Goal: Task Accomplishment & Management: Use online tool/utility

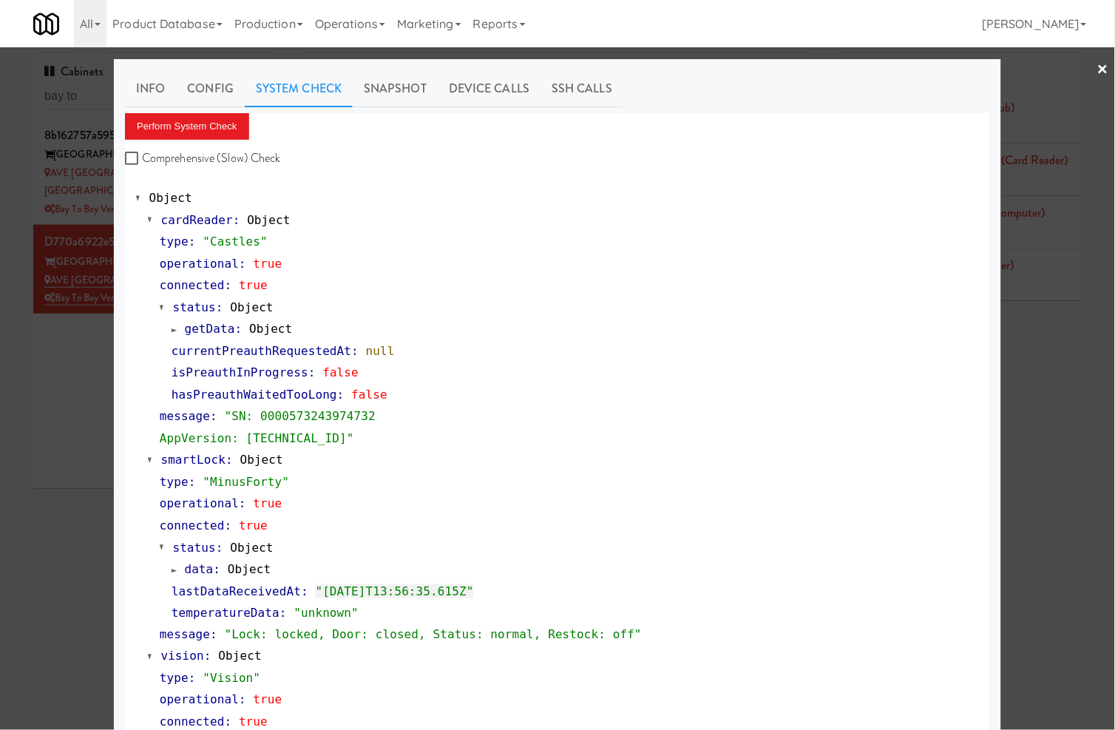
click at [85, 95] on div at bounding box center [557, 365] width 1115 height 730
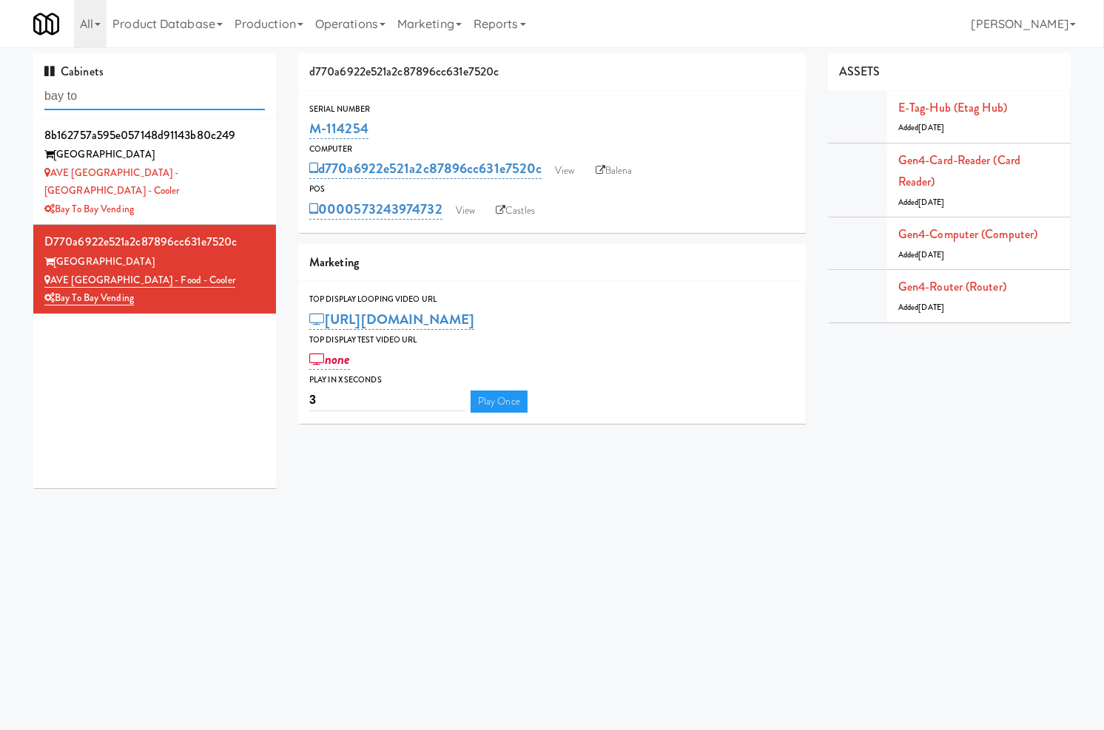
click at [85, 95] on input "bay to" at bounding box center [154, 96] width 220 height 27
paste input "Liberty"
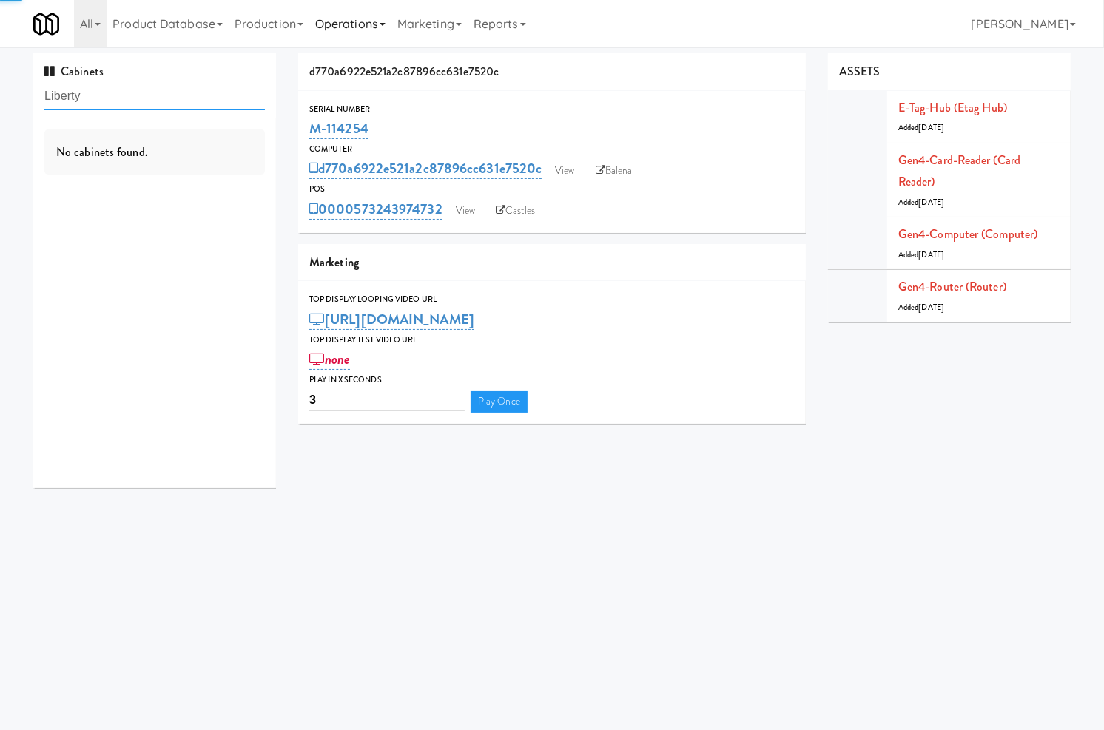
type input "Liberty"
click at [164, 171] on div "Liberty" at bounding box center [154, 173] width 220 height 18
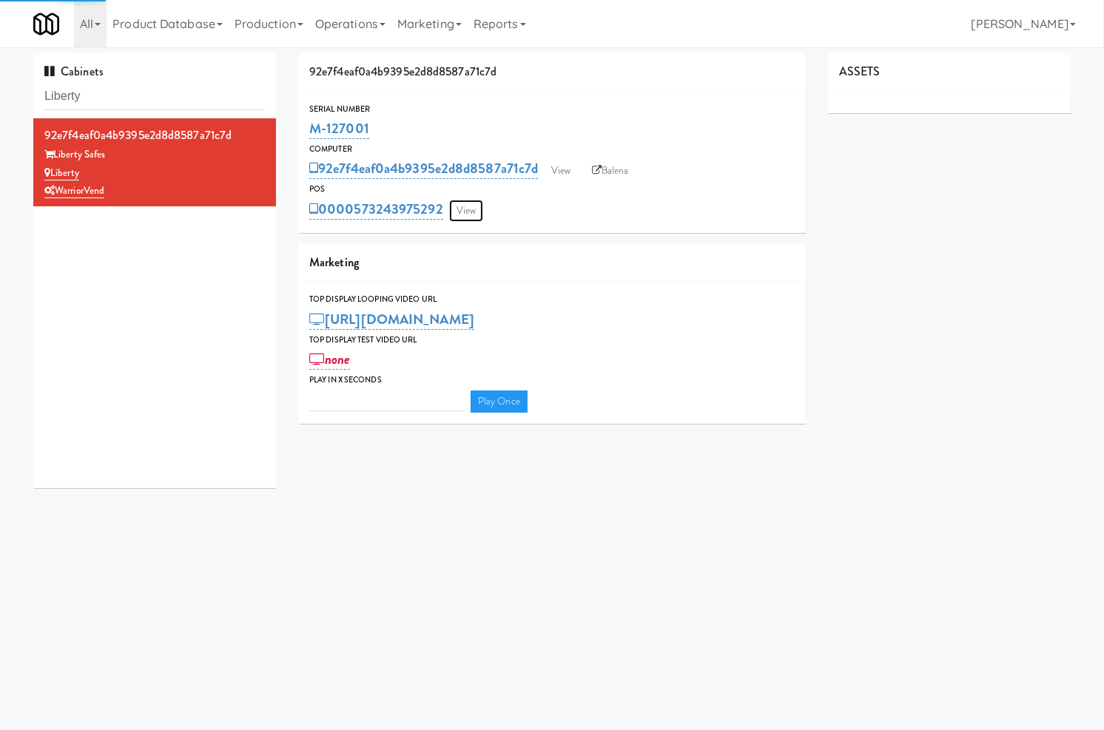
type input "3"
click at [473, 212] on link "View" at bounding box center [466, 211] width 34 height 22
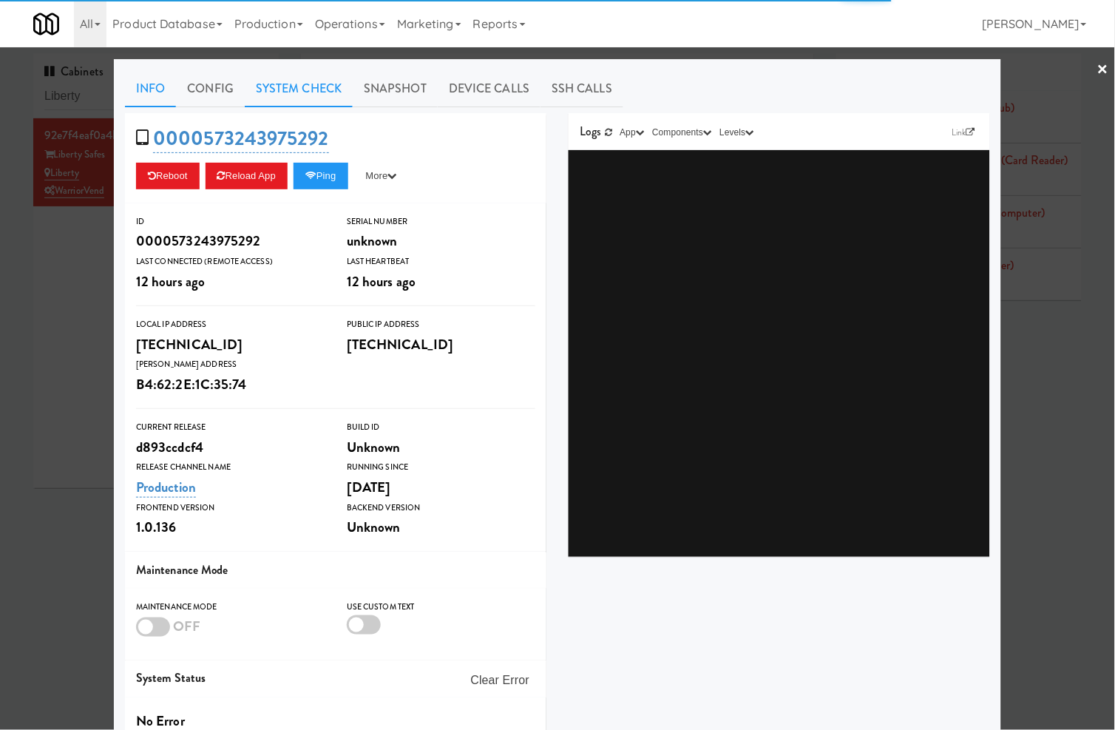
click at [311, 93] on link "System Check" at bounding box center [299, 88] width 108 height 37
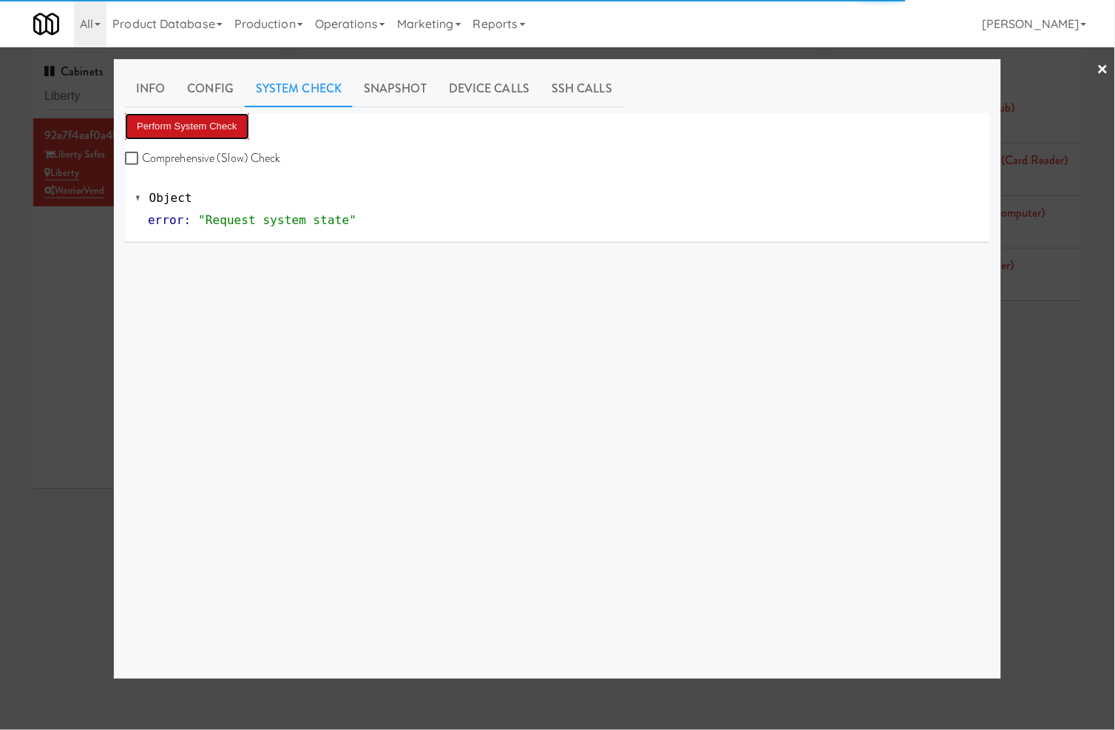
click at [218, 129] on button "Perform System Check" at bounding box center [187, 126] width 124 height 27
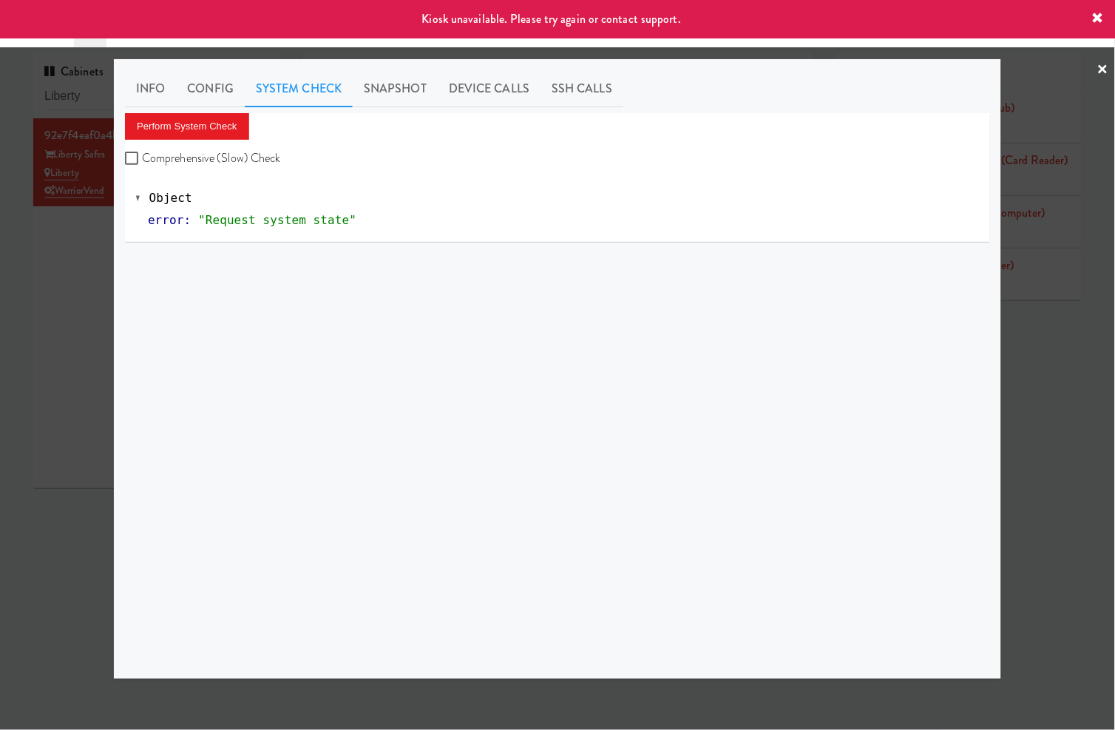
drag, startPoint x: 105, startPoint y: 238, endPoint x: 411, endPoint y: 232, distance: 305.6
click at [107, 239] on div at bounding box center [557, 365] width 1115 height 730
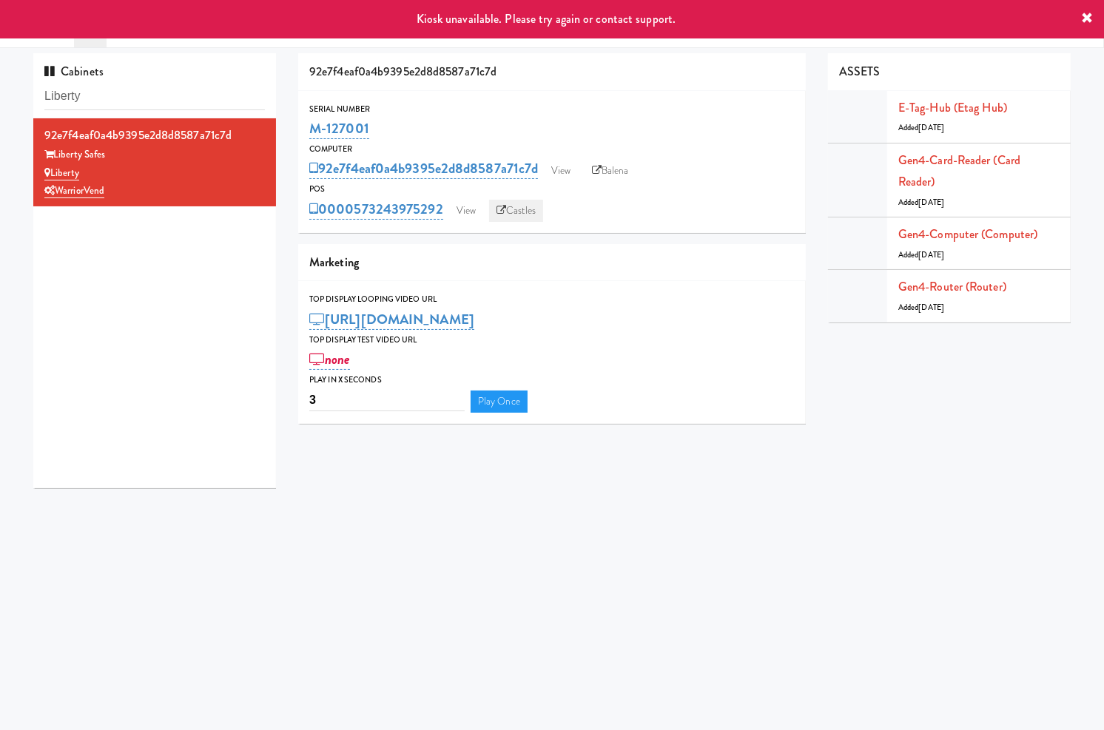
click at [513, 205] on link "Castles" at bounding box center [516, 211] width 54 height 22
click at [604, 166] on link "Balena" at bounding box center [610, 171] width 52 height 22
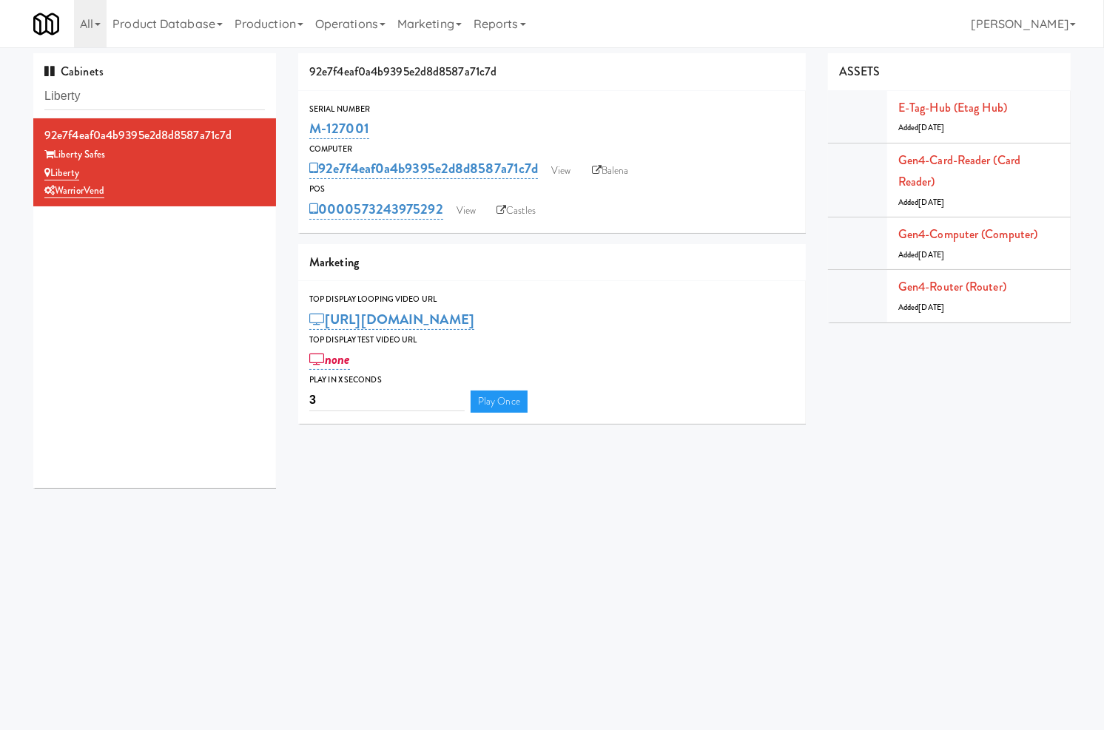
drag, startPoint x: 377, startPoint y: 124, endPoint x: 297, endPoint y: 136, distance: 80.8
click at [298, 136] on div "Serial Number M-127001" at bounding box center [551, 122] width 507 height 40
copy link "M-127001"
click at [129, 97] on input "Liberty" at bounding box center [154, 96] width 220 height 27
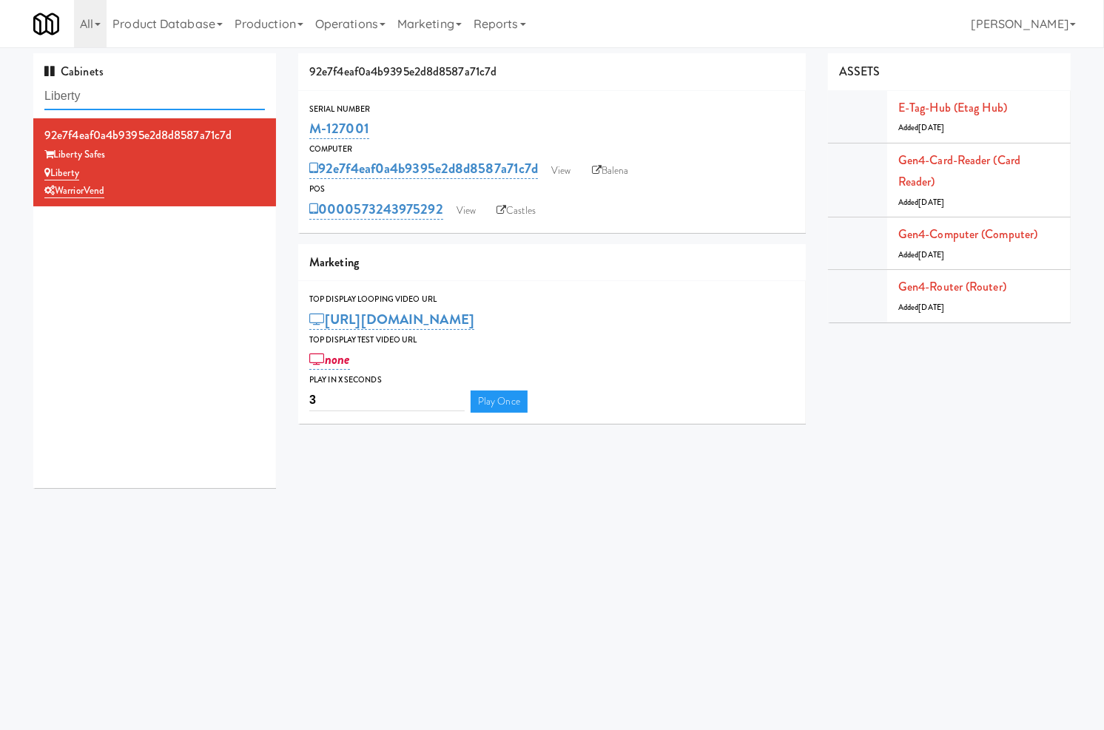
click at [129, 97] on input "Liberty" at bounding box center [154, 96] width 220 height 27
drag, startPoint x: 129, startPoint y: 97, endPoint x: 133, endPoint y: 90, distance: 7.6
click at [130, 97] on input "Liberty" at bounding box center [154, 96] width 220 height 27
type input "v"
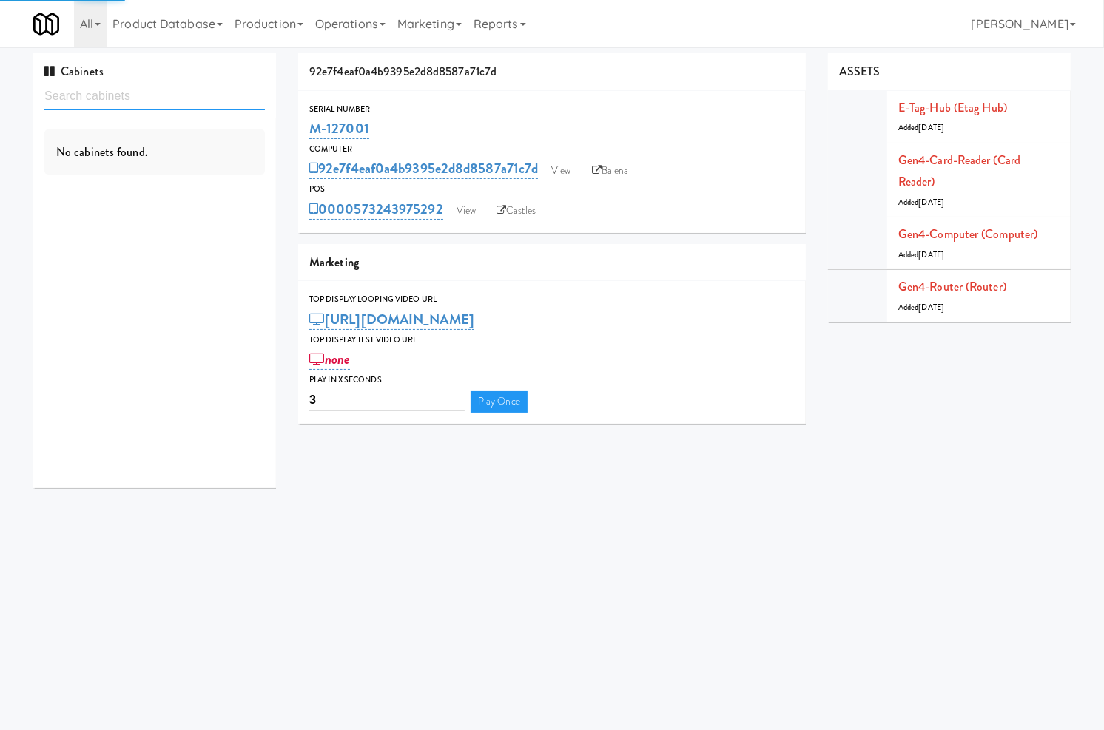
paste input "The Mo - Fridge"
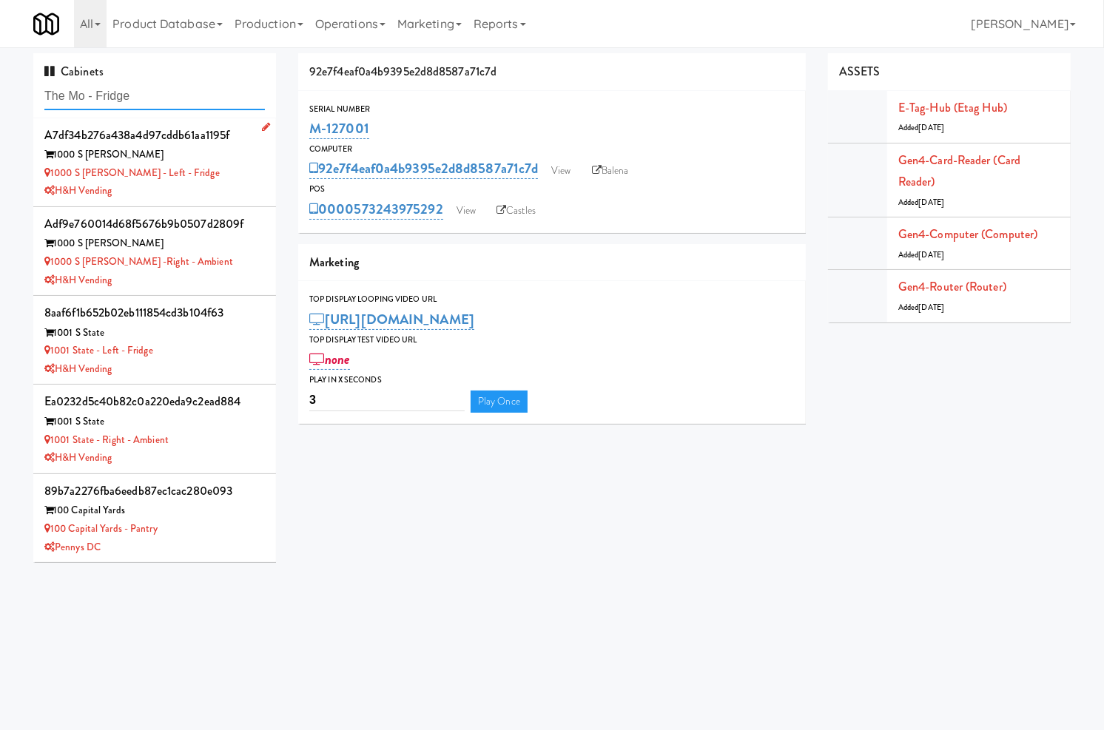
type input "The Mo - Fridge"
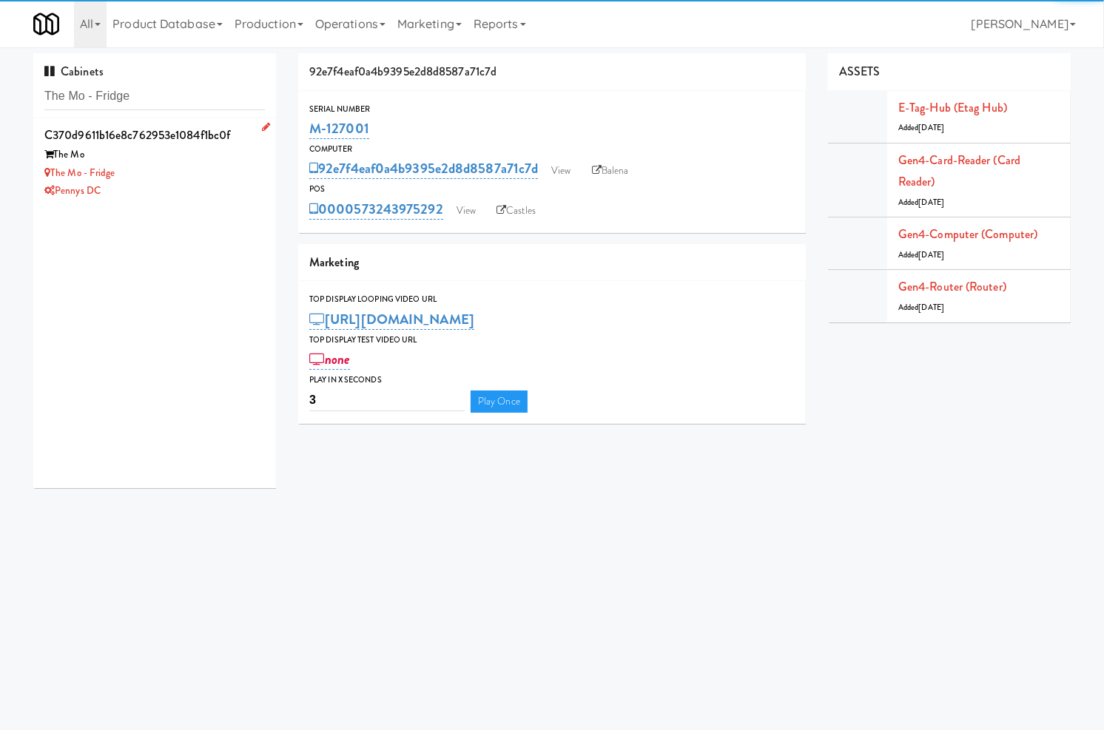
click at [205, 164] on div "The Mo - Fridge" at bounding box center [154, 173] width 220 height 18
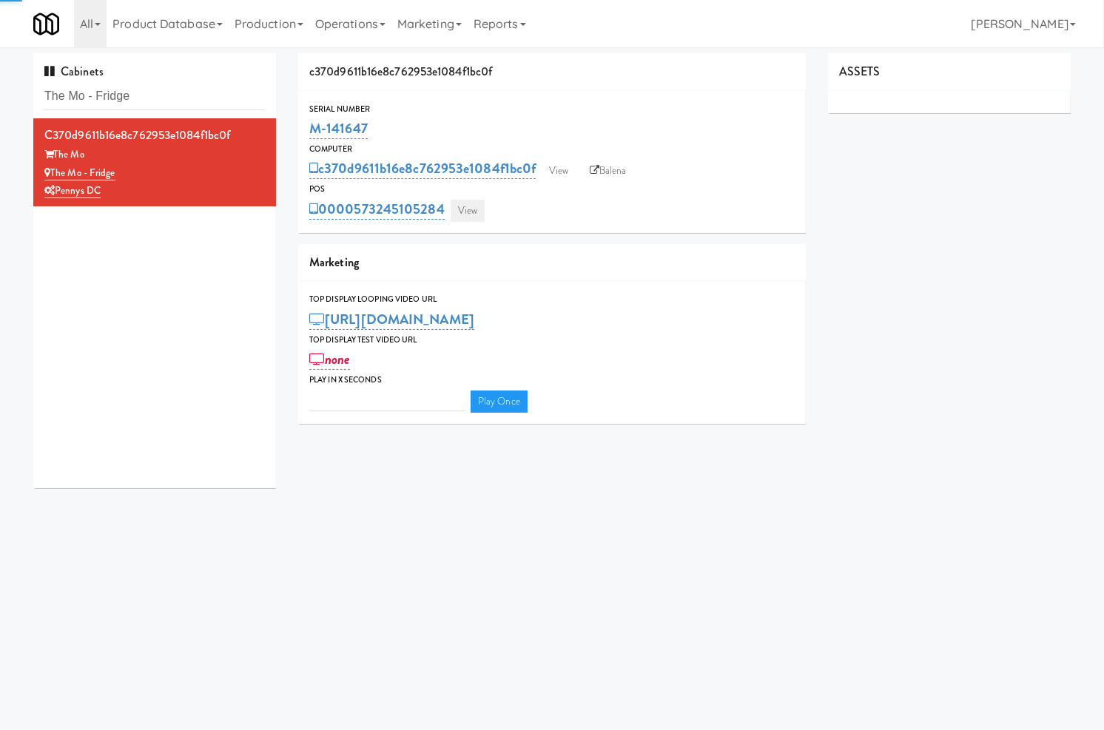
type input "3"
click at [470, 219] on link "View" at bounding box center [467, 211] width 34 height 22
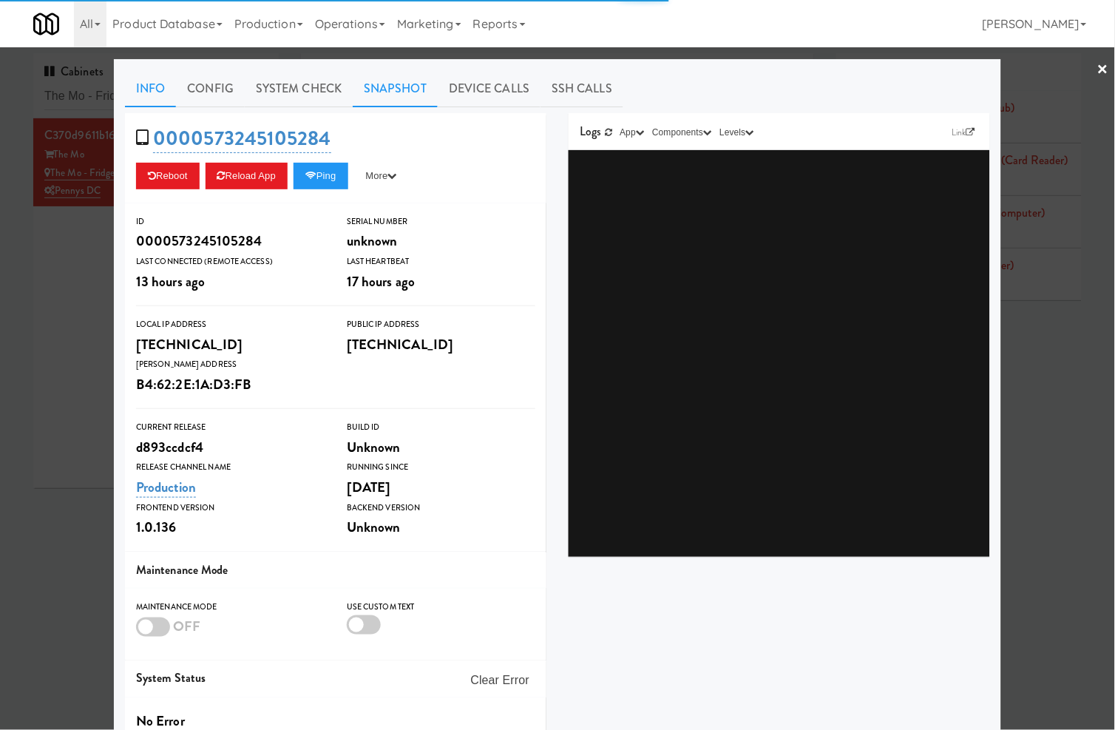
click at [359, 97] on link "Snapshot" at bounding box center [395, 88] width 85 height 37
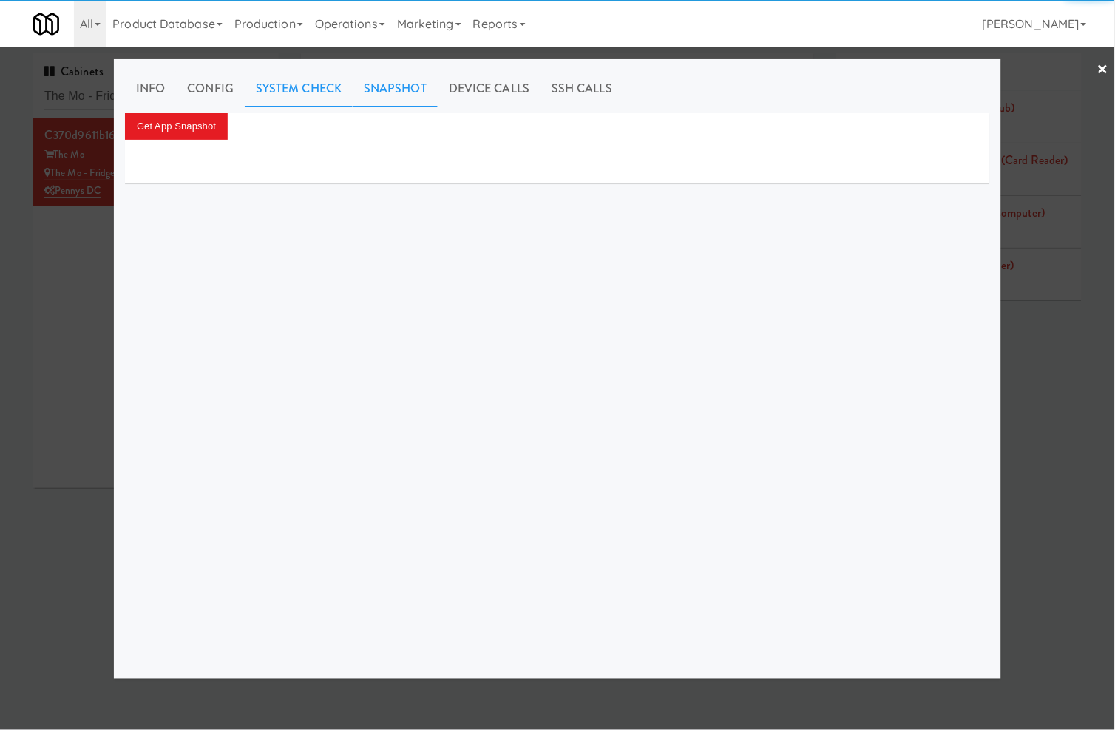
click at [327, 92] on link "System Check" at bounding box center [299, 88] width 108 height 37
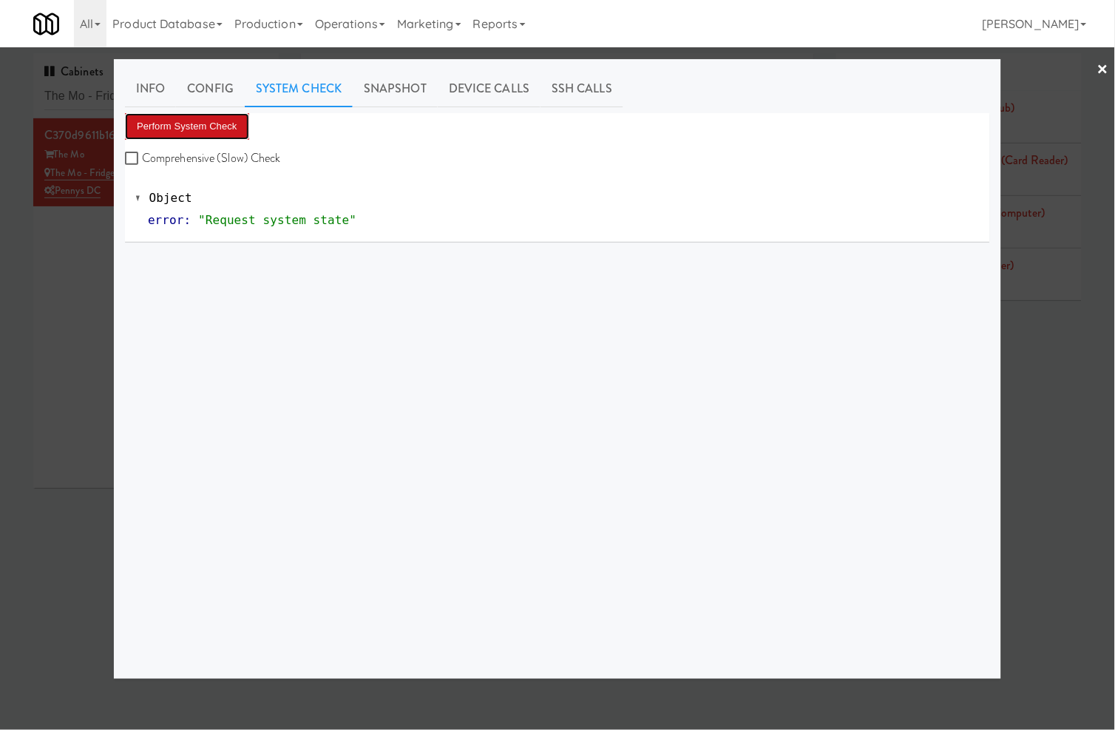
click at [216, 117] on button "Perform System Check" at bounding box center [187, 126] width 124 height 27
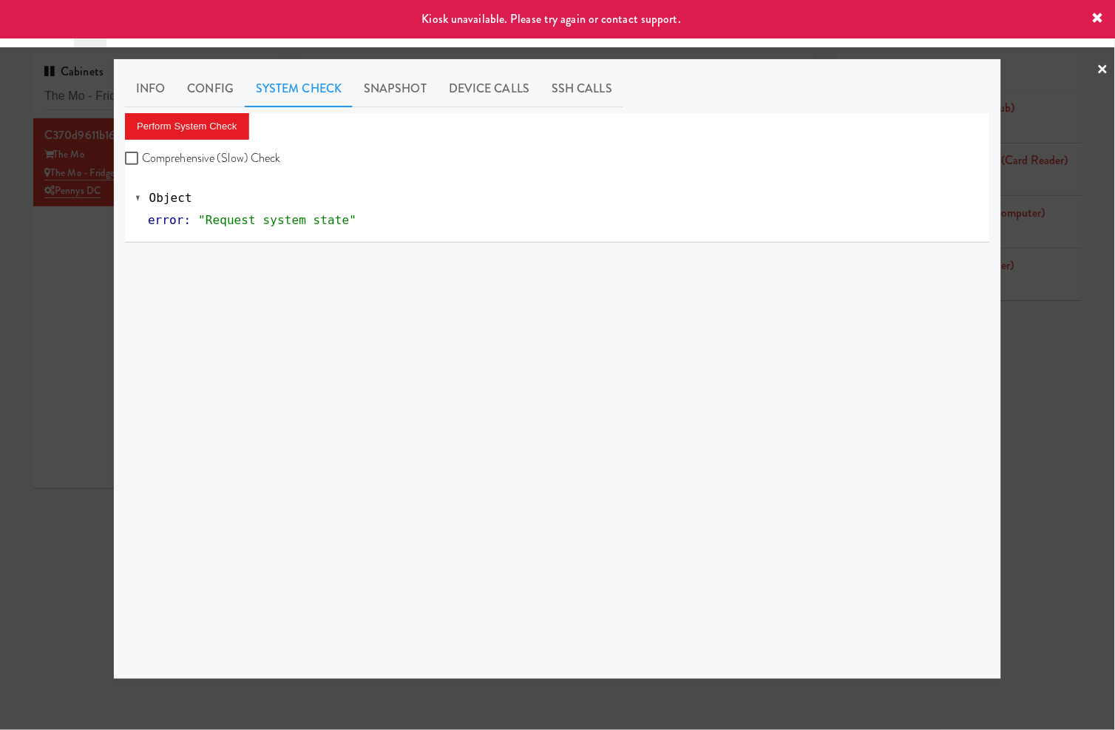
drag, startPoint x: 47, startPoint y: 263, endPoint x: 339, endPoint y: 267, distance: 292.2
click at [48, 263] on div at bounding box center [557, 365] width 1115 height 730
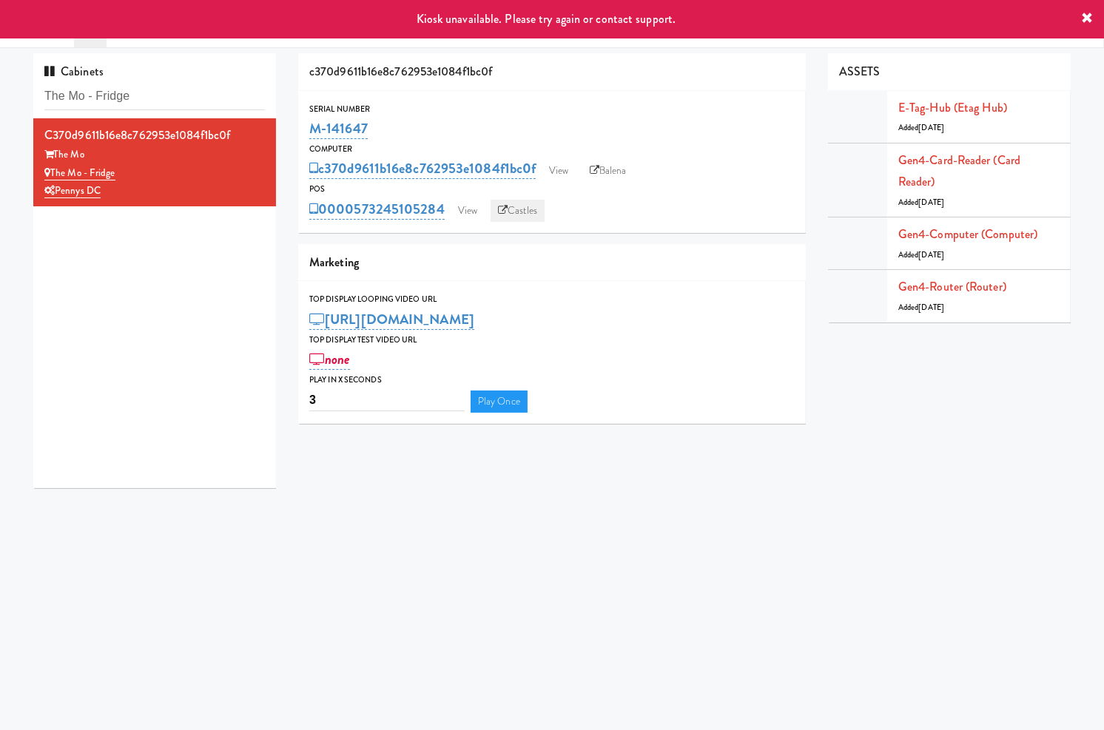
click at [504, 215] on icon at bounding box center [503, 211] width 10 height 10
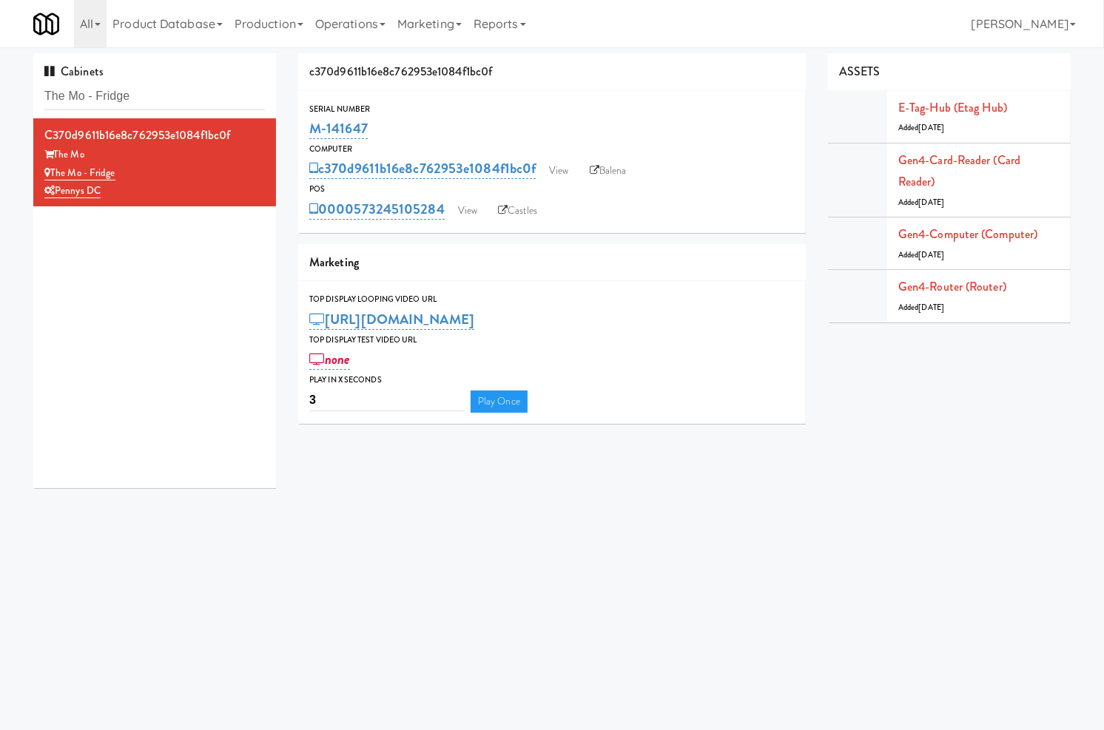
drag, startPoint x: 395, startPoint y: 124, endPoint x: 426, endPoint y: 67, distance: 64.9
click at [314, 129] on div "M-141647" at bounding box center [551, 128] width 485 height 25
copy link "M-141647"
click at [141, 87] on input "The Mo - Fridge" at bounding box center [154, 96] width 220 height 27
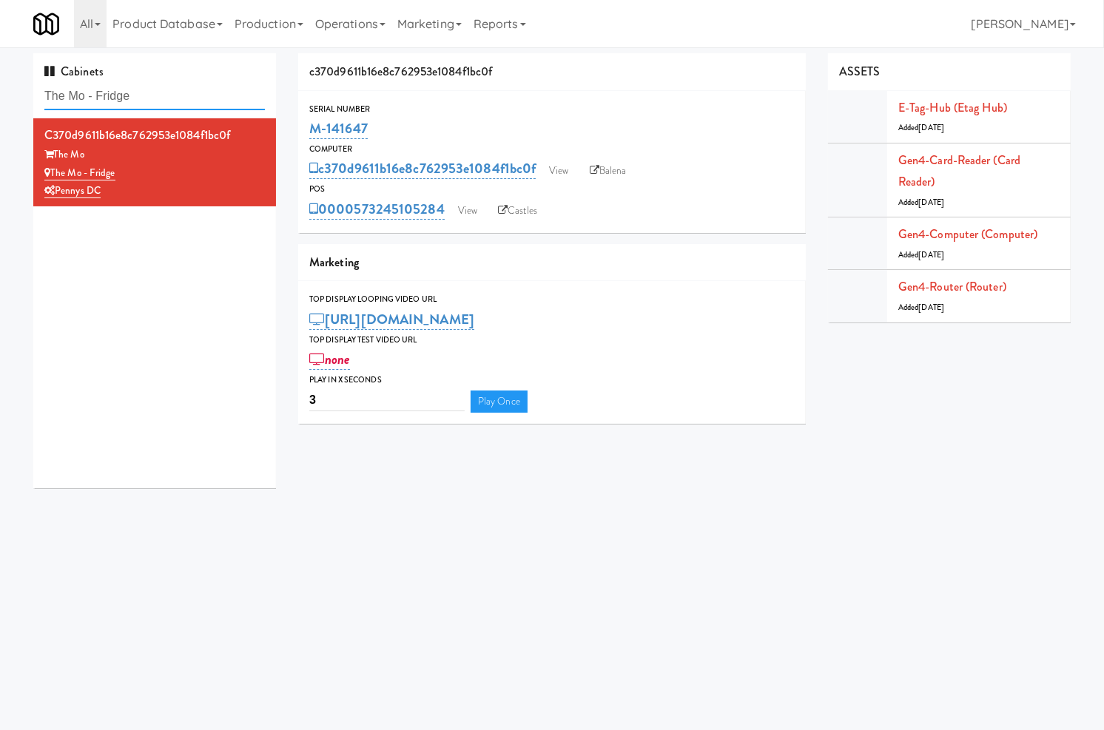
click at [141, 87] on input "The Mo - Fridge" at bounding box center [154, 96] width 220 height 27
paste input "234 Cooler"
type input "234 Cooler"
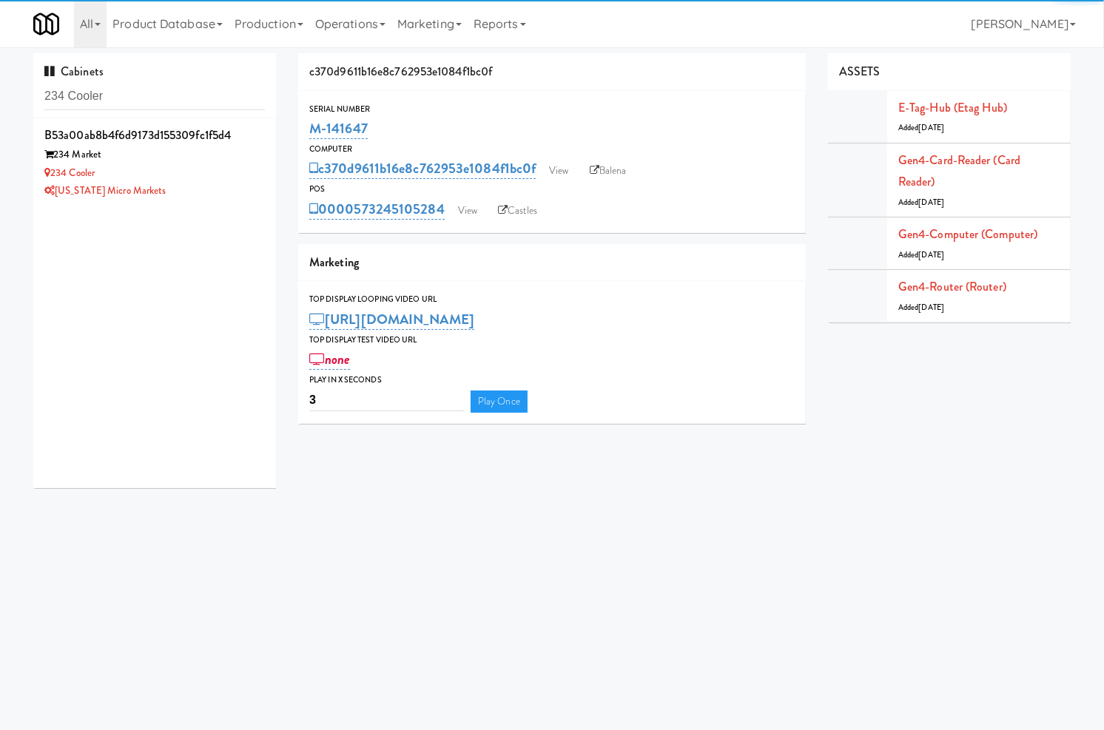
click at [246, 179] on div "234 Cooler" at bounding box center [154, 173] width 220 height 18
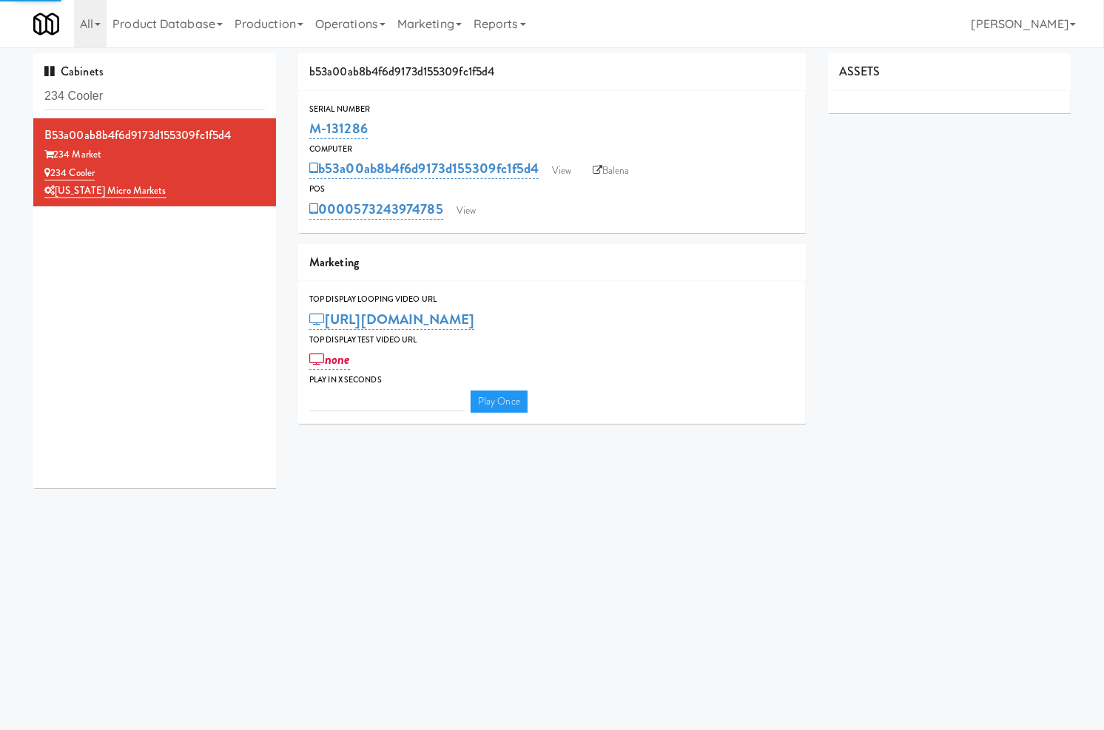
type input "3"
click at [482, 210] on link "View" at bounding box center [466, 211] width 34 height 22
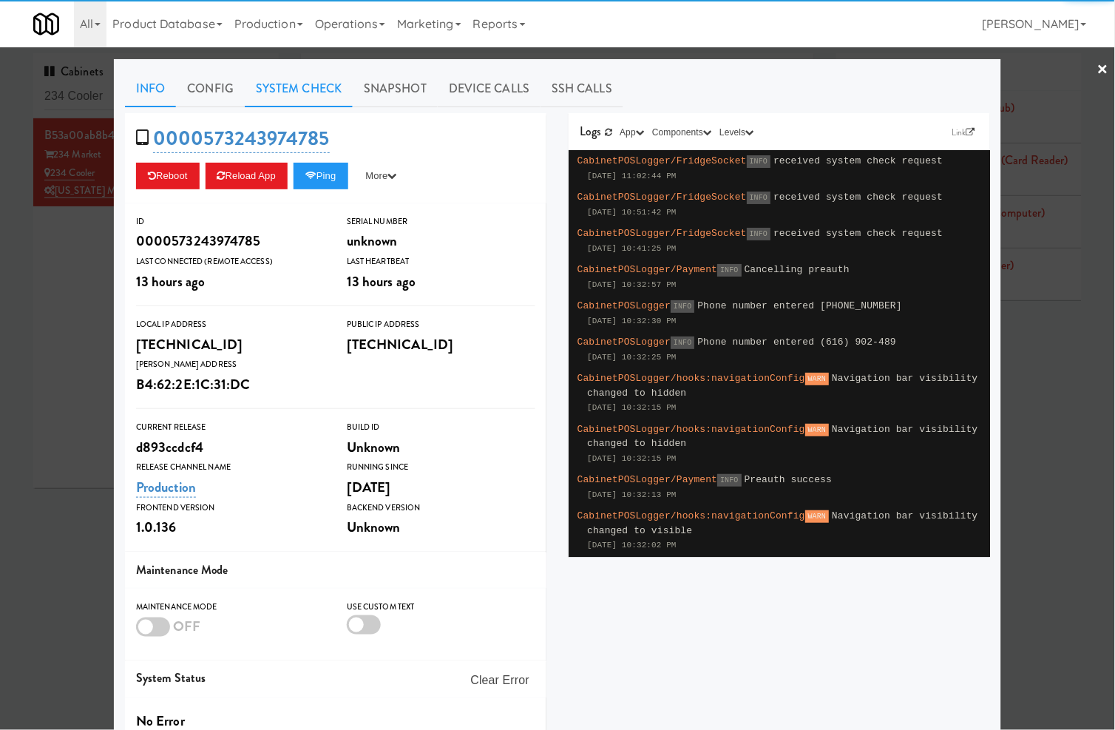
click at [322, 87] on link "System Check" at bounding box center [299, 88] width 108 height 37
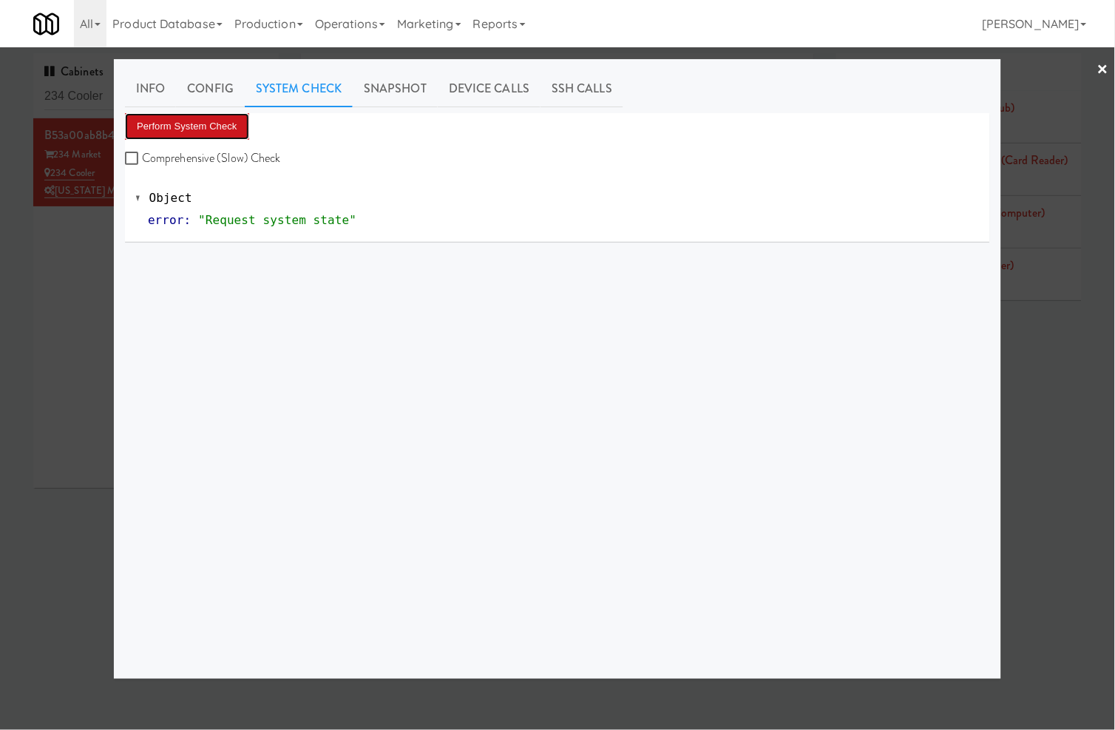
click at [215, 129] on button "Perform System Check" at bounding box center [187, 126] width 124 height 27
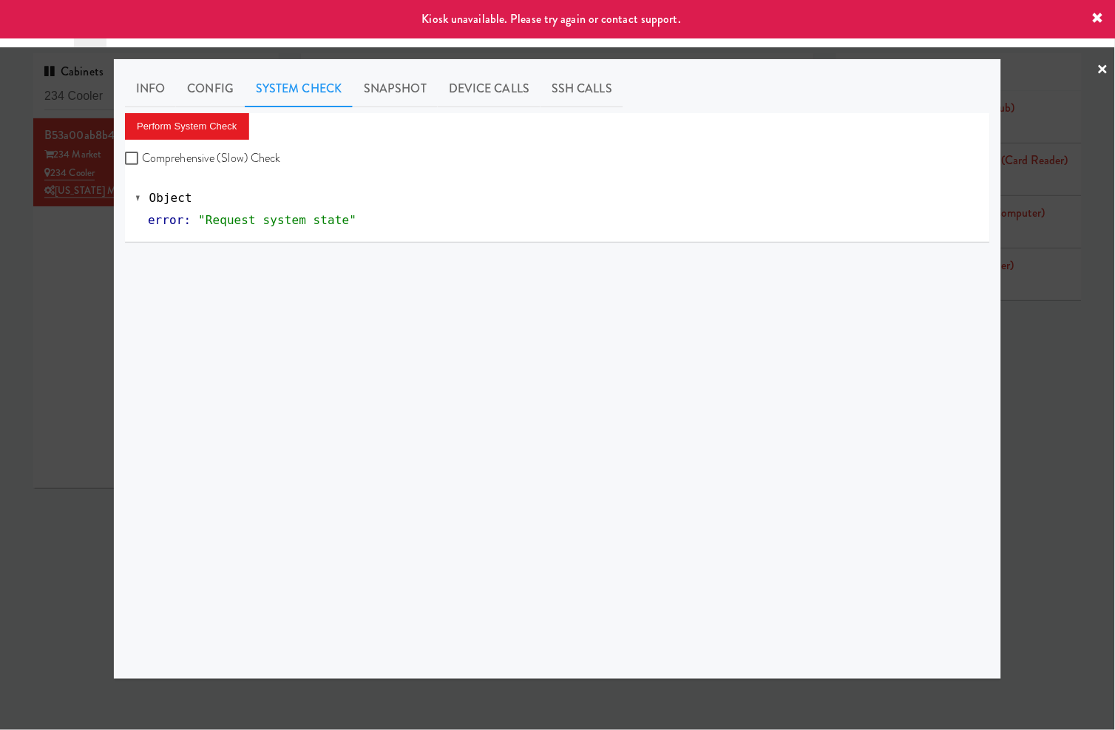
drag, startPoint x: 30, startPoint y: 229, endPoint x: 419, endPoint y: 263, distance: 390.5
click at [48, 233] on div at bounding box center [557, 365] width 1115 height 730
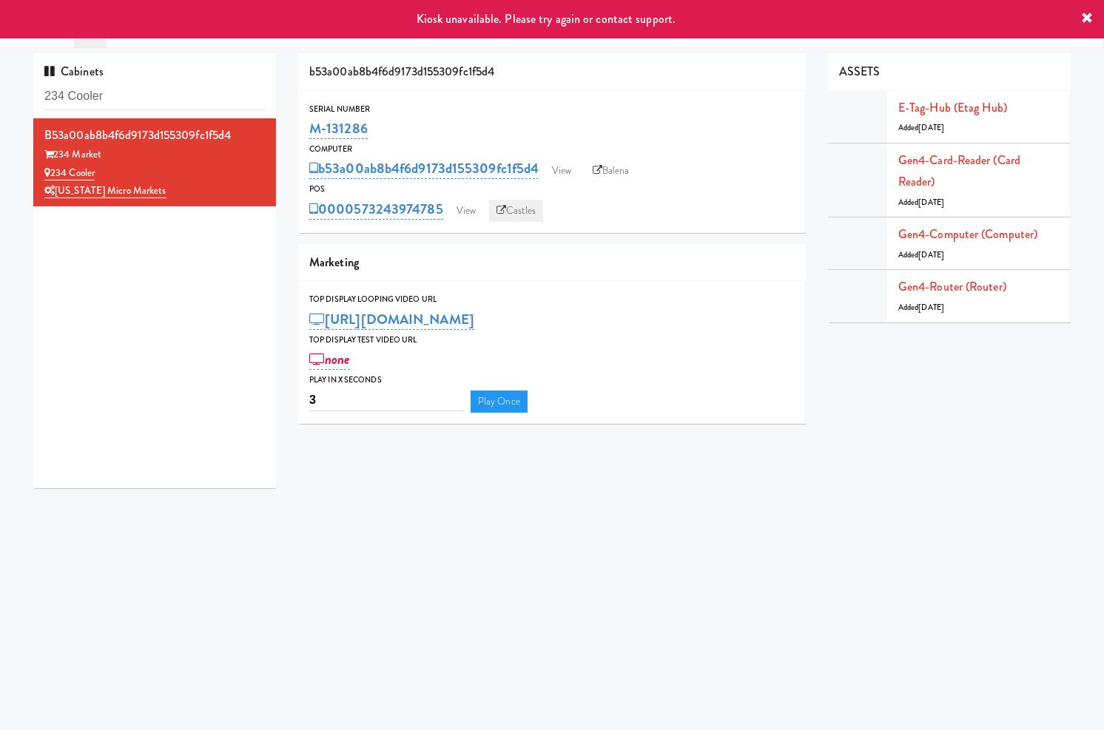
click at [526, 204] on link "Castles" at bounding box center [516, 211] width 54 height 22
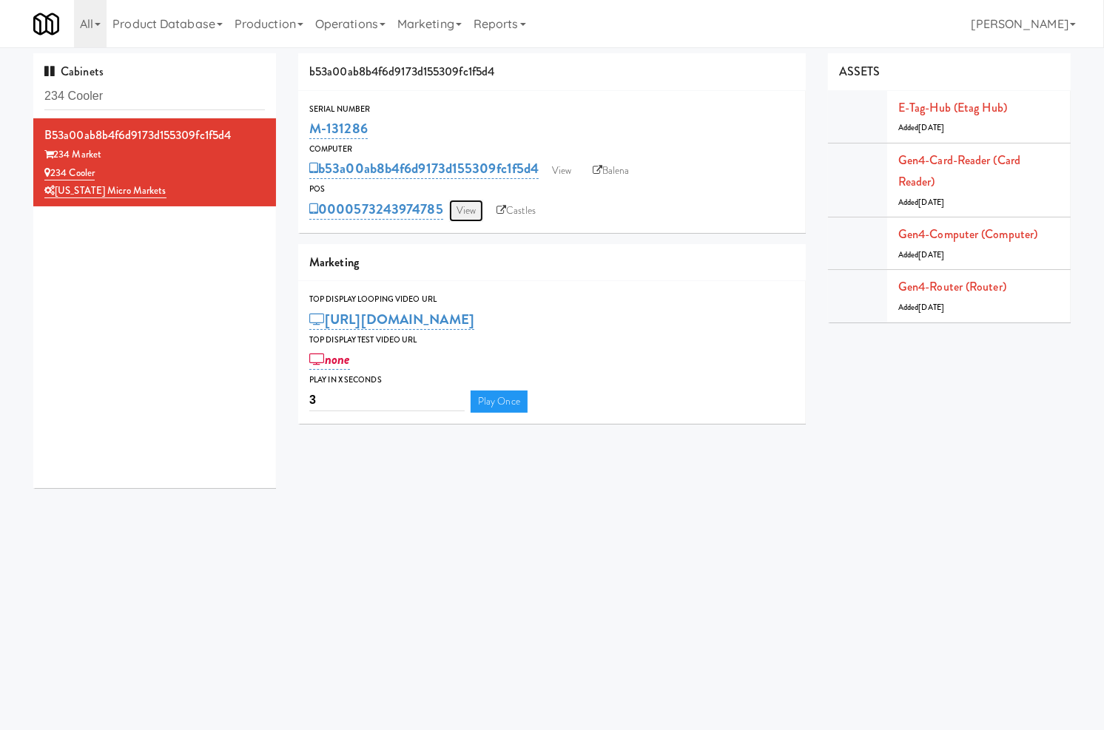
click at [478, 217] on link "View" at bounding box center [466, 211] width 34 height 22
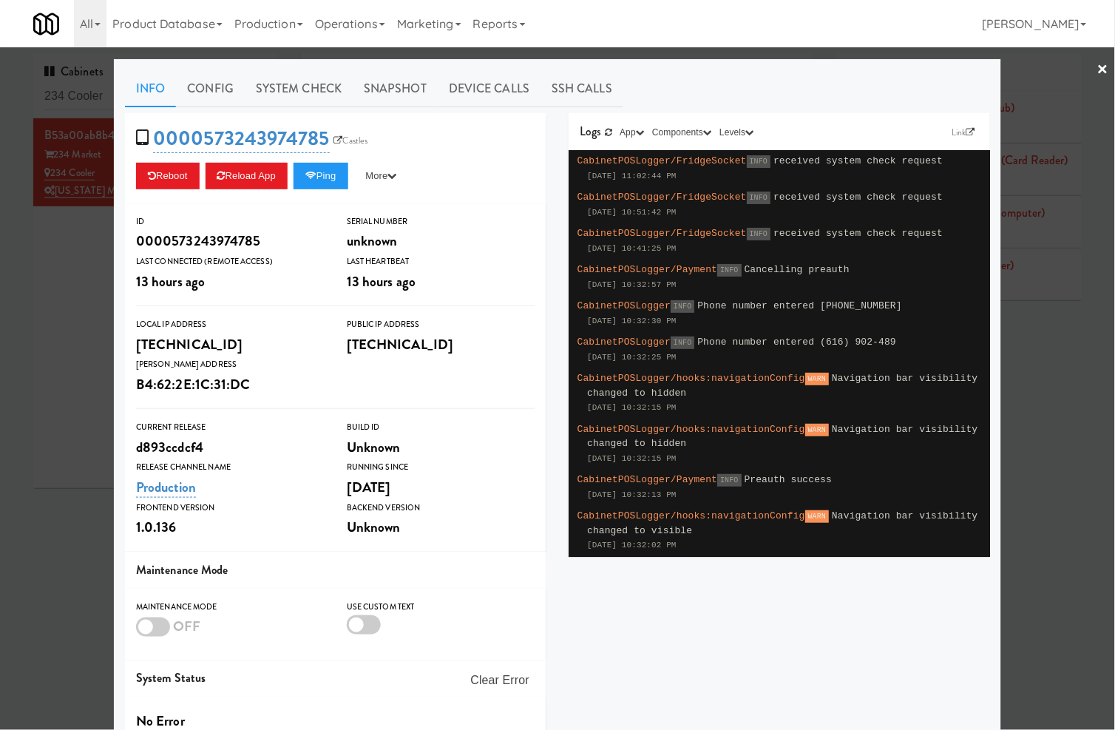
click at [1098, 76] on link "×" at bounding box center [1104, 70] width 12 height 46
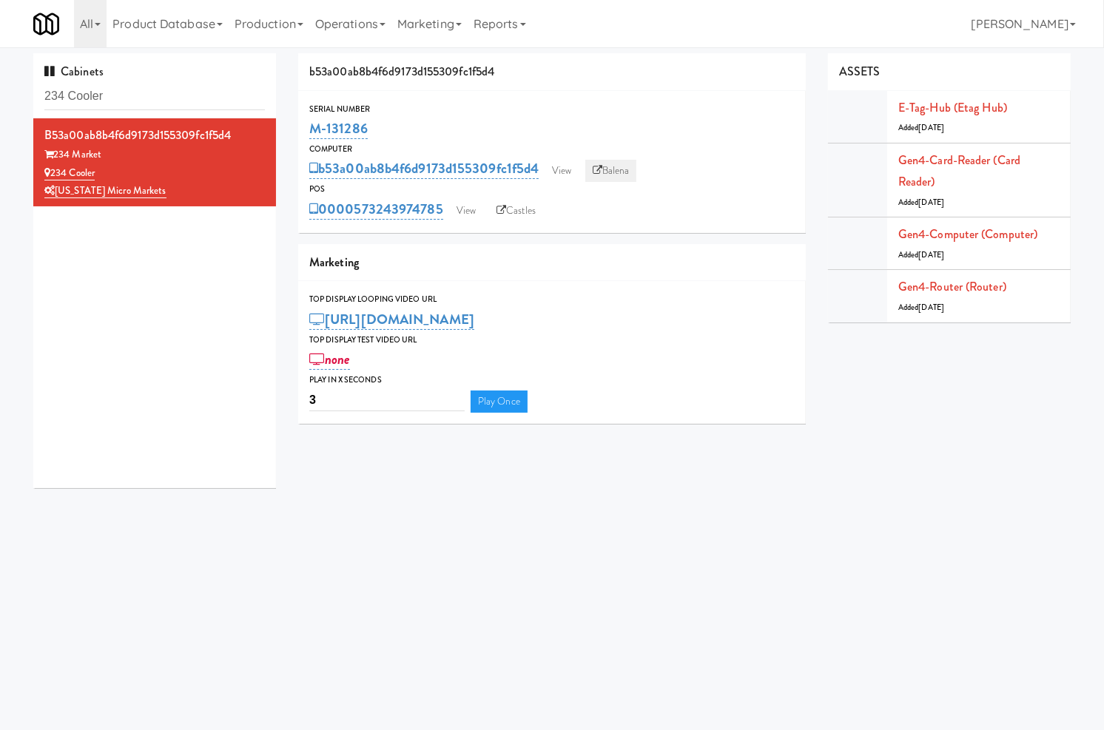
click at [637, 171] on link "Balena" at bounding box center [611, 171] width 52 height 22
click at [469, 212] on link "View" at bounding box center [466, 211] width 34 height 22
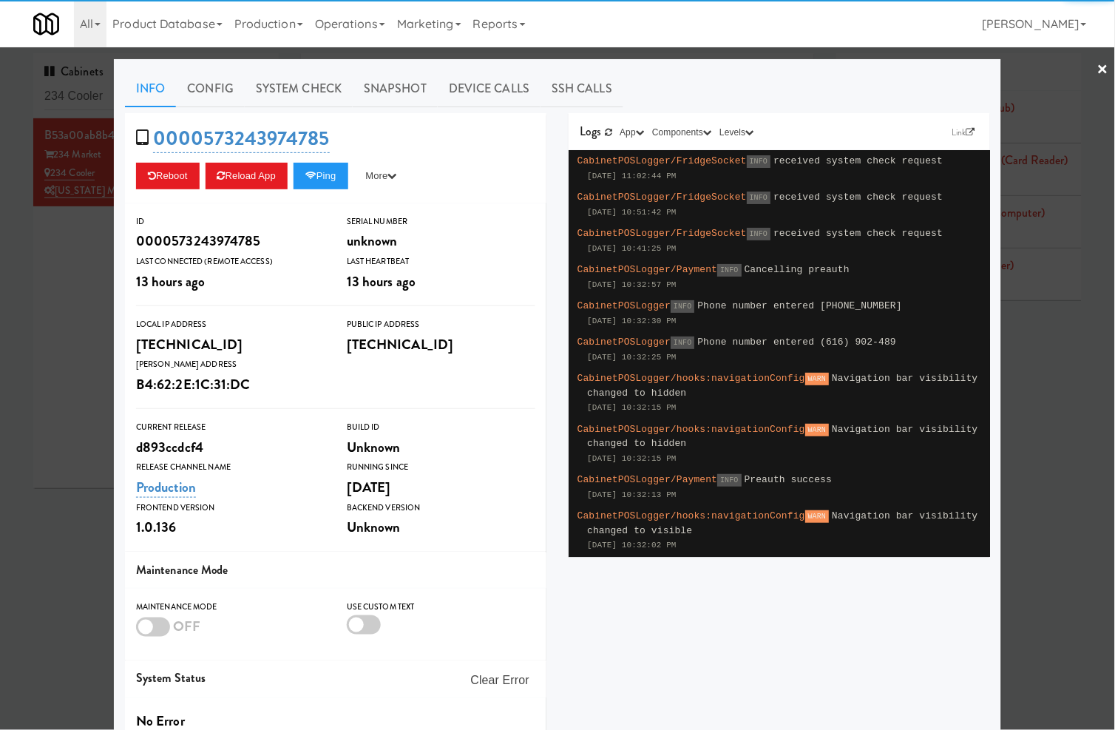
click at [303, 91] on link "System Check" at bounding box center [299, 88] width 108 height 37
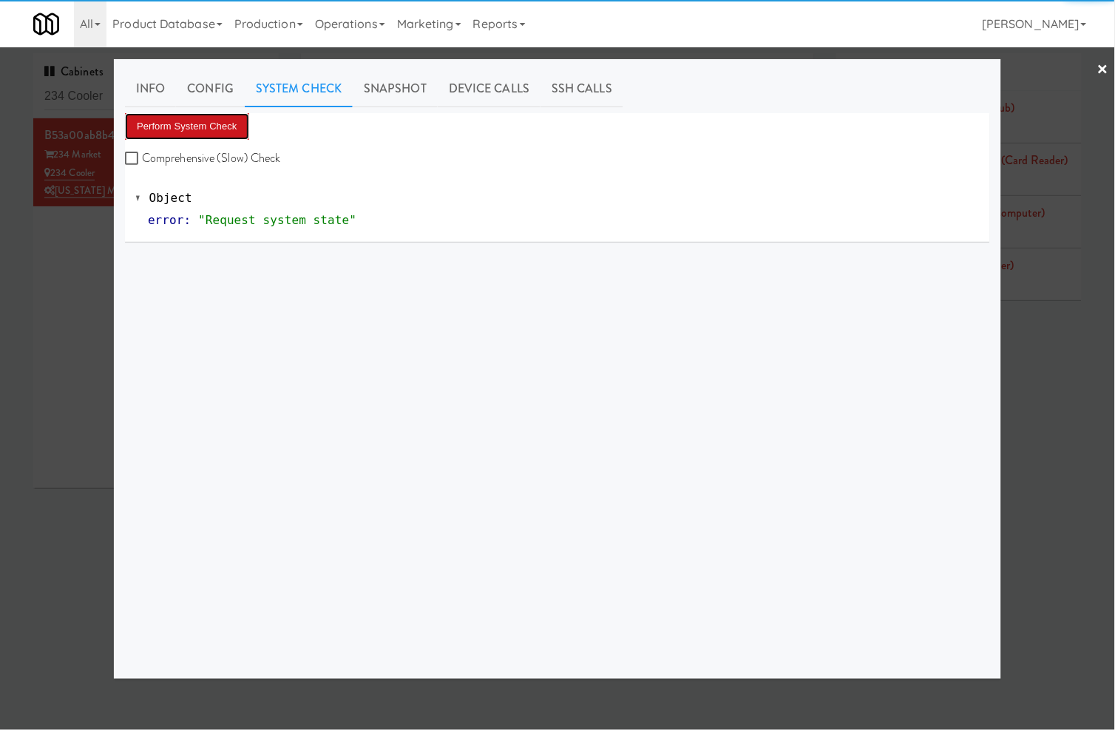
click at [217, 121] on button "Perform System Check" at bounding box center [187, 126] width 124 height 27
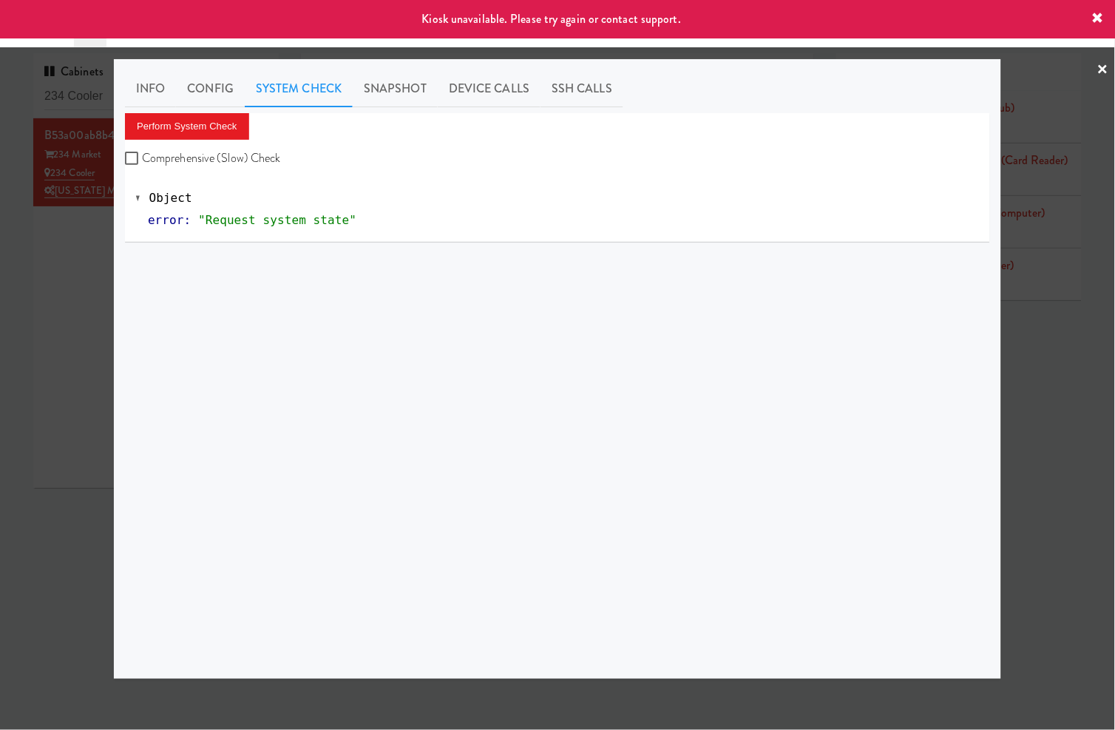
click at [38, 257] on div at bounding box center [557, 365] width 1115 height 730
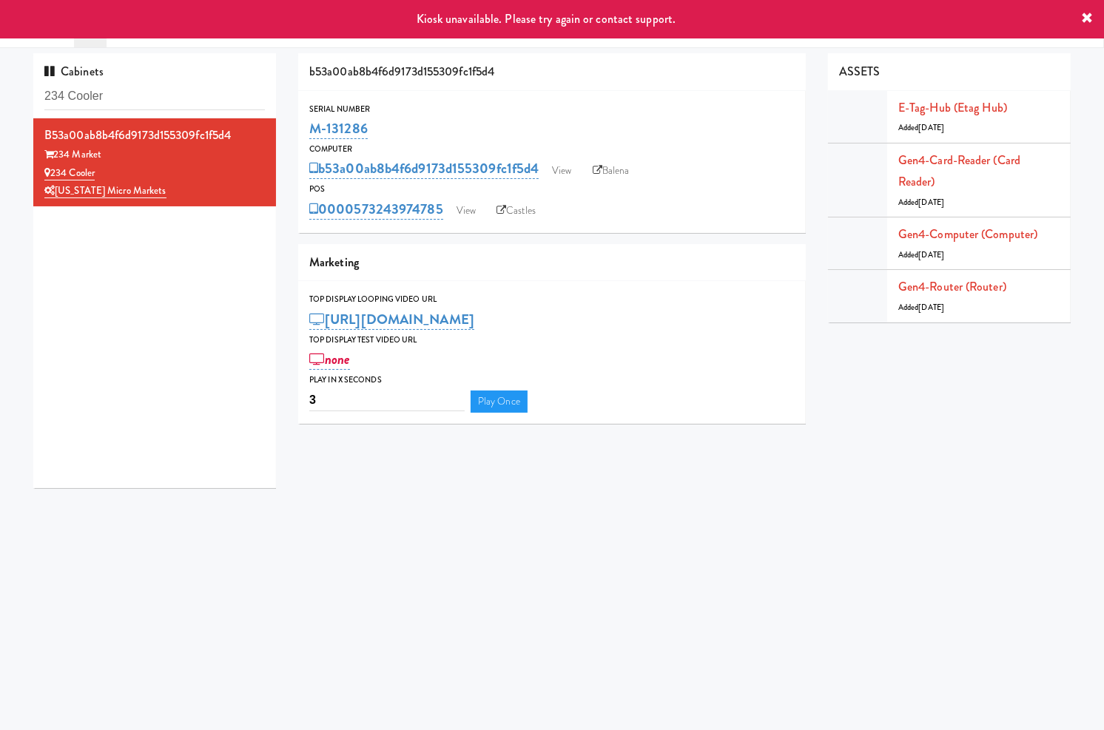
drag, startPoint x: 371, startPoint y: 130, endPoint x: 293, endPoint y: 143, distance: 78.8
click at [293, 143] on div "b53a00ab8b4f6d9173d155309fc1f5d4 Serial Number M-131286 Computer b53a00ab8b4f6d…" at bounding box center [552, 244] width 530 height 382
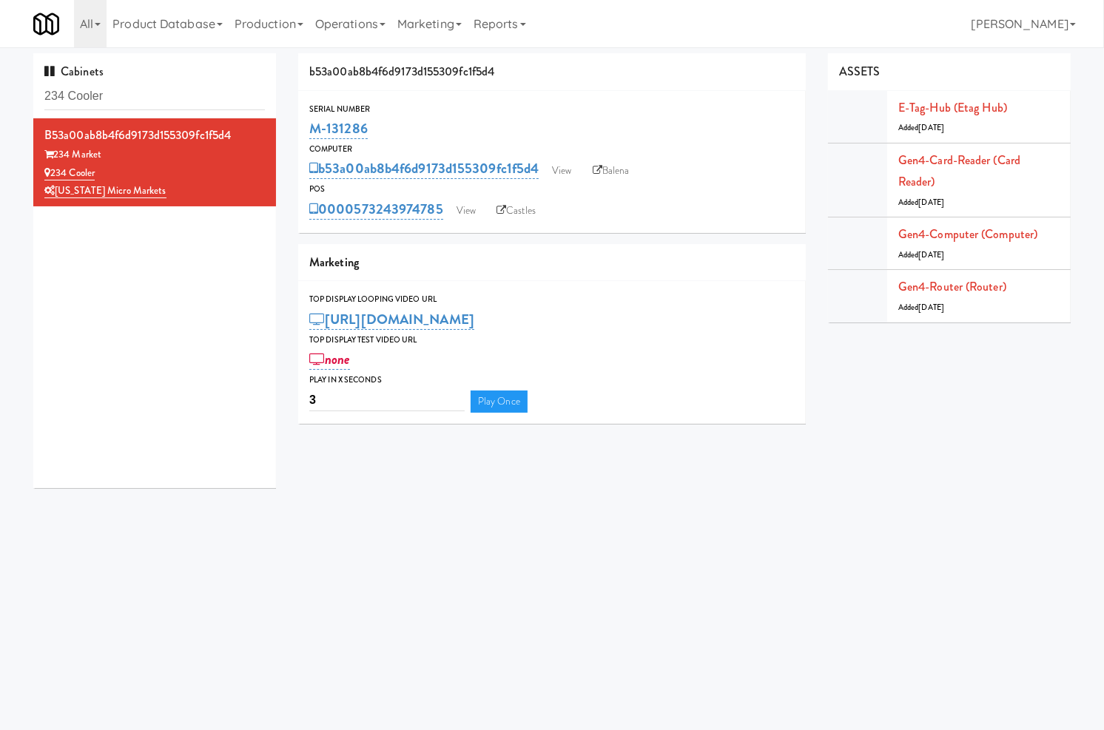
drag, startPoint x: 300, startPoint y: 126, endPoint x: 390, endPoint y: 130, distance: 90.3
click at [390, 130] on div "Serial Number M-131286" at bounding box center [551, 122] width 507 height 40
copy link "M-131286"
click at [476, 200] on link "View" at bounding box center [466, 211] width 34 height 22
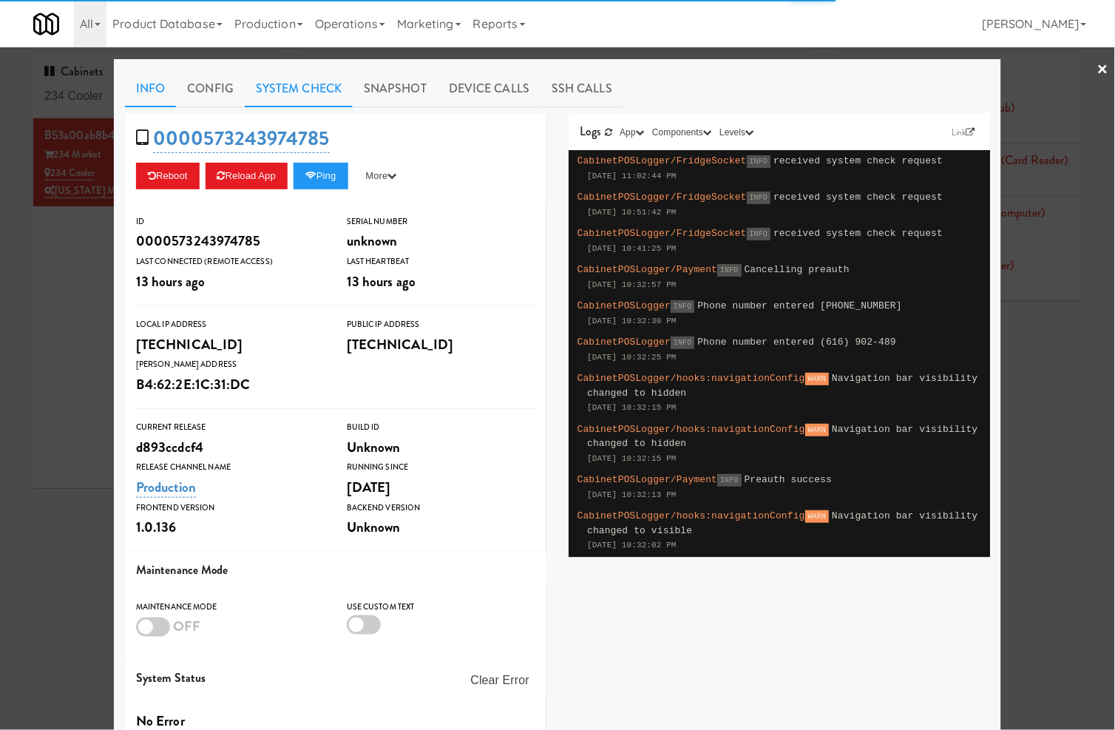
click at [322, 96] on link "System Check" at bounding box center [299, 88] width 108 height 37
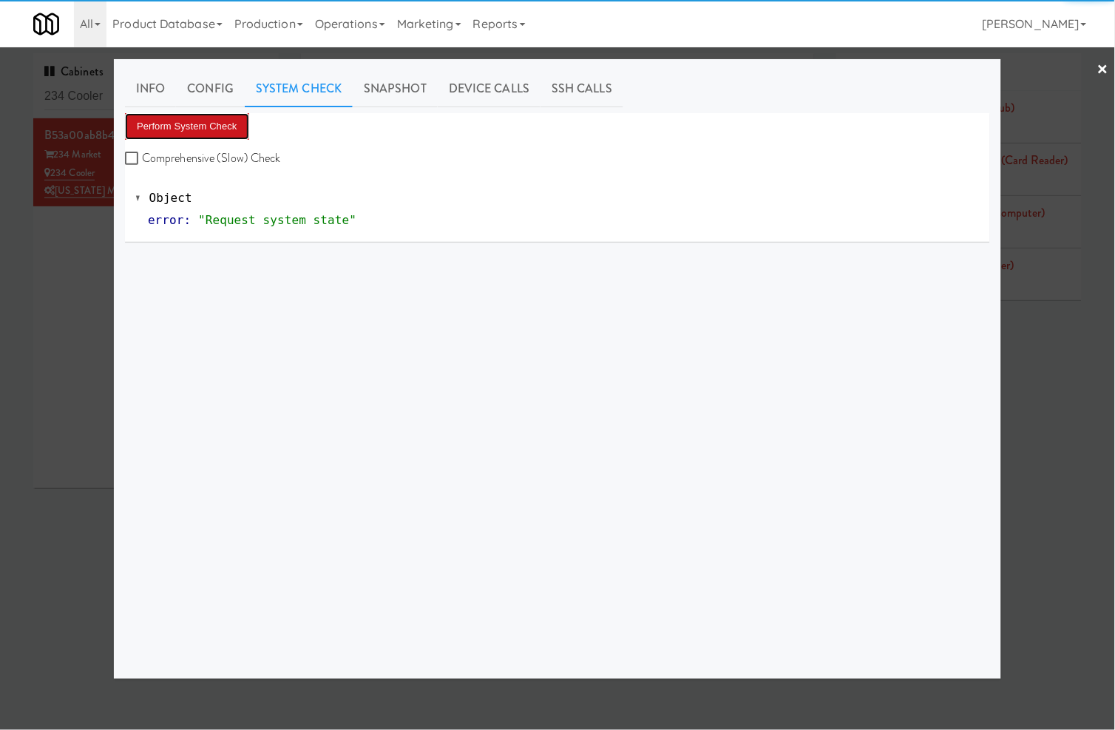
click at [237, 130] on button "Perform System Check" at bounding box center [187, 126] width 124 height 27
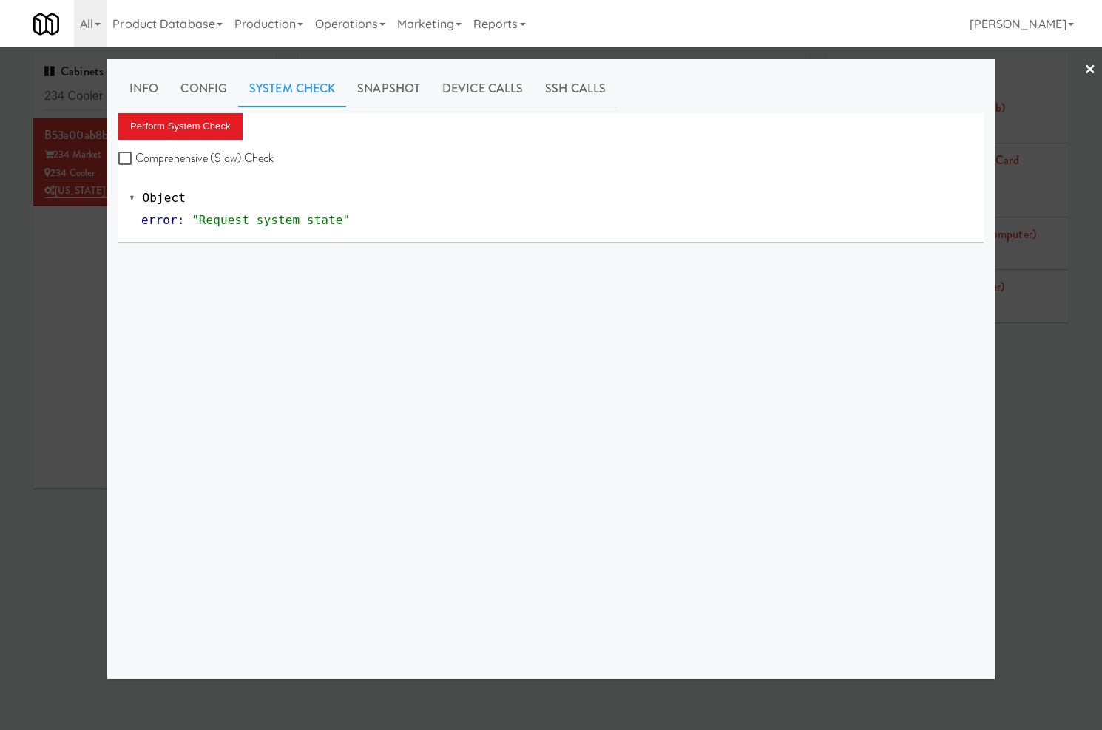
drag, startPoint x: 87, startPoint y: 262, endPoint x: 111, endPoint y: 254, distance: 24.8
click at [92, 262] on div at bounding box center [551, 365] width 1102 height 730
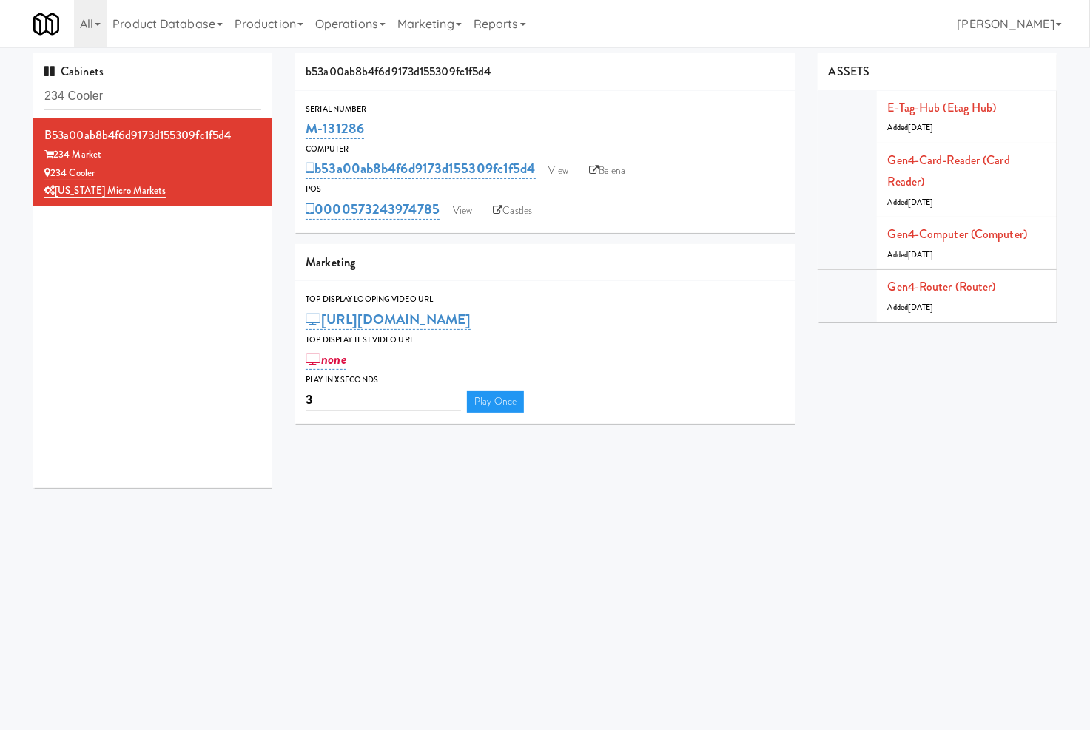
drag, startPoint x: 361, startPoint y: 128, endPoint x: 300, endPoint y: 135, distance: 61.1
click at [300, 135] on div "Serial Number M-131286" at bounding box center [544, 122] width 501 height 40
copy link "M-131286"
click at [161, 101] on input "234 Cooler" at bounding box center [152, 96] width 217 height 27
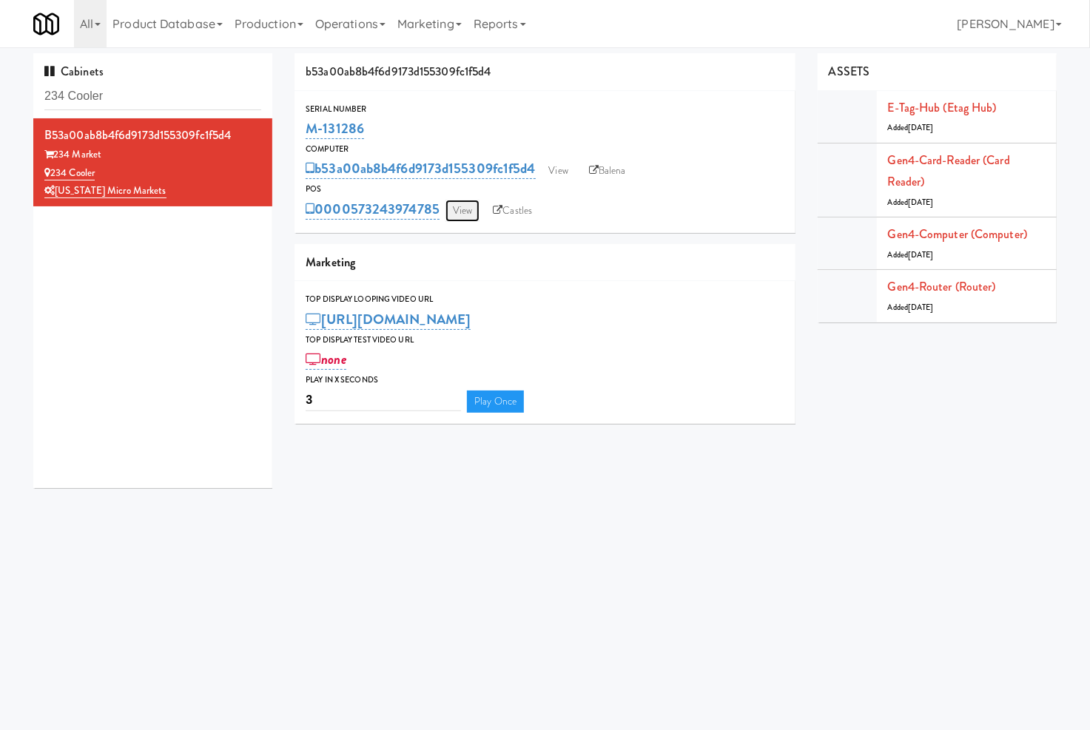
click at [453, 203] on link "View" at bounding box center [462, 211] width 34 height 22
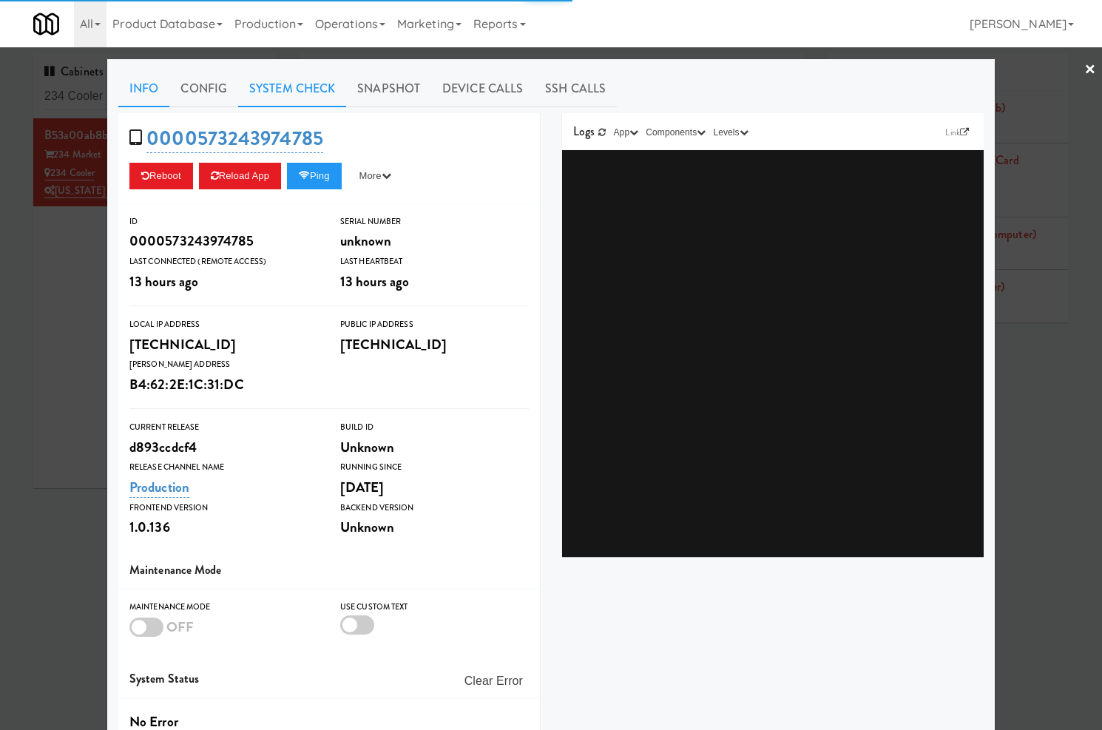
click at [287, 80] on link "System Check" at bounding box center [292, 88] width 108 height 37
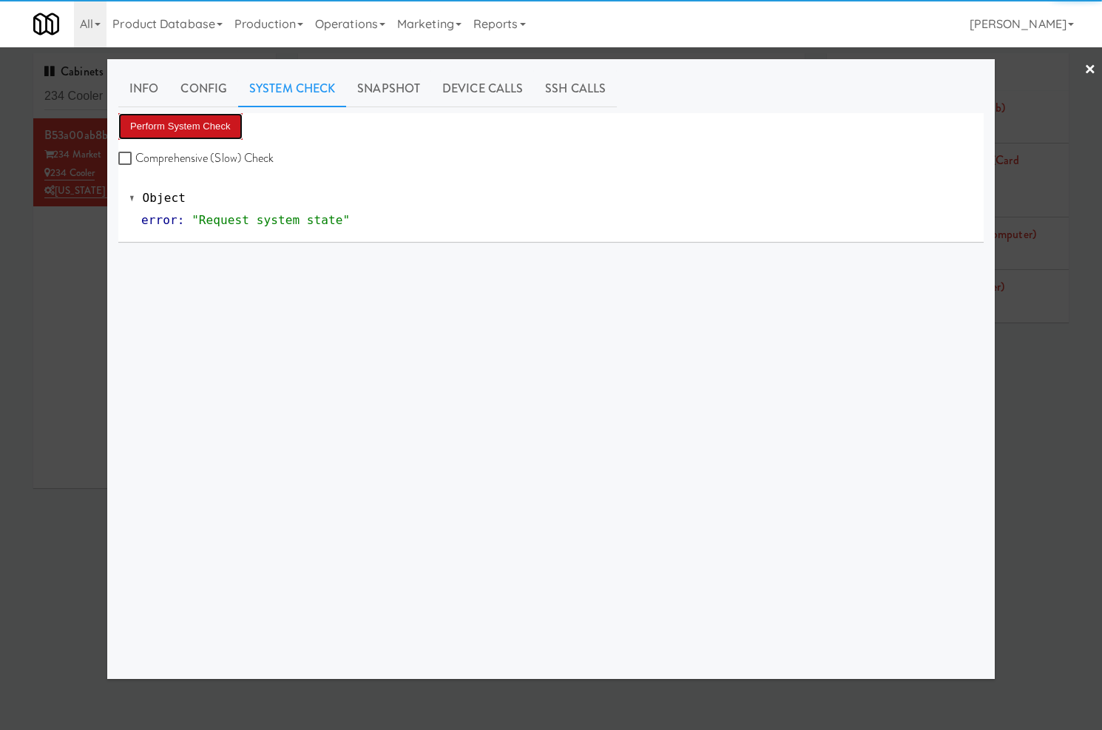
click at [216, 128] on button "Perform System Check" at bounding box center [180, 126] width 124 height 27
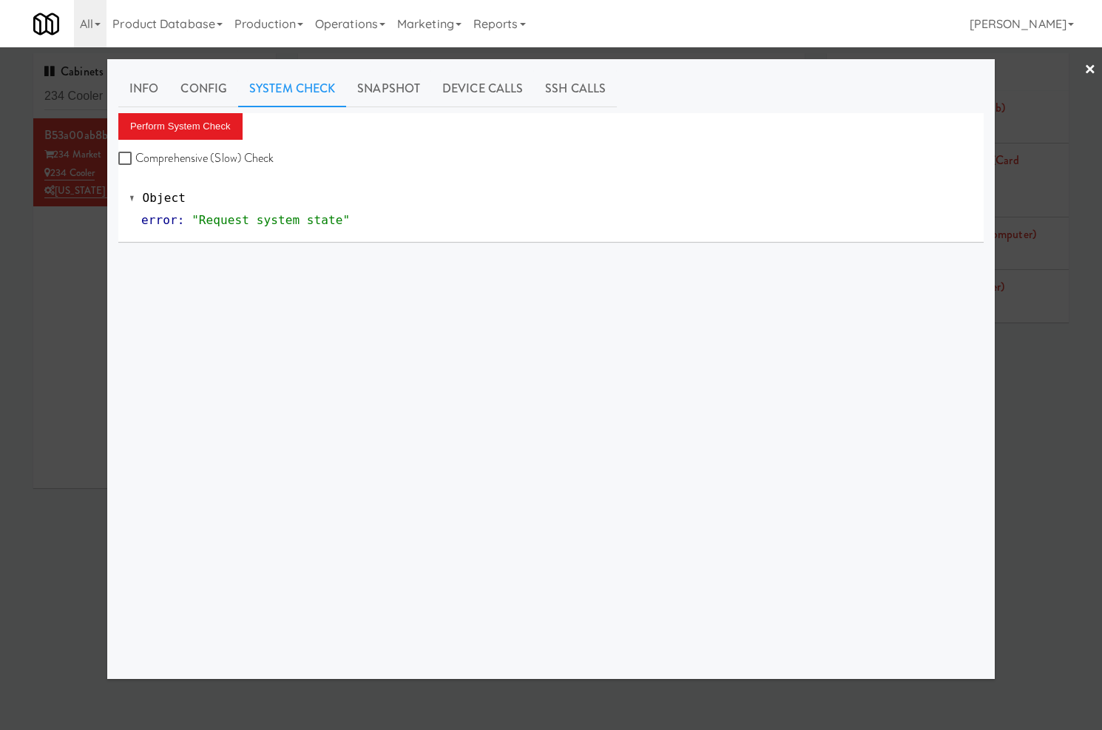
click at [101, 102] on div at bounding box center [551, 365] width 1102 height 730
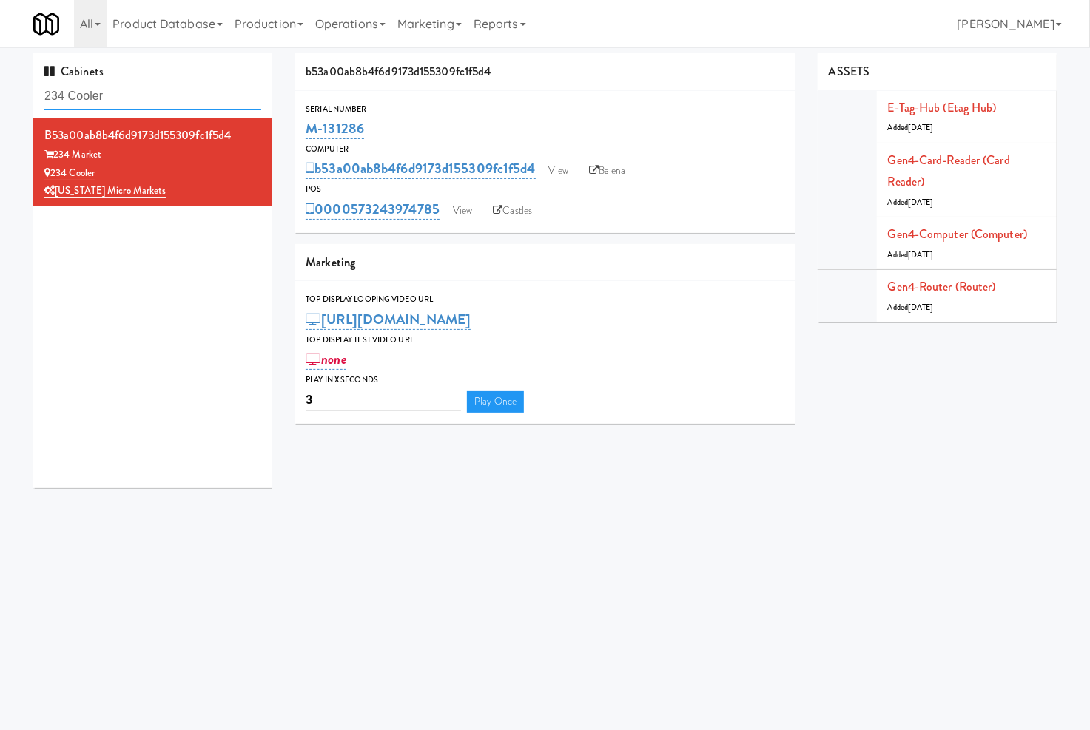
click at [101, 102] on input "234 Cooler" at bounding box center [152, 96] width 217 height 27
click at [104, 104] on input "234 Cooler" at bounding box center [152, 96] width 217 height 27
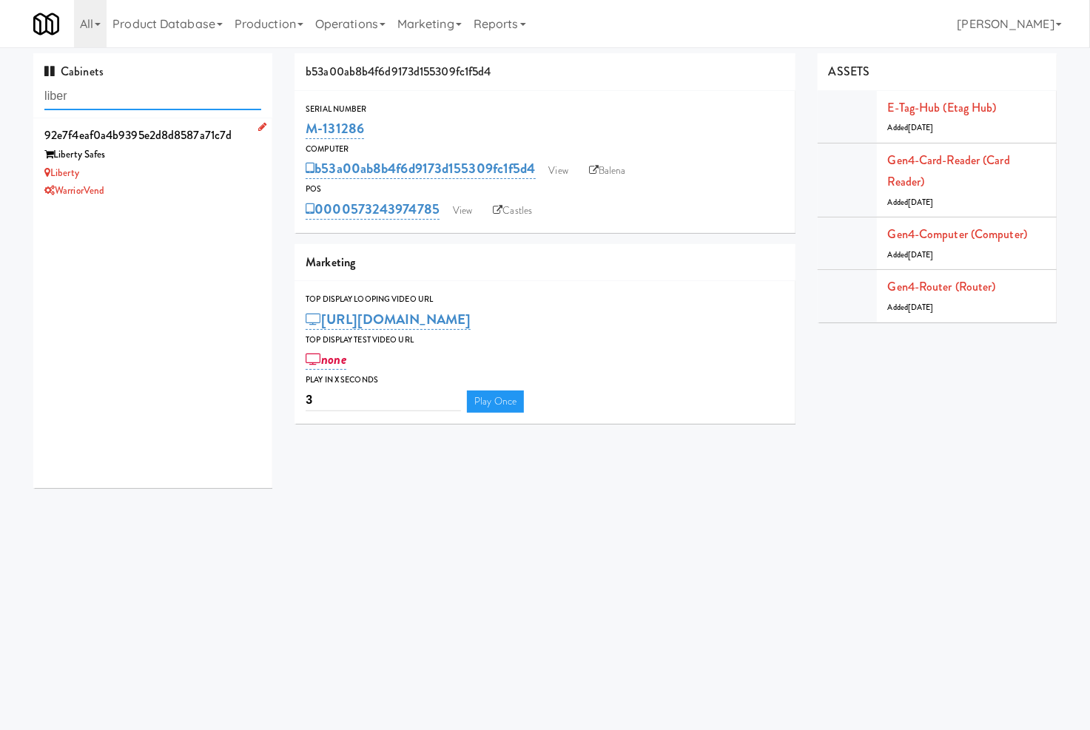
type input "liber"
drag, startPoint x: 227, startPoint y: 181, endPoint x: 276, endPoint y: 188, distance: 49.3
click at [228, 182] on div "WarriorVend" at bounding box center [152, 191] width 217 height 18
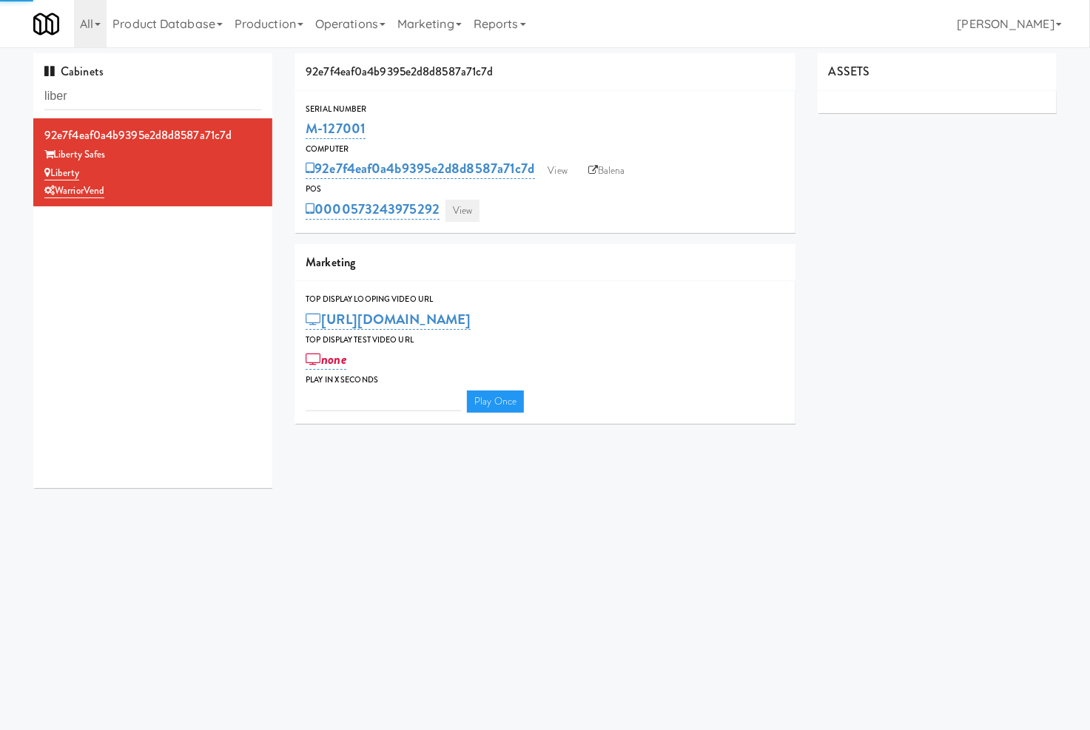
type input "3"
click at [460, 212] on link "View" at bounding box center [462, 211] width 34 height 22
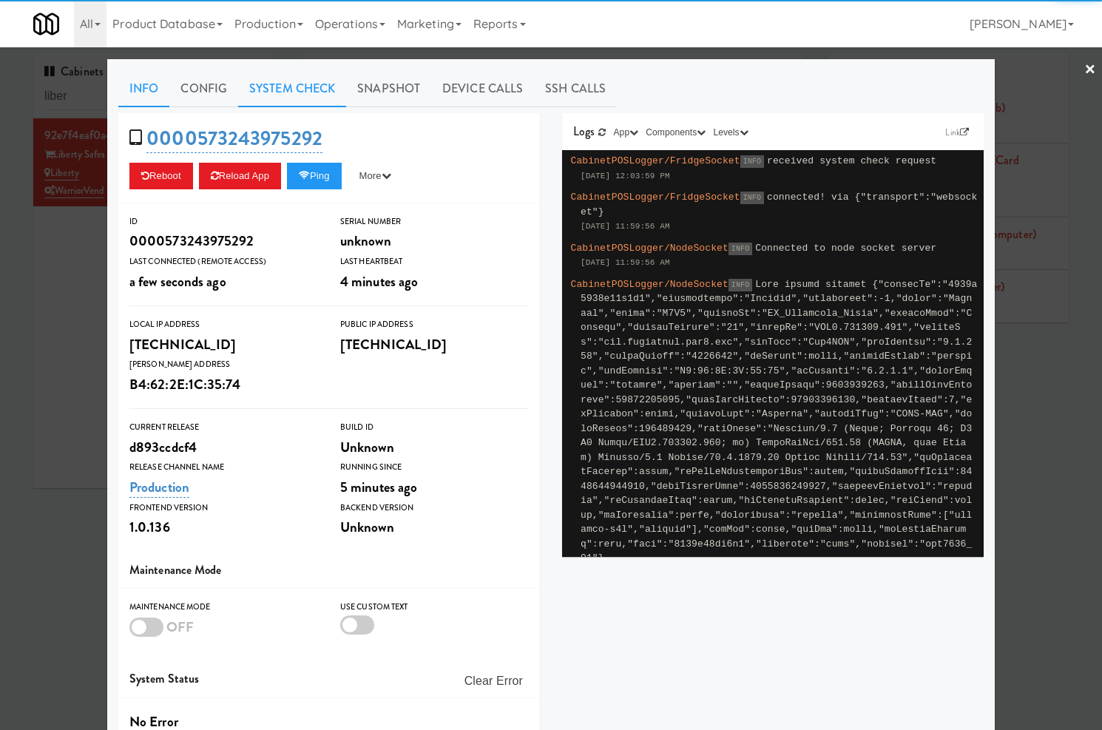
click at [309, 92] on link "System Check" at bounding box center [292, 88] width 108 height 37
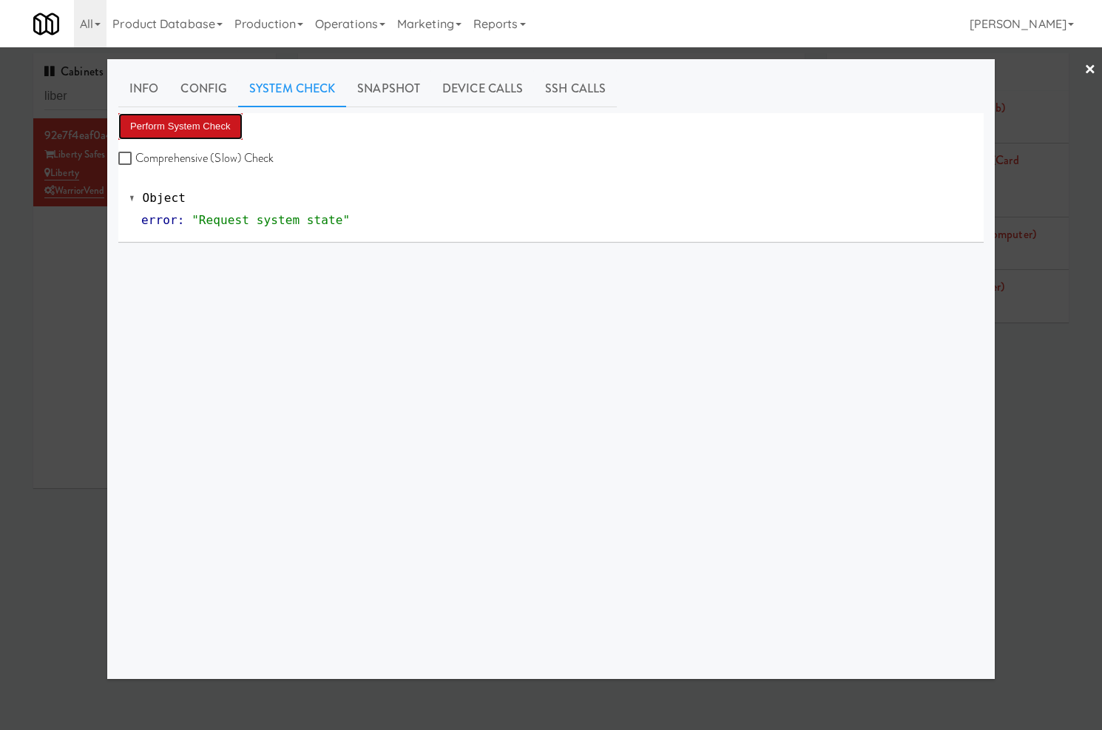
click at [209, 130] on button "Perform System Check" at bounding box center [180, 126] width 124 height 27
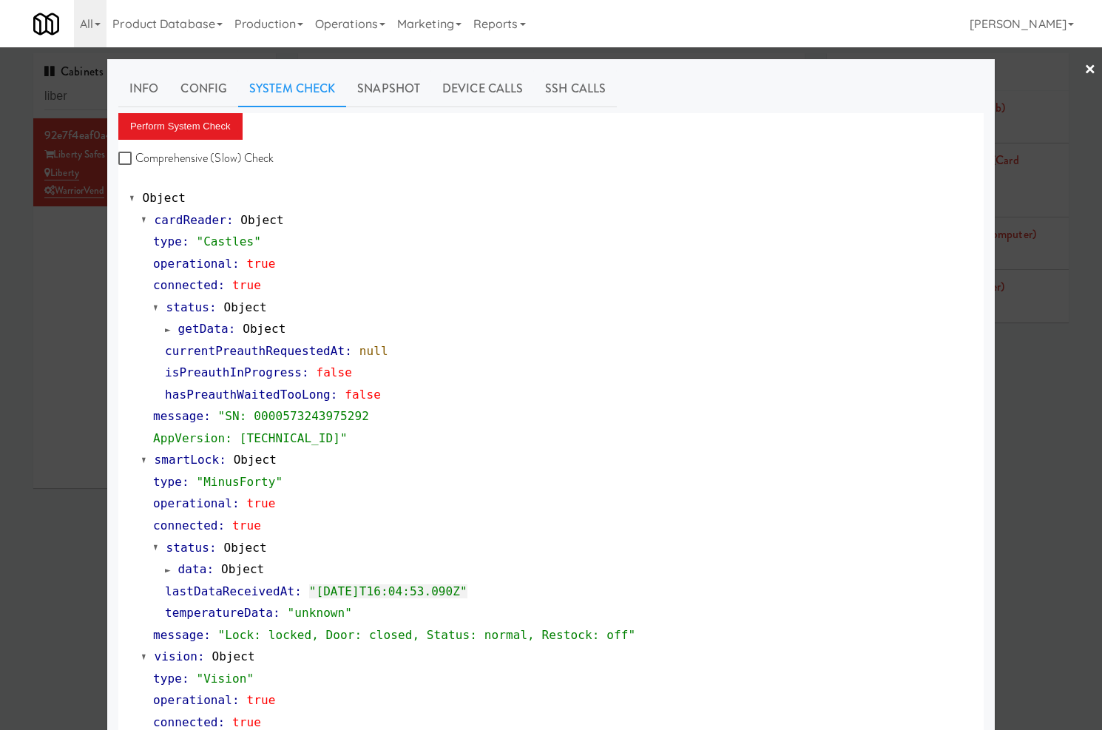
click at [61, 96] on div at bounding box center [551, 365] width 1102 height 730
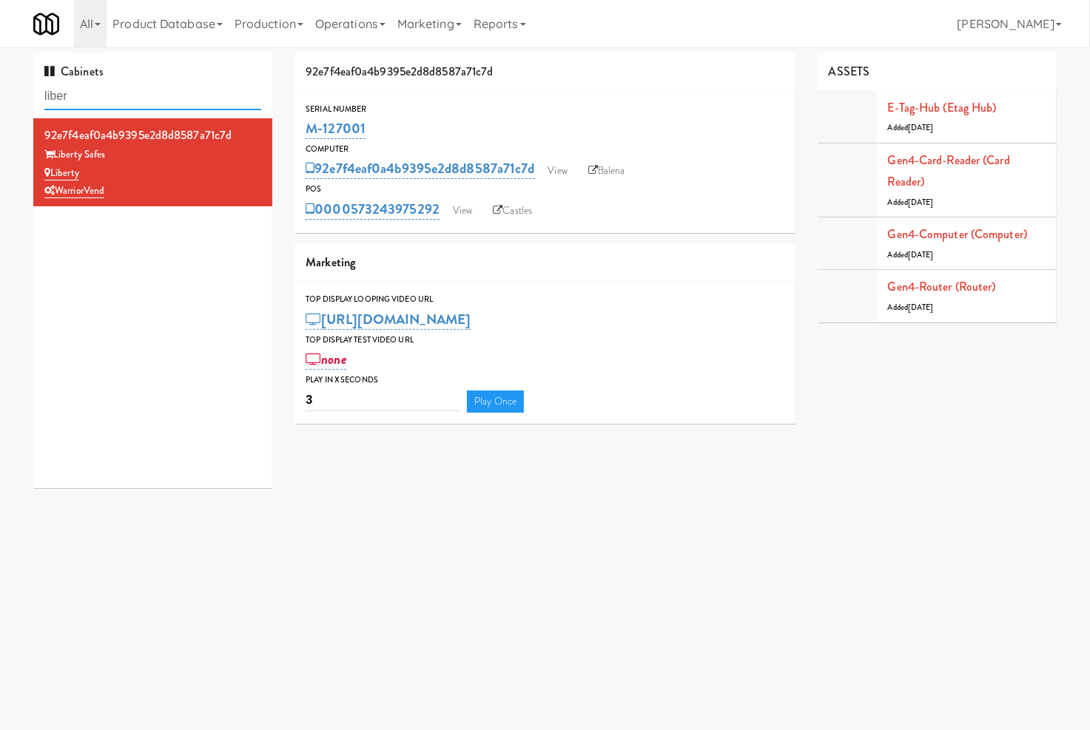
click at [61, 96] on input "liber" at bounding box center [152, 96] width 217 height 27
paste input "Ambient - Vantage - Pre Openin"
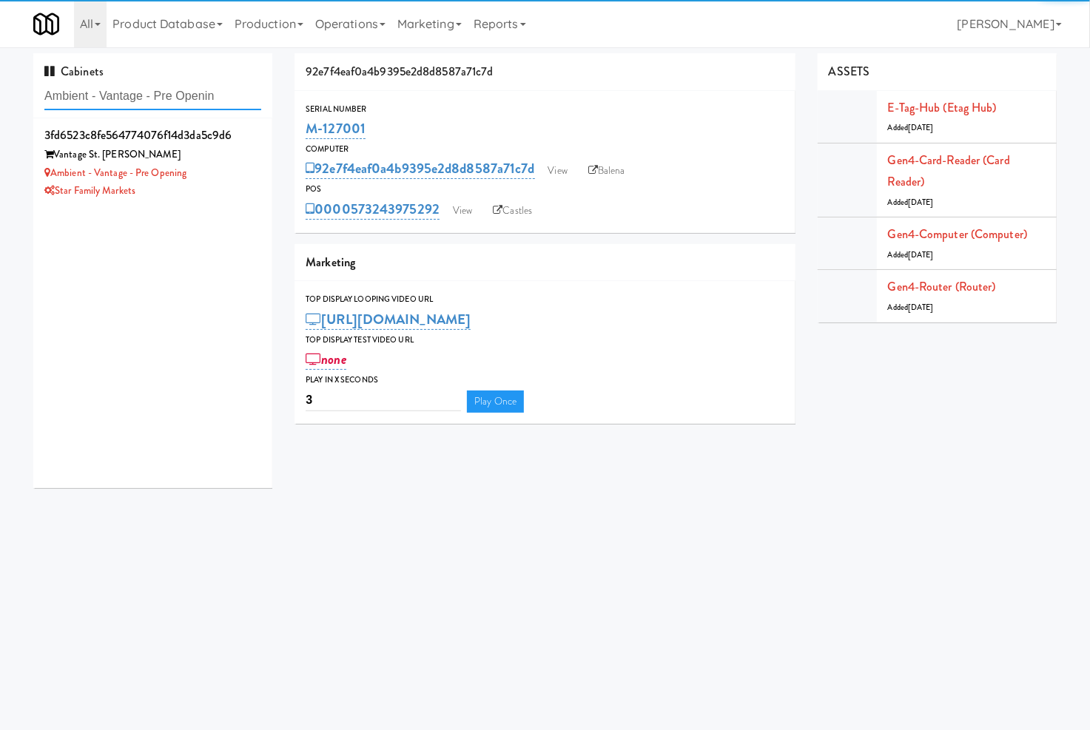
type input "Ambient - Vantage - Pre Openin"
click at [226, 166] on div "Ambient - Vantage - Pre Opening" at bounding box center [152, 173] width 217 height 18
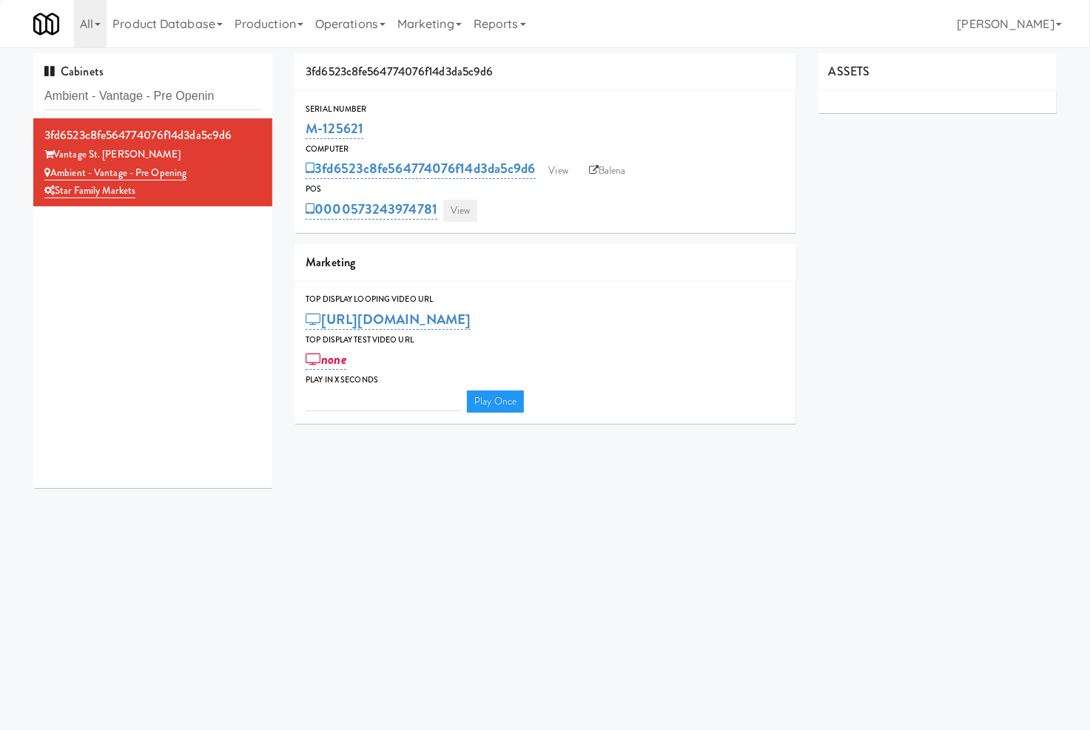
type input "3"
click at [453, 212] on link "View" at bounding box center [460, 211] width 34 height 22
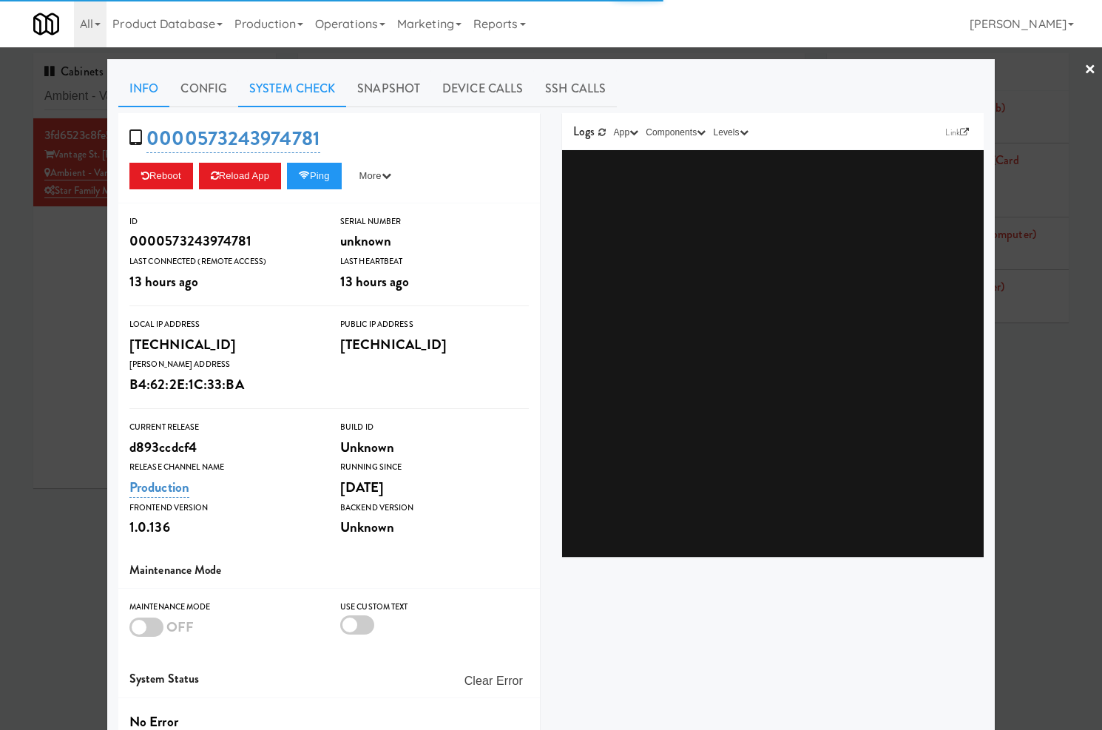
click at [305, 91] on link "System Check" at bounding box center [292, 88] width 108 height 37
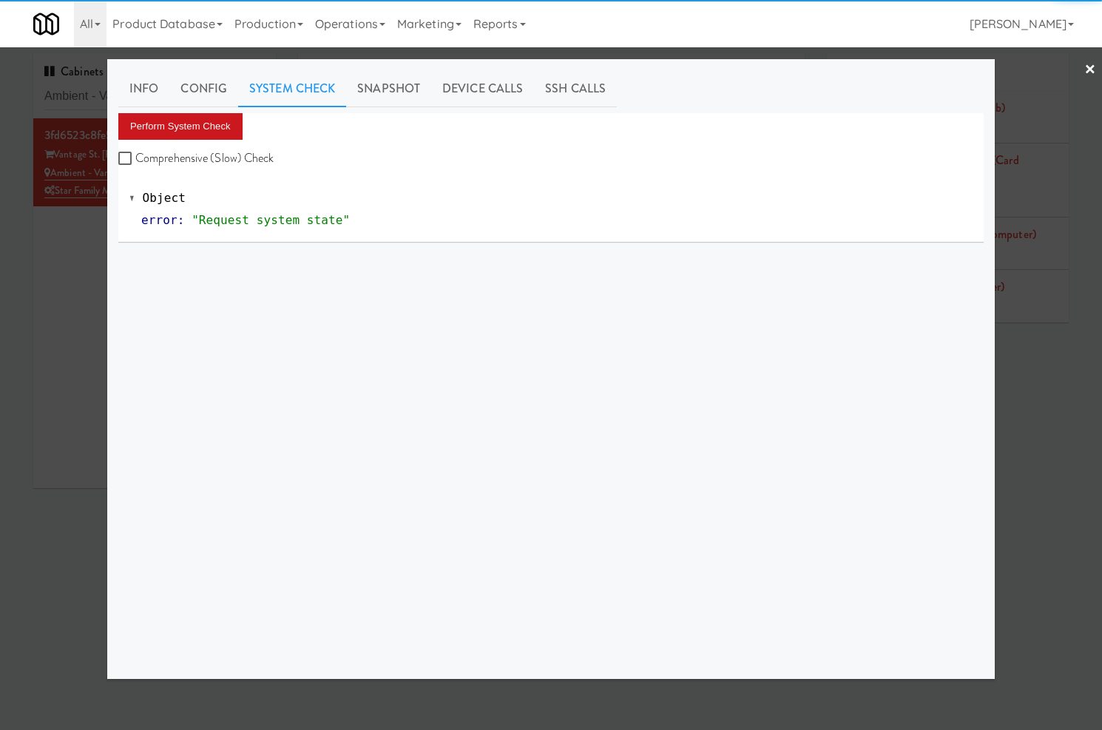
click at [208, 118] on div "Info Config System Check Snapshot Device Calls SSH Calls Perform System Check C…" at bounding box center [550, 369] width 865 height 598
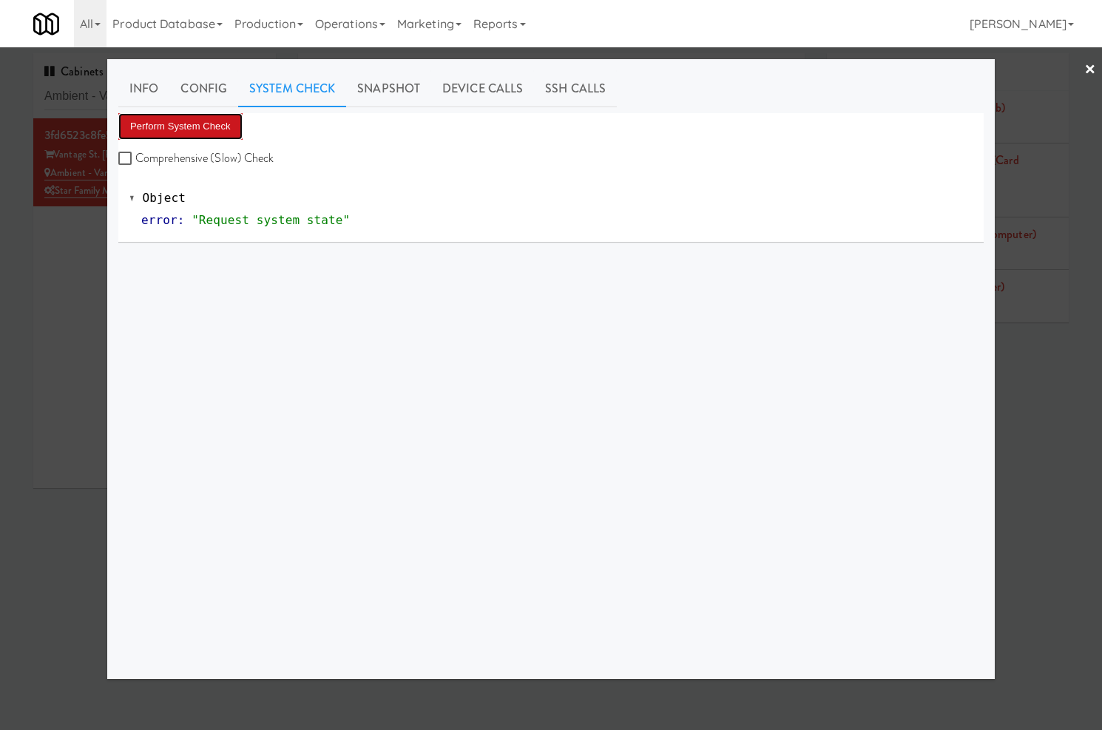
click at [212, 122] on button "Perform System Check" at bounding box center [180, 126] width 124 height 27
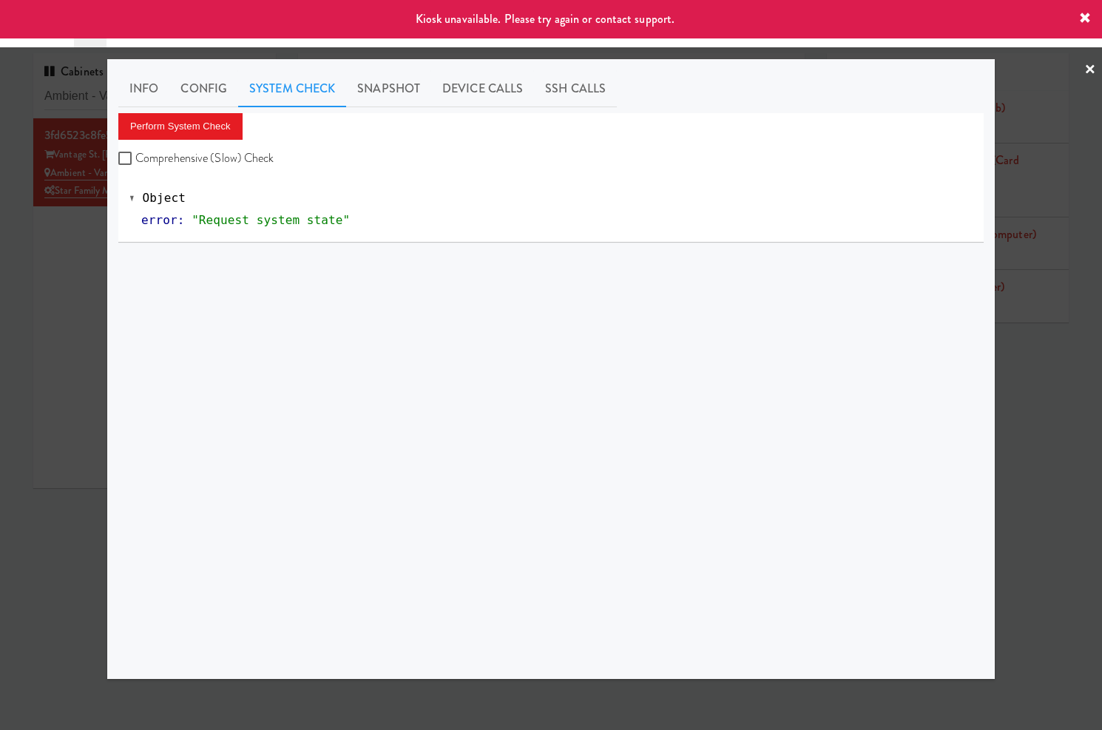
drag, startPoint x: 84, startPoint y: 249, endPoint x: 232, endPoint y: 254, distance: 148.0
click at [92, 250] on div at bounding box center [551, 365] width 1102 height 730
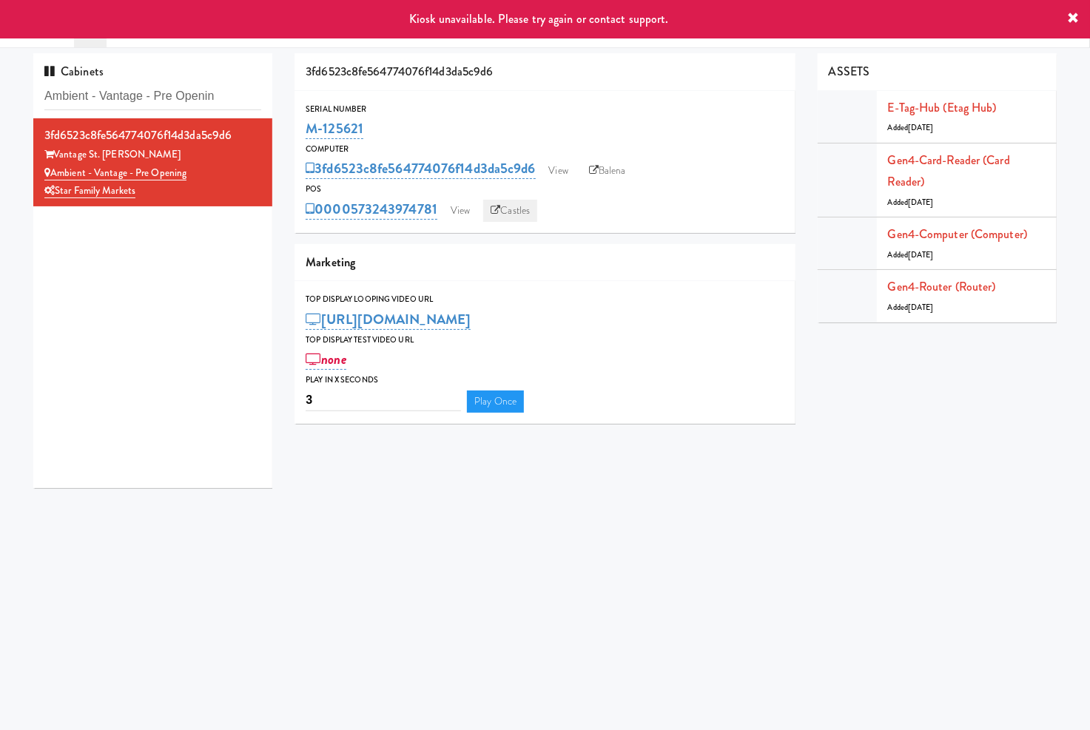
click at [512, 213] on link "Castles" at bounding box center [510, 211] width 54 height 22
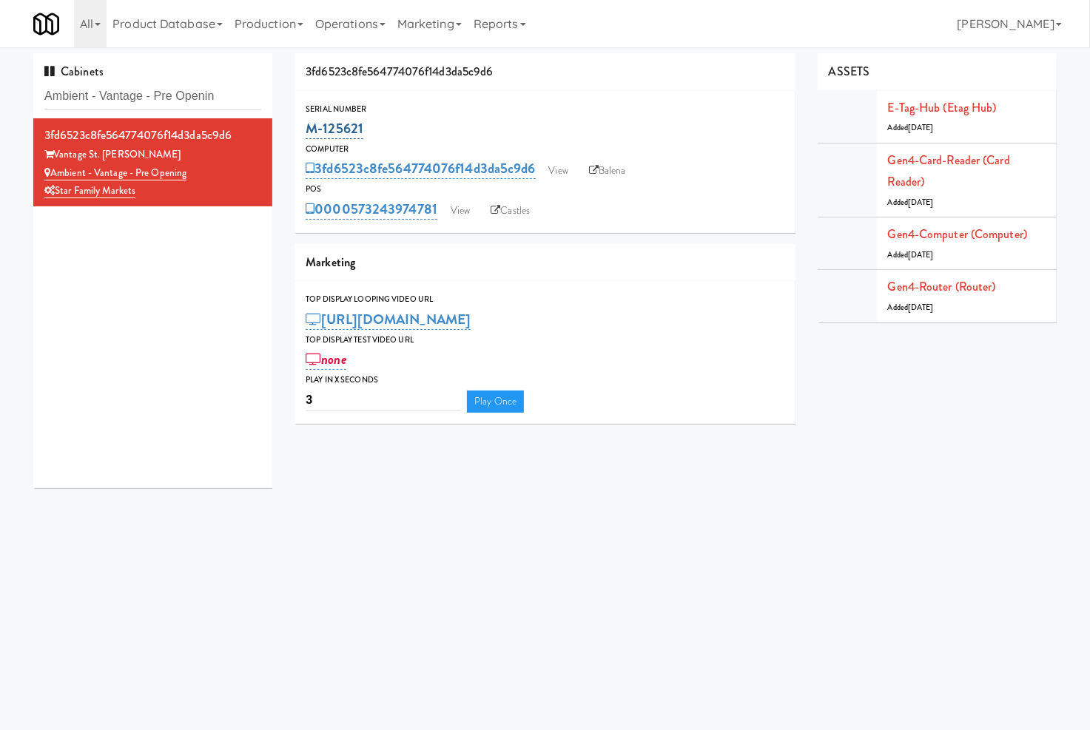
drag, startPoint x: 377, startPoint y: 121, endPoint x: 308, endPoint y: 129, distance: 70.1
click at [308, 129] on div "M-125621" at bounding box center [544, 128] width 479 height 25
copy link "M-125621"
click at [145, 98] on input "Ambient - Vantage - Pre Openin" at bounding box center [152, 96] width 217 height 27
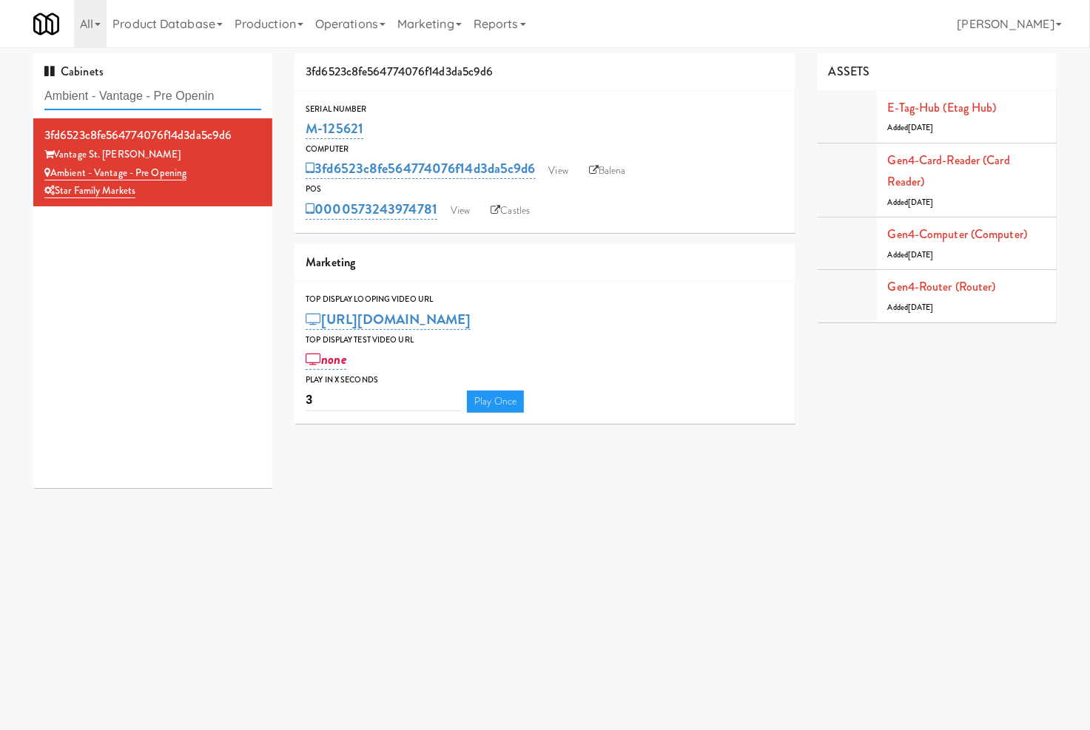
click at [145, 98] on input "Ambient - Vantage - Pre Openin" at bounding box center [152, 96] width 217 height 27
paste input "The Sutton - Cooler #1"
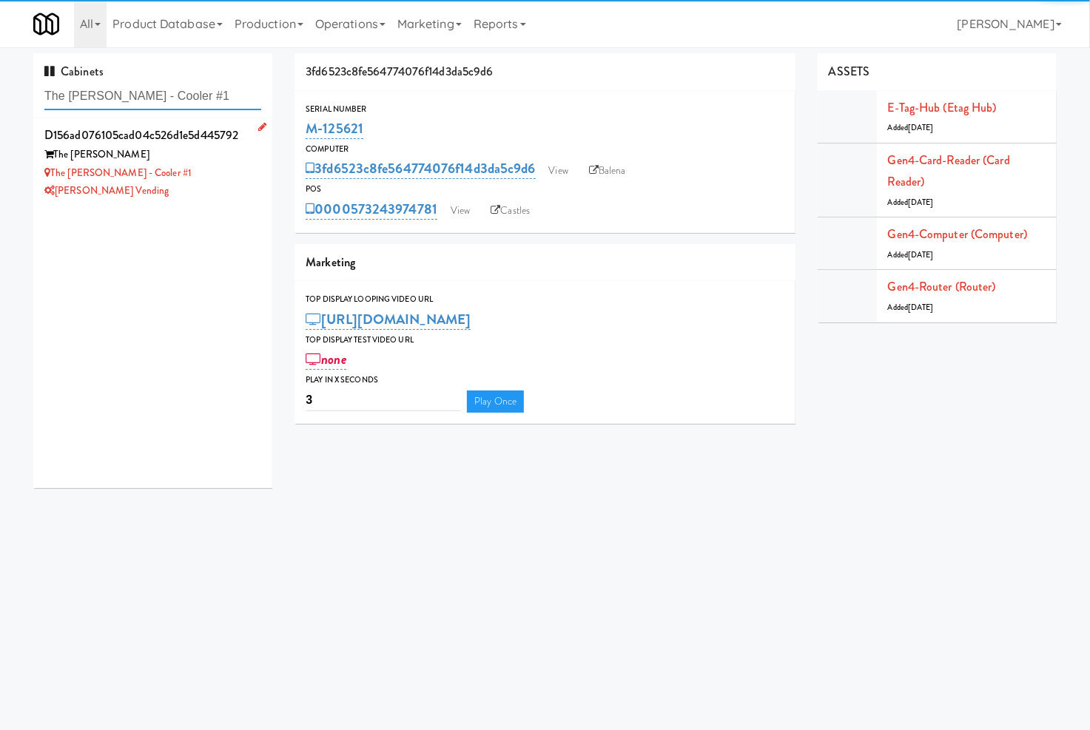
type input "The Sutton - Cooler #1"
click at [207, 187] on div "[PERSON_NAME] Vending" at bounding box center [152, 191] width 217 height 18
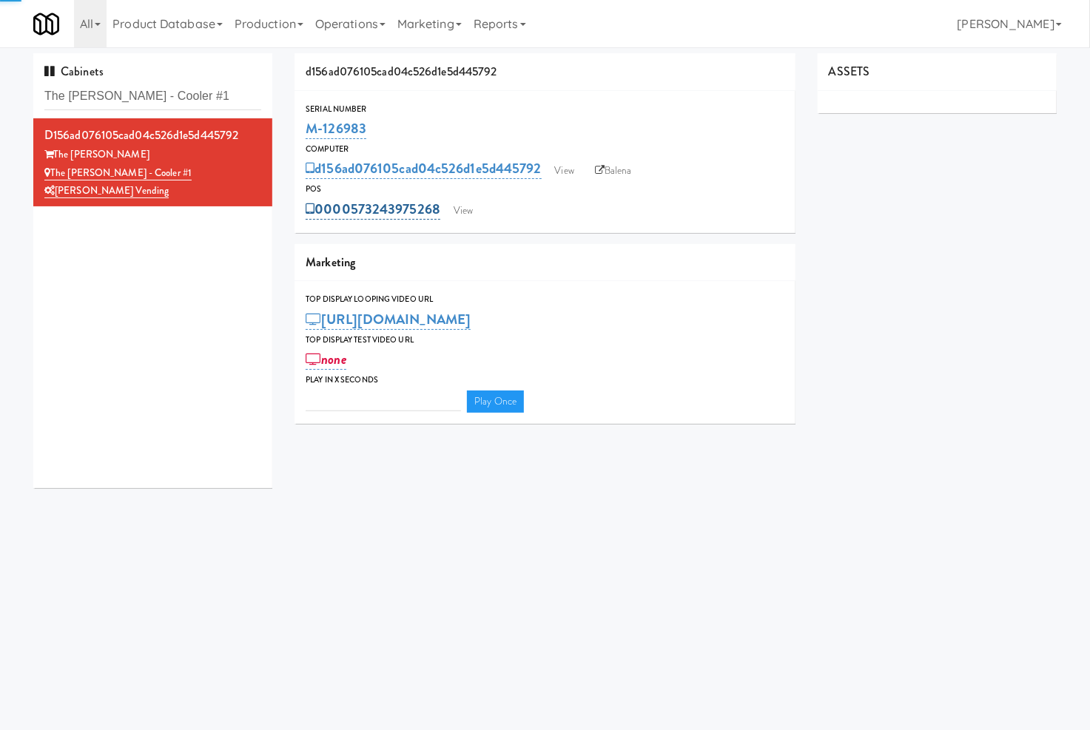
type input "3"
click at [453, 211] on link "View" at bounding box center [463, 211] width 34 height 22
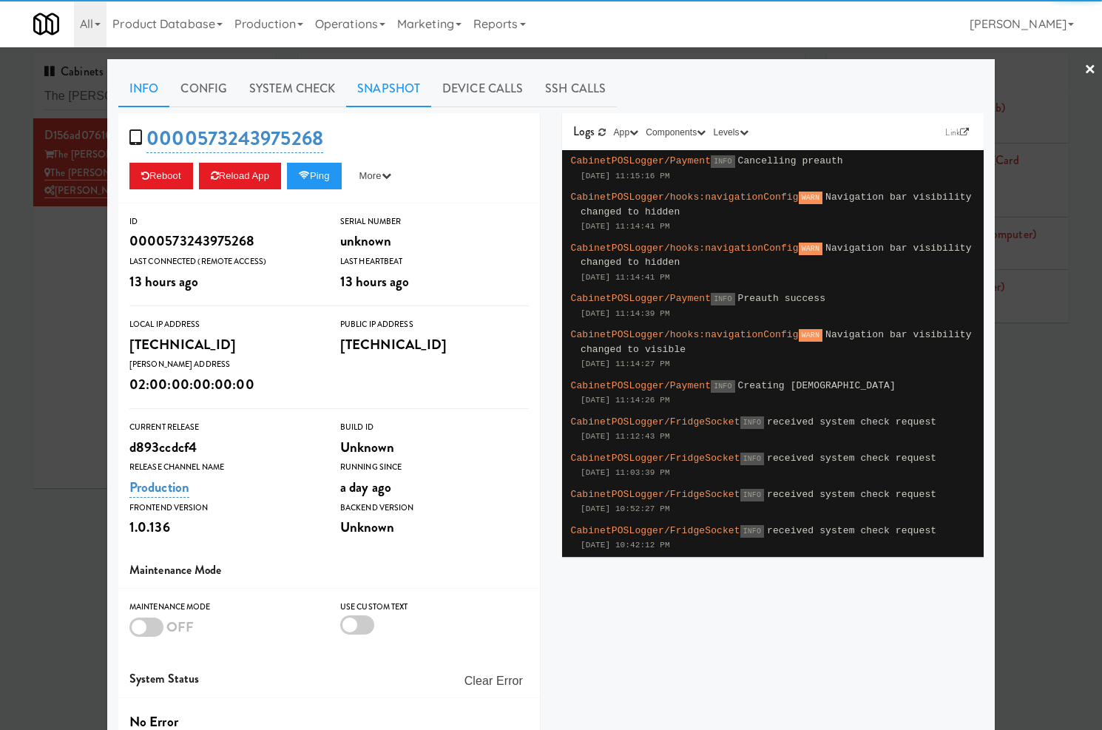
click at [365, 89] on link "Snapshot" at bounding box center [388, 88] width 85 height 37
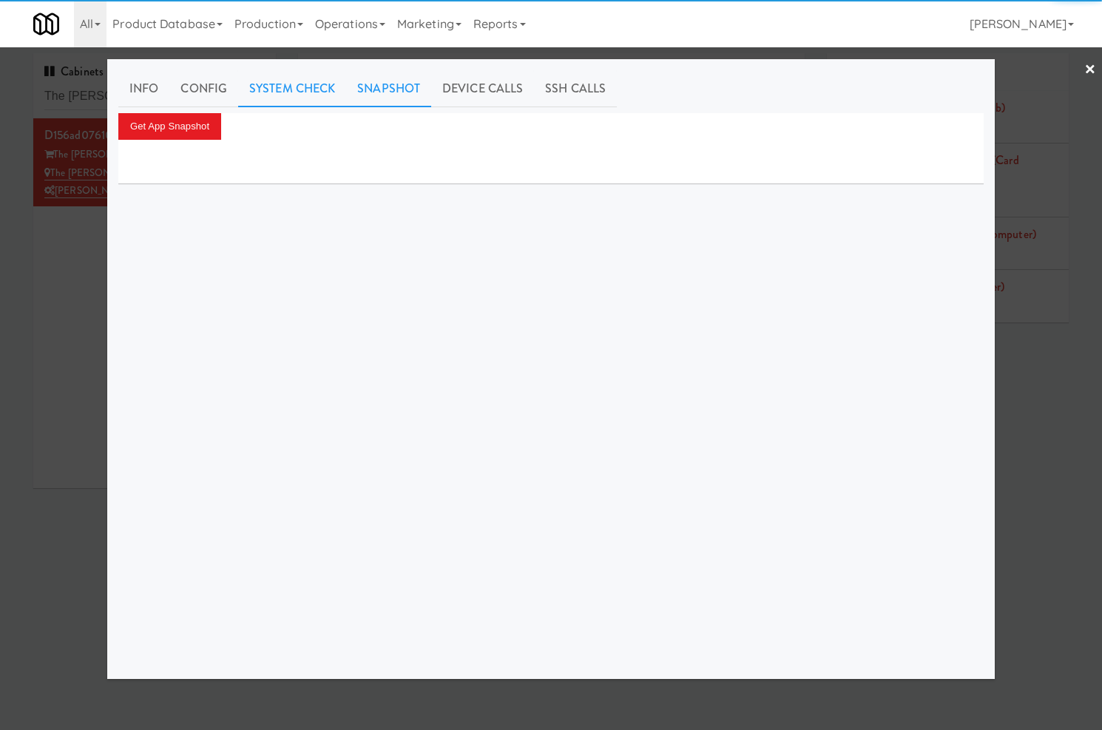
drag, startPoint x: 301, startPoint y: 93, endPoint x: 240, endPoint y: 105, distance: 61.8
click at [300, 94] on link "System Check" at bounding box center [292, 88] width 108 height 37
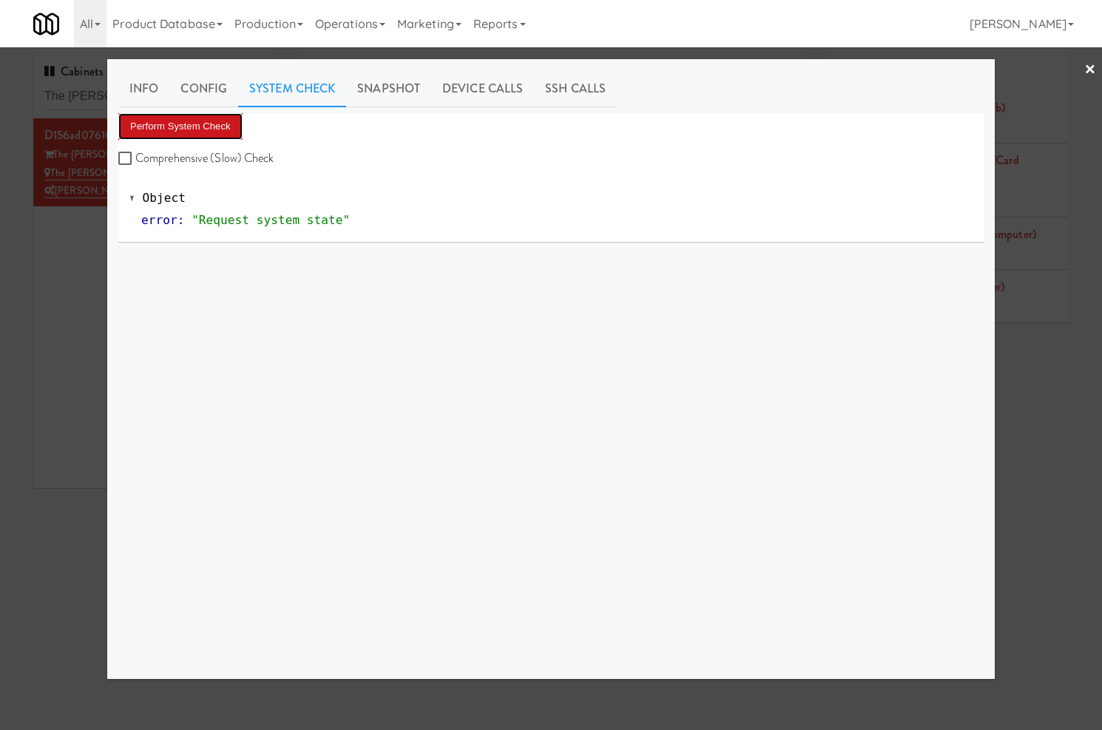
click at [172, 116] on button "Perform System Check" at bounding box center [180, 126] width 124 height 27
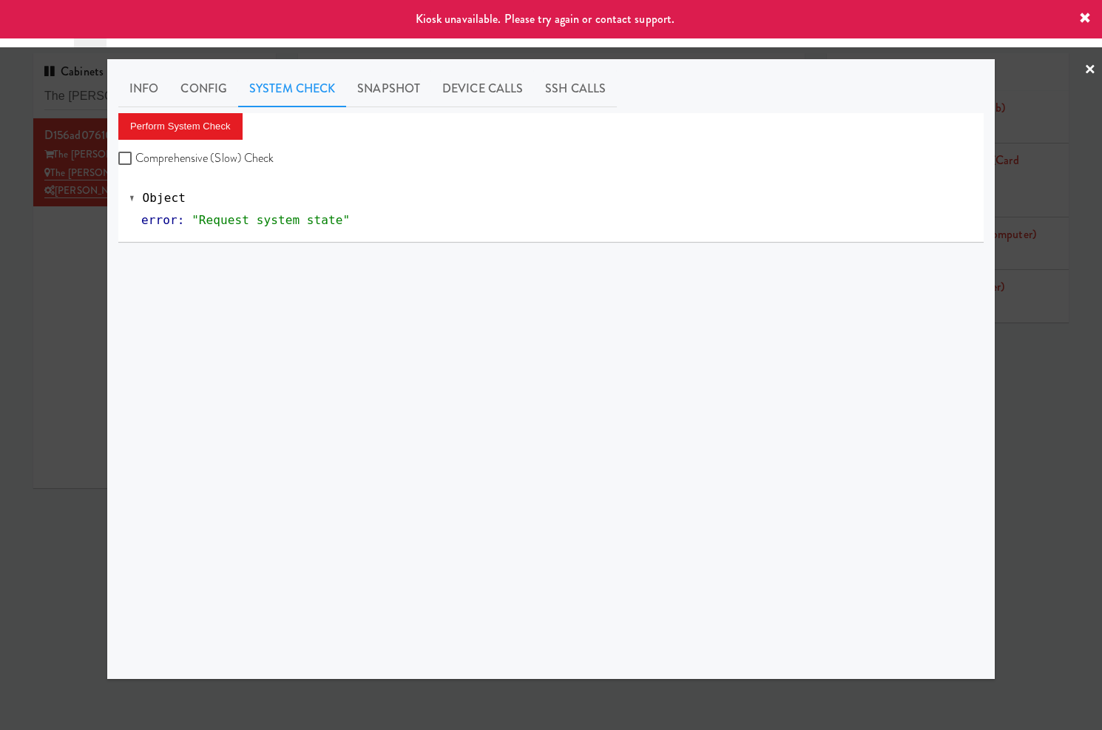
click at [77, 241] on div at bounding box center [551, 365] width 1102 height 730
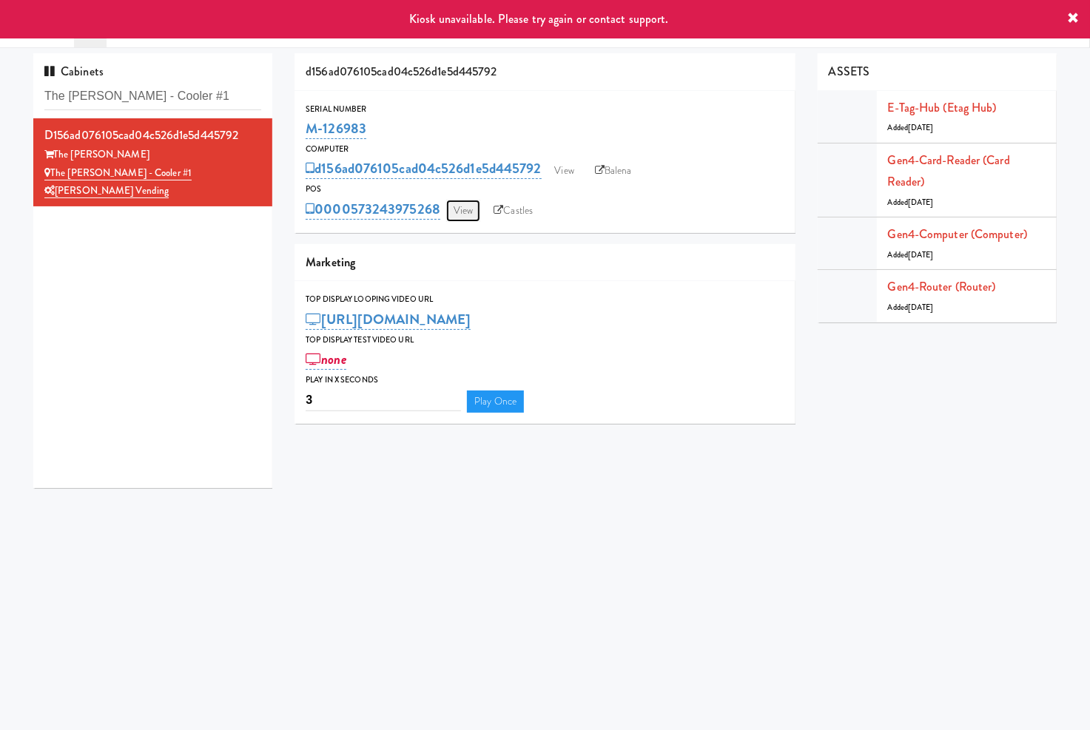
click at [464, 211] on link "View" at bounding box center [463, 211] width 34 height 22
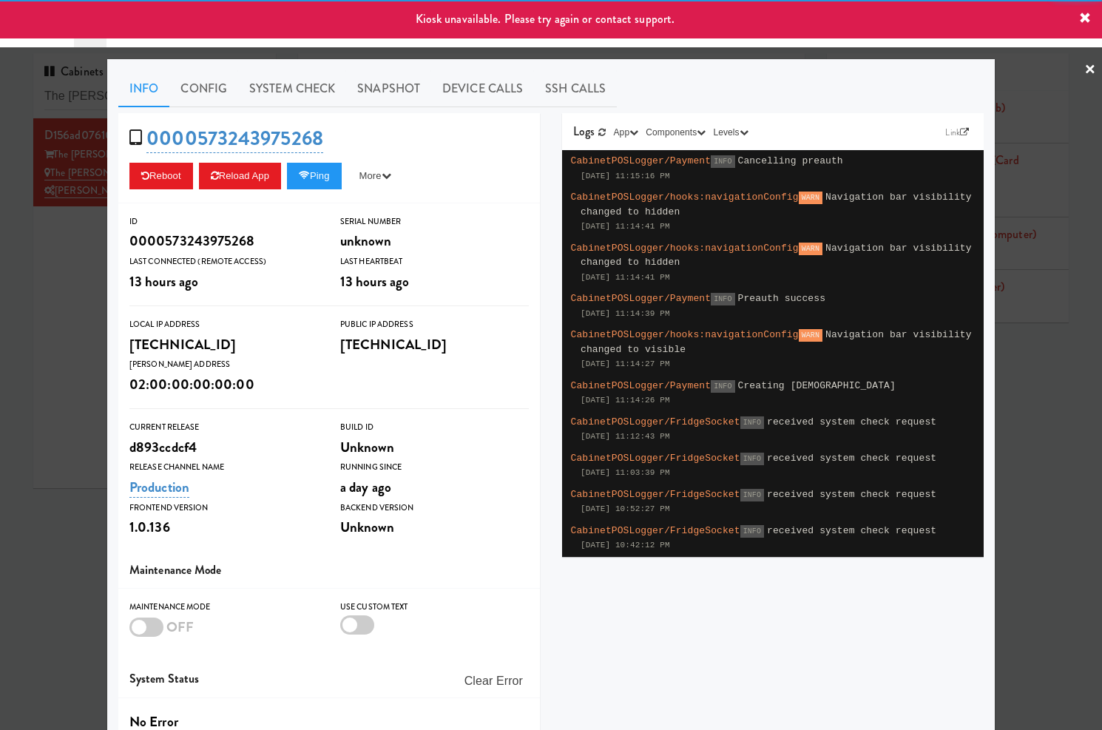
drag, startPoint x: 61, startPoint y: 262, endPoint x: 78, endPoint y: 262, distance: 17.0
click at [78, 262] on div at bounding box center [551, 365] width 1102 height 730
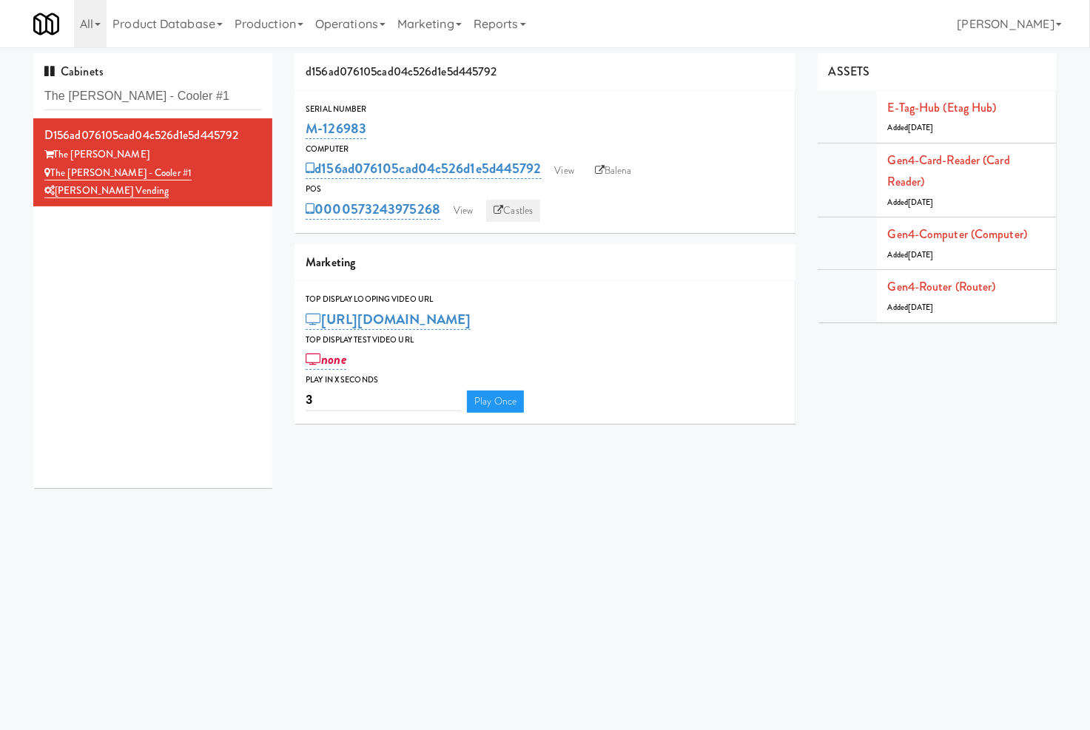
click at [525, 212] on link "Castles" at bounding box center [513, 211] width 54 height 22
drag, startPoint x: 374, startPoint y: 129, endPoint x: 308, endPoint y: 134, distance: 66.0
click at [308, 134] on div "M-126983" at bounding box center [544, 128] width 479 height 25
copy link "M-126983"
click at [188, 85] on input "The Sutton - Cooler #1" at bounding box center [152, 96] width 217 height 27
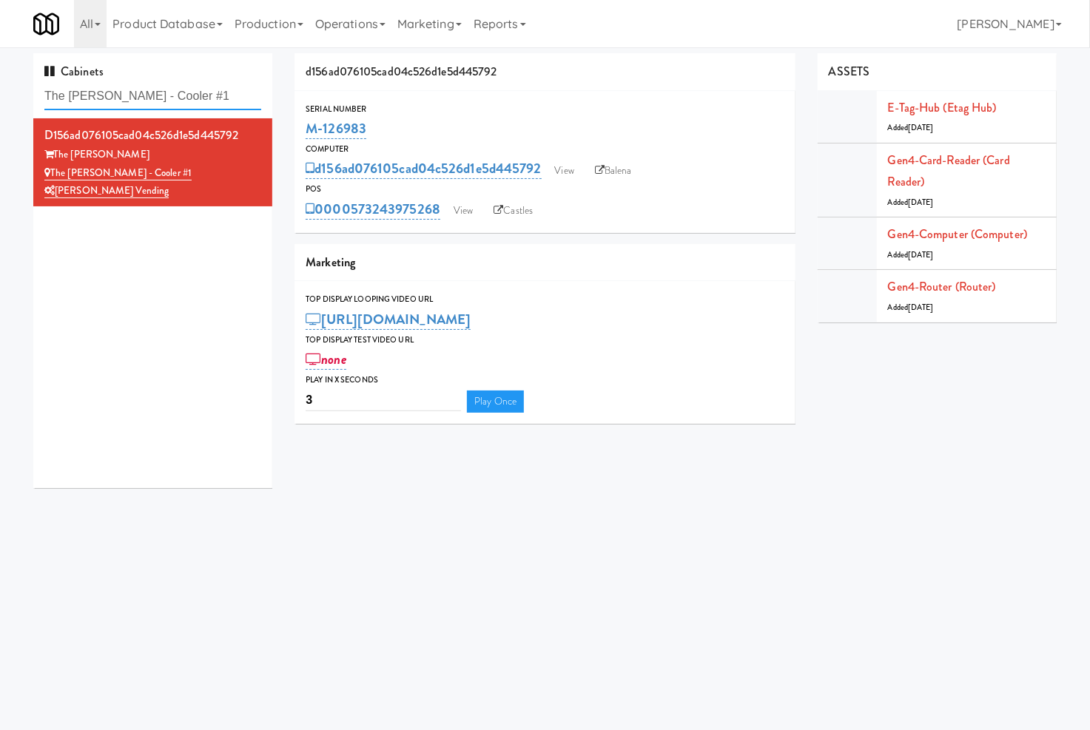
click at [188, 85] on input "The Sutton - Cooler #1" at bounding box center [152, 96] width 217 height 27
paste input "Spring & Thayer - Combo Cooler A"
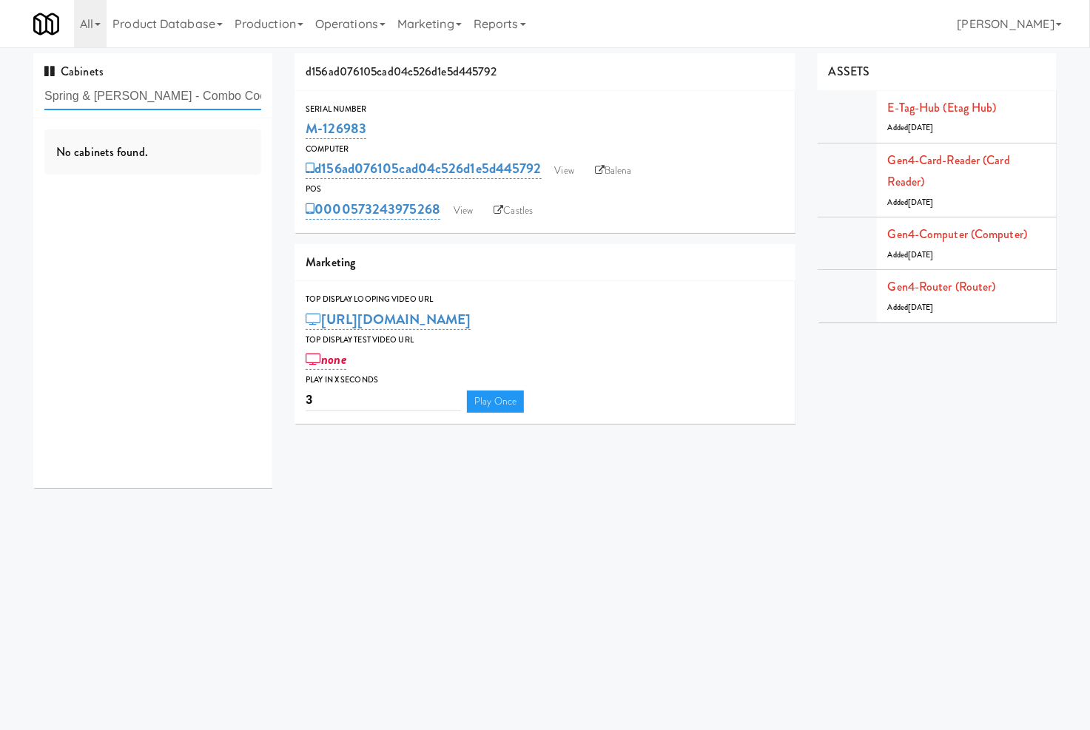
drag, startPoint x: 143, startPoint y: 92, endPoint x: 41, endPoint y: 109, distance: 102.8
click at [41, 109] on div "Cabinets Spring & Thayer - Combo Cooler A" at bounding box center [152, 85] width 239 height 65
type input "Combo Cooler A"
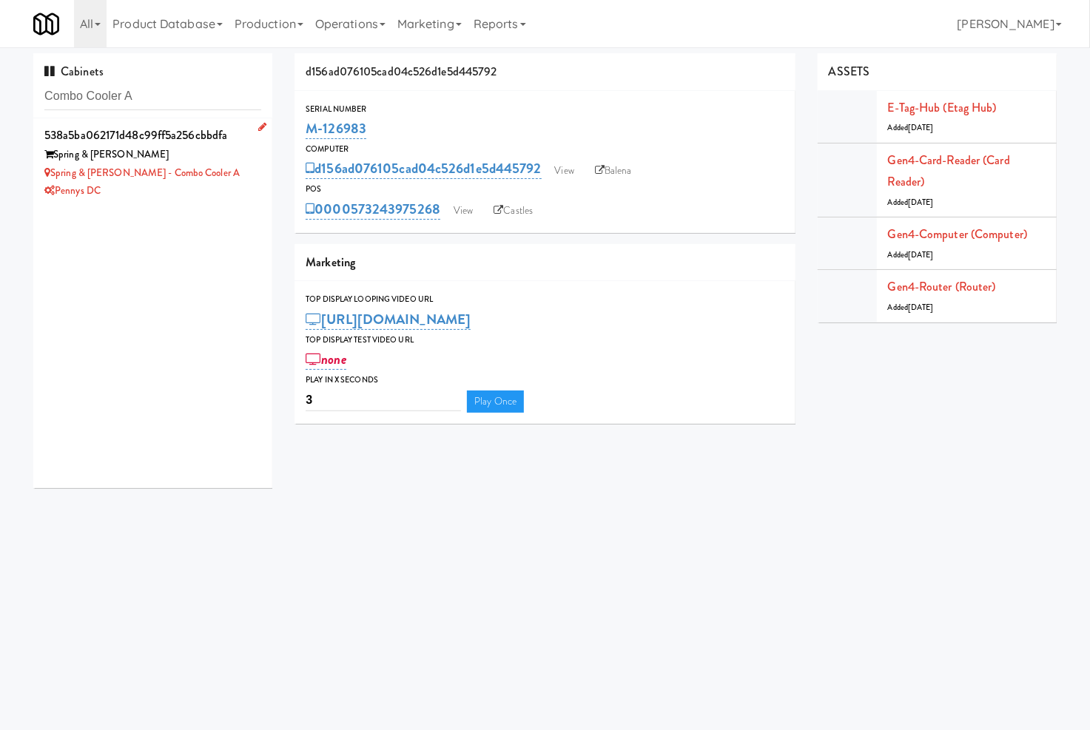
click at [246, 180] on div "Spring & Thayer - Combo Cooler A" at bounding box center [152, 173] width 217 height 18
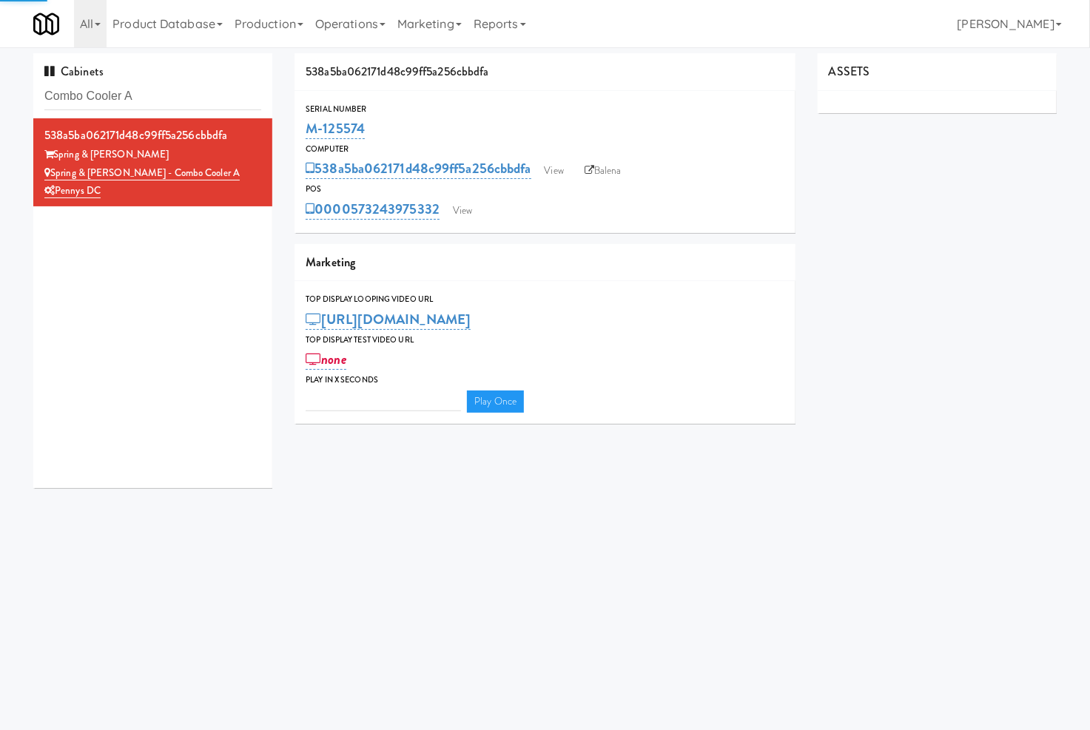
type input "3"
click at [470, 211] on link "View" at bounding box center [462, 211] width 34 height 22
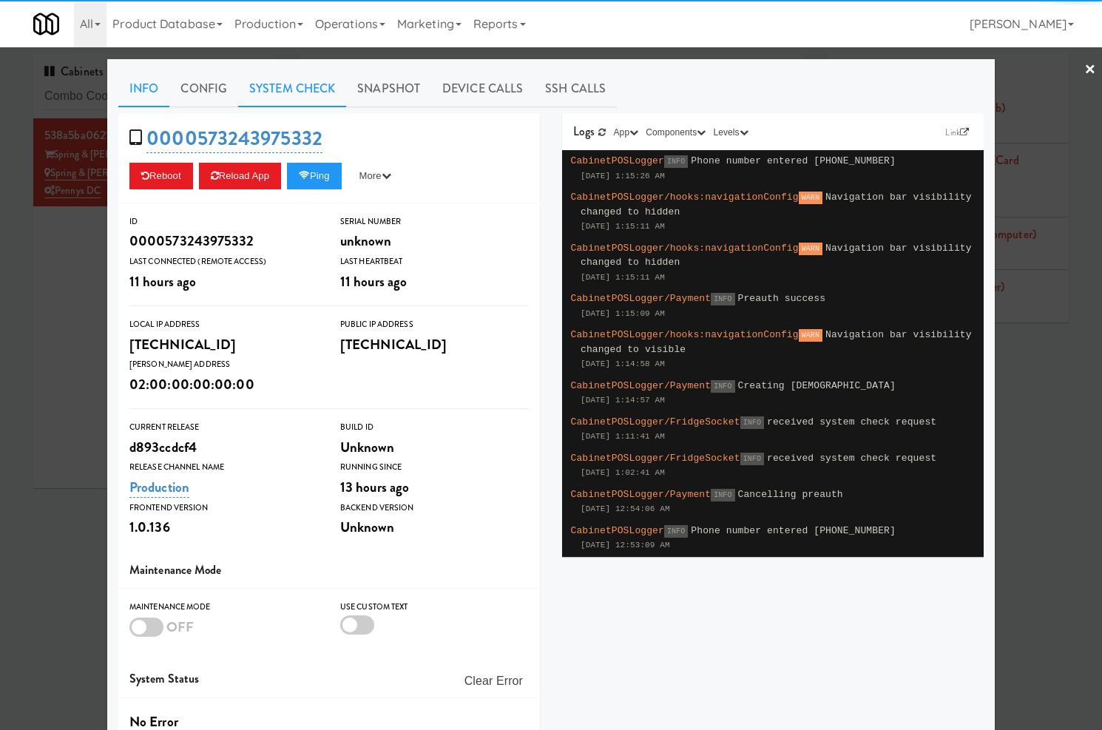
drag, startPoint x: 303, startPoint y: 78, endPoint x: 294, endPoint y: 83, distance: 10.6
click at [302, 78] on link "System Check" at bounding box center [292, 88] width 108 height 37
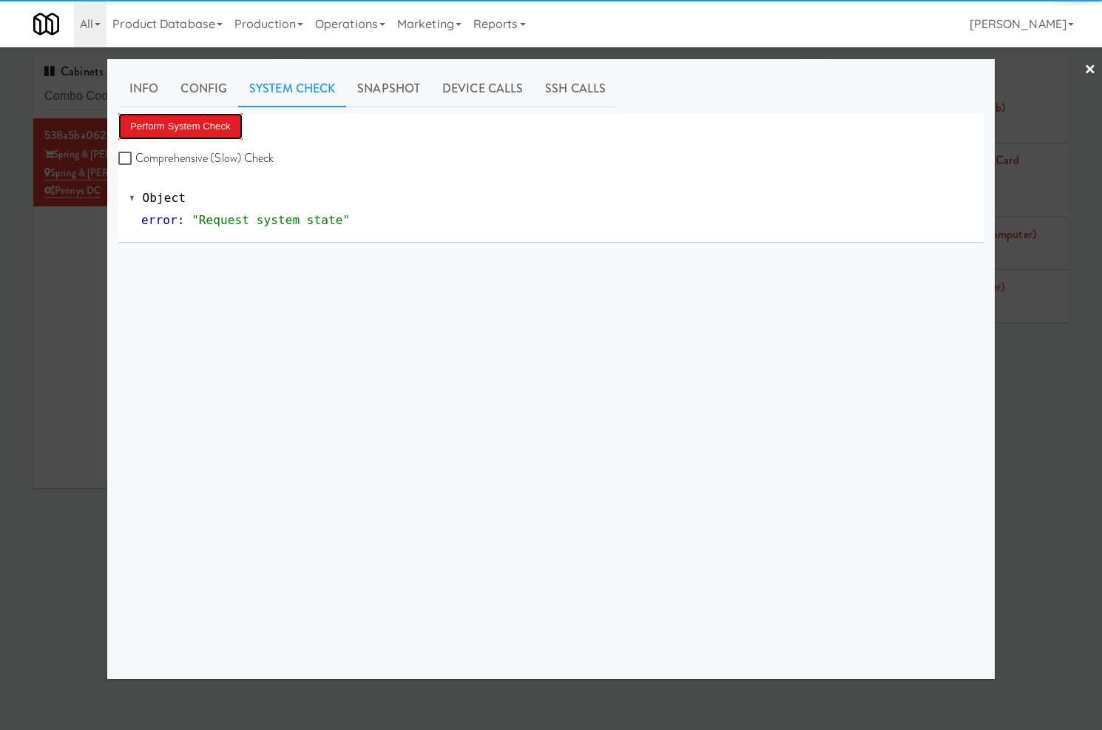
click at [190, 124] on button "Perform System Check" at bounding box center [180, 126] width 124 height 27
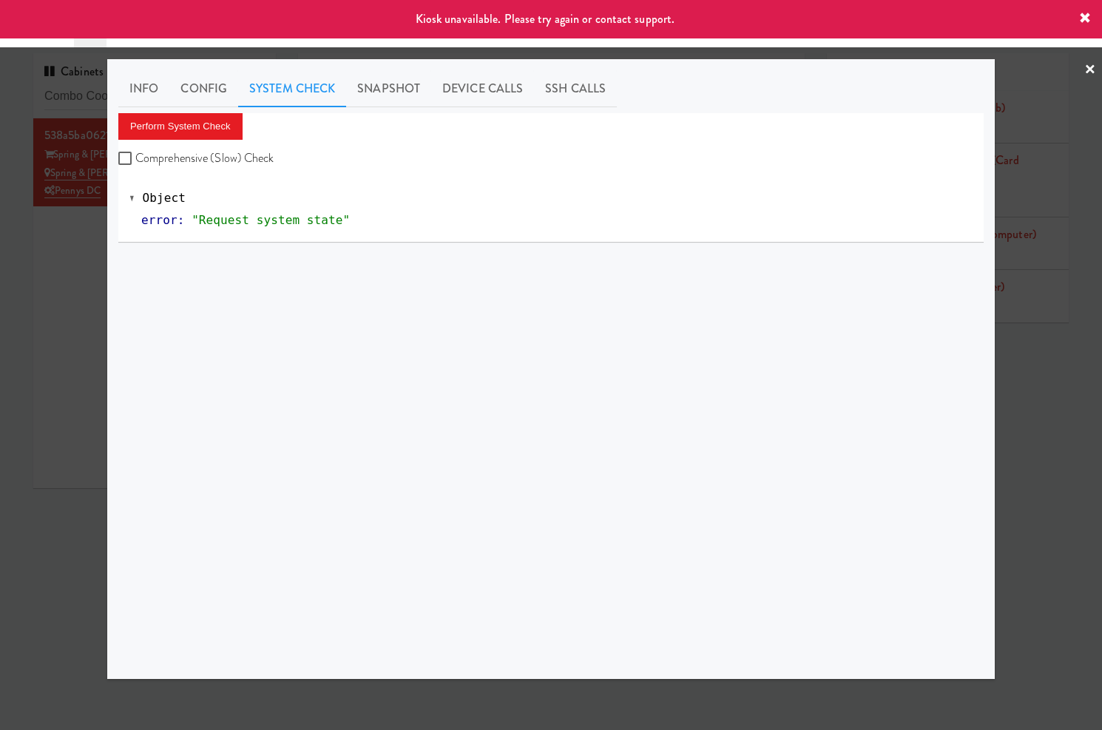
drag, startPoint x: 48, startPoint y: 265, endPoint x: 449, endPoint y: 266, distance: 400.9
click at [117, 268] on div "× Info Config System Check Snapshot Device Calls SSH Calls Perform System Check…" at bounding box center [551, 365] width 1102 height 730
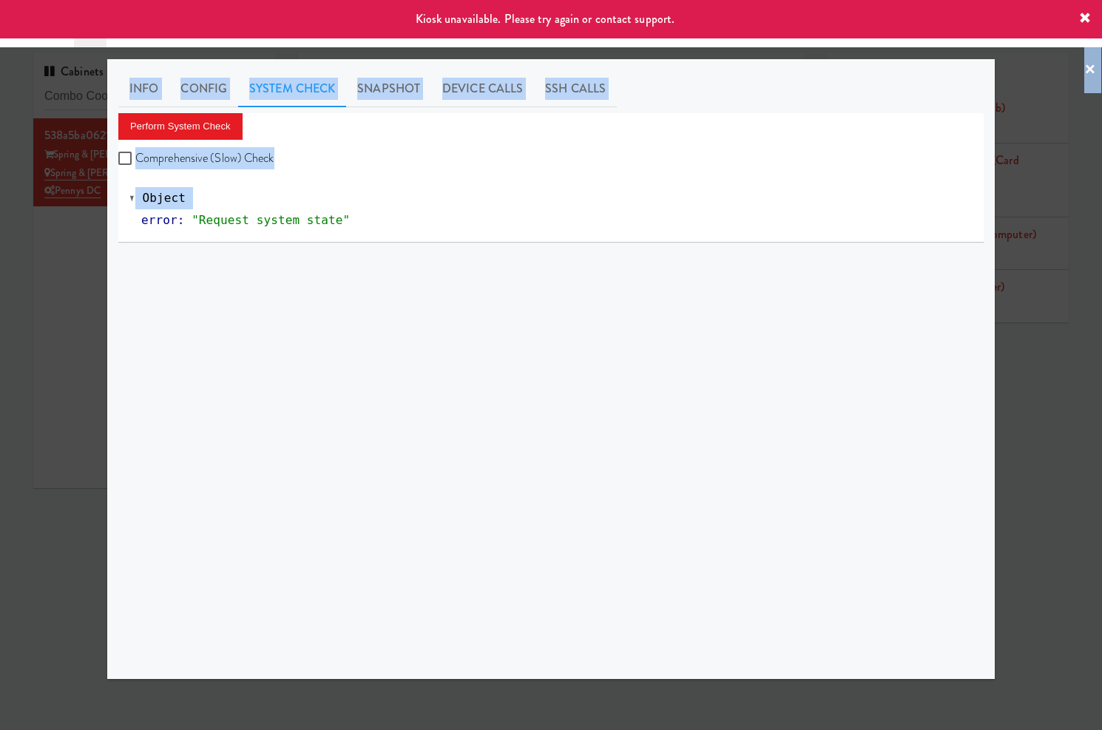
click at [30, 283] on div at bounding box center [551, 365] width 1102 height 730
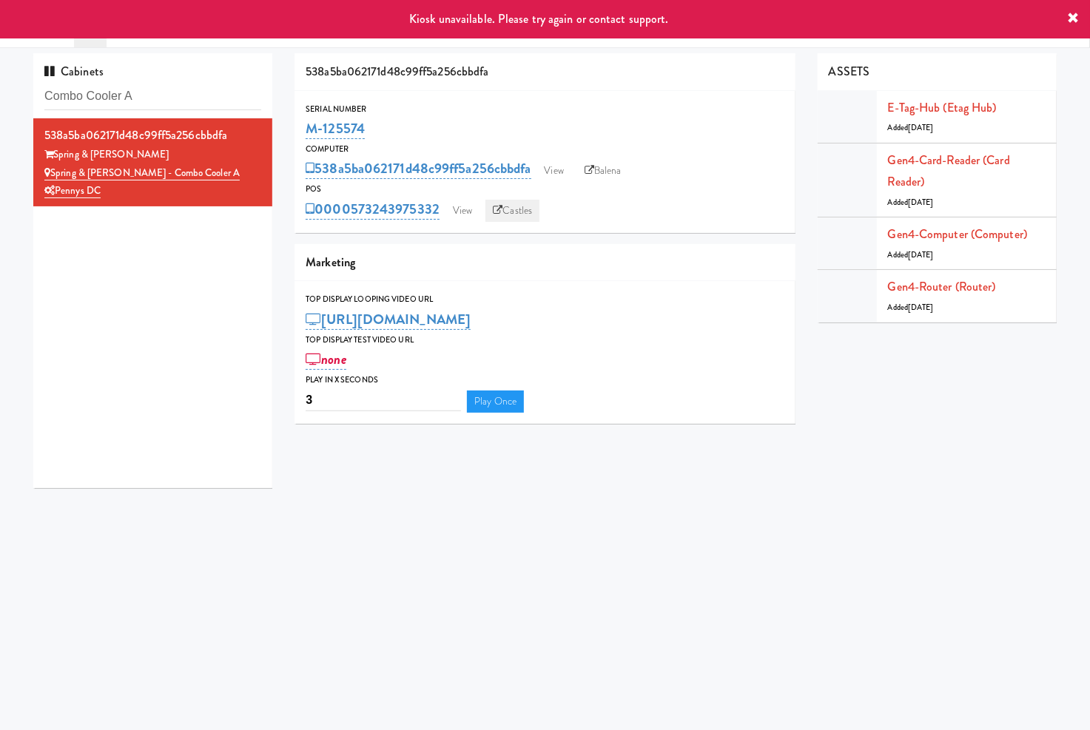
click at [525, 216] on link "Castles" at bounding box center [512, 211] width 54 height 22
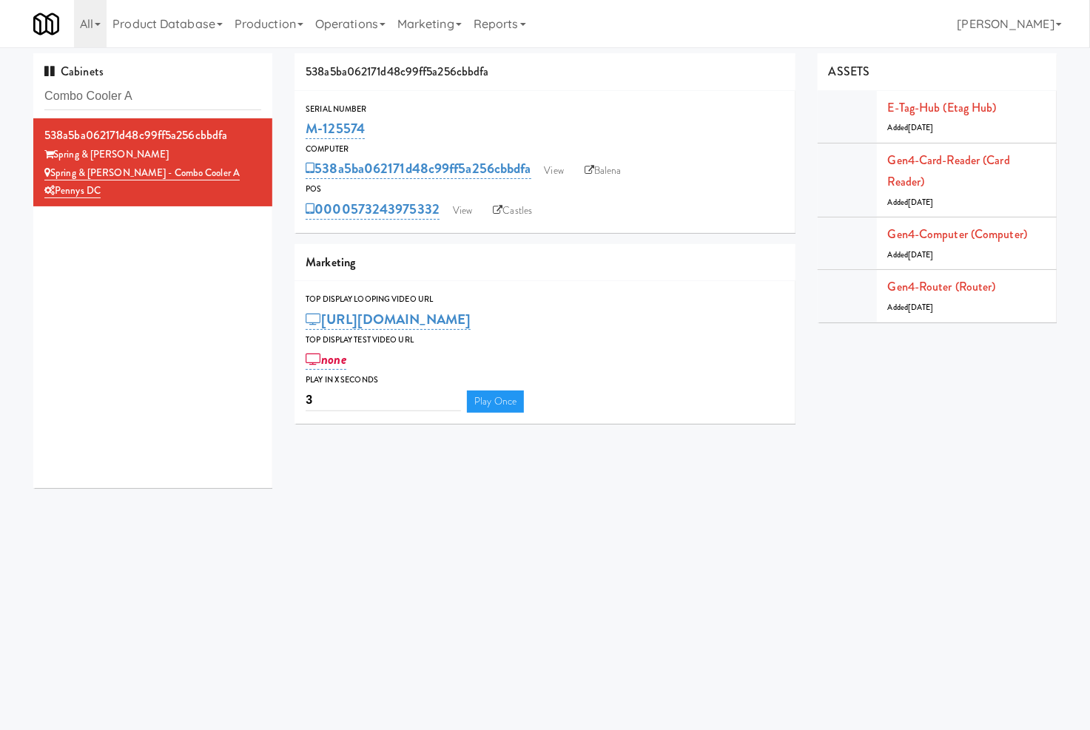
drag, startPoint x: 379, startPoint y: 135, endPoint x: 319, endPoint y: 122, distance: 61.2
click at [304, 134] on div "Serial Number M-125574" at bounding box center [544, 122] width 501 height 40
copy link "M-125574"
click at [171, 90] on input "Combo Cooler A" at bounding box center [152, 96] width 217 height 27
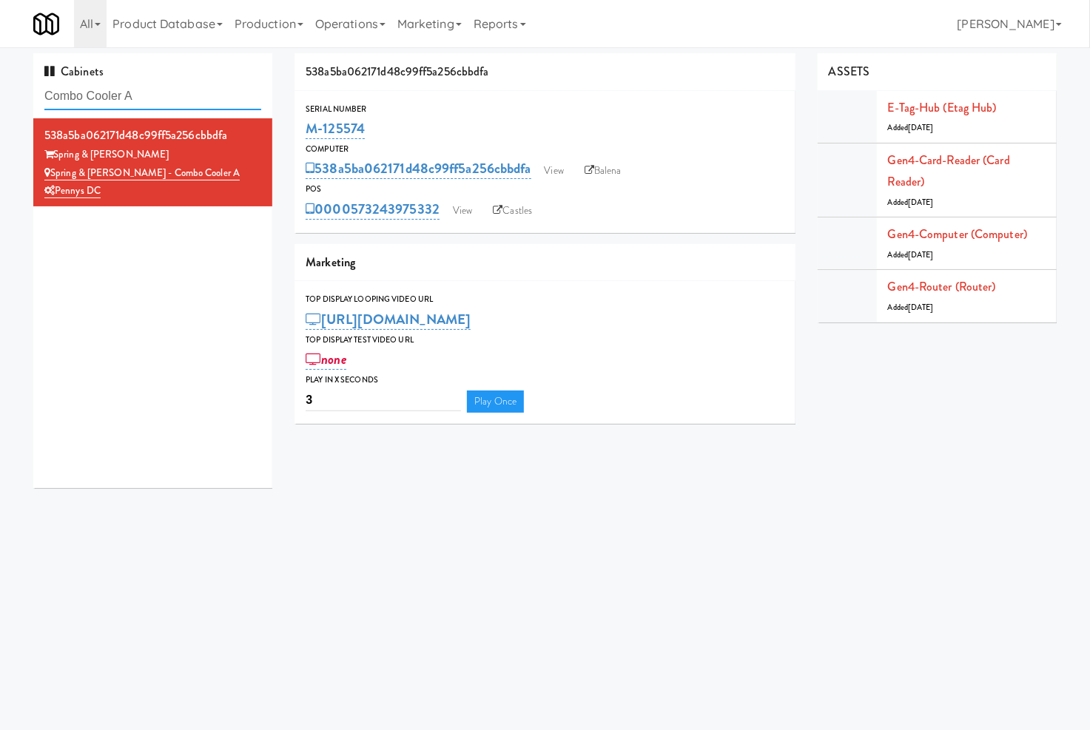
click at [171, 90] on input "Combo Cooler A" at bounding box center [152, 96] width 217 height 27
paste input "ameron - Cooler - Left"
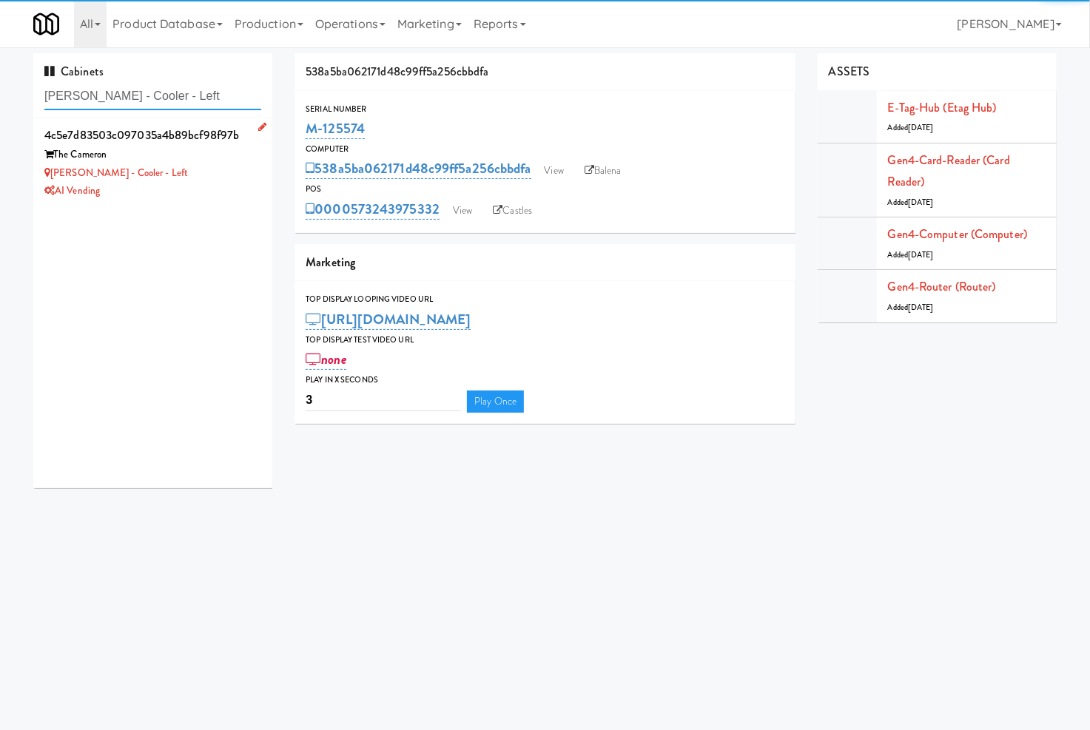
type input "Cameron - Cooler - Left"
click at [191, 187] on div "AI Vending" at bounding box center [152, 191] width 217 height 18
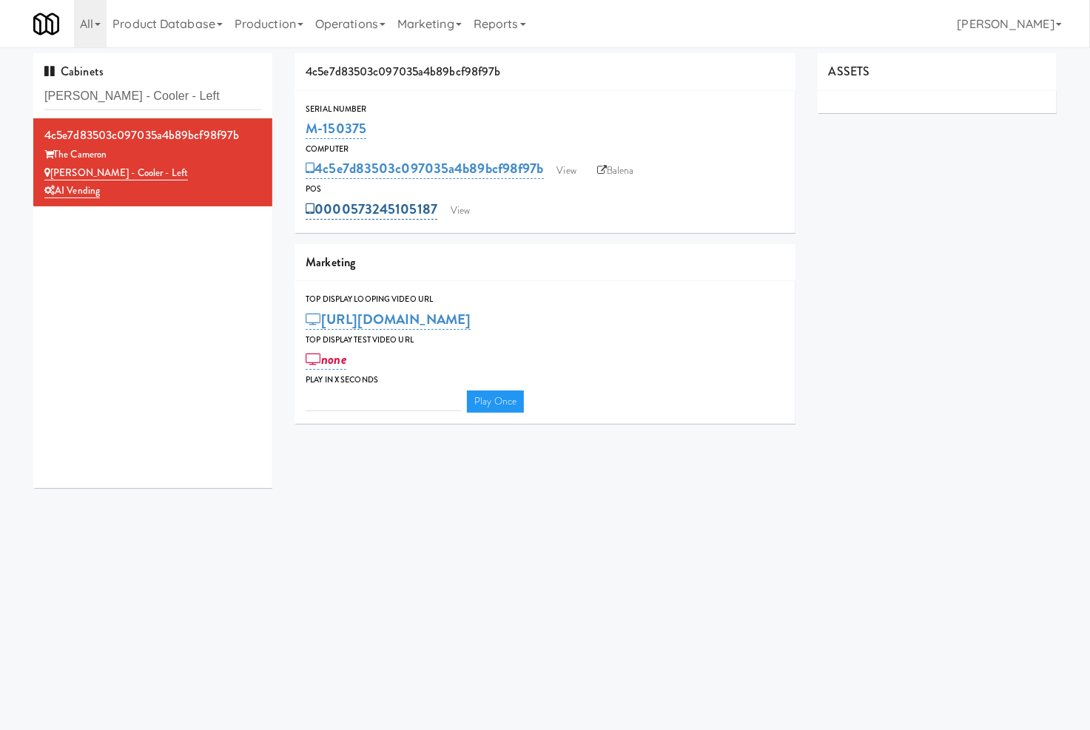
type input "3"
click at [443, 209] on link "View" at bounding box center [460, 211] width 34 height 22
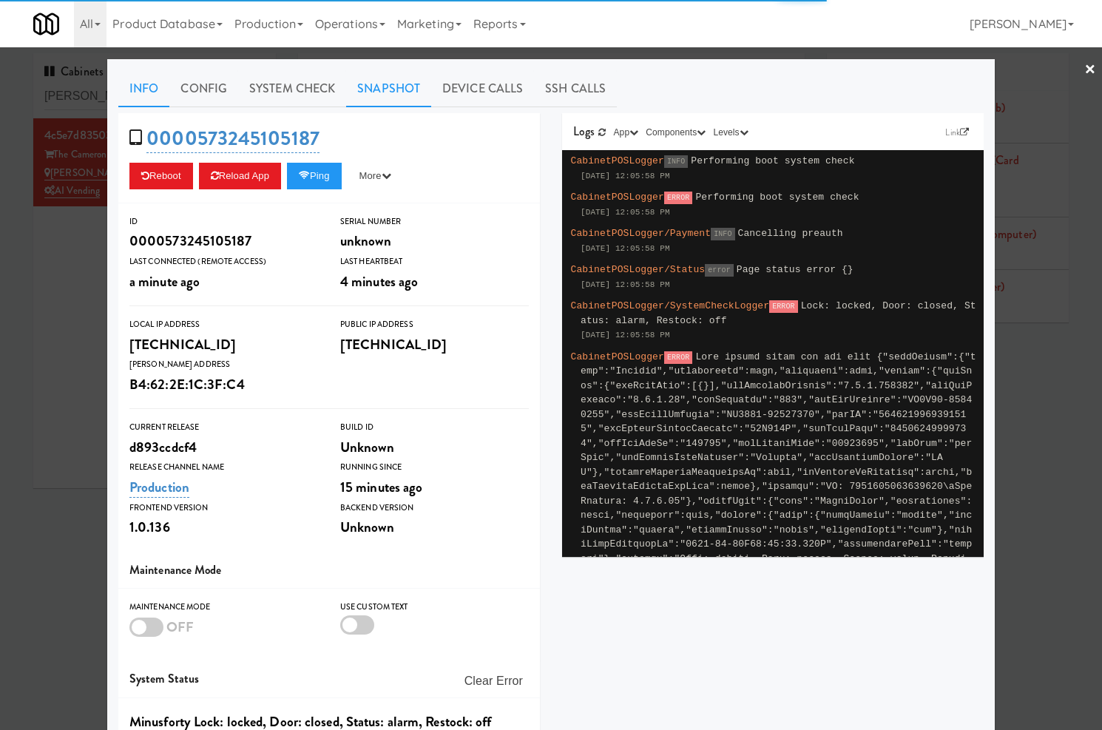
click at [371, 86] on link "Snapshot" at bounding box center [388, 88] width 85 height 37
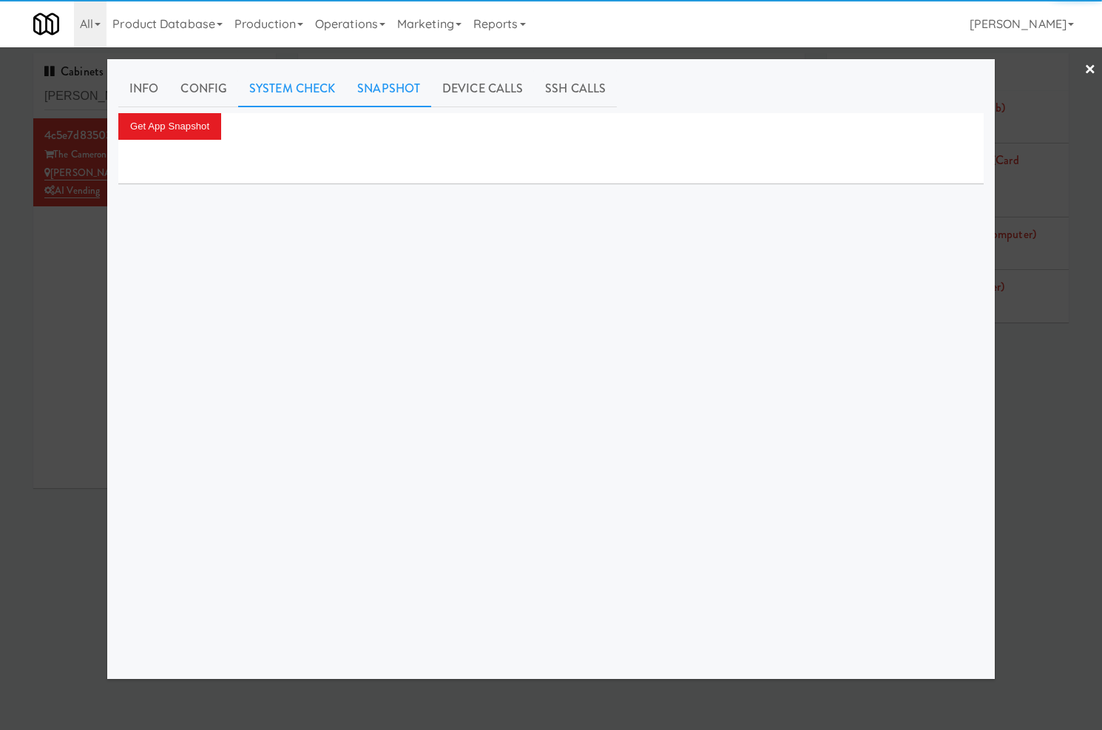
click at [309, 92] on link "System Check" at bounding box center [292, 88] width 108 height 37
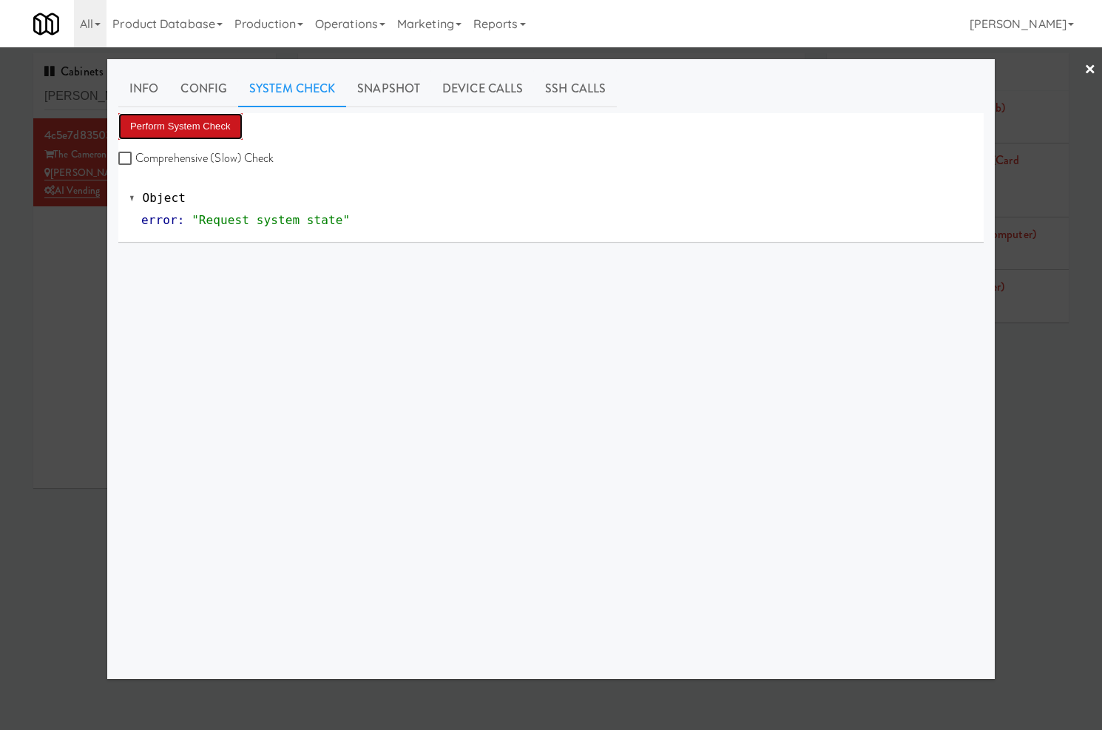
click at [223, 124] on button "Perform System Check" at bounding box center [180, 126] width 124 height 27
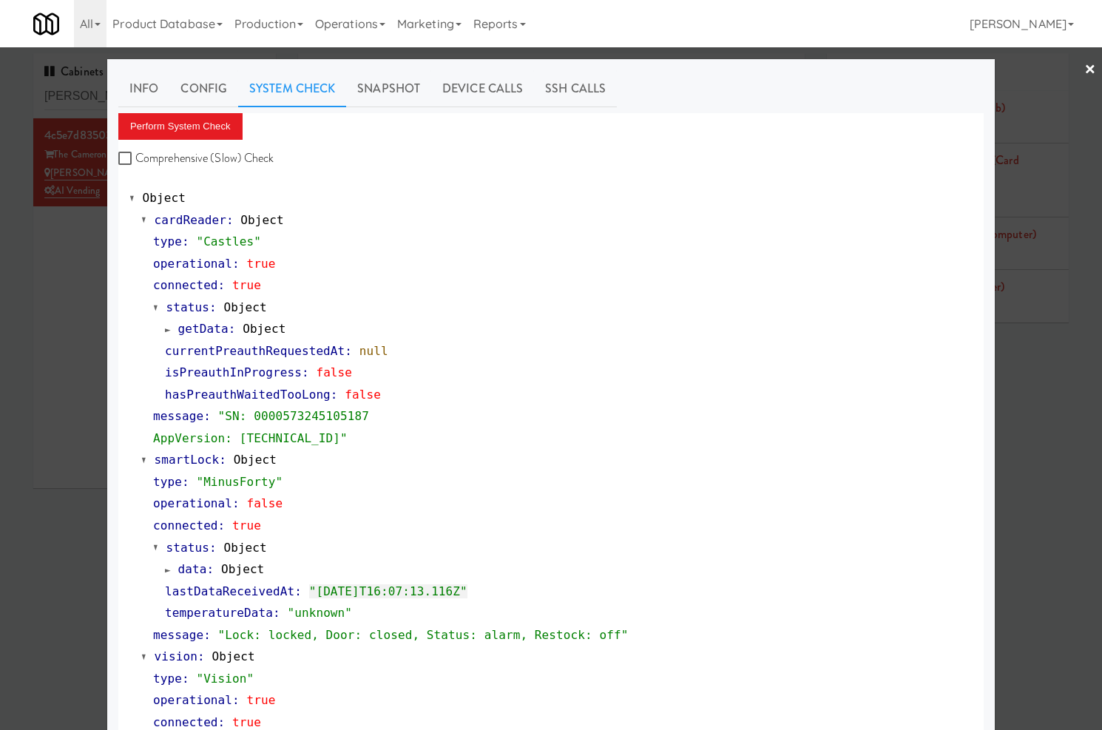
click at [79, 97] on div at bounding box center [551, 365] width 1102 height 730
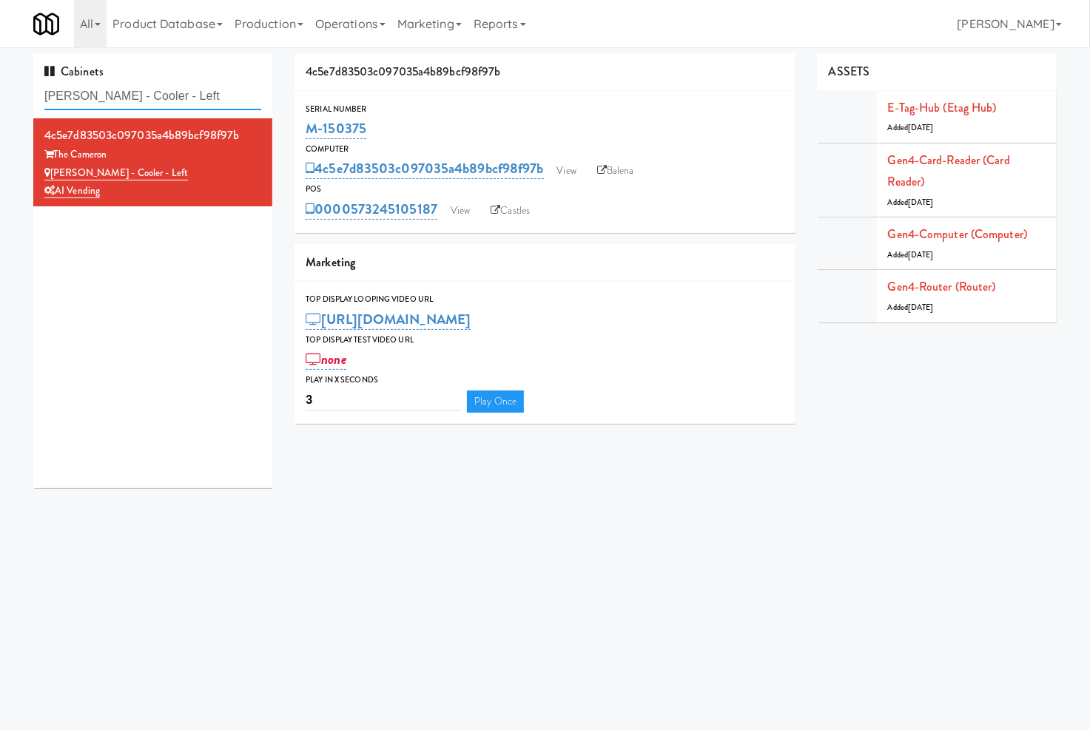
click at [79, 98] on input "Cameron - Cooler - Left" at bounding box center [152, 96] width 217 height 27
click at [80, 98] on input "Cameron - Cooler - Left" at bounding box center [152, 96] width 217 height 27
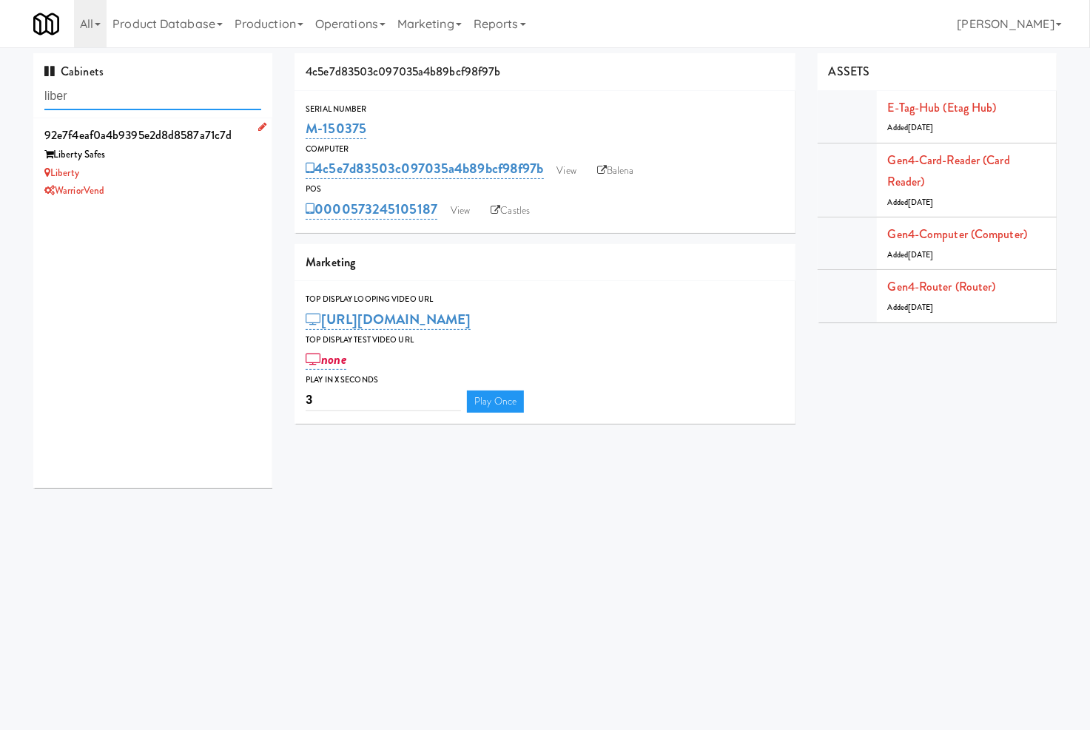
type input "liber"
drag, startPoint x: 183, startPoint y: 167, endPoint x: 287, endPoint y: 189, distance: 105.8
click at [186, 167] on div "Liberty" at bounding box center [152, 173] width 217 height 18
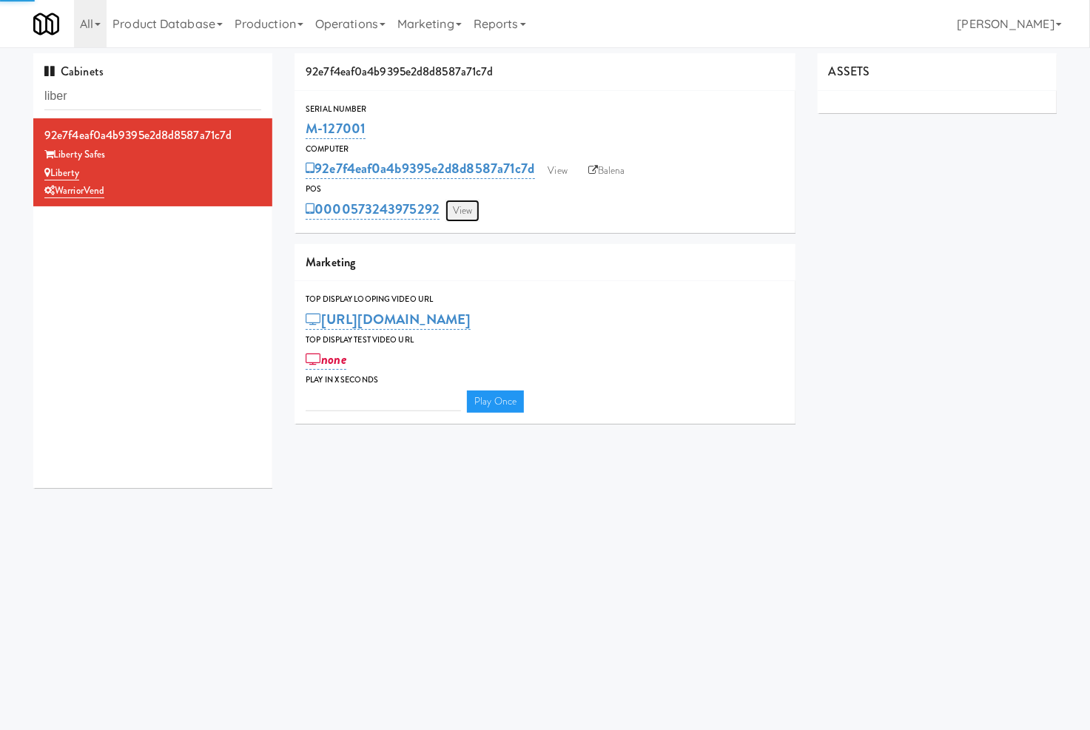
type input "3"
click at [468, 213] on link "View" at bounding box center [462, 211] width 34 height 22
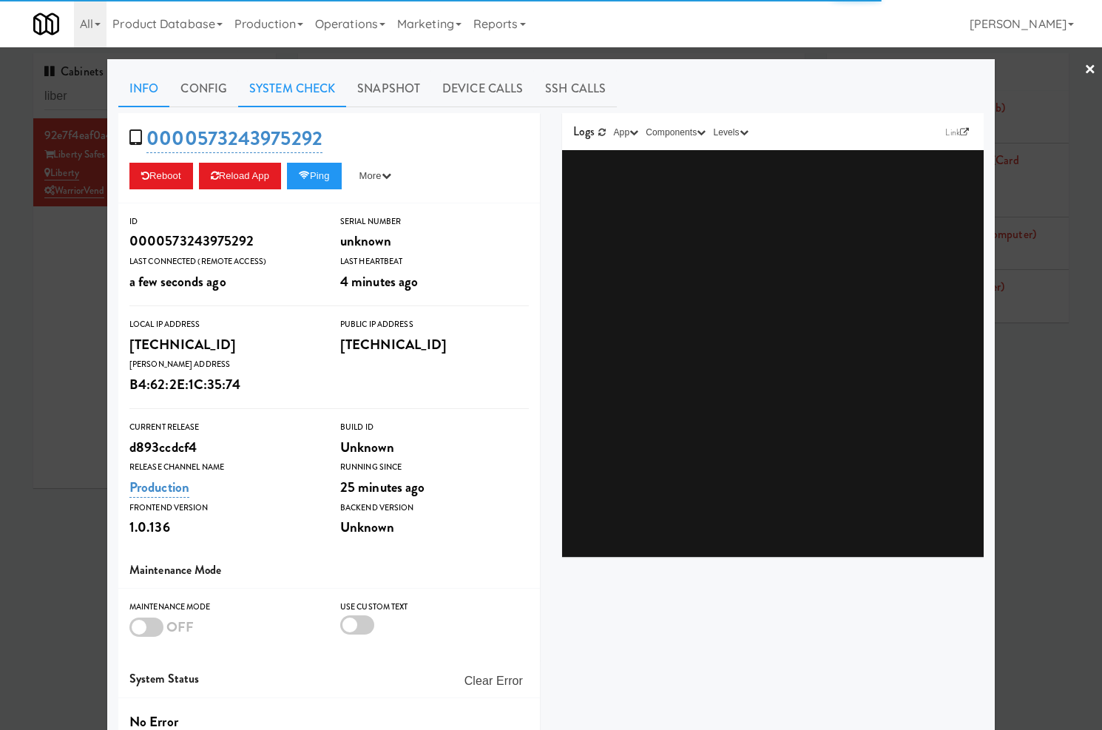
click at [334, 94] on link "System Check" at bounding box center [292, 88] width 108 height 37
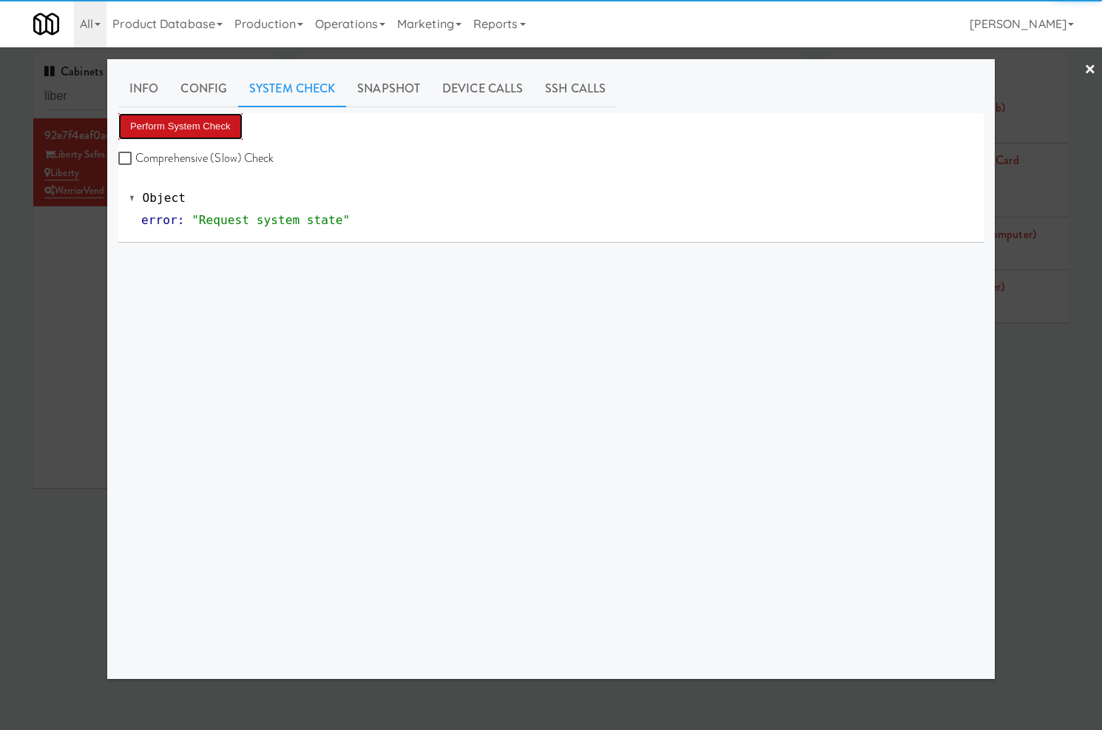
click at [232, 122] on button "Perform System Check" at bounding box center [180, 126] width 124 height 27
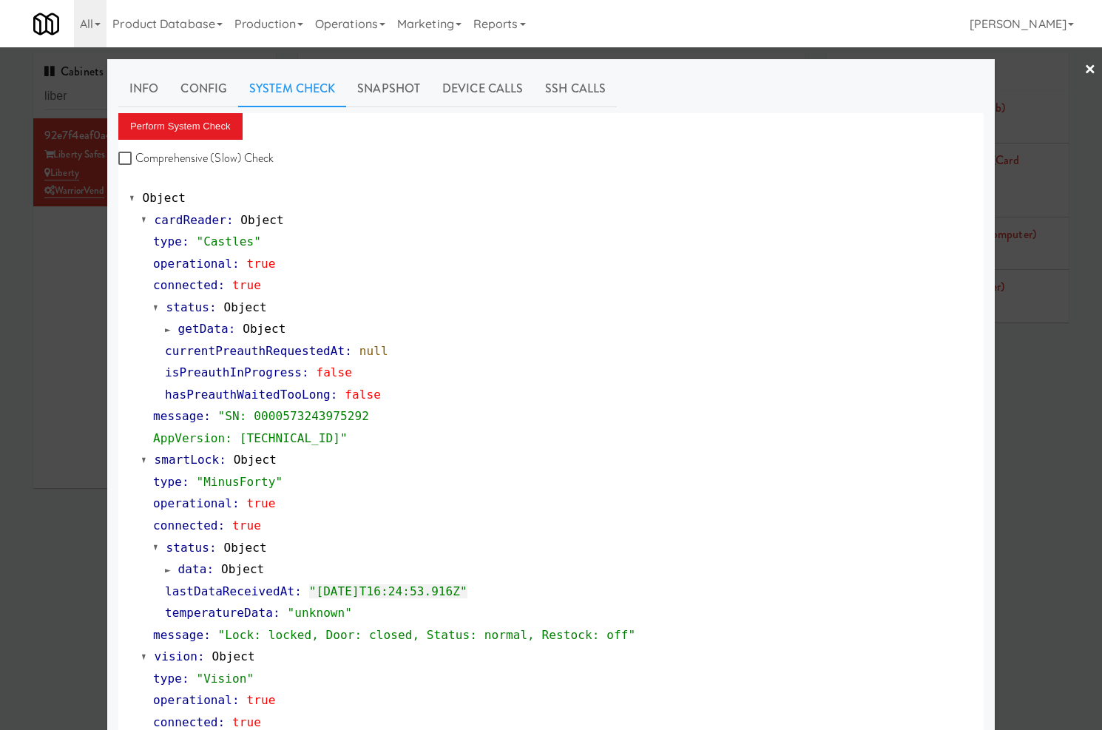
click at [67, 245] on div at bounding box center [551, 365] width 1102 height 730
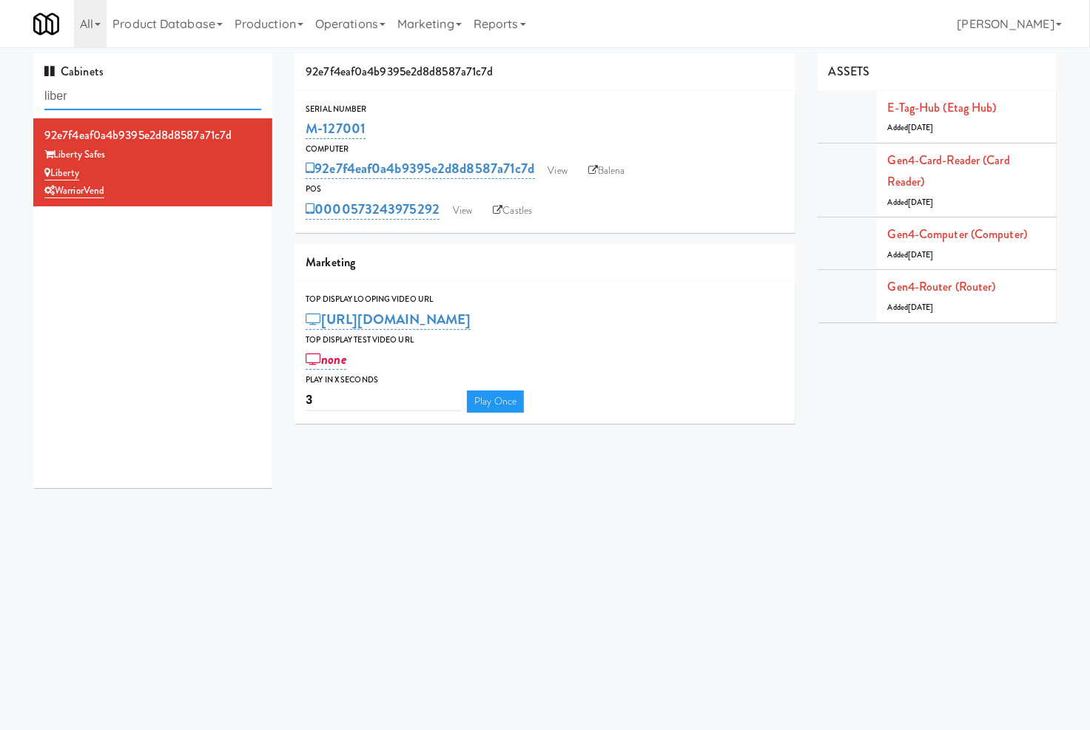
click at [78, 96] on input "liber" at bounding box center [152, 96] width 217 height 27
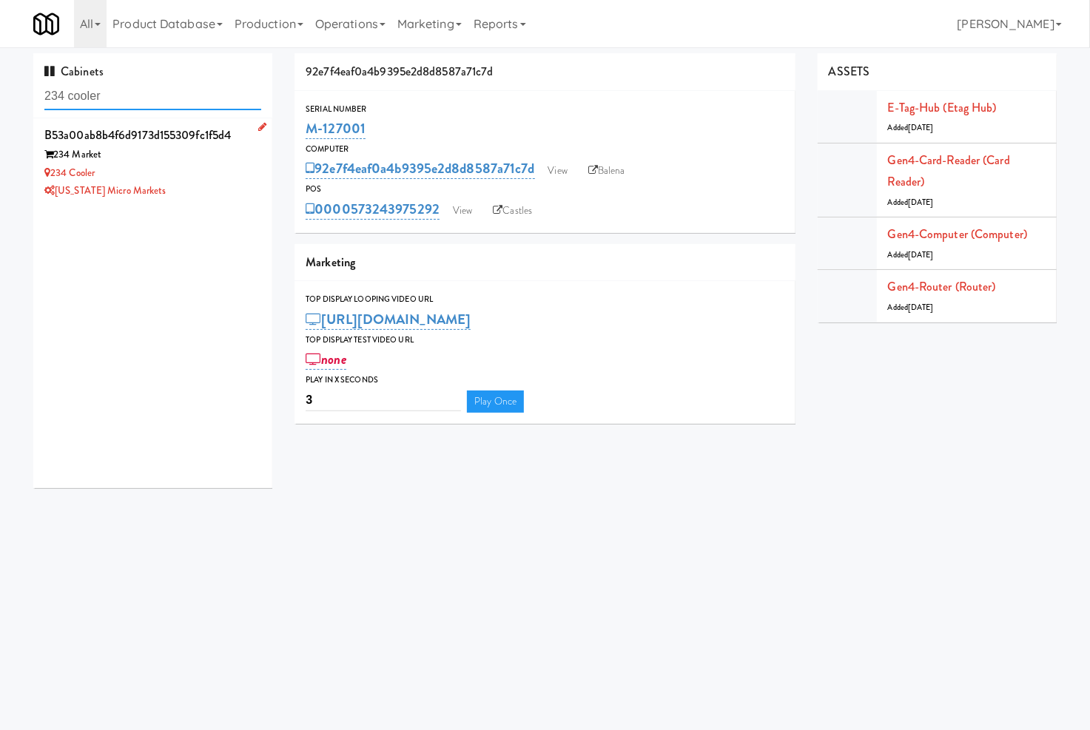
type input "234 cooler"
click at [189, 167] on div "234 Cooler" at bounding box center [152, 173] width 217 height 18
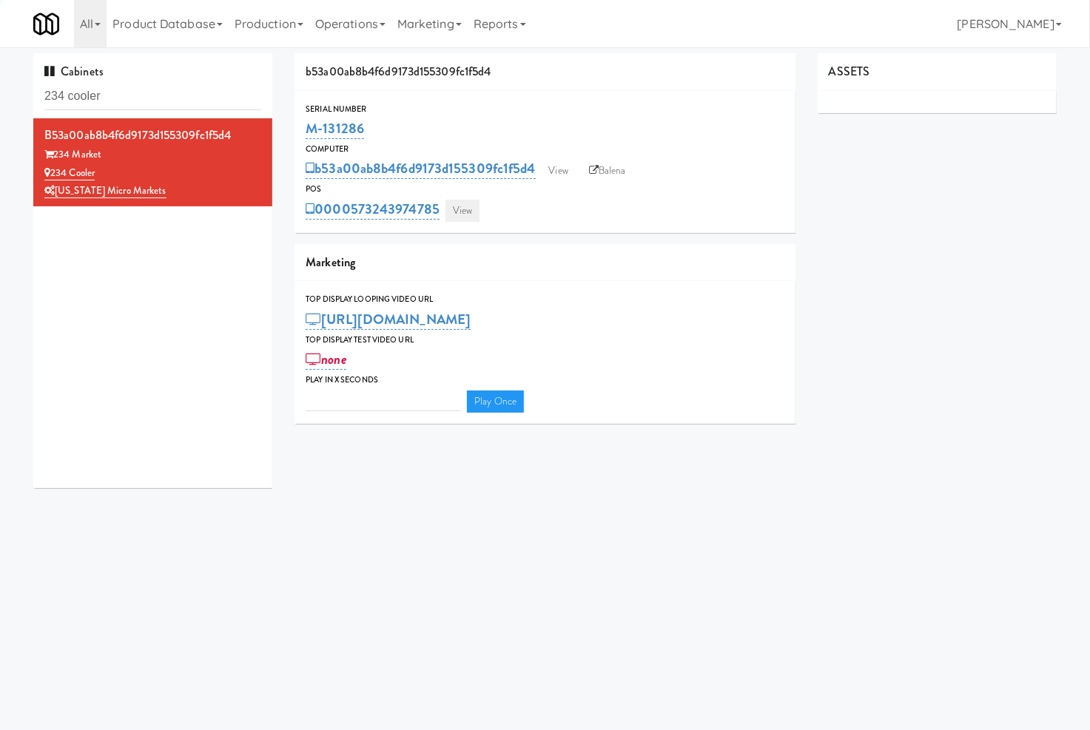
type input "3"
click at [456, 212] on link "View" at bounding box center [462, 211] width 34 height 22
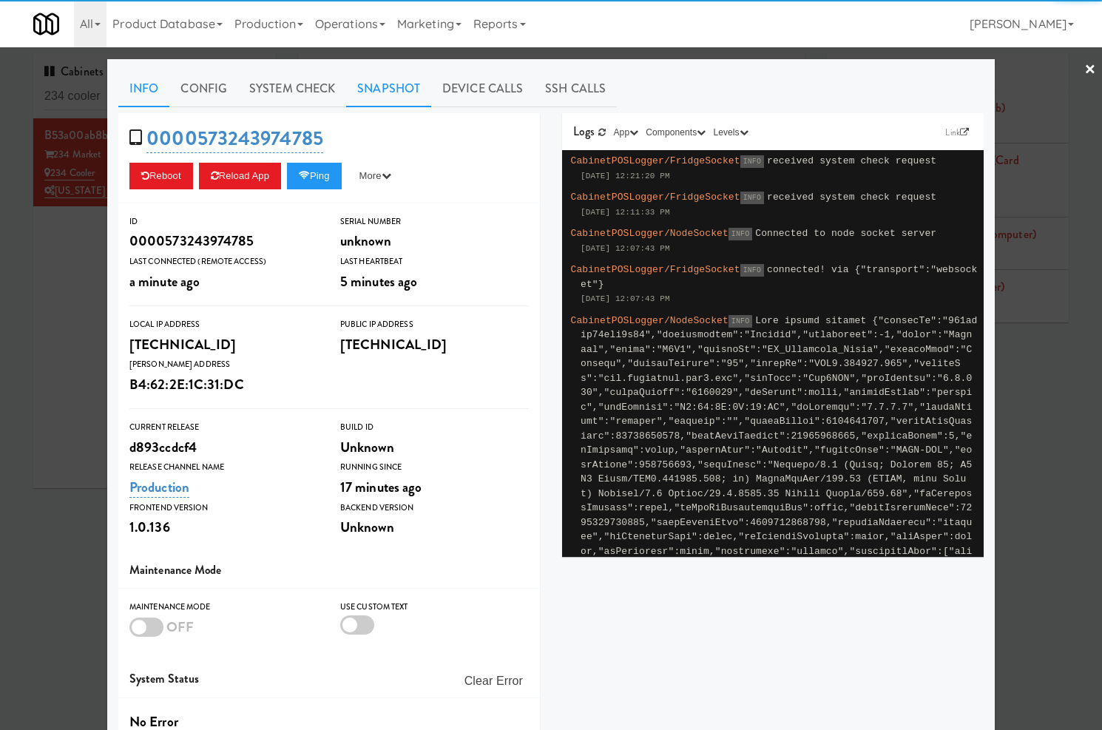
click at [348, 84] on link "Snapshot" at bounding box center [388, 88] width 85 height 37
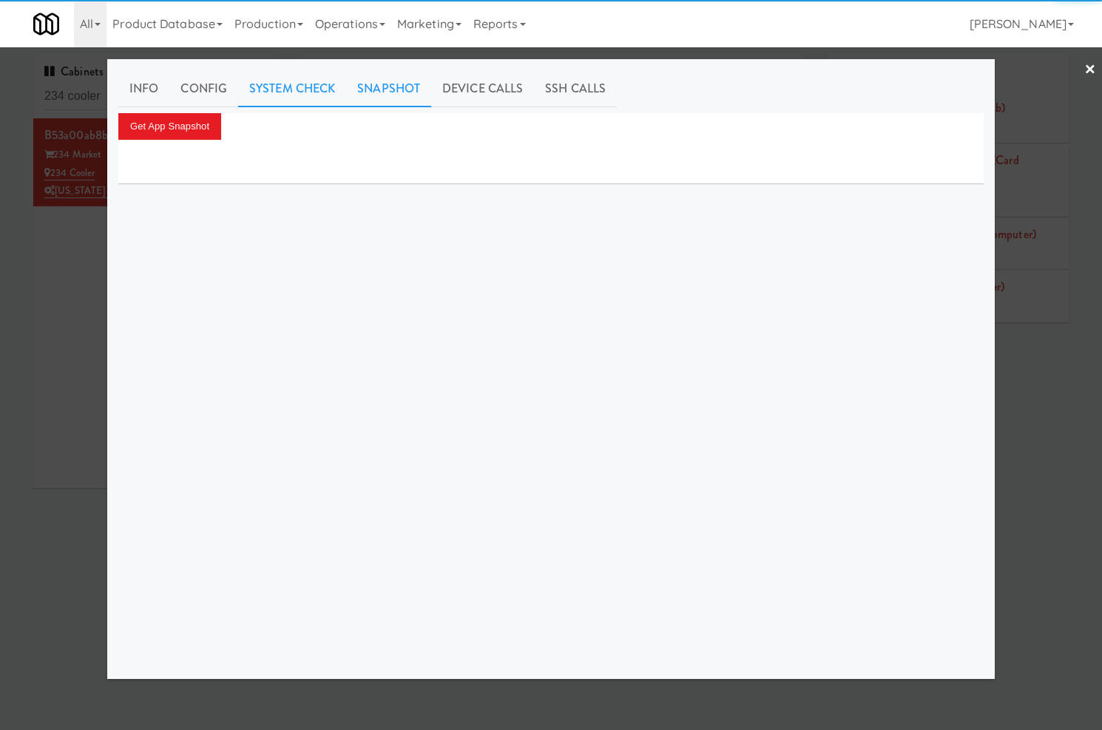
click at [313, 86] on link "System Check" at bounding box center [292, 88] width 108 height 37
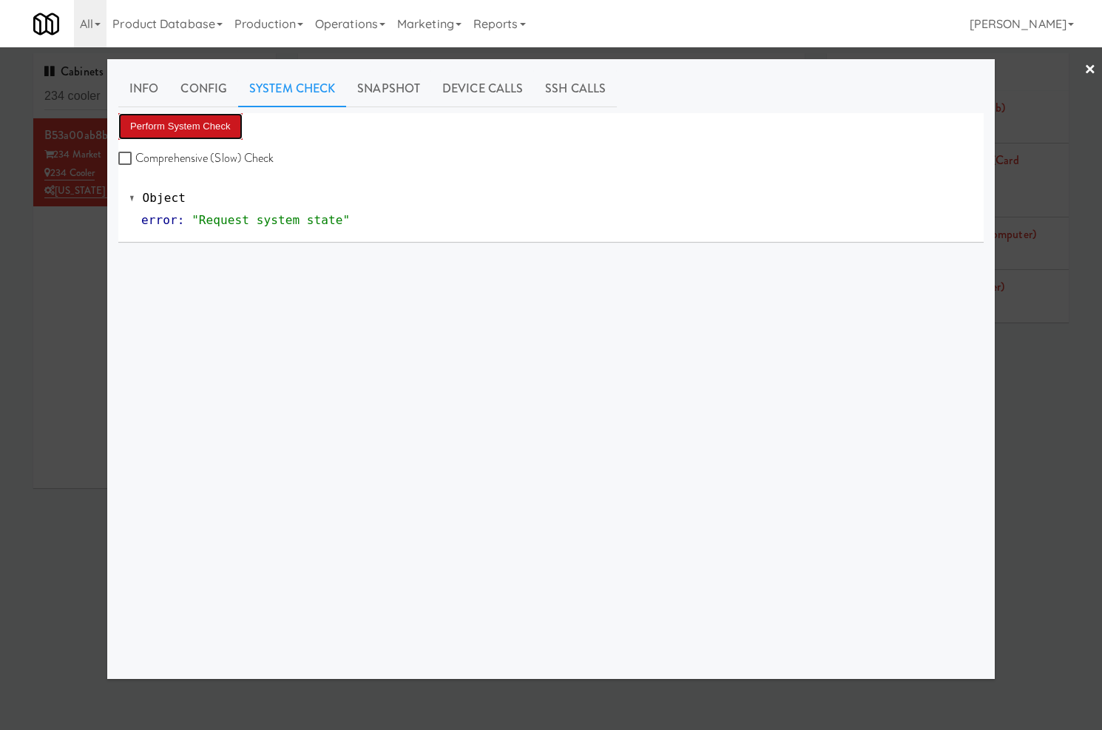
click at [173, 126] on button "Perform System Check" at bounding box center [180, 126] width 124 height 27
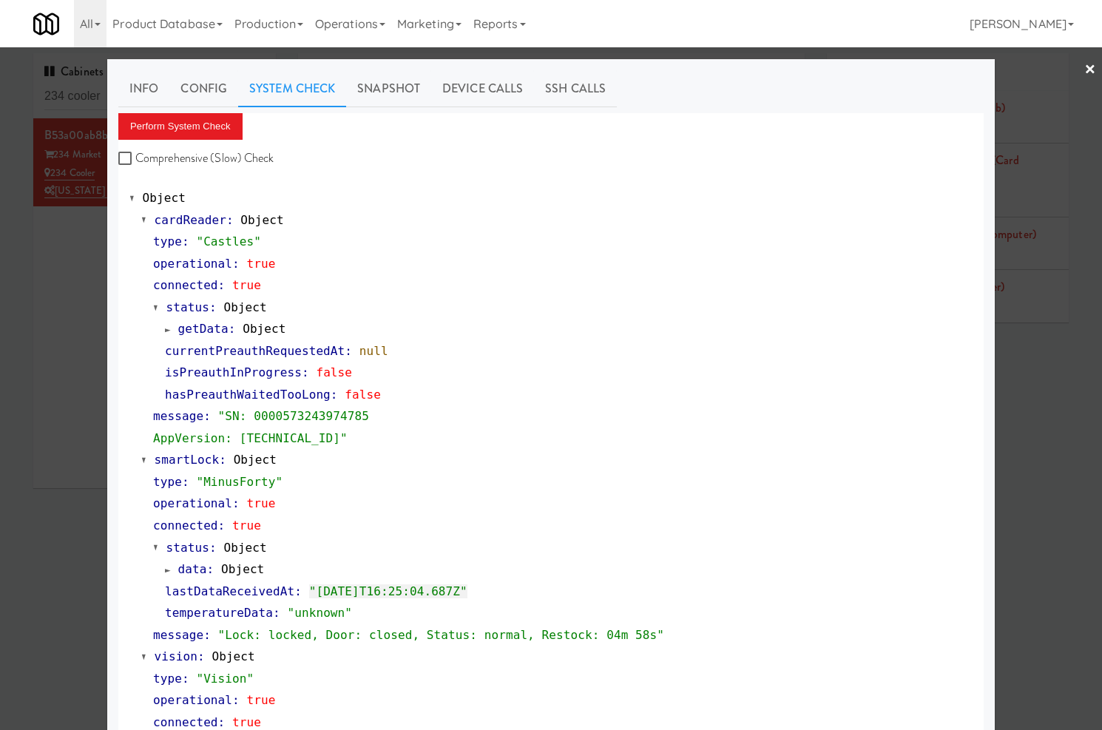
click at [75, 95] on div at bounding box center [551, 365] width 1102 height 730
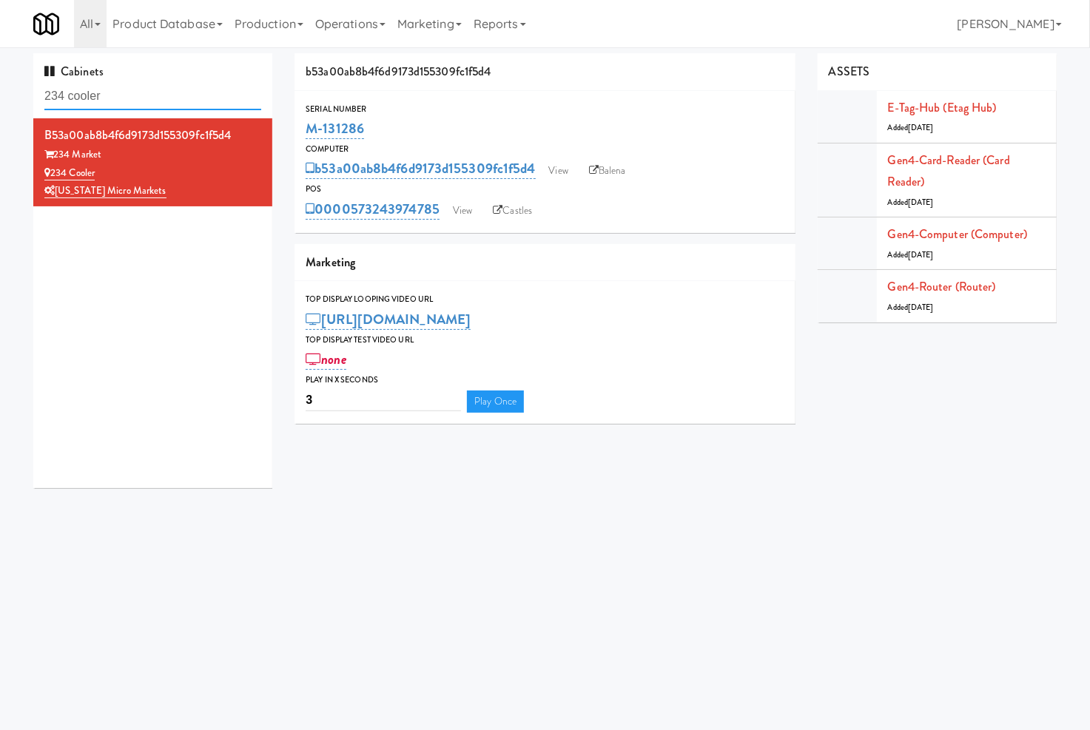
click at [75, 95] on input "234 cooler" at bounding box center [152, 96] width 217 height 27
paste input "The Sutton - Cooler #1"
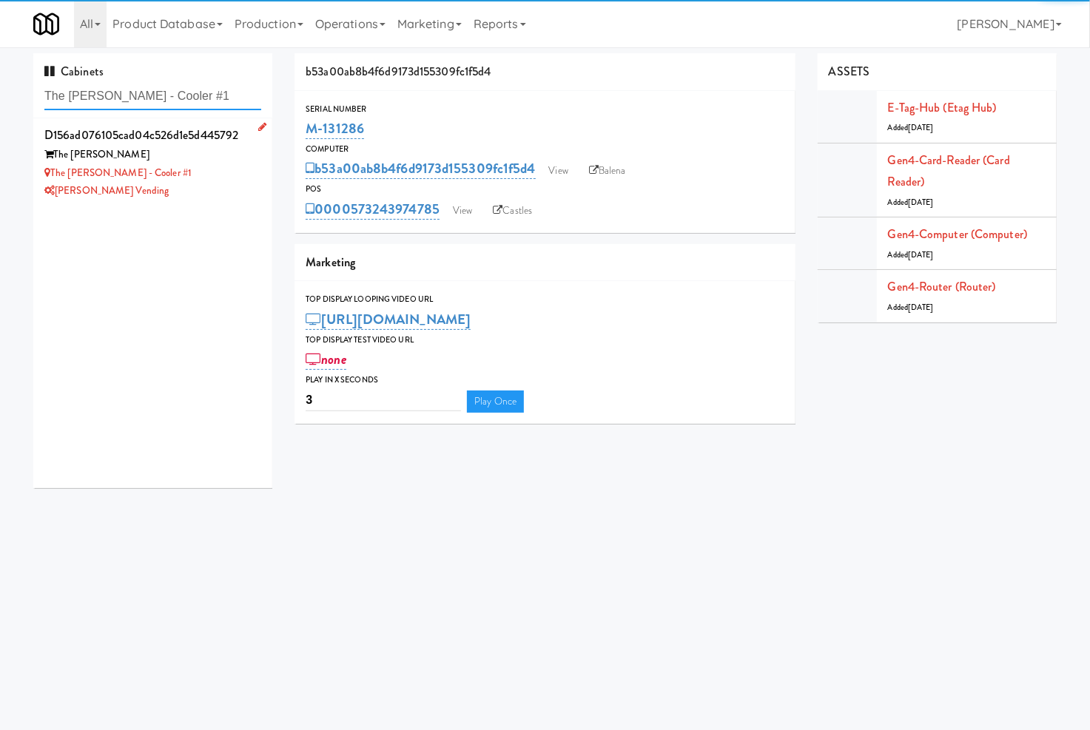
type input "The Sutton - Cooler #1"
click at [212, 195] on div "[PERSON_NAME] Vending" at bounding box center [152, 191] width 217 height 18
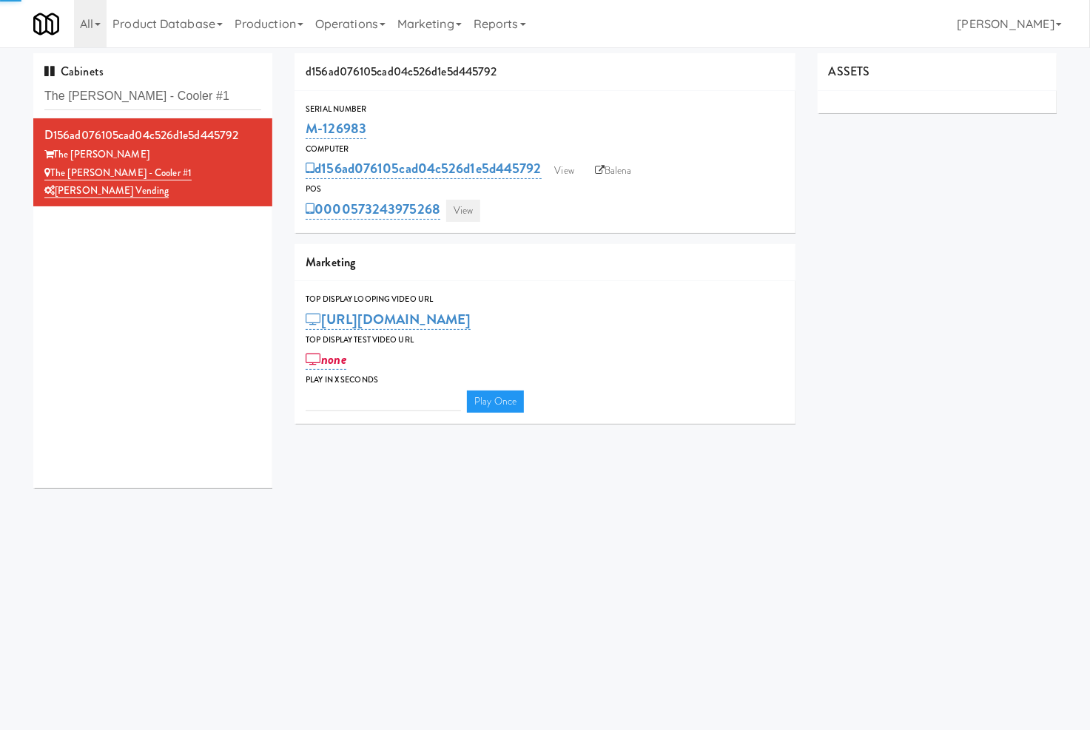
type input "3"
click at [463, 218] on link "View" at bounding box center [463, 211] width 34 height 22
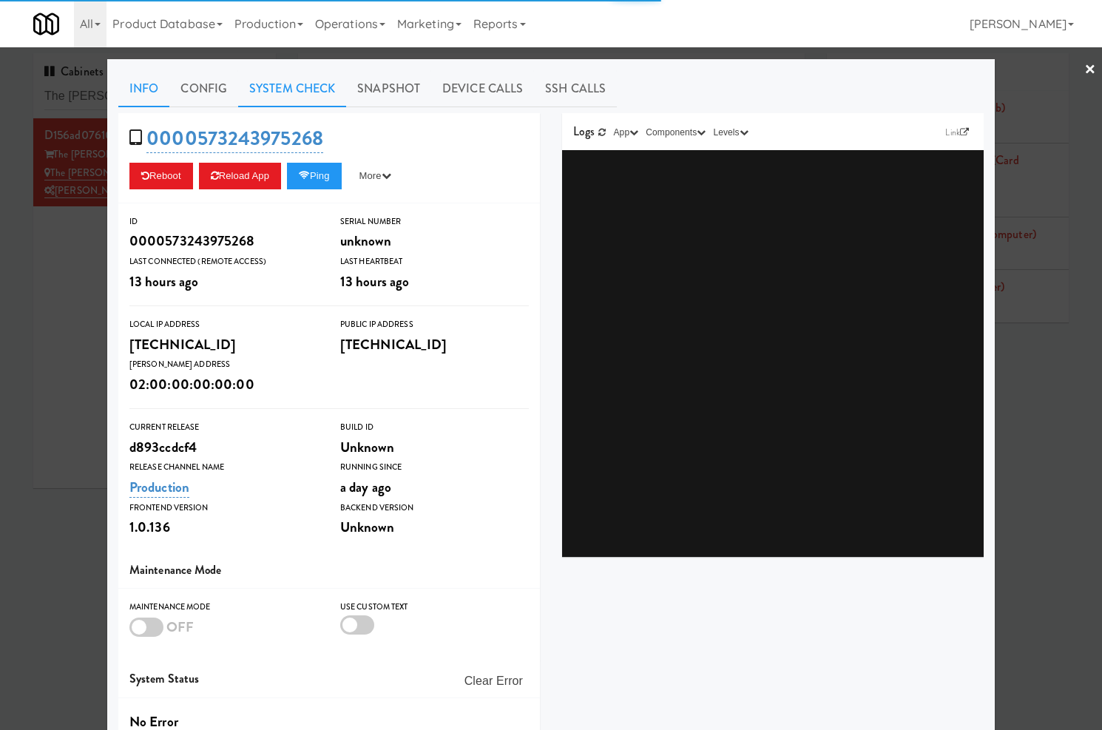
click at [292, 84] on link "System Check" at bounding box center [292, 88] width 108 height 37
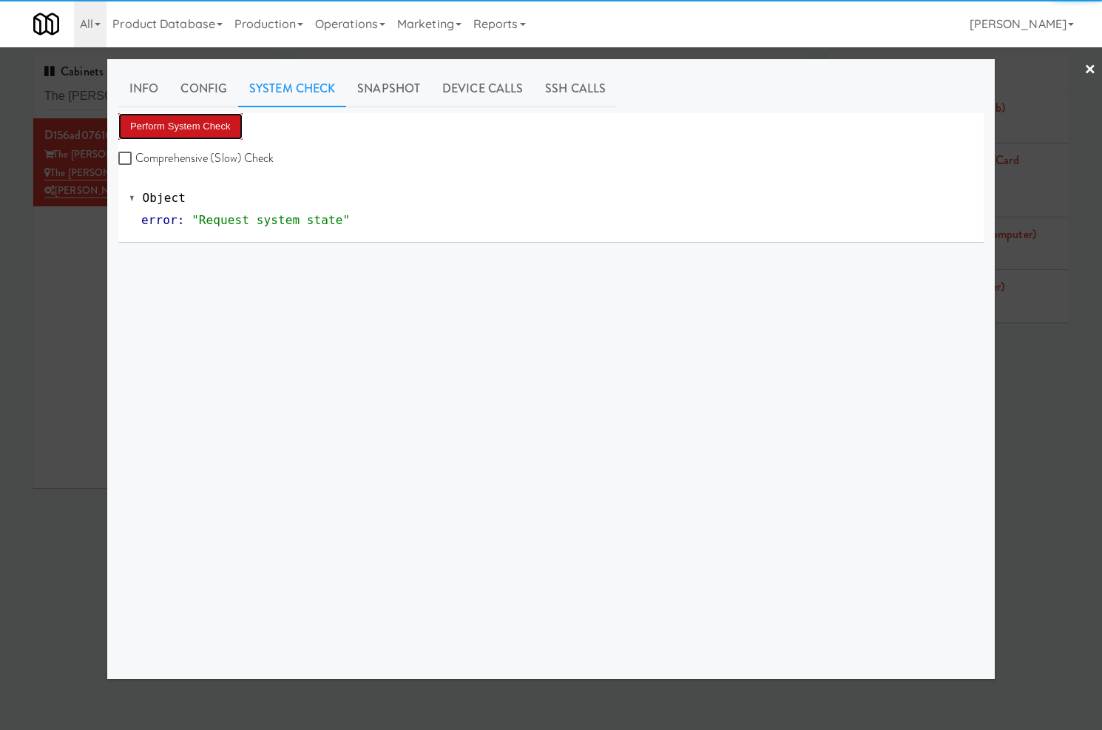
click at [202, 121] on button "Perform System Check" at bounding box center [180, 126] width 124 height 27
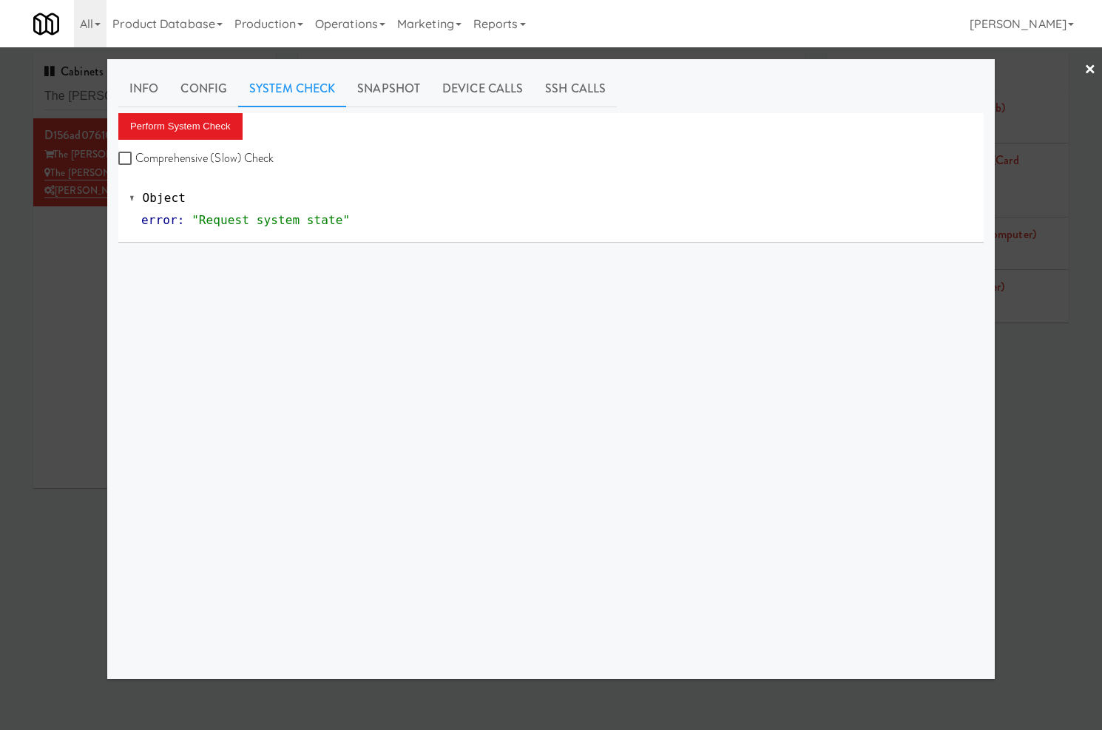
click at [93, 94] on div at bounding box center [551, 365] width 1102 height 730
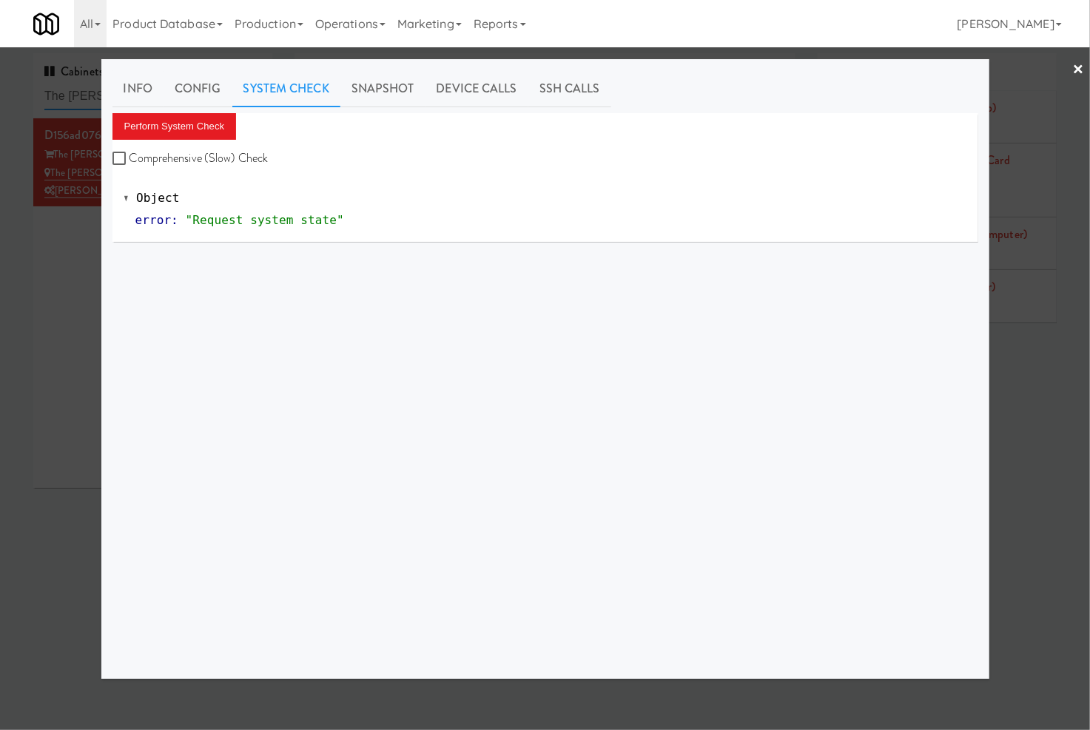
click at [93, 94] on input "The Sutton - Cooler #1" at bounding box center [152, 96] width 217 height 27
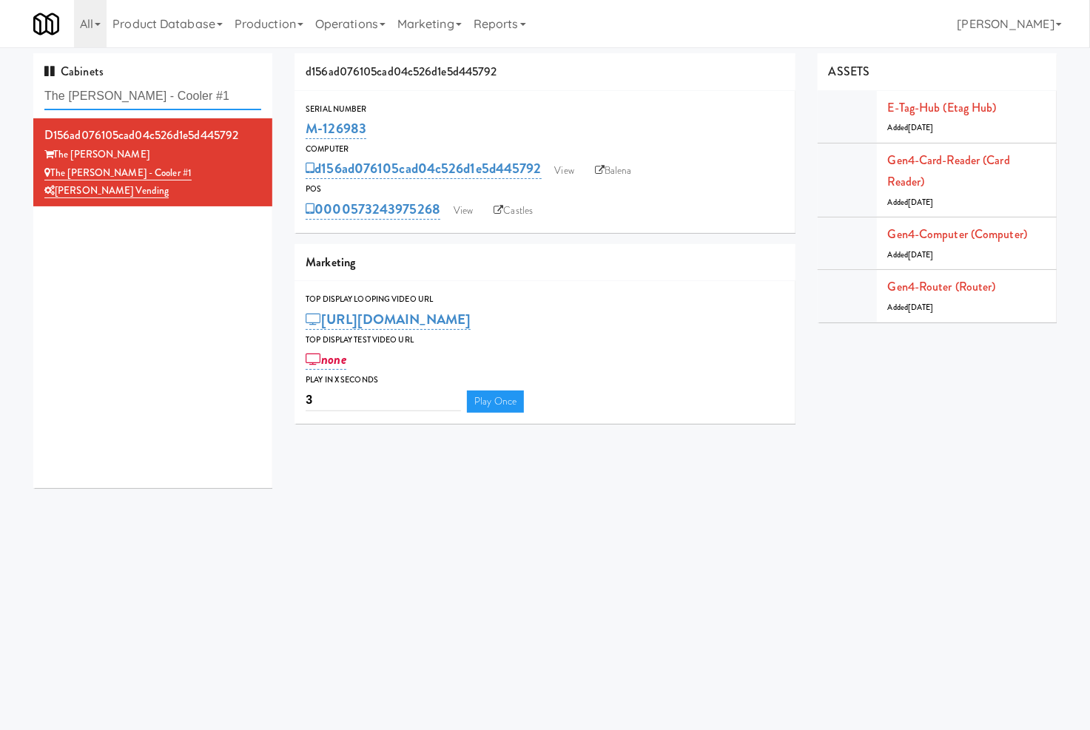
click at [93, 94] on input "The Sutton - Cooler #1" at bounding box center [152, 96] width 217 height 27
paste input "Combo Cooler A"
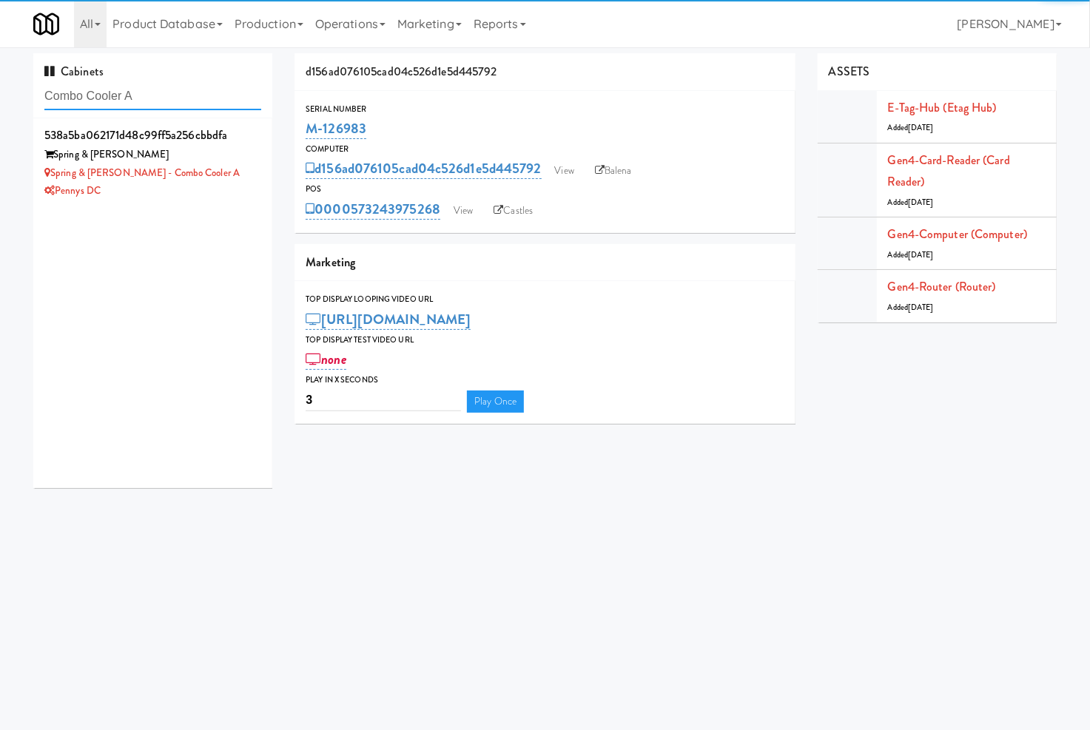
type input "Combo Cooler A"
click at [194, 179] on div "Spring & Thayer - Combo Cooler A" at bounding box center [152, 173] width 217 height 18
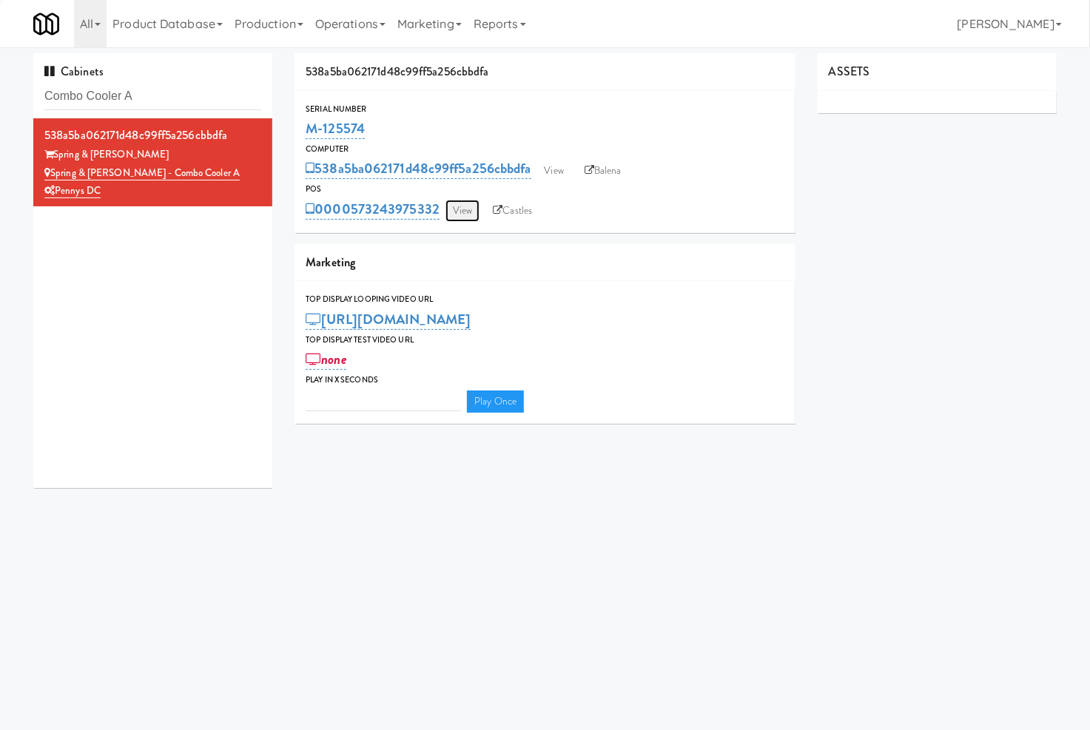
type input "3"
click at [470, 215] on link "View" at bounding box center [462, 211] width 34 height 22
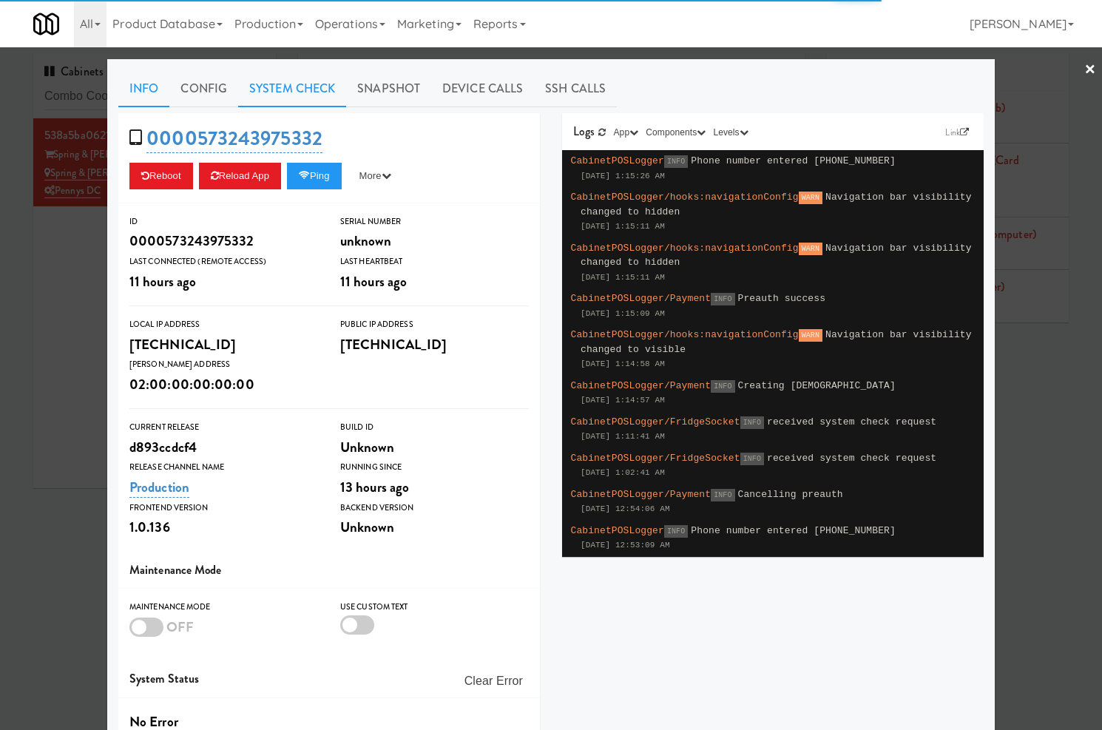
click at [291, 89] on link "System Check" at bounding box center [292, 88] width 108 height 37
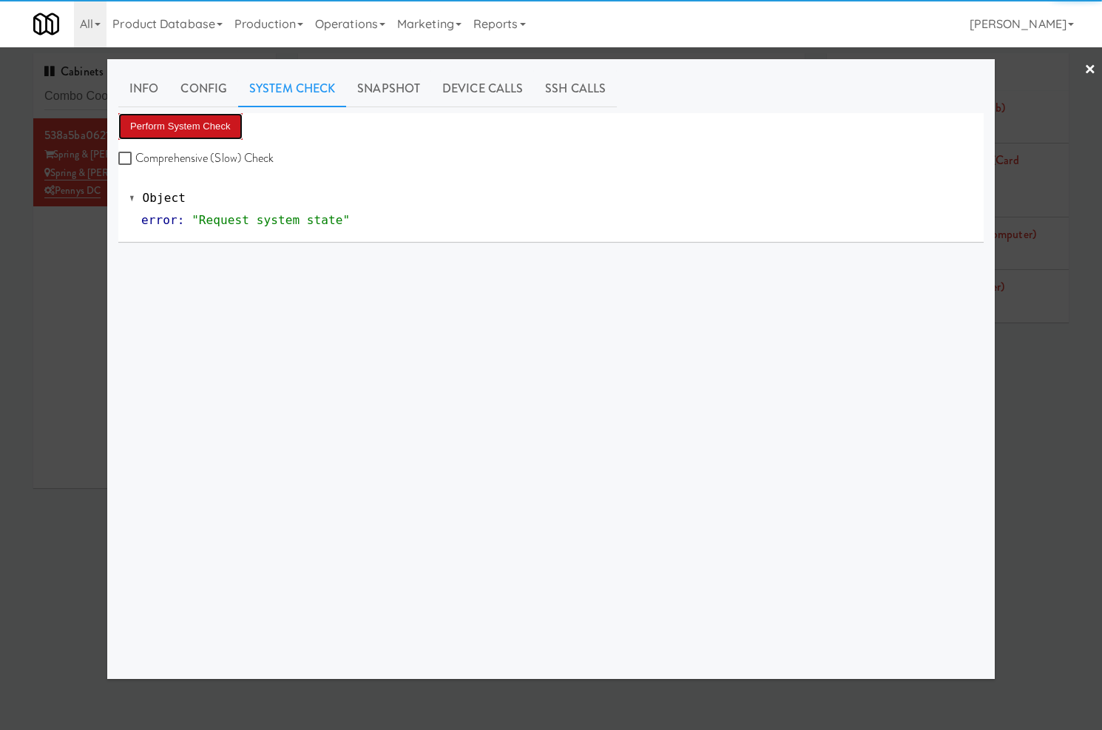
click at [231, 123] on button "Perform System Check" at bounding box center [180, 126] width 124 height 27
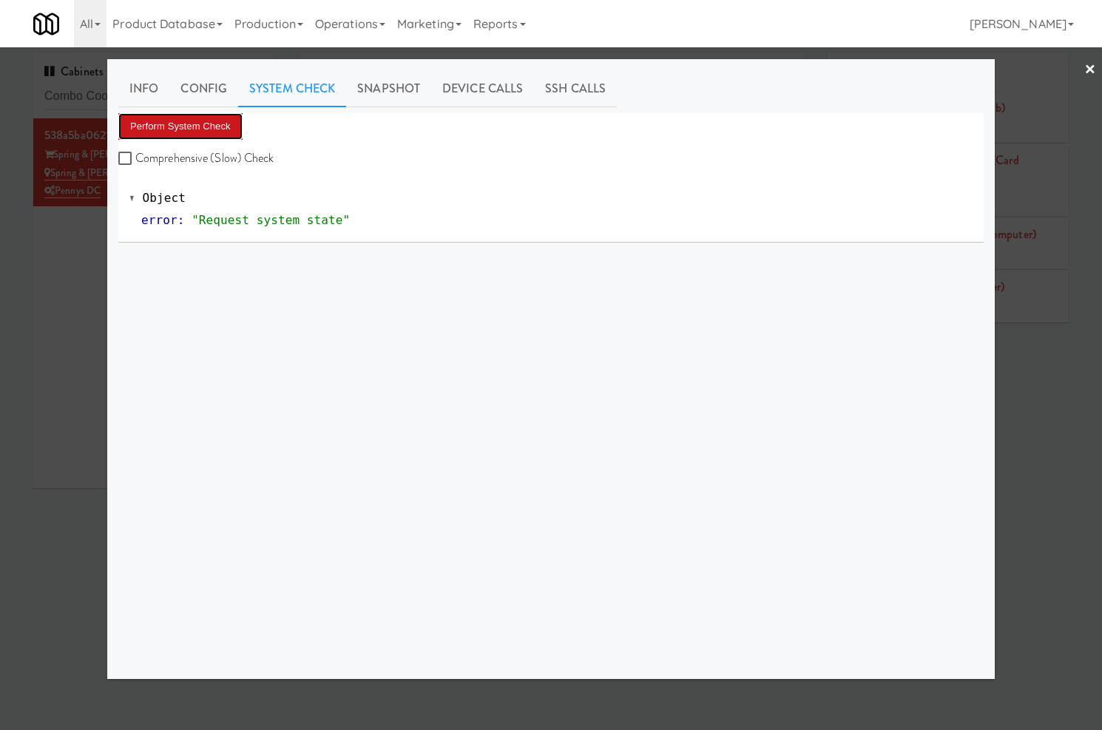
click at [220, 120] on button "Perform System Check" at bounding box center [180, 126] width 124 height 27
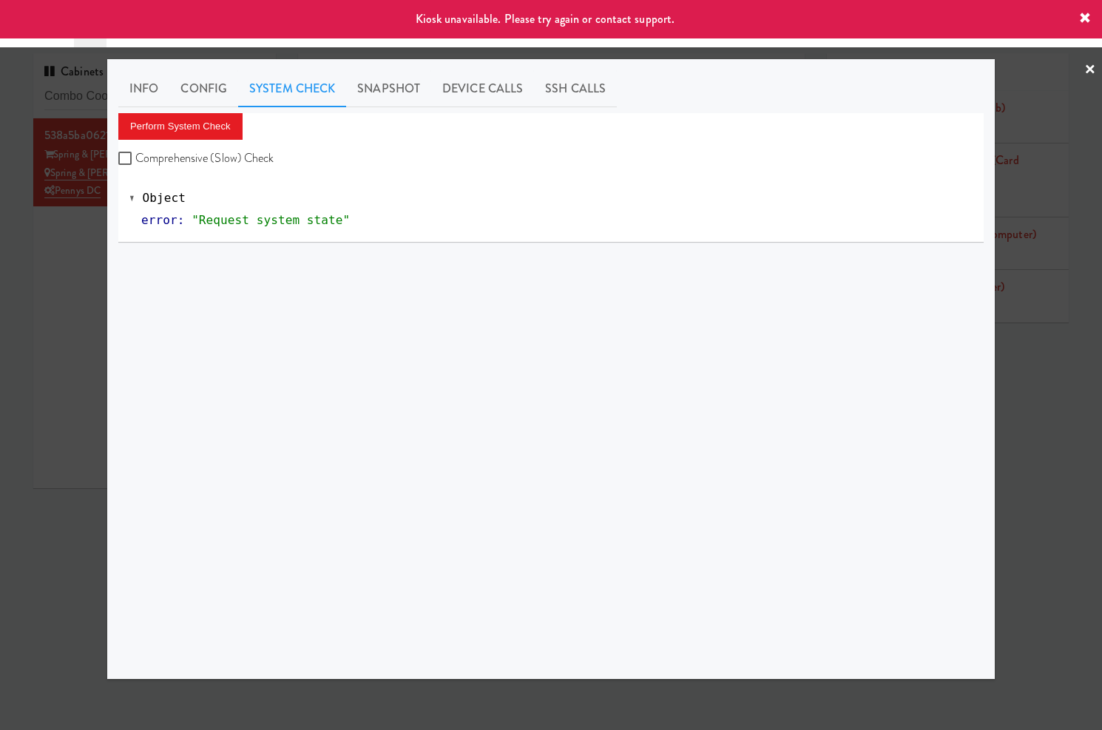
click at [86, 234] on div at bounding box center [551, 365] width 1102 height 730
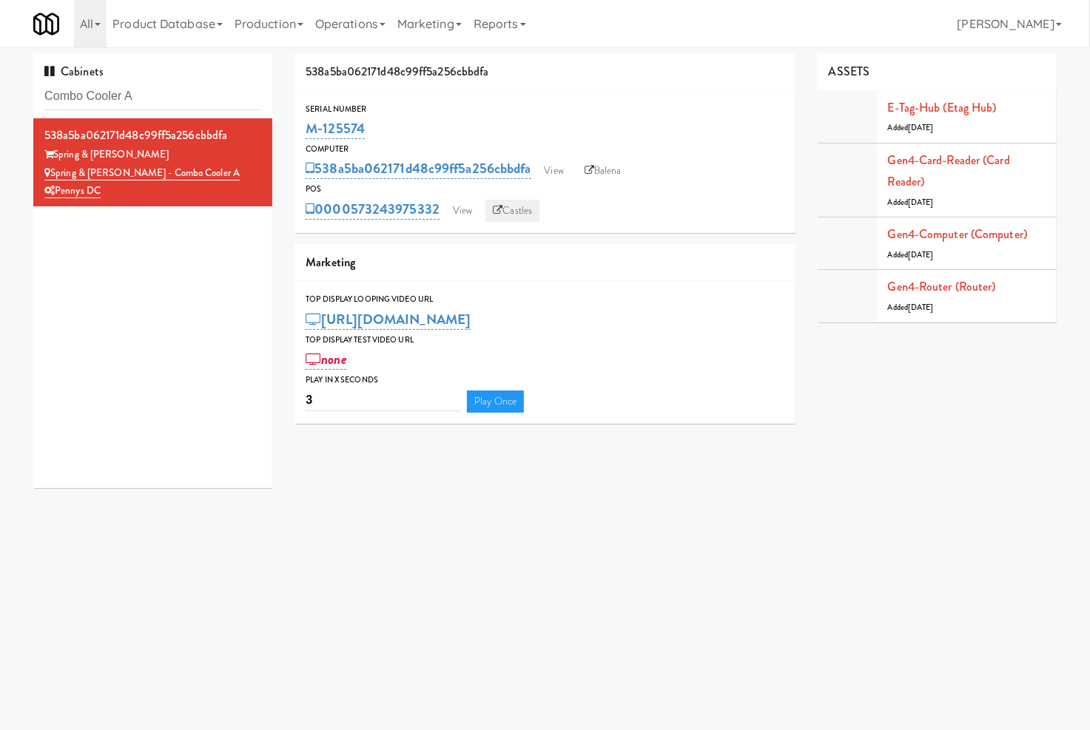
click at [507, 211] on link "Castles" at bounding box center [512, 211] width 54 height 22
click at [607, 166] on link "Balena" at bounding box center [603, 171] width 52 height 22
click at [189, 80] on div "Cabinets Combo Cooler A" at bounding box center [152, 85] width 239 height 65
click at [190, 92] on input "Combo Cooler A" at bounding box center [152, 96] width 217 height 27
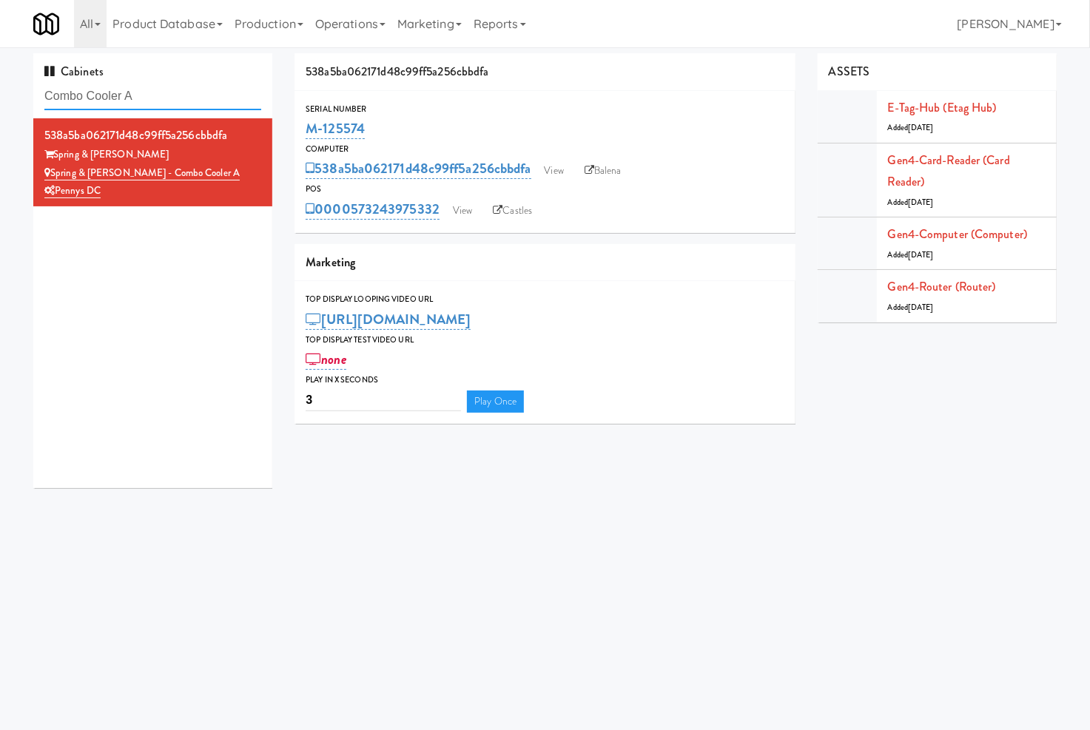
click at [190, 92] on input "Combo Cooler A" at bounding box center [152, 96] width 217 height 27
drag, startPoint x: 370, startPoint y: 135, endPoint x: 309, endPoint y: 126, distance: 61.2
click at [309, 126] on div "M-125574" at bounding box center [544, 128] width 479 height 25
copy link "M-125574"
click at [185, 87] on input "Combo Cooler A" at bounding box center [152, 96] width 217 height 27
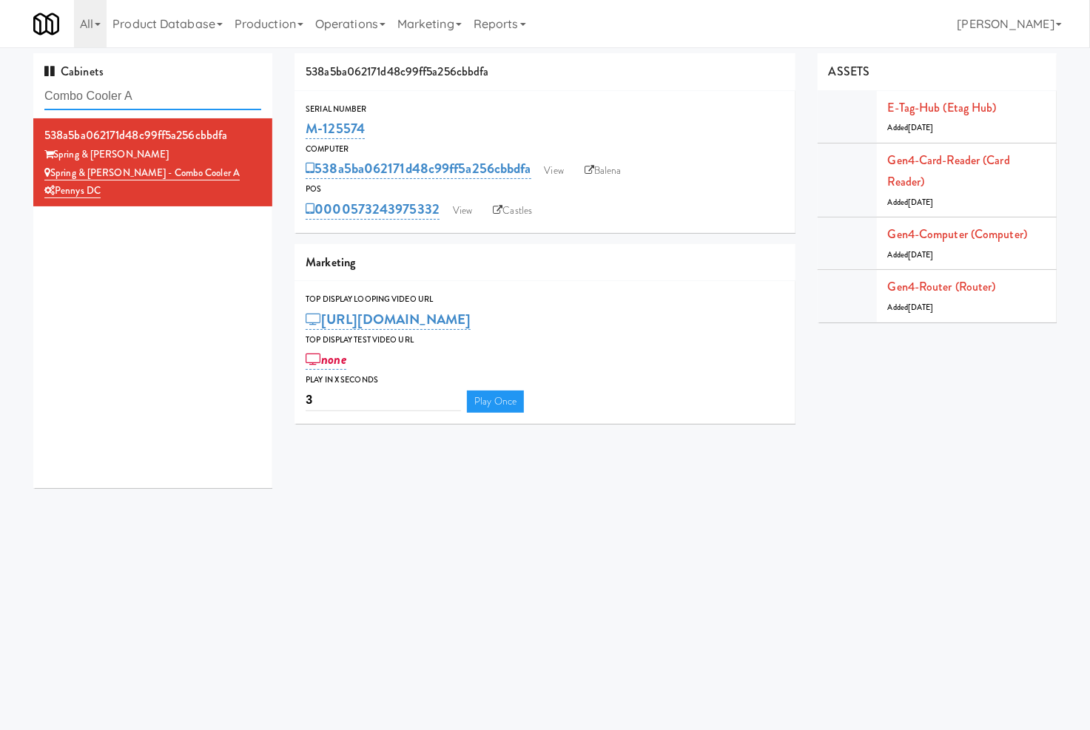
click at [186, 87] on input "Combo Cooler A" at bounding box center [152, 96] width 217 height 27
paste input "etropolitan - Cooler - Right"
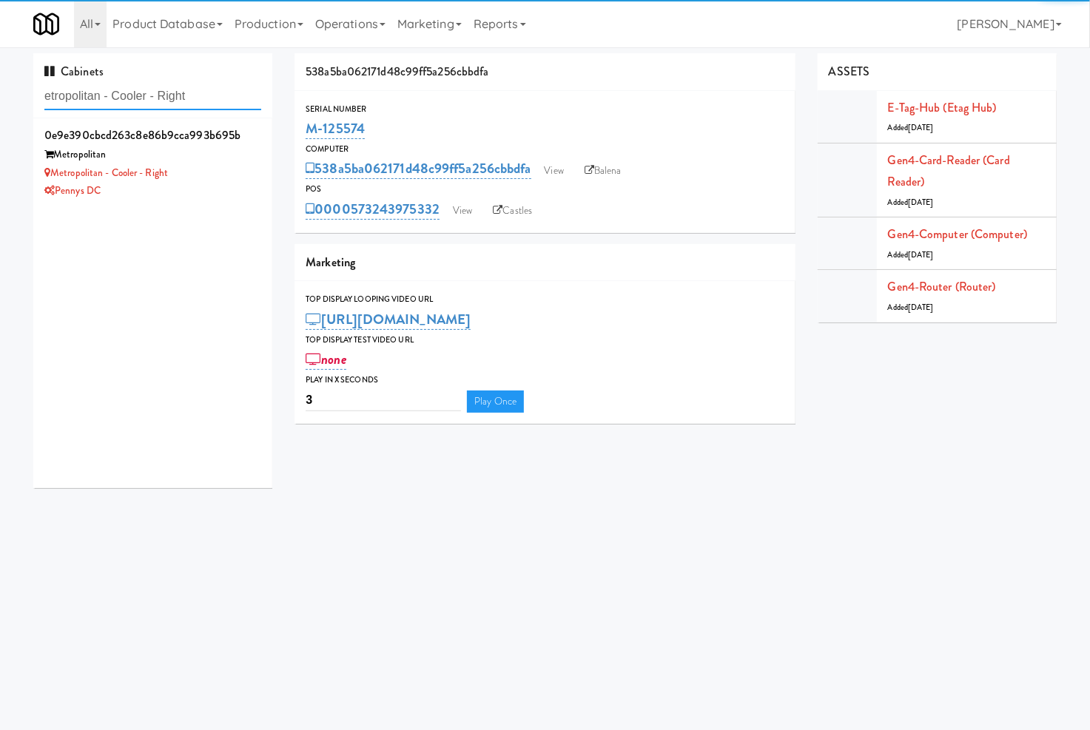
type input "etropolitan - Cooler - Right"
drag, startPoint x: 205, startPoint y: 167, endPoint x: 326, endPoint y: 190, distance: 123.5
click at [206, 167] on div "Metropolitan - Cooler - Right" at bounding box center [152, 173] width 217 height 18
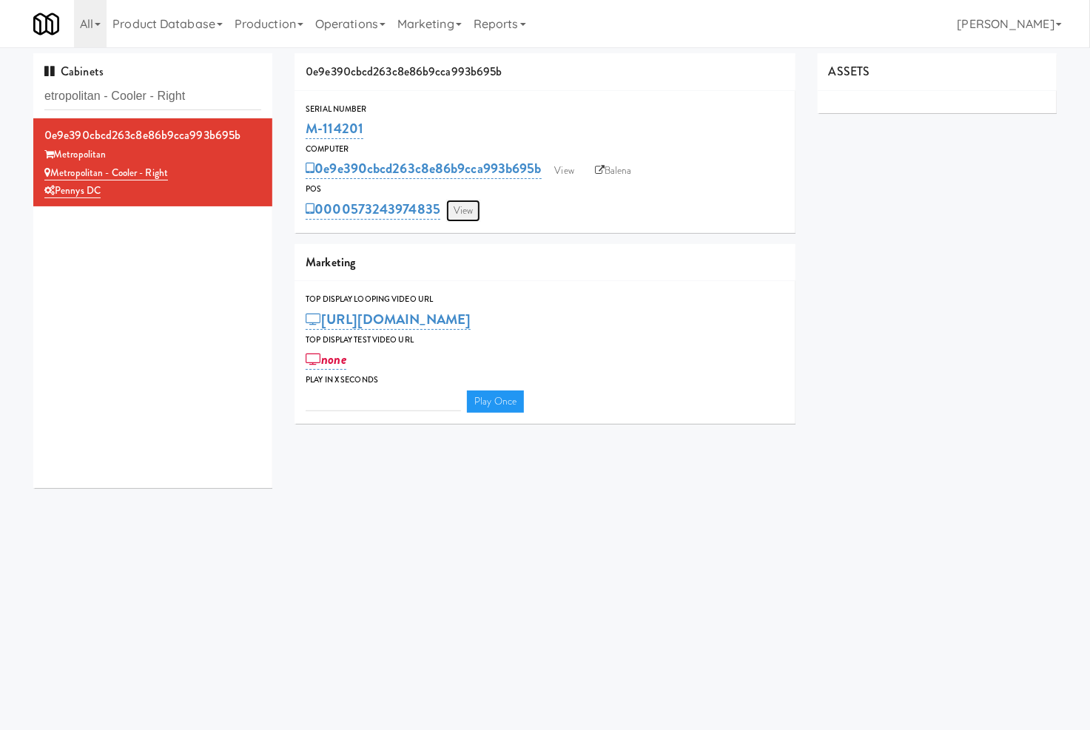
type input "3"
click at [464, 212] on link "View" at bounding box center [463, 211] width 34 height 22
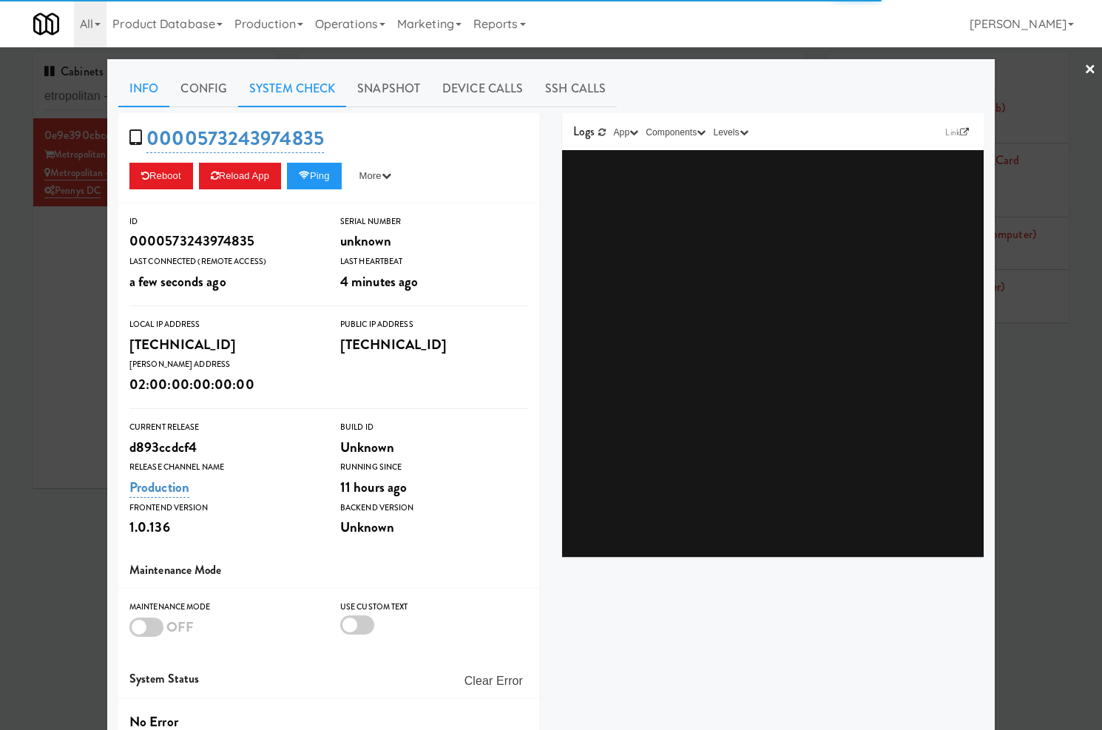
click at [290, 92] on link "System Check" at bounding box center [292, 88] width 108 height 37
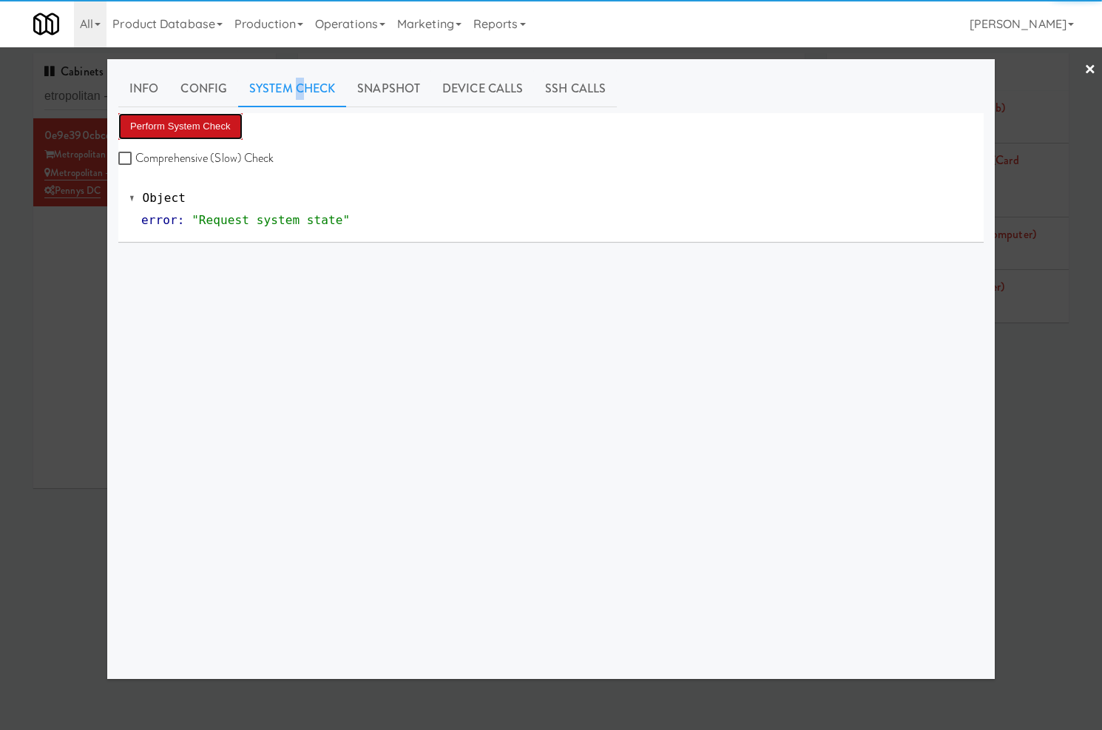
click at [196, 131] on button "Perform System Check" at bounding box center [180, 126] width 124 height 27
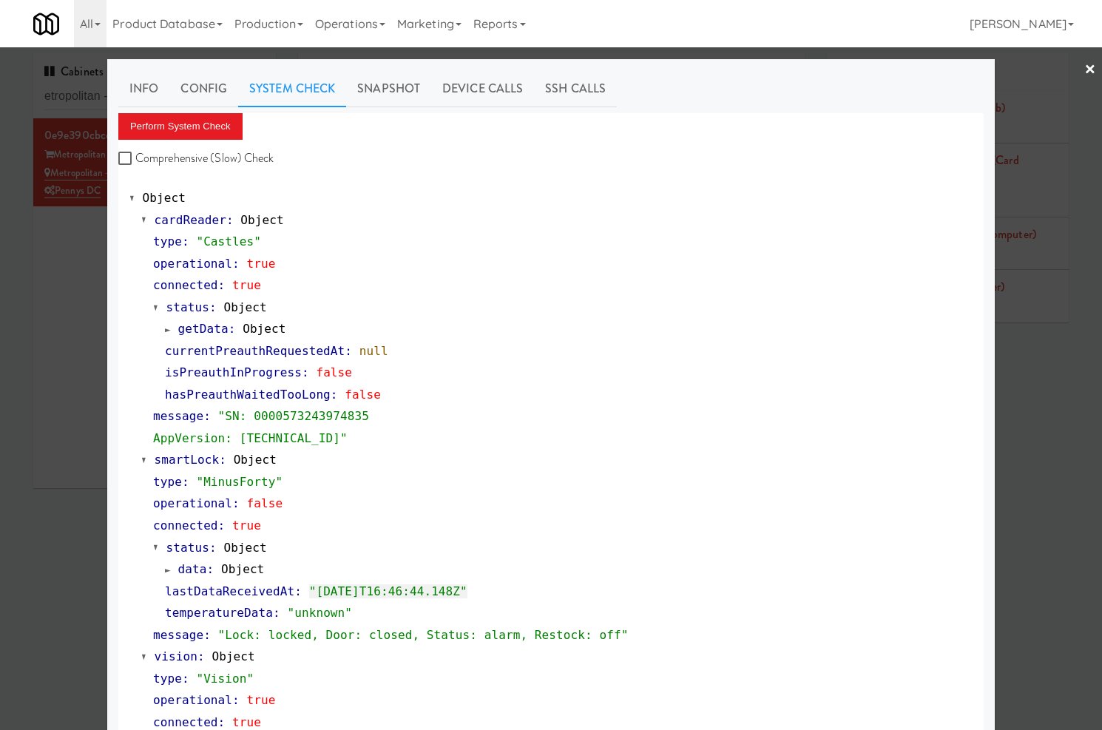
drag, startPoint x: 26, startPoint y: 392, endPoint x: 31, endPoint y: 378, distance: 15.0
click at [30, 385] on div at bounding box center [551, 365] width 1102 height 730
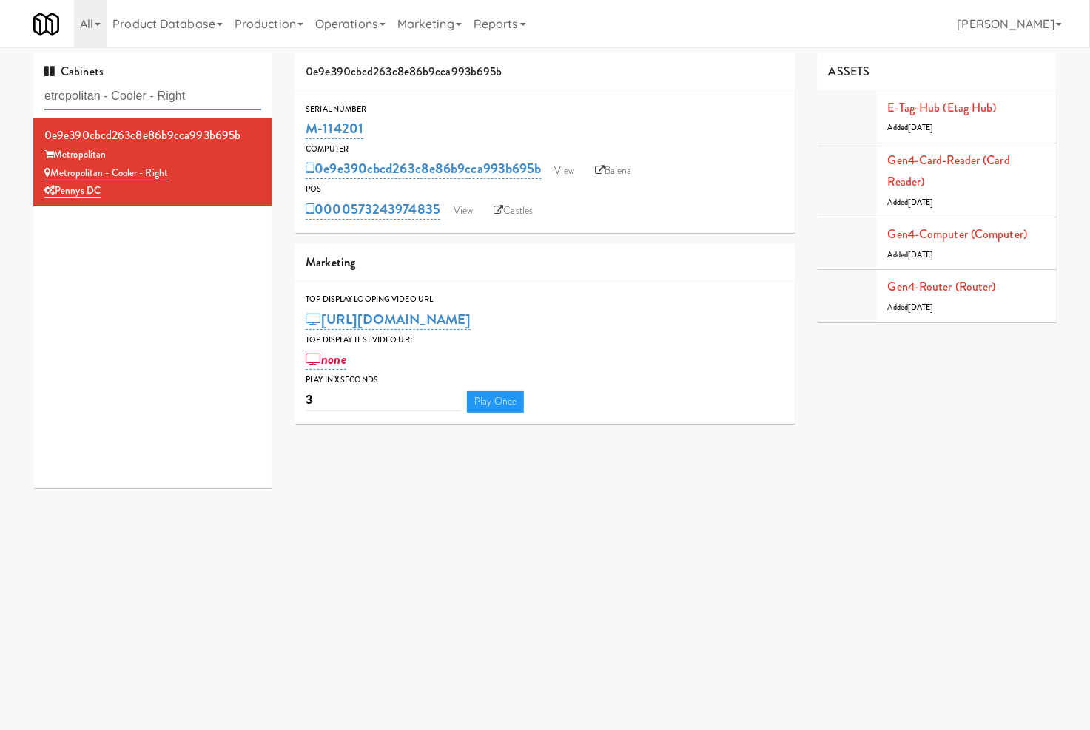
click at [205, 97] on input "etropolitan - Cooler - Right" at bounding box center [152, 96] width 217 height 27
click at [204, 97] on input "etropolitan - Cooler - Right" at bounding box center [152, 96] width 217 height 27
paste input "BV Machine 1"
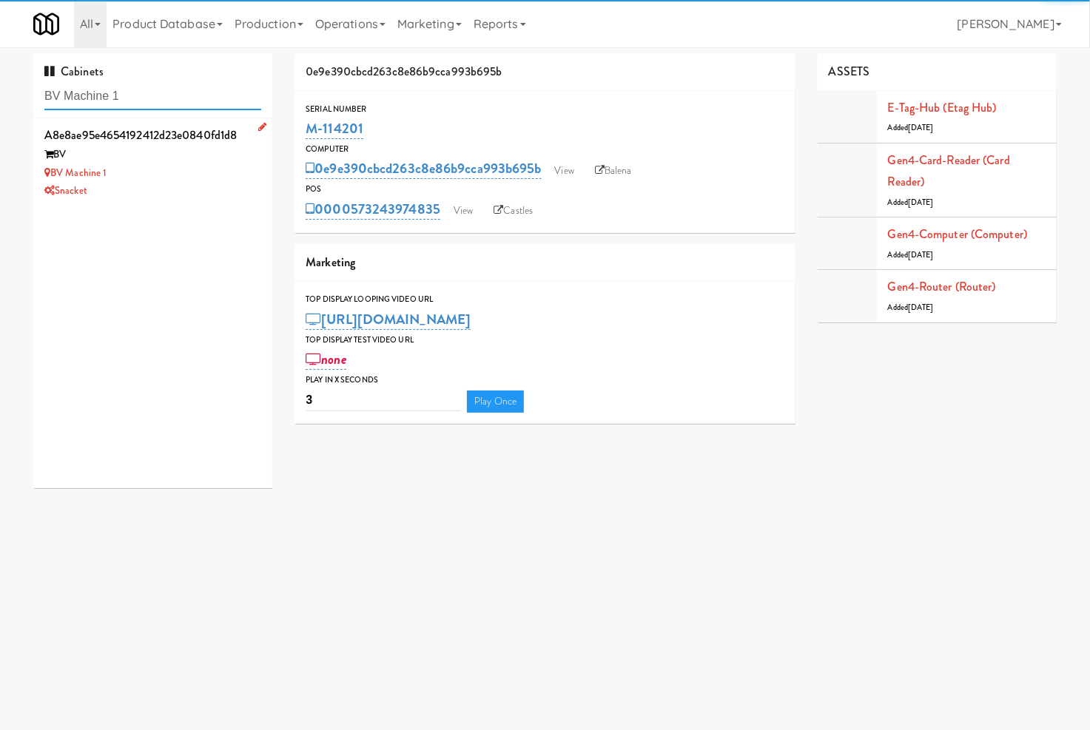
type input "BV Machine 1"
click at [228, 176] on div "BV Machine 1" at bounding box center [152, 173] width 217 height 18
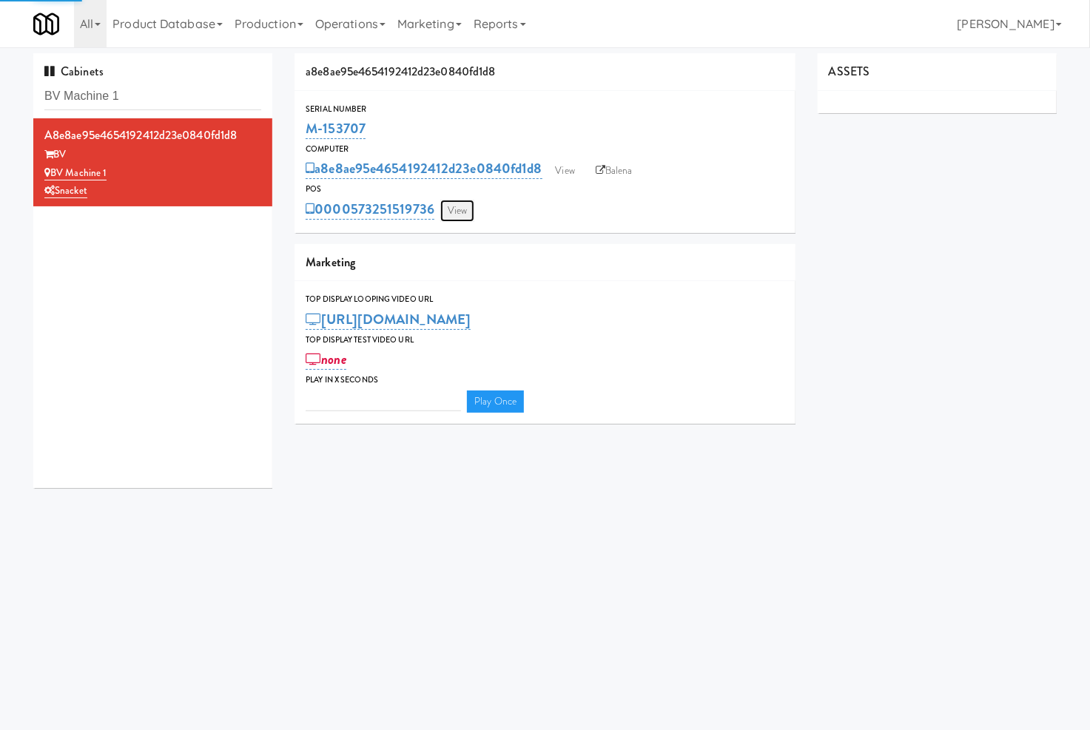
type input "3"
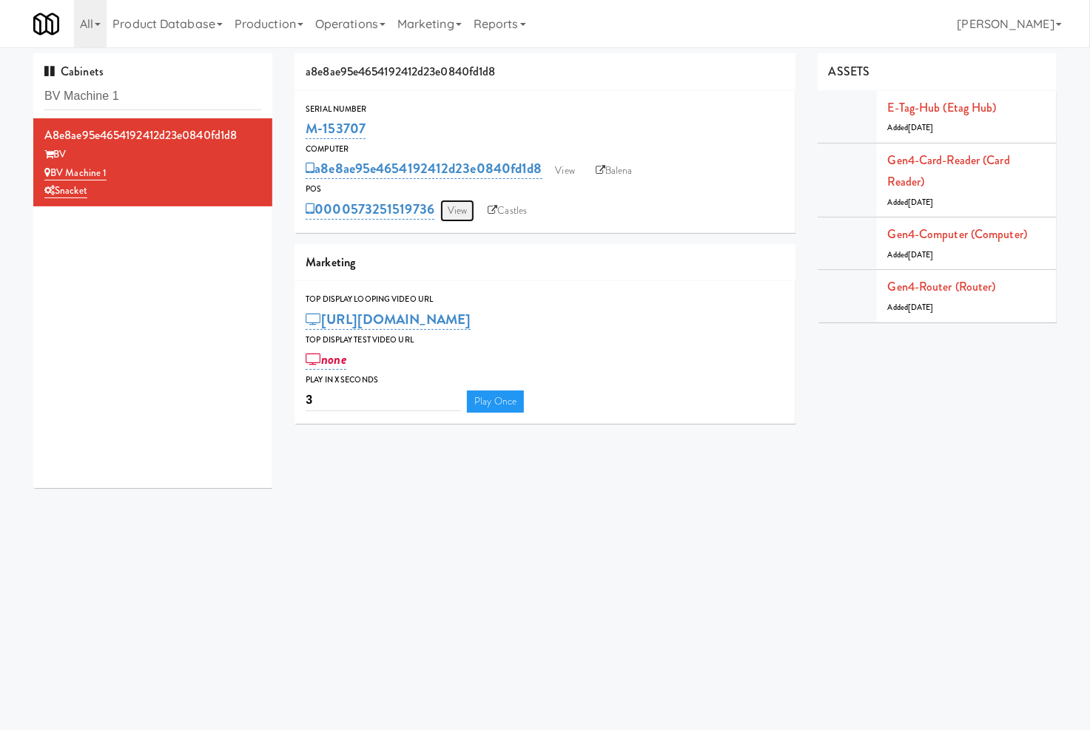
click at [451, 213] on link "View" at bounding box center [457, 211] width 34 height 22
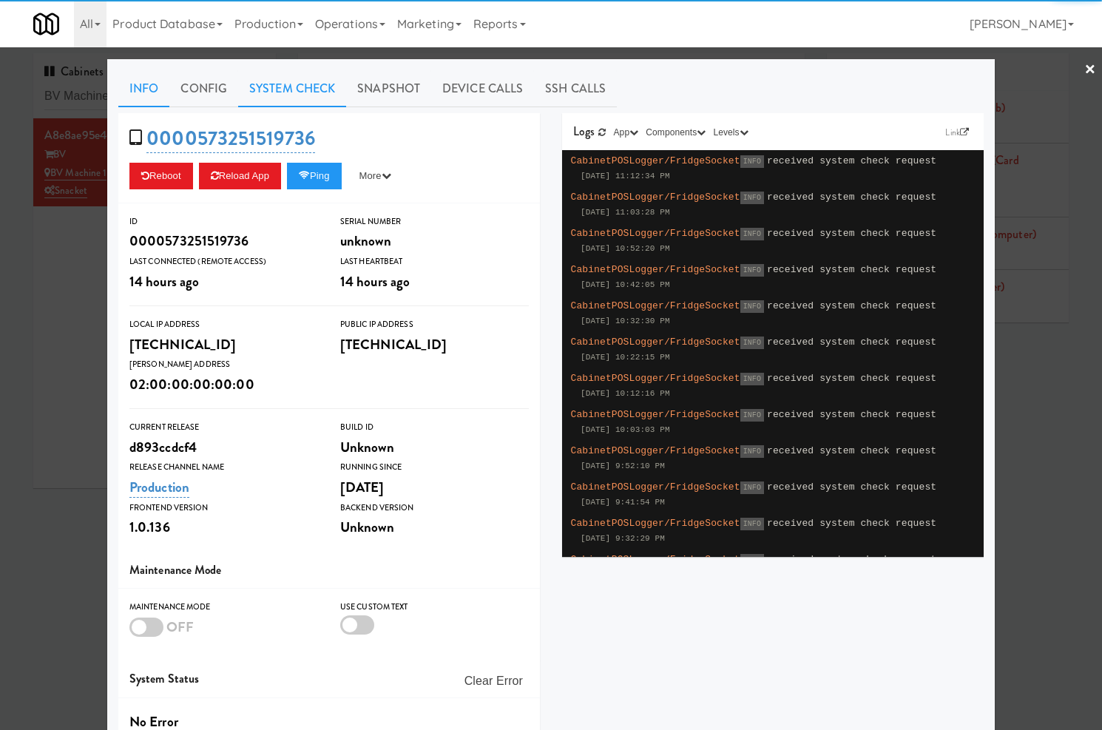
click at [290, 92] on link "System Check" at bounding box center [292, 88] width 108 height 37
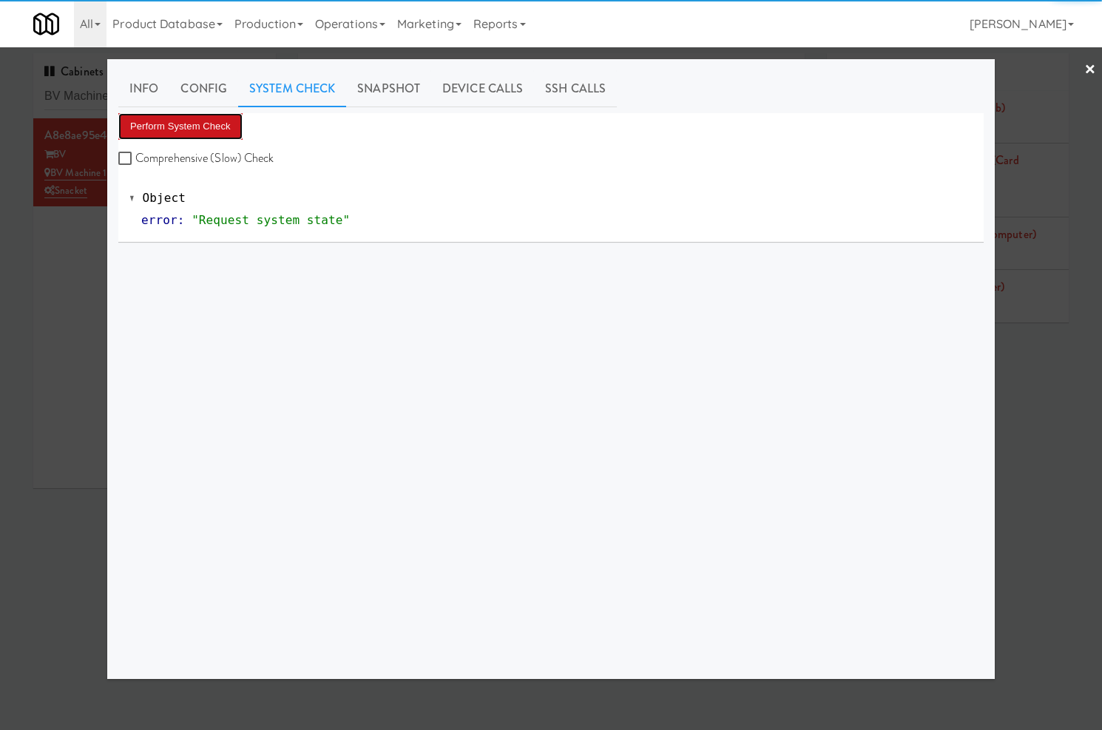
click at [227, 126] on button "Perform System Check" at bounding box center [180, 126] width 124 height 27
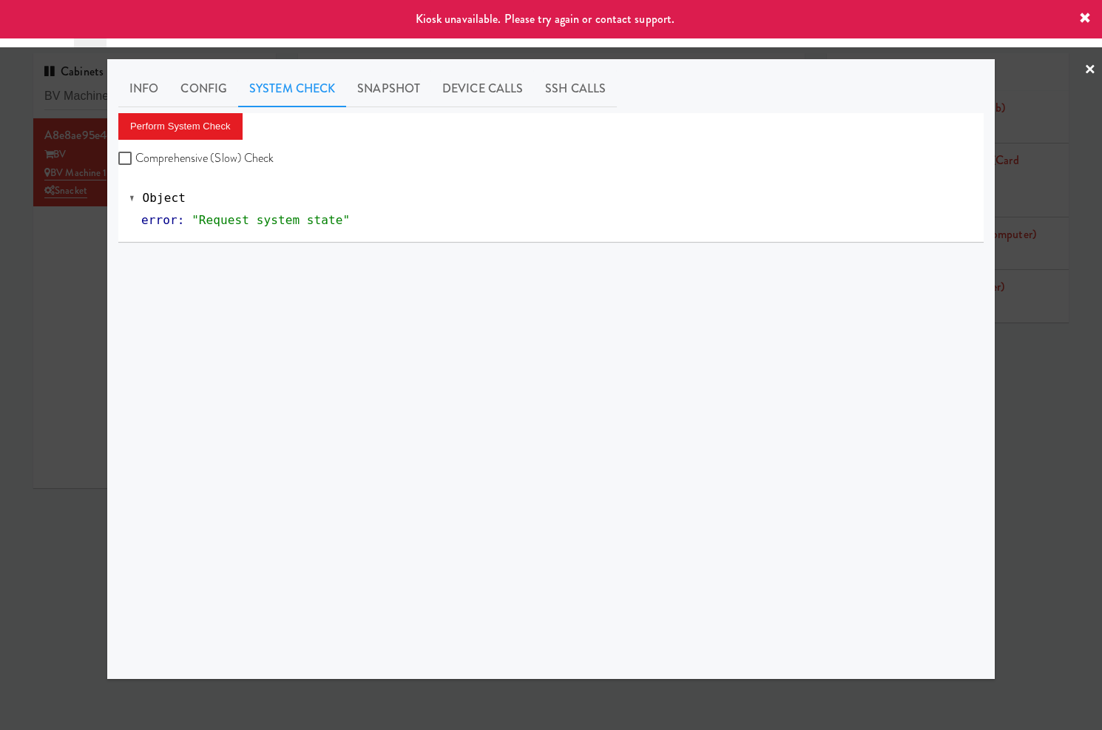
drag, startPoint x: 55, startPoint y: 294, endPoint x: 170, endPoint y: 296, distance: 115.4
click at [64, 296] on div at bounding box center [551, 365] width 1102 height 730
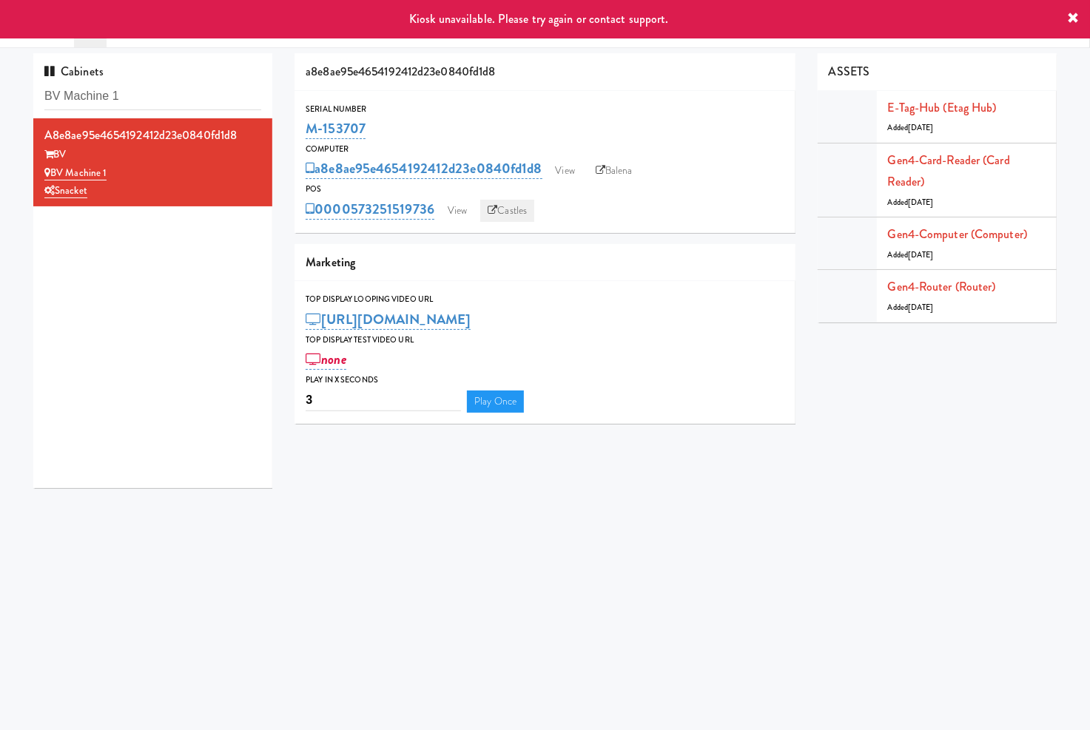
click at [499, 220] on link "Castles" at bounding box center [507, 211] width 54 height 22
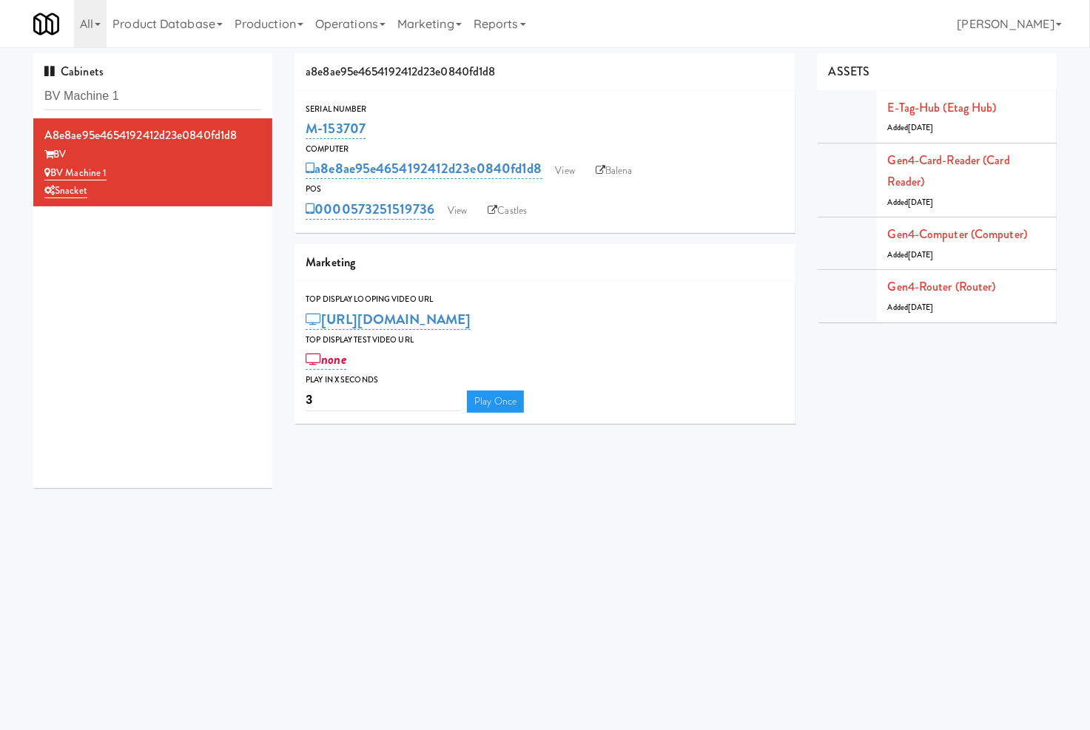
drag, startPoint x: 396, startPoint y: 127, endPoint x: 302, endPoint y: 129, distance: 94.7
click at [302, 129] on div "Serial Number M-153707" at bounding box center [544, 122] width 501 height 40
copy link "M-153707"
click at [617, 169] on link "Balena" at bounding box center [614, 171] width 52 height 22
click at [187, 95] on input "BV Machine 1" at bounding box center [152, 96] width 217 height 27
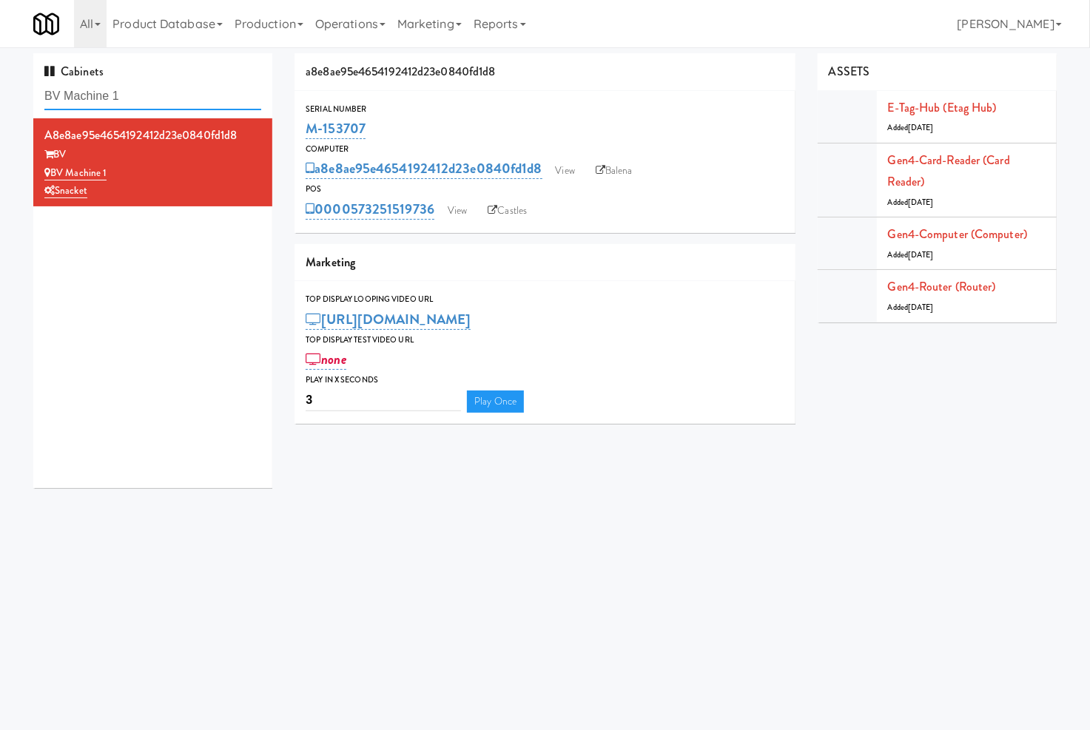
click at [187, 95] on input "BV Machine 1" at bounding box center [152, 96] width 217 height 27
paste input "Poplar Creek - Cooler:"
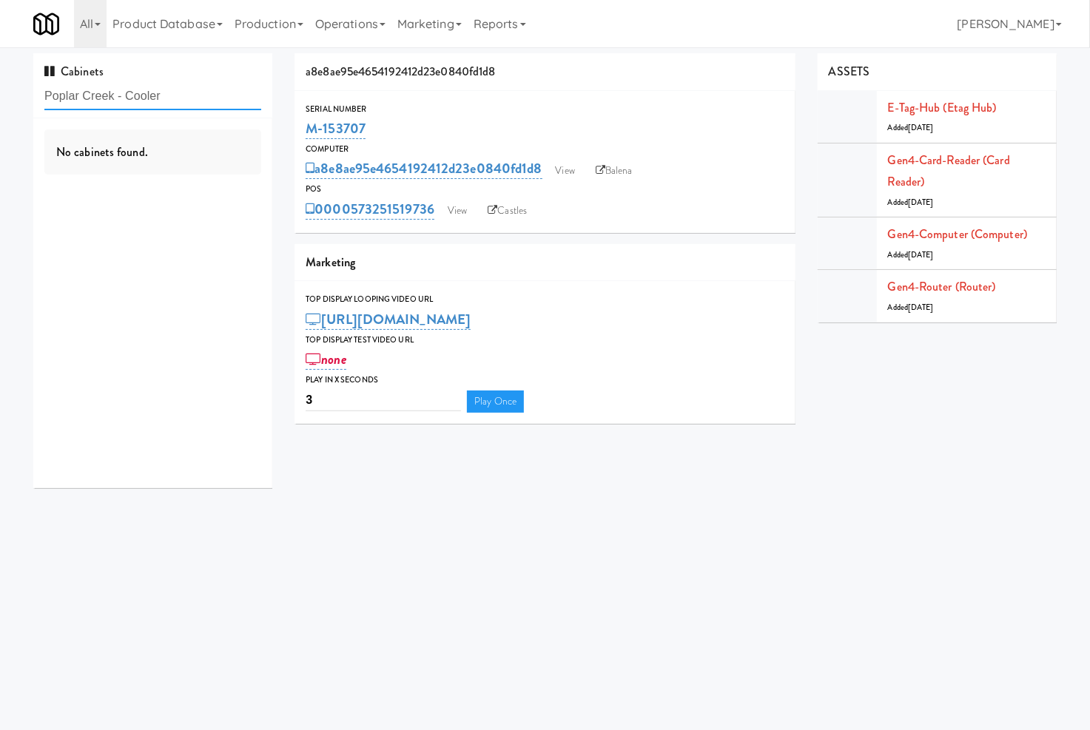
type input "Poplar Creek - Cooler"
click at [175, 173] on div "Poplar Creek - Cooler" at bounding box center [152, 173] width 217 height 18
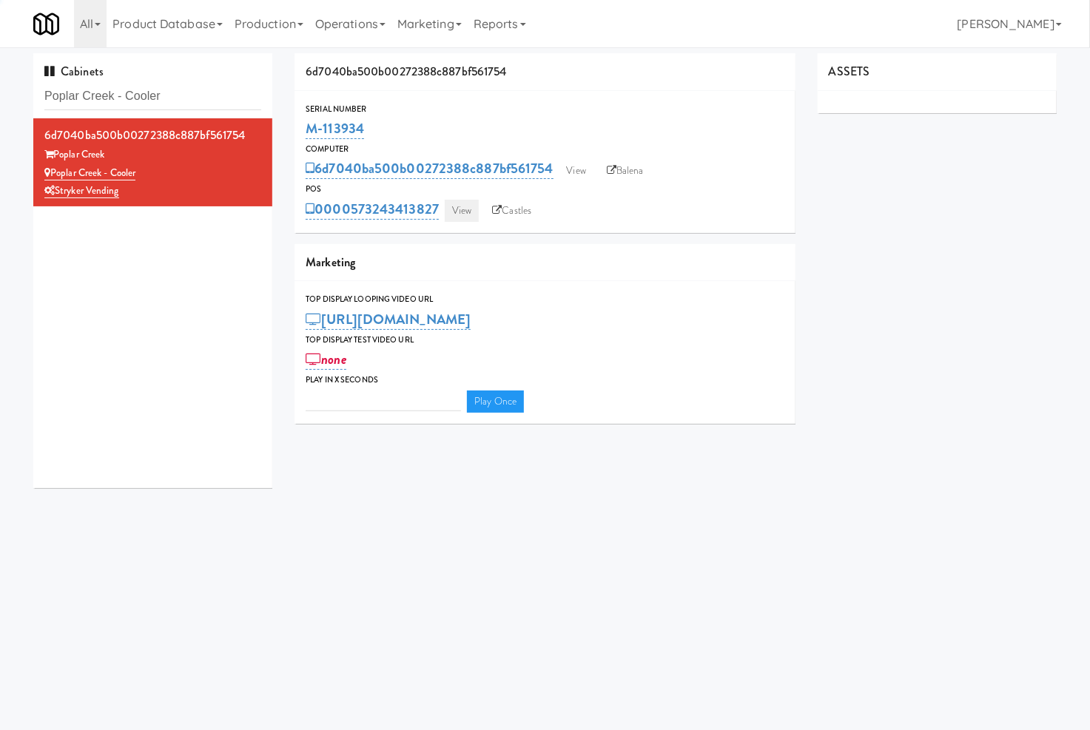
type input "3"
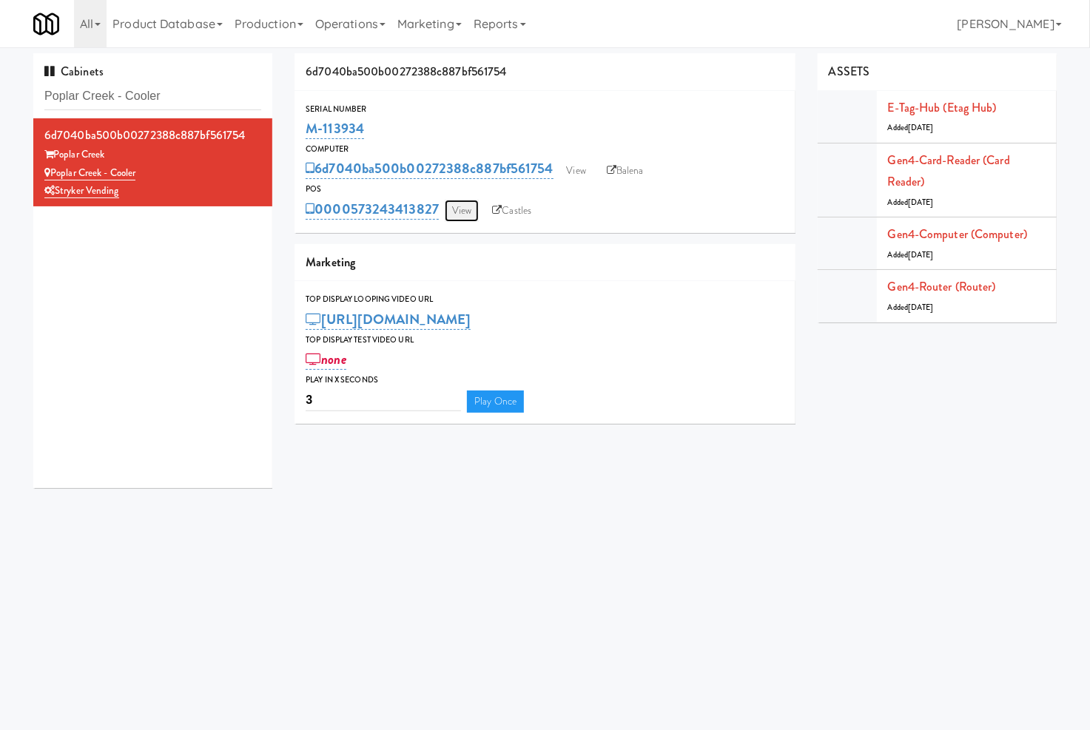
click at [446, 209] on link "View" at bounding box center [462, 211] width 34 height 22
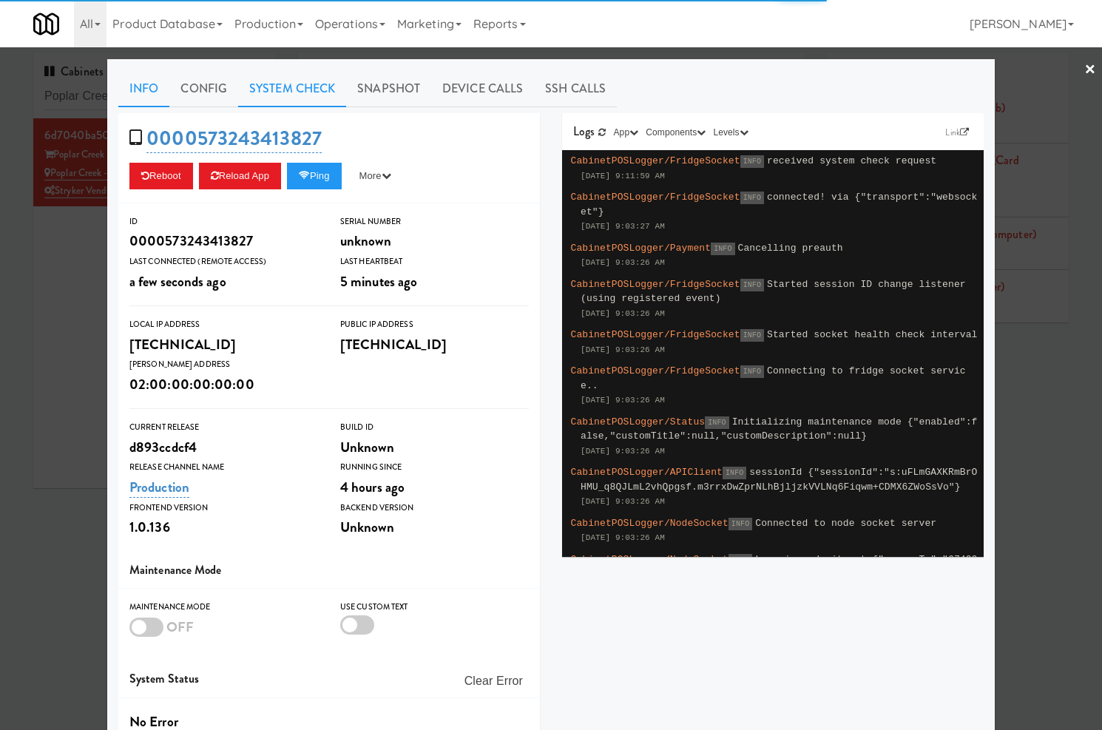
click at [307, 92] on link "System Check" at bounding box center [292, 88] width 108 height 37
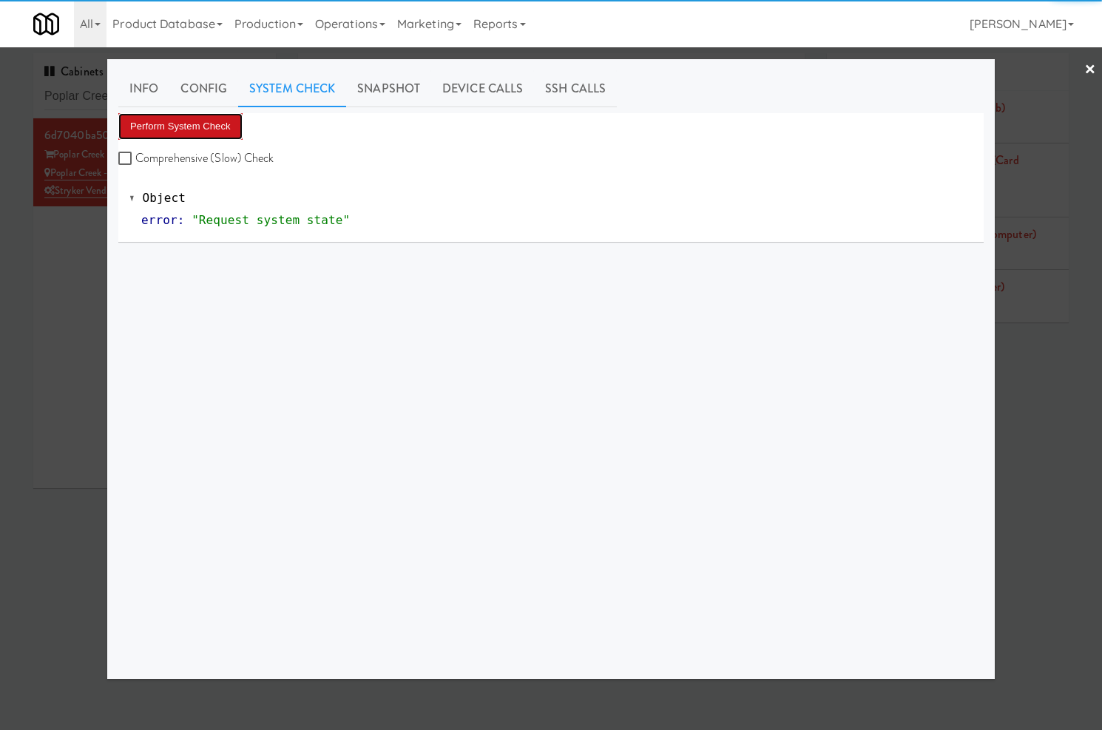
click at [226, 128] on button "Perform System Check" at bounding box center [180, 126] width 124 height 27
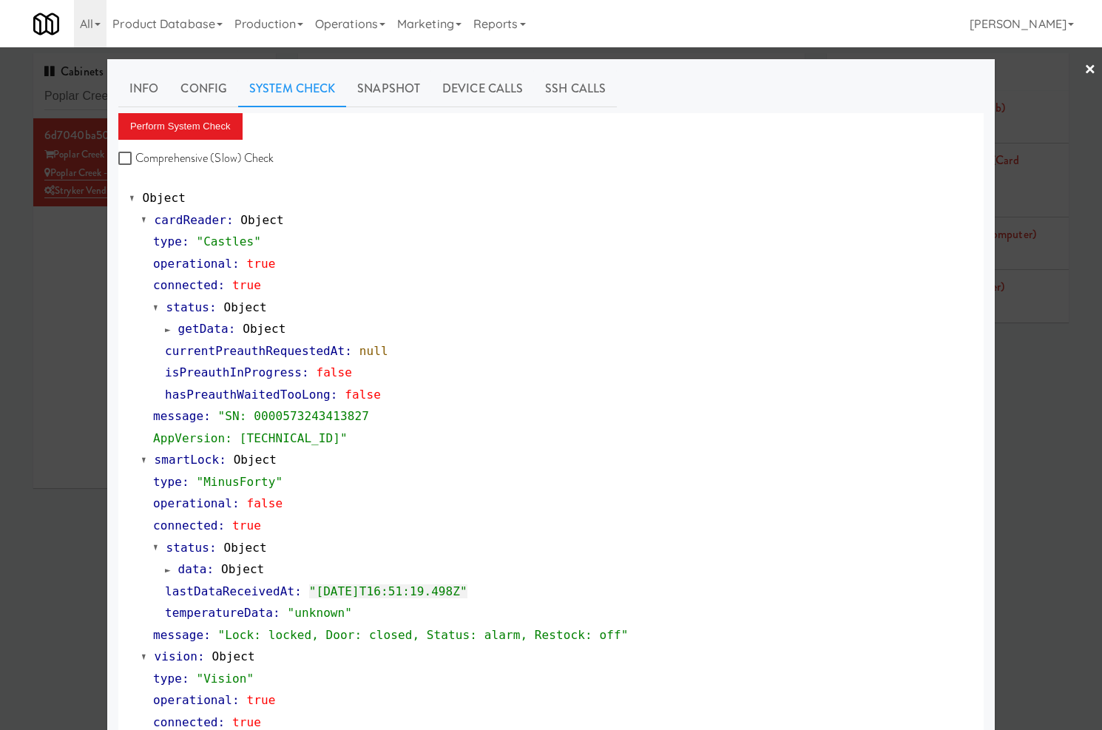
click at [61, 96] on div at bounding box center [551, 365] width 1102 height 730
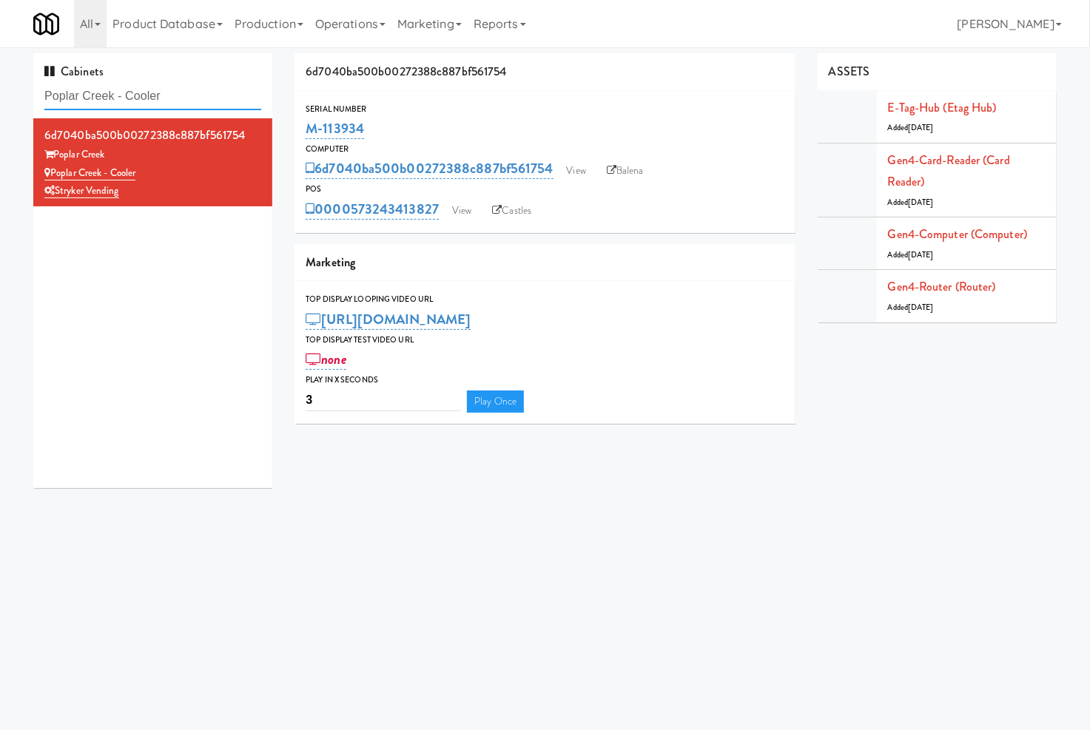
click at [64, 96] on input "Poplar Creek - Cooler" at bounding box center [152, 96] width 217 height 27
click at [65, 96] on input "Poplar Creek - Cooler" at bounding box center [152, 96] width 217 height 27
paste input "500 West Trade - Combo"
click at [75, 95] on input "500 West Trade - Combo Creek - Cooler" at bounding box center [152, 96] width 217 height 27
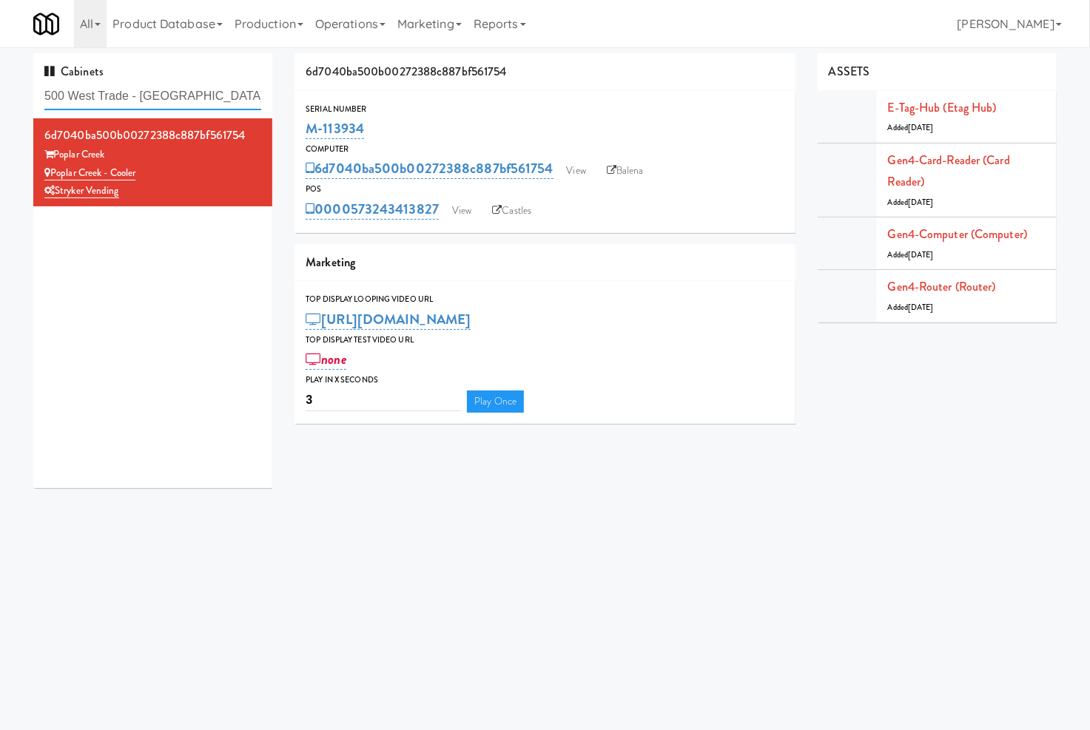
click at [75, 95] on input "500 West Trade - Combo Creek - Cooler" at bounding box center [152, 96] width 217 height 27
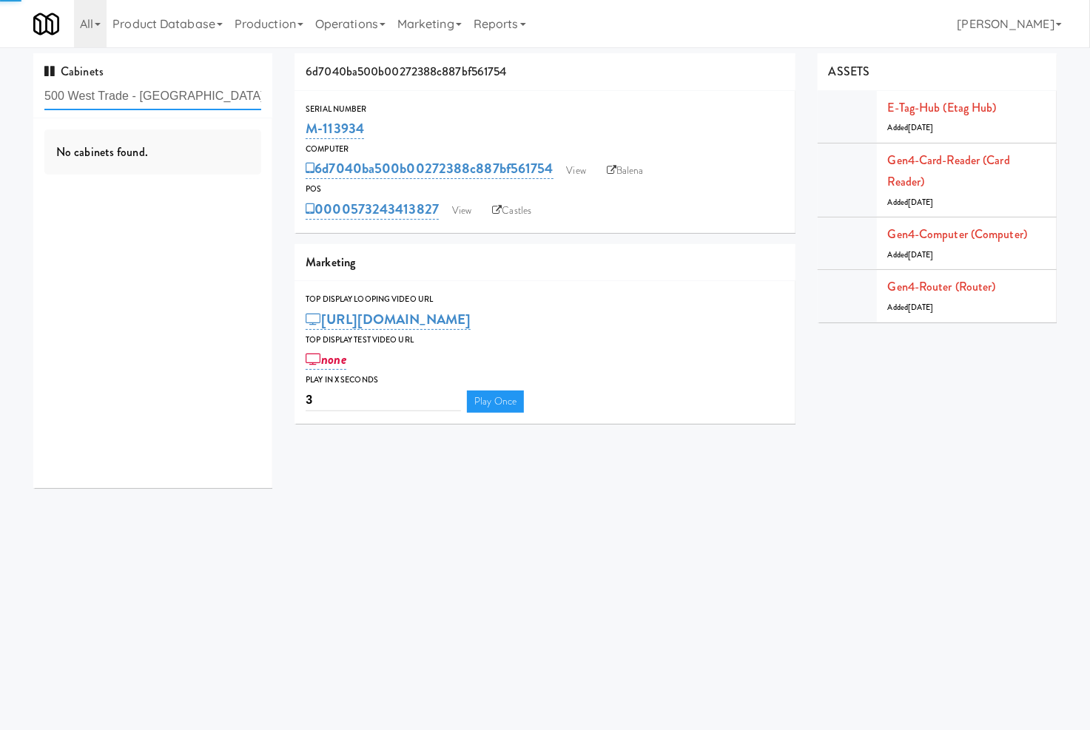
paste input "text"
type input "500 West Trade - Combo"
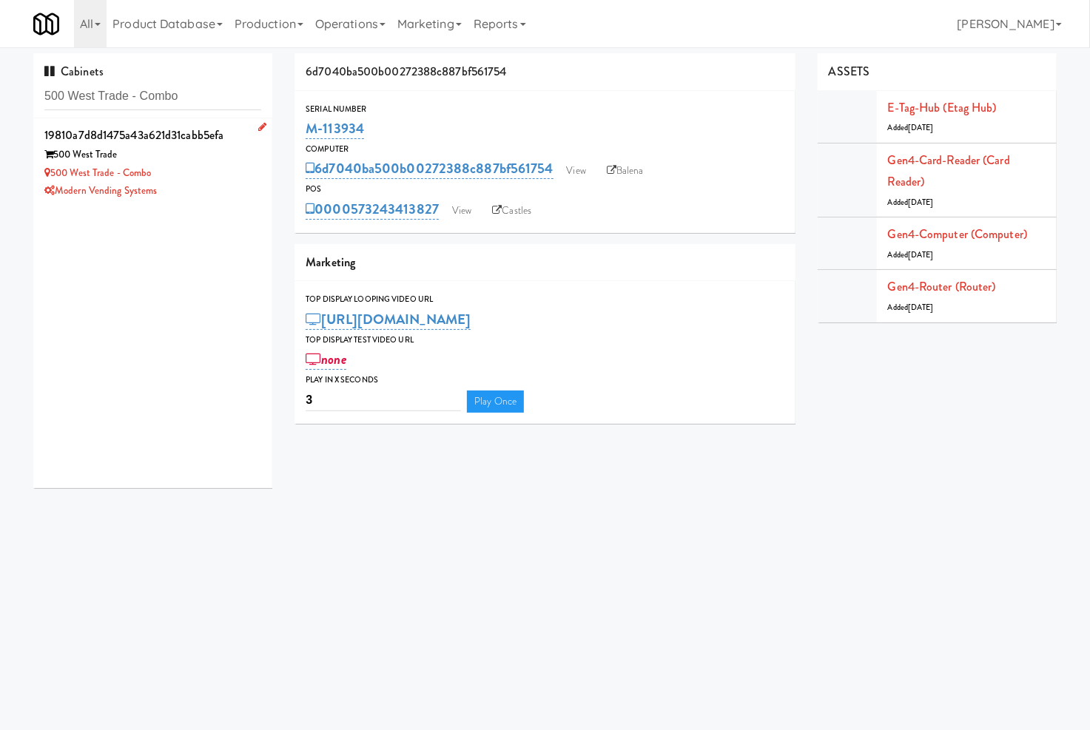
click at [239, 197] on div "Modern Vending Systems" at bounding box center [152, 191] width 217 height 18
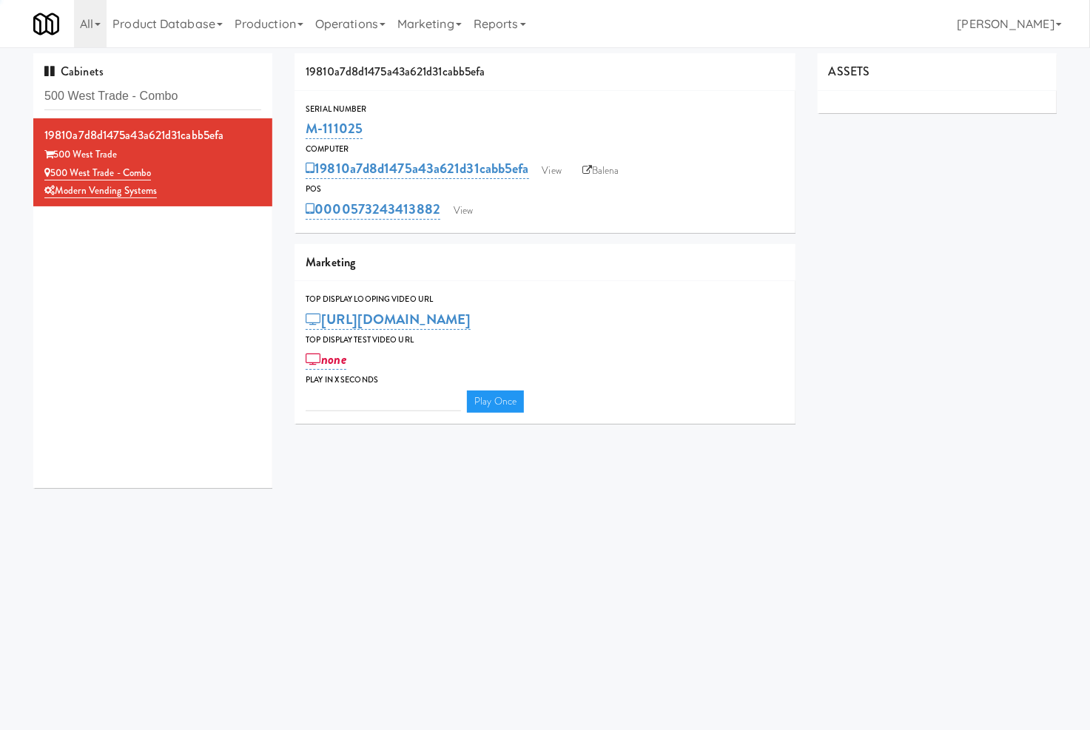
type input "3"
click at [468, 213] on link "View" at bounding box center [463, 211] width 34 height 22
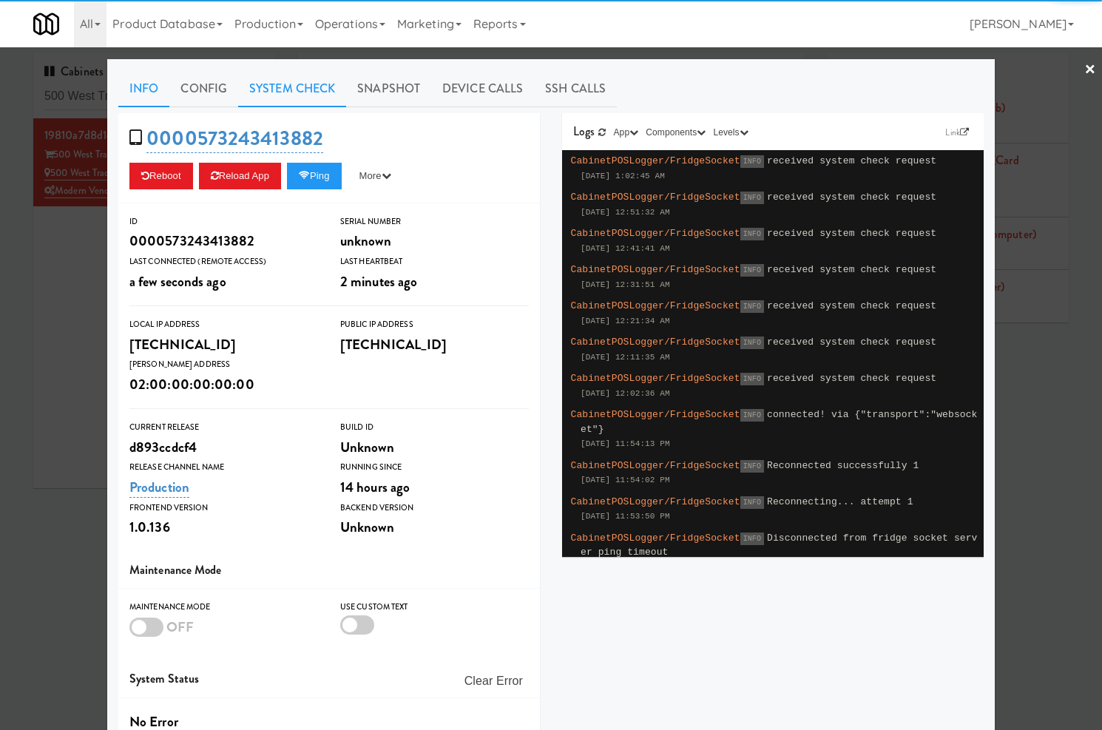
click at [331, 98] on link "System Check" at bounding box center [292, 88] width 108 height 37
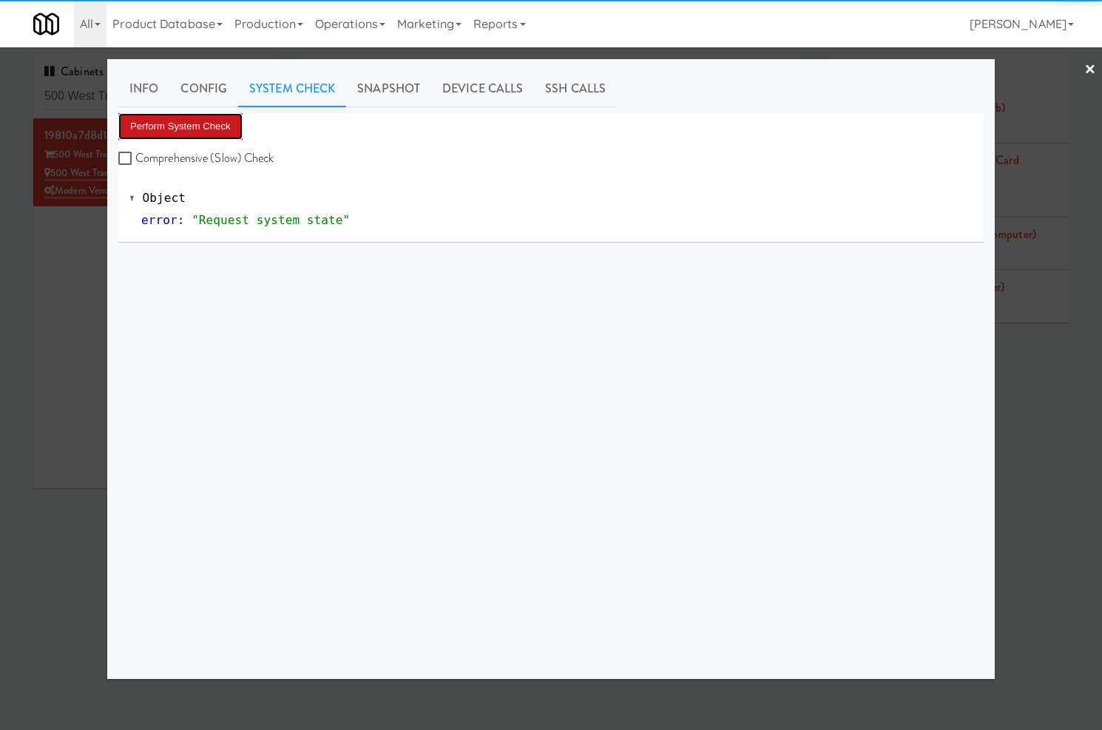
click at [212, 129] on button "Perform System Check" at bounding box center [180, 126] width 124 height 27
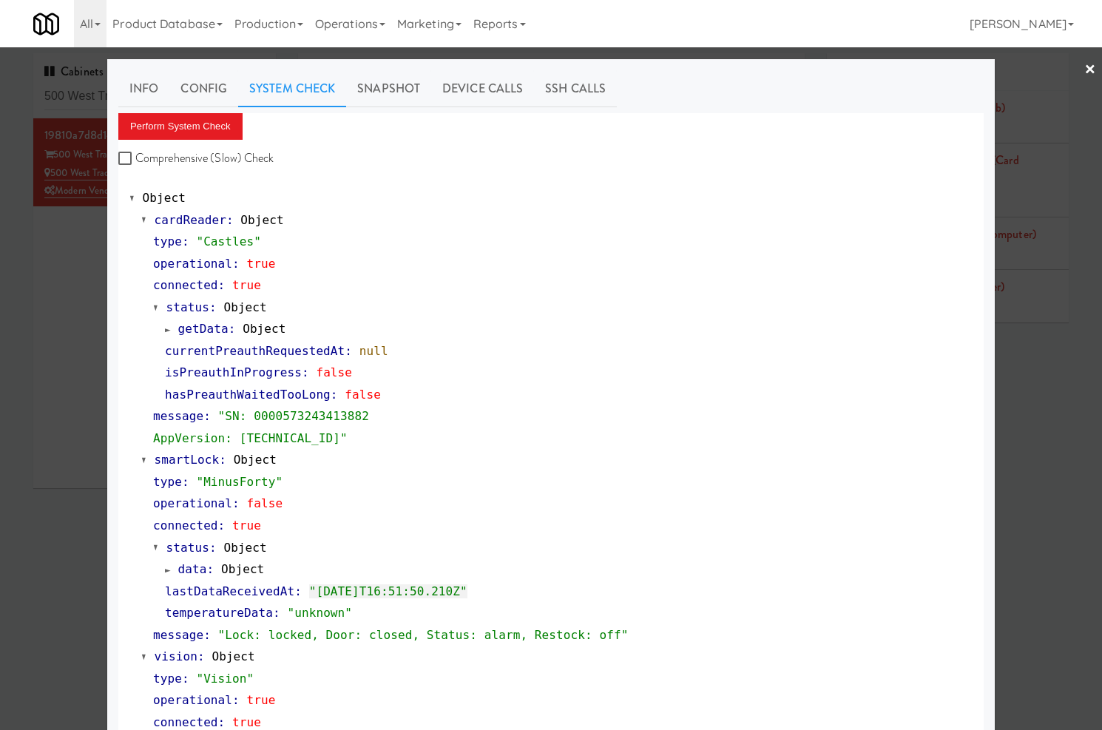
click at [75, 101] on div at bounding box center [551, 365] width 1102 height 730
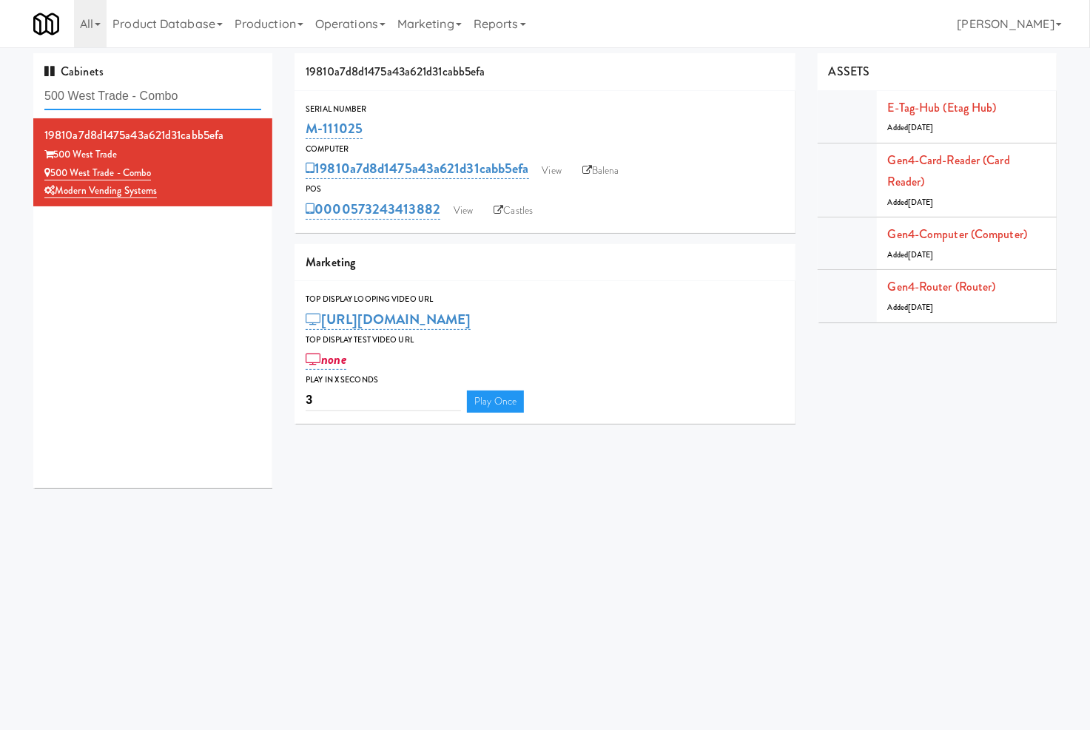
click at [75, 101] on input "500 West Trade - Combo" at bounding box center [152, 96] width 217 height 27
click at [76, 101] on input "500 West Trade - Combo" at bounding box center [152, 96] width 217 height 27
paste input "Cameron - Pantry - Right"
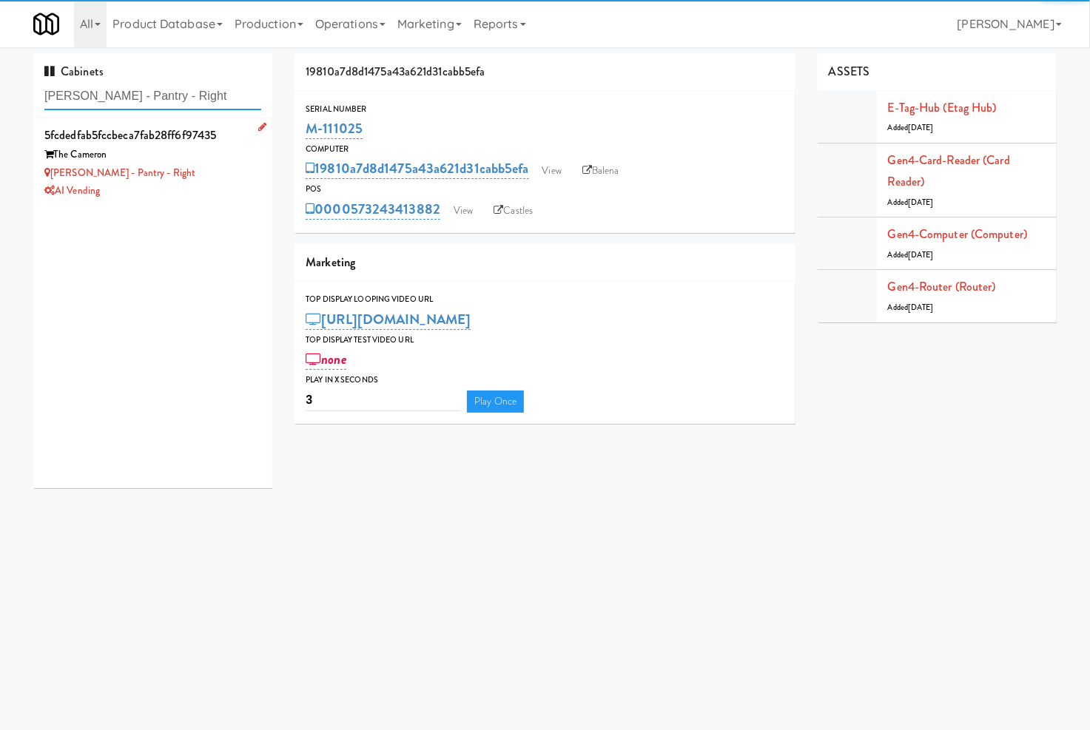
type input "Cameron - Pantry - Right"
click at [228, 187] on div "AI Vending" at bounding box center [152, 191] width 217 height 18
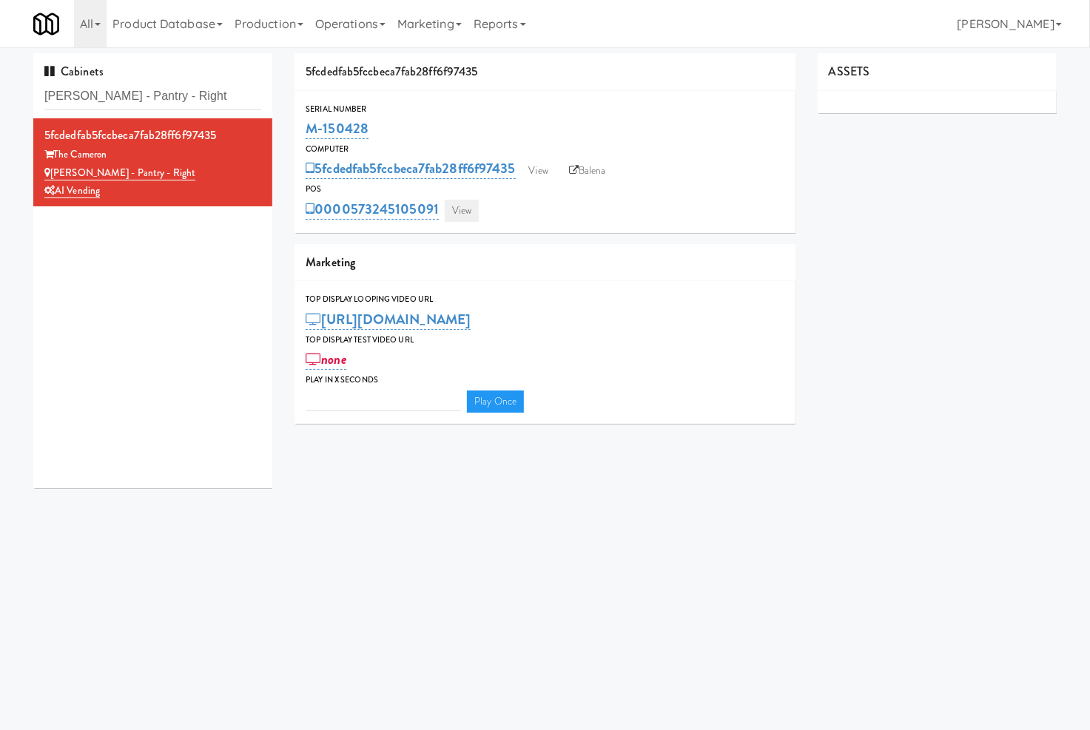
type input "3"
click at [468, 212] on link "View" at bounding box center [462, 211] width 34 height 22
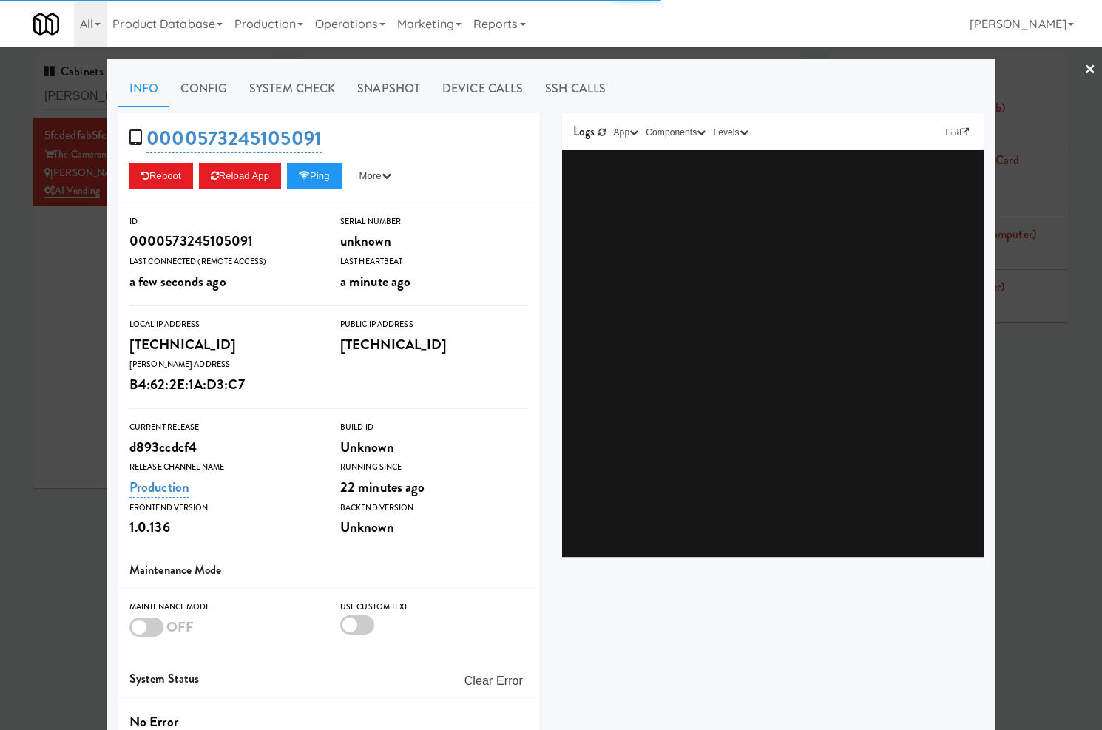
click at [305, 83] on link "System Check" at bounding box center [292, 88] width 108 height 37
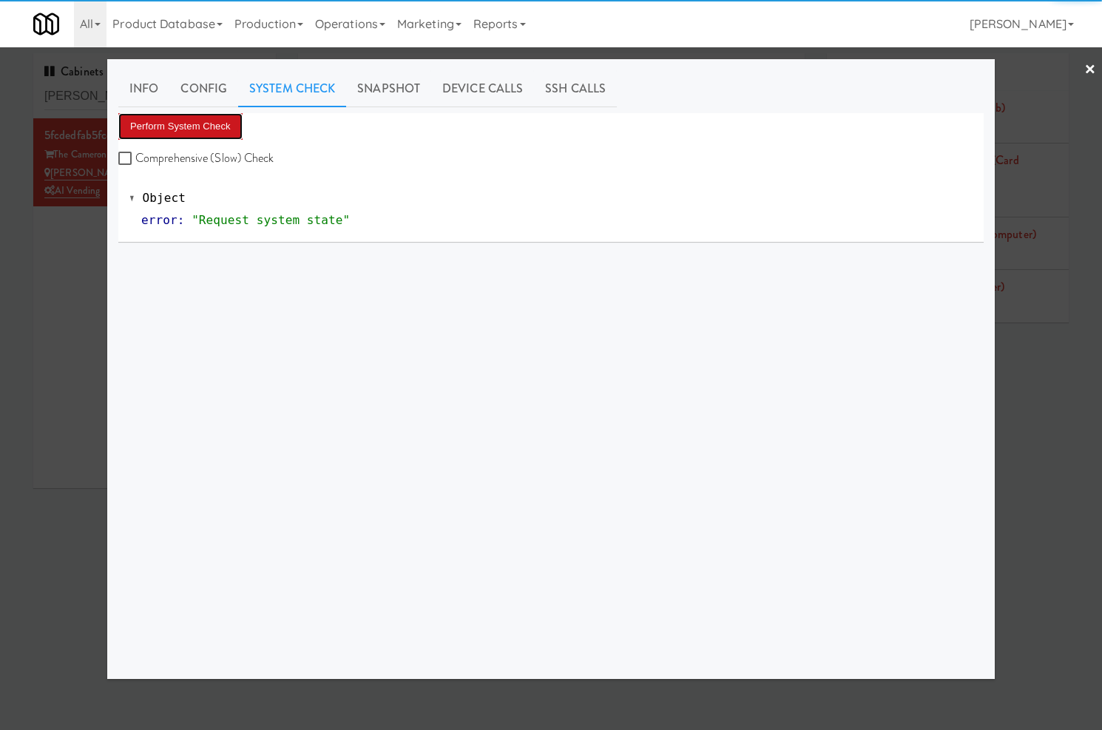
click at [193, 131] on button "Perform System Check" at bounding box center [180, 126] width 124 height 27
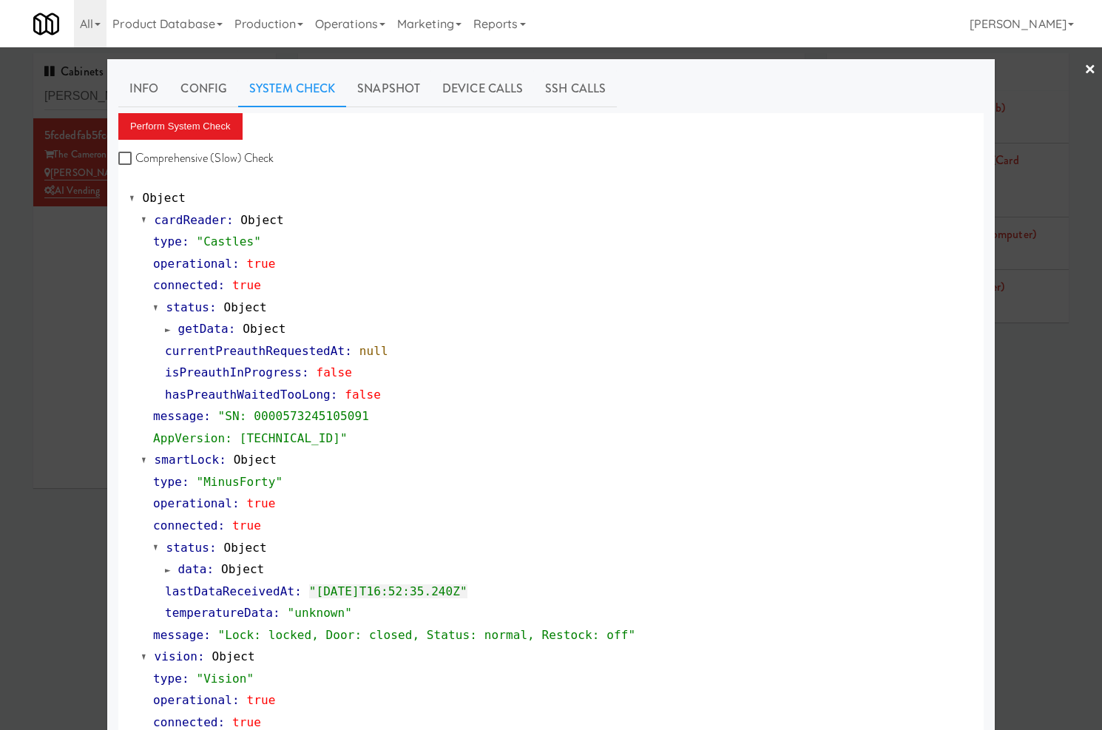
click at [84, 291] on div at bounding box center [551, 365] width 1102 height 730
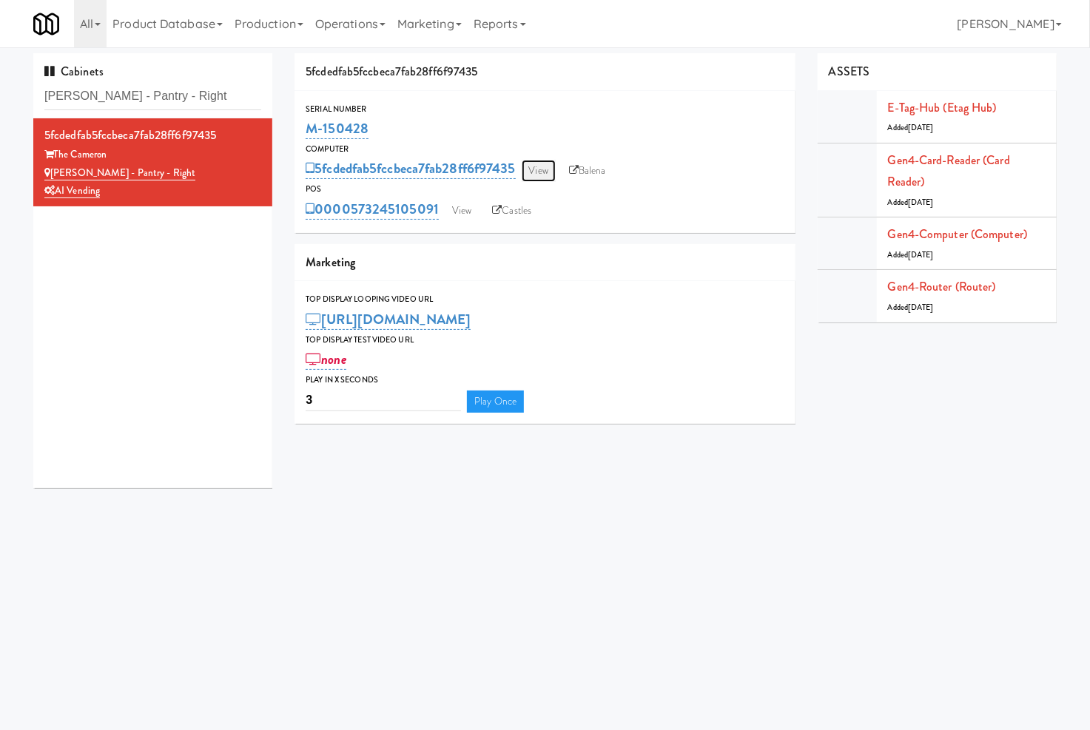
click at [544, 171] on link "View" at bounding box center [538, 171] width 34 height 22
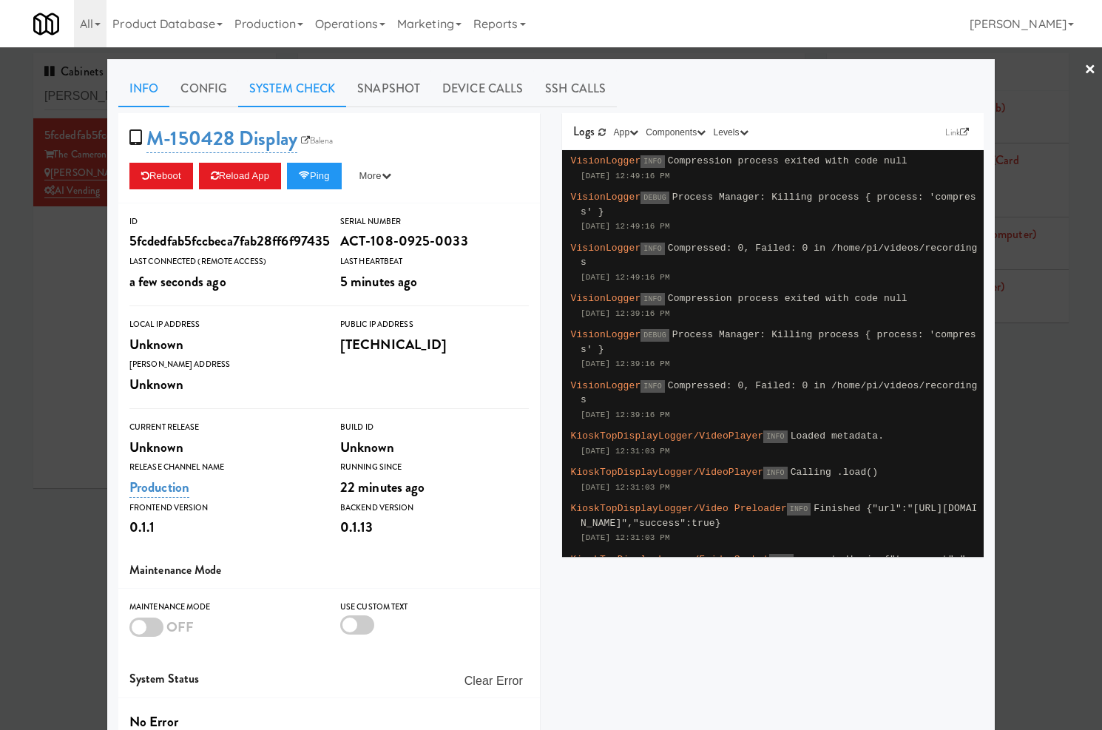
click at [240, 87] on link "System Check" at bounding box center [292, 88] width 108 height 37
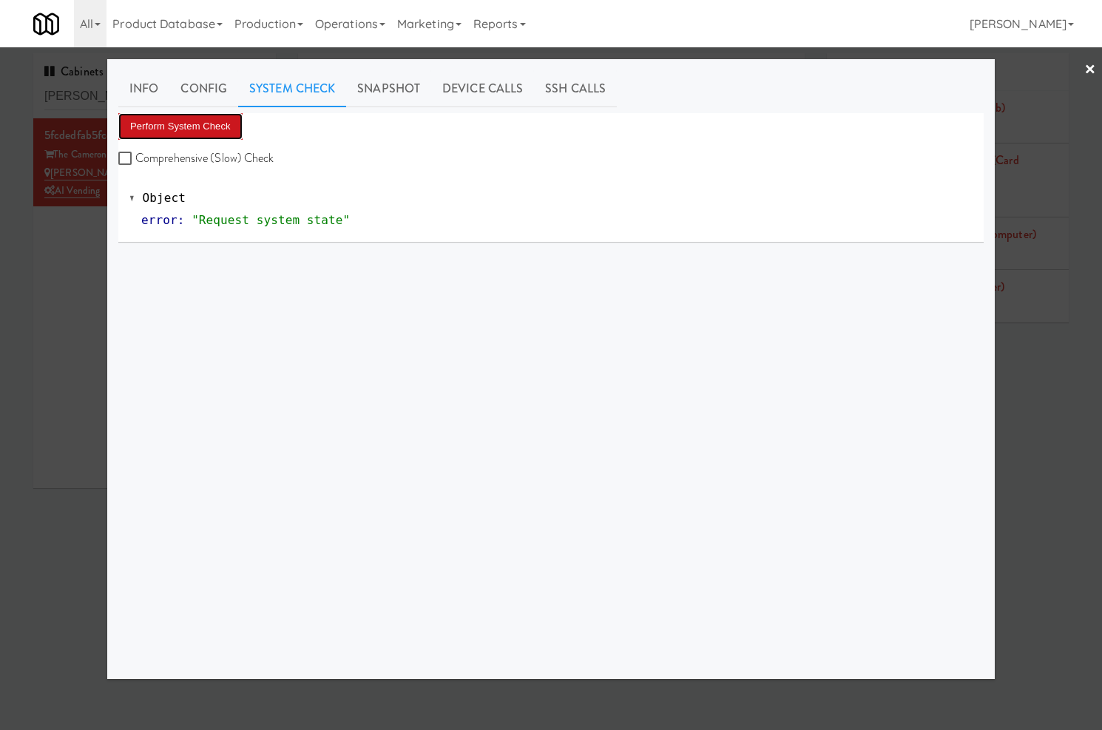
click at [209, 114] on button "Perform System Check" at bounding box center [180, 126] width 124 height 27
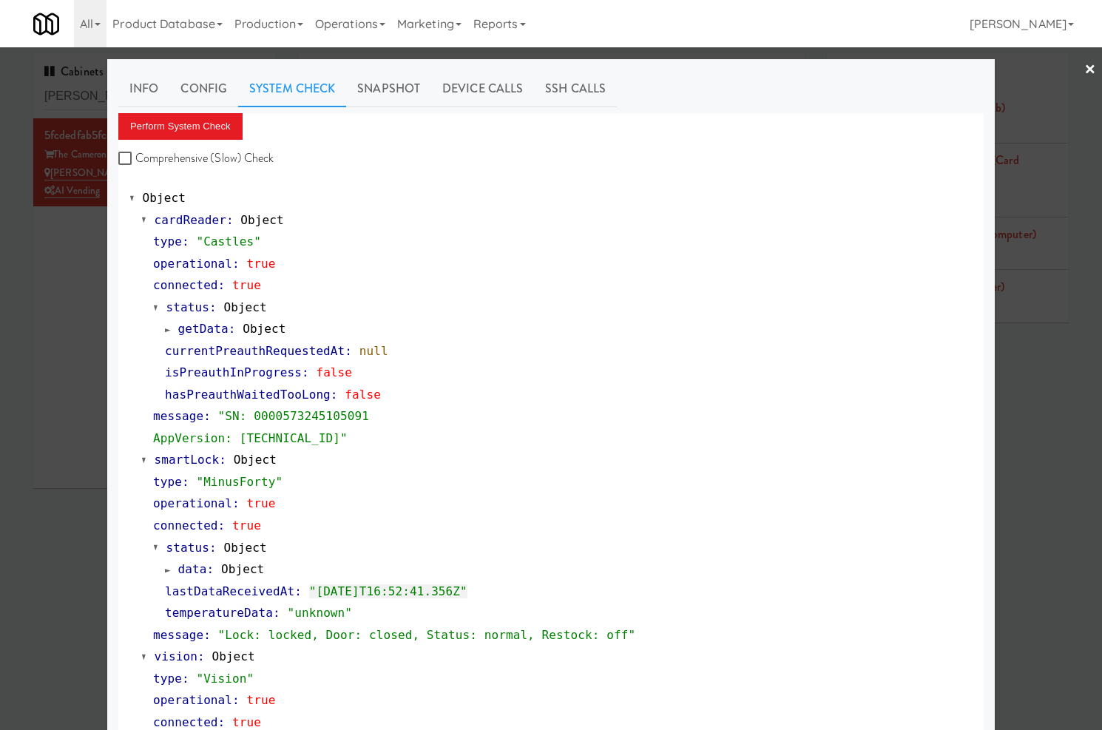
click at [70, 269] on div at bounding box center [551, 365] width 1102 height 730
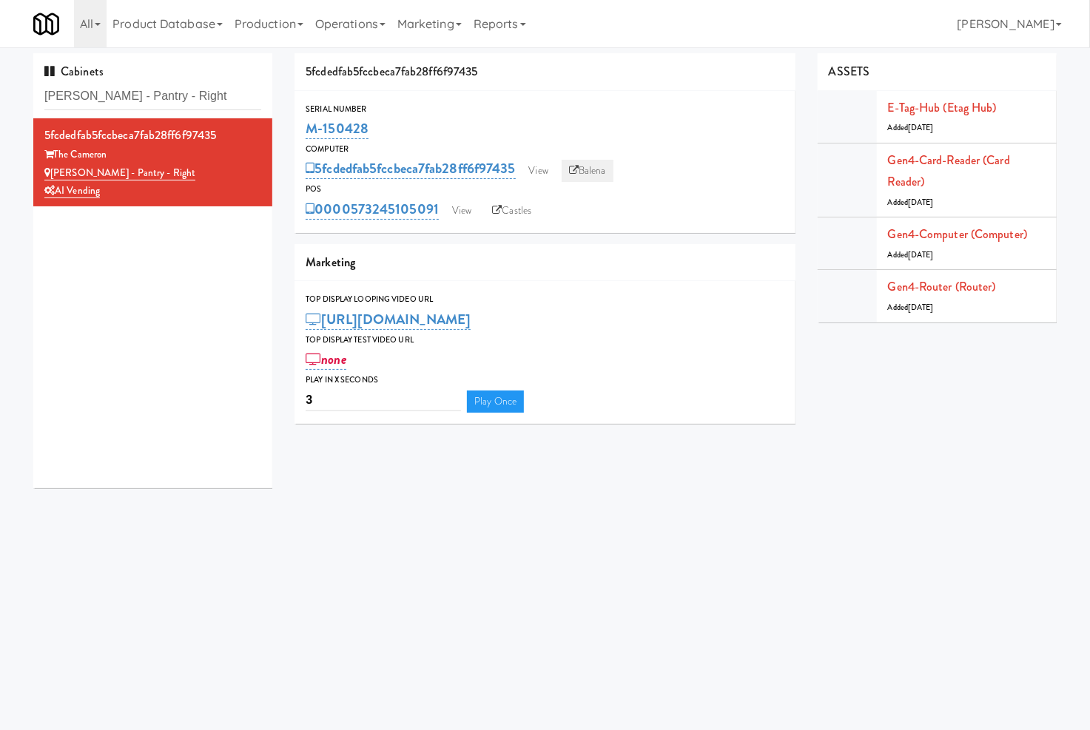
click at [578, 167] on icon at bounding box center [574, 171] width 10 height 10
click at [192, 86] on input "Cameron - Pantry - Right" at bounding box center [152, 96] width 217 height 27
click at [193, 86] on input "Cameron - Pantry - Right" at bounding box center [152, 96] width 217 height 27
paste input "222 W Erie - Right - Ambien"
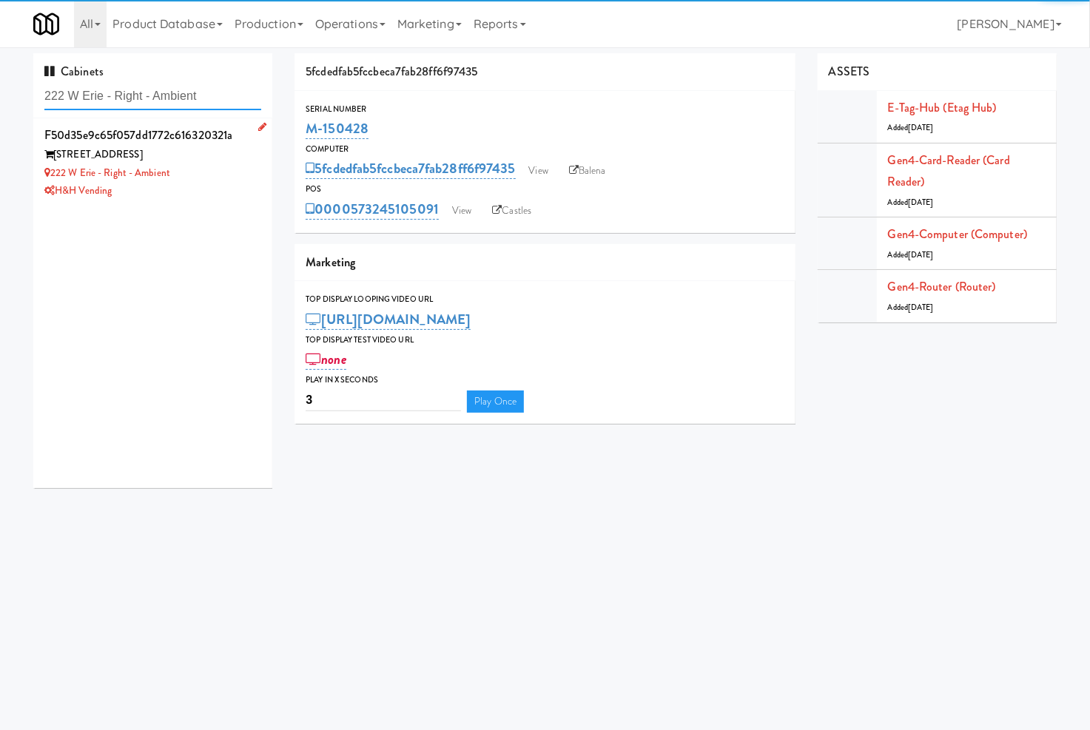
type input "222 W Erie - Right - Ambient"
click at [229, 176] on div "222 W Erie - Right - Ambient" at bounding box center [152, 173] width 217 height 18
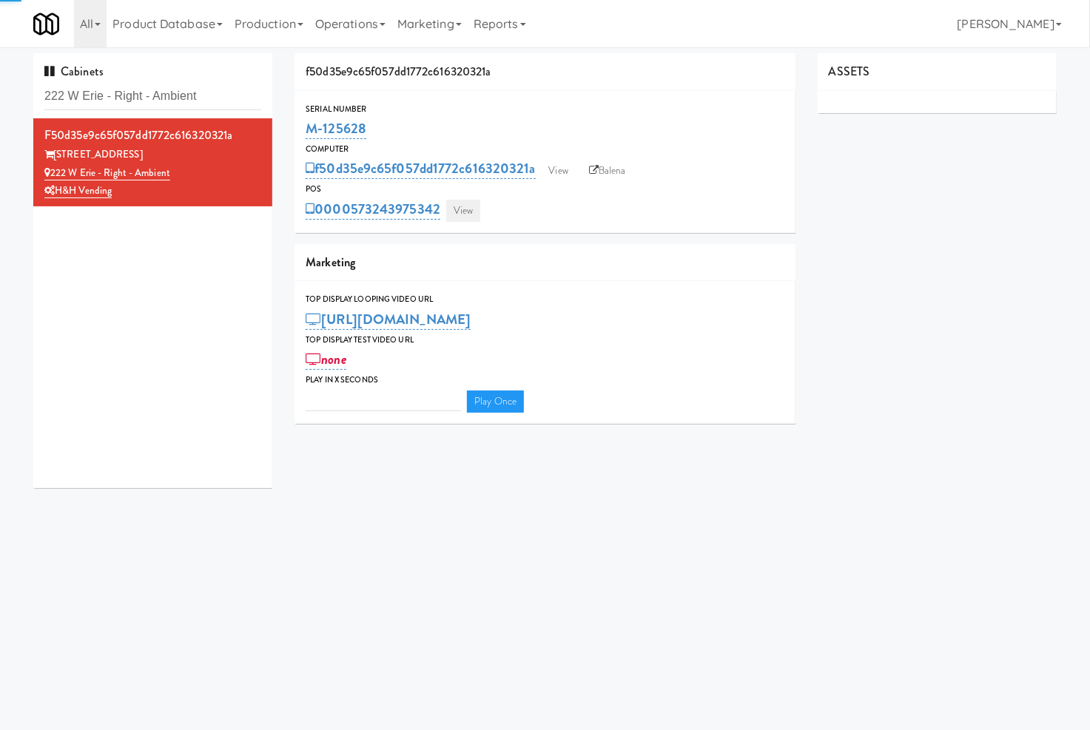
type input "3"
click at [452, 215] on link "View" at bounding box center [463, 211] width 34 height 22
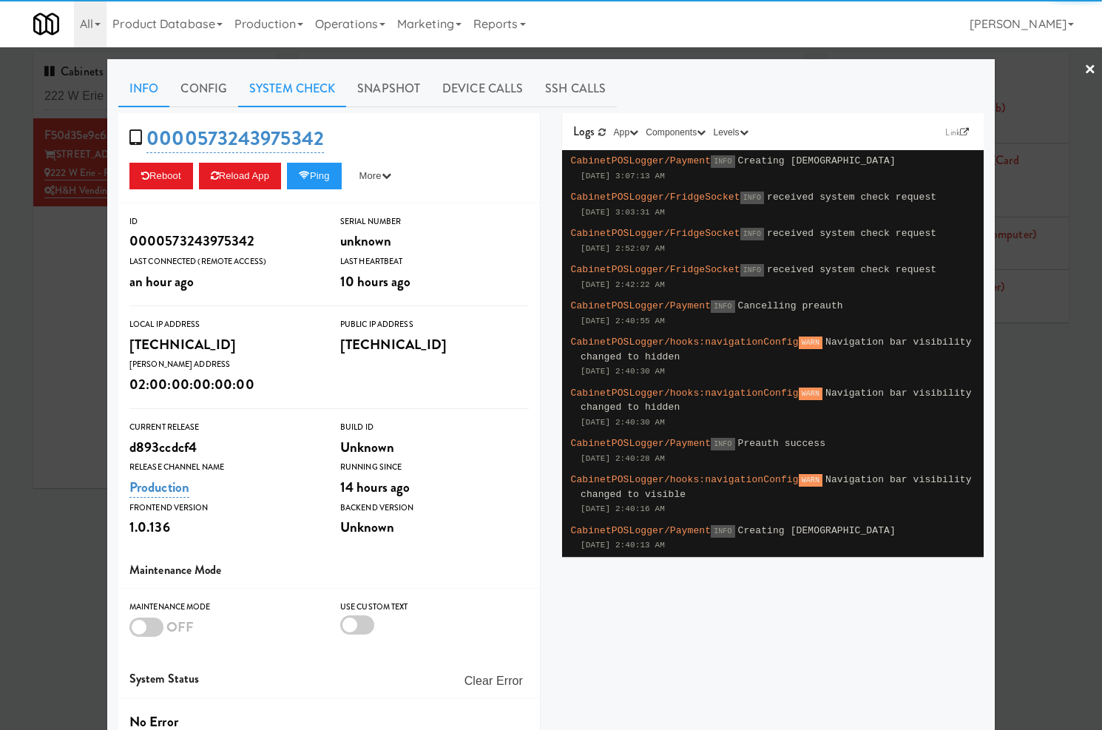
click at [297, 84] on link "System Check" at bounding box center [292, 88] width 108 height 37
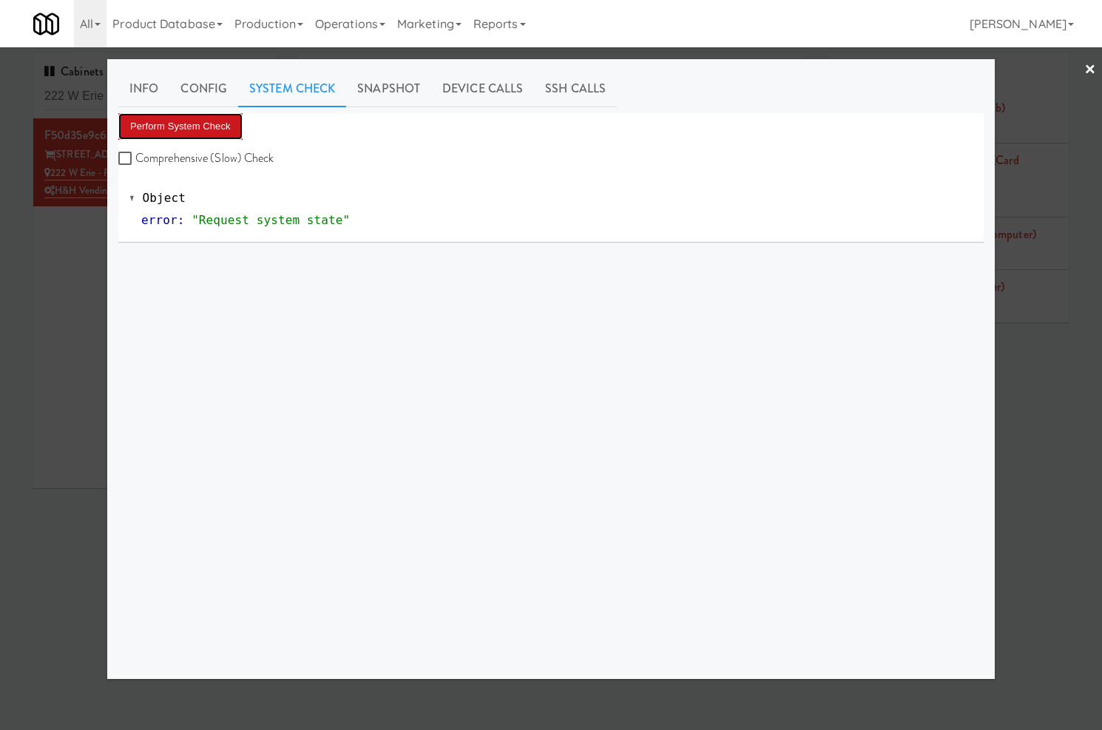
click at [222, 132] on button "Perform System Check" at bounding box center [180, 126] width 124 height 27
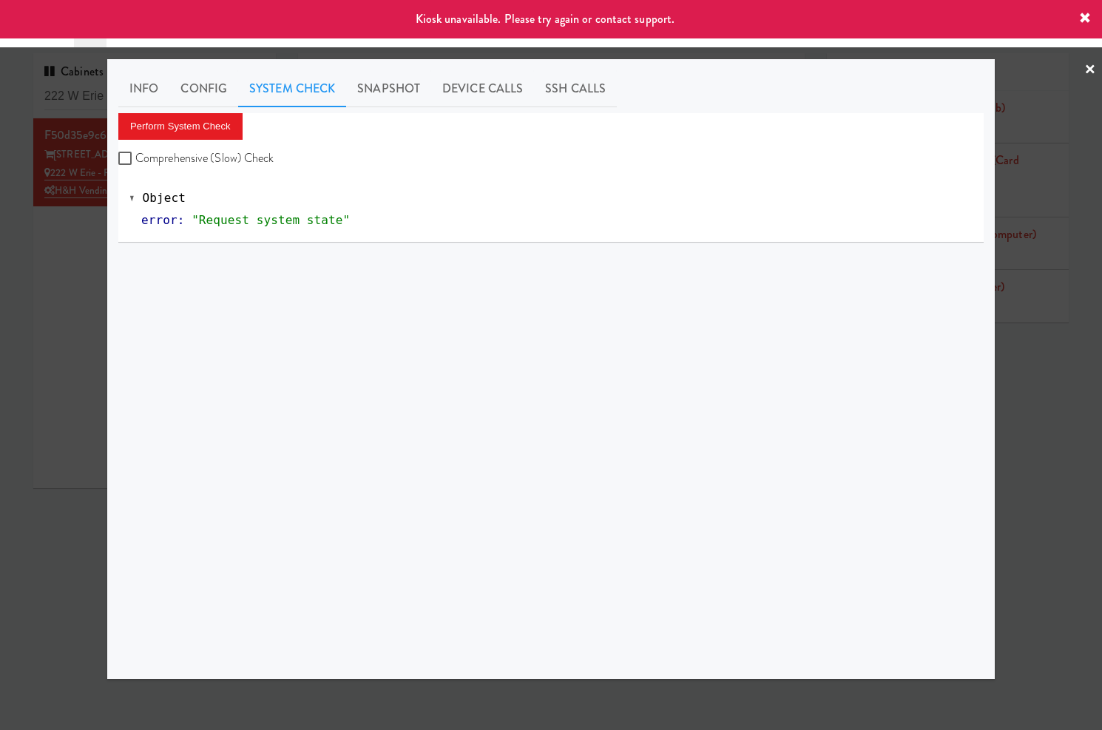
drag, startPoint x: 81, startPoint y: 328, endPoint x: 482, endPoint y: 271, distance: 404.2
click at [111, 319] on div "× Info Config System Check Snapshot Device Calls SSH Calls Perform System Check…" at bounding box center [551, 365] width 1102 height 730
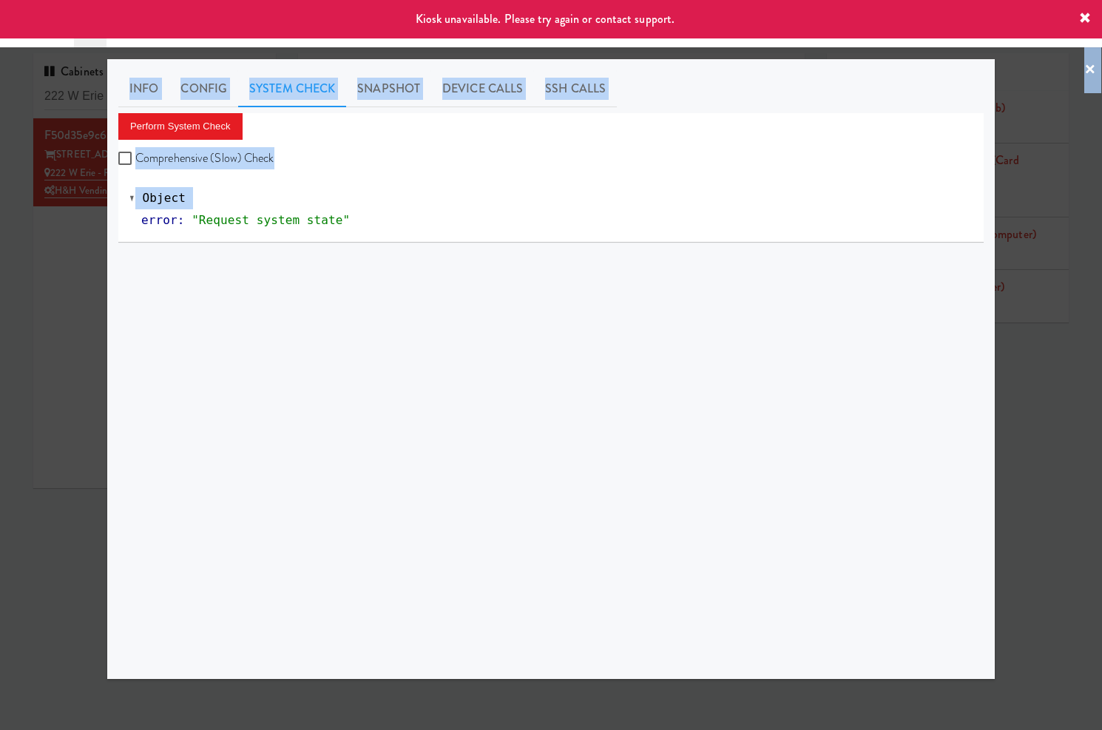
click at [1053, 204] on div at bounding box center [551, 365] width 1102 height 730
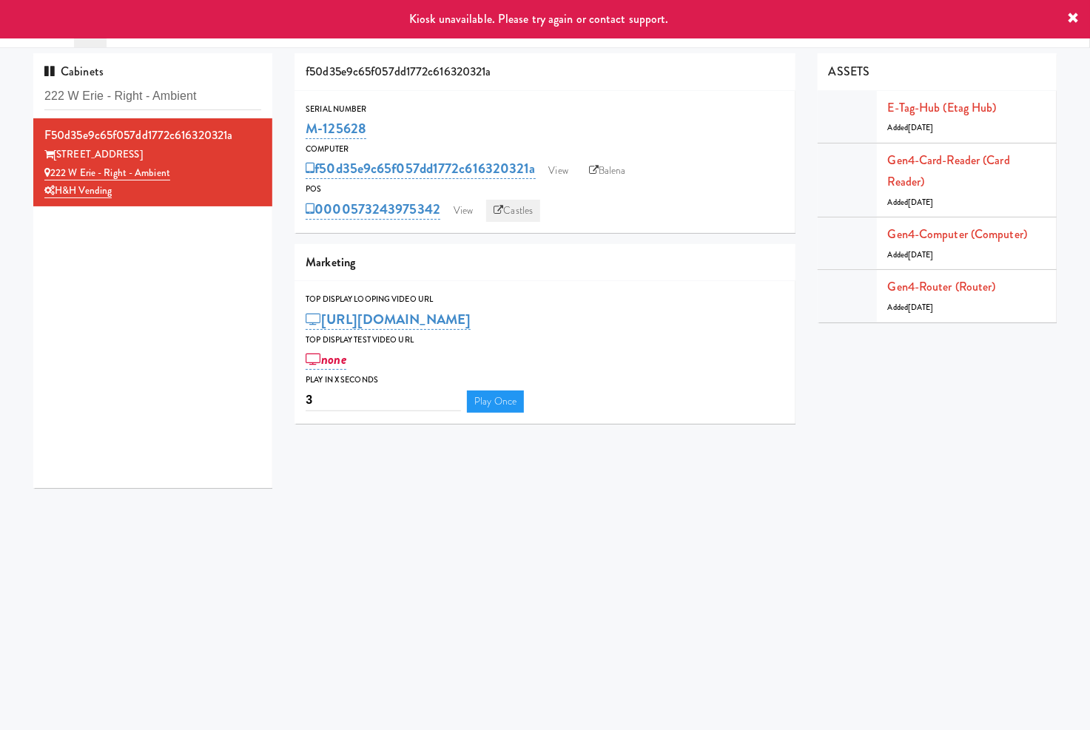
drag, startPoint x: 507, startPoint y: 209, endPoint x: 593, endPoint y: 192, distance: 87.5
click at [509, 209] on link "Castles" at bounding box center [513, 211] width 54 height 22
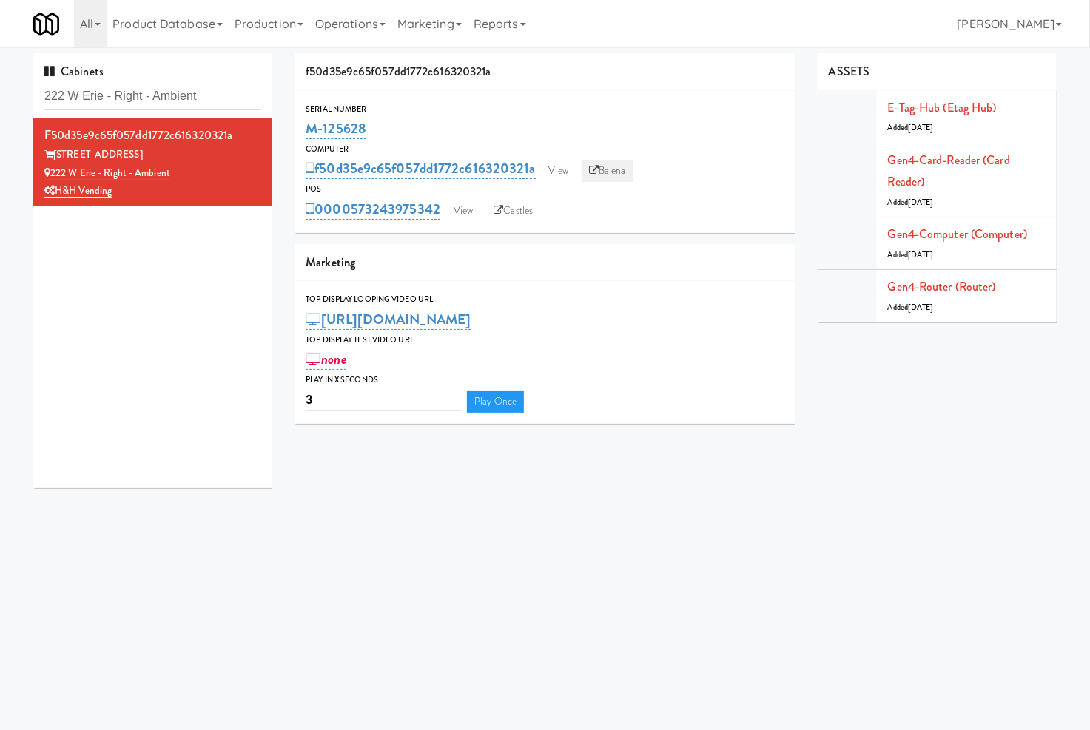
click at [610, 169] on link "Balena" at bounding box center [607, 171] width 52 height 22
click at [205, 78] on div "Cabinets 222 W Erie - Right - Ambient" at bounding box center [152, 85] width 239 height 65
click at [211, 91] on input "222 W Erie - Right - Ambient" at bounding box center [152, 96] width 217 height 27
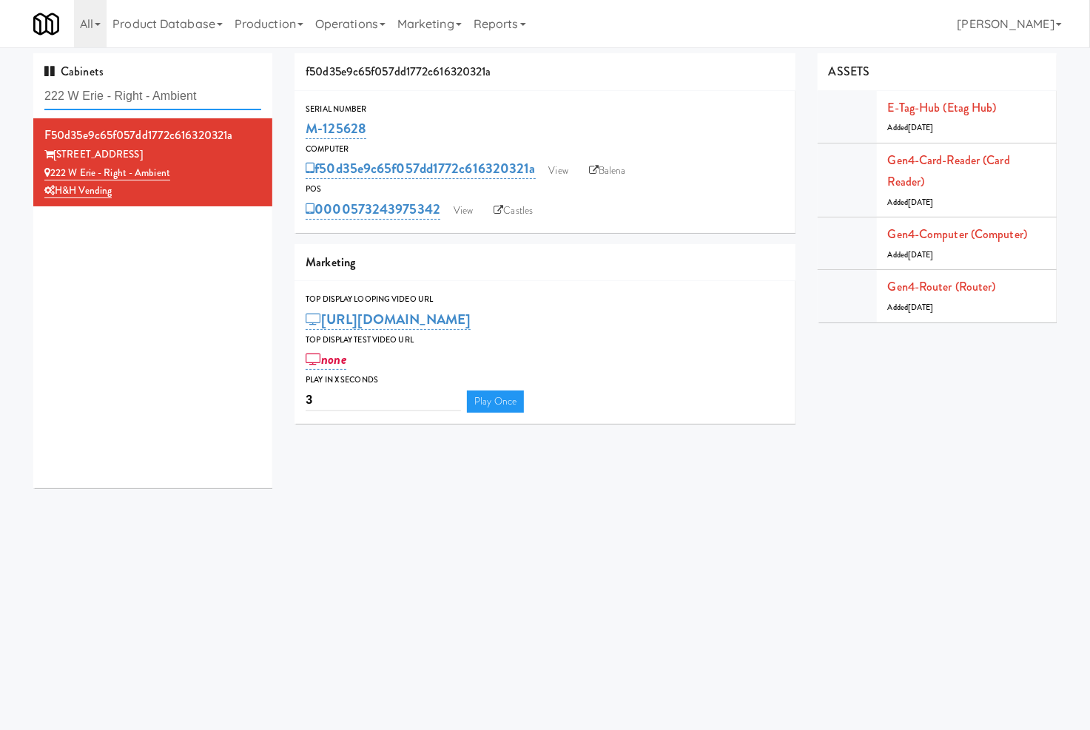
click at [211, 91] on input "222 W Erie - Right - Ambient" at bounding box center [152, 96] width 217 height 27
paste input "Estate - Pantry - Righ"
type input "Estate - Pantry - Right"
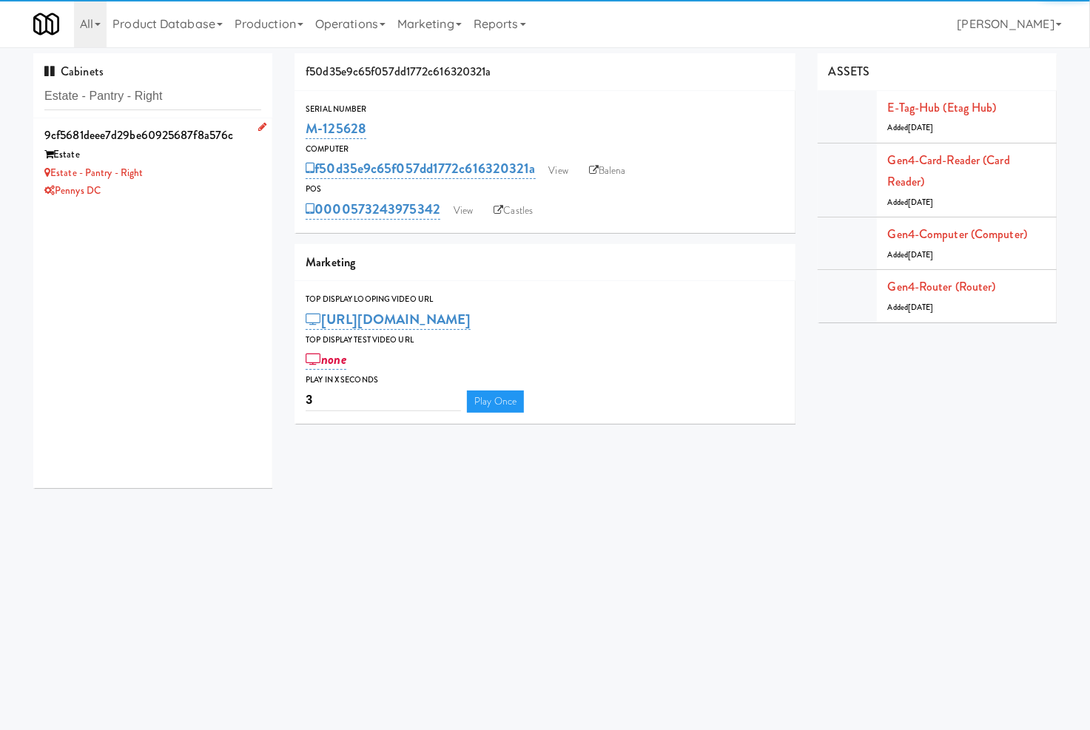
click at [226, 182] on div "Pennys DC" at bounding box center [152, 191] width 217 height 18
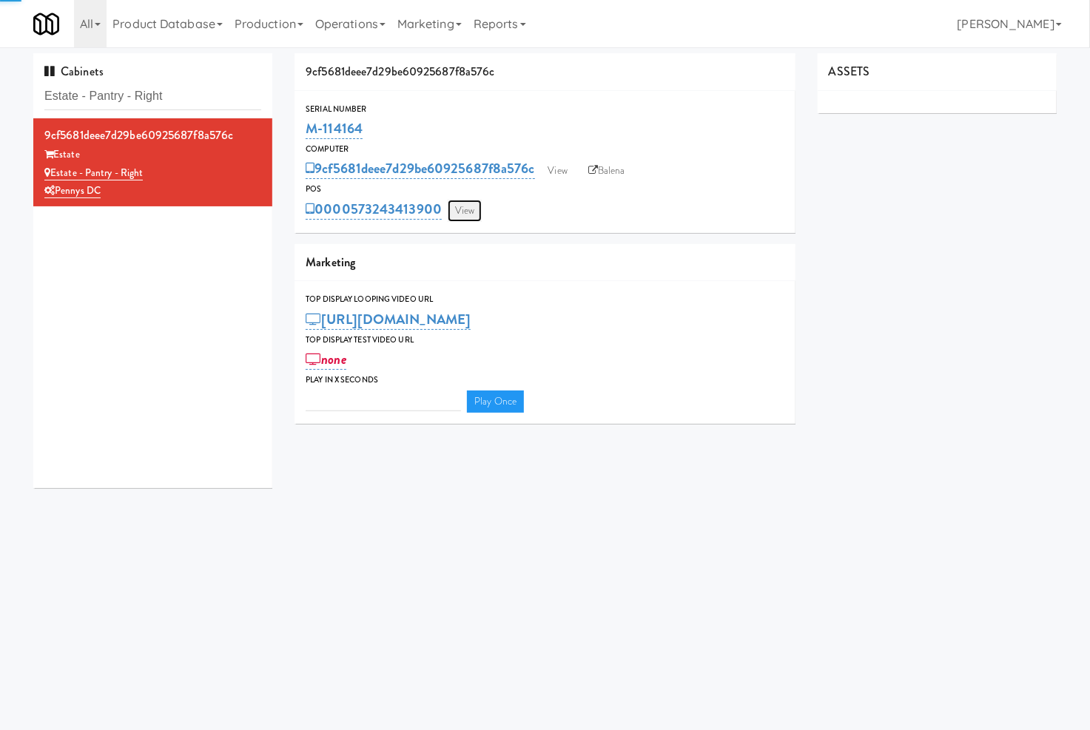
type input "3"
click at [466, 209] on link "View" at bounding box center [464, 211] width 34 height 22
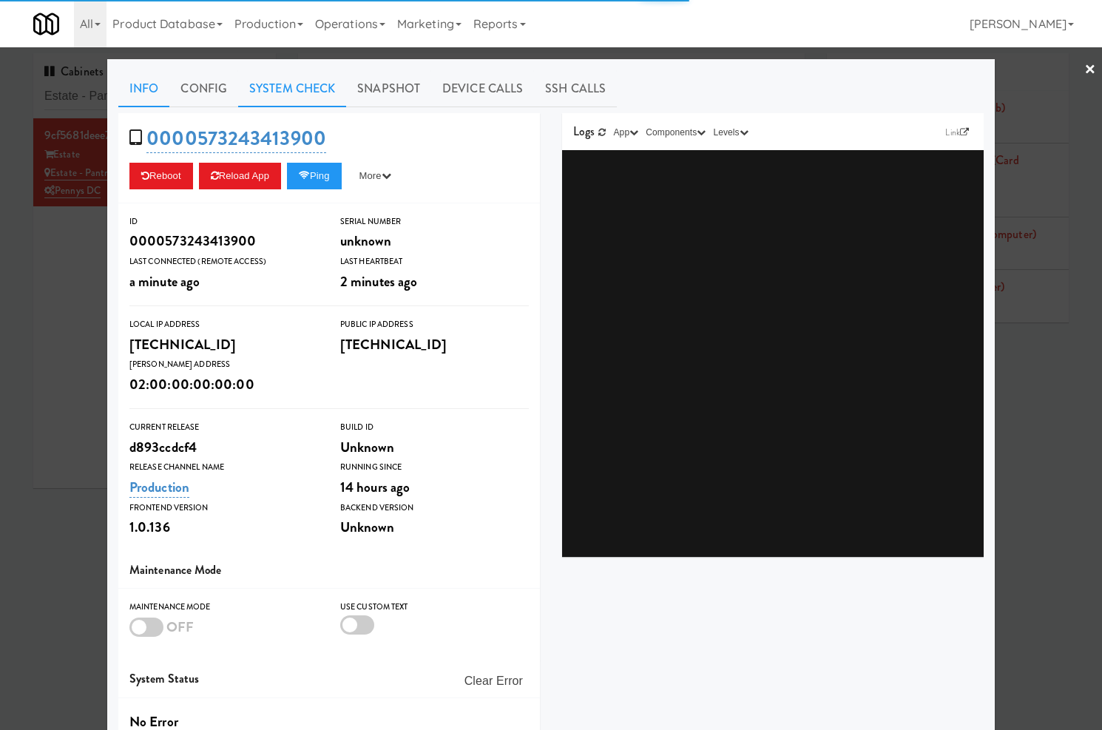
click at [315, 85] on link "System Check" at bounding box center [292, 88] width 108 height 37
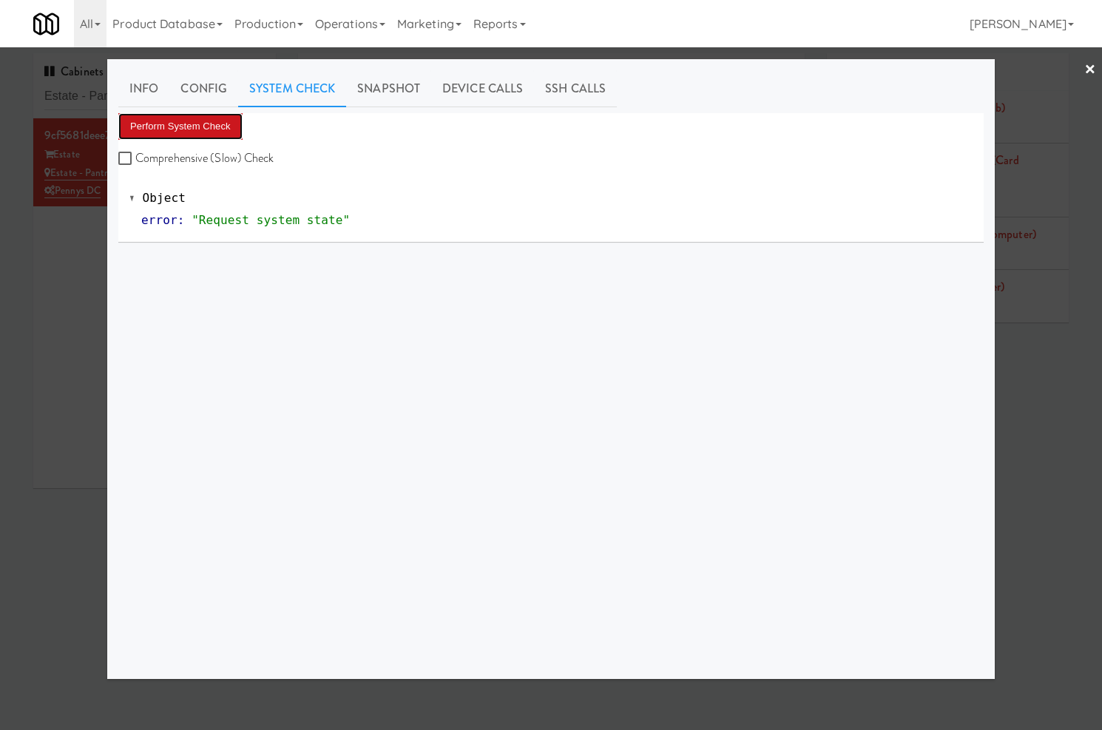
click at [228, 134] on button "Perform System Check" at bounding box center [180, 126] width 124 height 27
click at [218, 115] on button "Perform System Check" at bounding box center [180, 126] width 124 height 27
drag, startPoint x: 67, startPoint y: 247, endPoint x: 77, endPoint y: 245, distance: 9.9
click at [71, 246] on div at bounding box center [551, 365] width 1102 height 730
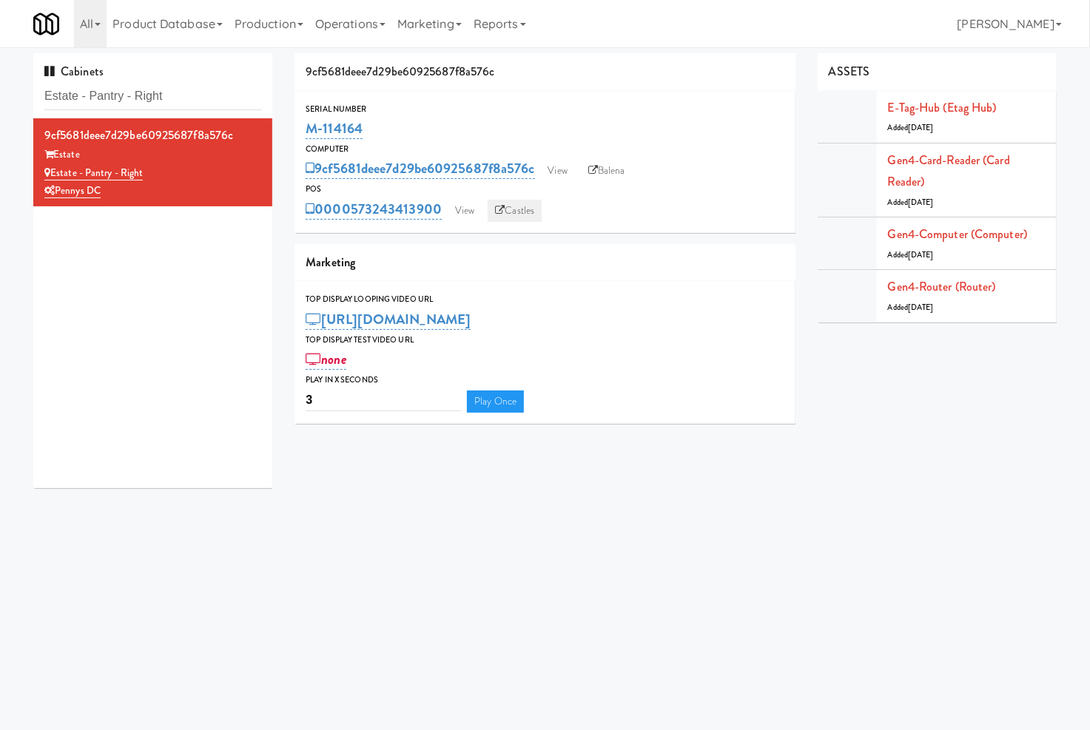
click at [513, 204] on link "Castles" at bounding box center [514, 211] width 54 height 22
click at [602, 173] on link "Balena" at bounding box center [607, 171] width 52 height 22
click at [121, 98] on input "Estate - Pantry - Right" at bounding box center [152, 96] width 217 height 27
click at [122, 98] on input "Estate - Pantry - Right" at bounding box center [152, 96] width 217 height 27
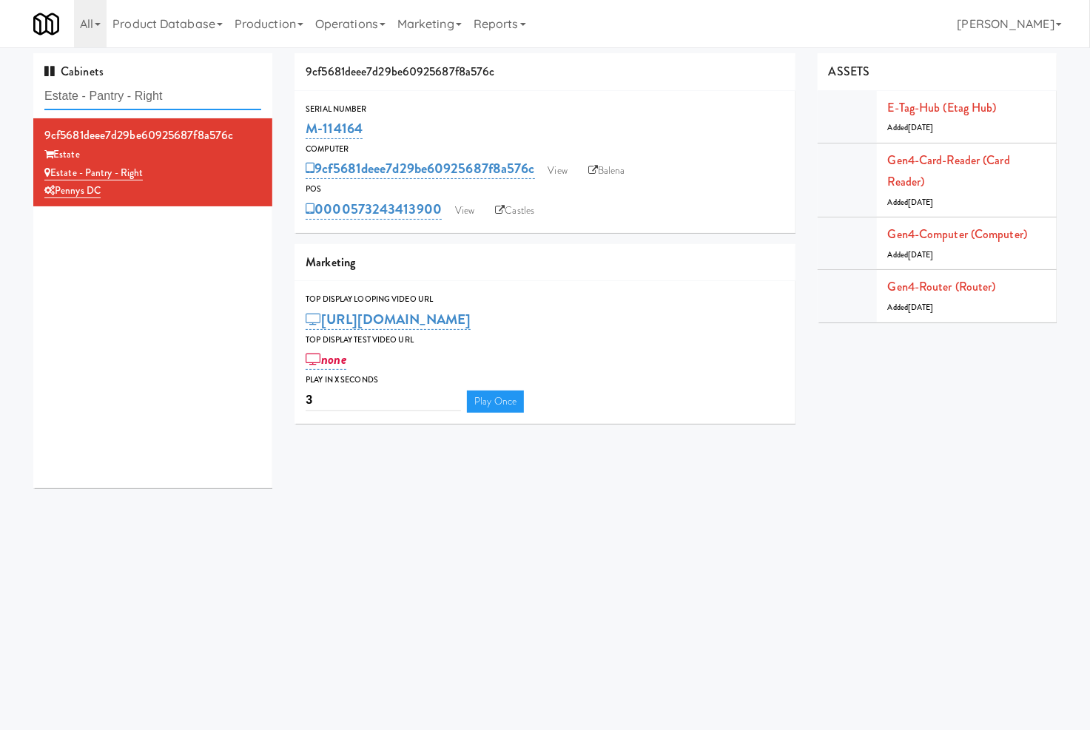
click at [123, 98] on input "Estate - Pantry - Right" at bounding box center [152, 96] width 217 height 27
paste input "BV Machine 1"
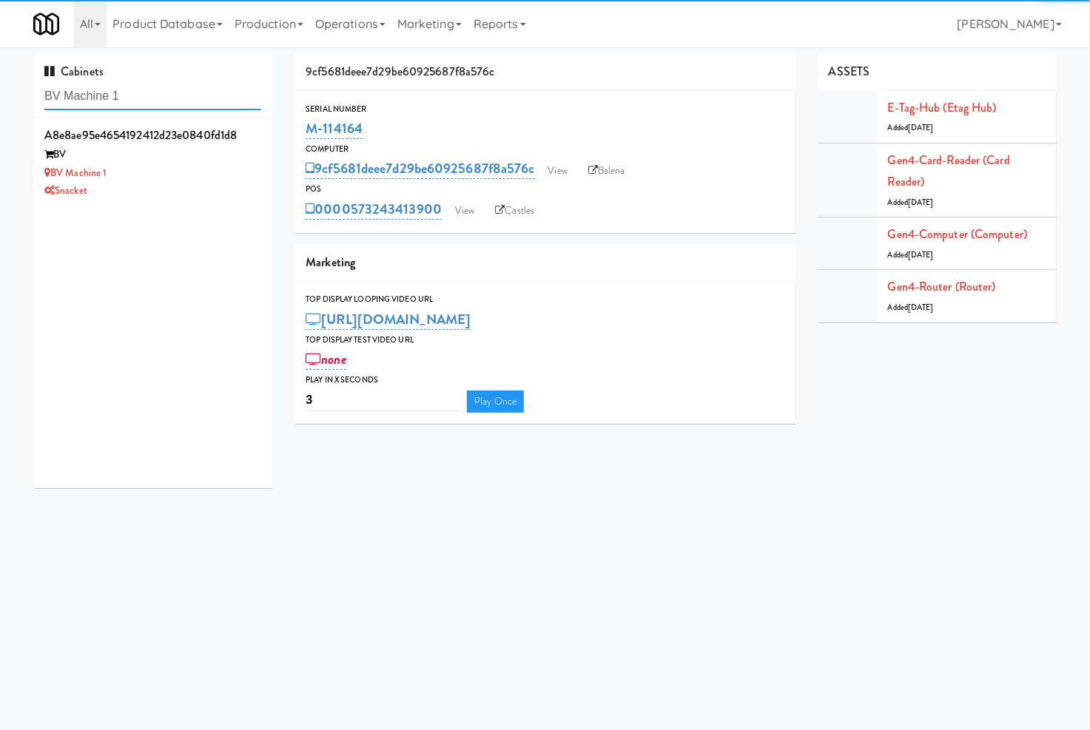
type input "BV Machine 1"
click at [197, 189] on div "Snacket" at bounding box center [152, 191] width 217 height 18
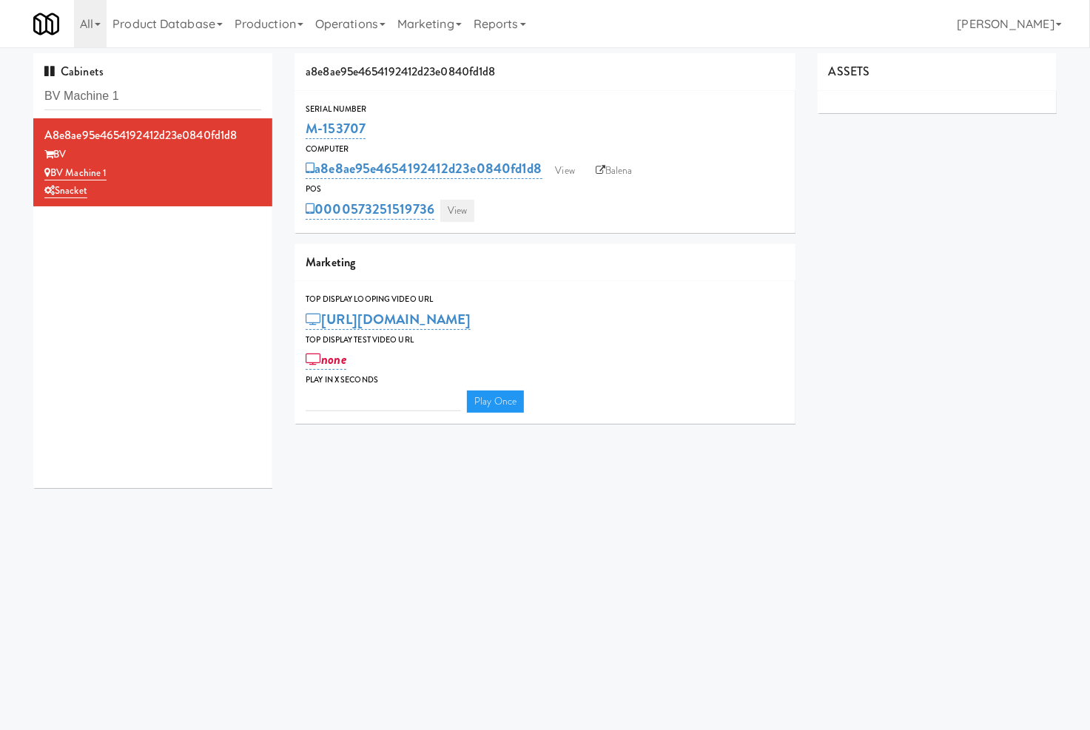
type input "3"
click at [455, 217] on link "View" at bounding box center [457, 211] width 34 height 22
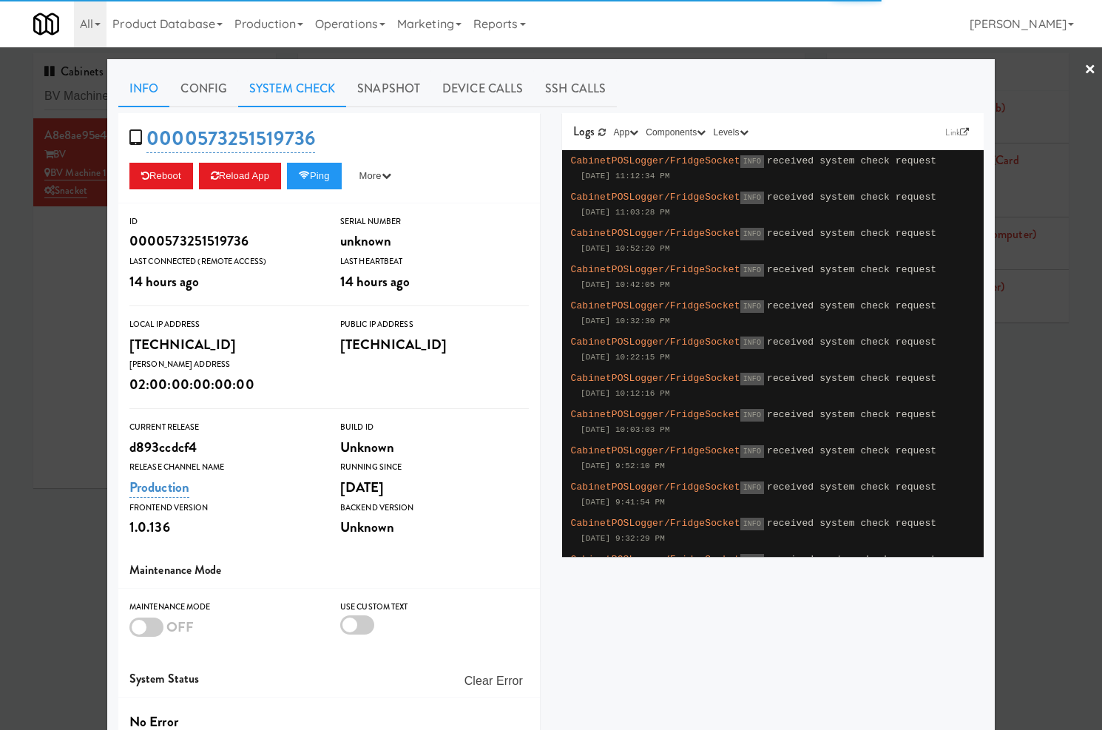
click at [313, 91] on link "System Check" at bounding box center [292, 88] width 108 height 37
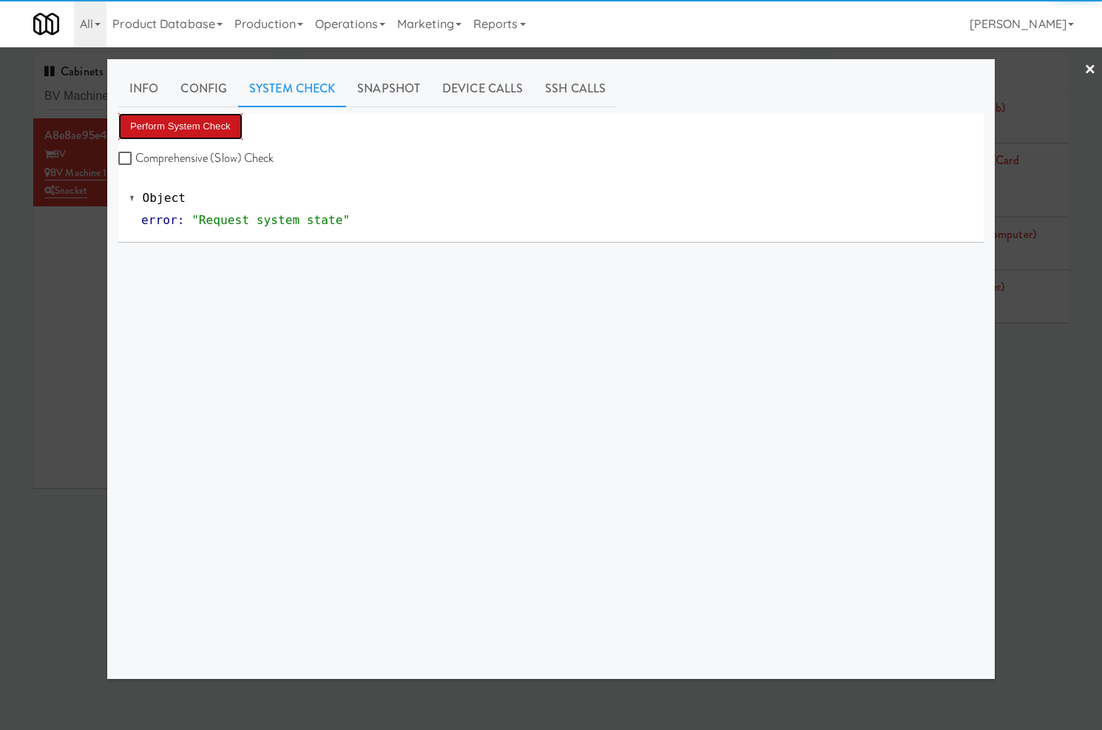
click at [211, 121] on button "Perform System Check" at bounding box center [180, 126] width 124 height 27
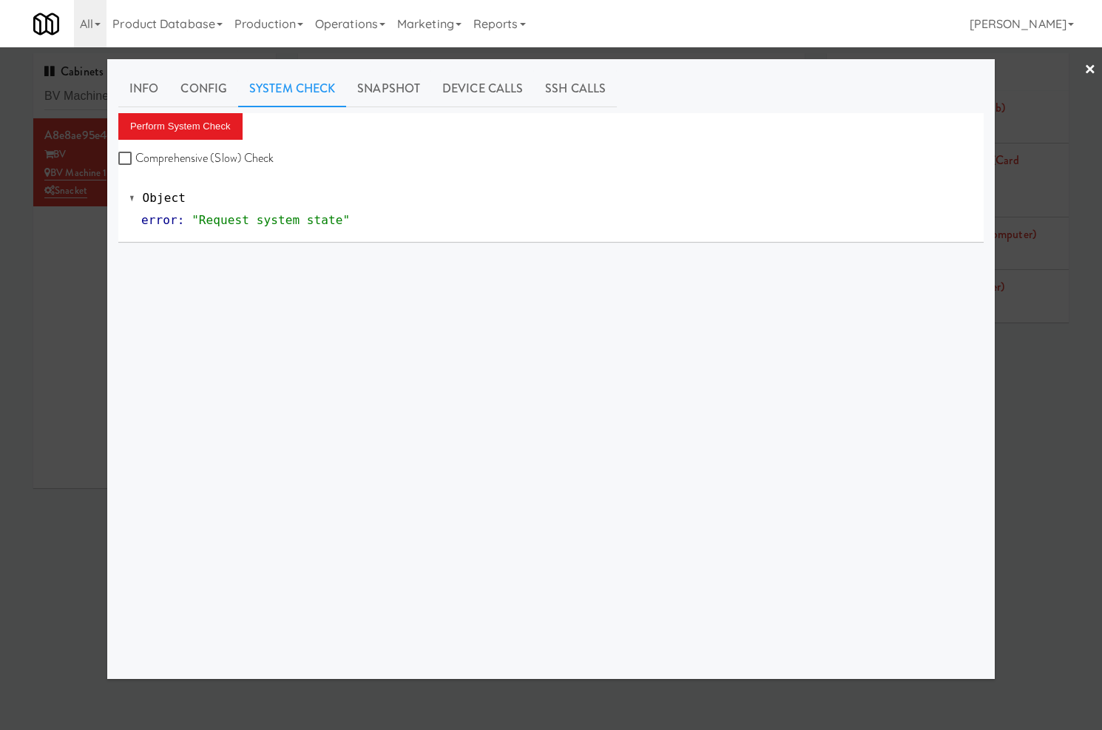
drag, startPoint x: 85, startPoint y: 224, endPoint x: 102, endPoint y: 223, distance: 17.0
click at [87, 224] on div at bounding box center [551, 365] width 1102 height 730
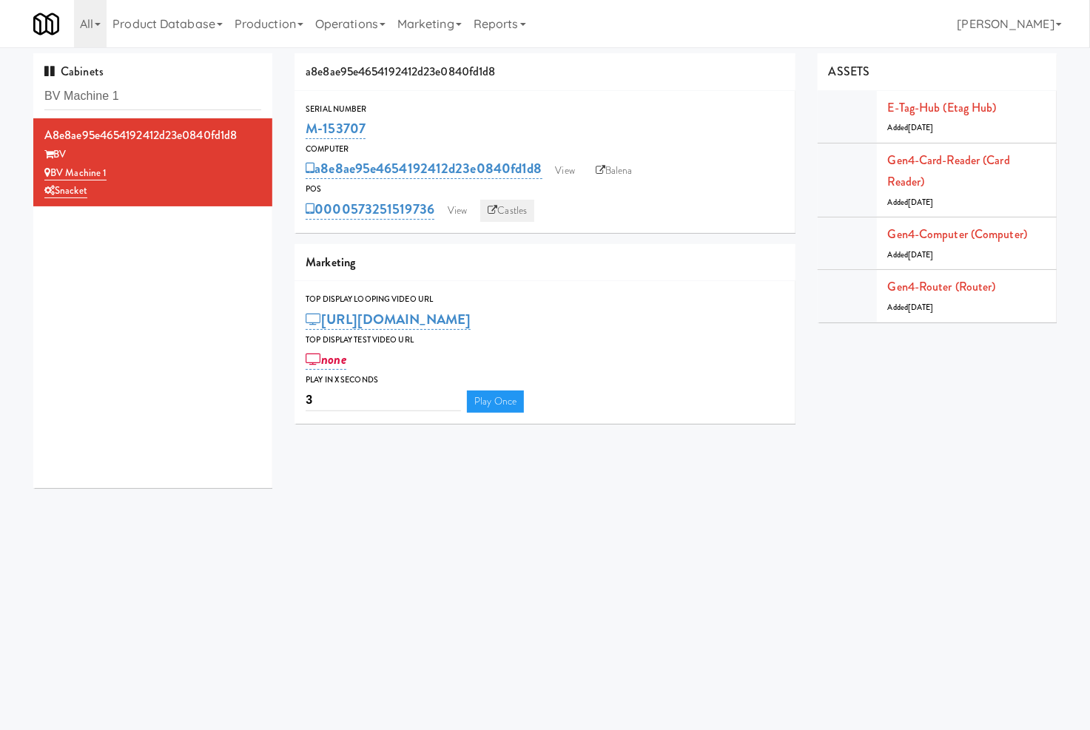
click at [510, 210] on link "Castles" at bounding box center [507, 211] width 54 height 22
click at [631, 175] on link "Balena" at bounding box center [614, 171] width 52 height 22
drag, startPoint x: 365, startPoint y: 128, endPoint x: 244, endPoint y: 10, distance: 168.9
click at [305, 127] on div "M-153707" at bounding box center [544, 128] width 479 height 25
drag, startPoint x: 164, startPoint y: 97, endPoint x: 31, endPoint y: 91, distance: 133.3
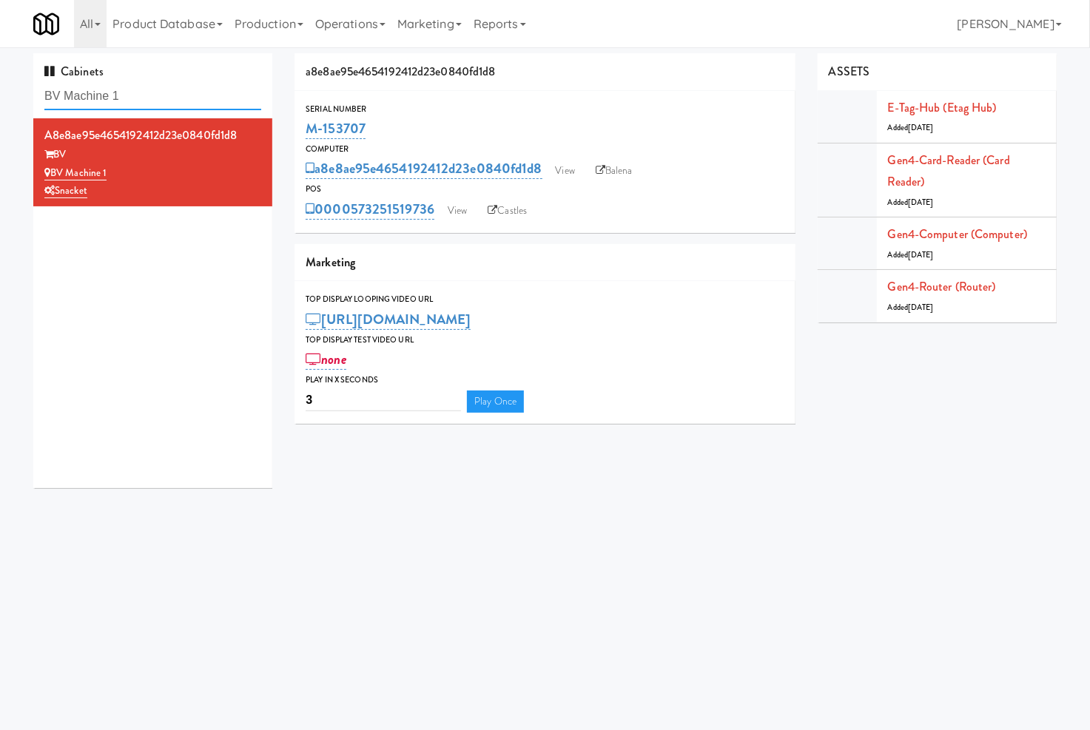
click at [31, 93] on div "Cabinets BV Machine 1 a8e8ae95e4654192412d23e0840fd1d8 BV BV Machine 1 Snacket" at bounding box center [152, 276] width 261 height 446
click at [175, 98] on input "BV Machine 1" at bounding box center [152, 96] width 217 height 27
paste input "Estate - Pantry - Right"
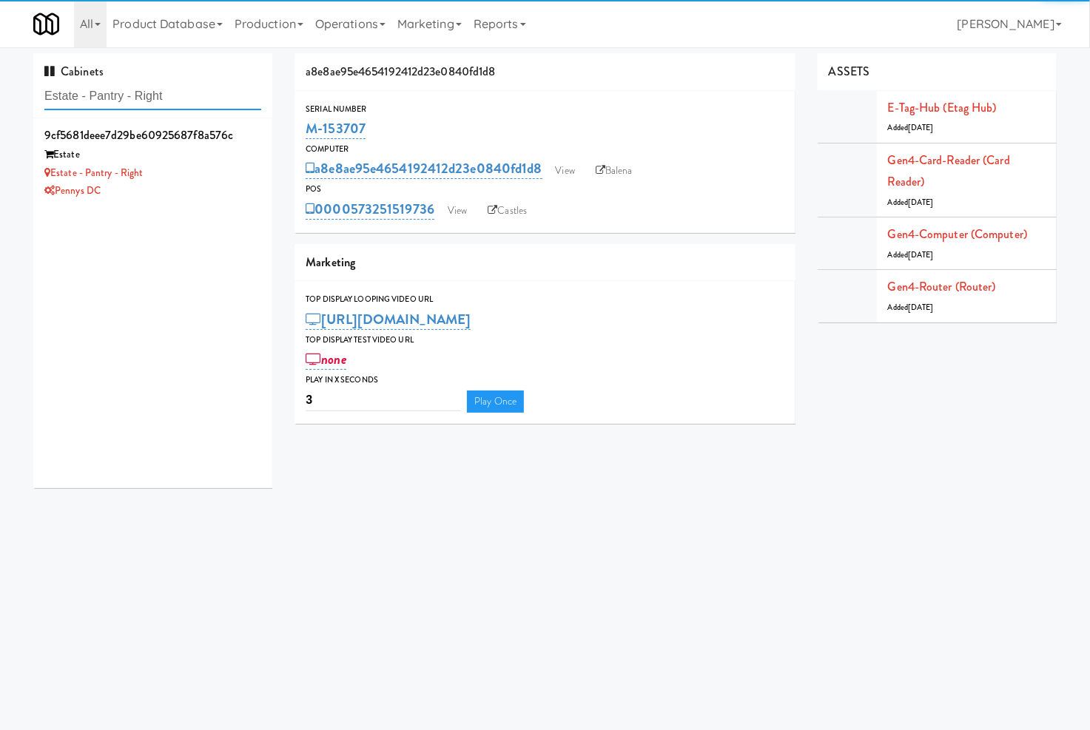
type input "Estate - Pantry - Right"
click at [220, 159] on div "Estate" at bounding box center [152, 155] width 217 height 18
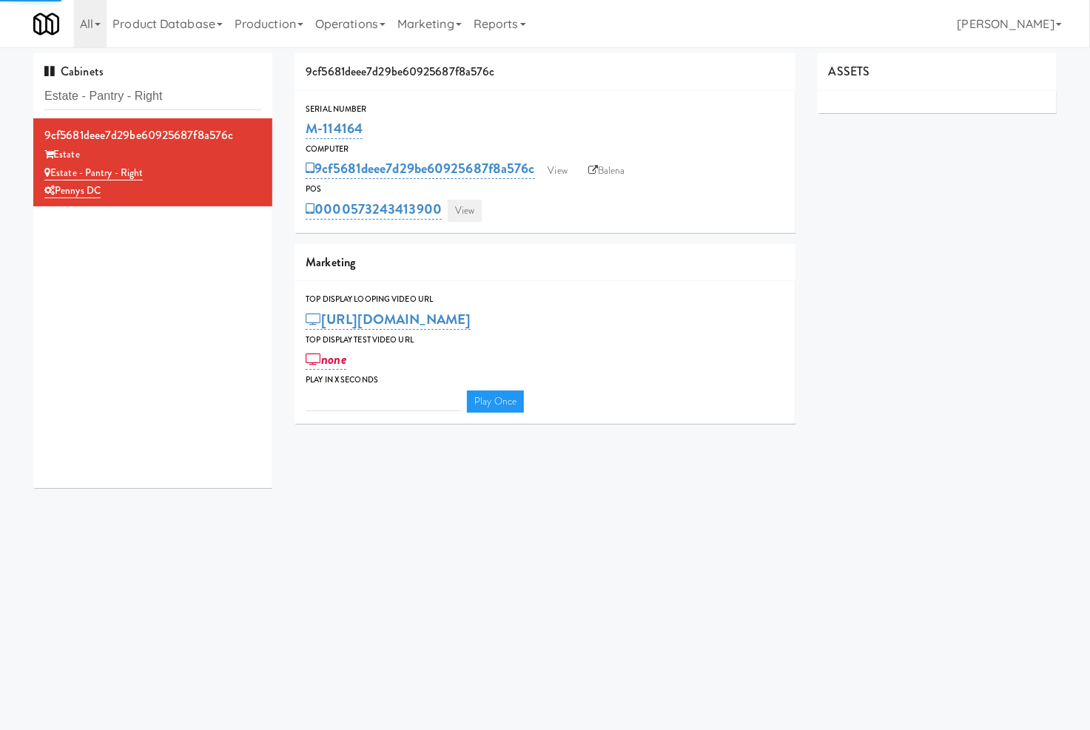
type input "3"
click at [457, 216] on link "View" at bounding box center [464, 211] width 34 height 22
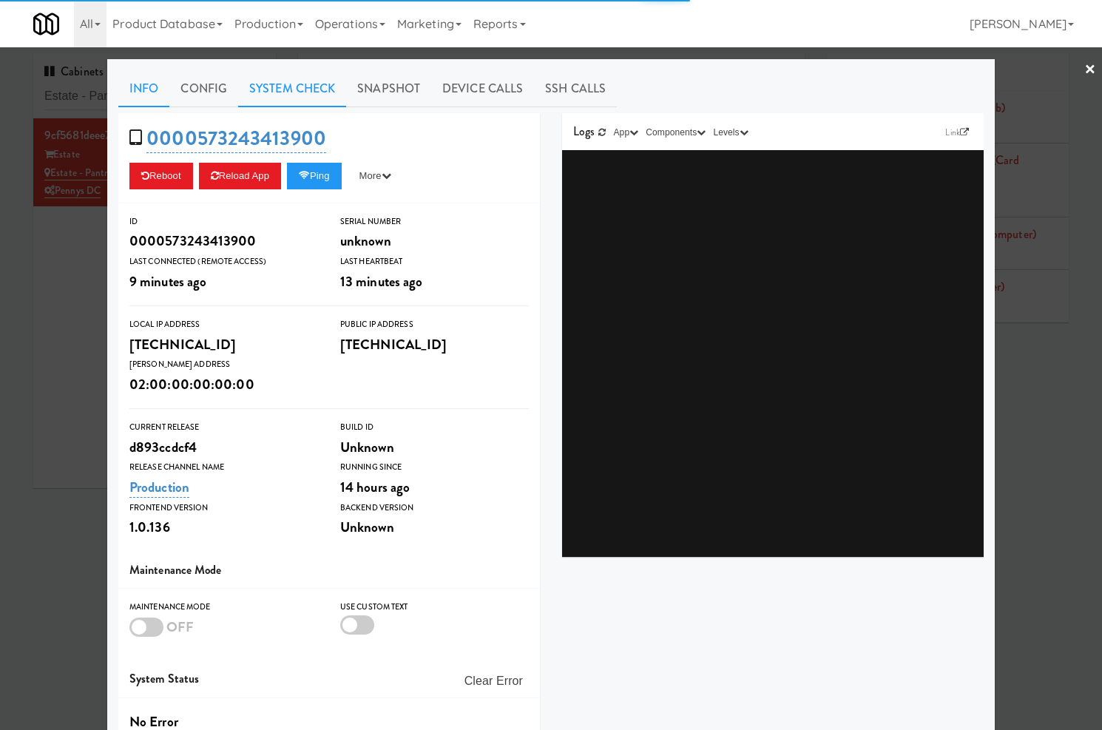
click at [278, 84] on link "System Check" at bounding box center [292, 88] width 108 height 37
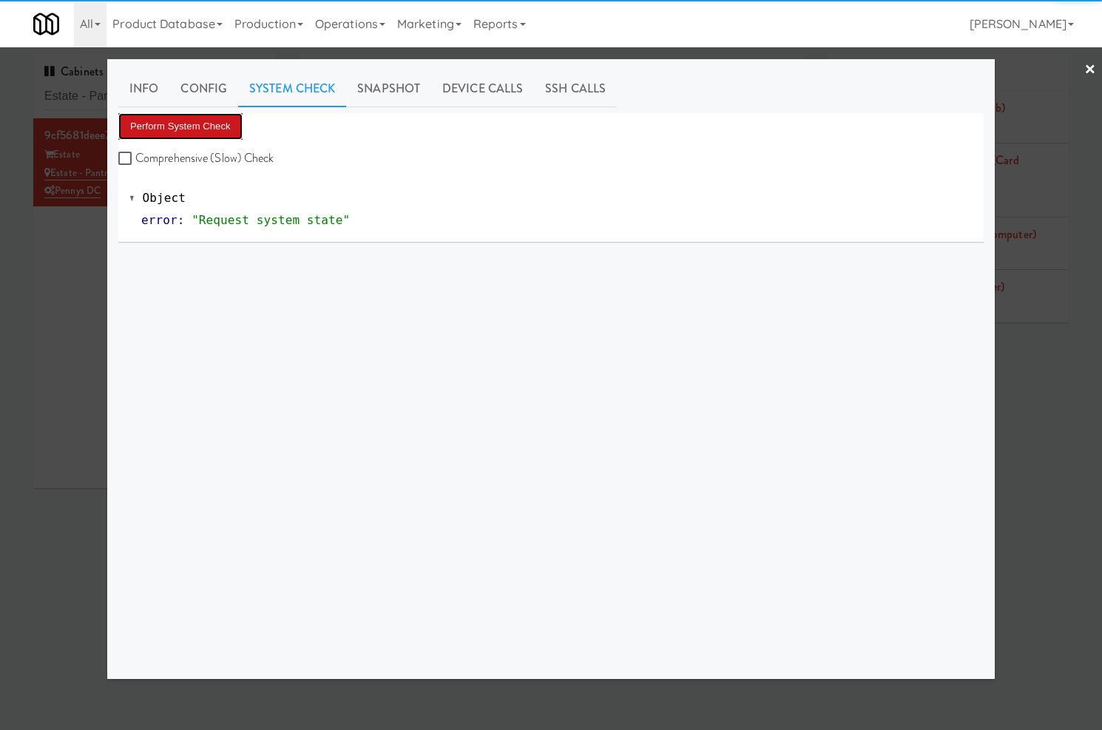
click at [224, 123] on button "Perform System Check" at bounding box center [180, 126] width 124 height 27
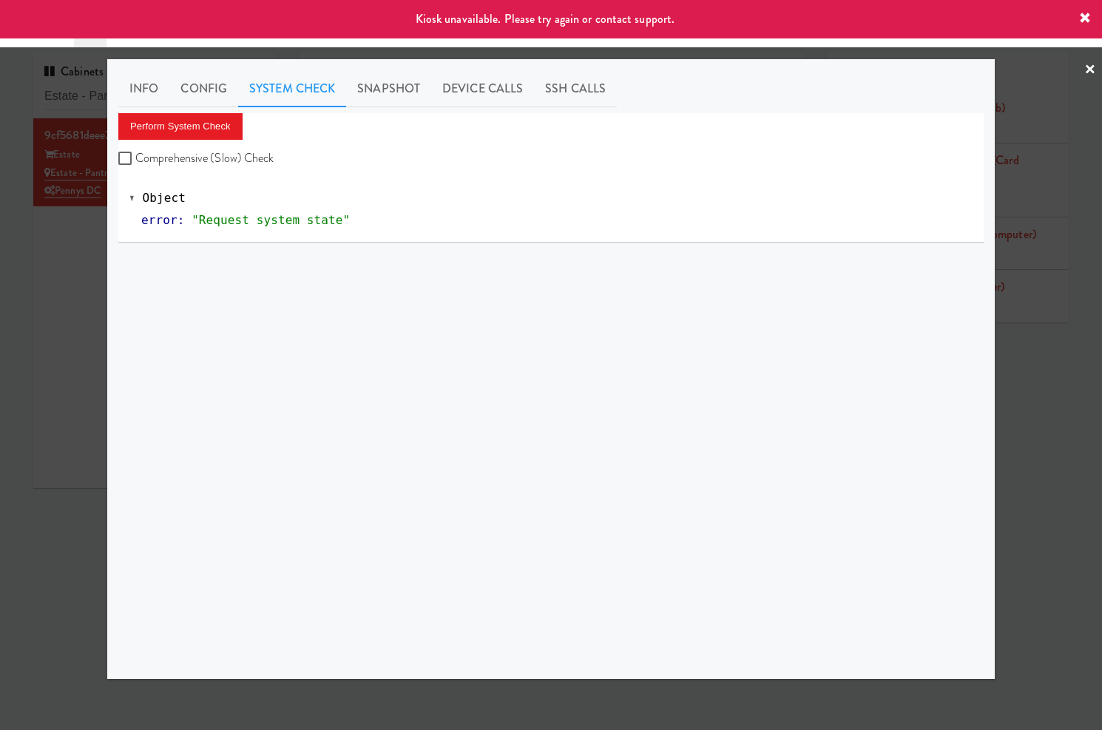
drag, startPoint x: 78, startPoint y: 249, endPoint x: 196, endPoint y: 210, distance: 123.7
click at [87, 246] on div at bounding box center [551, 365] width 1102 height 730
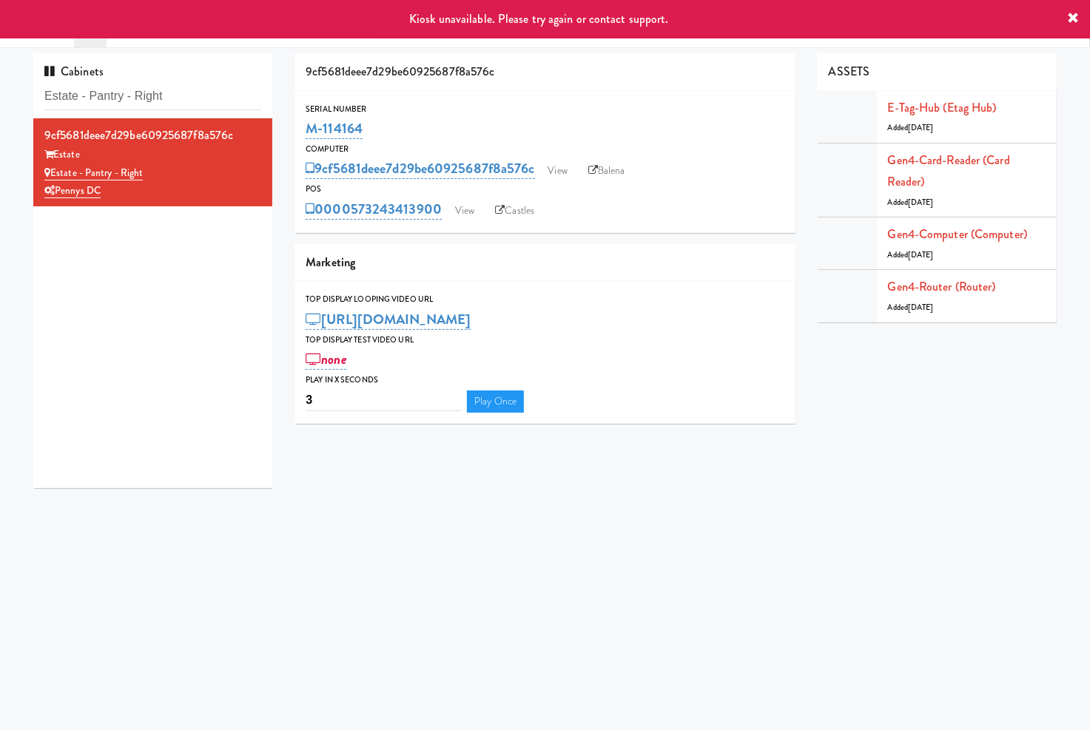
drag, startPoint x: 368, startPoint y: 127, endPoint x: 323, endPoint y: 93, distance: 56.5
click at [304, 131] on div "Serial Number M-114164" at bounding box center [544, 122] width 501 height 40
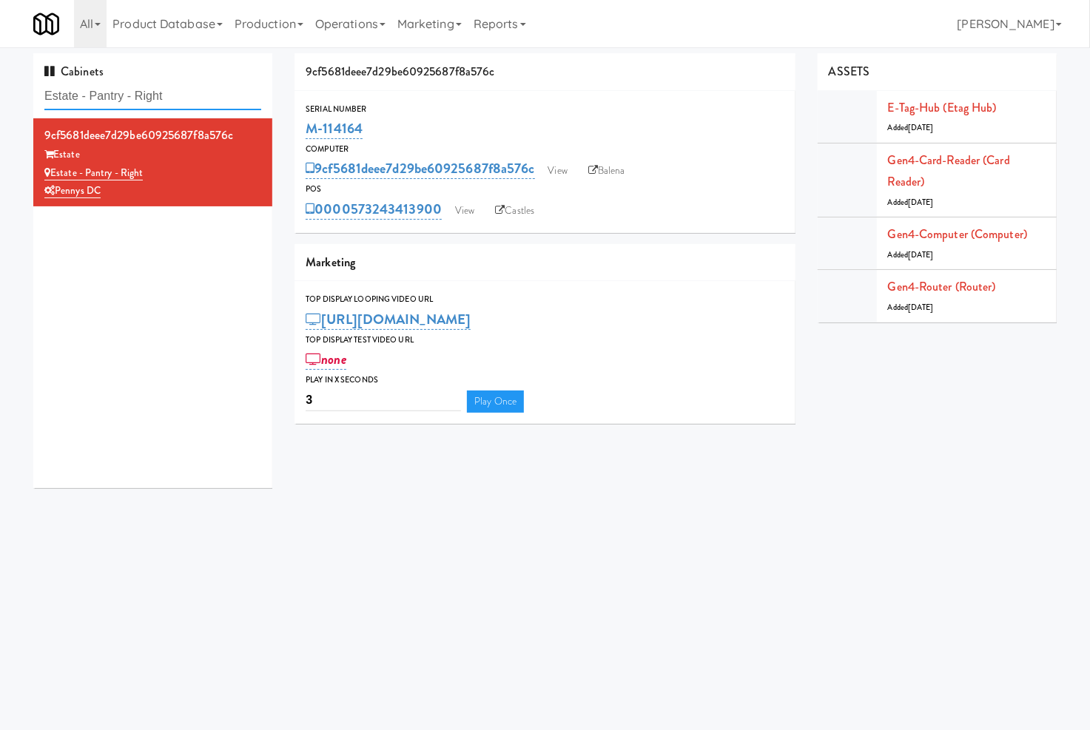
click at [189, 93] on input "Estate - Pantry - Right" at bounding box center [152, 96] width 217 height 27
paste input "BV Machine 1"
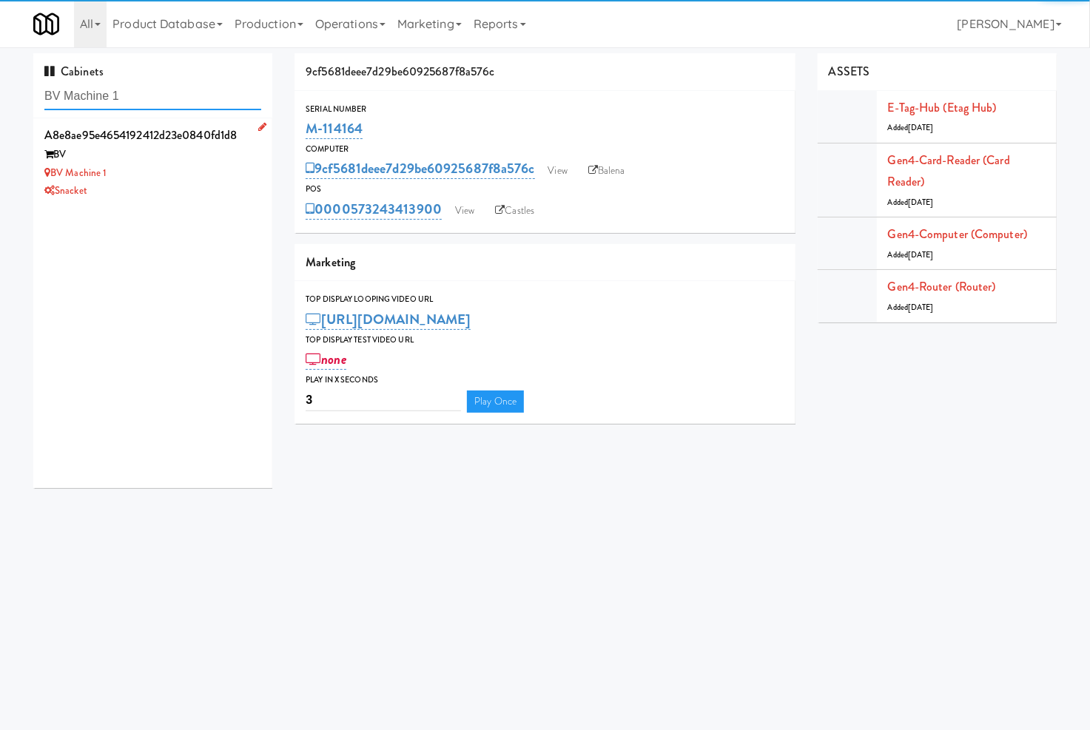
type input "BV Machine 1"
click at [244, 168] on div "BV Machine 1" at bounding box center [152, 173] width 217 height 18
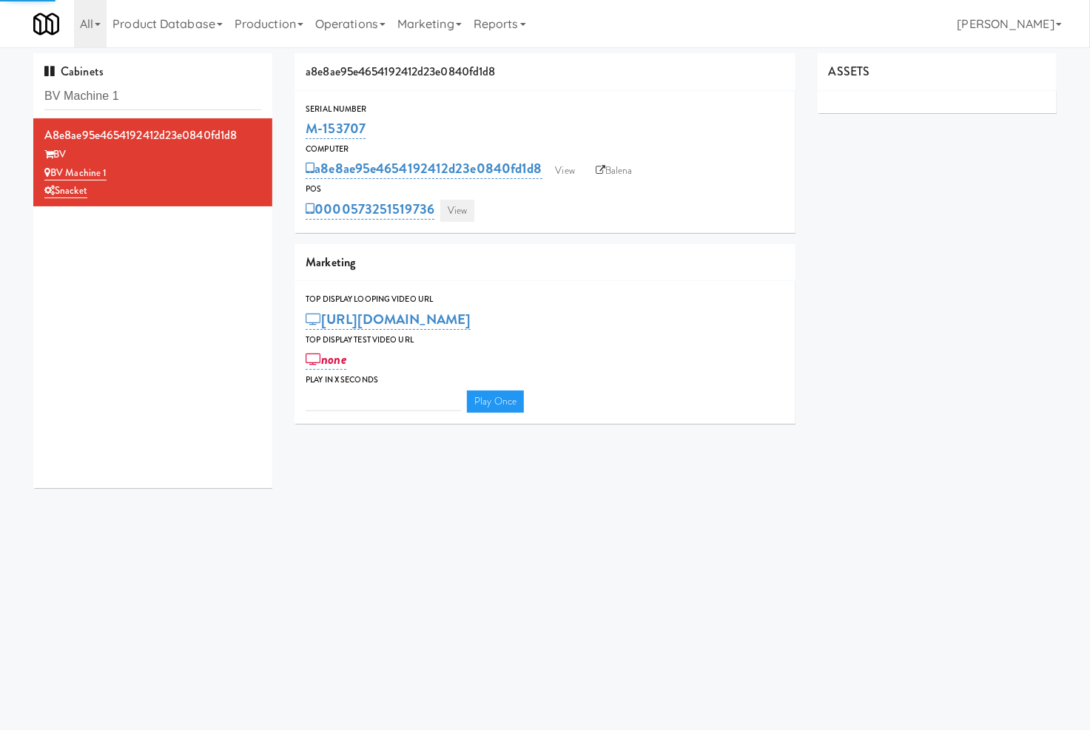
type input "3"
click at [456, 205] on link "View" at bounding box center [457, 211] width 34 height 22
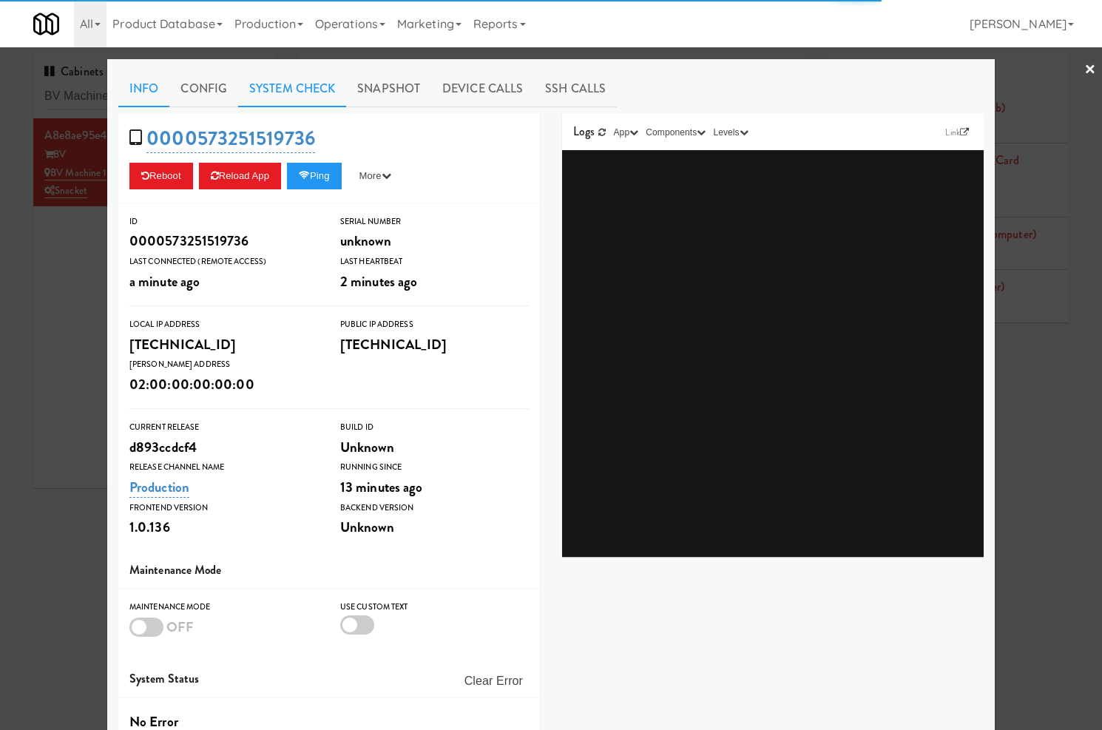
drag, startPoint x: 277, startPoint y: 92, endPoint x: 261, endPoint y: 102, distance: 18.7
click at [277, 92] on link "System Check" at bounding box center [292, 88] width 108 height 37
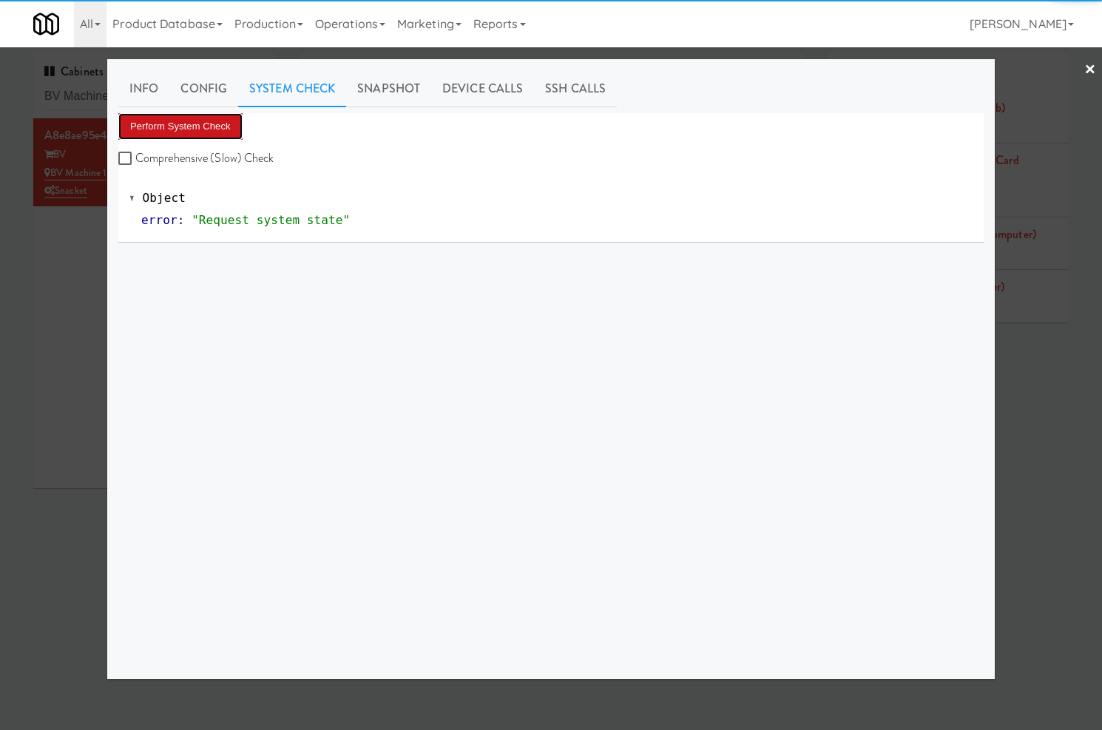
click at [201, 128] on button "Perform System Check" at bounding box center [180, 126] width 124 height 27
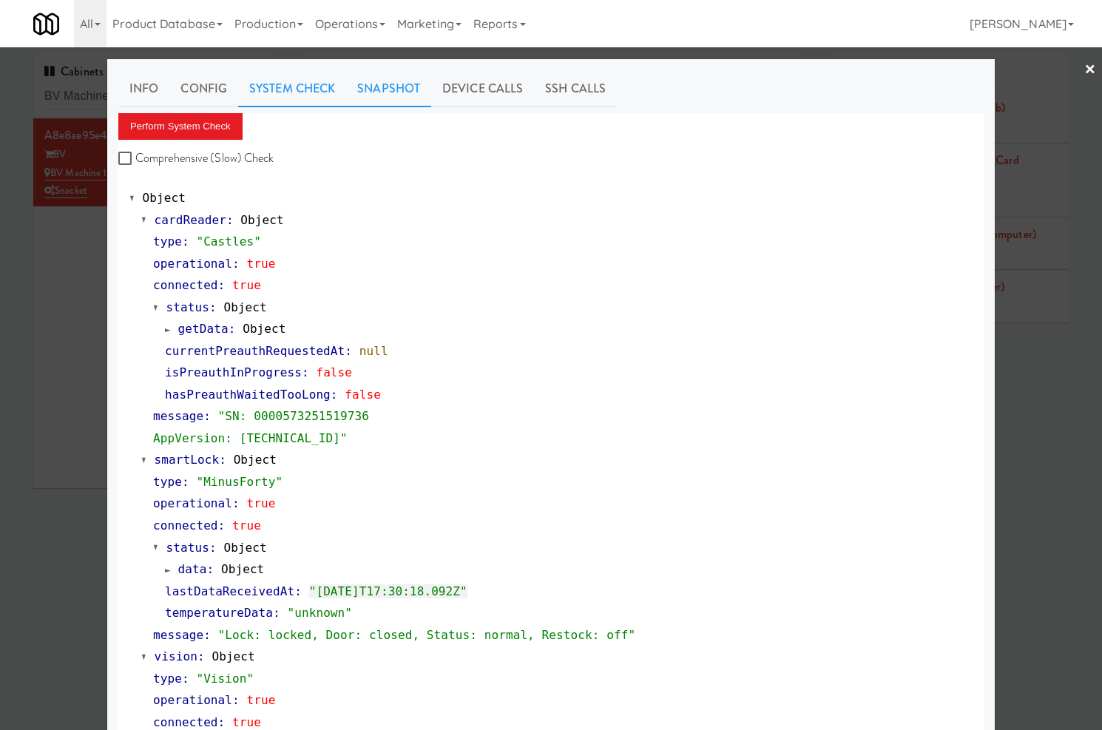
click at [374, 92] on link "Snapshot" at bounding box center [388, 88] width 85 height 37
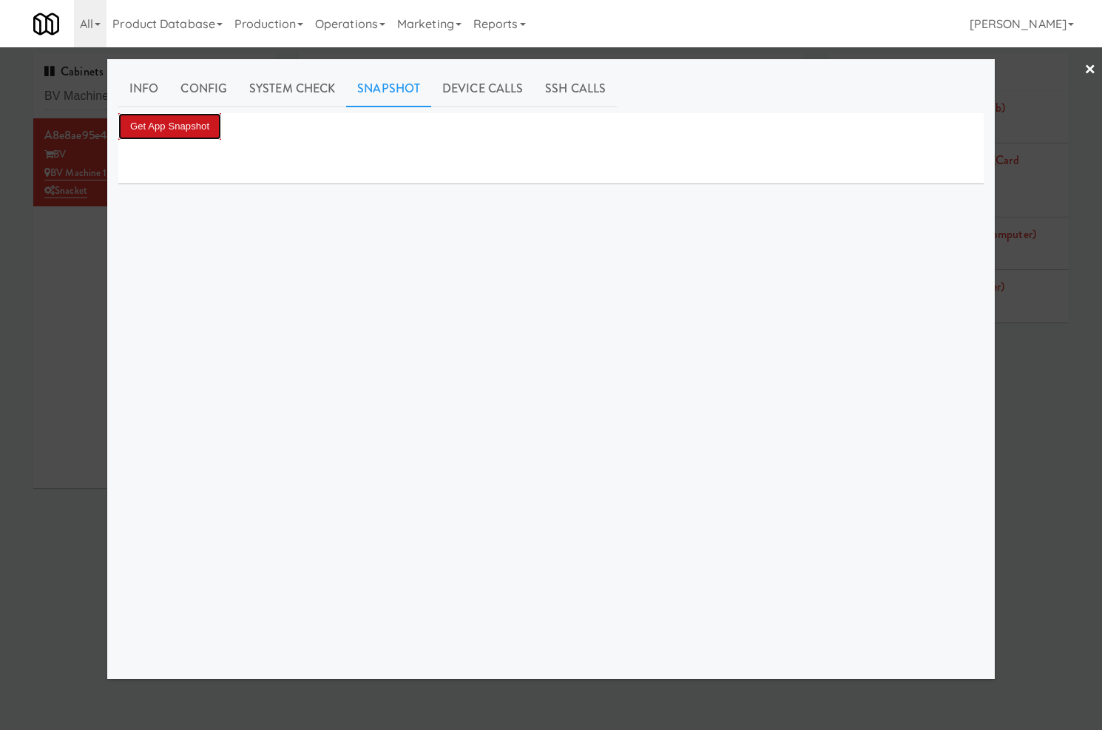
click at [213, 119] on button "Get App Snapshot" at bounding box center [169, 126] width 103 height 27
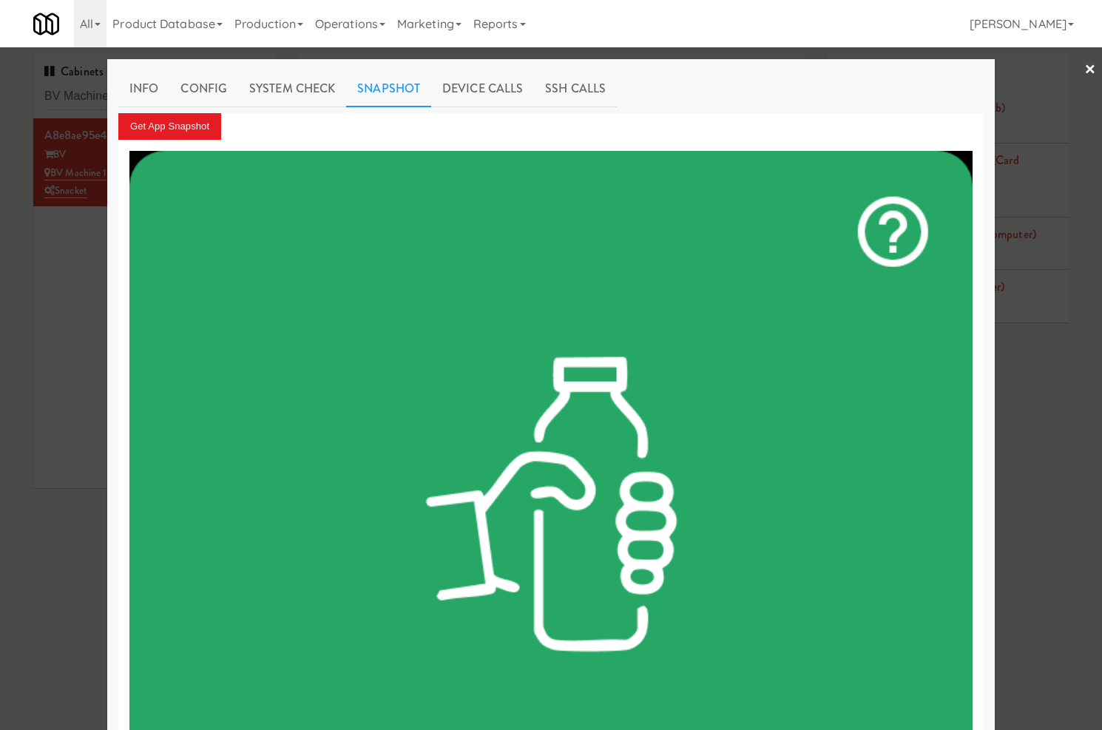
drag, startPoint x: 40, startPoint y: 286, endPoint x: 283, endPoint y: 334, distance: 248.2
click at [40, 286] on div at bounding box center [551, 365] width 1102 height 730
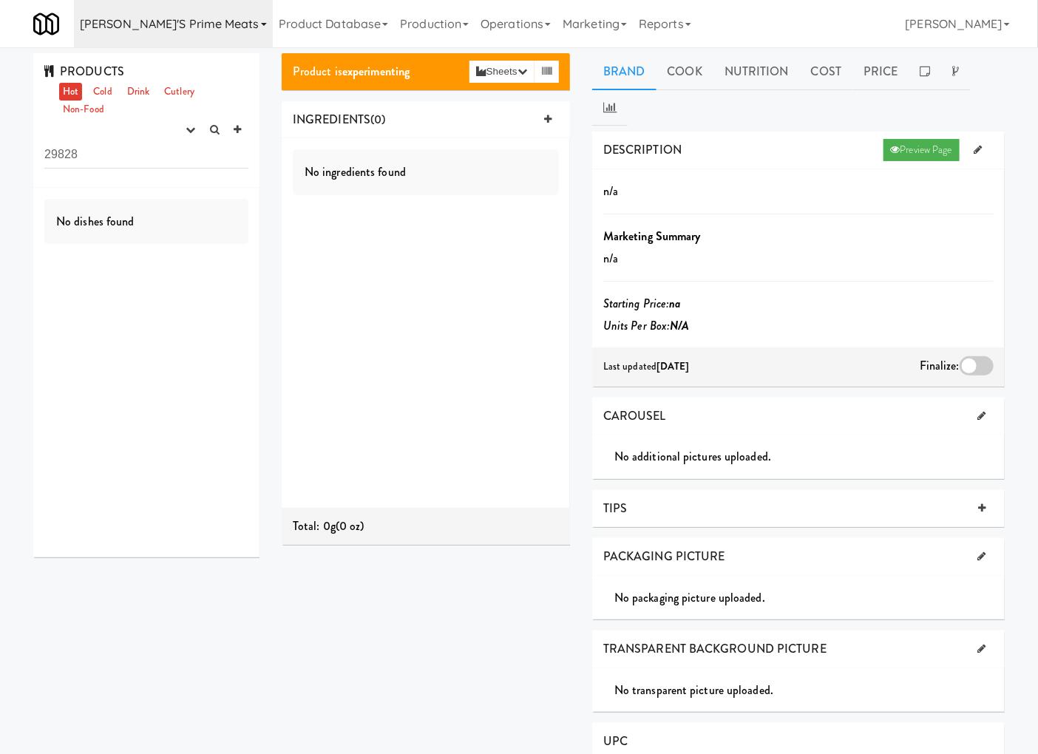
click at [121, 31] on link "[PERSON_NAME]'s Prime Meats" at bounding box center [173, 23] width 199 height 47
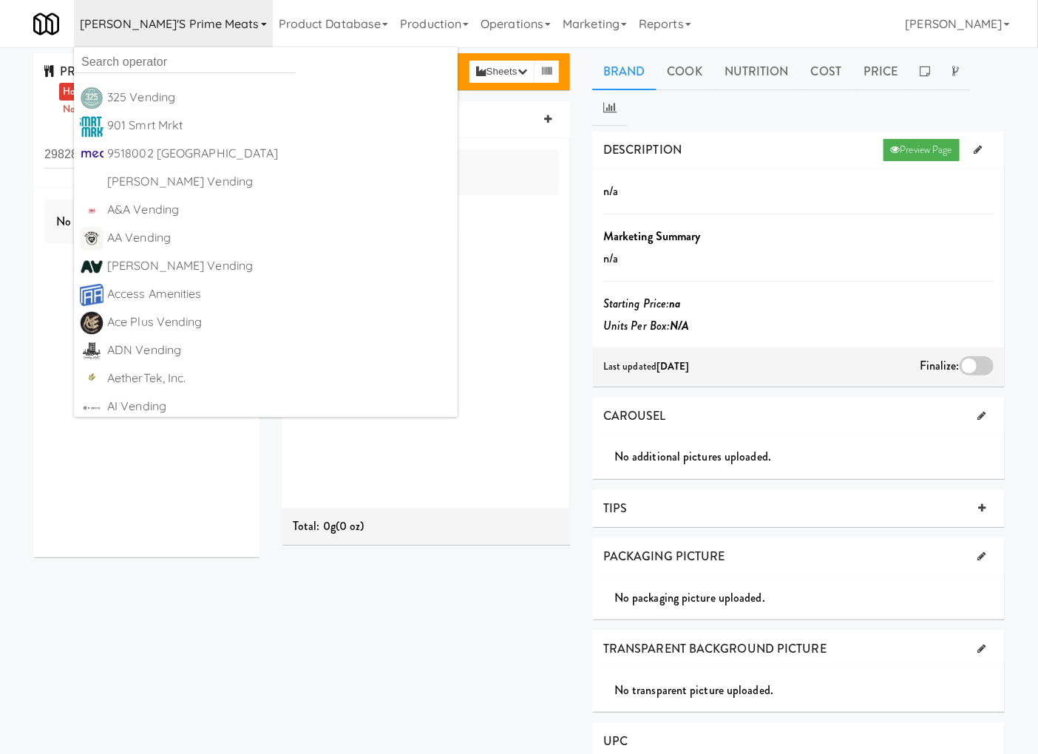
click at [122, 47] on ul "325 Vending https://classic.micromart.com/recipes/29828?operator_id=503 901 Smr…" at bounding box center [266, 232] width 384 height 370
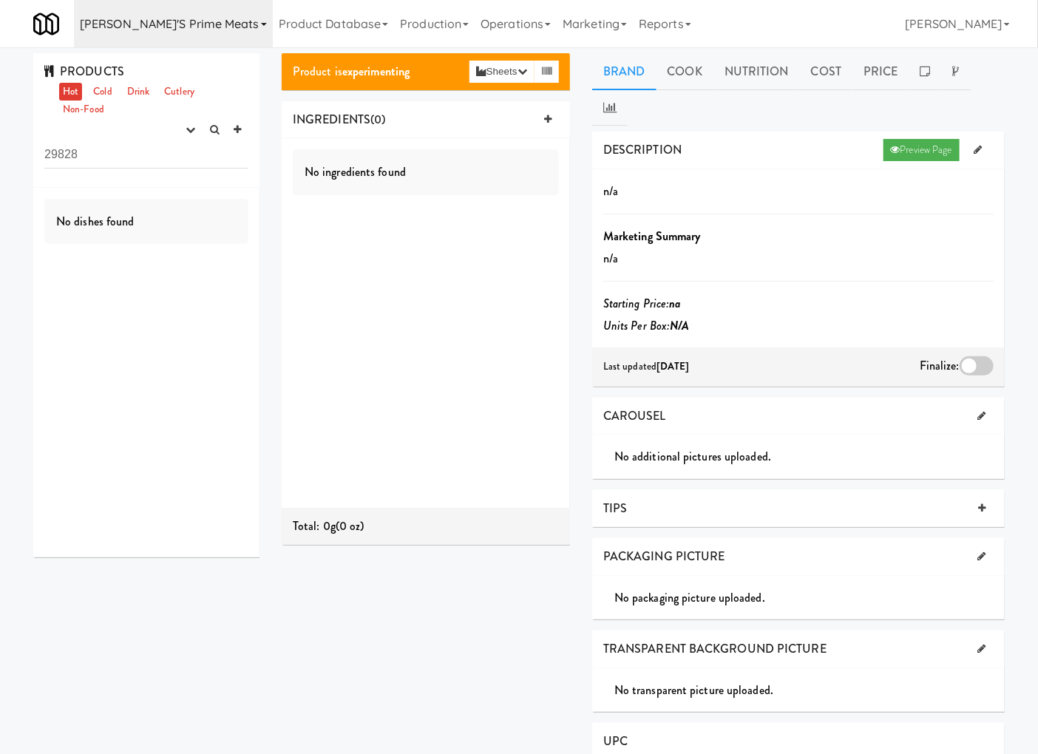
click at [121, 24] on link "[PERSON_NAME]'s Prime Meats" at bounding box center [173, 23] width 199 height 47
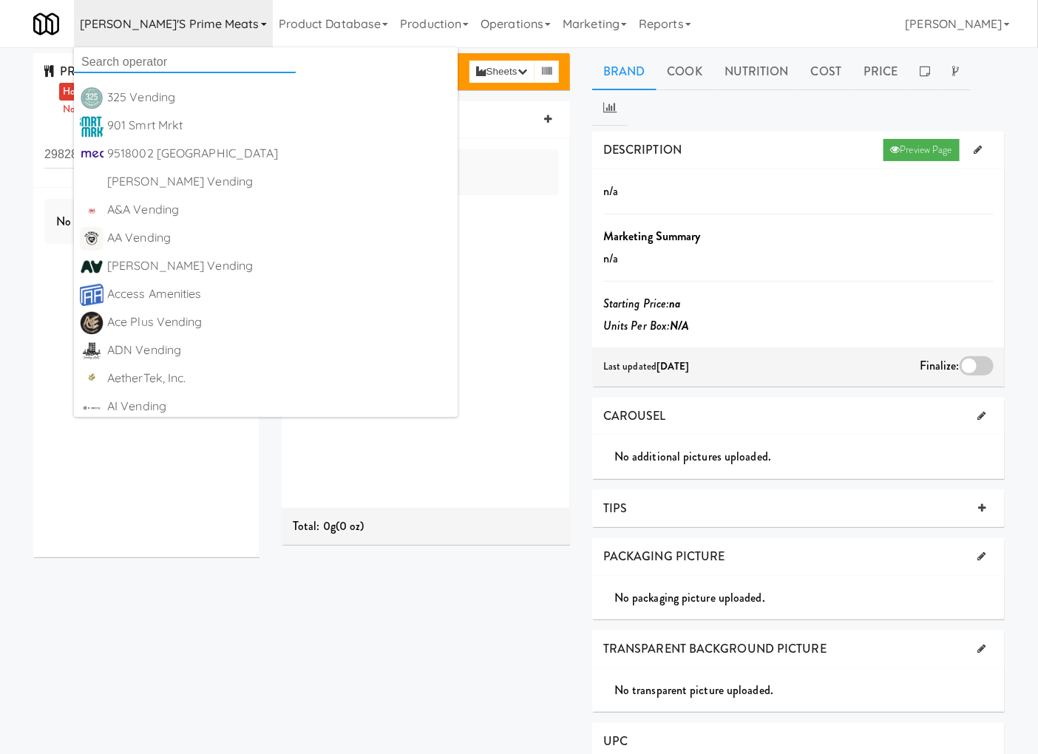
click at [129, 52] on input "text" at bounding box center [185, 62] width 222 height 22
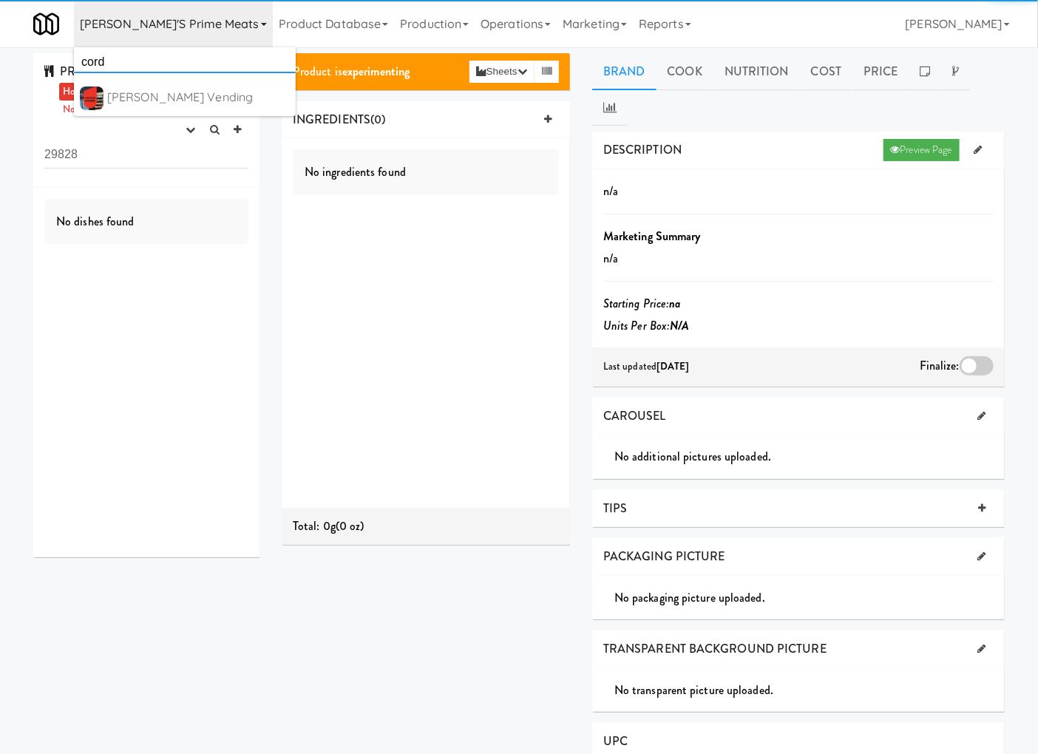
type input "cord"
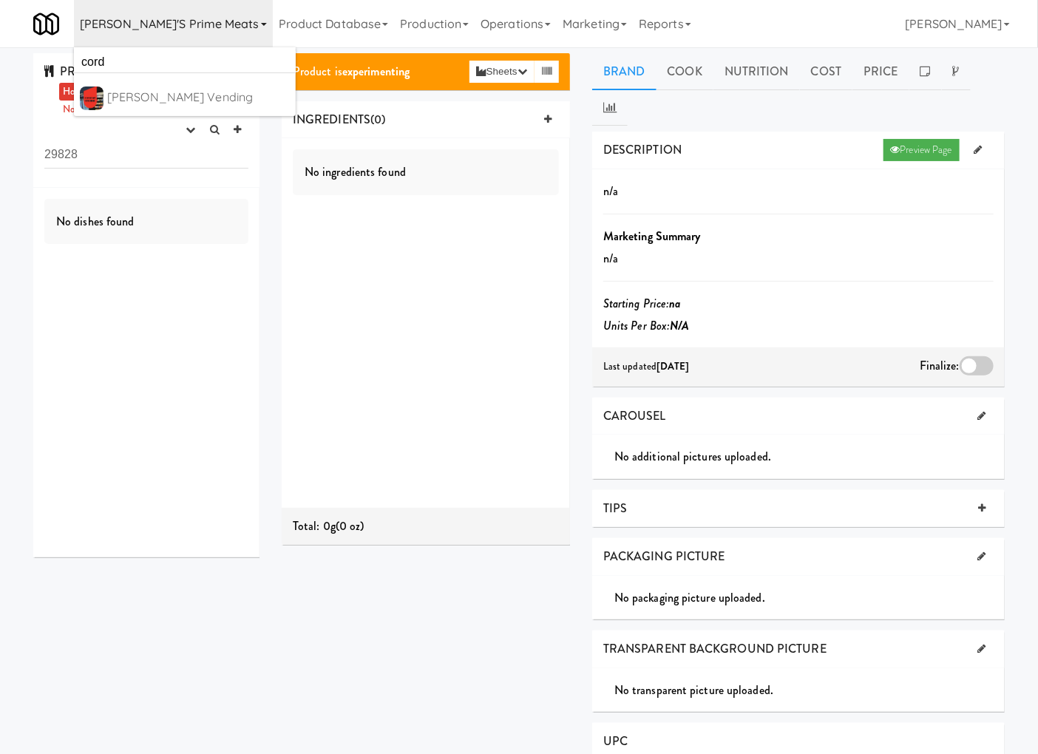
click at [114, 101] on div "[PERSON_NAME] Vending" at bounding box center [198, 98] width 183 height 22
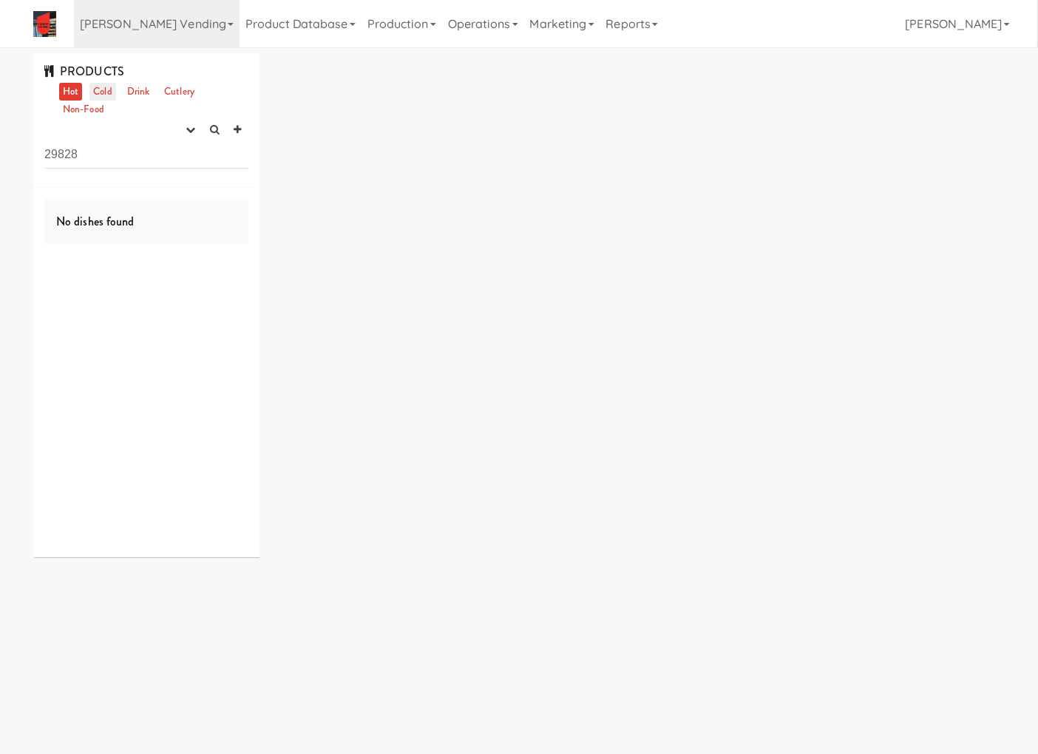
click at [107, 85] on link "Cold" at bounding box center [102, 92] width 26 height 18
click at [108, 149] on input "29828" at bounding box center [146, 154] width 204 height 27
drag, startPoint x: 108, startPoint y: 149, endPoint x: 114, endPoint y: 161, distance: 13.2
click at [108, 152] on input "29828" at bounding box center [146, 154] width 204 height 27
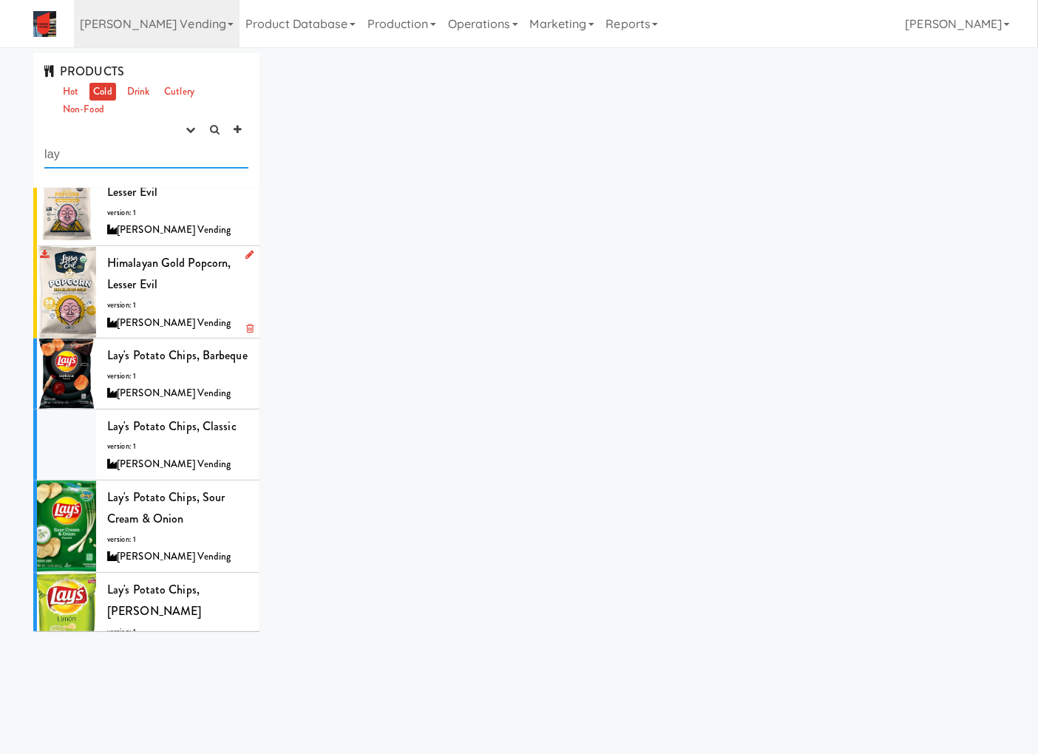
scroll to position [68, 0]
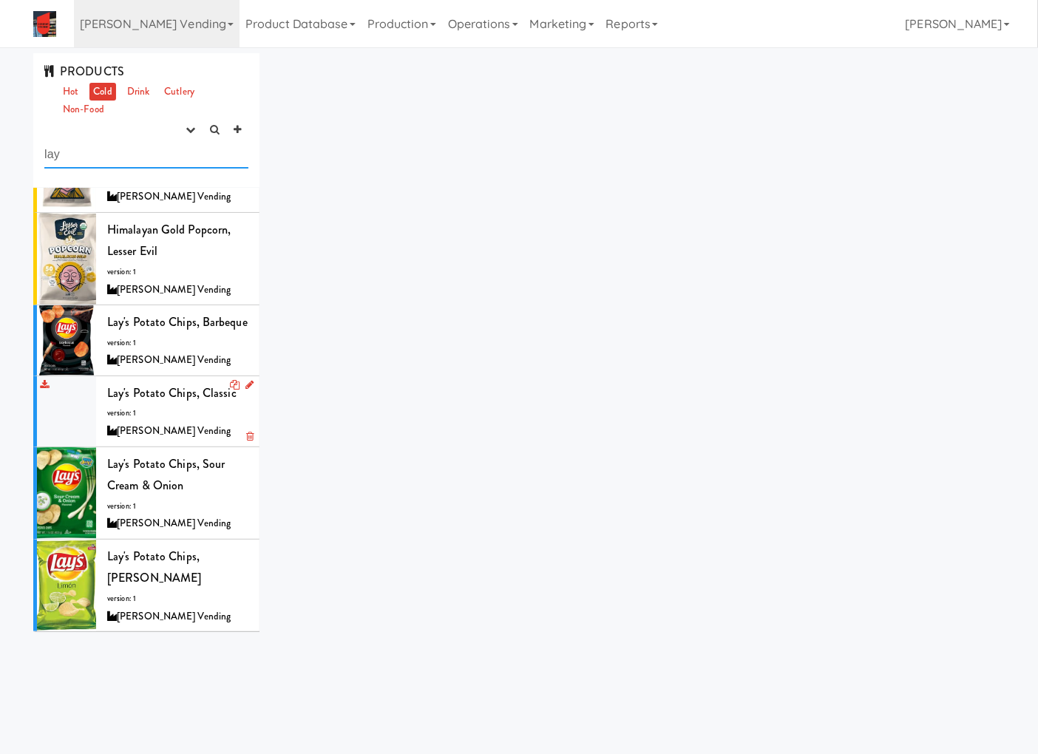
type input "lay"
click at [203, 430] on div "Lay's Potato Chips, Classic version: 1 Cordray Vending" at bounding box center [177, 411] width 141 height 58
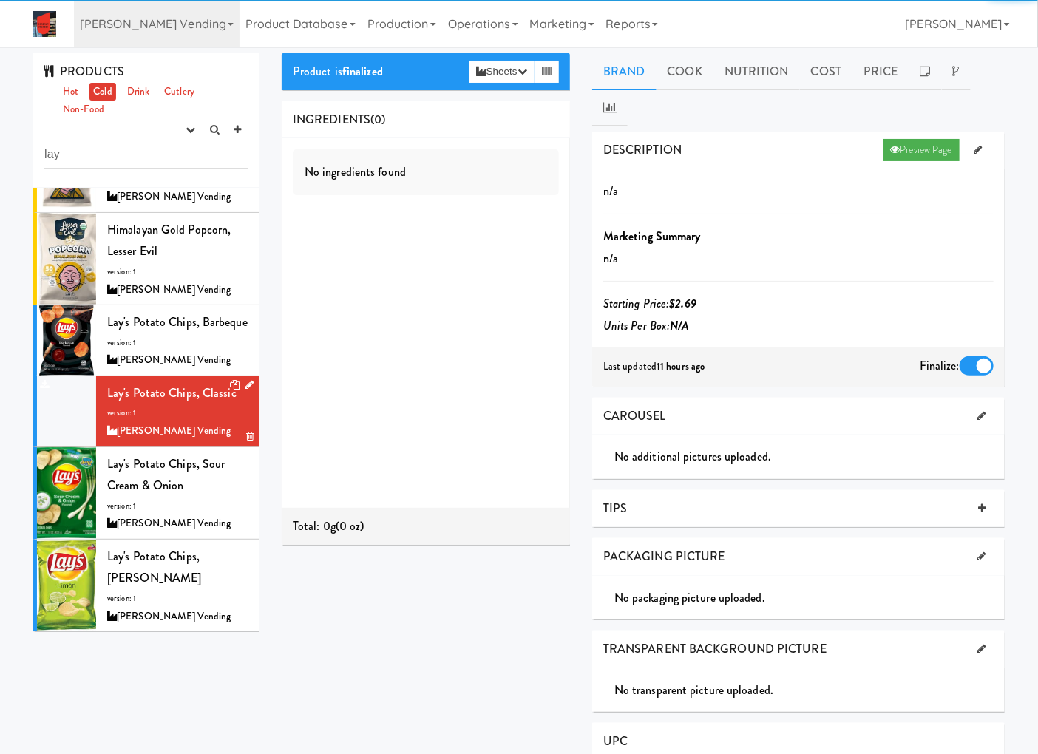
click at [246, 390] on icon at bounding box center [250, 385] width 8 height 10
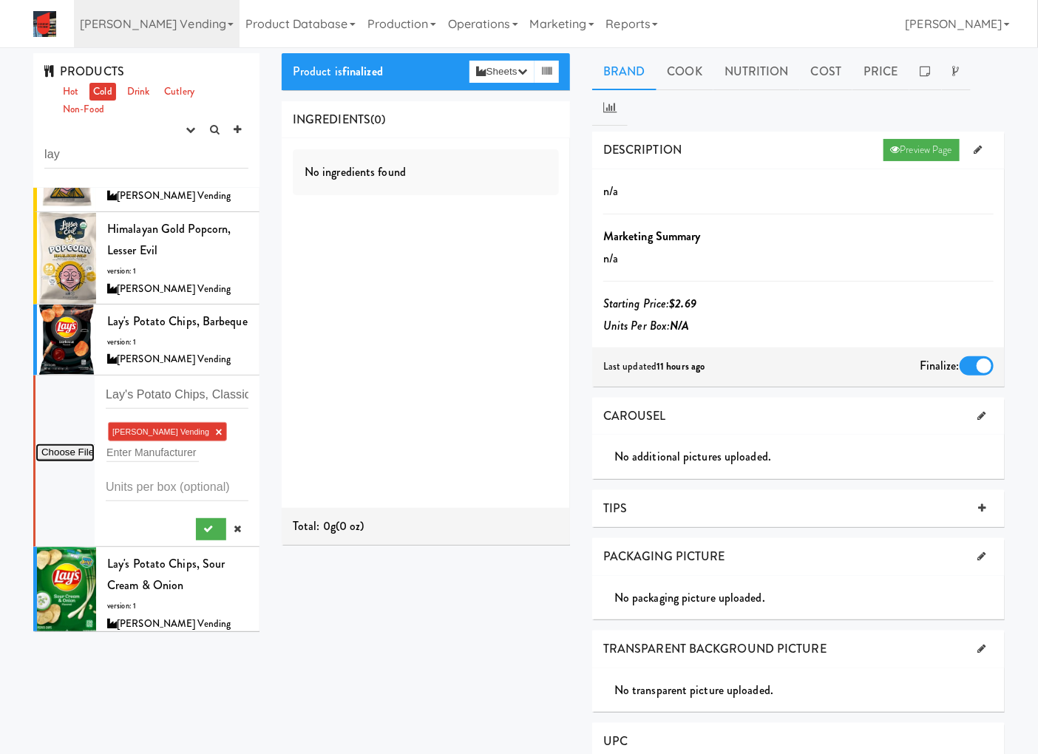
click at [57, 462] on input "file" at bounding box center [65, 453] width 59 height 18
type input "C:\fakepath\91eYwmmel5L._SL1500_.jpg"
click at [200, 541] on button "submit" at bounding box center [211, 529] width 30 height 22
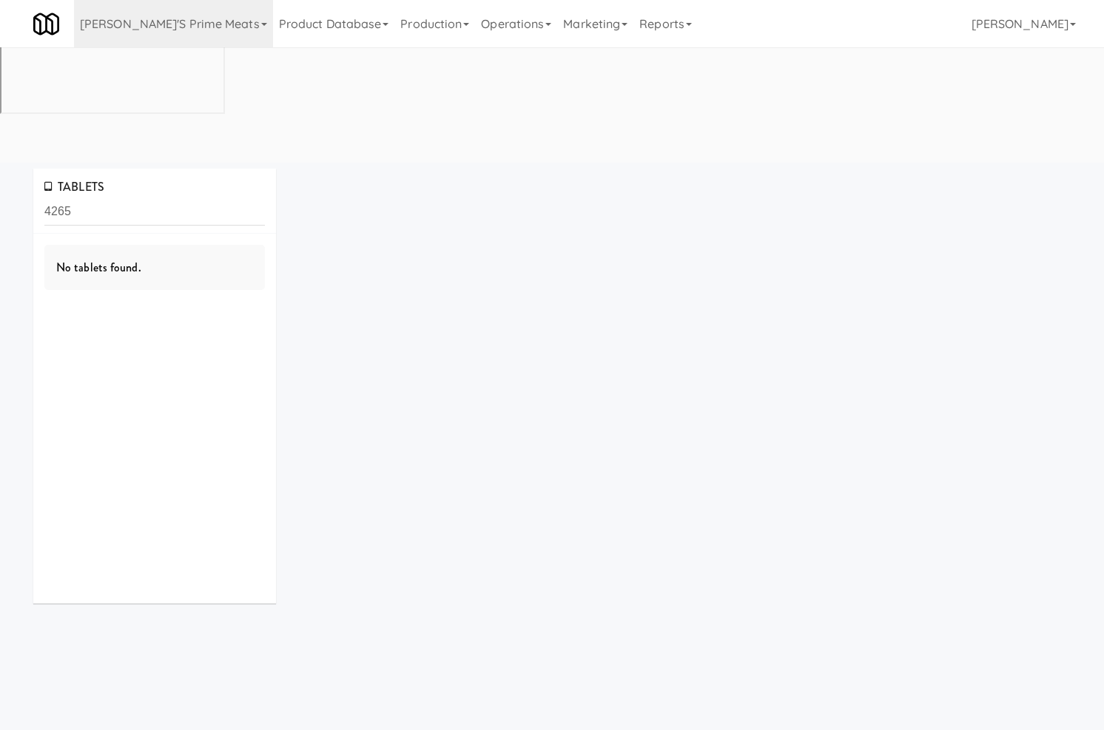
scroll to position [5, 0]
click at [109, 193] on input "4265" at bounding box center [154, 206] width 220 height 27
click at [111, 193] on input "4265" at bounding box center [154, 206] width 220 height 27
type input "Liberty"
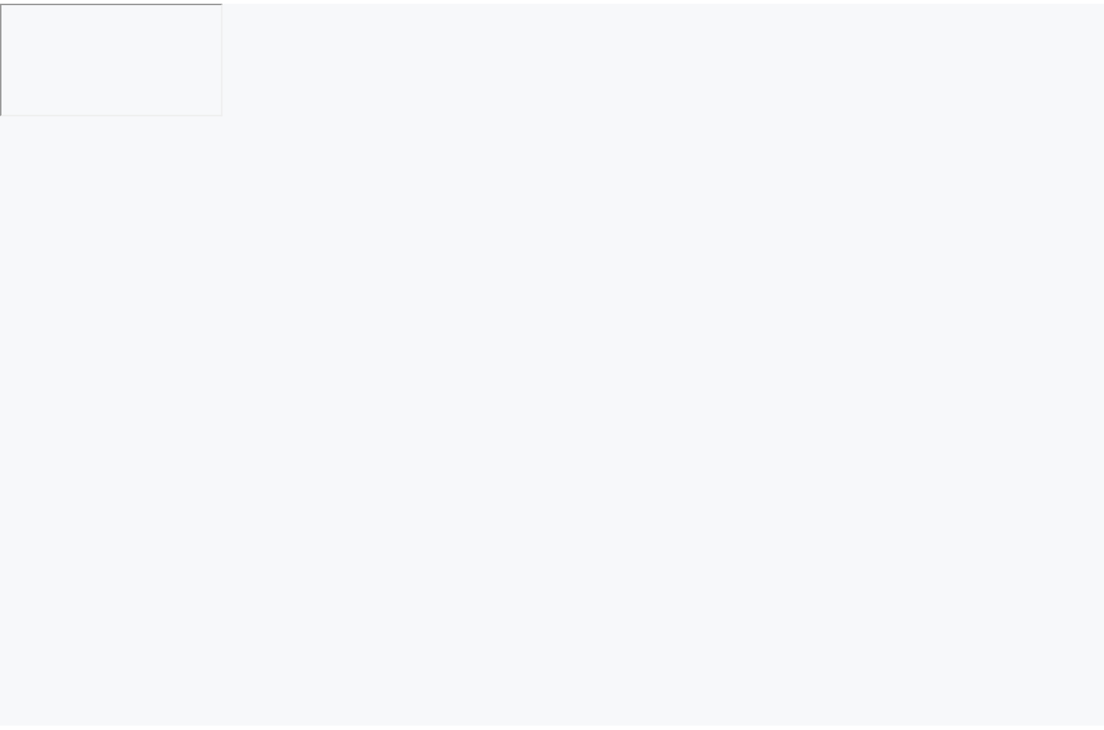
scroll to position [5, 0]
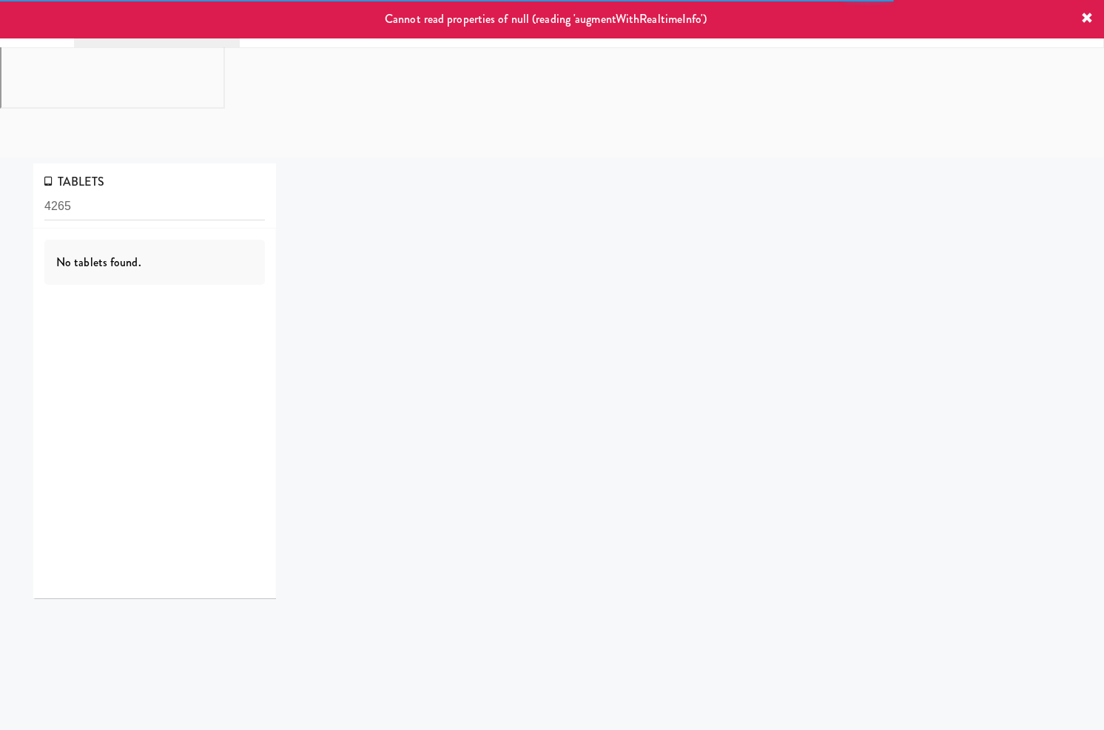
click at [144, 42] on link "[PERSON_NAME] Vending" at bounding box center [157, 23] width 166 height 47
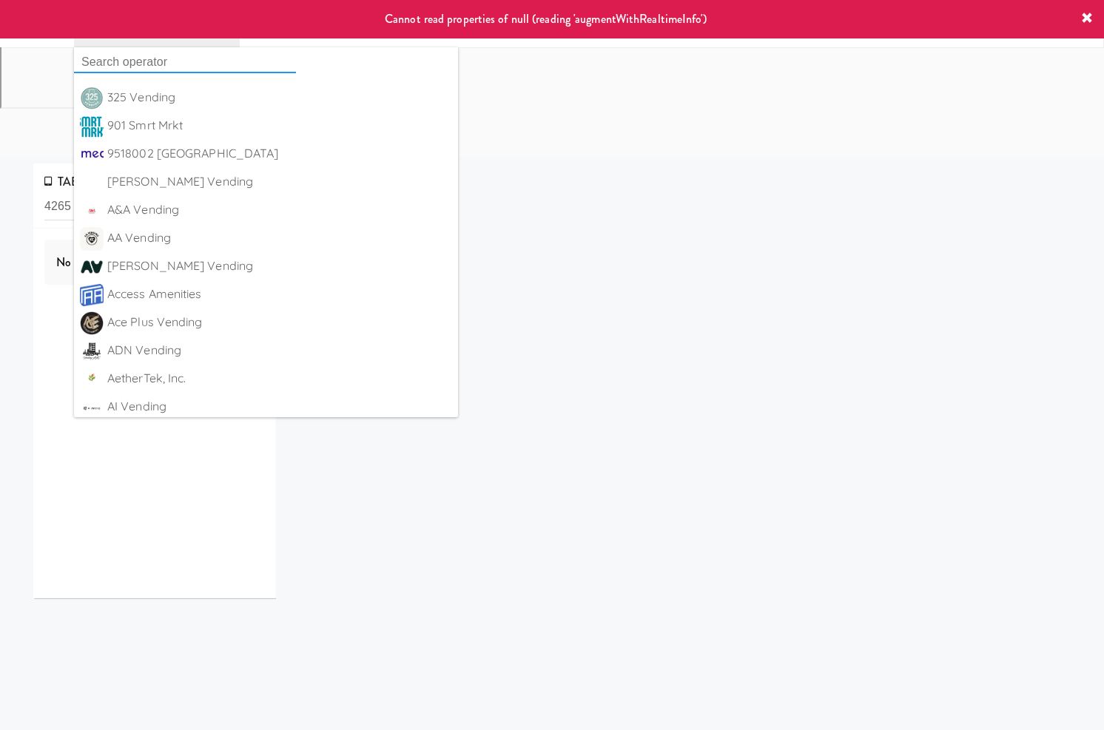
click at [163, 67] on input "text" at bounding box center [185, 62] width 222 height 22
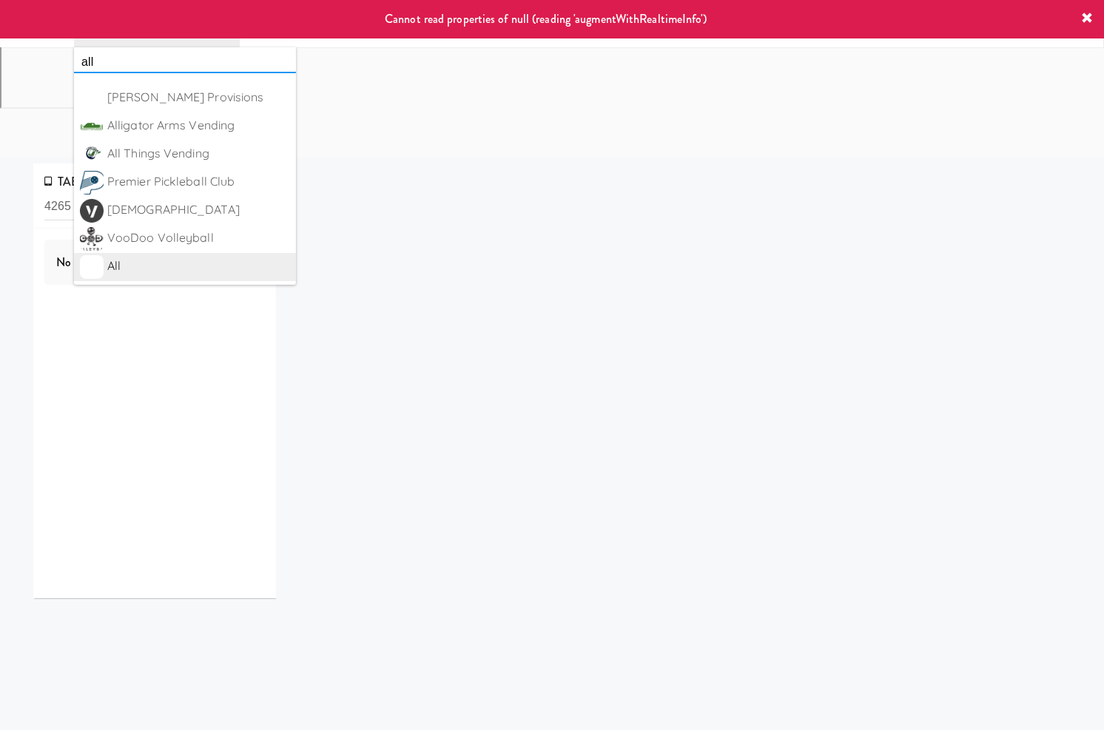
type input "all"
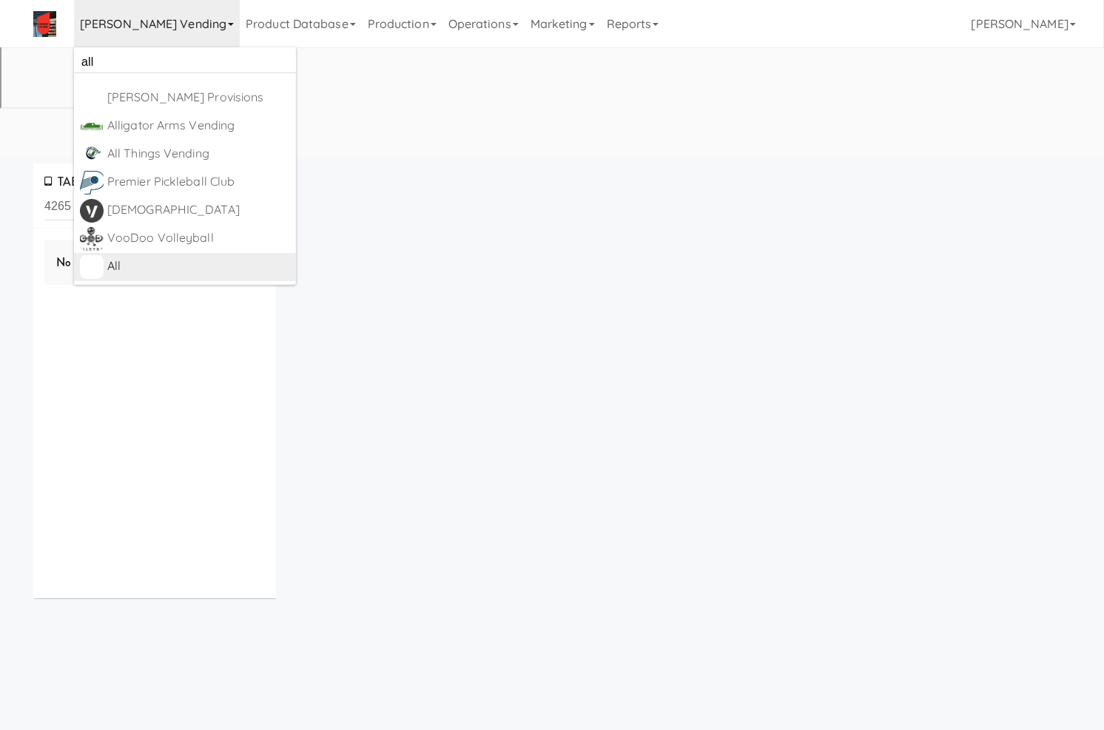
click at [232, 270] on div "All" at bounding box center [198, 266] width 183 height 22
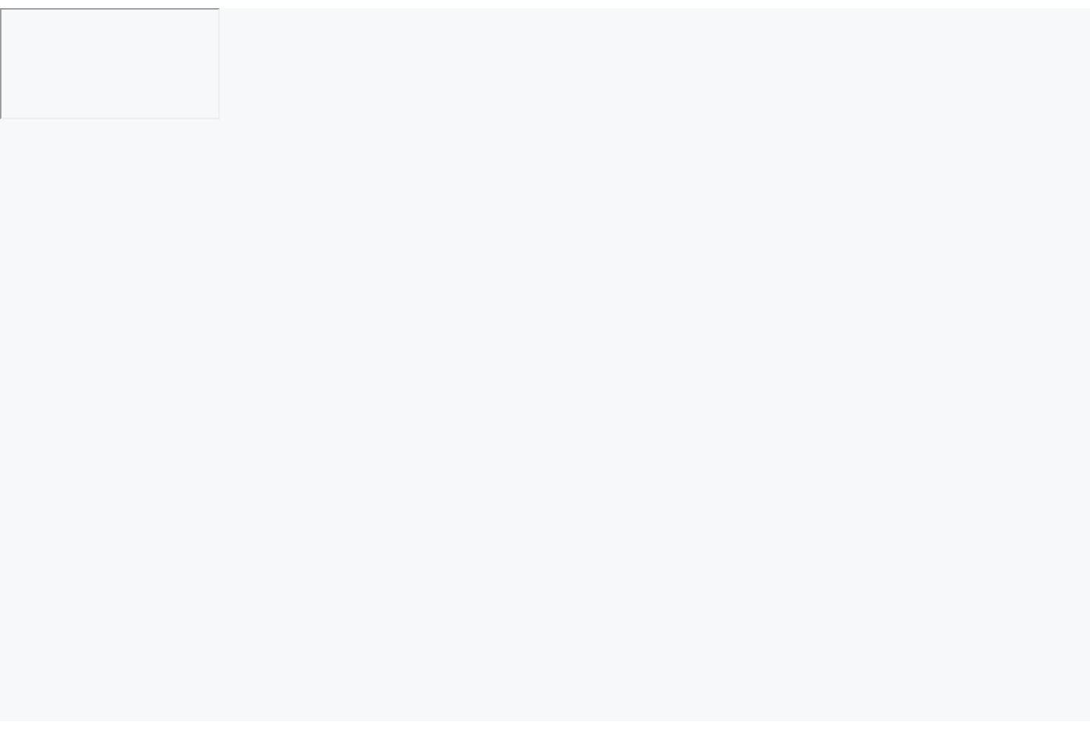
scroll to position [5, 0]
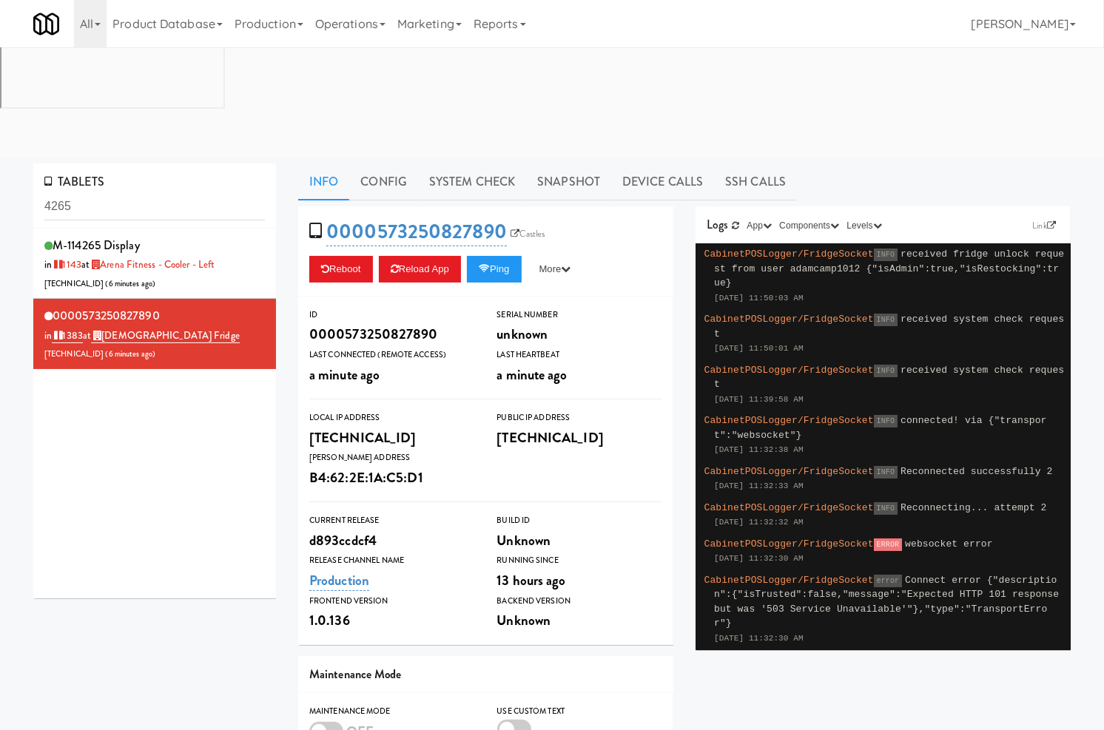
click at [1016, 163] on ul "Info Config System Check Snapshot Device Calls SSH Calls" at bounding box center [684, 181] width 772 height 37
click at [220, 193] on input "4265" at bounding box center [154, 206] width 220 height 27
paste input "Liberty"
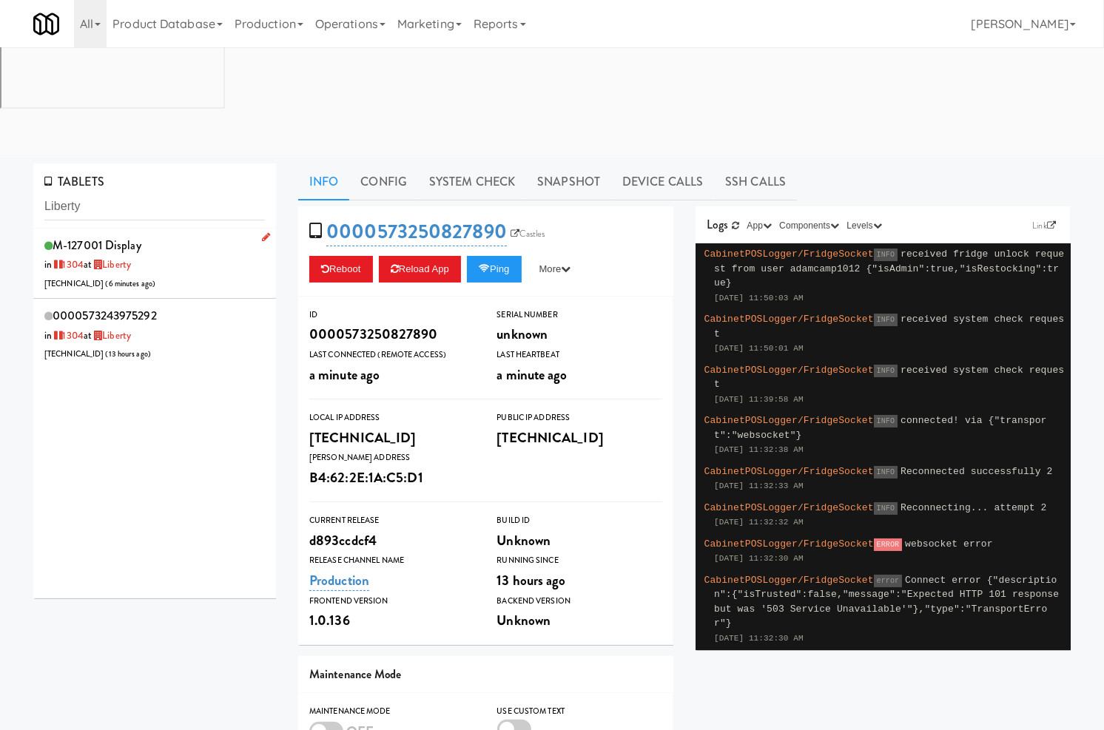
click at [204, 234] on div "M-127001 Display in 1304 at Liberty 206.0.69.63 ( 6 minutes ago )" at bounding box center [154, 263] width 220 height 58
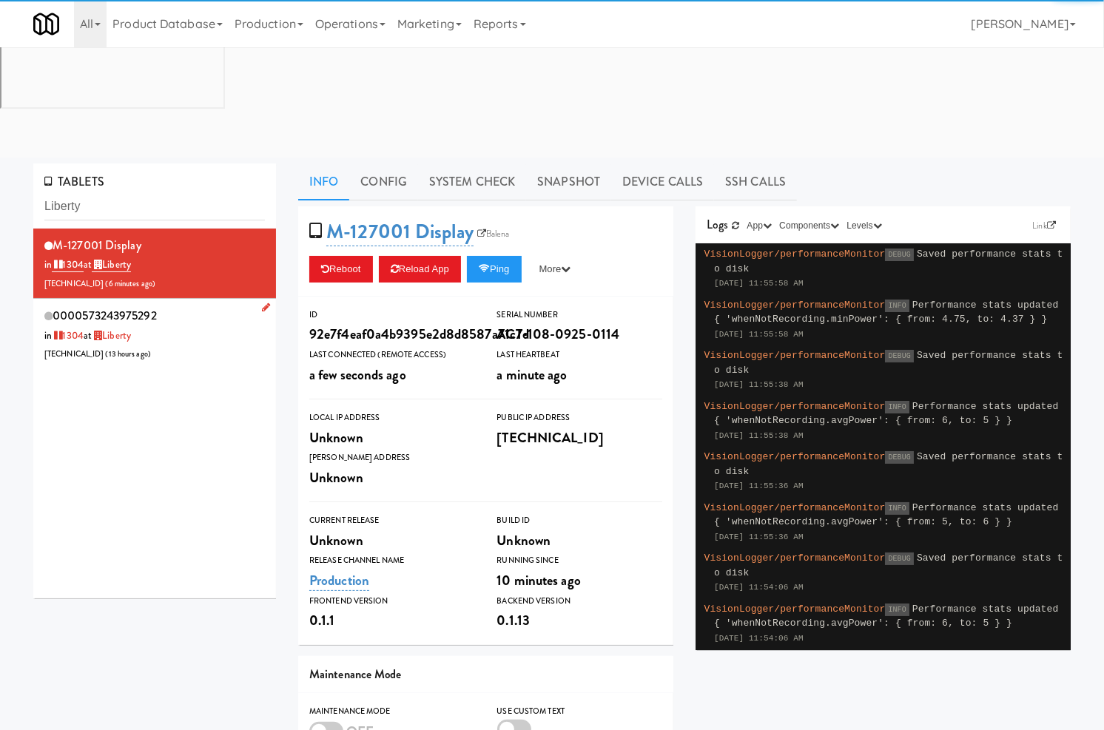
click at [186, 305] on div "0000573243975292 in 1304 at Liberty 206.0.69.63 ( 13 hours ago )" at bounding box center [154, 334] width 220 height 58
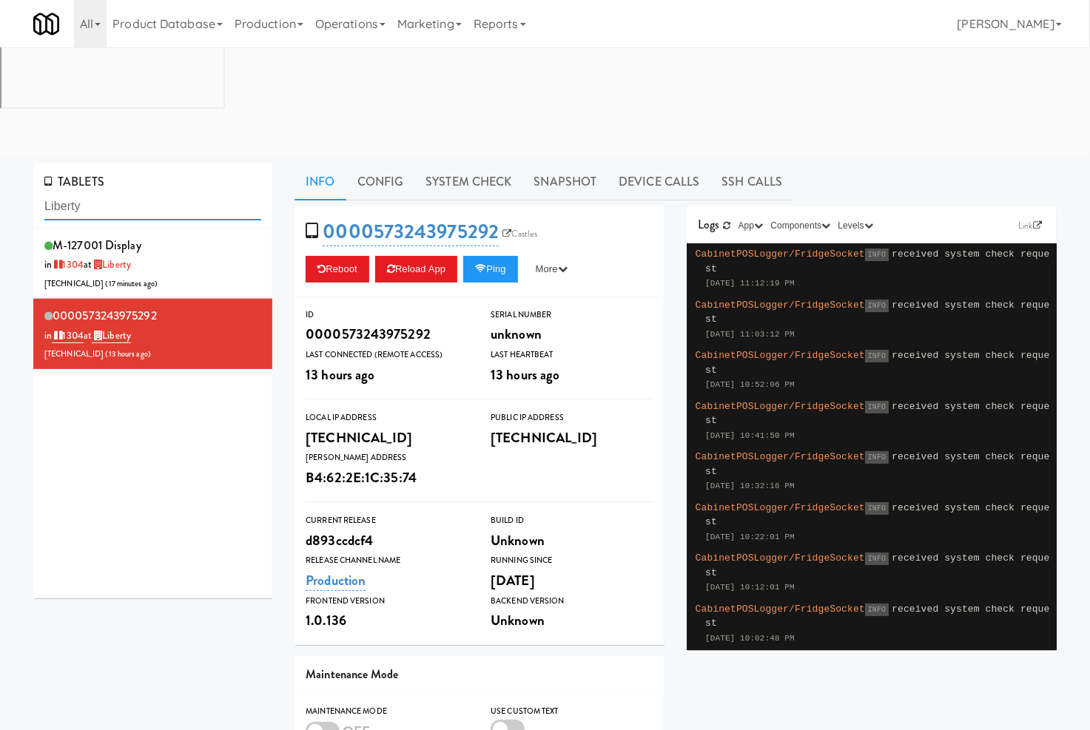
click at [170, 193] on input "Liberty" at bounding box center [152, 206] width 217 height 27
click at [169, 193] on input "Liberty" at bounding box center [152, 206] width 217 height 27
paste input "Cameron - Cooler - Left"
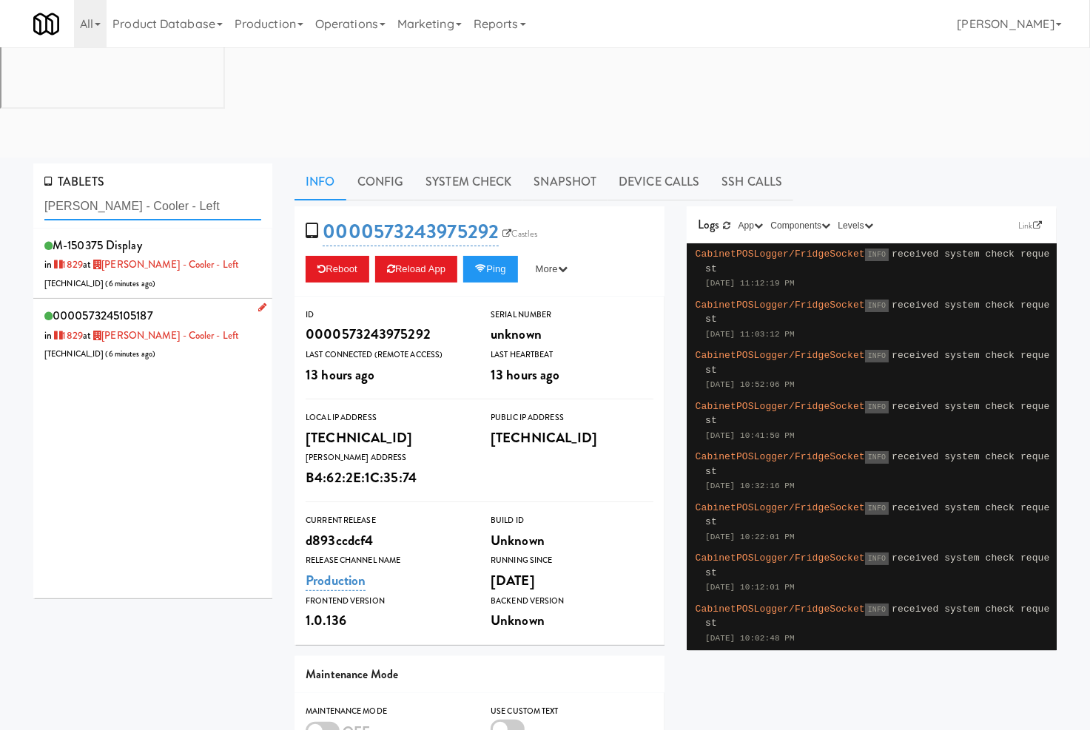
type input "Cameron - Cooler - Left"
click at [229, 305] on div "0000573245105187 in 1829 at Cameron - Cooler - Left 69.26.129.1 ( 6 minutes ago…" at bounding box center [152, 334] width 217 height 58
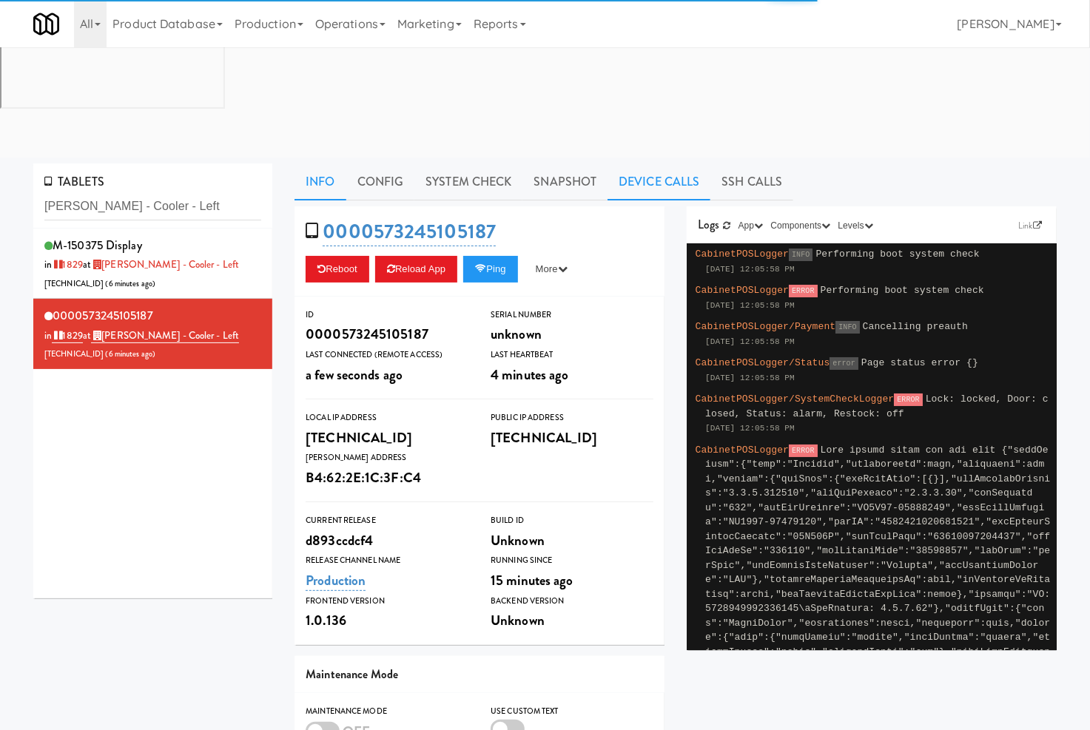
click at [632, 163] on link "Device Calls" at bounding box center [658, 181] width 103 height 37
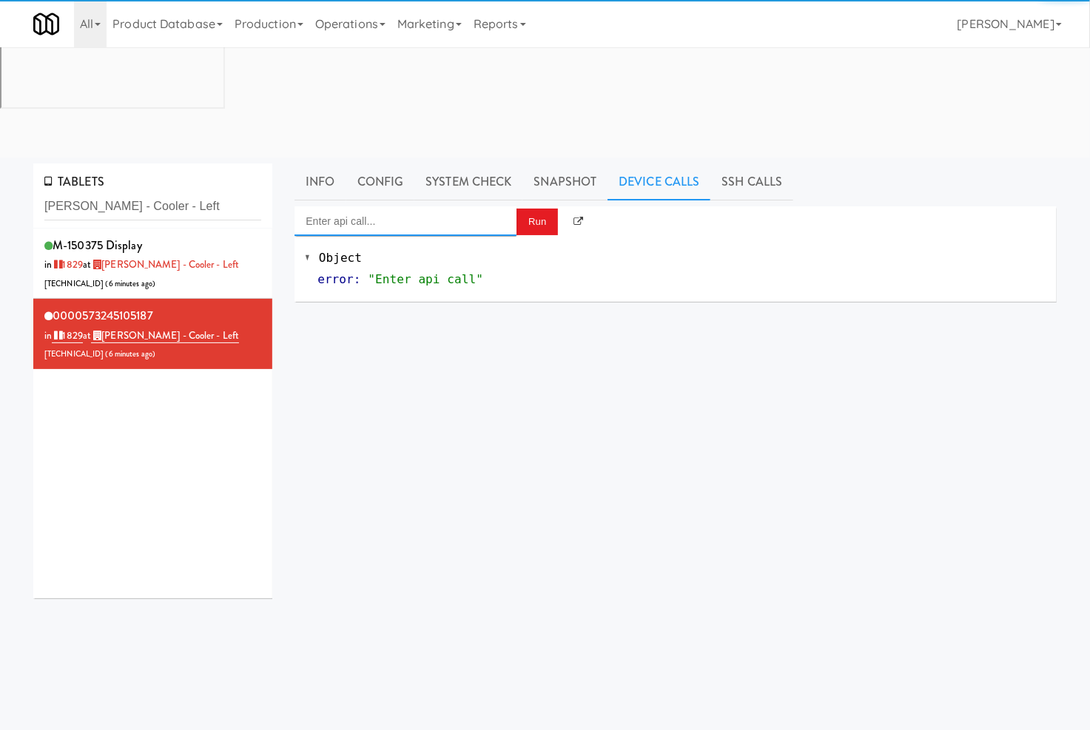
click at [474, 206] on input "Enter api call..." at bounding box center [405, 221] width 222 height 30
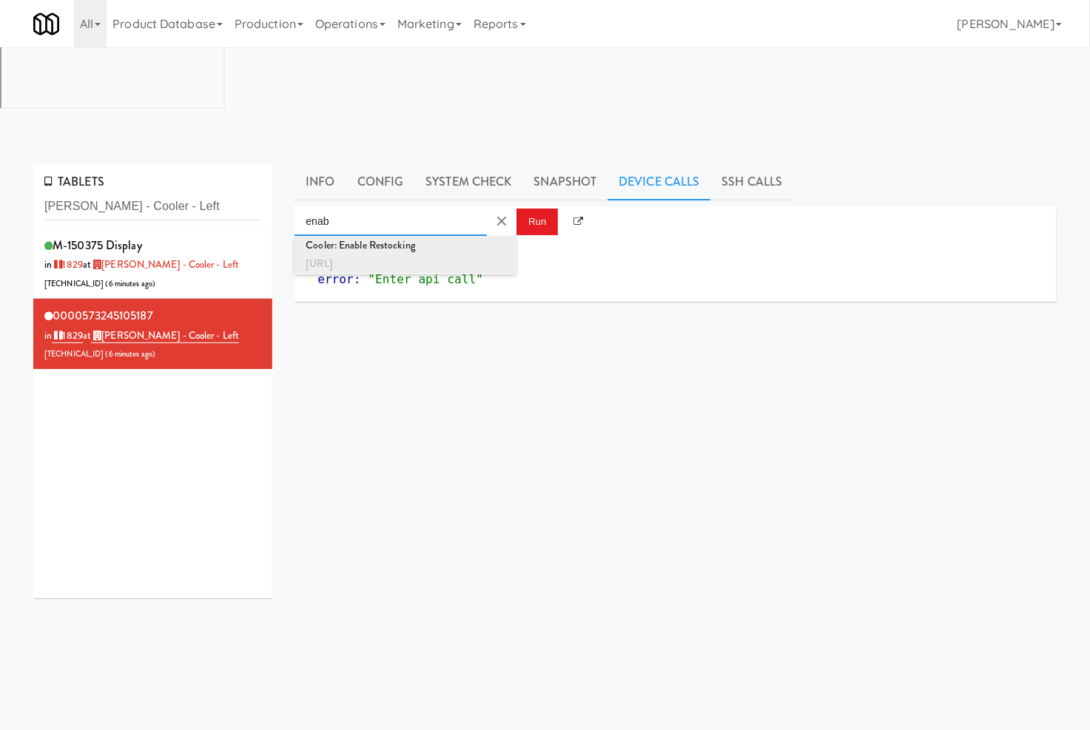
click at [481, 254] on div "http://localhost:3000/cooler/restocking-mode/enable" at bounding box center [405, 263] width 200 height 19
type input "Cooler: Enable Restocking"
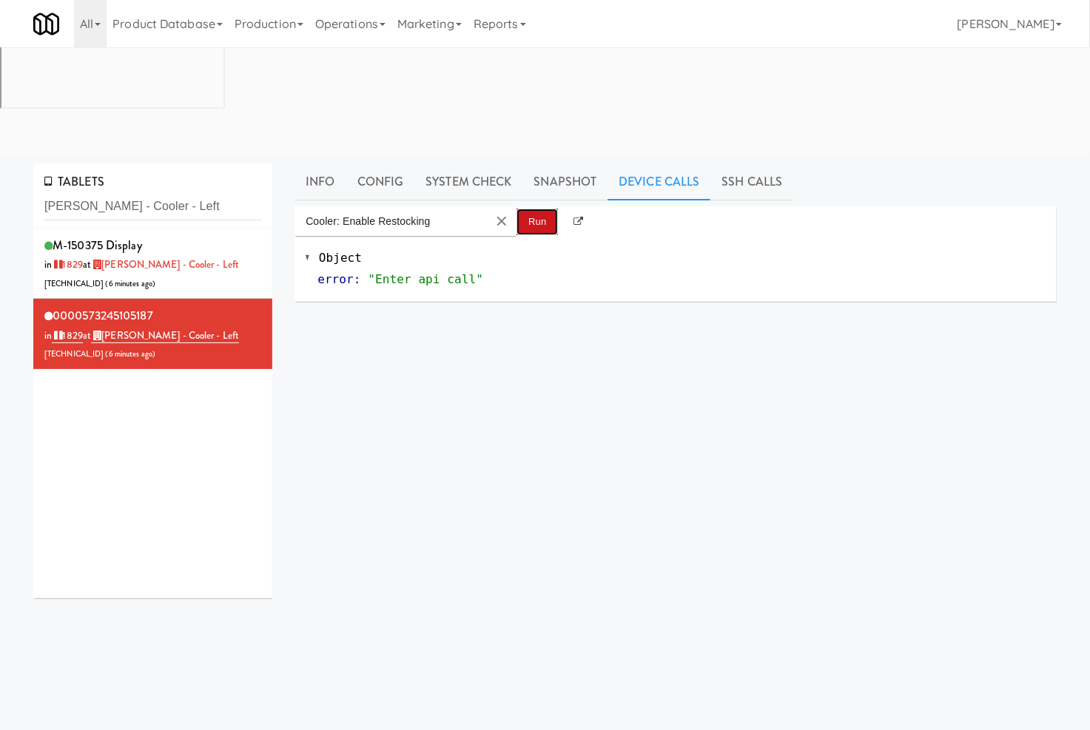
click at [540, 209] on button "Run" at bounding box center [536, 222] width 41 height 27
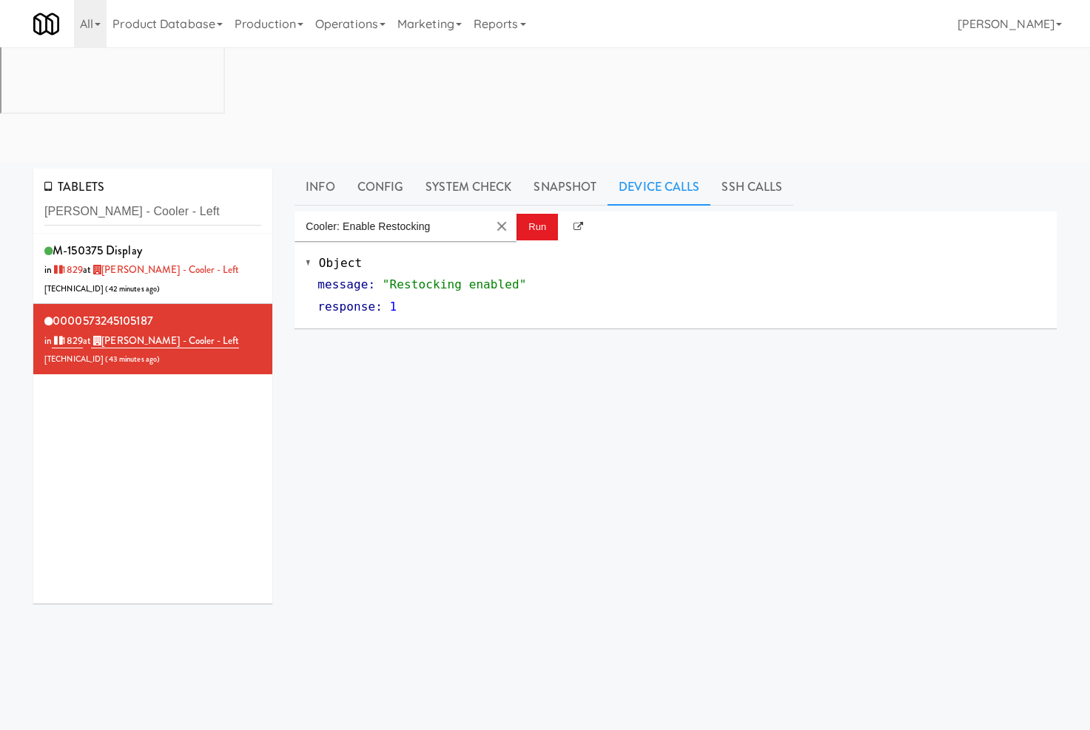
scroll to position [5, 0]
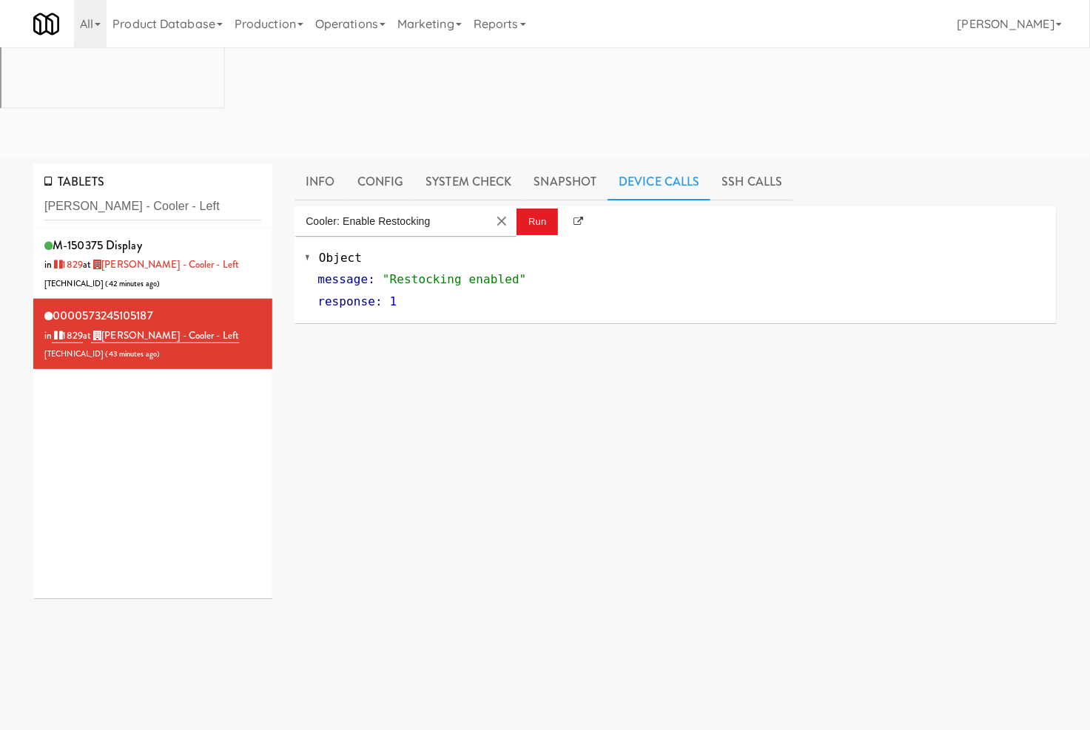
click at [135, 193] on input "[PERSON_NAME] - Cooler - Left" at bounding box center [152, 206] width 217 height 27
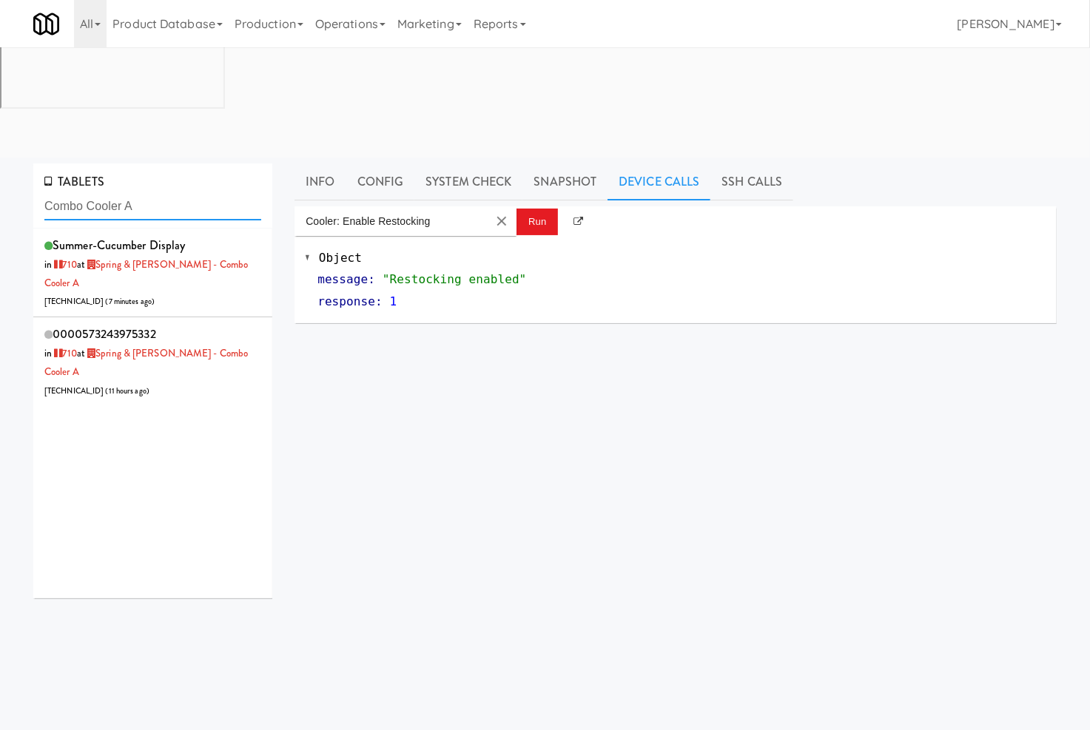
click at [220, 193] on input "Combo Cooler A" at bounding box center [152, 206] width 217 height 27
click at [219, 193] on input "Combo Cooler A" at bounding box center [152, 206] width 217 height 27
paste input "etropolitan - Cooler - Right"
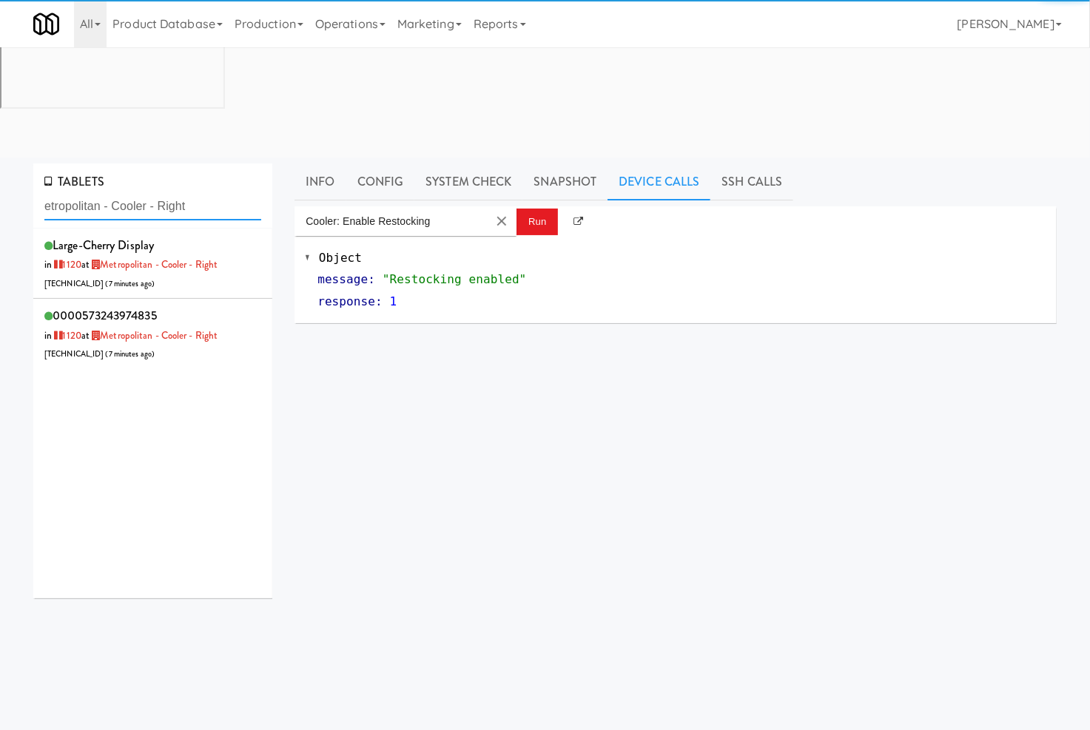
type input "etropolitan - Cooler - Right"
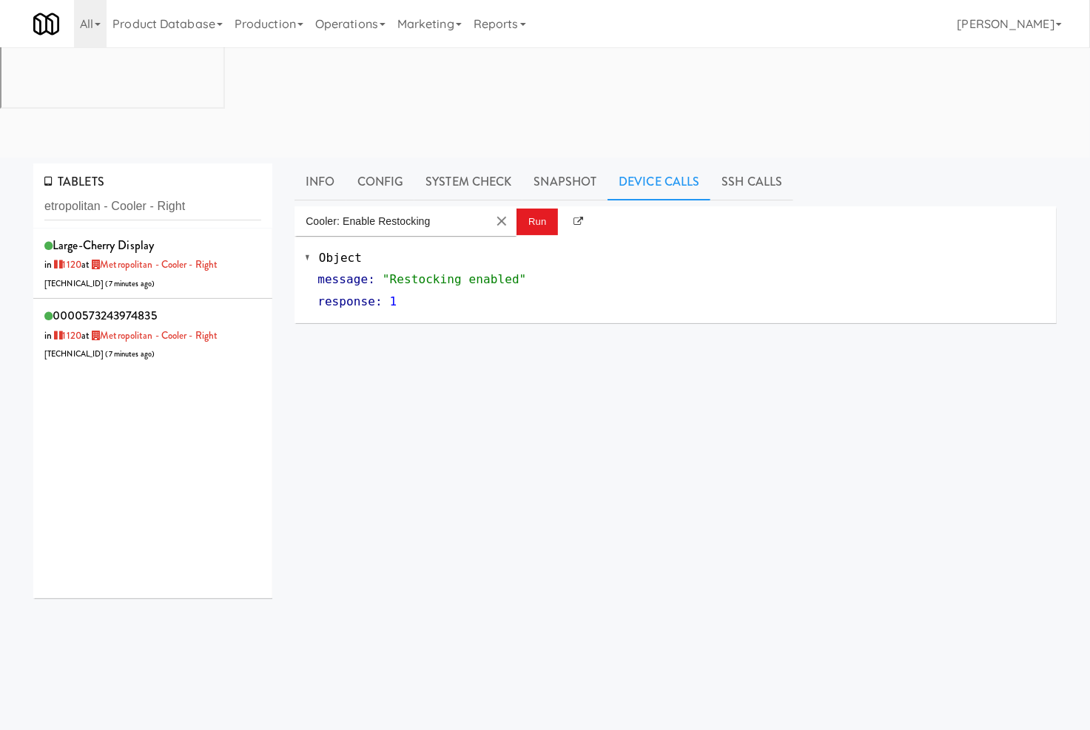
click at [195, 234] on div "large-cherry Display in [DATE] at Metropolitan - Cooler - Right [TECHNICAL_ID] …" at bounding box center [152, 263] width 217 height 58
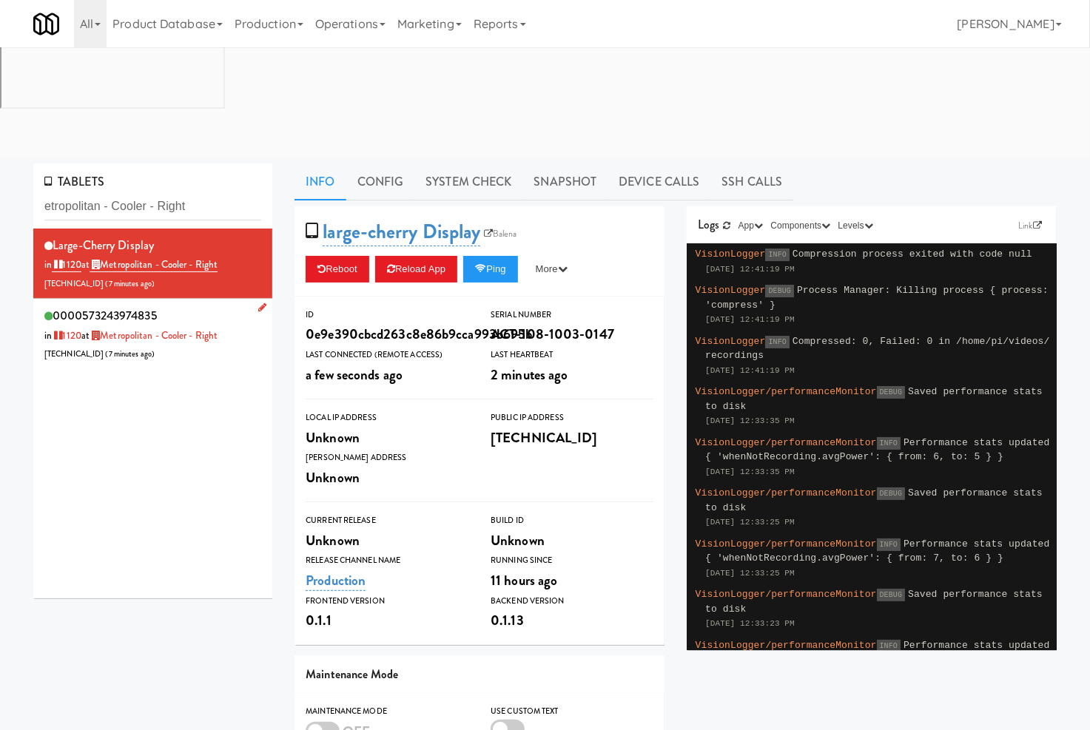
click at [213, 305] on div "0000573243974835 in [DATE] at Metropolitan - Cooler - Right [TECHNICAL_ID] ( 7 …" at bounding box center [152, 334] width 217 height 58
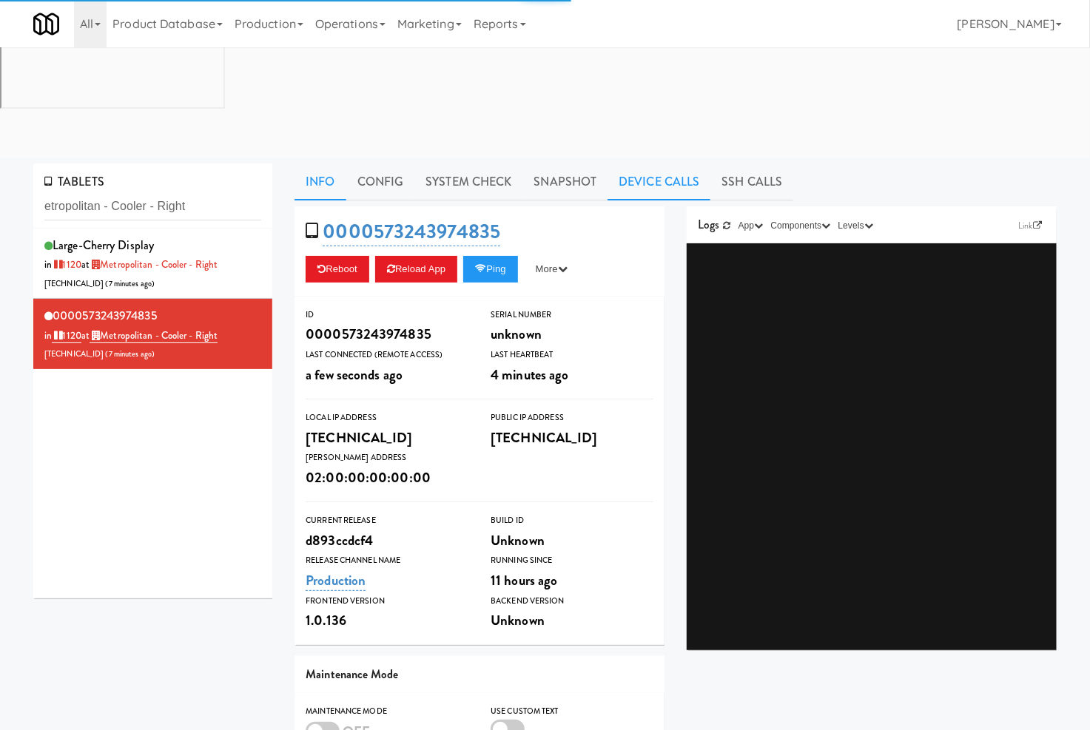
click at [638, 163] on link "Device Calls" at bounding box center [658, 181] width 103 height 37
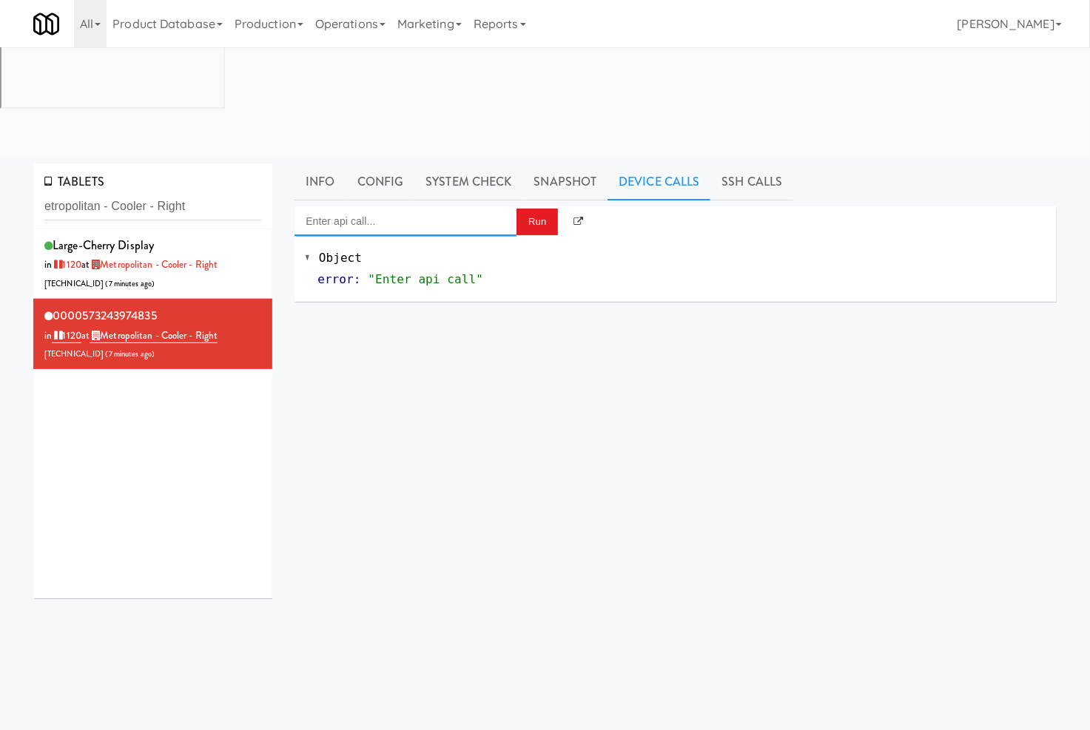
click at [393, 206] on input "Enter api call..." at bounding box center [405, 221] width 222 height 30
drag, startPoint x: 404, startPoint y: 132, endPoint x: 424, endPoint y: 132, distance: 20.0
click at [408, 236] on div "Cooler: Enable Restocking" at bounding box center [405, 245] width 200 height 19
type input "Cooler: Enable Restocking"
click at [525, 209] on button "Run" at bounding box center [536, 222] width 41 height 27
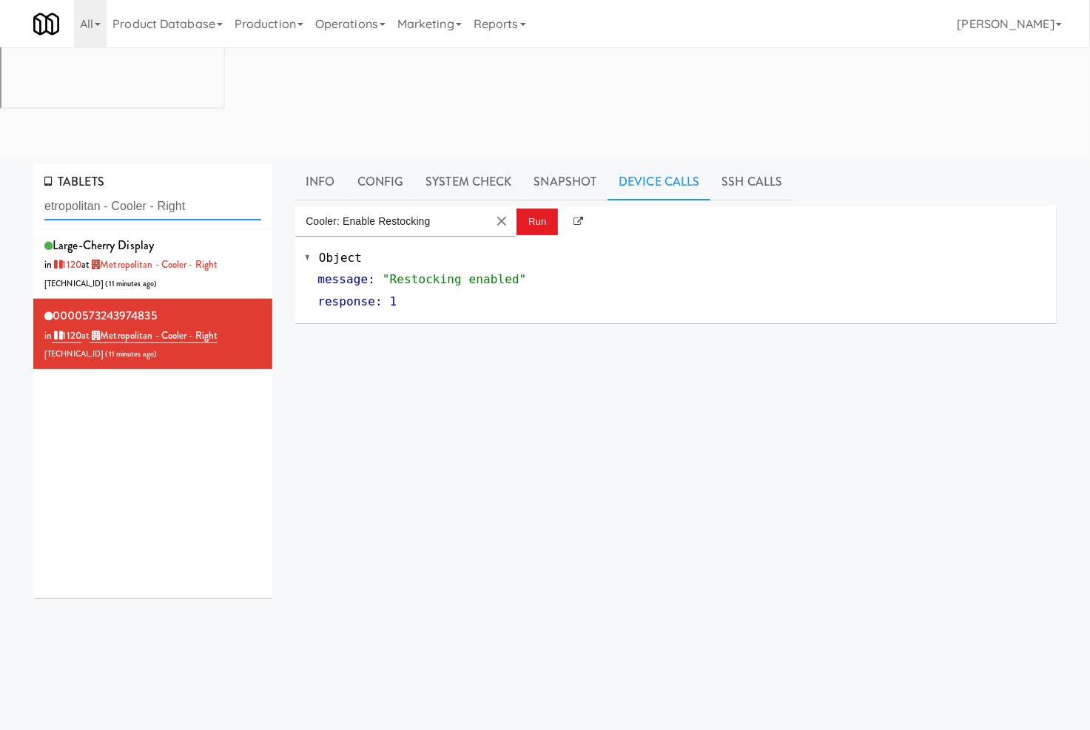
click at [131, 193] on input "etropolitan - Cooler - Right" at bounding box center [152, 206] width 217 height 27
click at [132, 193] on input "etropolitan - Cooler - Right" at bounding box center [152, 206] width 217 height 27
paste input "Poplar Creek - Cooler:"
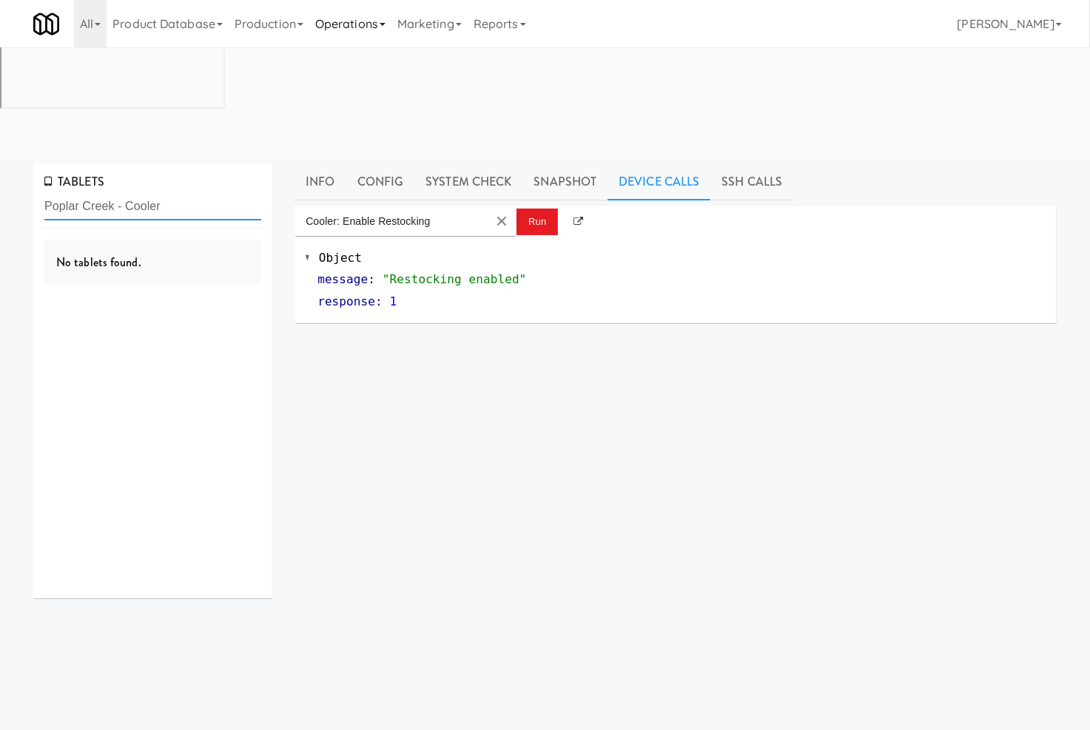
type input "Poplar Creek - Cooler"
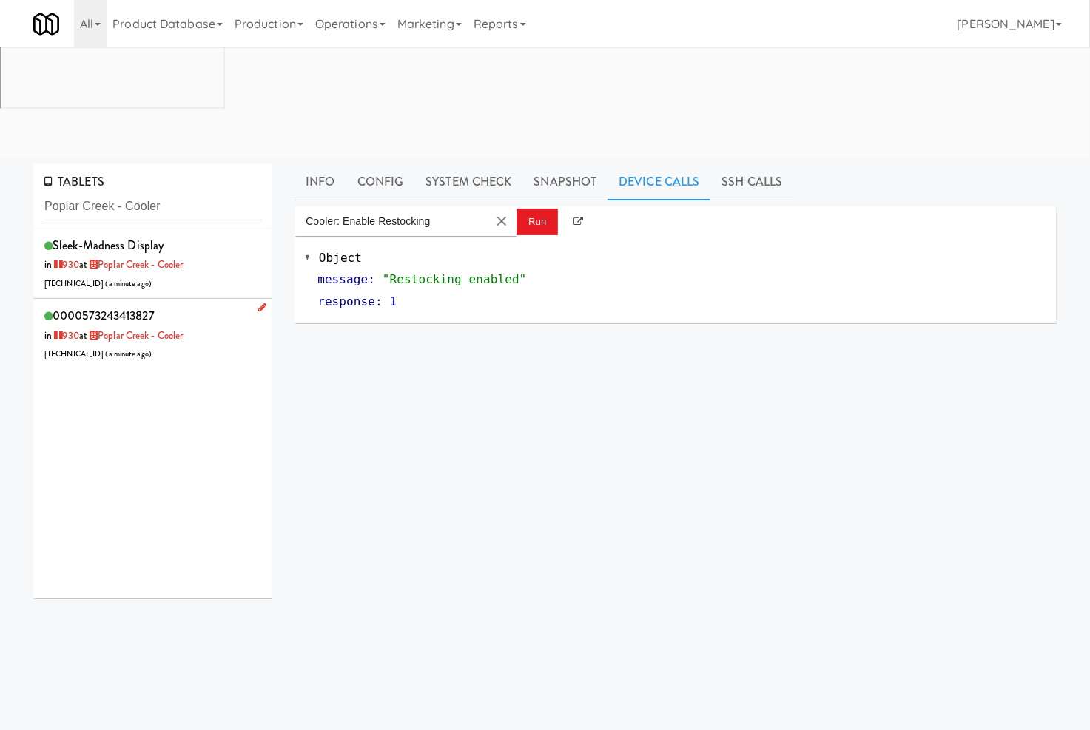
click at [208, 305] on div "0000573243413827 in 930 at [GEOGRAPHIC_DATA] - Cooler [TECHNICAL_ID] ( a minute…" at bounding box center [152, 334] width 217 height 58
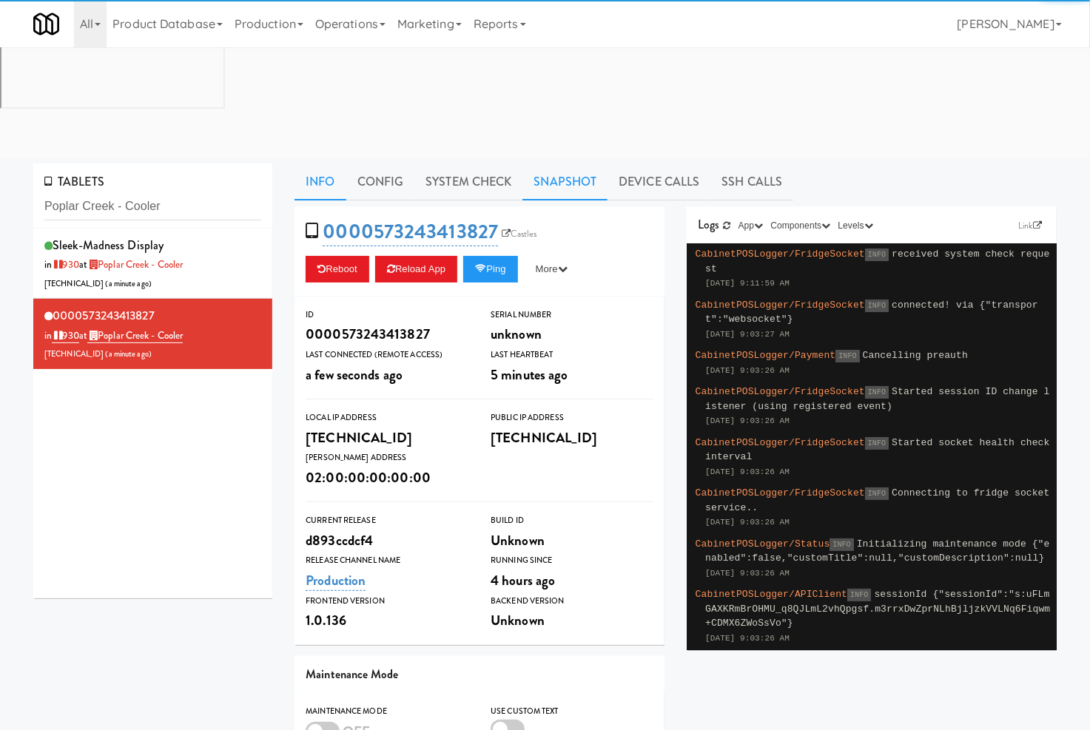
drag, startPoint x: 629, startPoint y: 71, endPoint x: 587, endPoint y: 82, distance: 43.6
click at [630, 163] on link "Device Calls" at bounding box center [658, 181] width 103 height 37
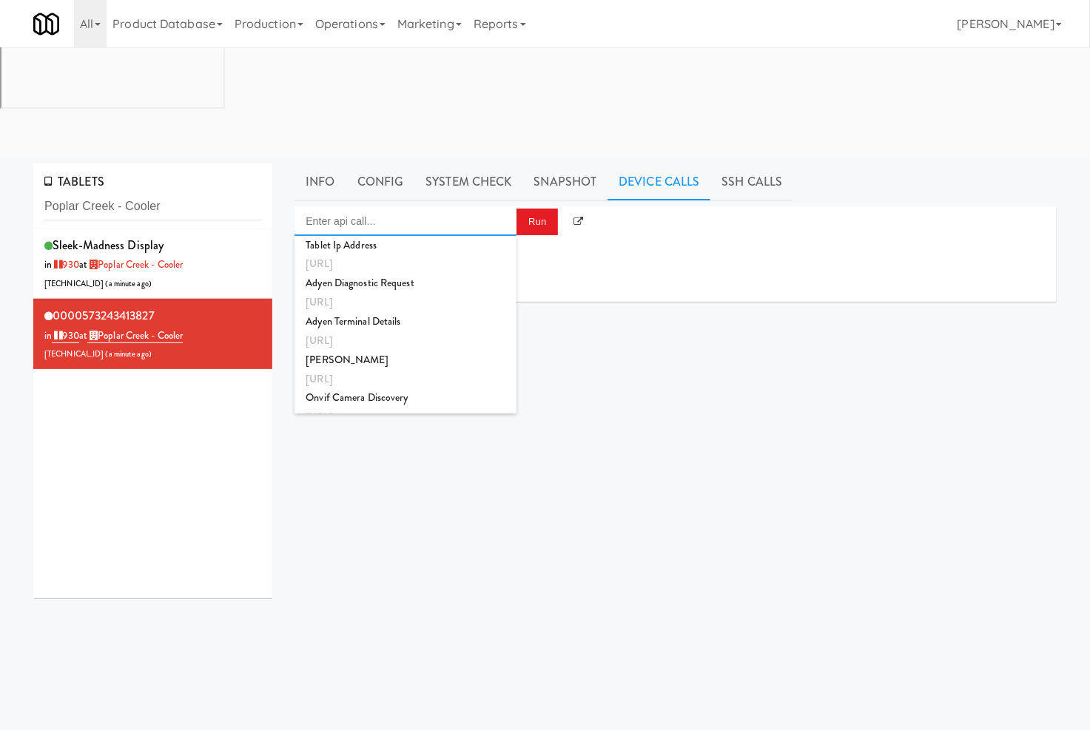
click at [464, 206] on input "Enter api call..." at bounding box center [405, 221] width 222 height 30
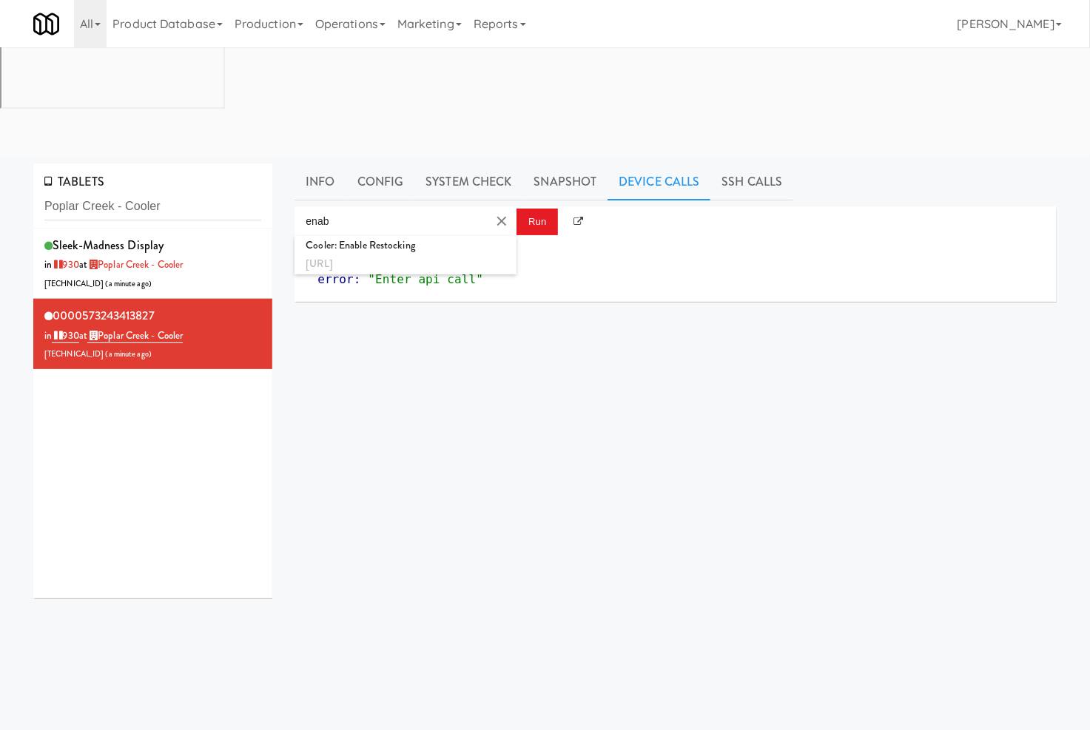
drag, startPoint x: 456, startPoint y: 148, endPoint x: 499, endPoint y: 141, distance: 43.5
click at [472, 254] on div "http://localhost:3000/cooler/restocking-mode/enable" at bounding box center [405, 263] width 200 height 19
type input "Cooler: Enable Restocking"
click at [530, 209] on button "Run" at bounding box center [536, 222] width 41 height 27
click at [206, 193] on input "Poplar Creek - Cooler" at bounding box center [152, 206] width 217 height 27
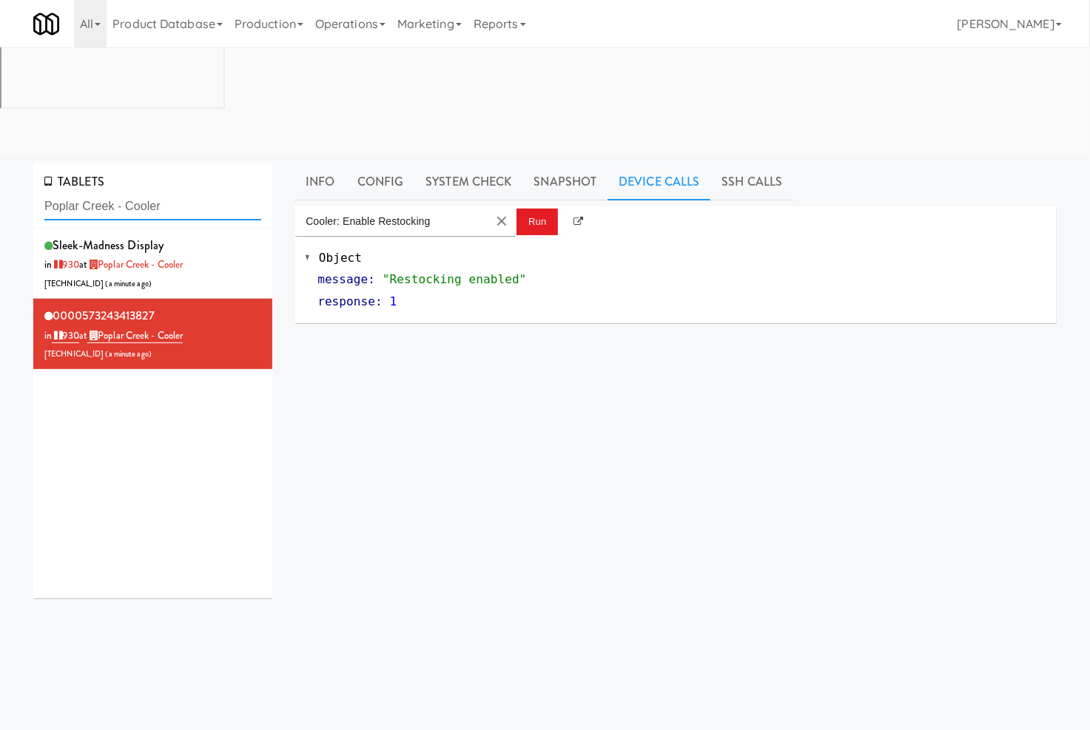
click at [206, 193] on input "Poplar Creek - Cooler" at bounding box center [152, 206] width 217 height 27
click at [207, 193] on input "Poplar Creek - Cooler" at bounding box center [152, 206] width 217 height 27
paste input "500 West Trade - Combo"
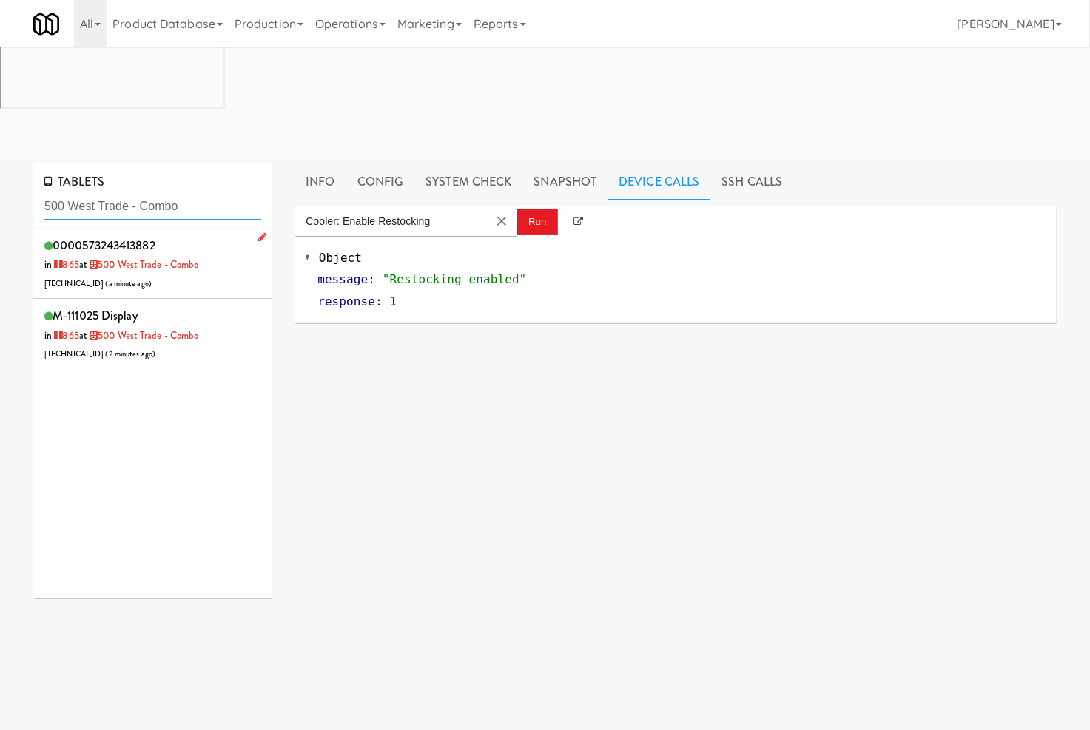
type input "500 West Trade - Combo"
click at [210, 234] on div "0000573243413882 in 865 at 500 West Trade - Combo 206.0.69.38 ( a minute ago )" at bounding box center [152, 263] width 217 height 58
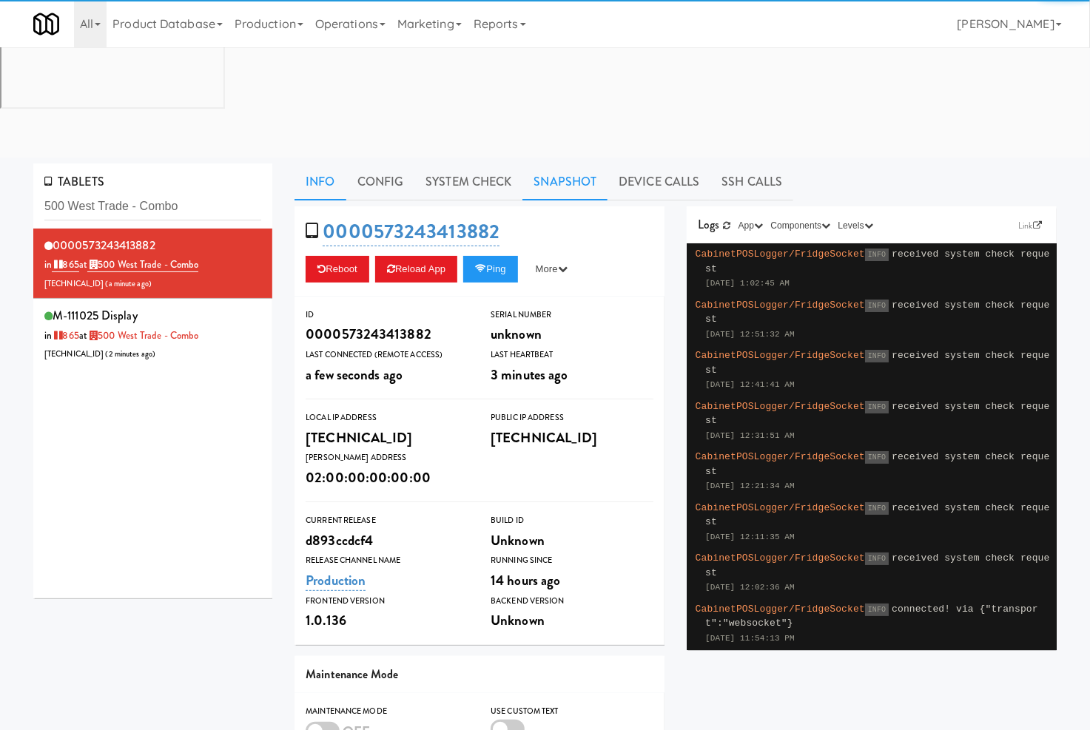
drag, startPoint x: 645, startPoint y: 71, endPoint x: 572, endPoint y: 83, distance: 73.4
click at [642, 163] on link "Device Calls" at bounding box center [658, 181] width 103 height 37
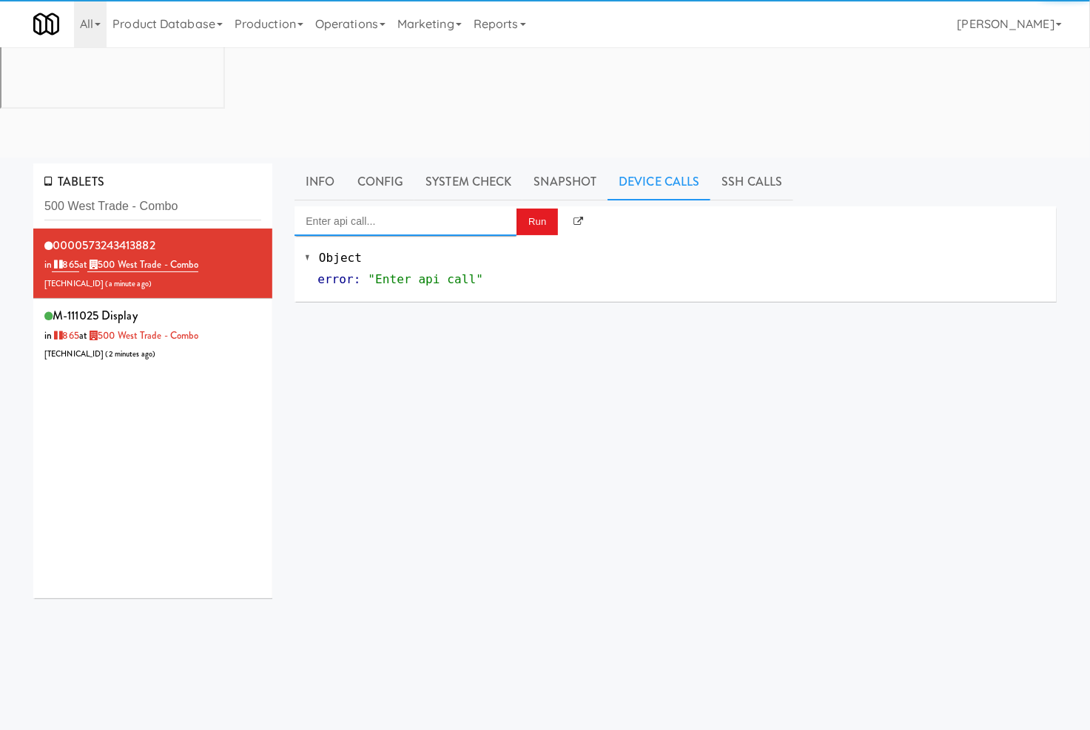
click at [462, 206] on input "Enter api call..." at bounding box center [405, 221] width 222 height 30
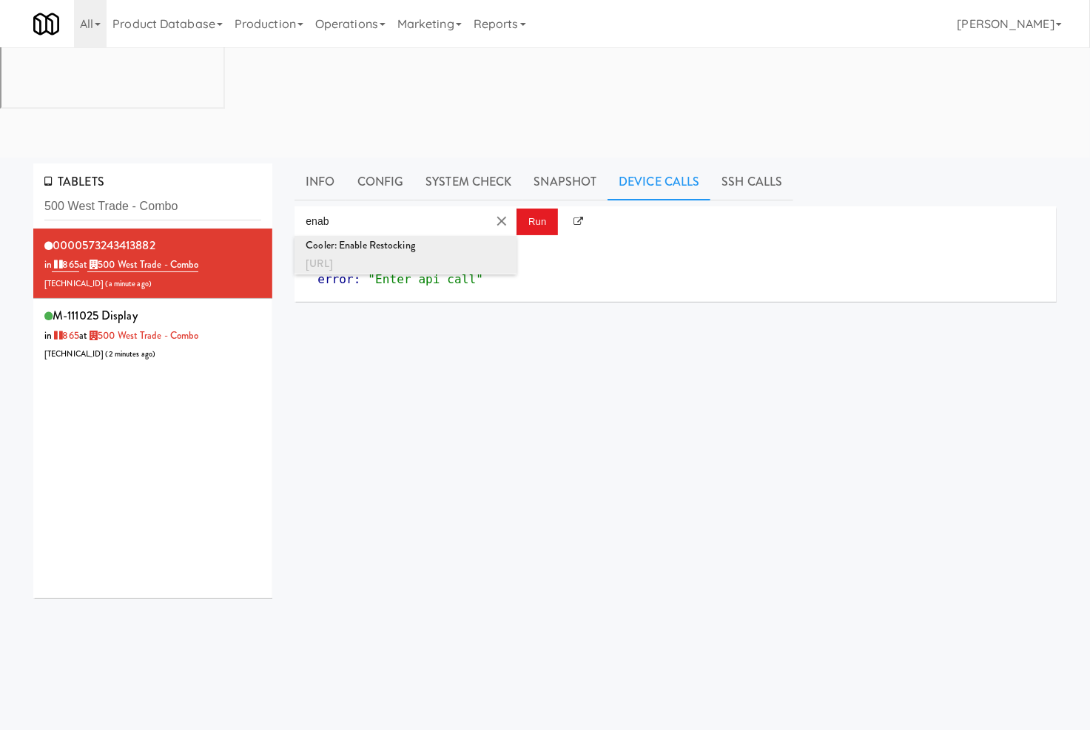
drag, startPoint x: 474, startPoint y: 150, endPoint x: 499, endPoint y: 145, distance: 25.7
click at [476, 254] on div "http://localhost:3000/cooler/restocking-mode/enable" at bounding box center [405, 263] width 200 height 19
type input "Cooler: Enable Restocking"
click at [544, 209] on button "Run" at bounding box center [536, 222] width 41 height 27
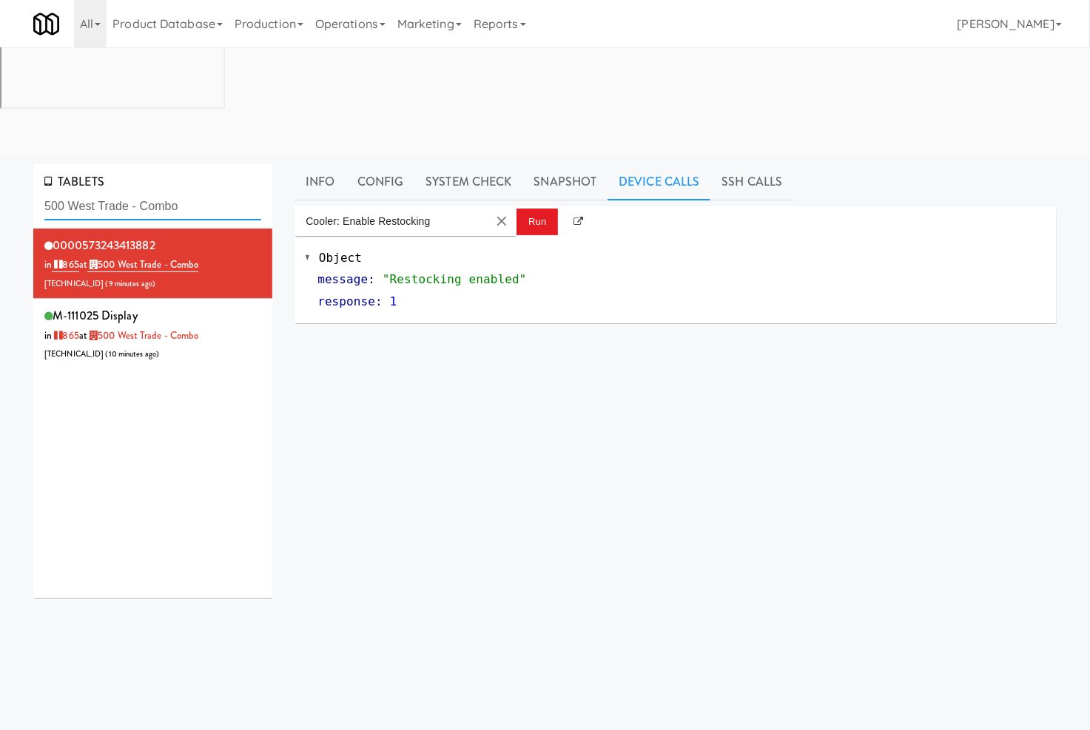
click at [129, 193] on input "500 West Trade - Combo" at bounding box center [152, 206] width 217 height 27
paste input "M-153707"
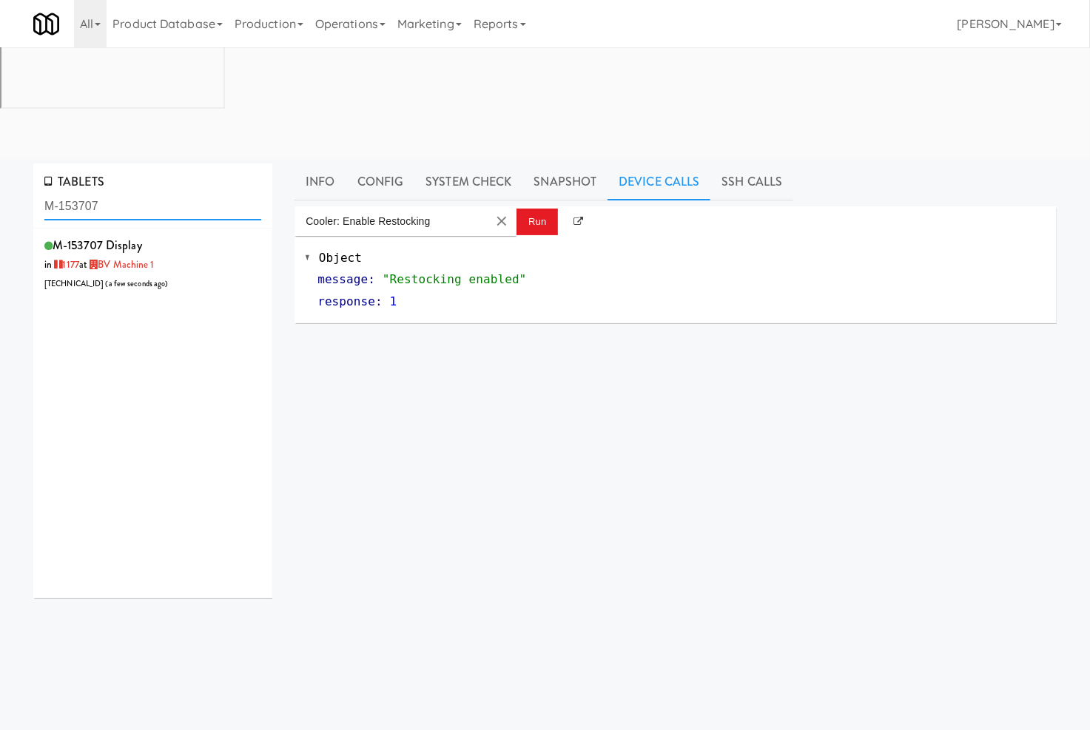
click at [122, 193] on input "M-153707" at bounding box center [152, 206] width 217 height 27
paste input "BV Machine 1"
type input "BV Machine 1"
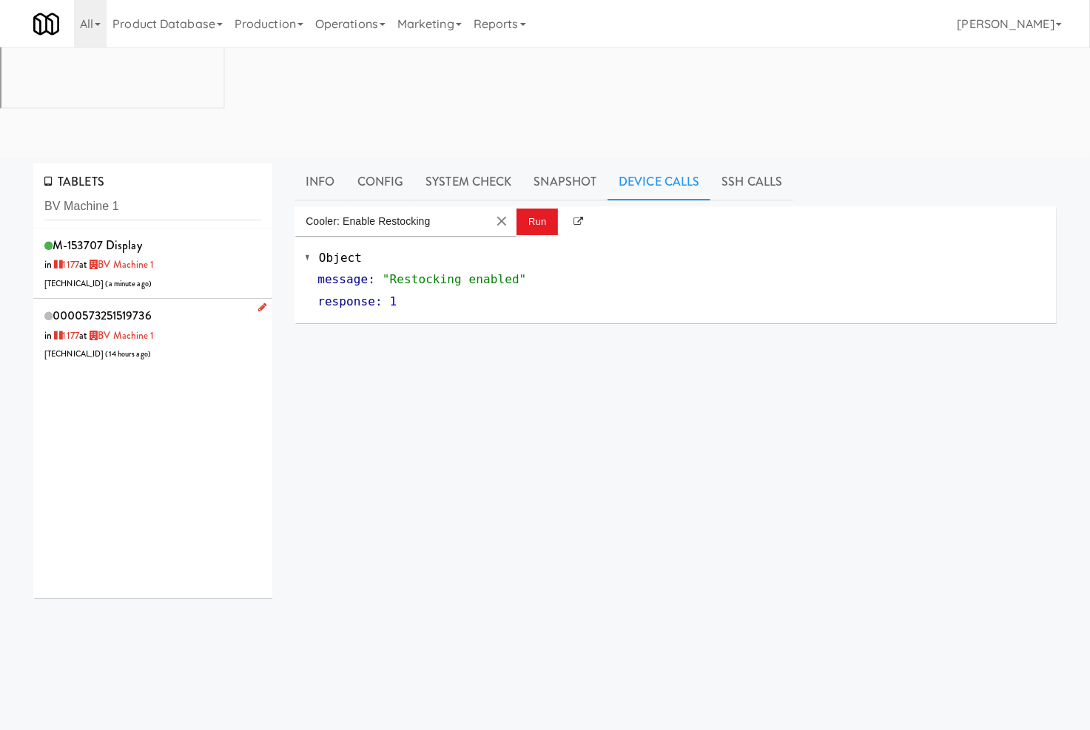
click at [172, 305] on div "0000573251519736 in 1177 at BV Machine 1 206.0.69.118 ( 14 hours ago )" at bounding box center [152, 334] width 217 height 58
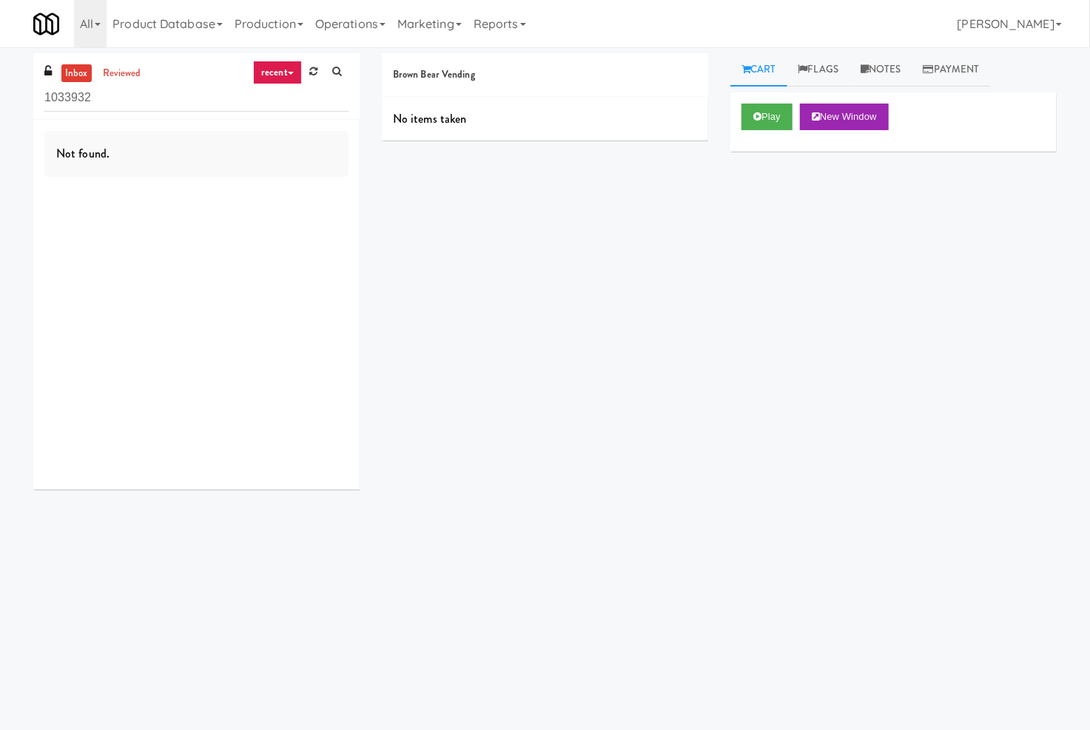
click at [111, 98] on input "1033932" at bounding box center [196, 97] width 304 height 27
type input "Pantry Field Two!"
click at [124, 75] on link "reviewed" at bounding box center [122, 73] width 46 height 18
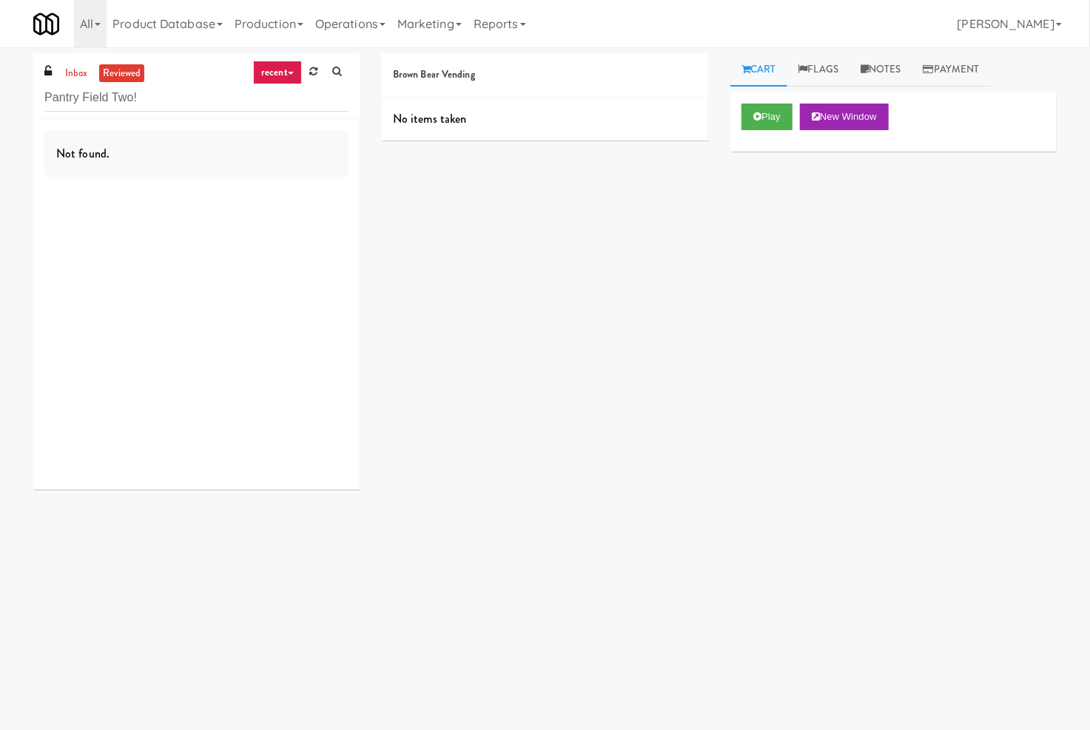
click at [119, 78] on link "reviewed" at bounding box center [122, 73] width 46 height 18
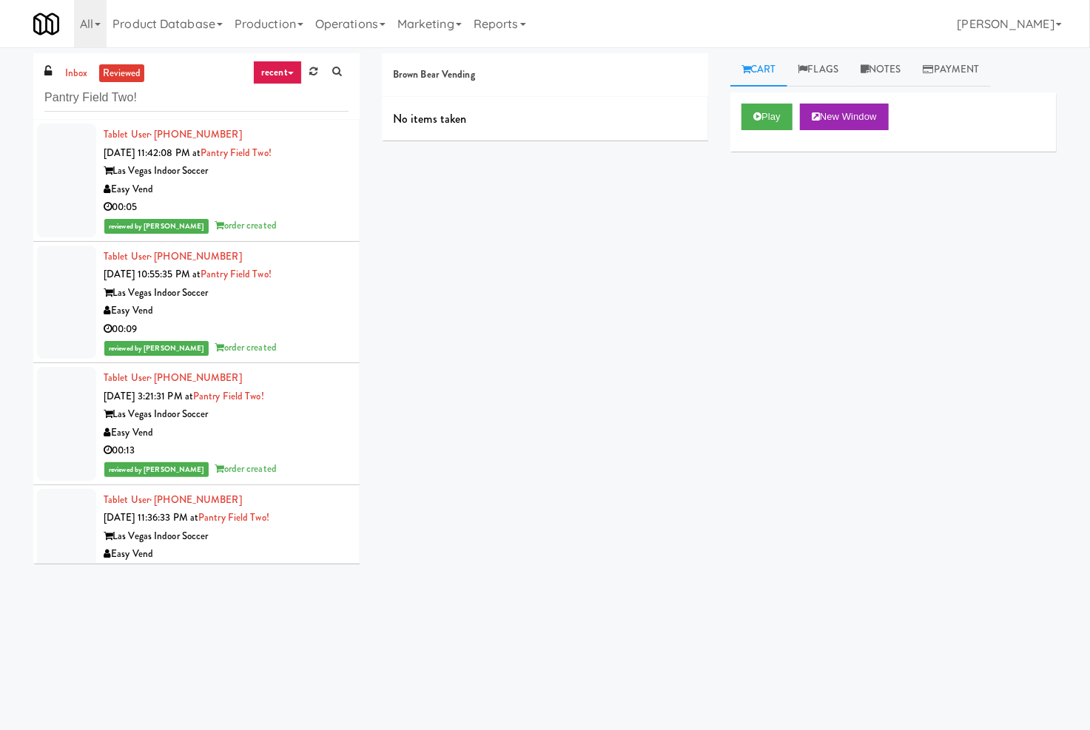
click at [395, 315] on div "Brown Bear Vending No items taken Cart Flags Notes Payment Play New Window Prim…" at bounding box center [719, 350] width 697 height 594
click at [289, 212] on div "00:05" at bounding box center [226, 207] width 245 height 18
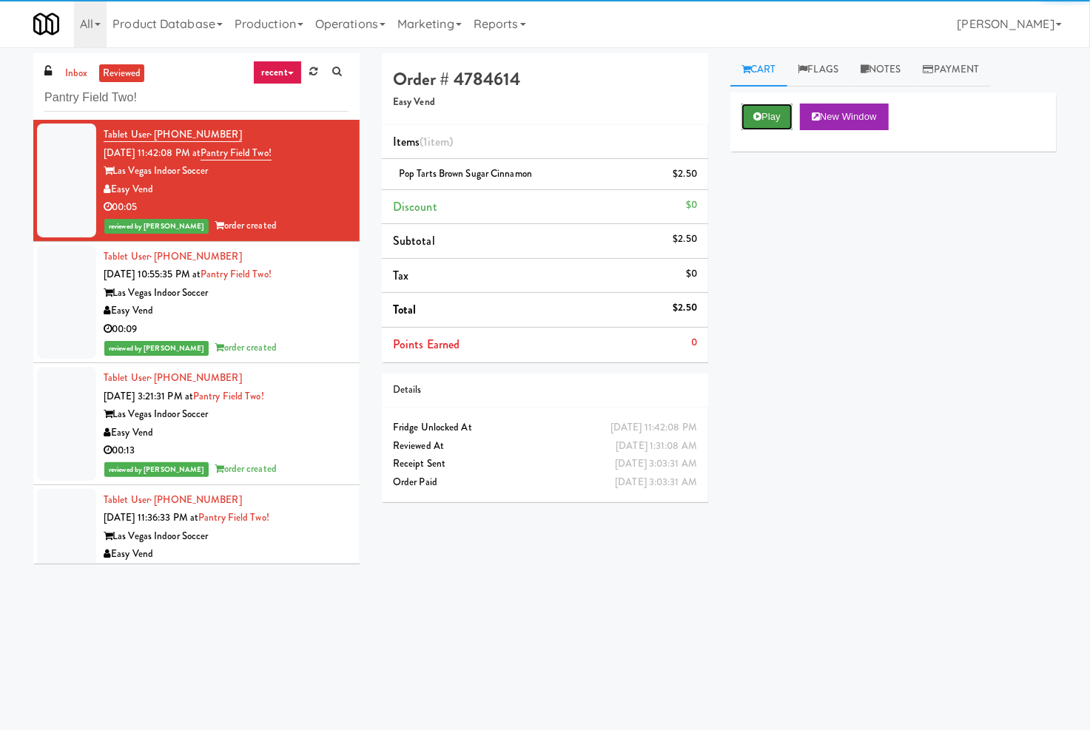
click at [779, 127] on button "Play" at bounding box center [766, 117] width 51 height 27
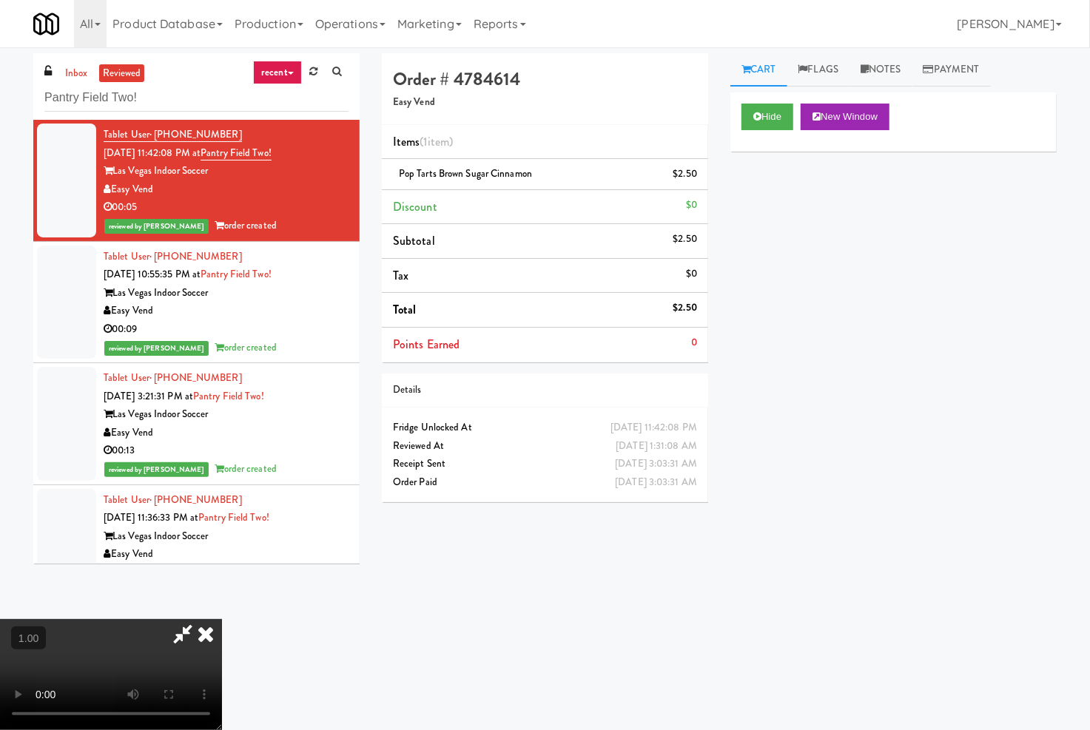
click at [222, 619] on video at bounding box center [111, 674] width 222 height 111
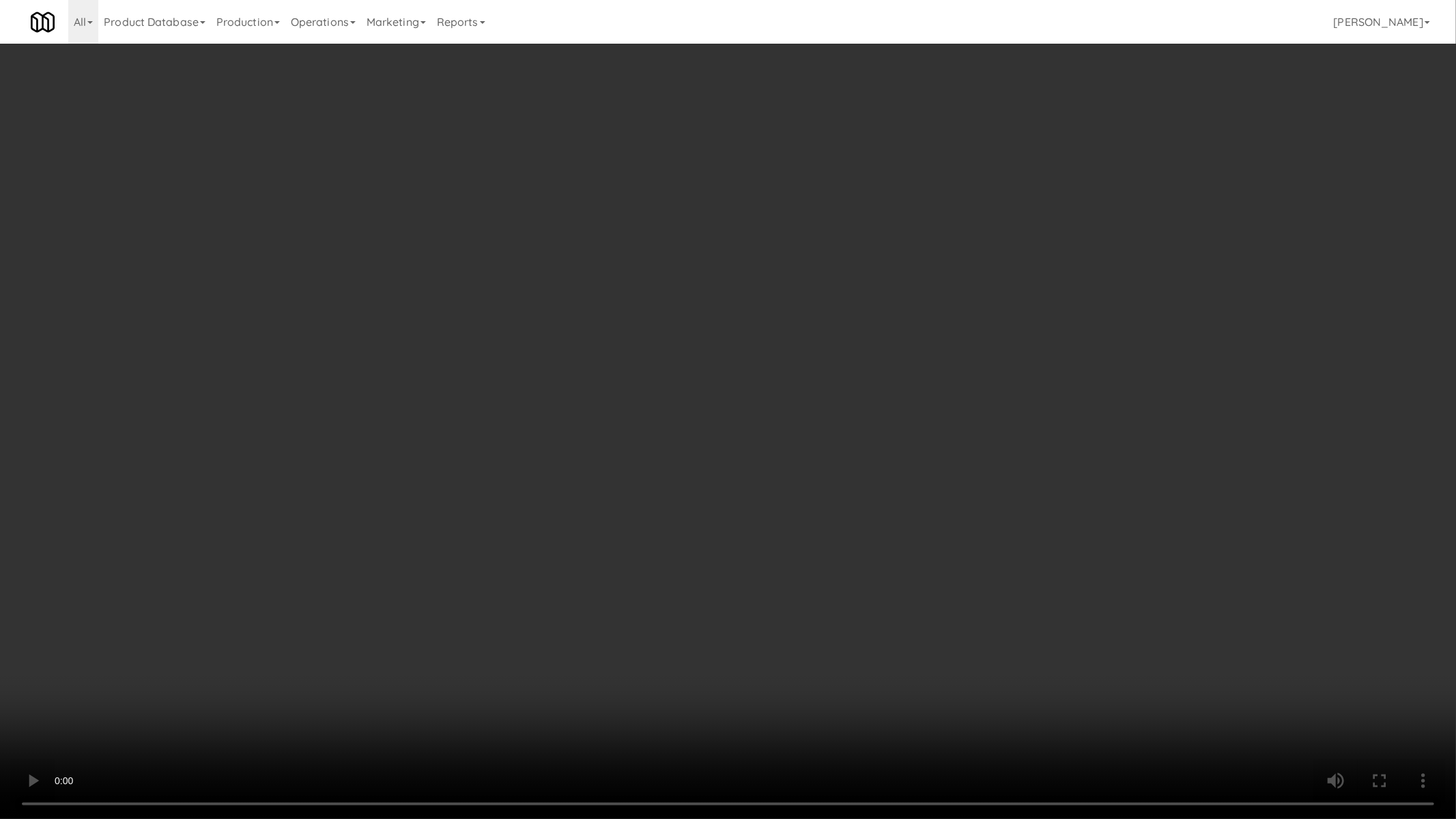
click at [792, 468] on video at bounding box center [728, 410] width 1456 height 819
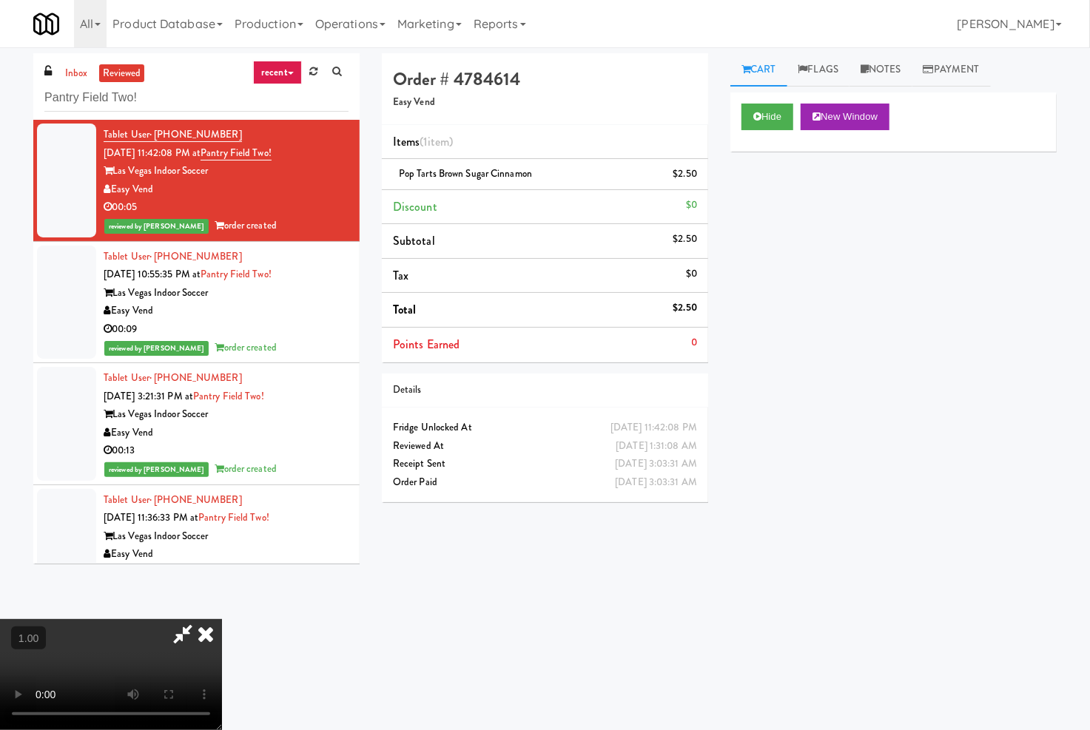
click at [222, 619] on icon at bounding box center [205, 634] width 33 height 30
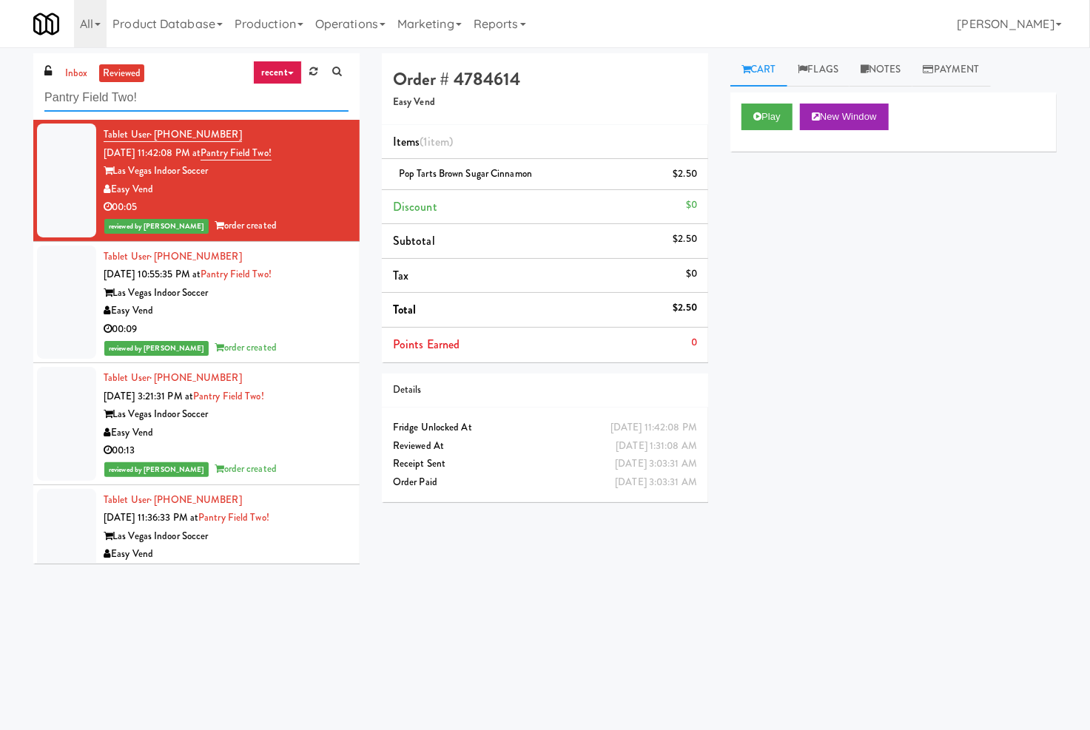
click at [121, 97] on input "Pantry Field Two!" at bounding box center [196, 97] width 304 height 27
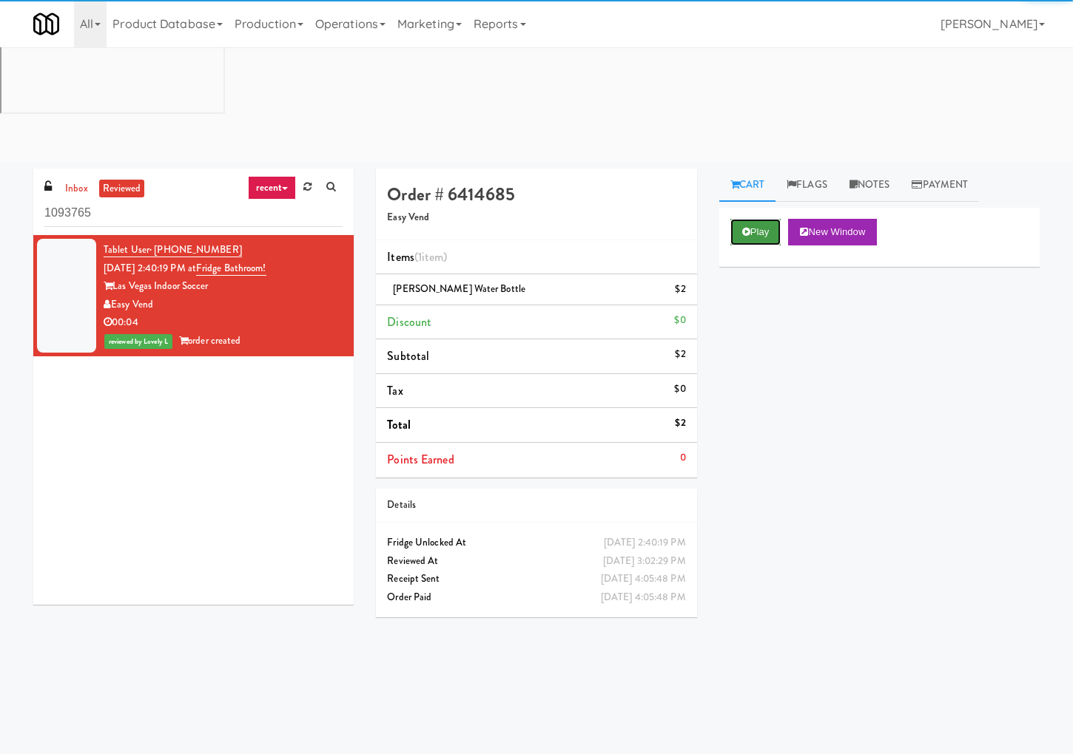
click at [760, 219] on button "Play" at bounding box center [755, 232] width 51 height 27
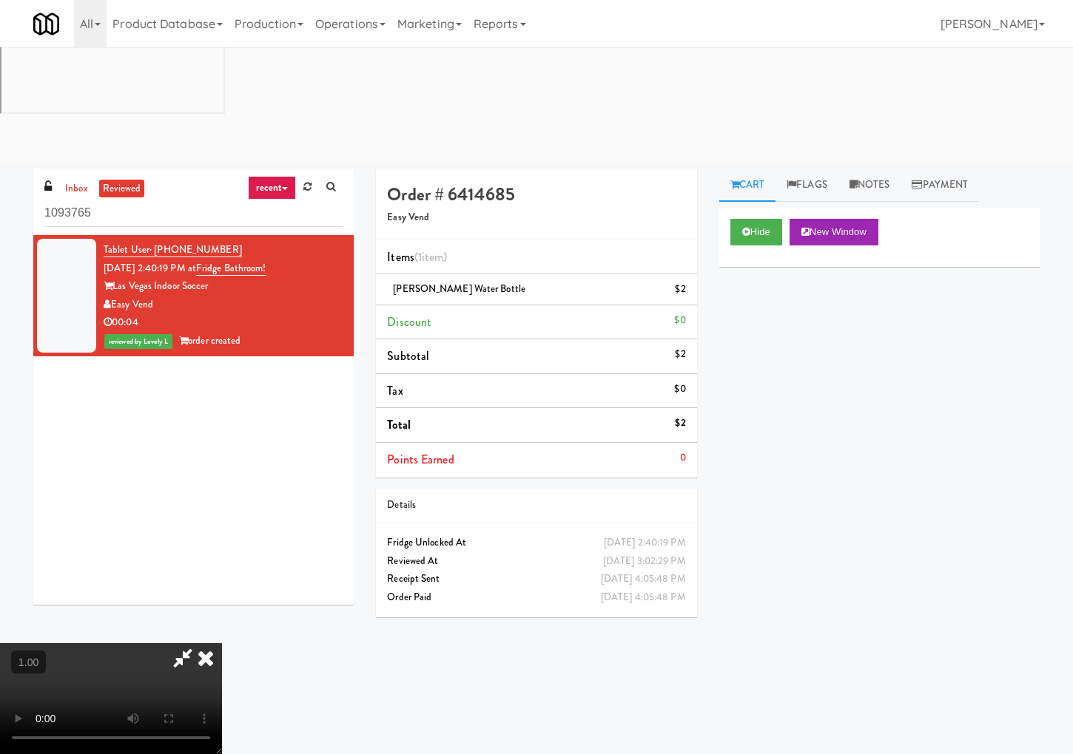
click at [222, 644] on icon at bounding box center [205, 659] width 33 height 30
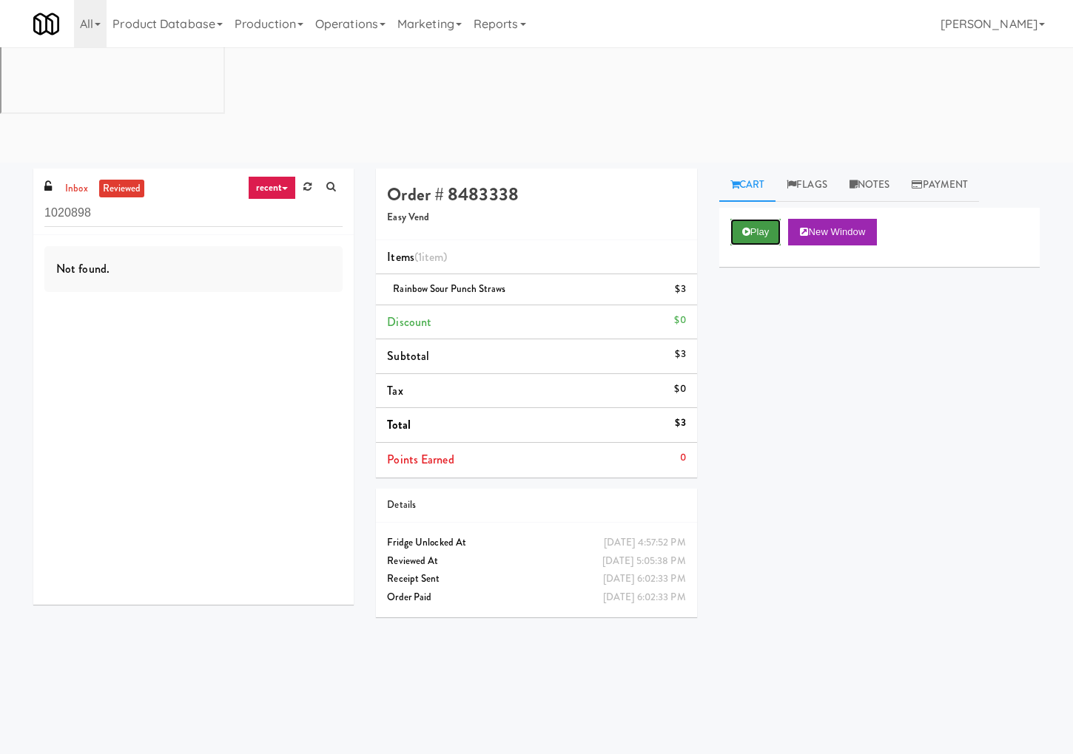
click at [758, 219] on button "Play" at bounding box center [755, 232] width 51 height 27
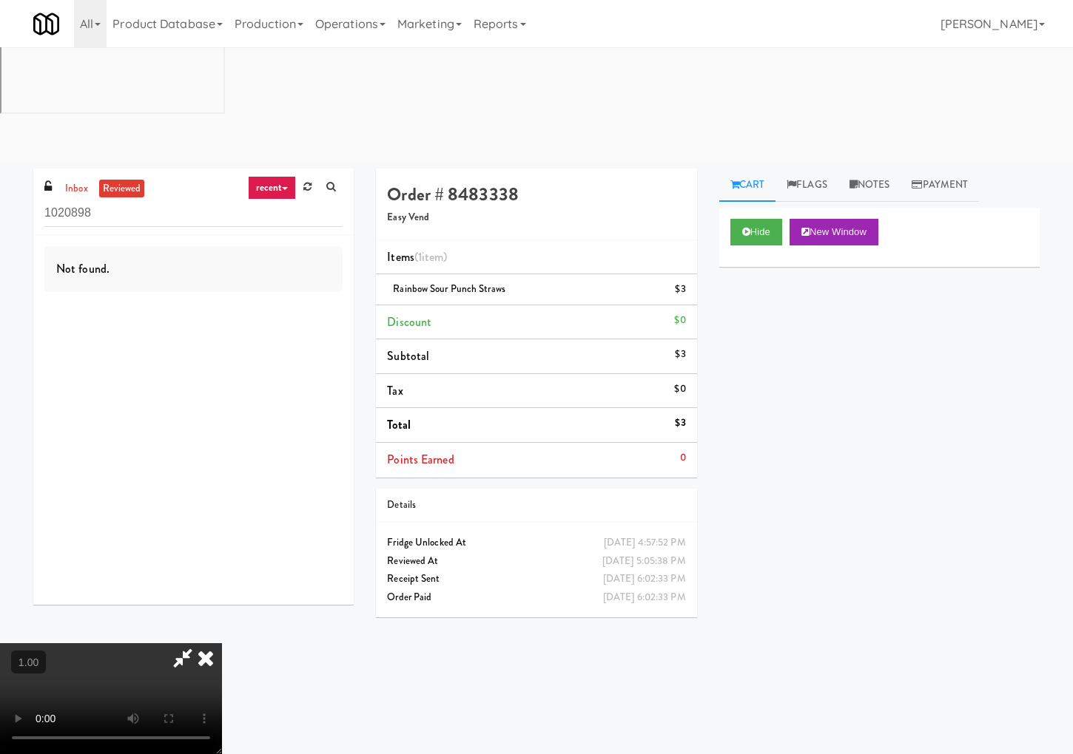
click at [222, 644] on icon at bounding box center [205, 659] width 33 height 30
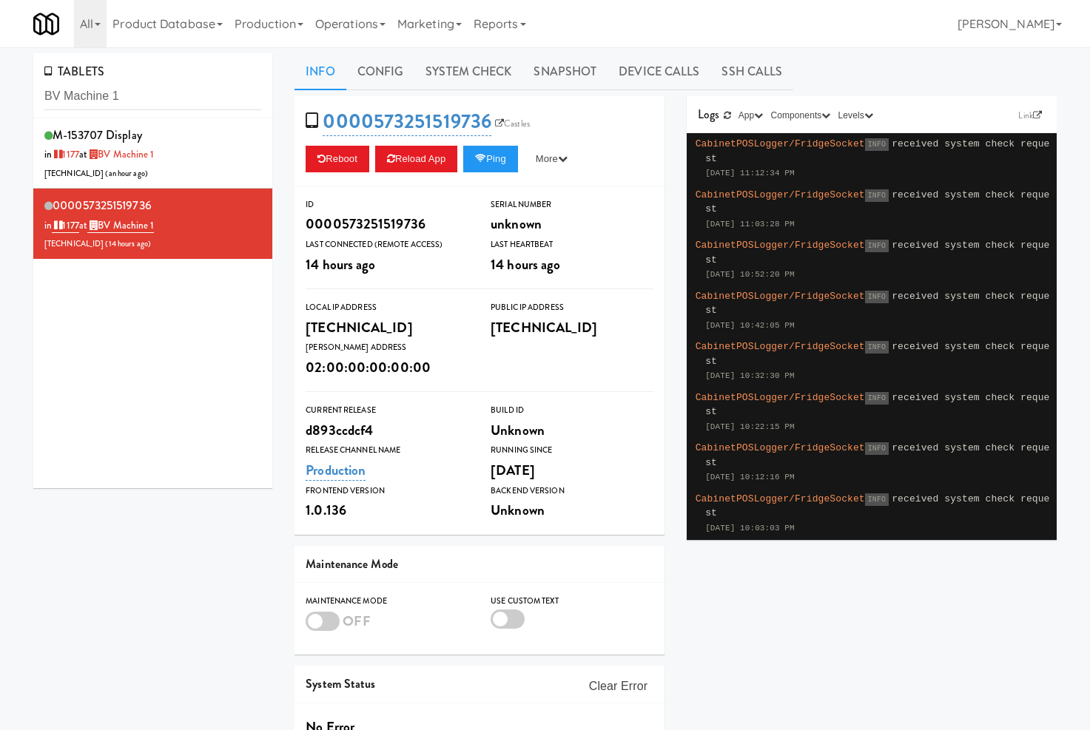
scroll to position [5, 0]
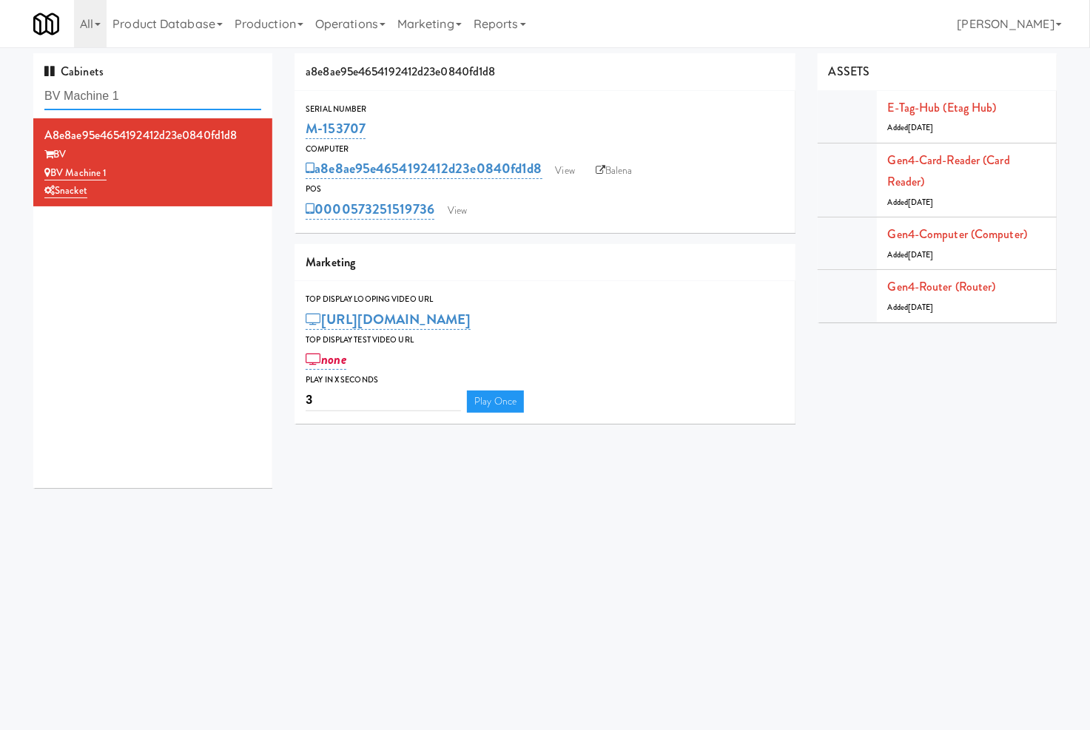
click at [126, 86] on input "BV Machine 1" at bounding box center [152, 96] width 217 height 27
paste input "Estate - Pantry - Right"
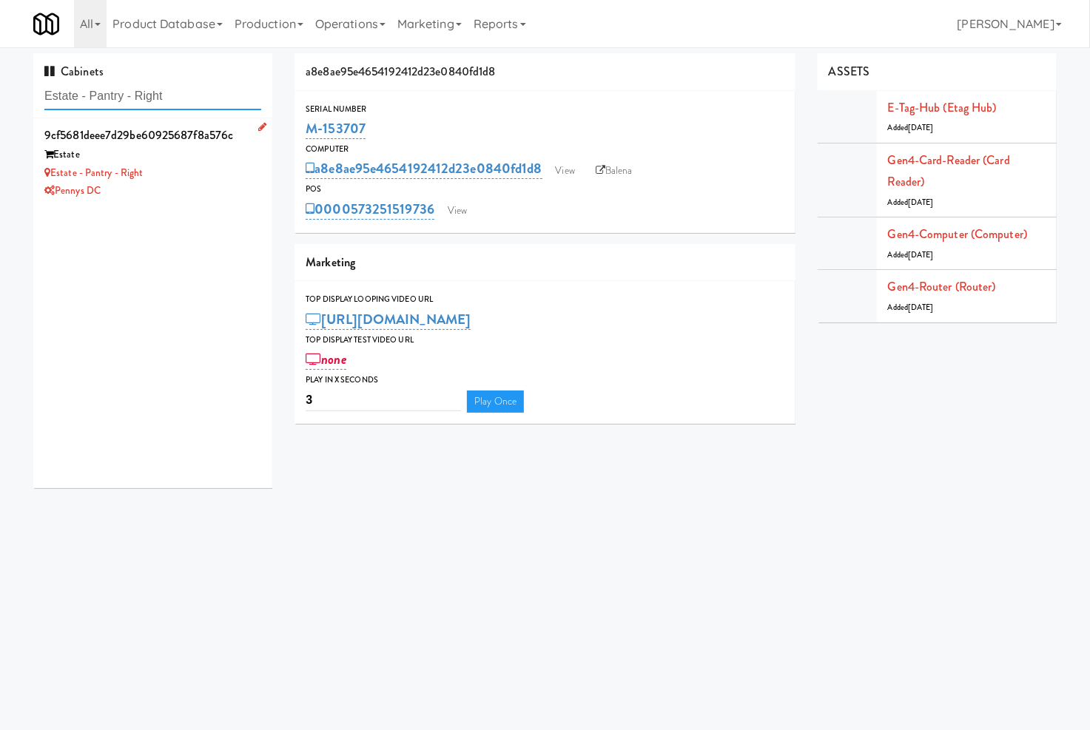
type input "Estate - Pantry - Right"
click at [175, 192] on div "Pennys DC" at bounding box center [152, 191] width 217 height 18
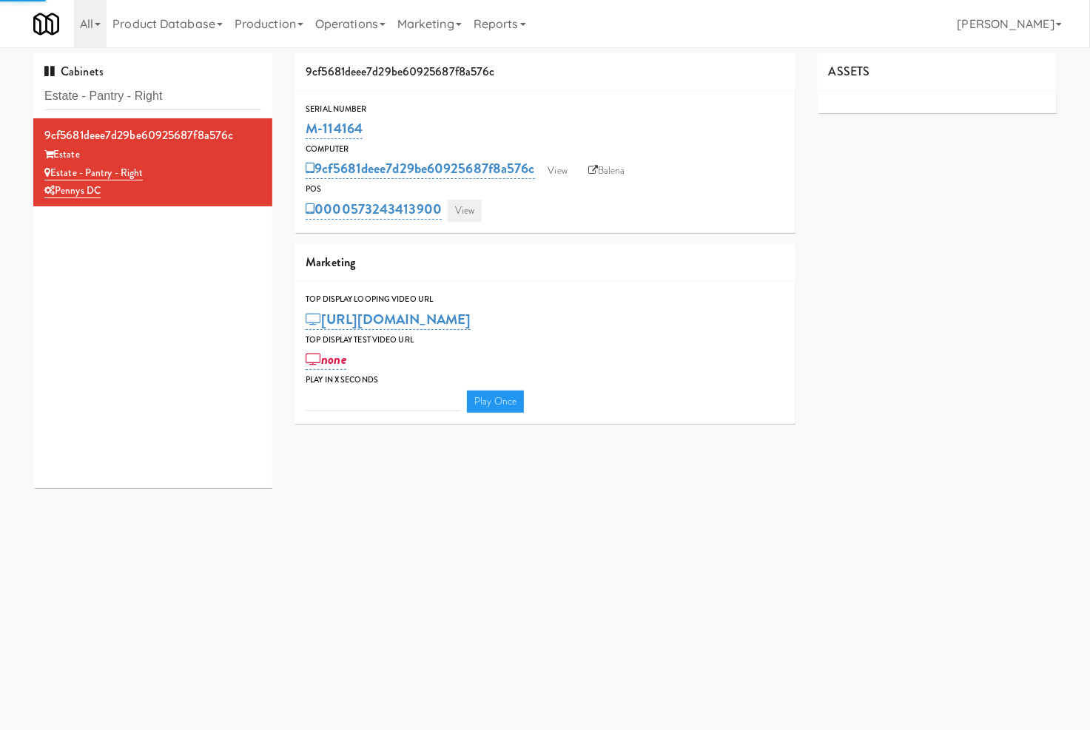
type input "3"
click at [464, 215] on link "View" at bounding box center [464, 211] width 34 height 22
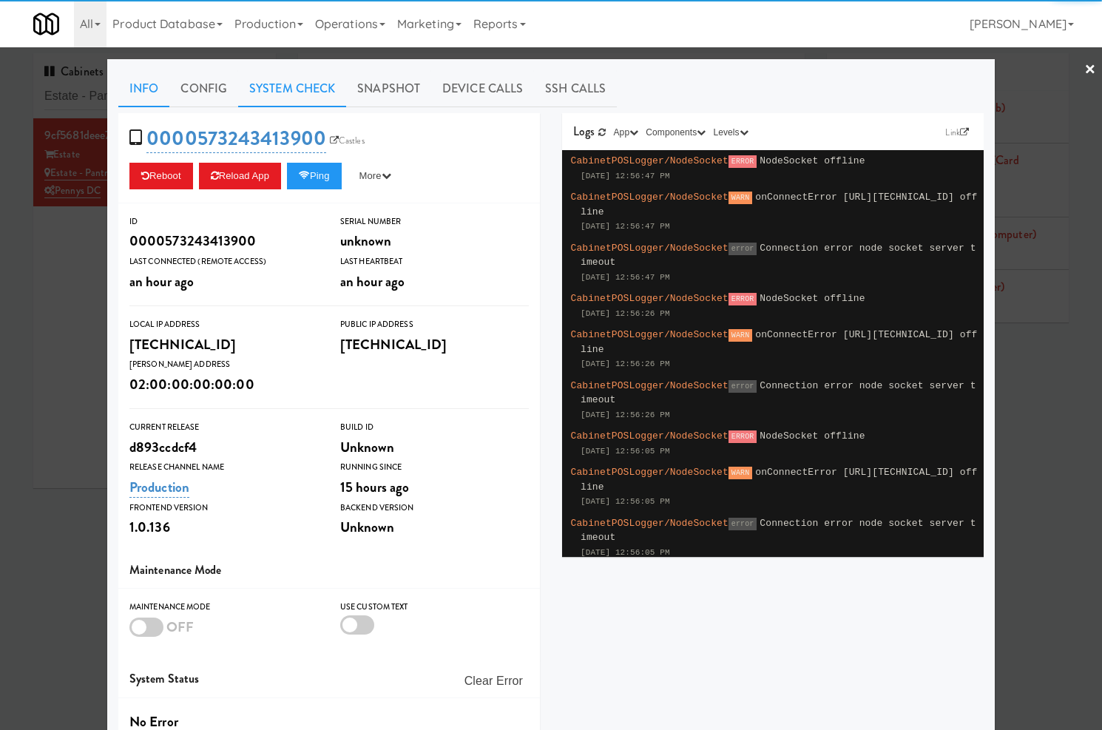
click at [313, 98] on link "System Check" at bounding box center [292, 88] width 108 height 37
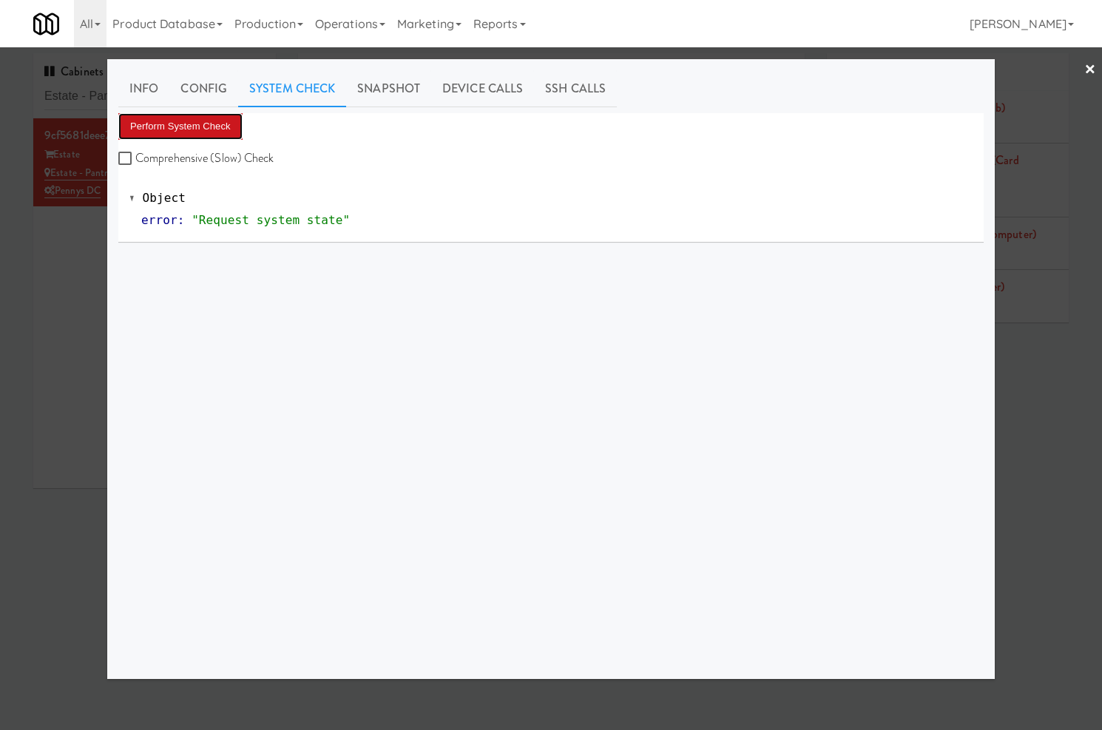
click at [209, 128] on button "Perform System Check" at bounding box center [180, 126] width 124 height 27
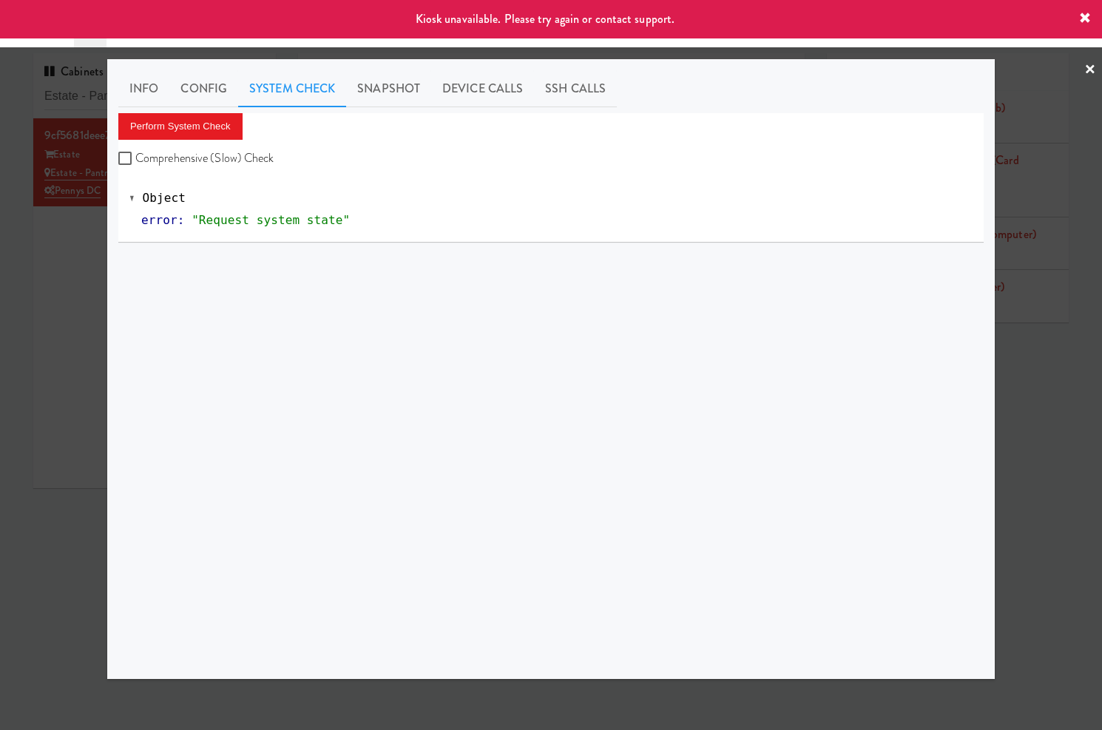
click at [47, 220] on div at bounding box center [551, 365] width 1102 height 730
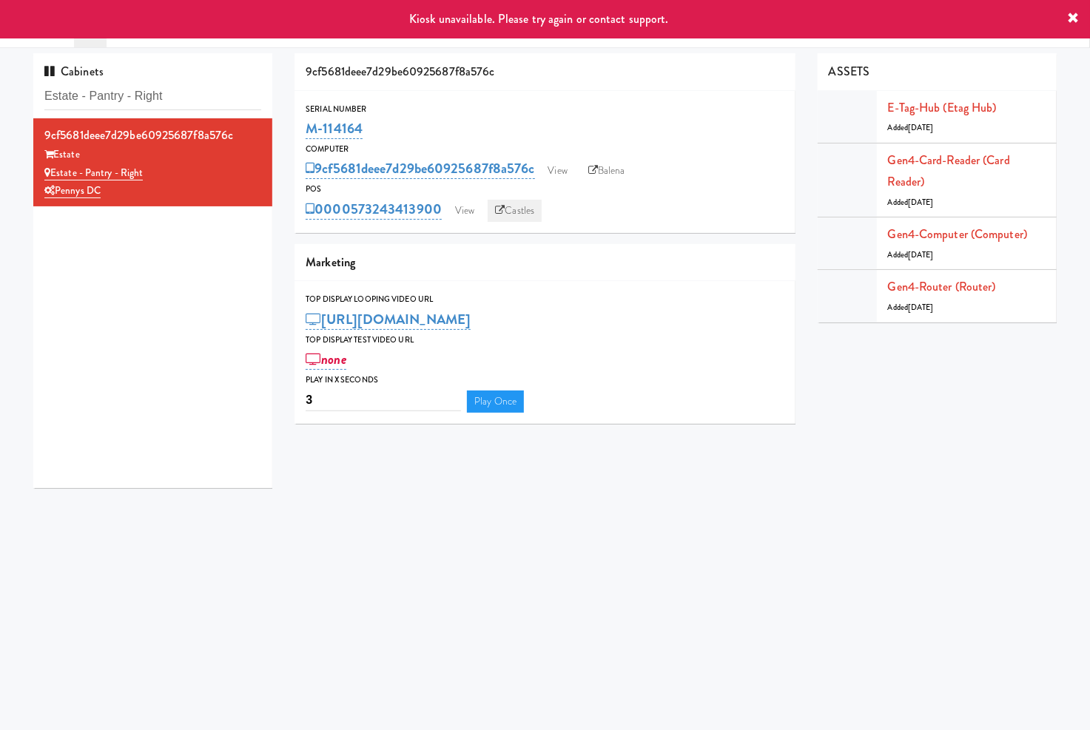
click at [530, 209] on link "Castles" at bounding box center [514, 211] width 54 height 22
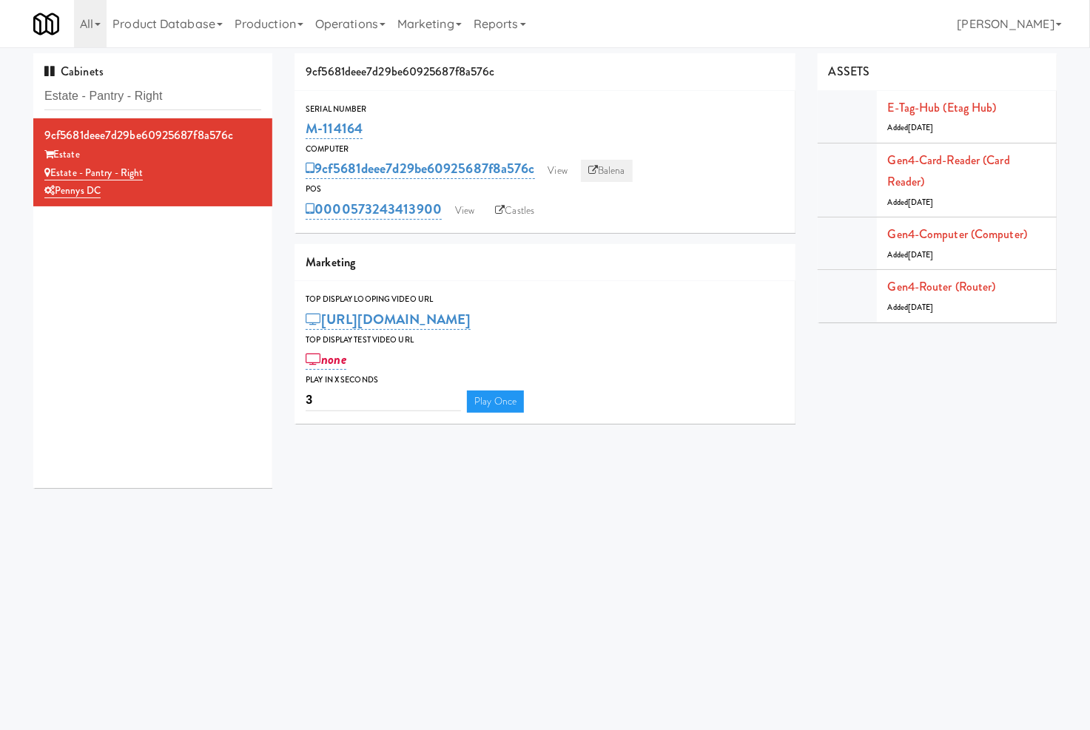
click at [626, 172] on link "Balena" at bounding box center [607, 171] width 52 height 22
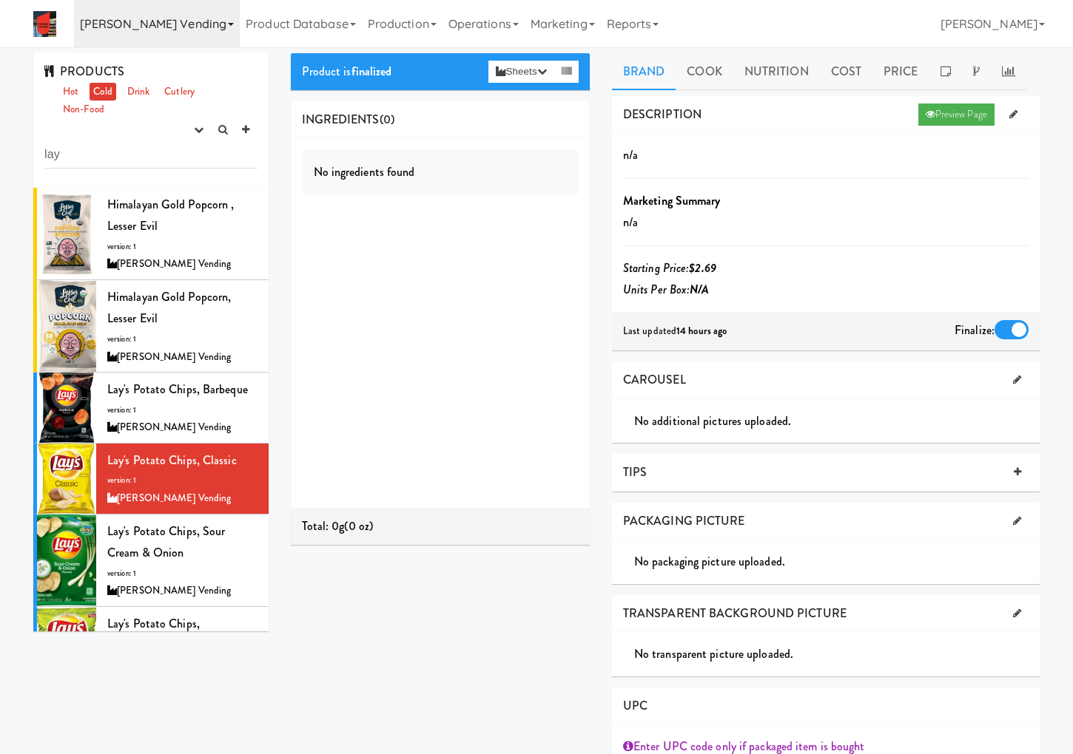
scroll to position [46, 0]
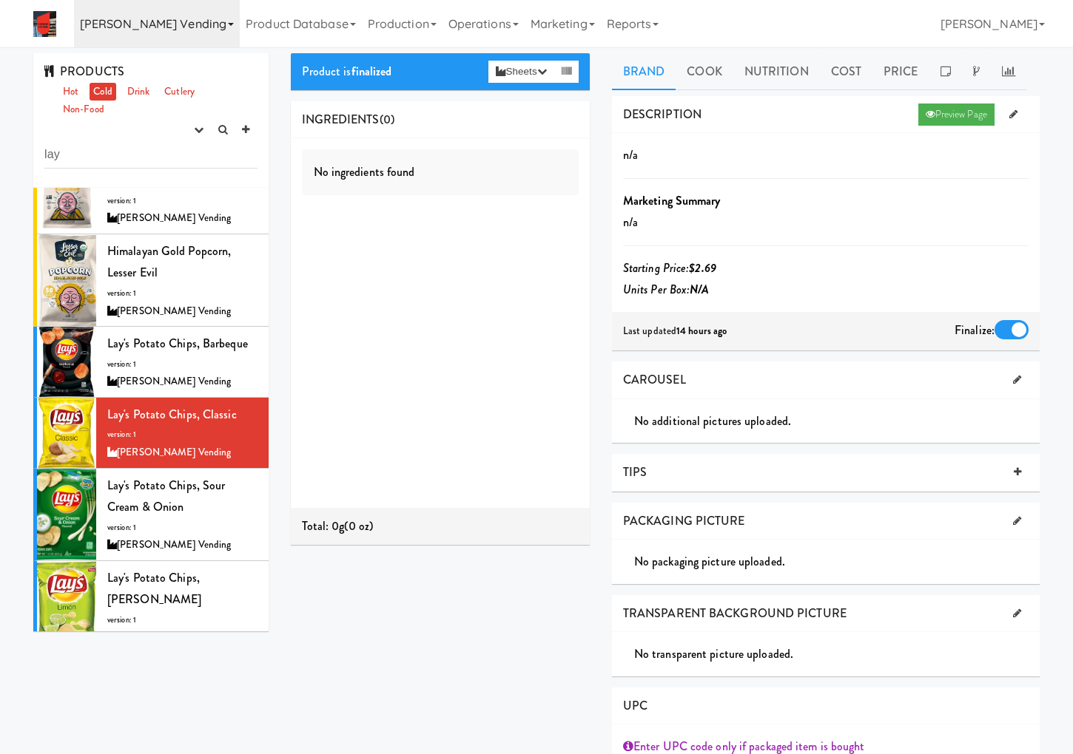
click at [100, 33] on link "[PERSON_NAME] Vending" at bounding box center [157, 23] width 166 height 47
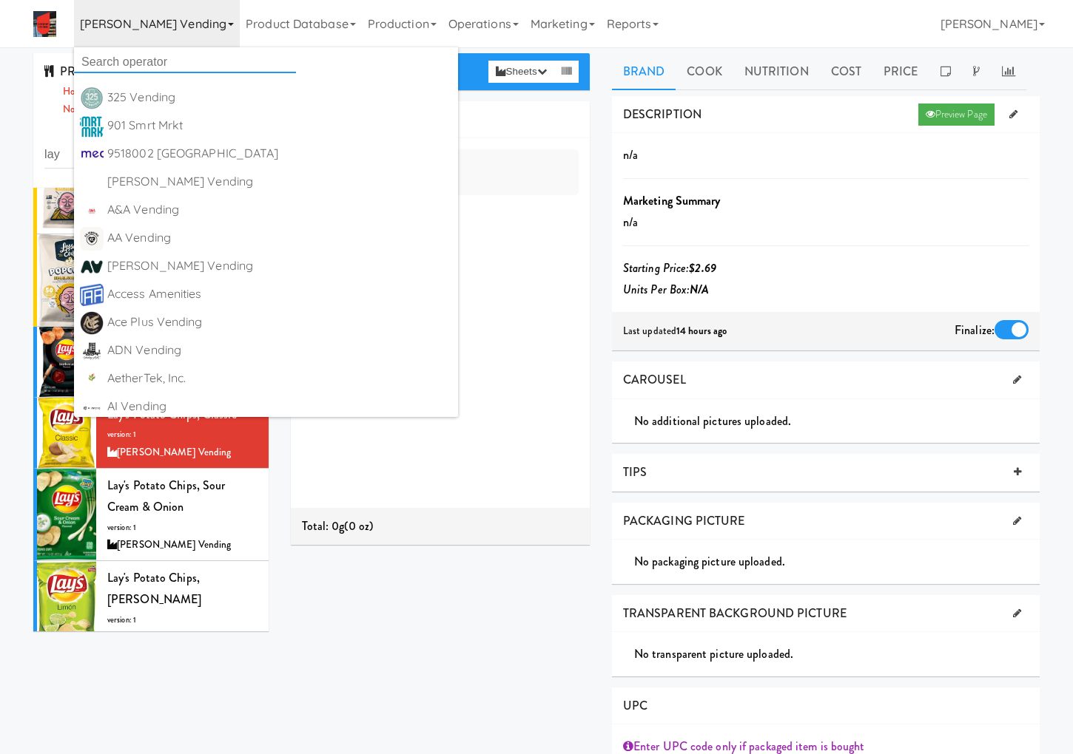
drag, startPoint x: 109, startPoint y: 60, endPoint x: 107, endPoint y: 48, distance: 11.9
click at [111, 60] on input "text" at bounding box center [185, 62] width 222 height 22
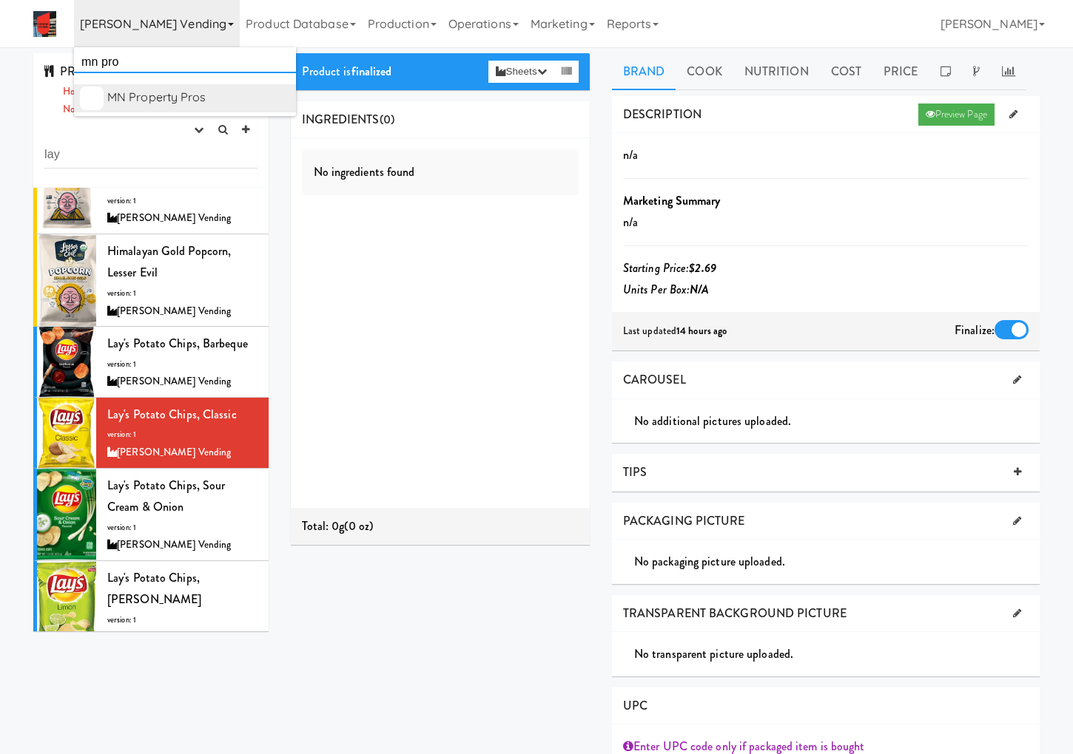
type input "mn pro"
click at [195, 96] on div "MN Property Pros" at bounding box center [198, 98] width 183 height 22
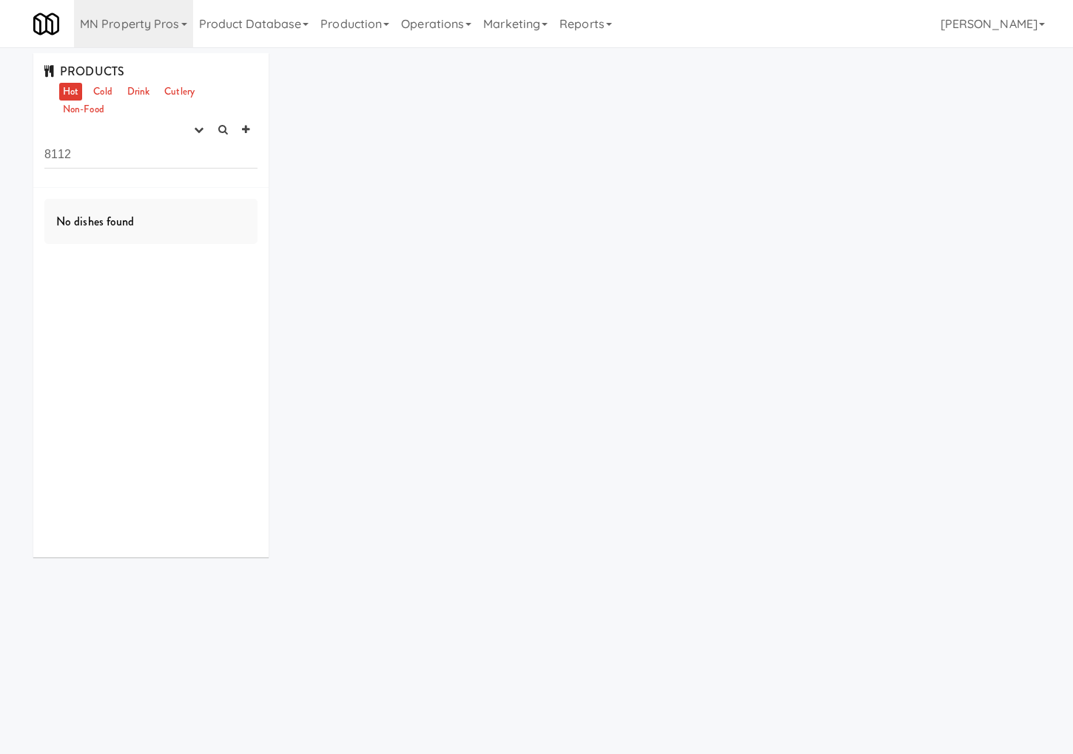
click at [678, 33] on div "MN Property Pros 325 Vending https://classic.micromart.com/recipes/8112?operato…" at bounding box center [536, 23] width 1006 height 47
click at [767, 128] on div "PRODUCTS Hot Cold Drink Cutlery Non-Food experimenting finalized shipped discon…" at bounding box center [536, 311] width 1028 height 516
click at [104, 152] on input "8112" at bounding box center [150, 154] width 213 height 27
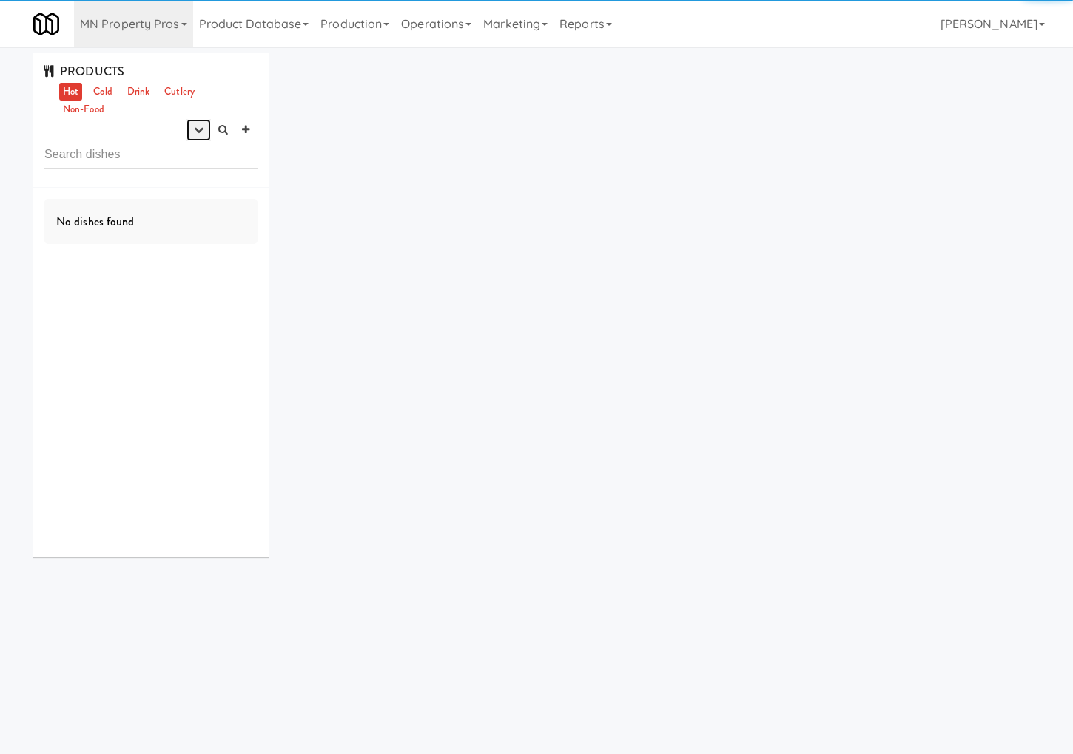
click at [198, 132] on icon "button" at bounding box center [199, 130] width 10 height 10
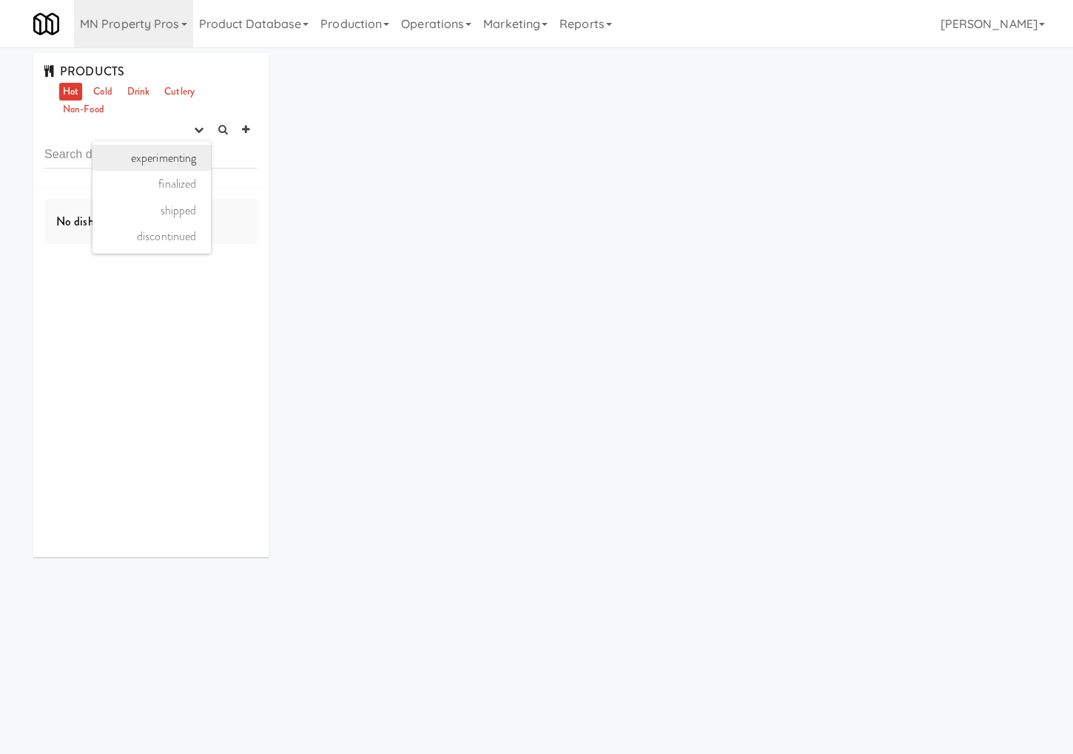
click at [190, 160] on link "experimenting" at bounding box center [151, 158] width 118 height 27
click at [101, 92] on link "Cold" at bounding box center [102, 92] width 26 height 18
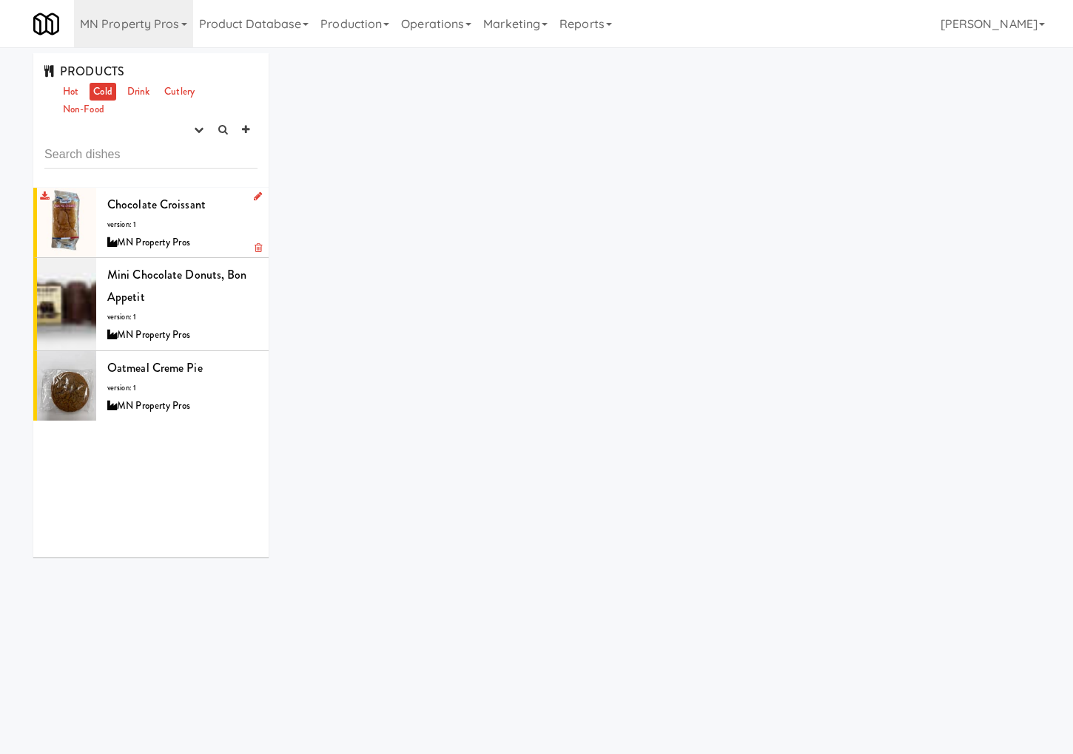
click at [180, 210] on span "Chocolate Croissant" at bounding box center [156, 204] width 98 height 17
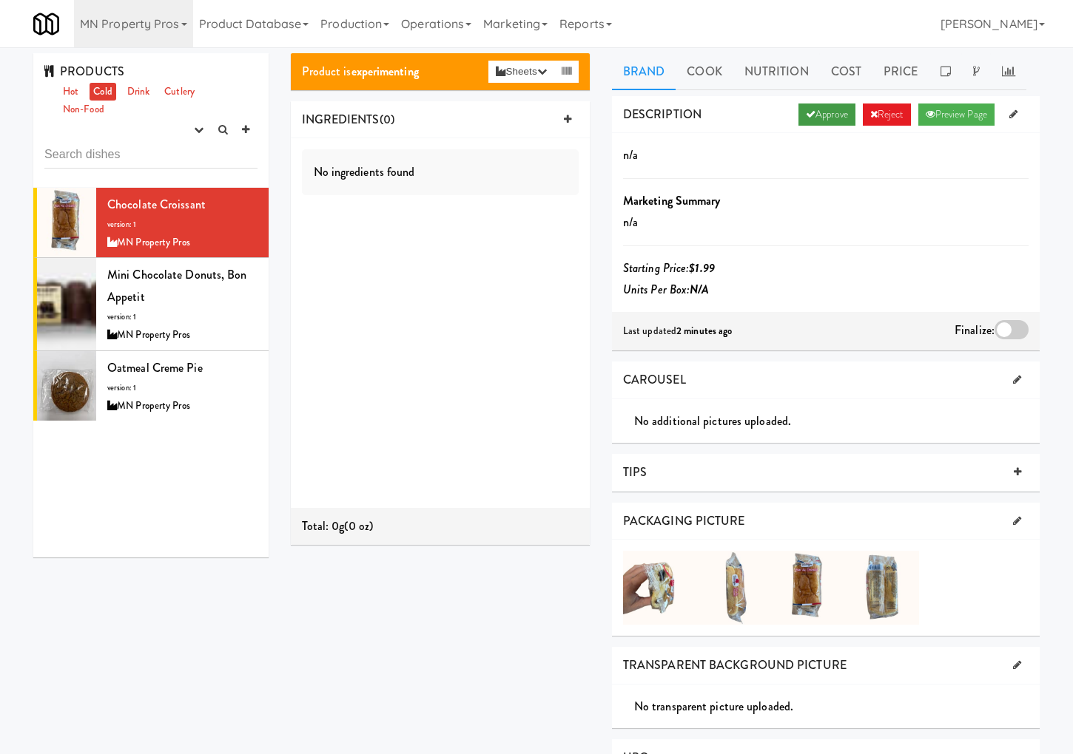
click at [810, 118] on link "Approve" at bounding box center [826, 115] width 57 height 22
click at [990, 326] on span "Finalize:" at bounding box center [974, 330] width 40 height 17
click at [999, 329] on div at bounding box center [1011, 329] width 34 height 19
click at [0, 0] on input "checkbox" at bounding box center [0, 0] width 0 height 0
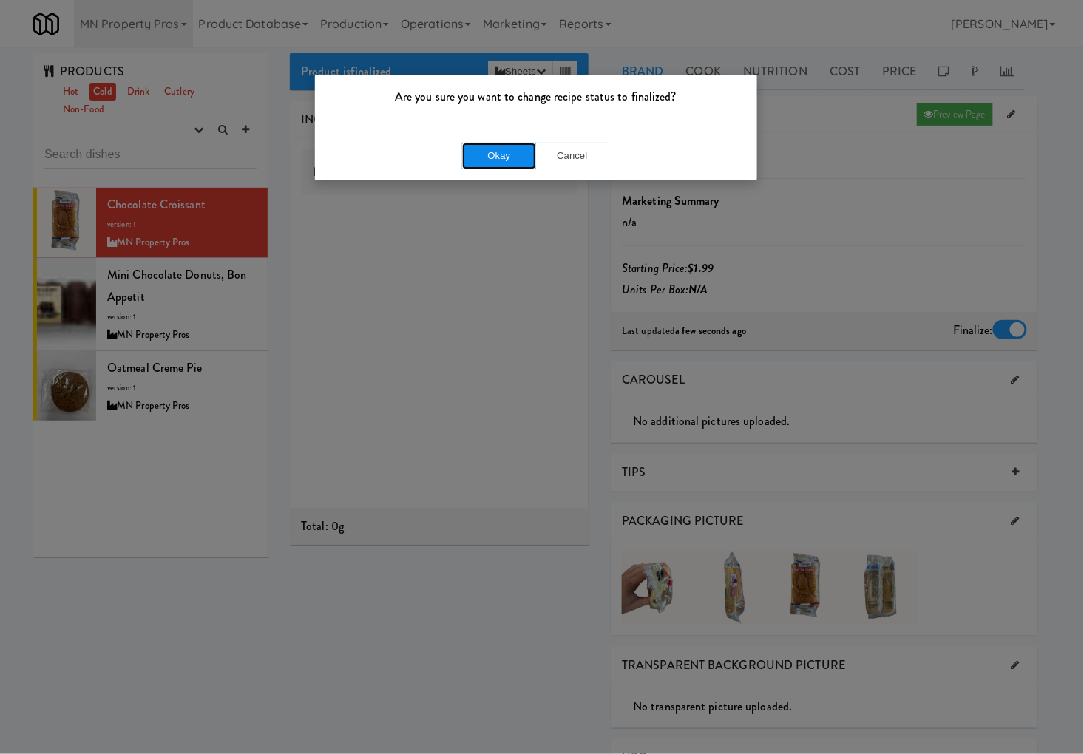
click at [505, 143] on button "Okay" at bounding box center [499, 156] width 74 height 27
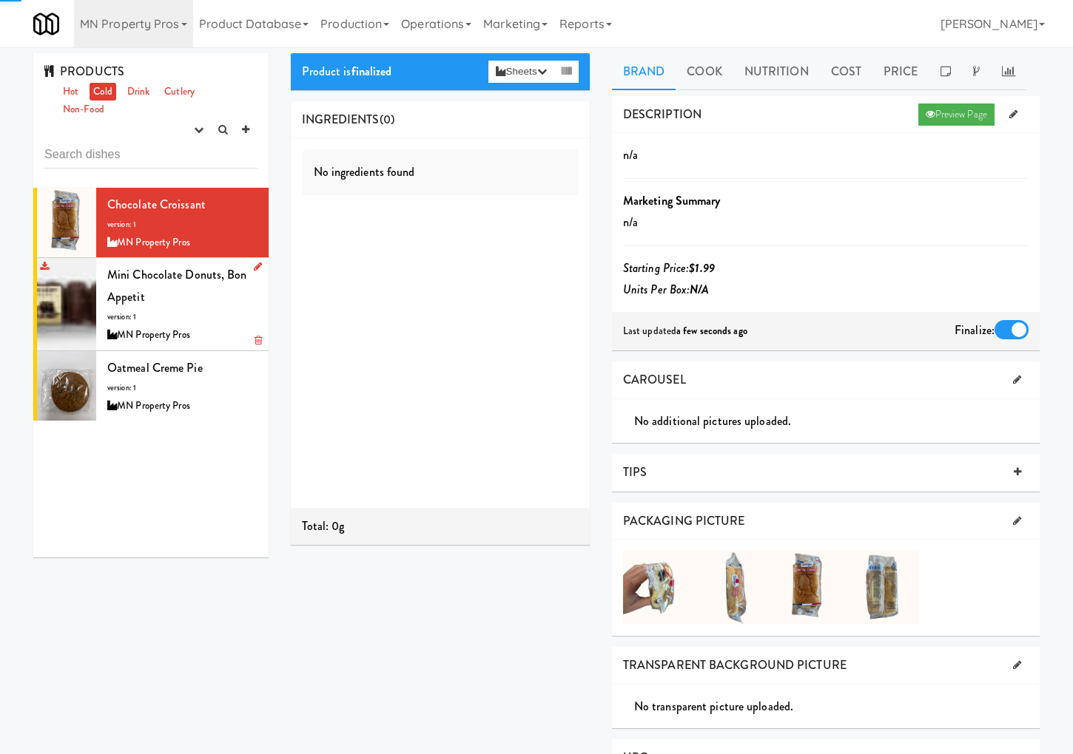
click at [208, 316] on div "Mini Chocolate Donuts, Bon Appetit version: 1 MN Property Pros" at bounding box center [182, 304] width 150 height 80
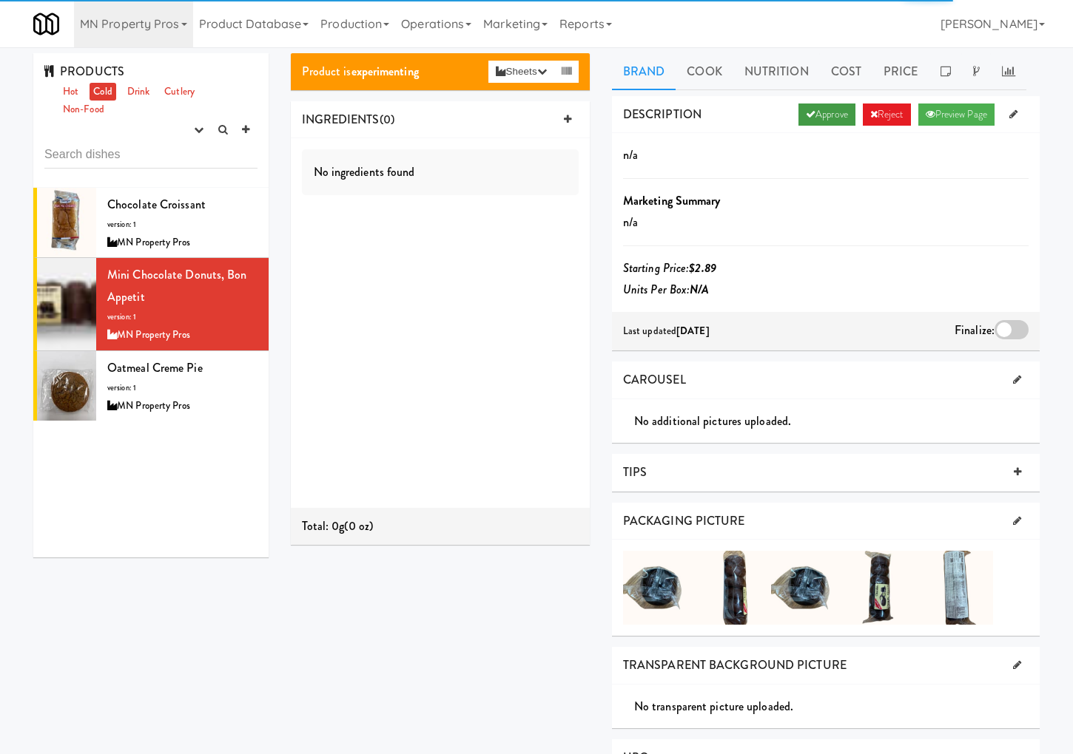
click at [804, 104] on link "Approve" at bounding box center [826, 115] width 57 height 22
click at [1010, 337] on div at bounding box center [1011, 329] width 34 height 19
click at [0, 0] on input "checkbox" at bounding box center [0, 0] width 0 height 0
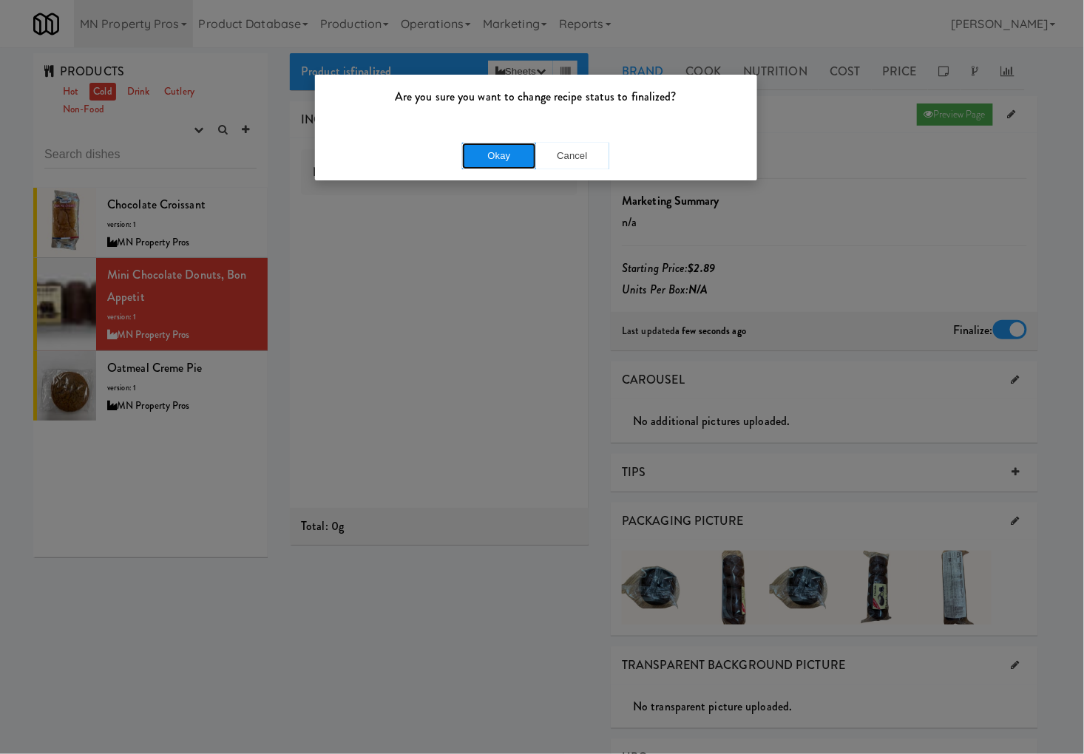
click at [533, 151] on button "Okay" at bounding box center [499, 156] width 74 height 27
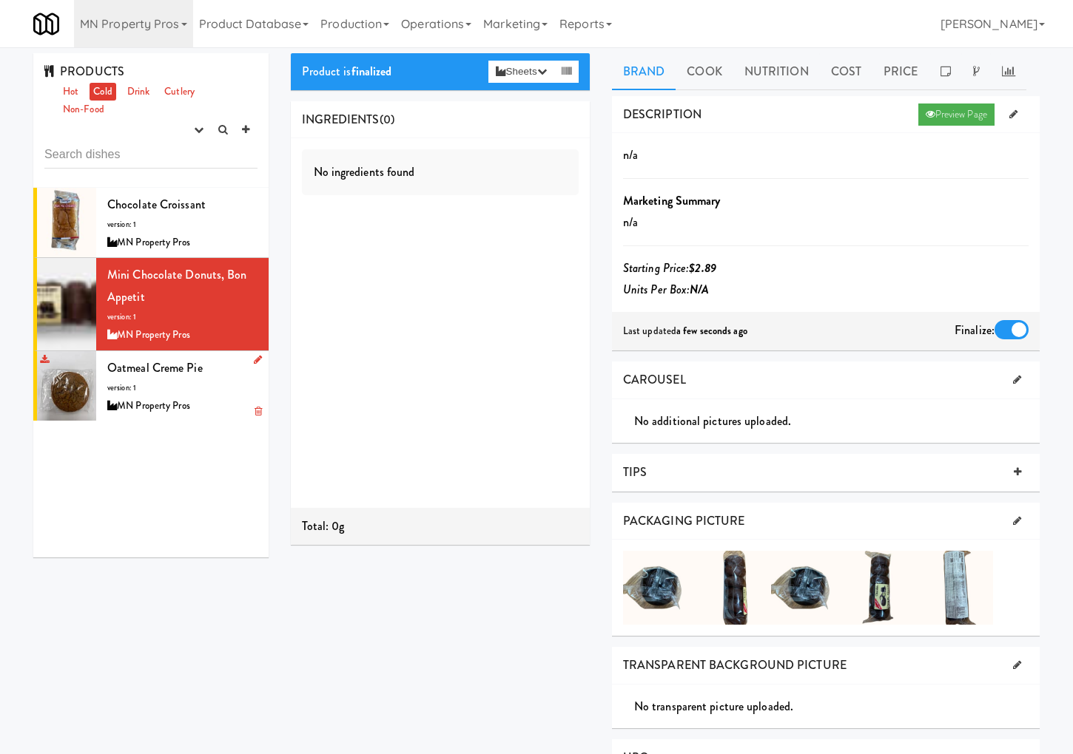
click at [203, 381] on div "Oatmeal Creme Pie version: 1 MN Property Pros" at bounding box center [182, 386] width 150 height 58
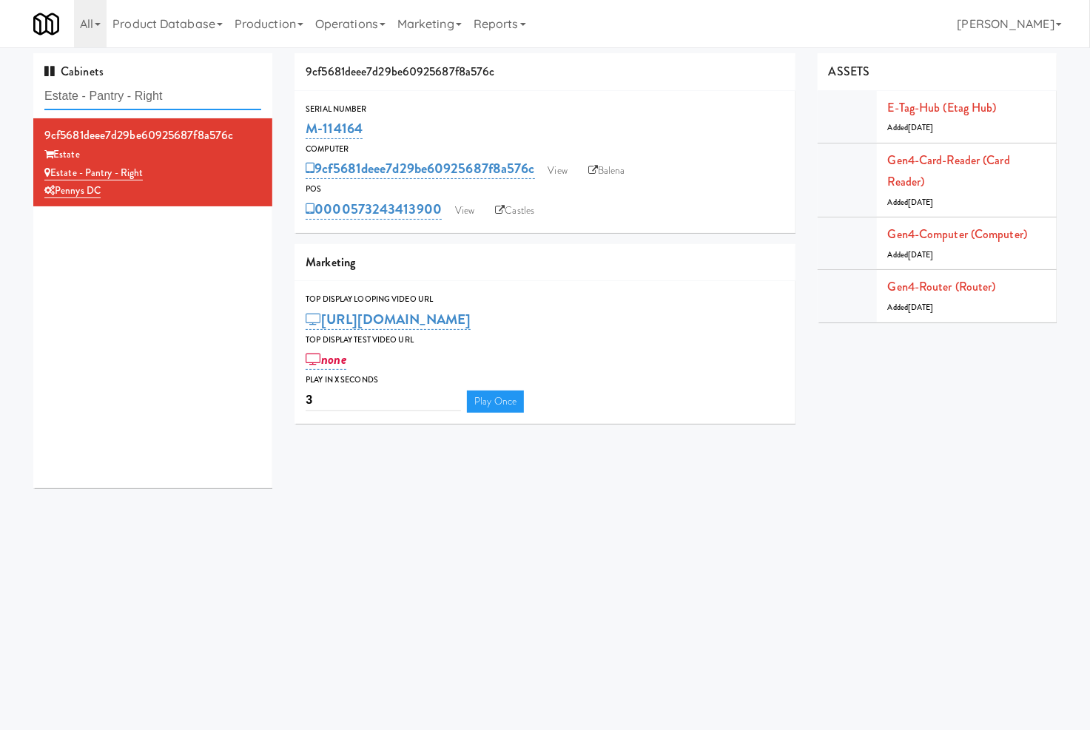
drag, startPoint x: 0, startPoint y: 0, endPoint x: 131, endPoint y: 89, distance: 158.6
click at [131, 89] on input "Estate - Pantry - Right" at bounding box center [152, 96] width 217 height 27
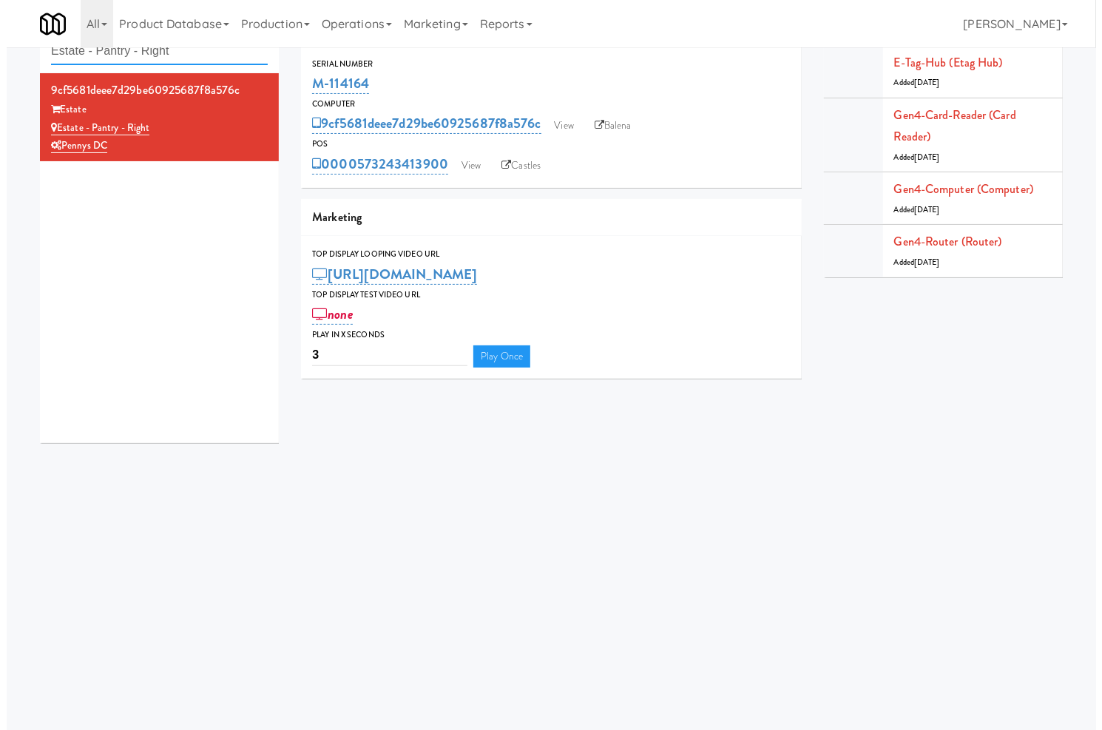
scroll to position [47, 0]
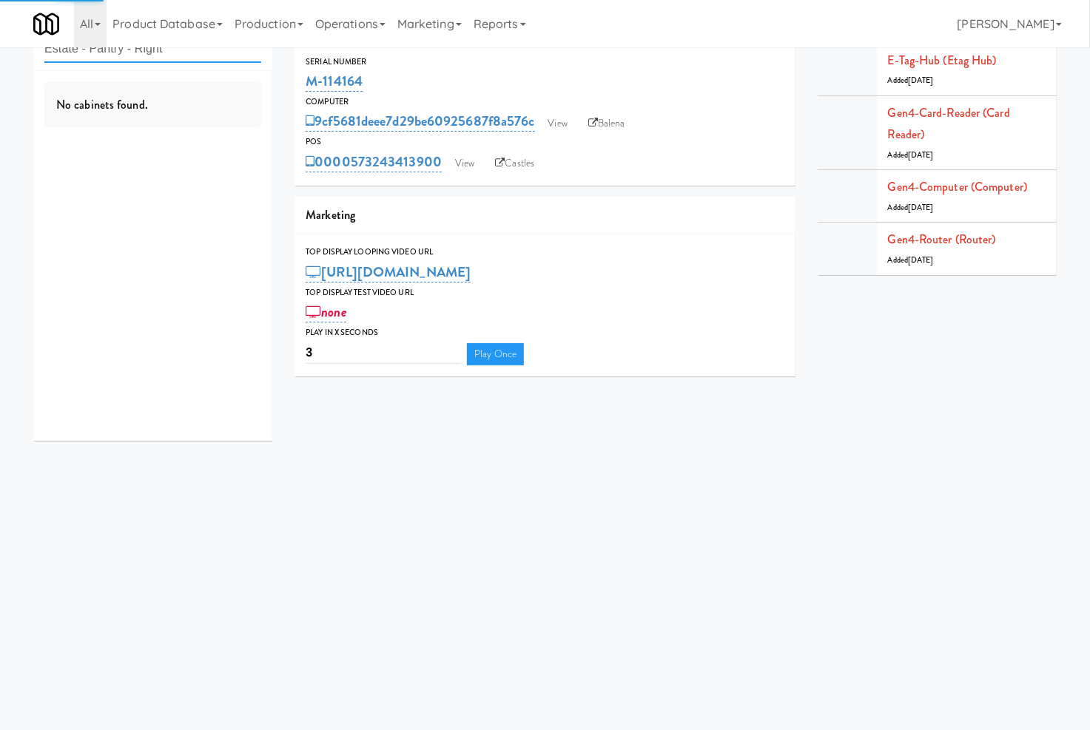
click at [148, 54] on input "Estate - Pantry - Right" at bounding box center [152, 49] width 217 height 27
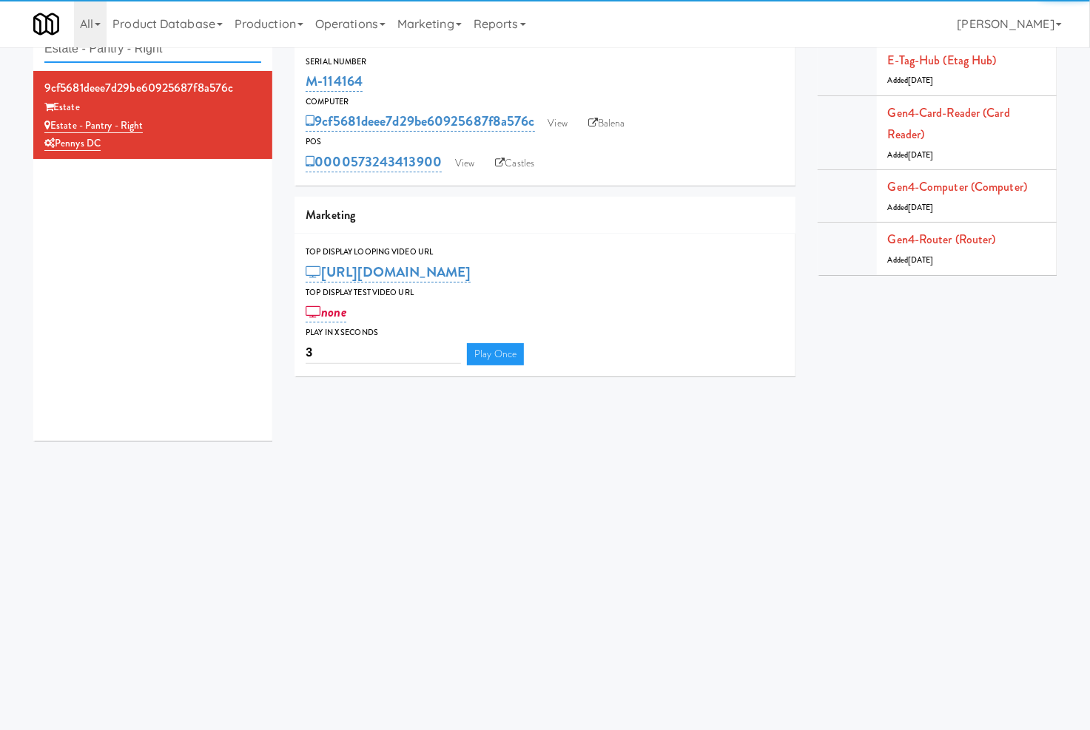
click at [148, 54] on input "Estate - Pantry - Right" at bounding box center [152, 49] width 217 height 27
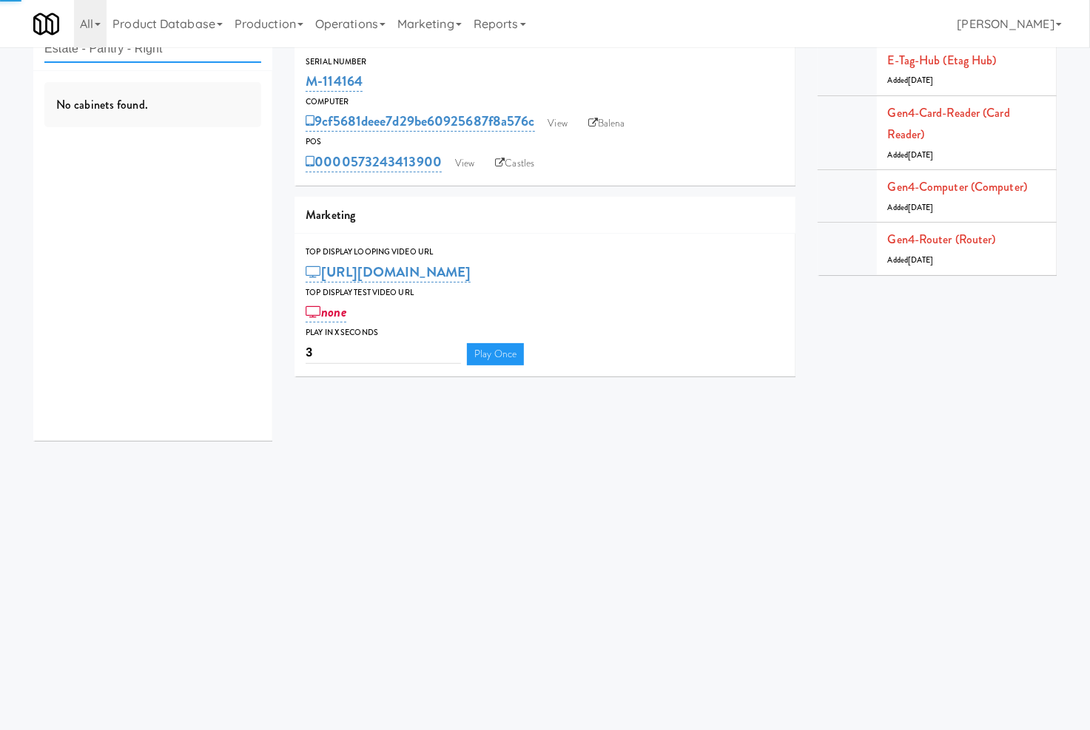
click at [148, 54] on input "Estate - Pantry - Right" at bounding box center [152, 49] width 217 height 27
click at [149, 54] on input "Estate - Pantry - Right" at bounding box center [152, 49] width 217 height 27
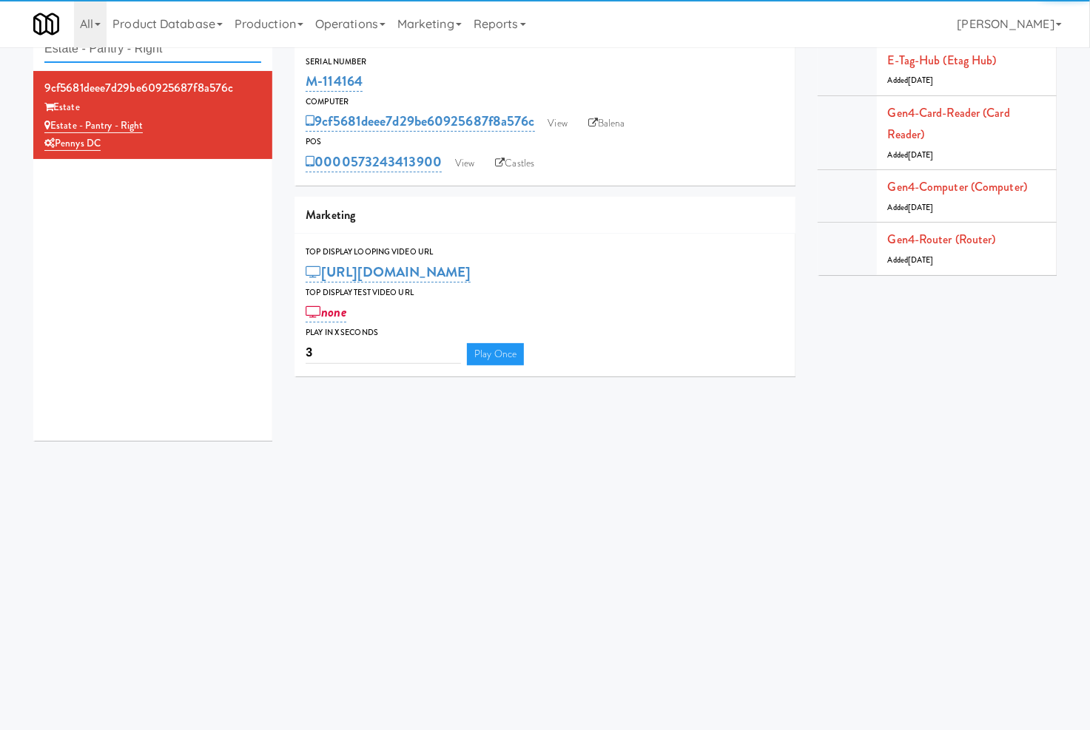
click at [149, 54] on input "Estate - Pantry - Right" at bounding box center [152, 49] width 217 height 27
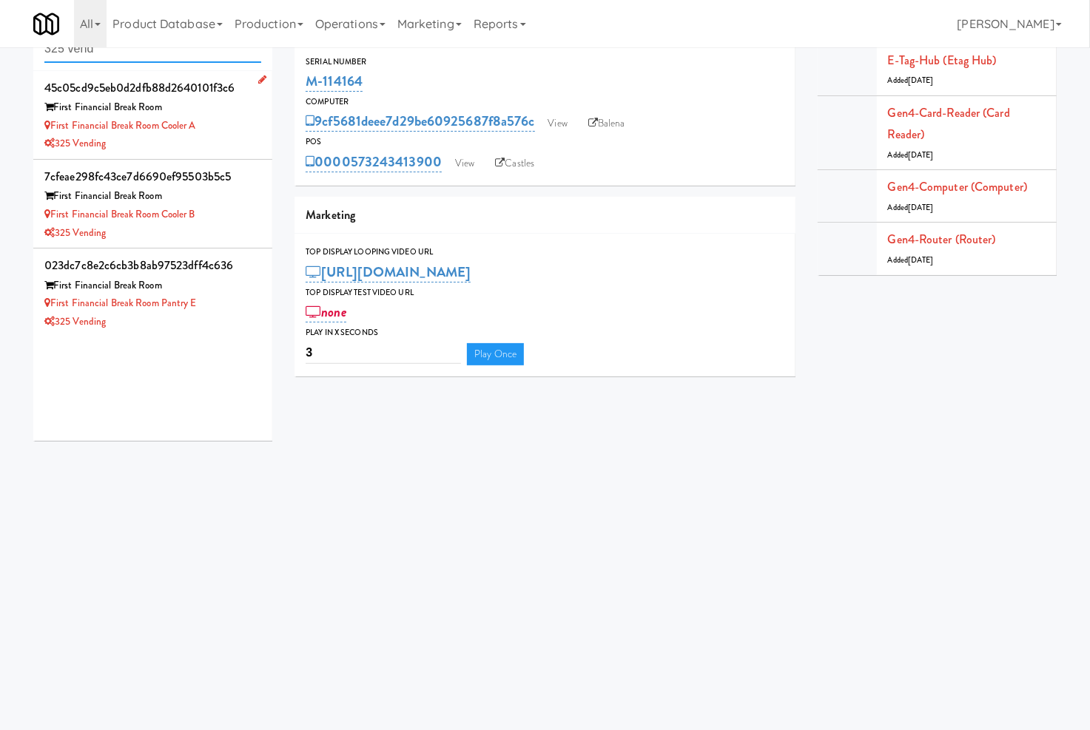
type input "325 vend"
click at [206, 135] on div "325 Vending" at bounding box center [152, 144] width 217 height 18
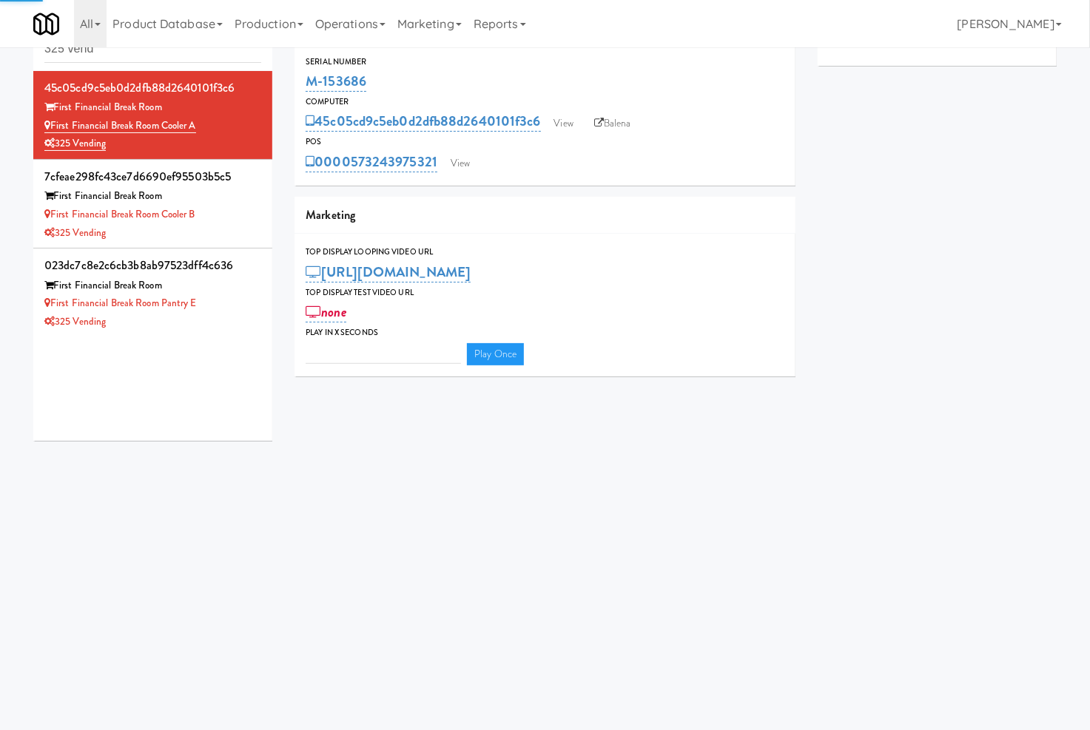
type input "3"
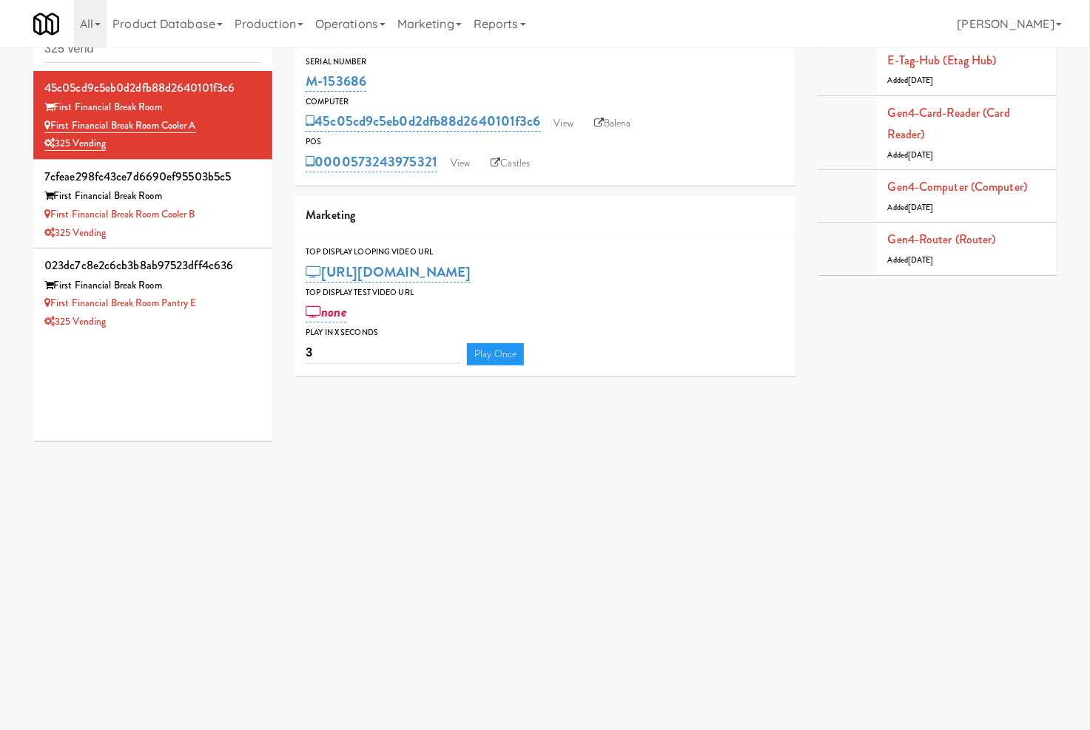
click at [206, 453] on body "Okay Okay Select date: previous 2025-Oct next Su Mo Tu We Th Fr Sa 28 29 30 1 2…" at bounding box center [545, 365] width 1090 height 730
click at [467, 161] on link "View" at bounding box center [460, 163] width 34 height 22
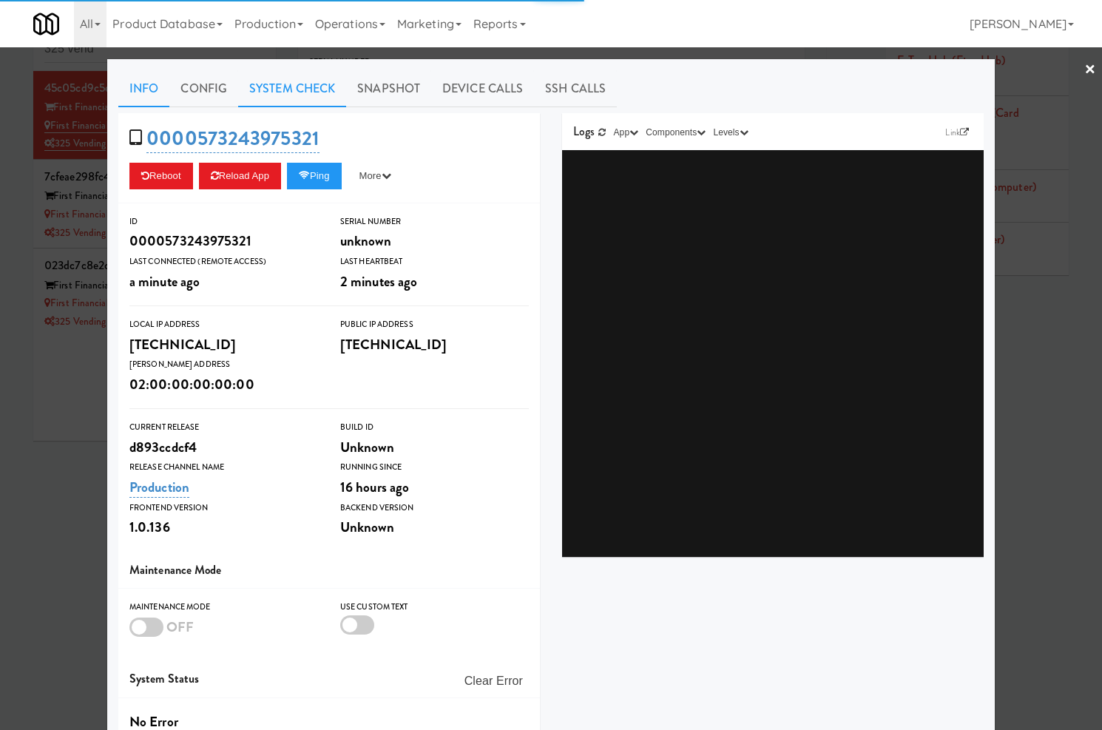
click at [309, 84] on link "System Check" at bounding box center [292, 88] width 108 height 37
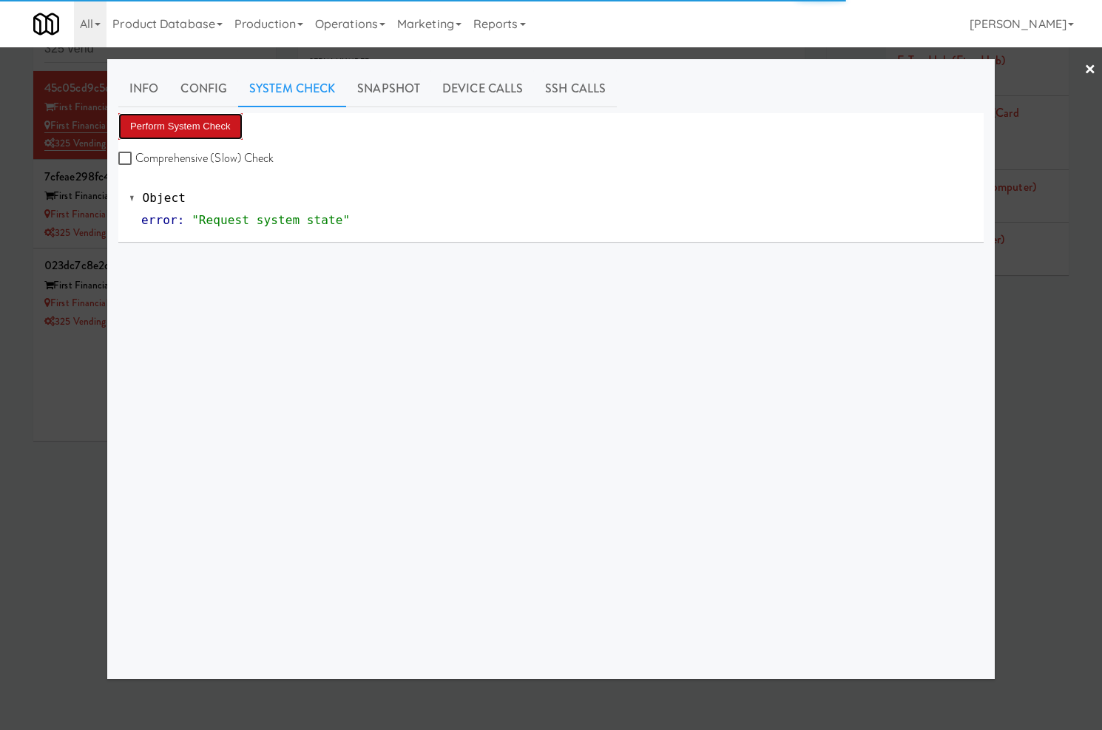
click at [232, 123] on button "Perform System Check" at bounding box center [180, 126] width 124 height 27
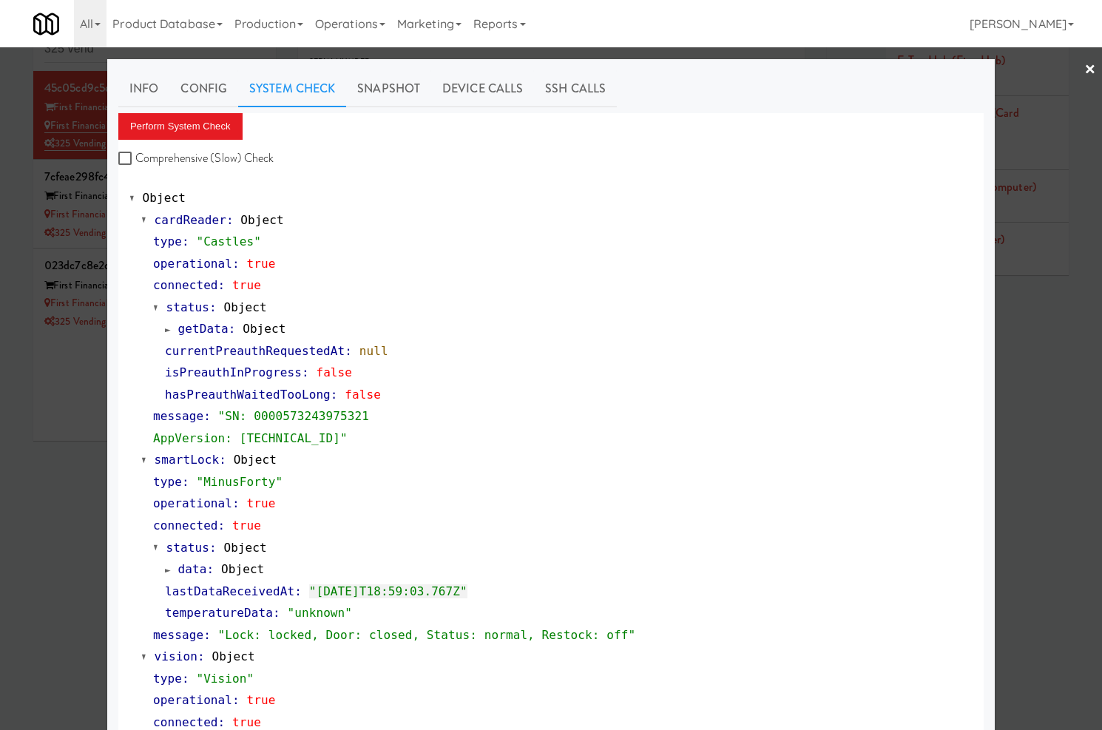
click at [36, 407] on div at bounding box center [551, 365] width 1102 height 730
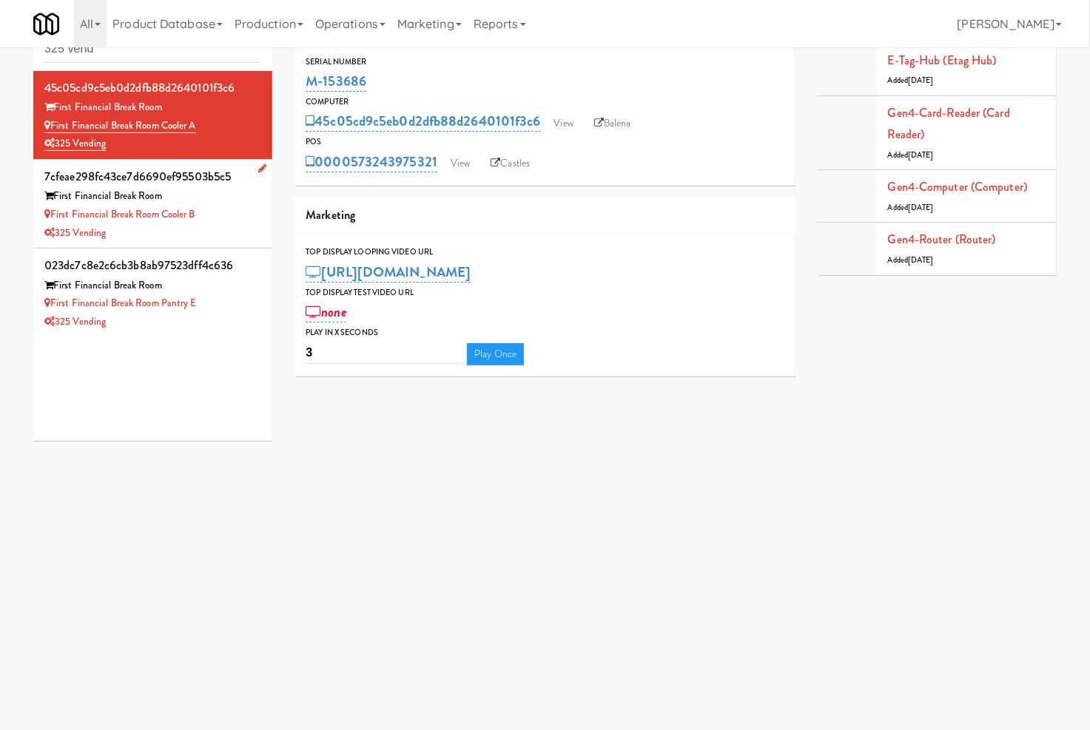
click at [210, 230] on div "325 Vending" at bounding box center [152, 233] width 217 height 18
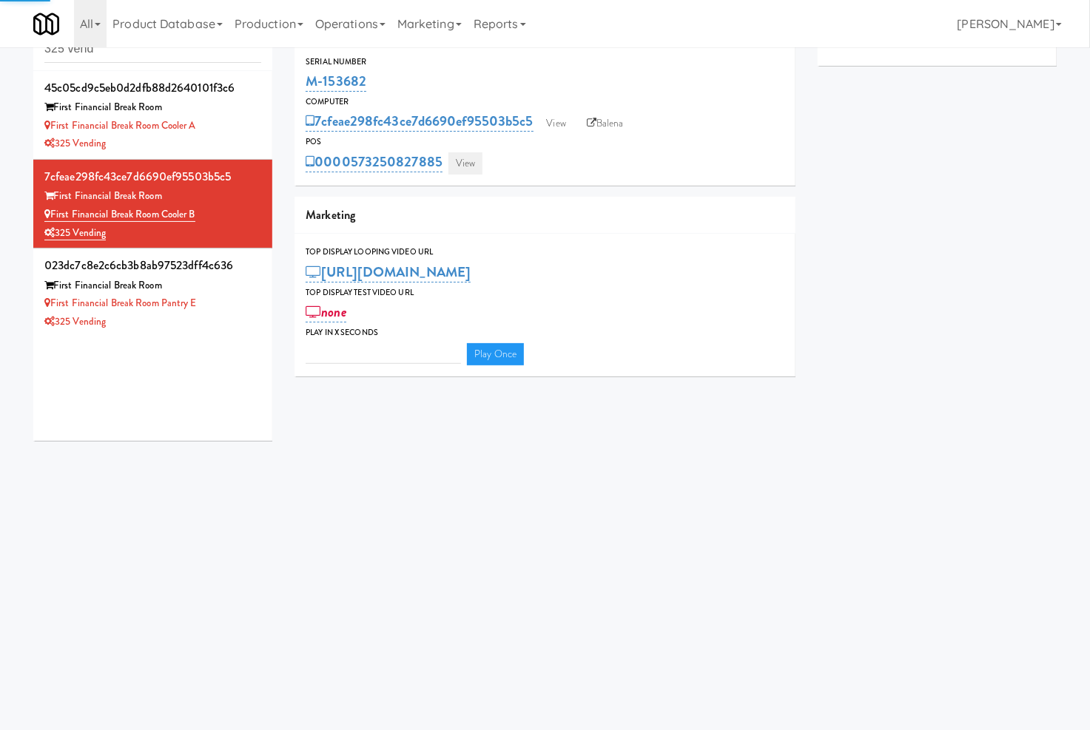
type input "3"
click at [475, 161] on link "View" at bounding box center [465, 163] width 34 height 22
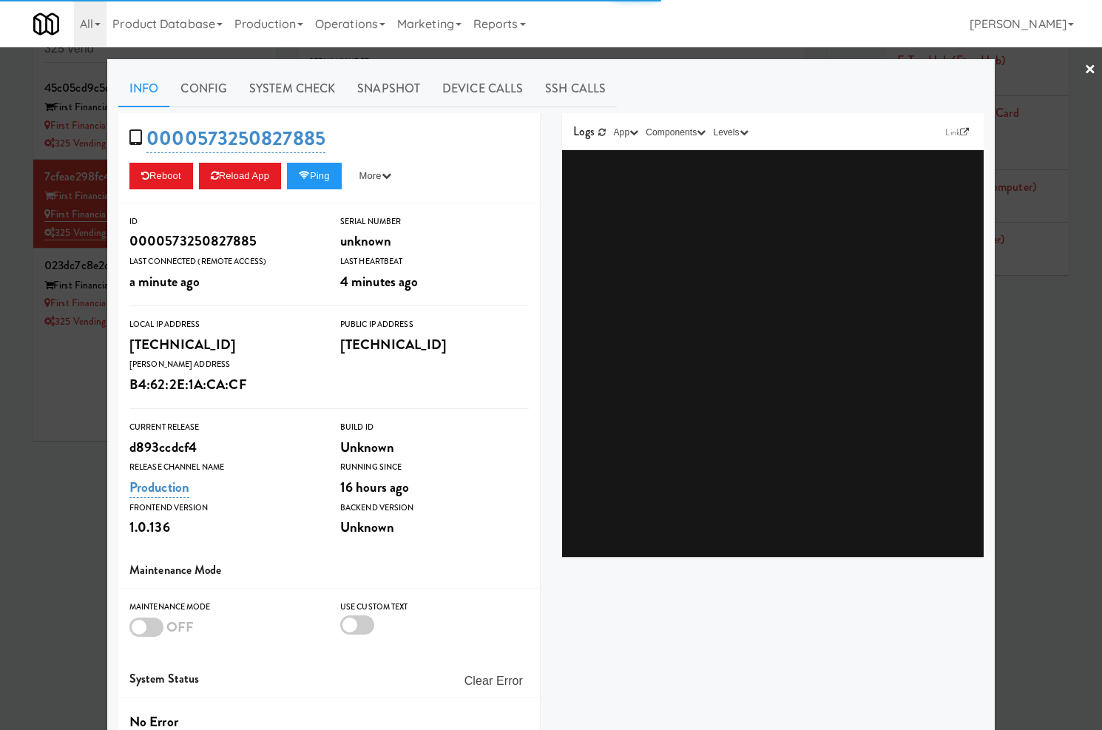
click at [307, 87] on link "System Check" at bounding box center [292, 88] width 108 height 37
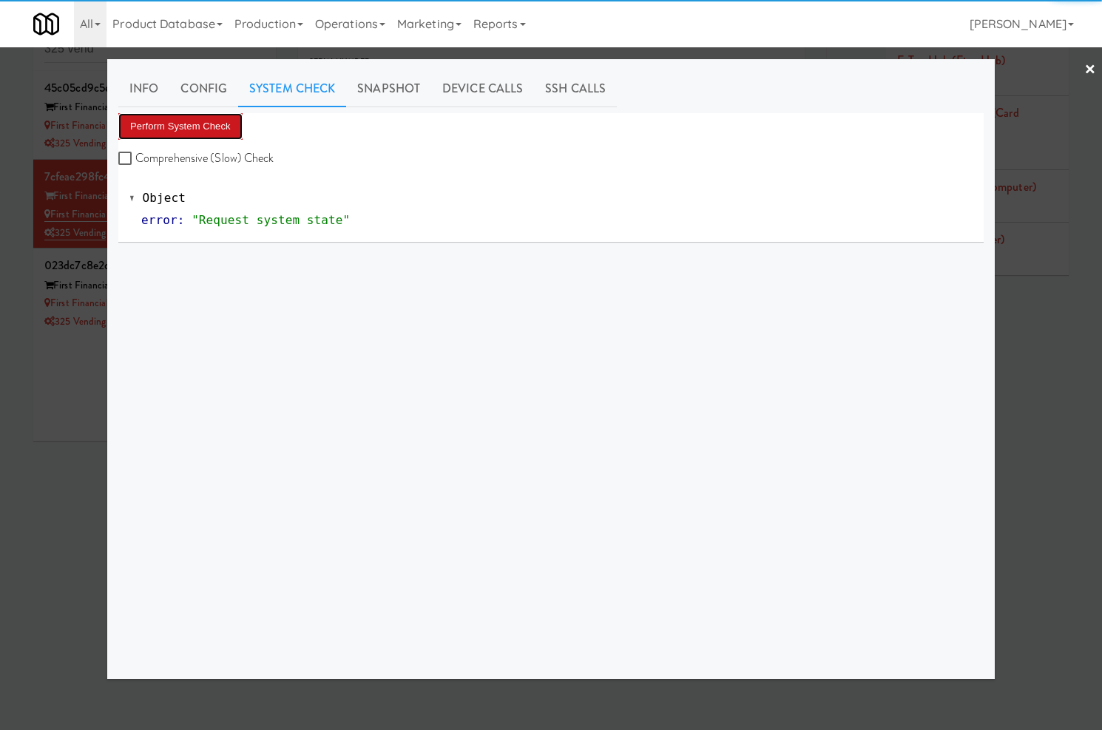
click at [229, 131] on button "Perform System Check" at bounding box center [180, 126] width 124 height 27
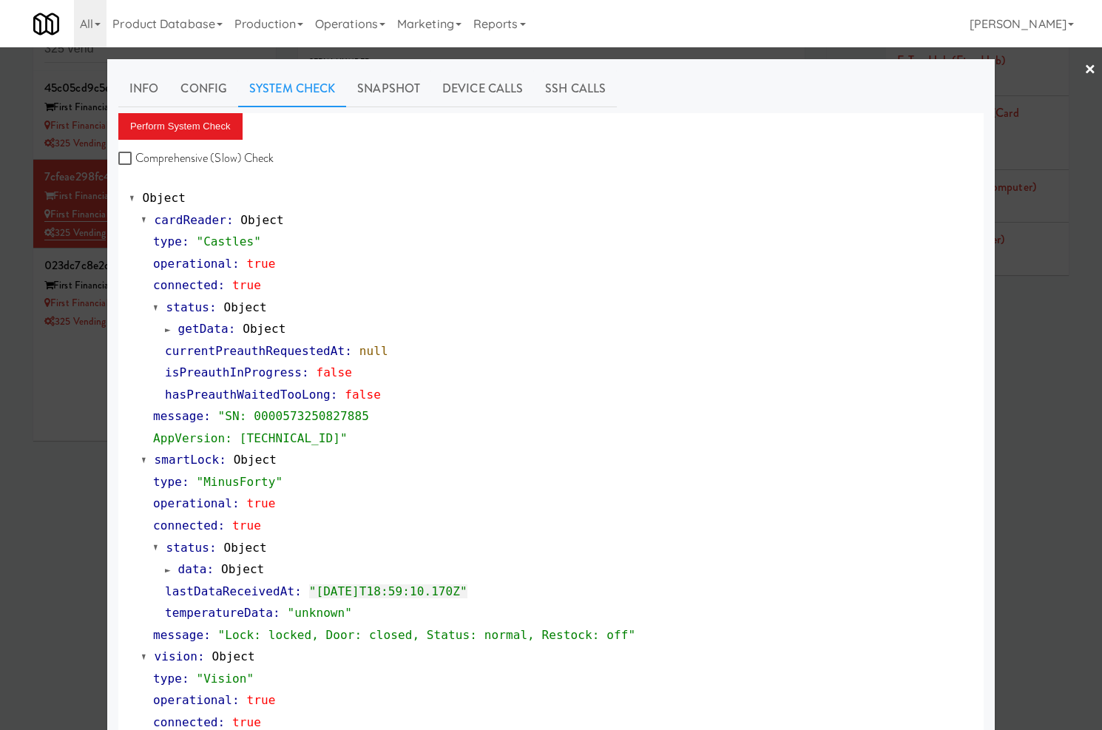
click at [87, 386] on div at bounding box center [551, 365] width 1102 height 730
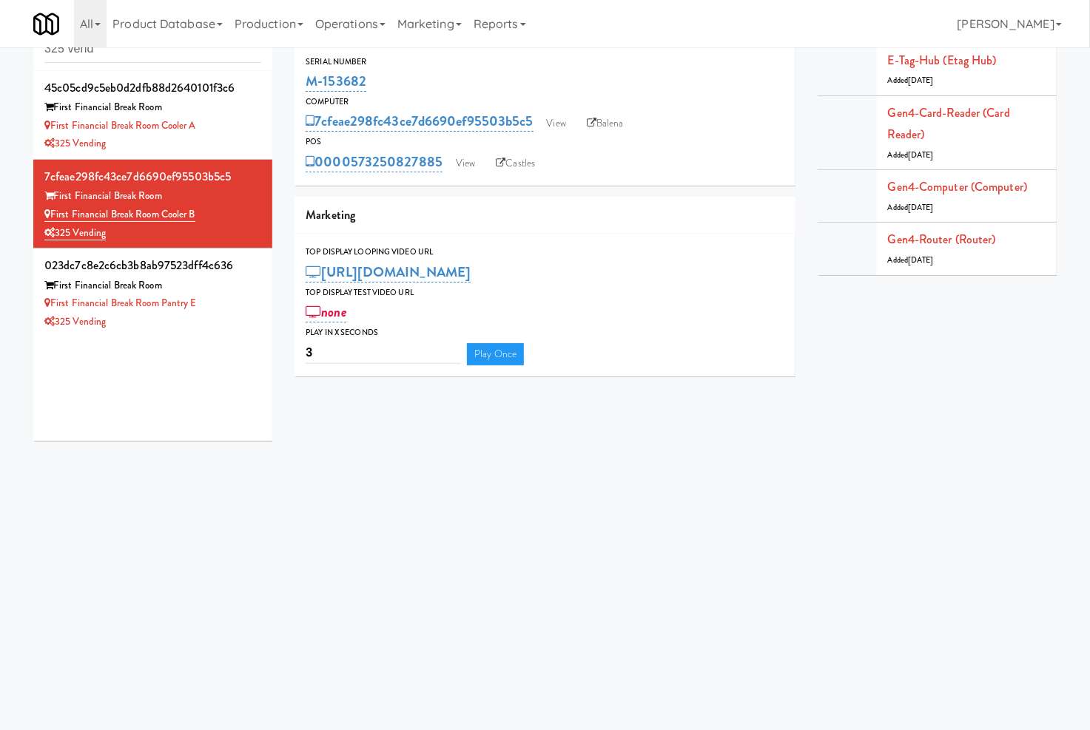
click at [91, 379] on div "45c05cd9c5eb0d2dfb88d2640101f3c6 First Financial Break Room First Financial Bre…" at bounding box center [152, 256] width 239 height 370
click at [217, 319] on div "325 Vending" at bounding box center [152, 322] width 217 height 18
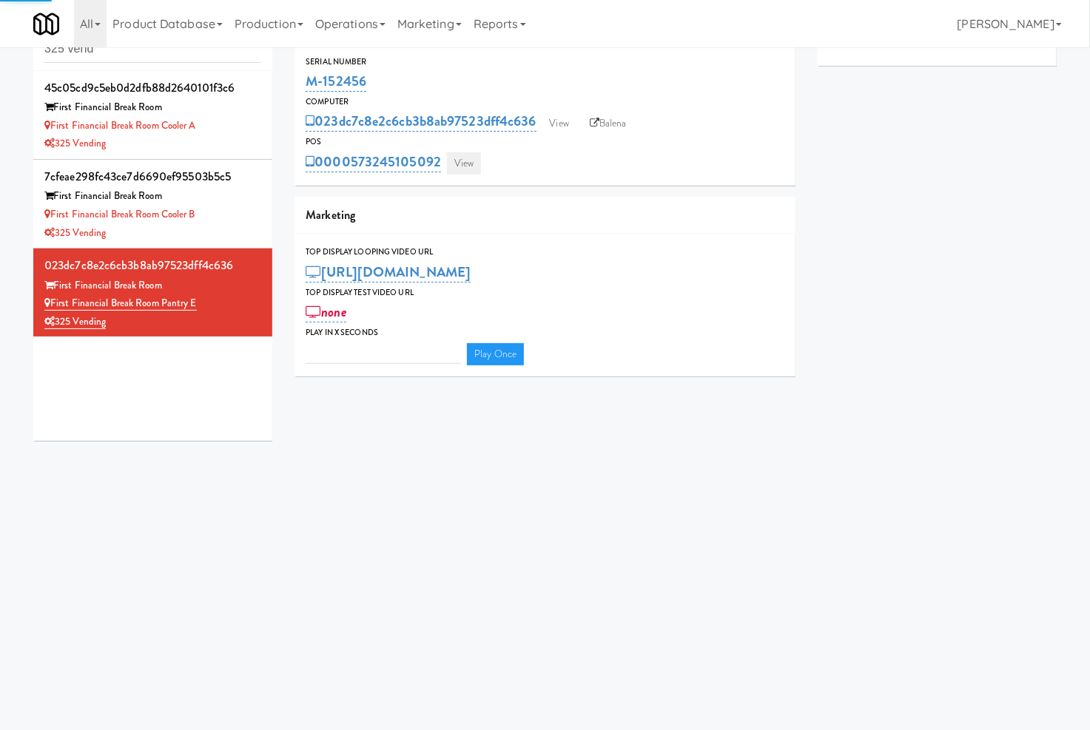
type input "3"
click at [462, 165] on link "View" at bounding box center [464, 163] width 34 height 22
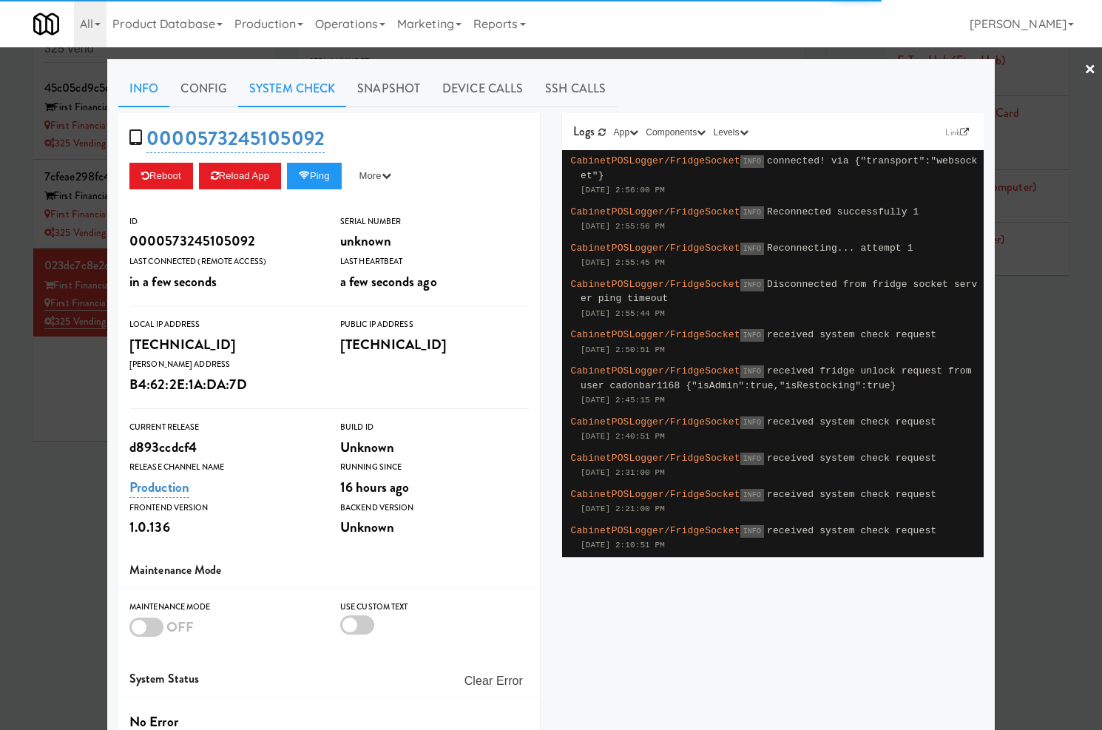
click at [276, 96] on link "System Check" at bounding box center [292, 88] width 108 height 37
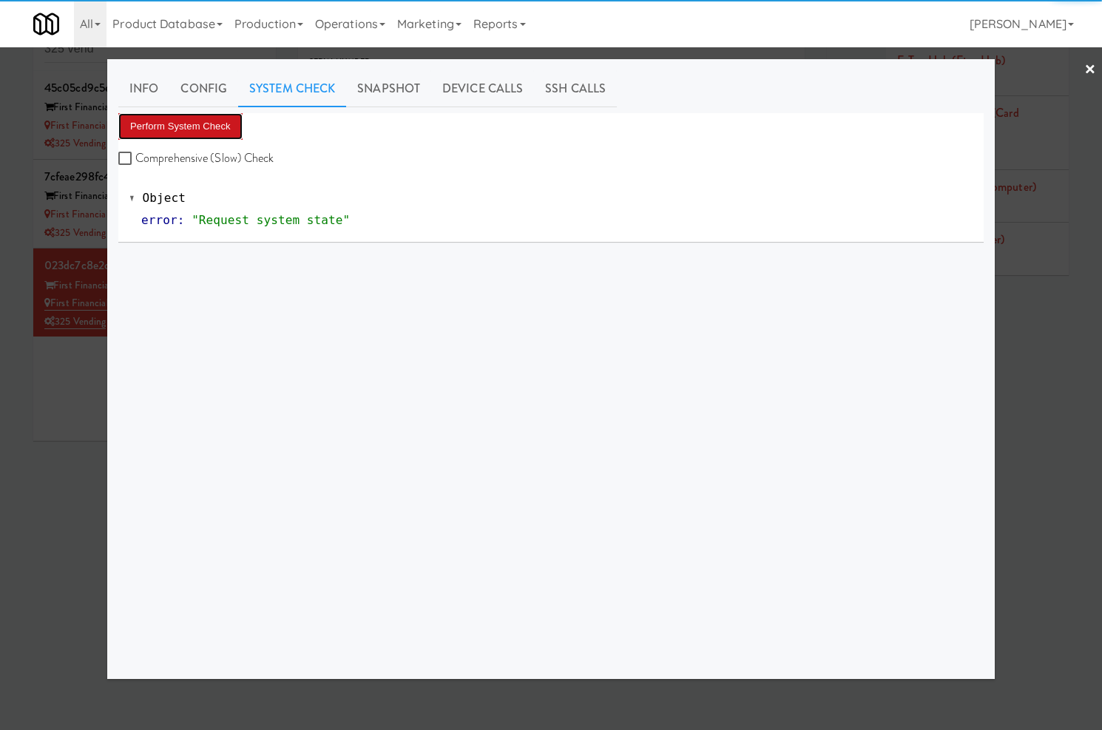
click at [175, 132] on button "Perform System Check" at bounding box center [180, 126] width 124 height 27
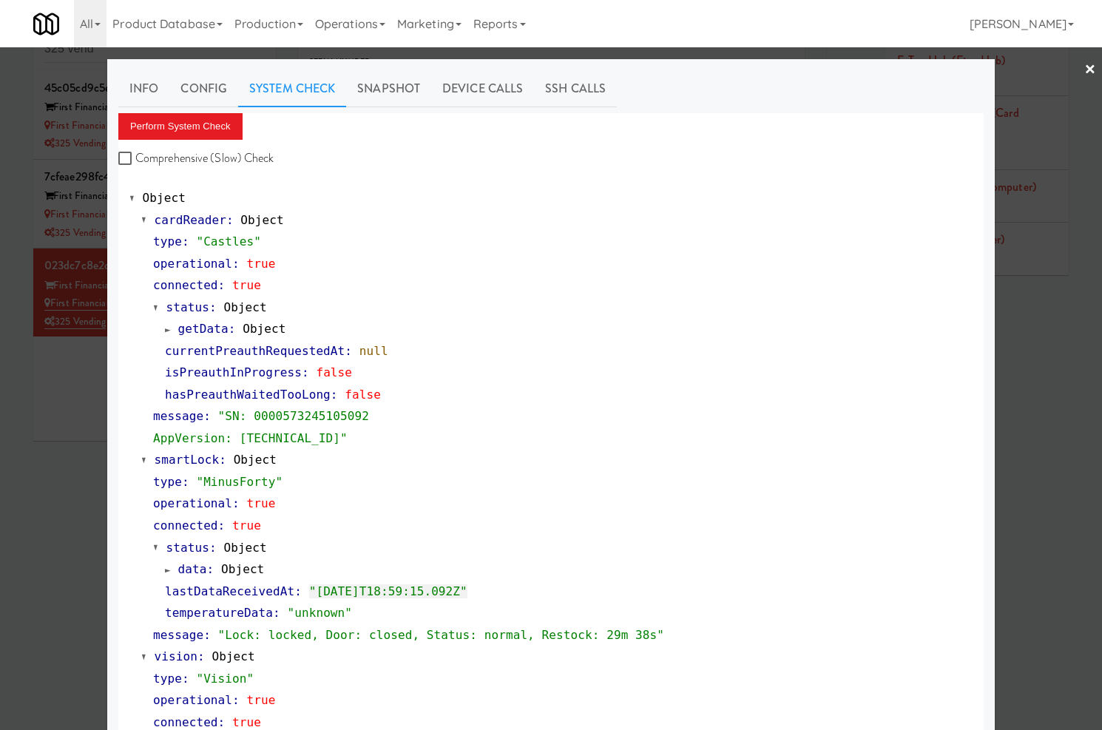
click at [60, 511] on div at bounding box center [551, 365] width 1102 height 730
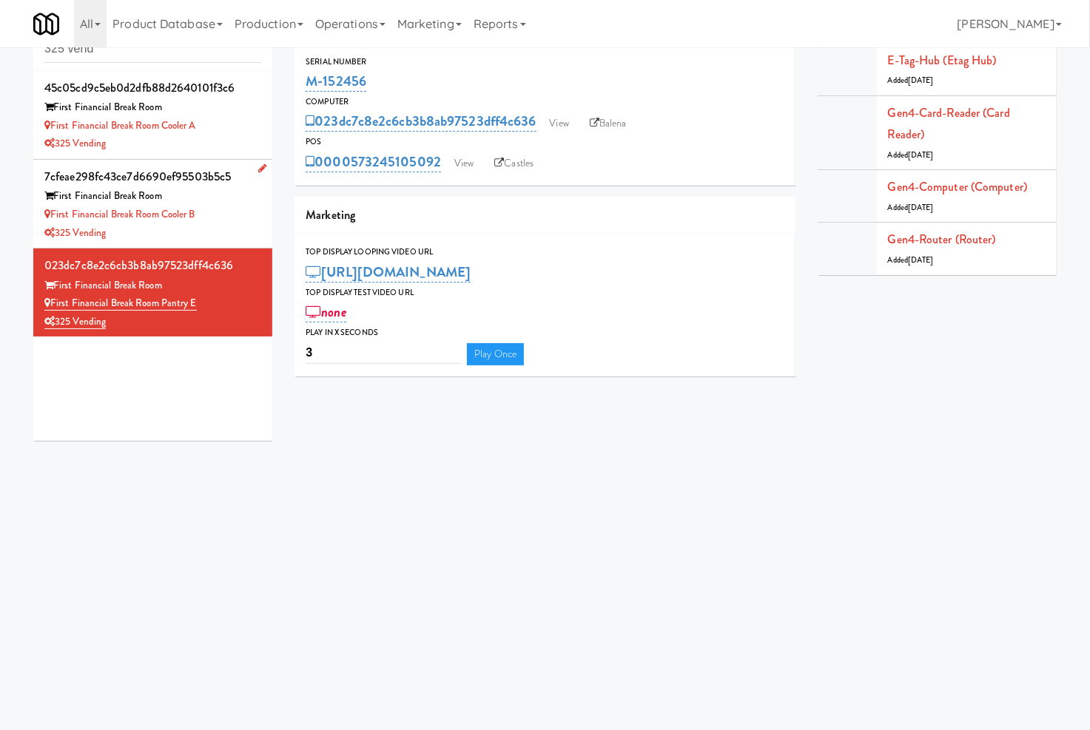
click at [213, 215] on div "First Financial Break Room Cooler B" at bounding box center [152, 215] width 217 height 18
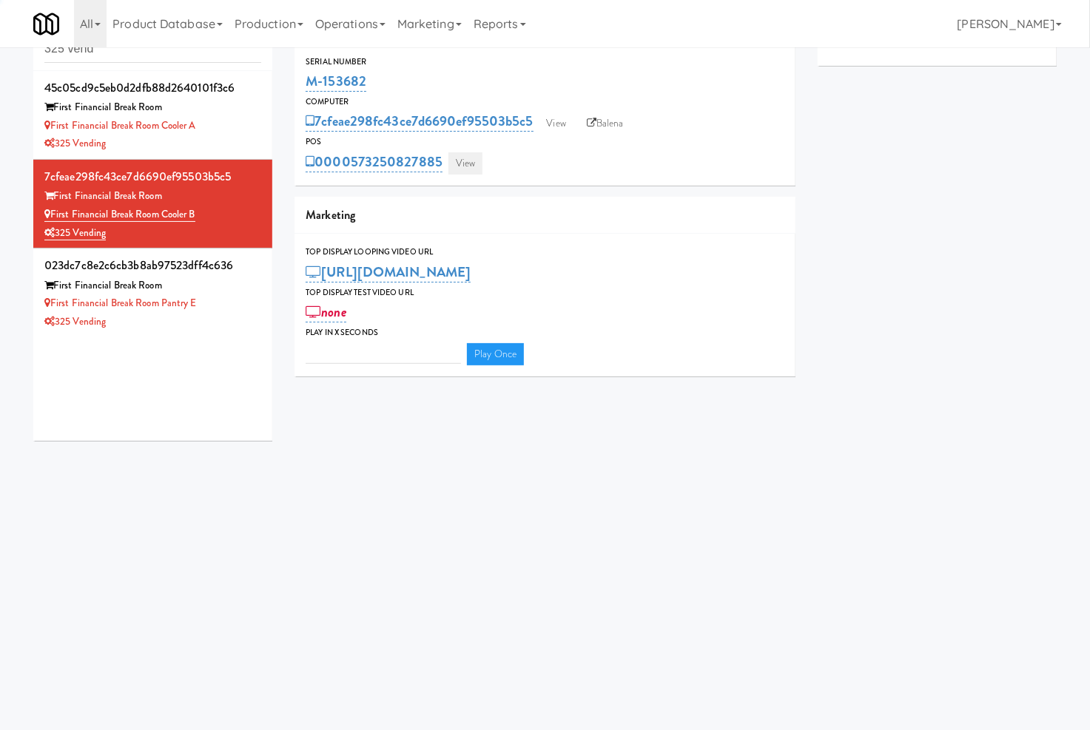
type input "3"
click at [467, 172] on link "View" at bounding box center [465, 163] width 34 height 22
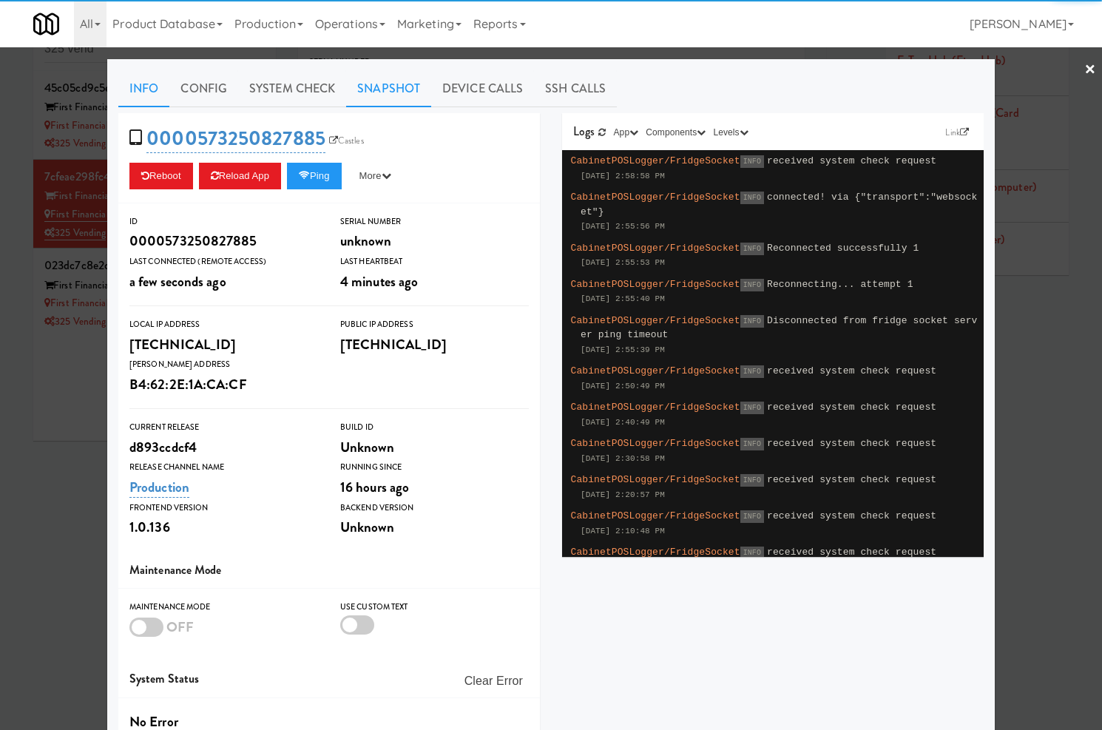
click at [398, 87] on link "Snapshot" at bounding box center [388, 88] width 85 height 37
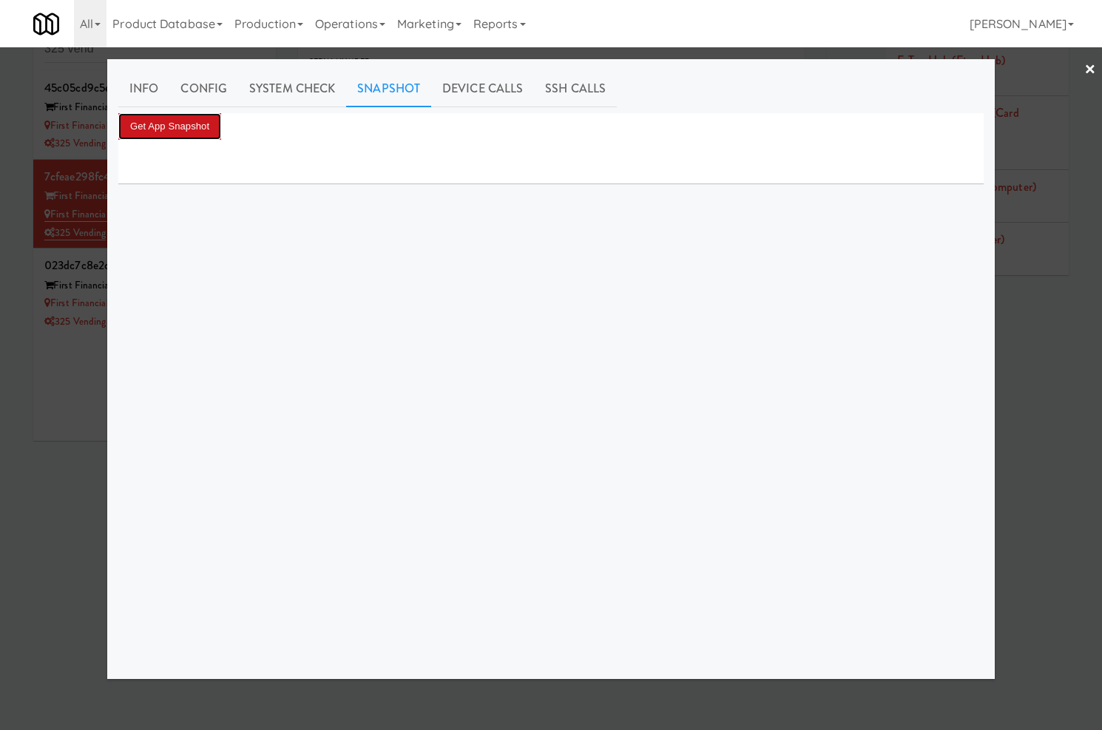
click at [200, 135] on button "Get App Snapshot" at bounding box center [169, 126] width 103 height 27
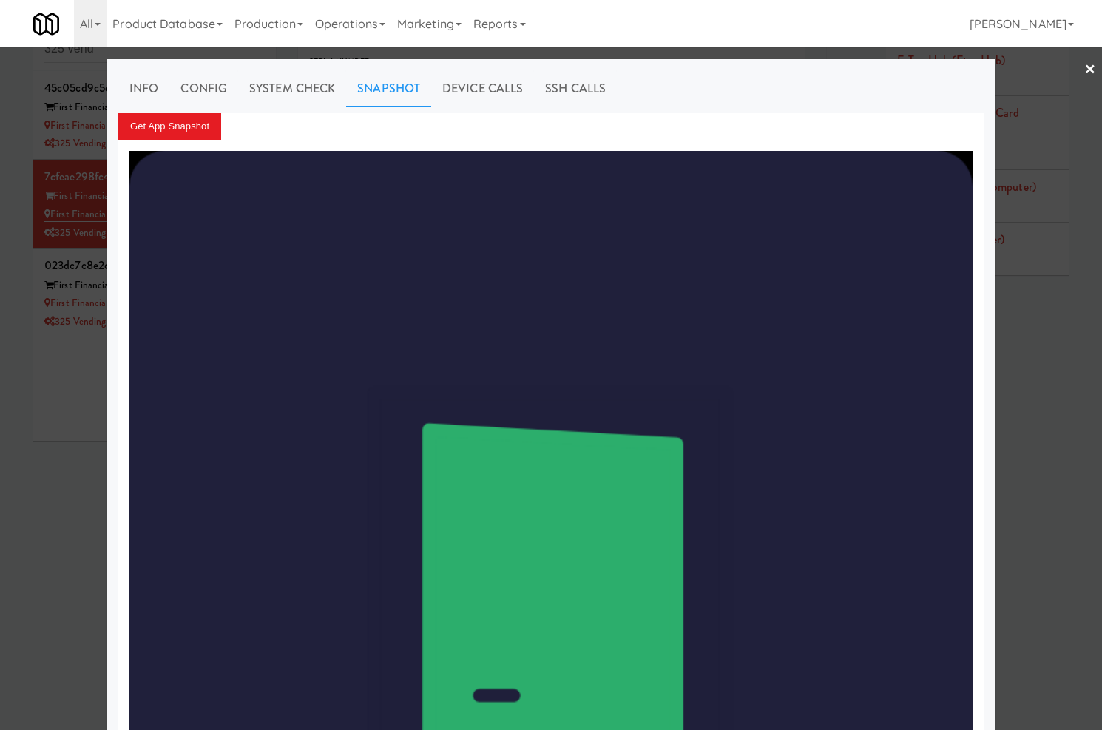
scroll to position [941, 0]
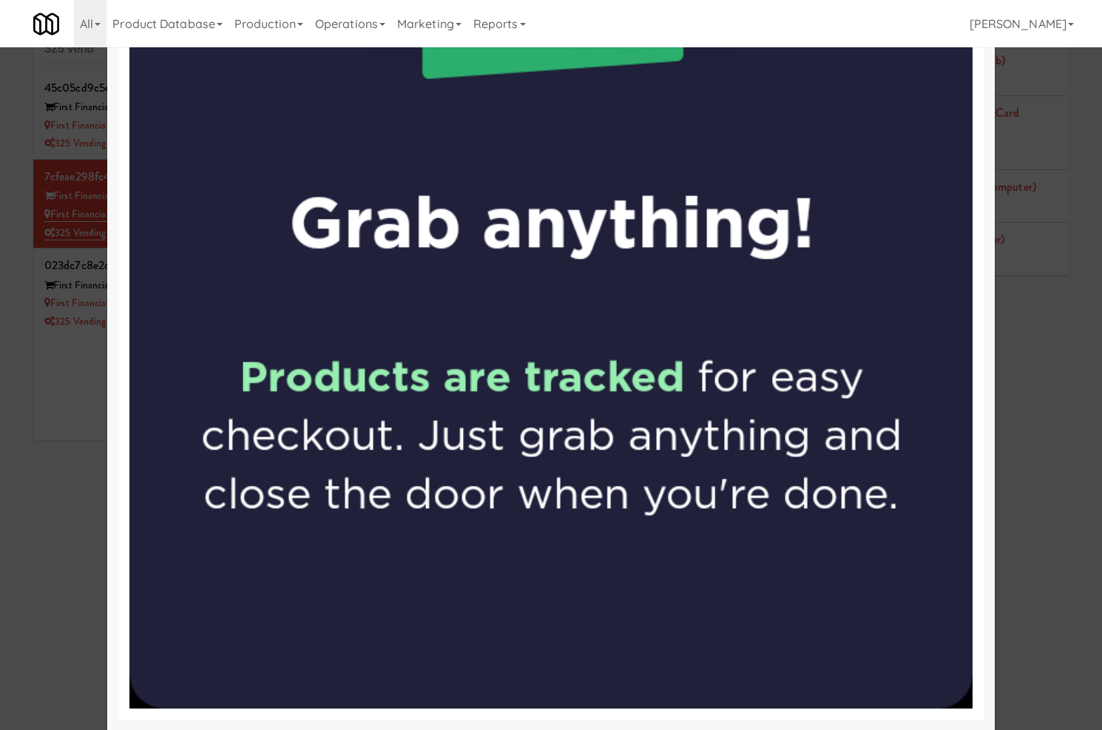
drag, startPoint x: 55, startPoint y: 402, endPoint x: 217, endPoint y: 276, distance: 205.5
click at [57, 402] on div at bounding box center [551, 365] width 1102 height 730
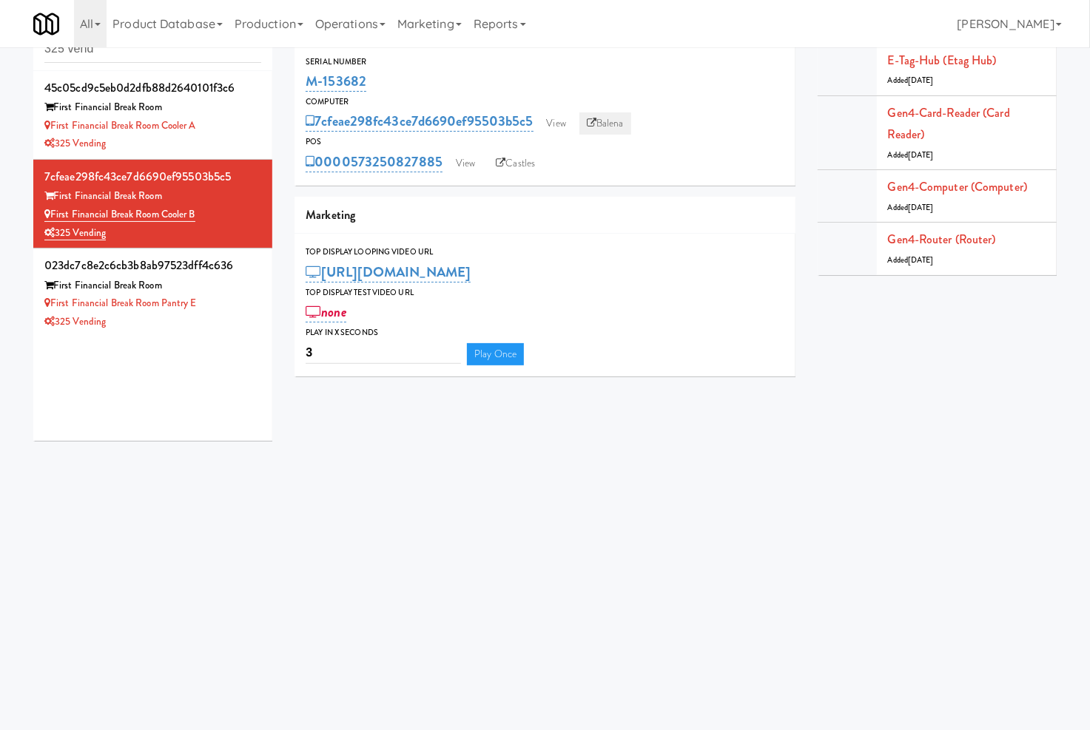
click at [590, 126] on icon at bounding box center [592, 123] width 10 height 10
click at [471, 164] on link "View" at bounding box center [465, 163] width 34 height 22
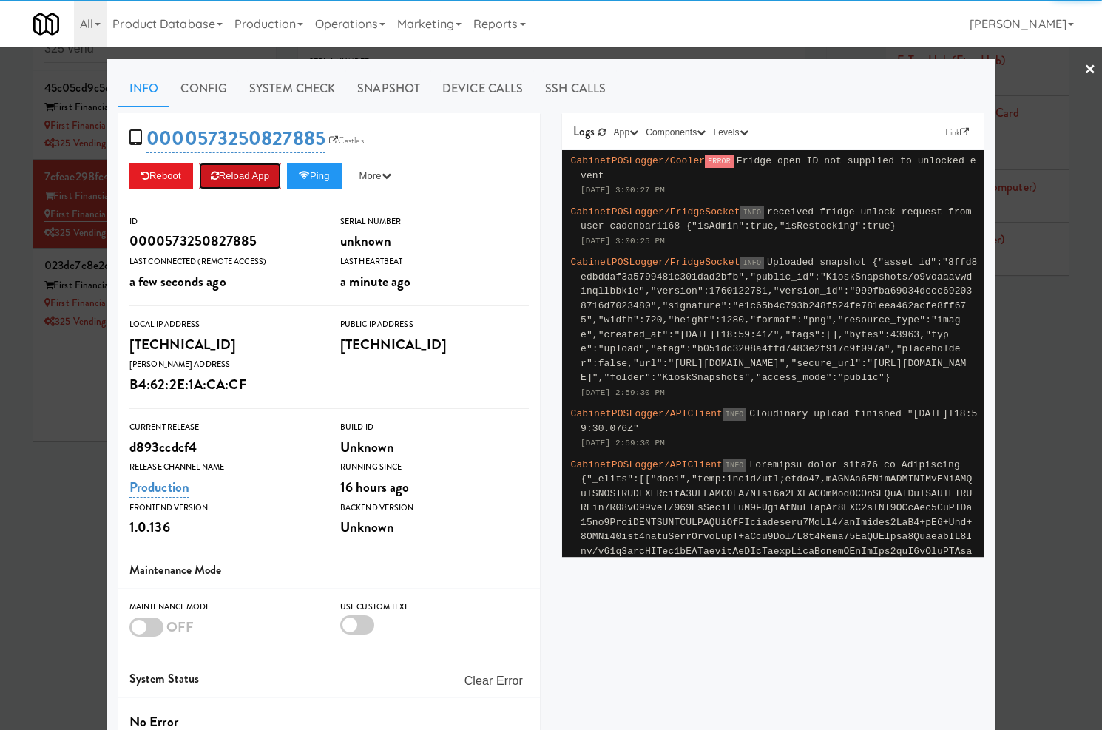
click at [232, 178] on button "Reload App" at bounding box center [240, 176] width 82 height 27
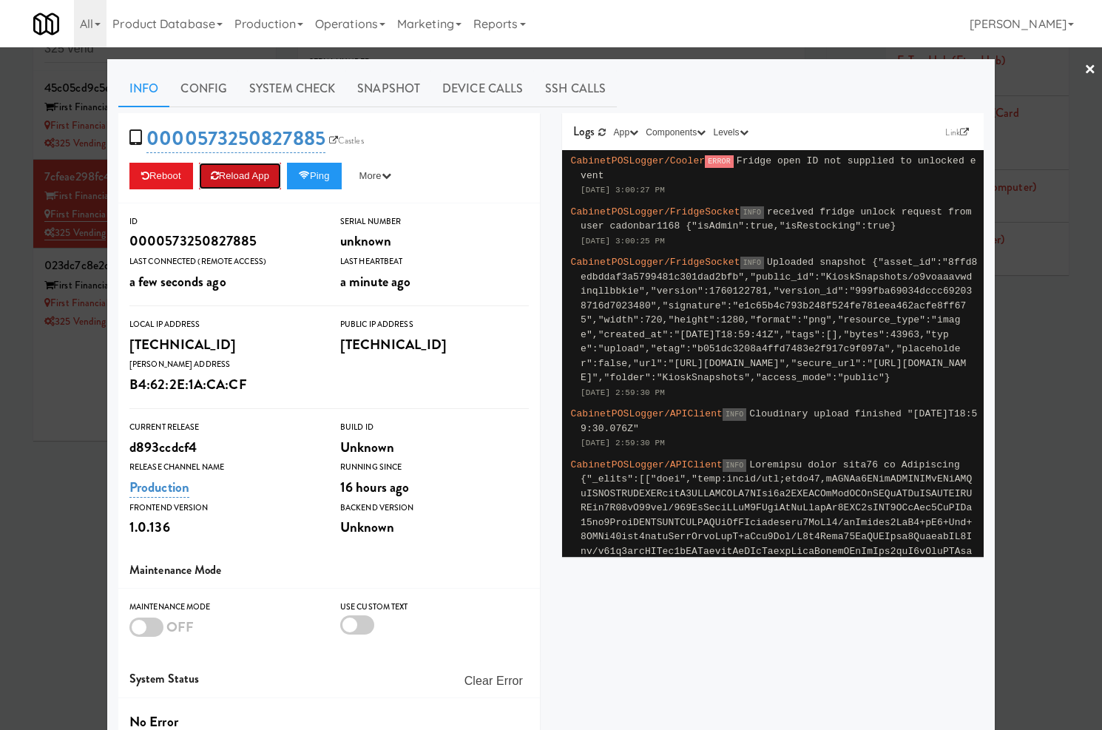
click at [251, 175] on button "Reload App" at bounding box center [240, 176] width 82 height 27
click at [234, 173] on button "Reload App" at bounding box center [240, 176] width 82 height 27
drag, startPoint x: 49, startPoint y: 389, endPoint x: 92, endPoint y: 376, distance: 44.9
click at [49, 389] on div at bounding box center [551, 365] width 1102 height 730
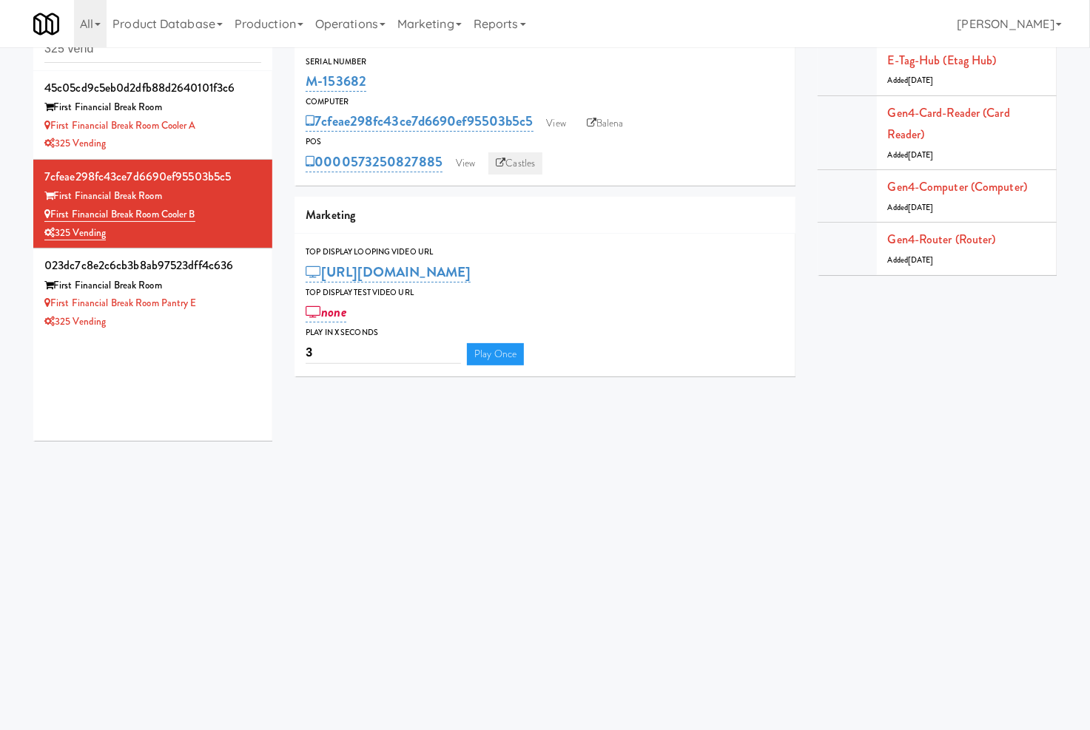
click at [527, 152] on link "Castles" at bounding box center [515, 163] width 54 height 22
click at [460, 158] on link "View" at bounding box center [465, 163] width 34 height 22
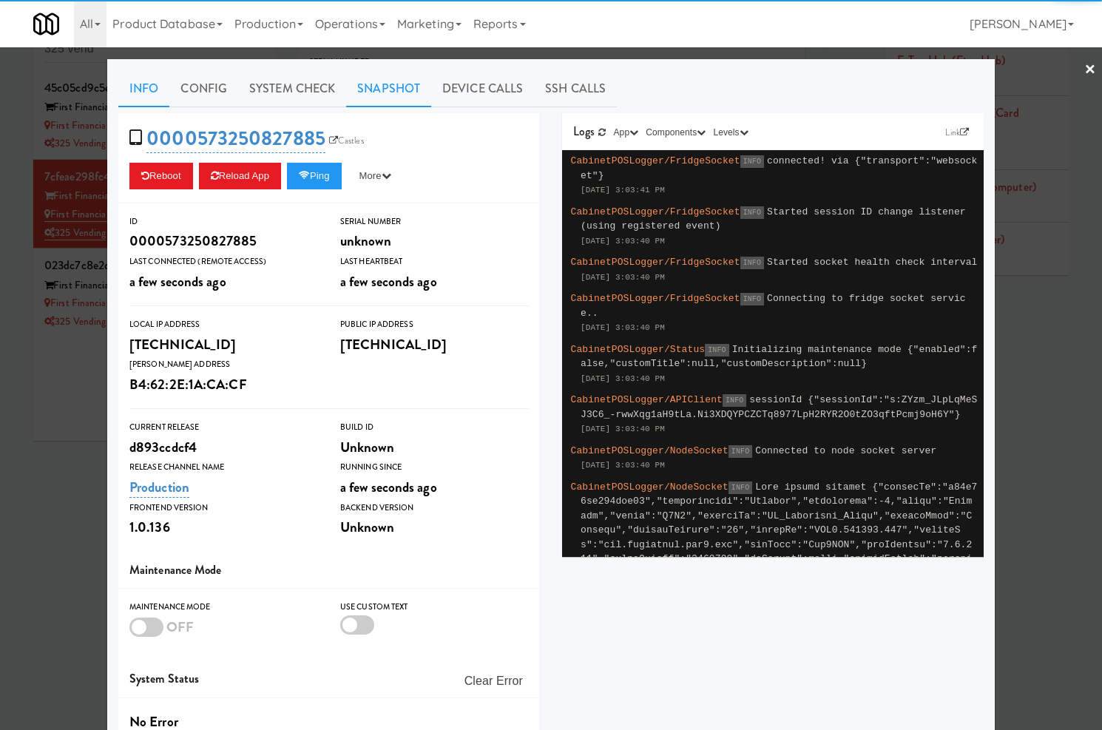
click at [400, 92] on link "Snapshot" at bounding box center [388, 88] width 85 height 37
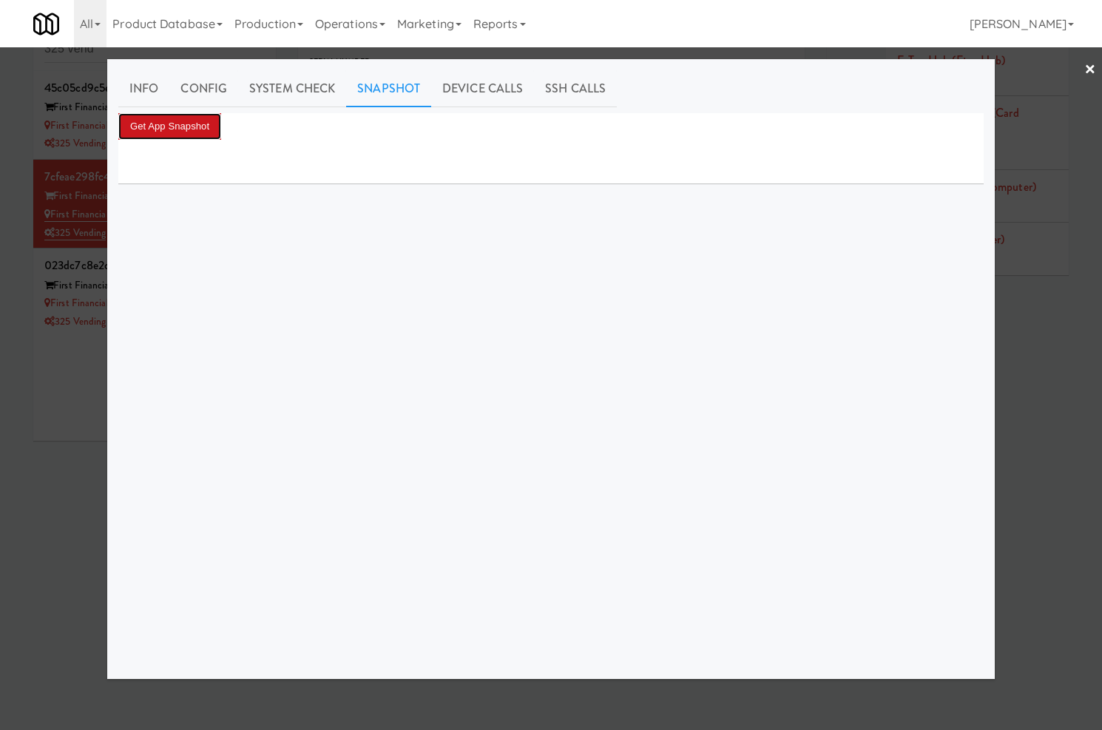
click at [212, 127] on button "Get App Snapshot" at bounding box center [169, 126] width 103 height 27
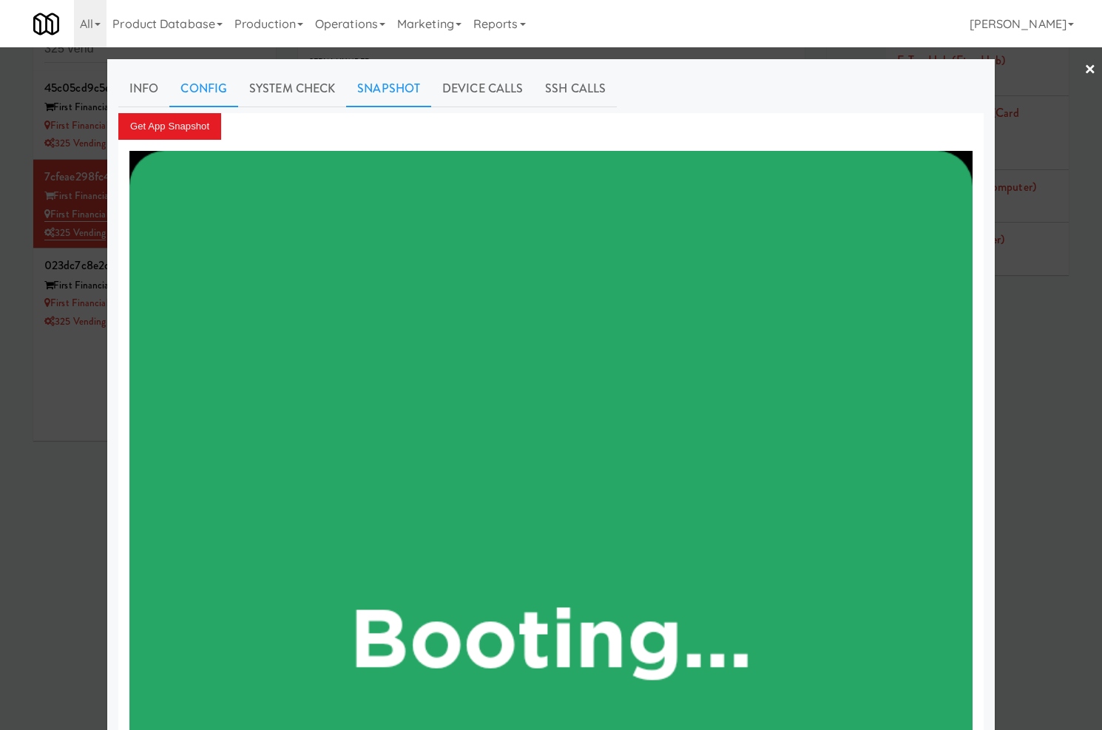
click at [183, 101] on link "Config" at bounding box center [203, 88] width 69 height 37
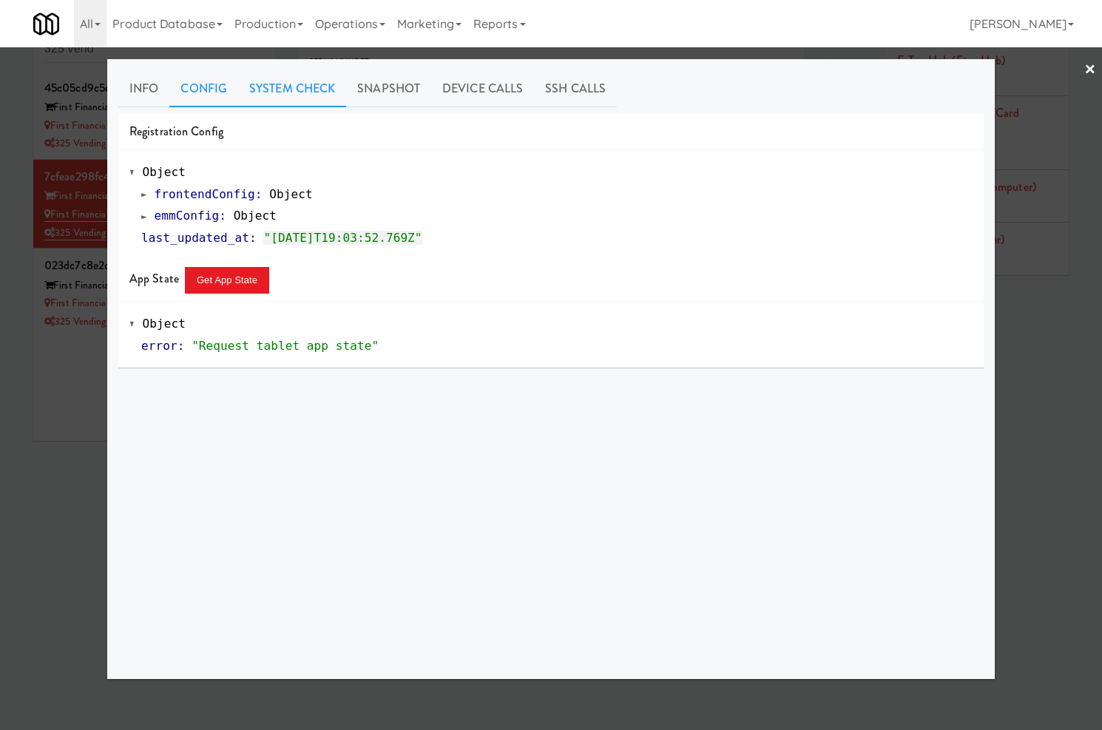
click at [259, 94] on link "System Check" at bounding box center [292, 88] width 108 height 37
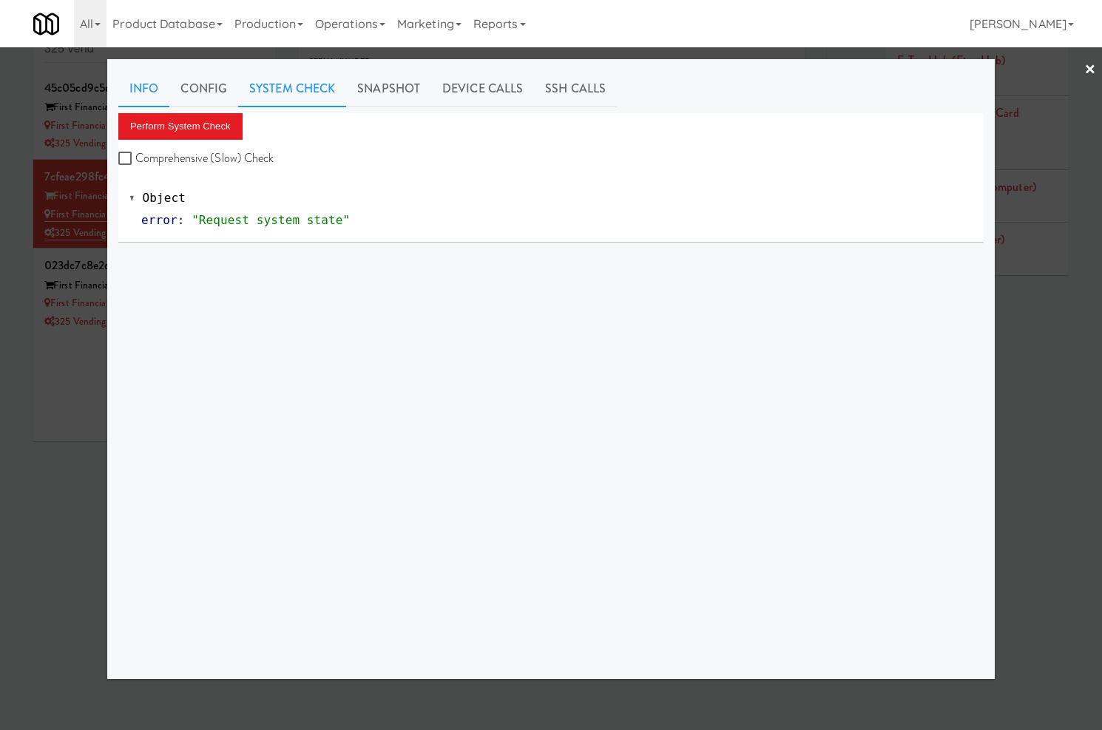
click at [135, 89] on link "Info" at bounding box center [143, 88] width 51 height 37
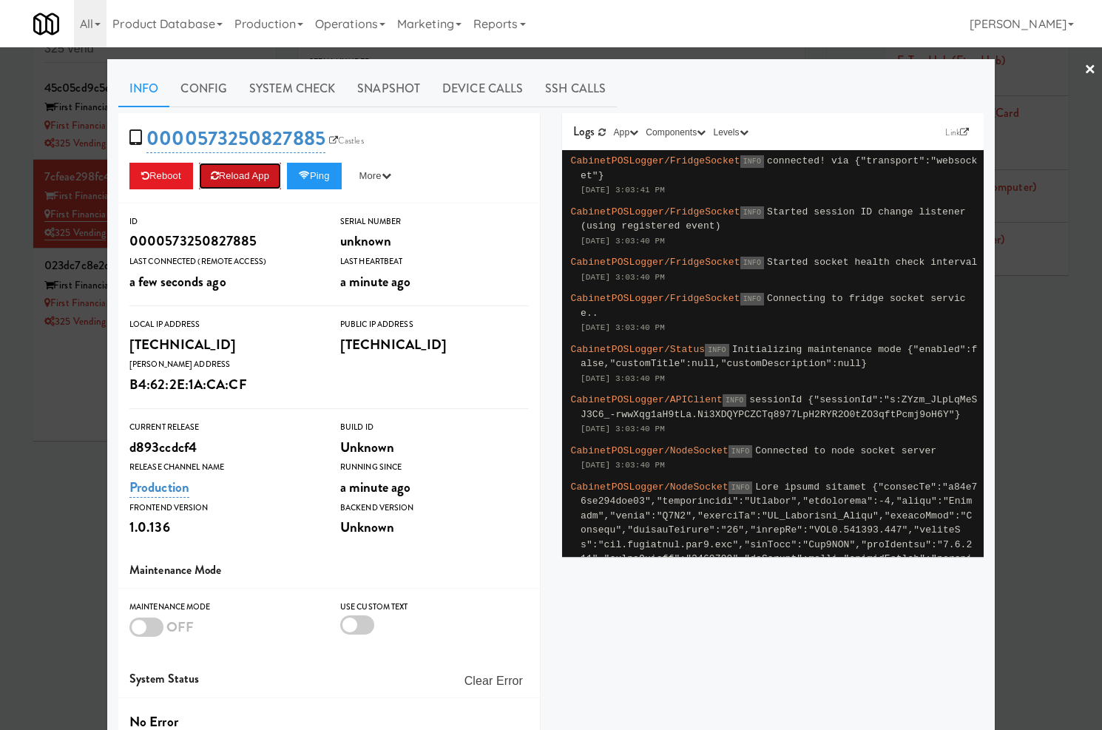
click at [238, 166] on button "Reload App" at bounding box center [240, 176] width 82 height 27
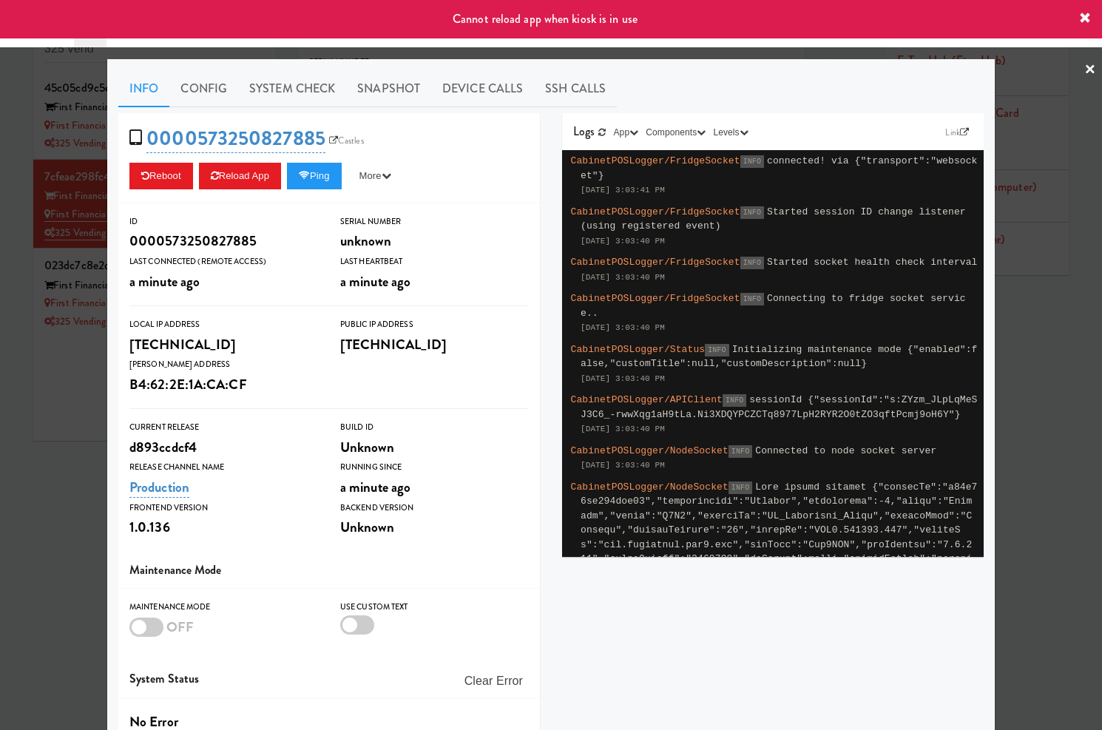
click at [68, 365] on div at bounding box center [551, 365] width 1102 height 730
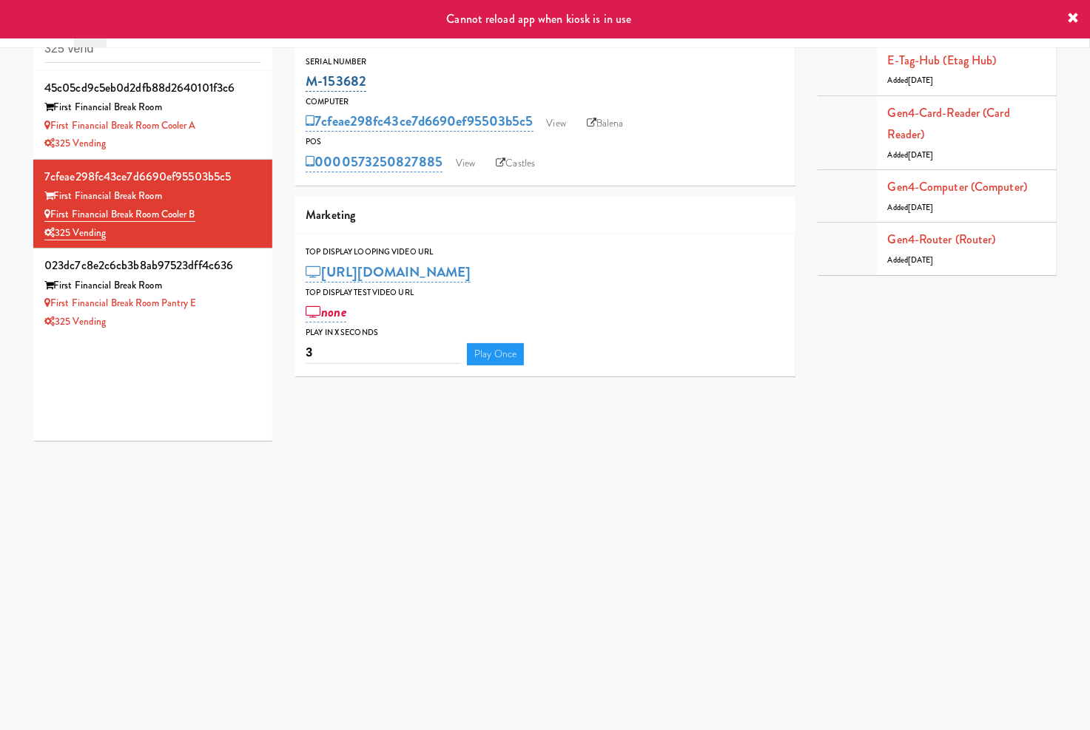
drag, startPoint x: 377, startPoint y: 91, endPoint x: 306, endPoint y: 91, distance: 71.0
click at [306, 91] on div "M-153682" at bounding box center [544, 81] width 479 height 25
copy link "M-153682"
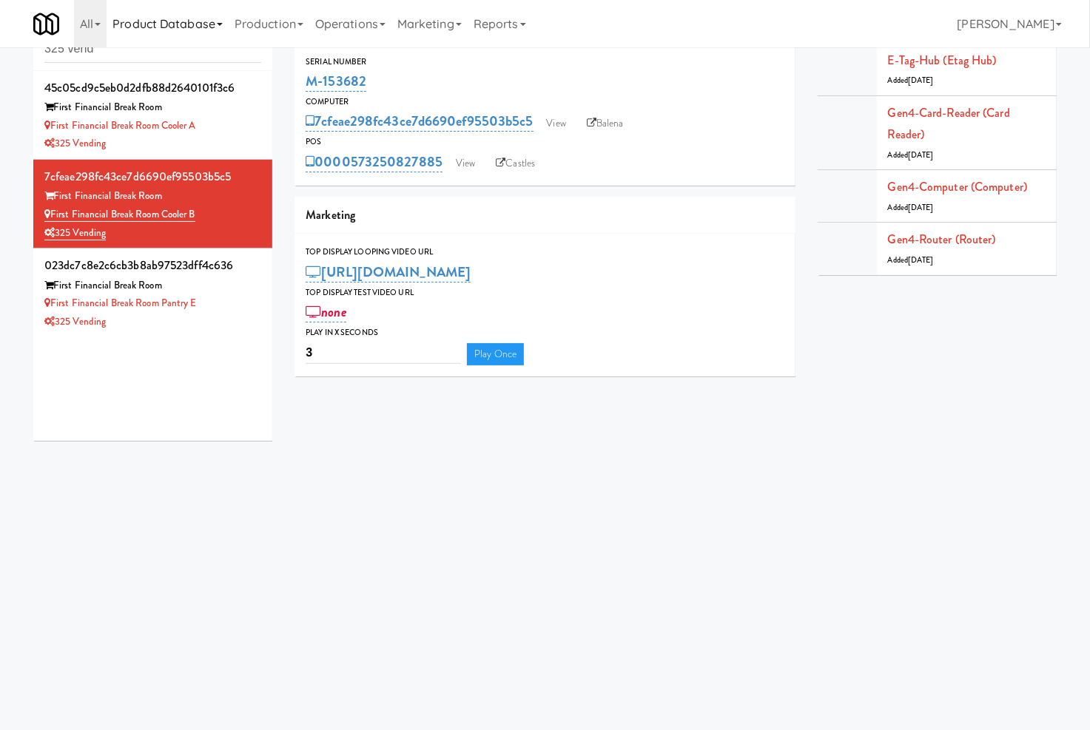
drag, startPoint x: 212, startPoint y: 212, endPoint x: 129, endPoint y: 0, distance: 227.9
click at [60, 208] on div "First Financial Break Room Cooler B" at bounding box center [152, 215] width 217 height 18
copy link "rst Financial Break Room Cooler B"
click at [174, 56] on input "325 vend" at bounding box center [152, 49] width 217 height 27
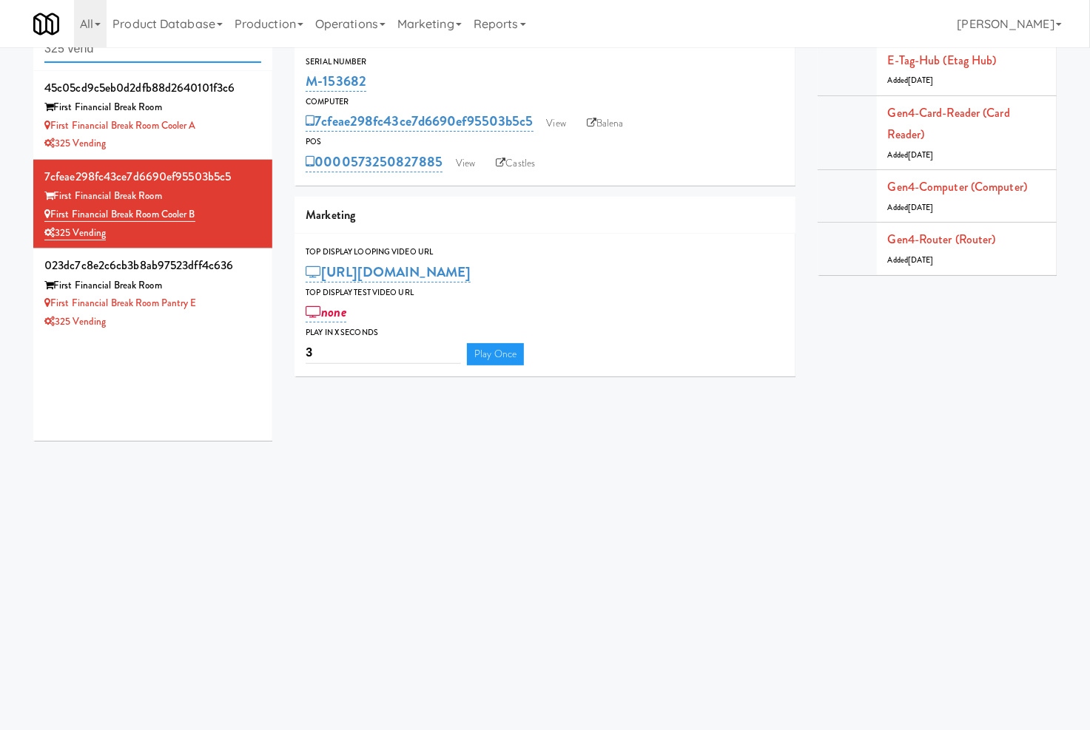
click at [174, 56] on input "325 vend" at bounding box center [152, 49] width 217 height 27
paste input "481 [PERSON_NAME]"
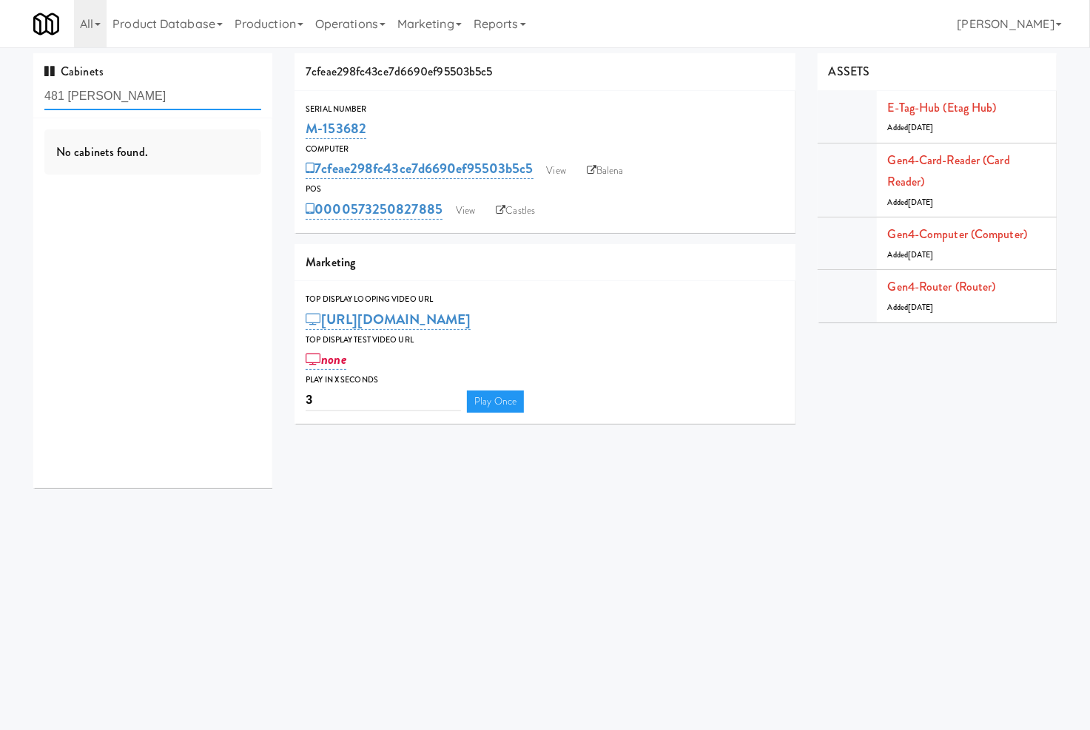
drag, startPoint x: 64, startPoint y: 99, endPoint x: 454, endPoint y: 99, distance: 389.8
click at [442, 100] on div "Cabinets 481 Mathilda No cabinets found. 7cfeae298fc43ce7d6690ef95503b5c5 Seria…" at bounding box center [544, 276] width 1045 height 446
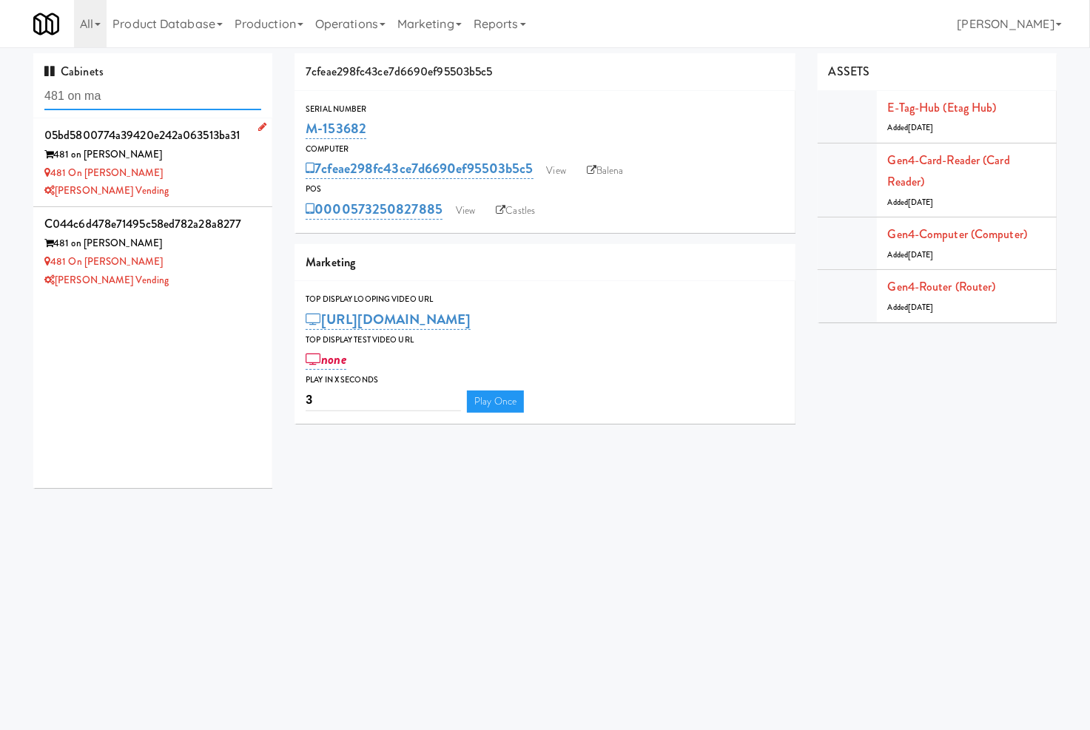
type input "481 on ma"
click at [207, 182] on div "[PERSON_NAME] Vending" at bounding box center [152, 191] width 217 height 18
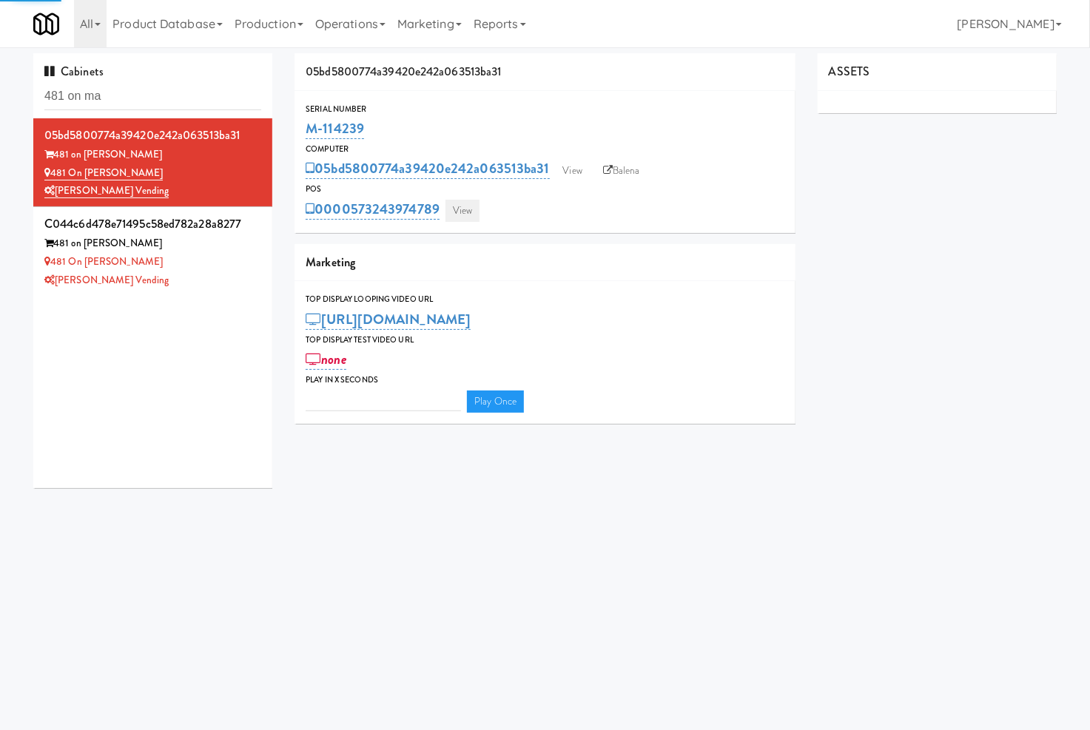
type input "3"
click at [456, 211] on link "View" at bounding box center [462, 211] width 34 height 22
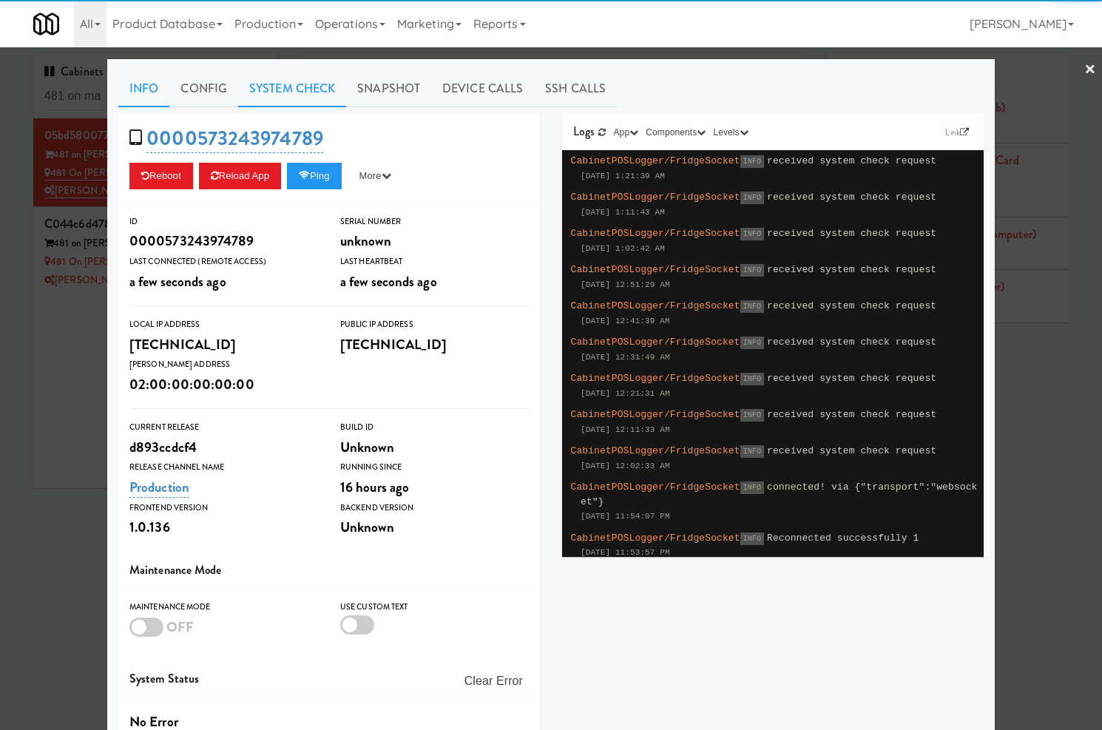
click at [308, 91] on link "System Check" at bounding box center [292, 88] width 108 height 37
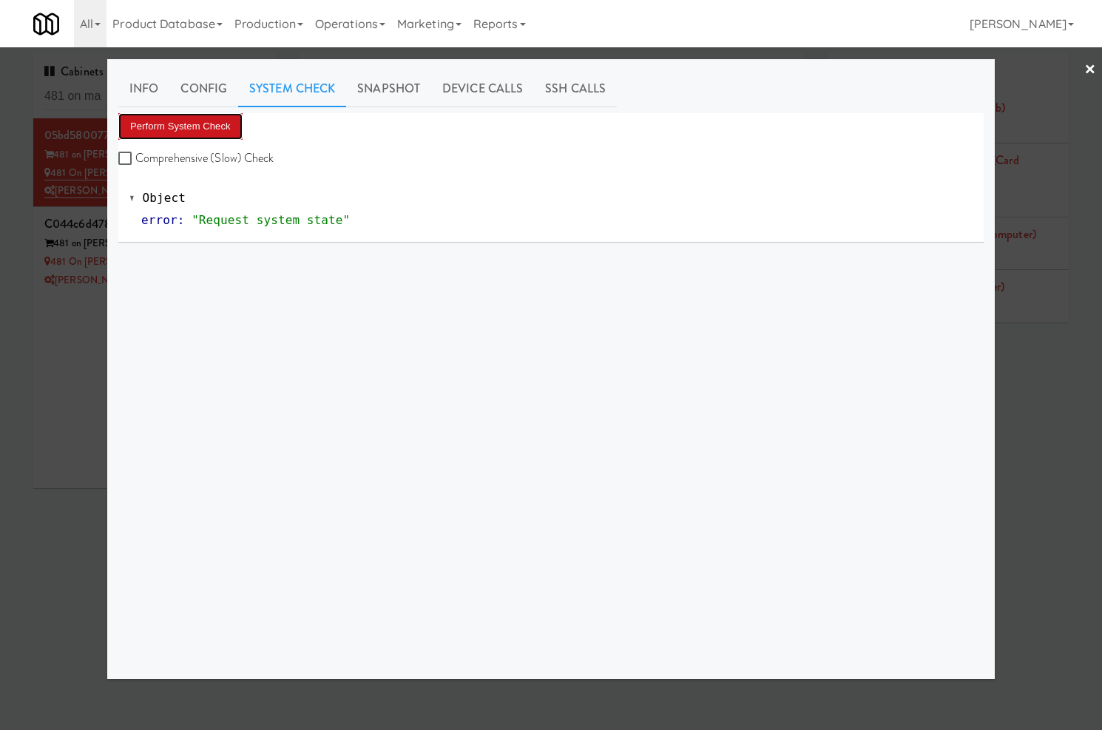
click at [183, 117] on button "Perform System Check" at bounding box center [180, 126] width 124 height 27
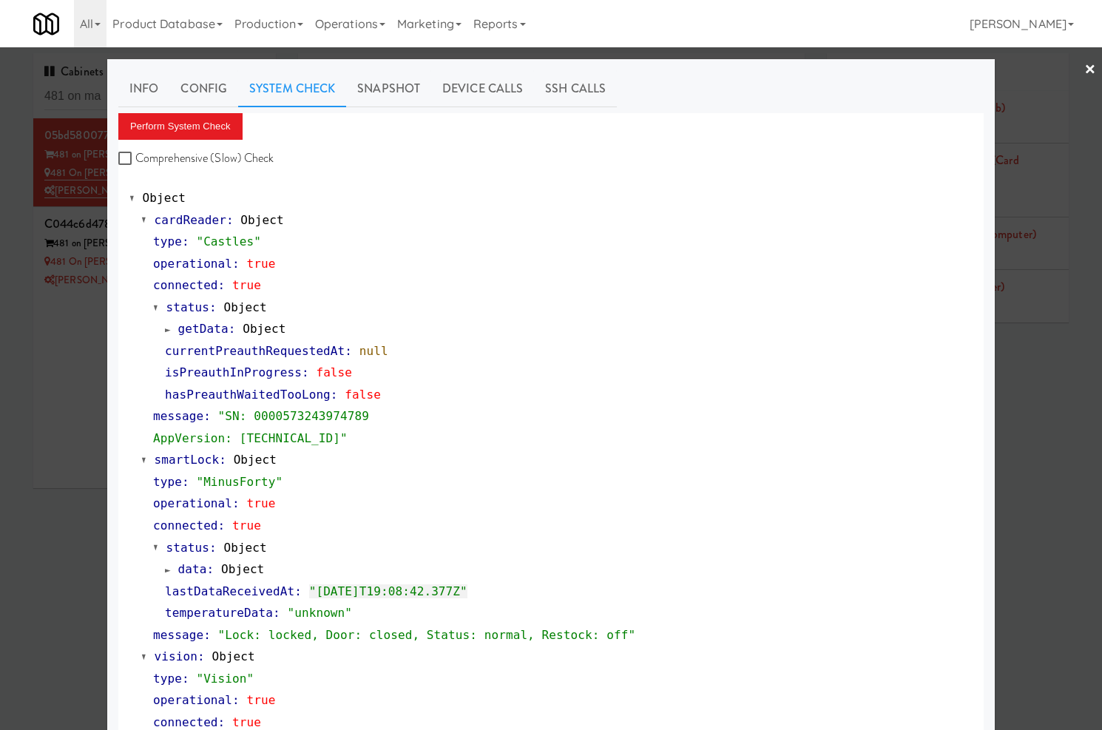
click at [67, 324] on div at bounding box center [551, 365] width 1102 height 730
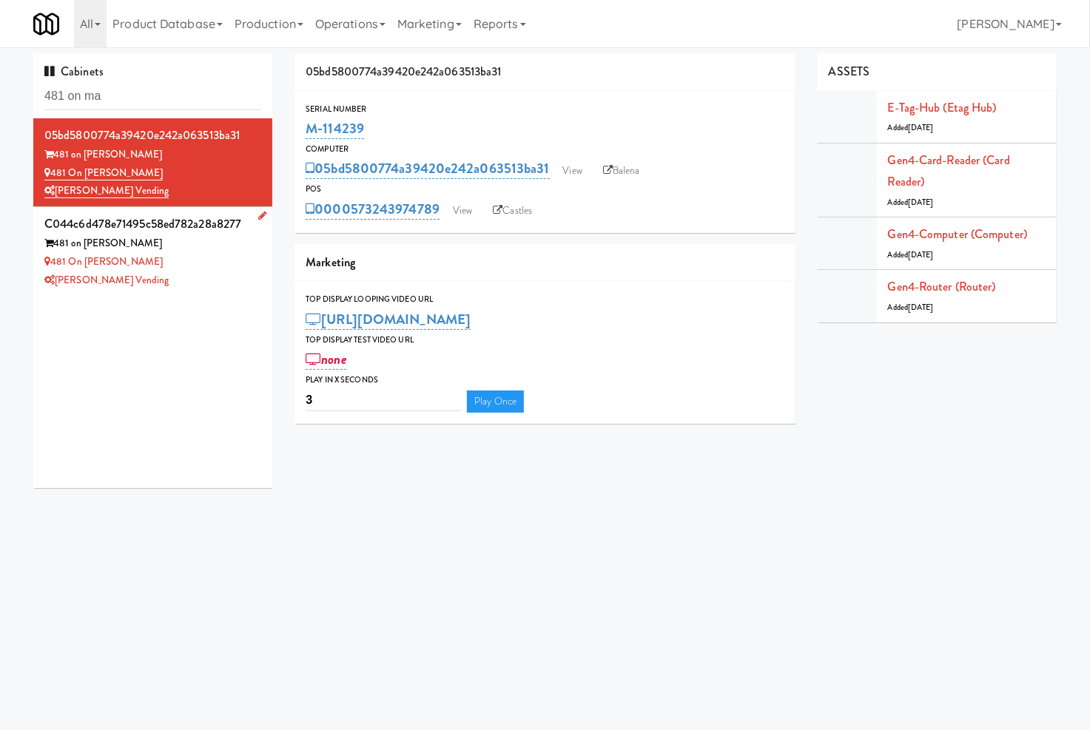
click at [226, 259] on div "481 on Mathilda - Pantry" at bounding box center [152, 262] width 217 height 18
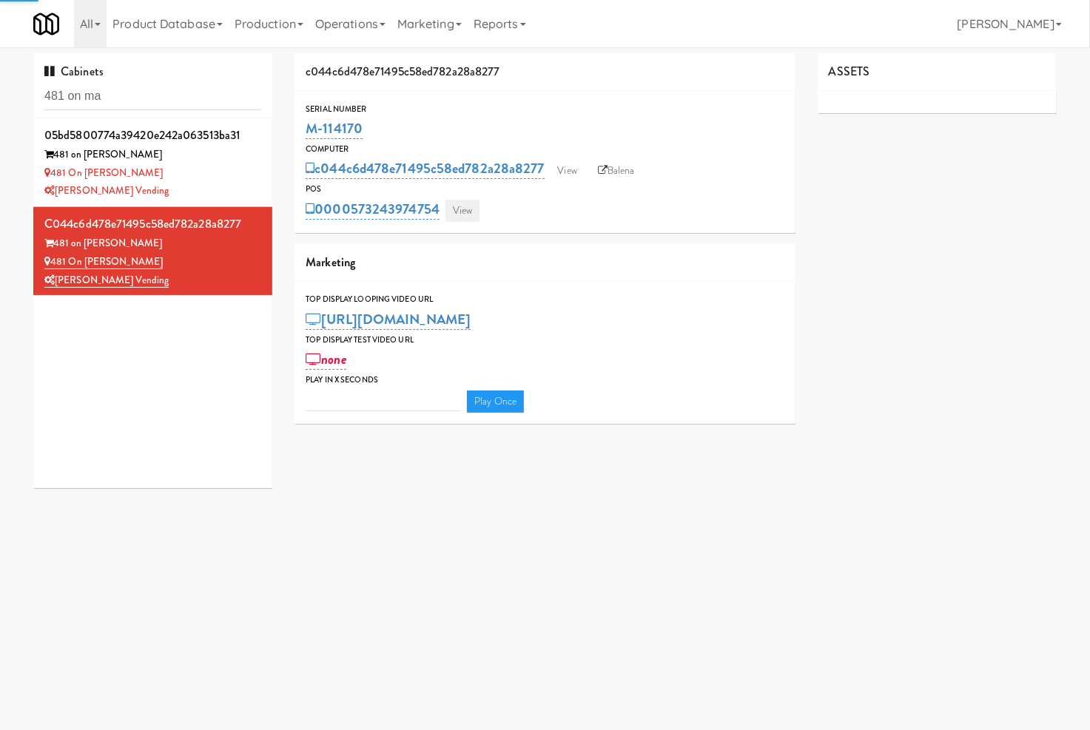
type input "3"
click at [467, 210] on link "View" at bounding box center [462, 211] width 34 height 22
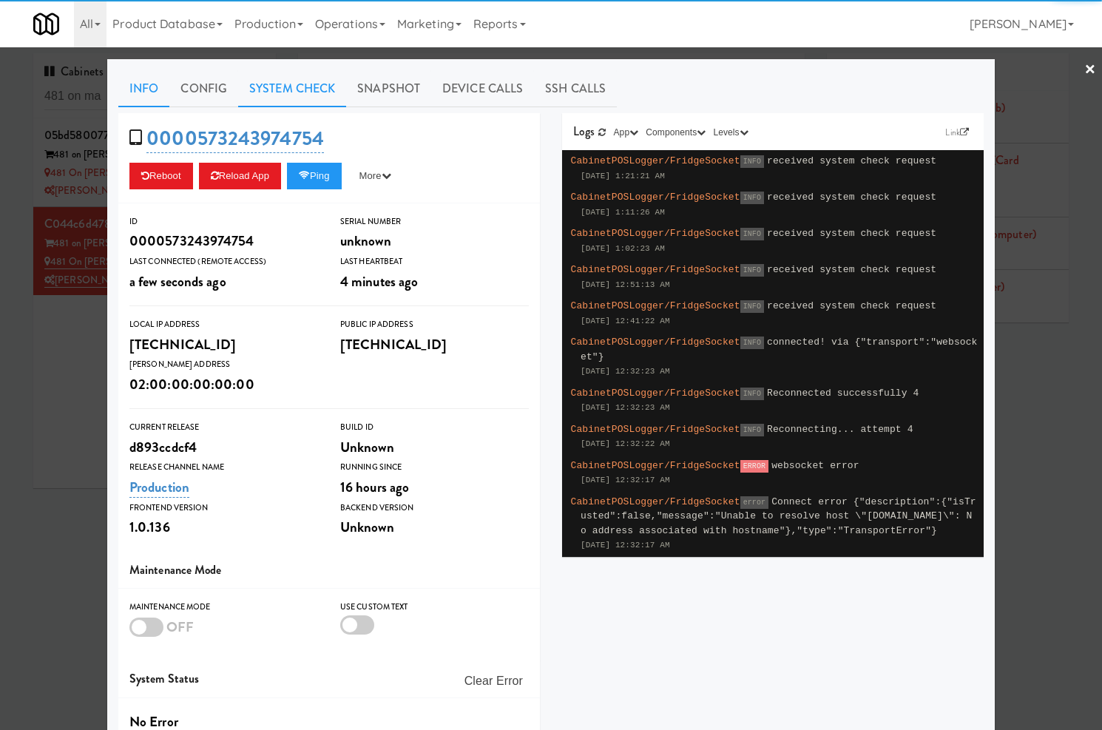
click at [271, 96] on link "System Check" at bounding box center [292, 88] width 108 height 37
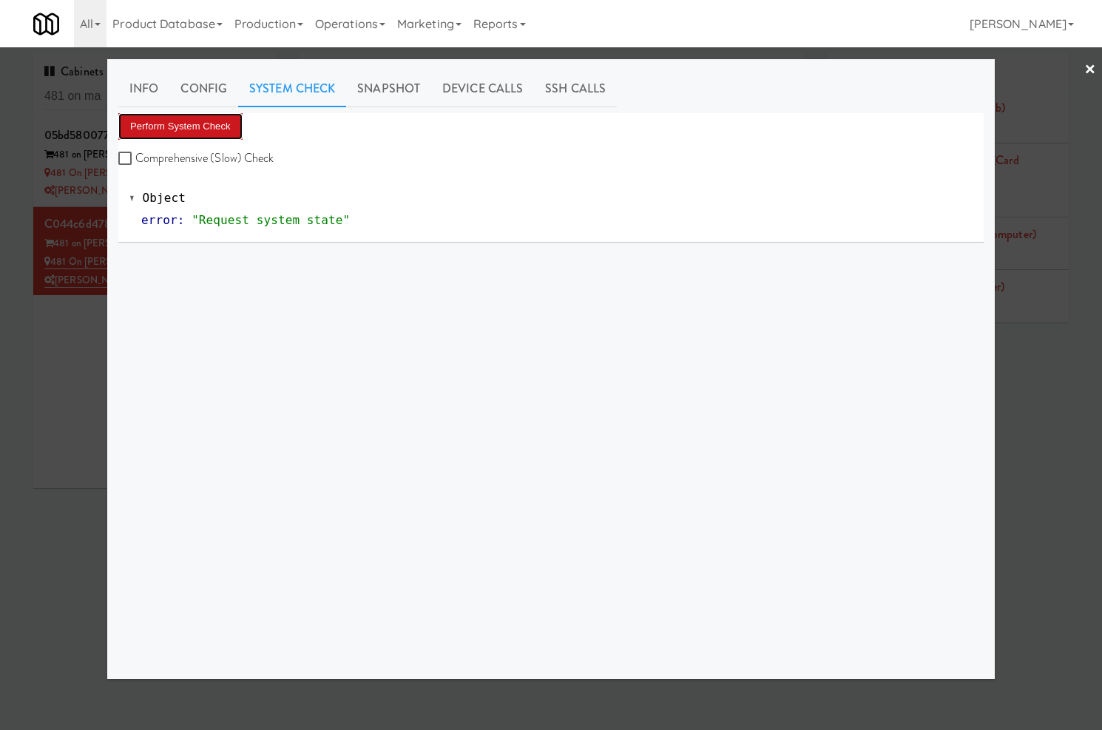
click at [215, 120] on button "Perform System Check" at bounding box center [180, 126] width 124 height 27
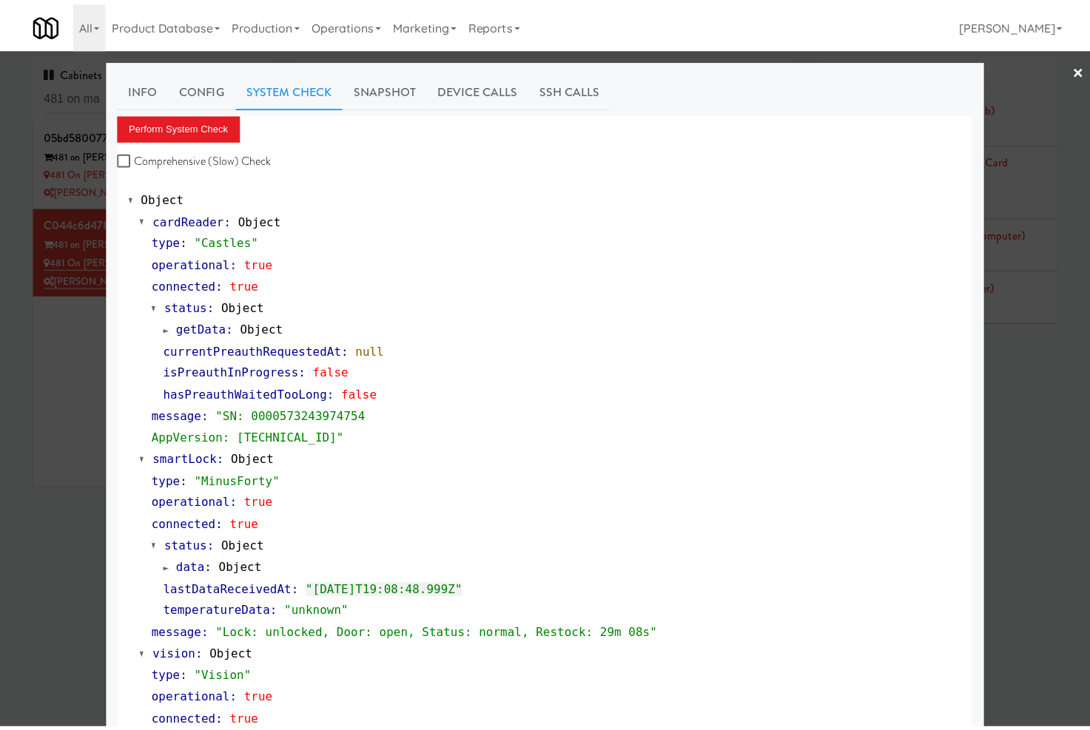
scroll to position [440, 0]
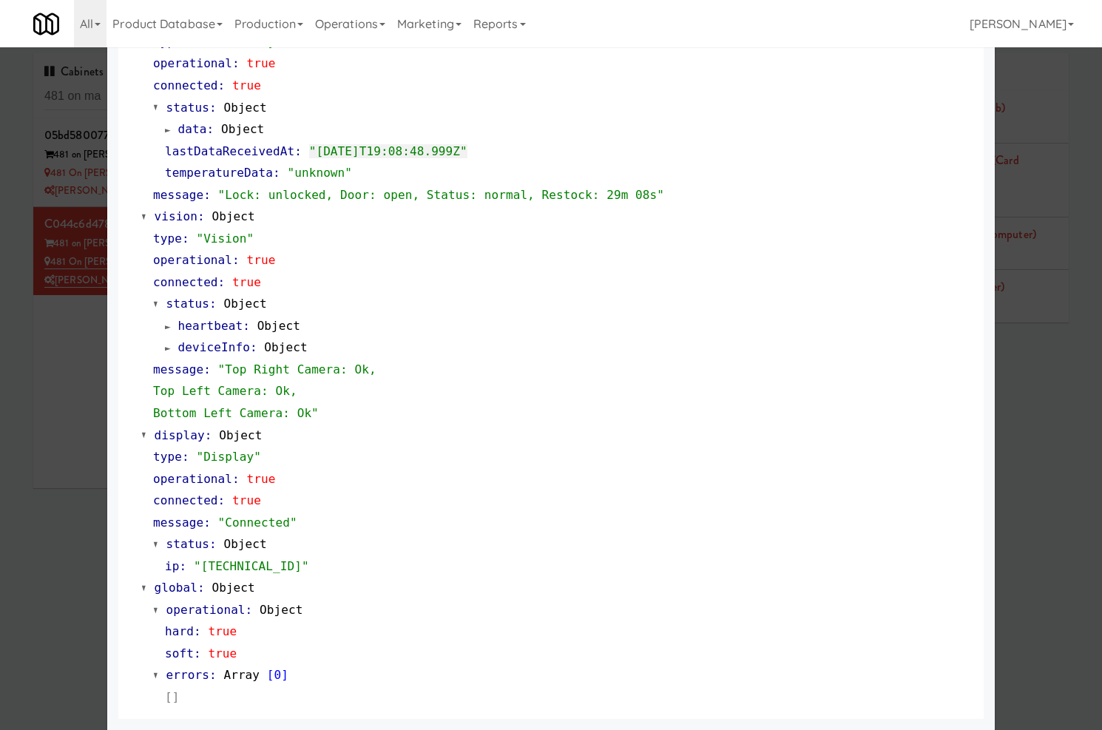
click at [60, 394] on div at bounding box center [551, 365] width 1102 height 730
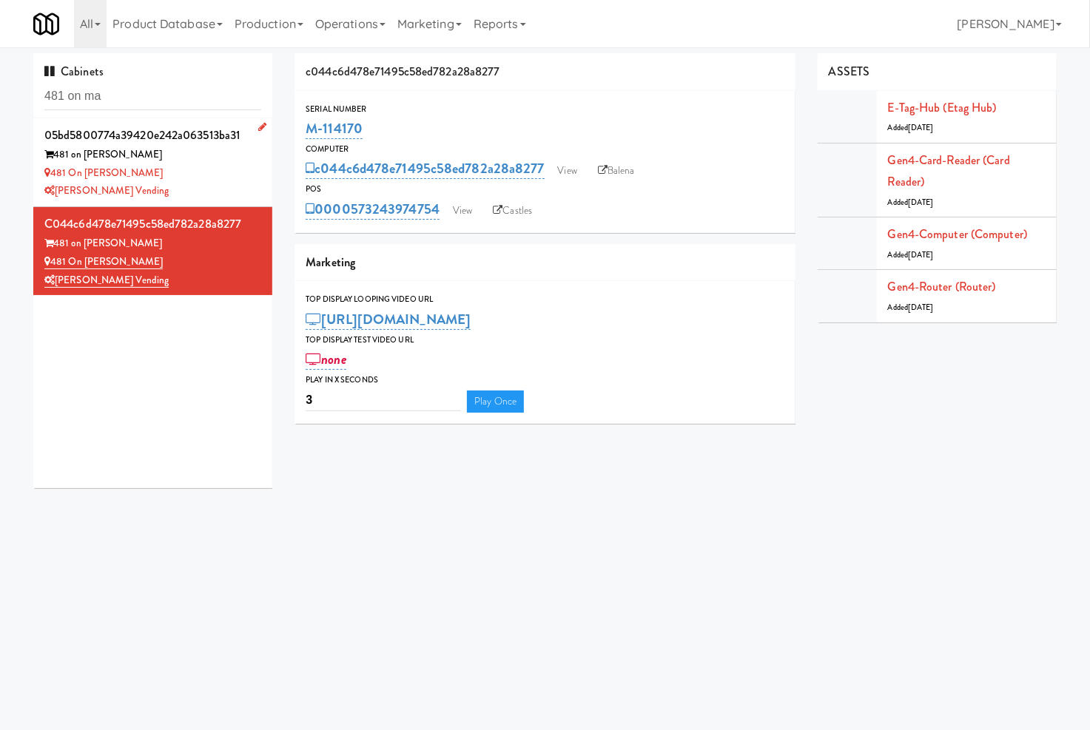
click at [206, 183] on div "[PERSON_NAME] Vending" at bounding box center [152, 191] width 217 height 18
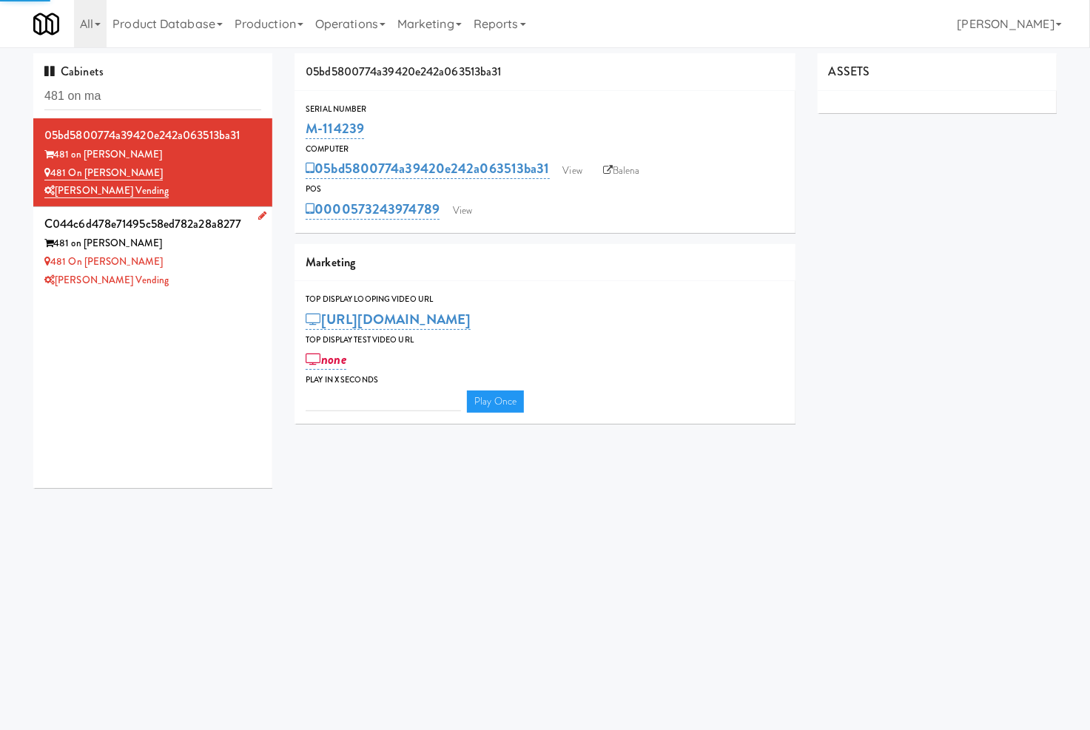
type input "3"
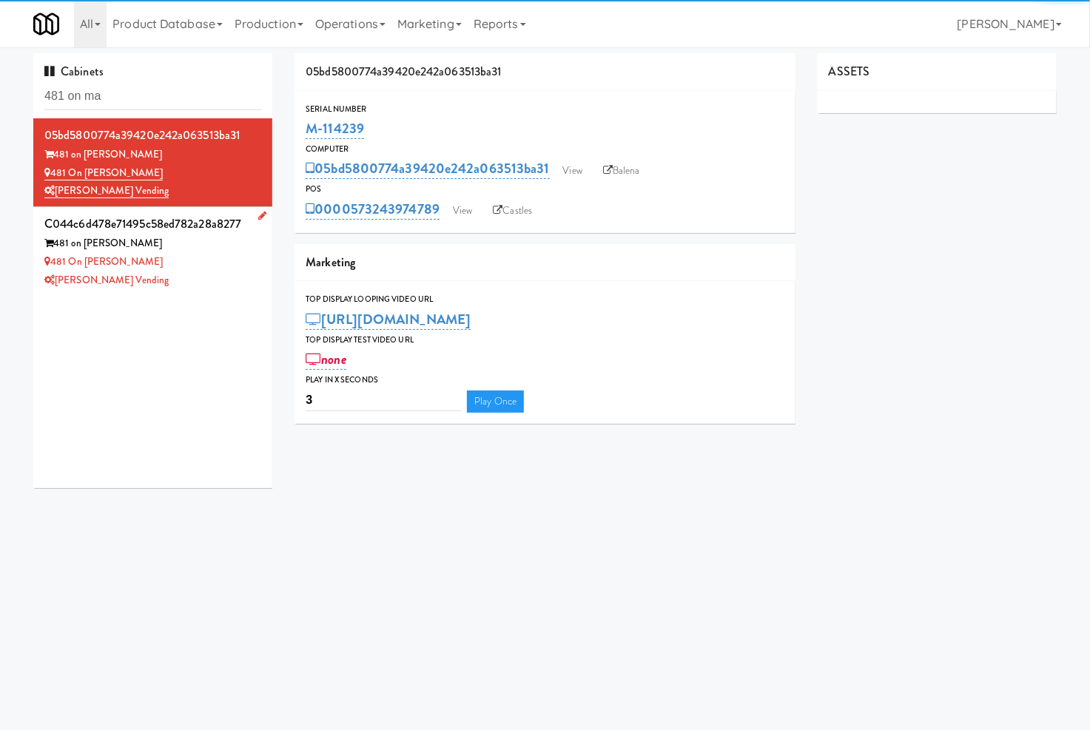
click at [200, 262] on div "481 on Mathilda - Pantry" at bounding box center [152, 262] width 217 height 18
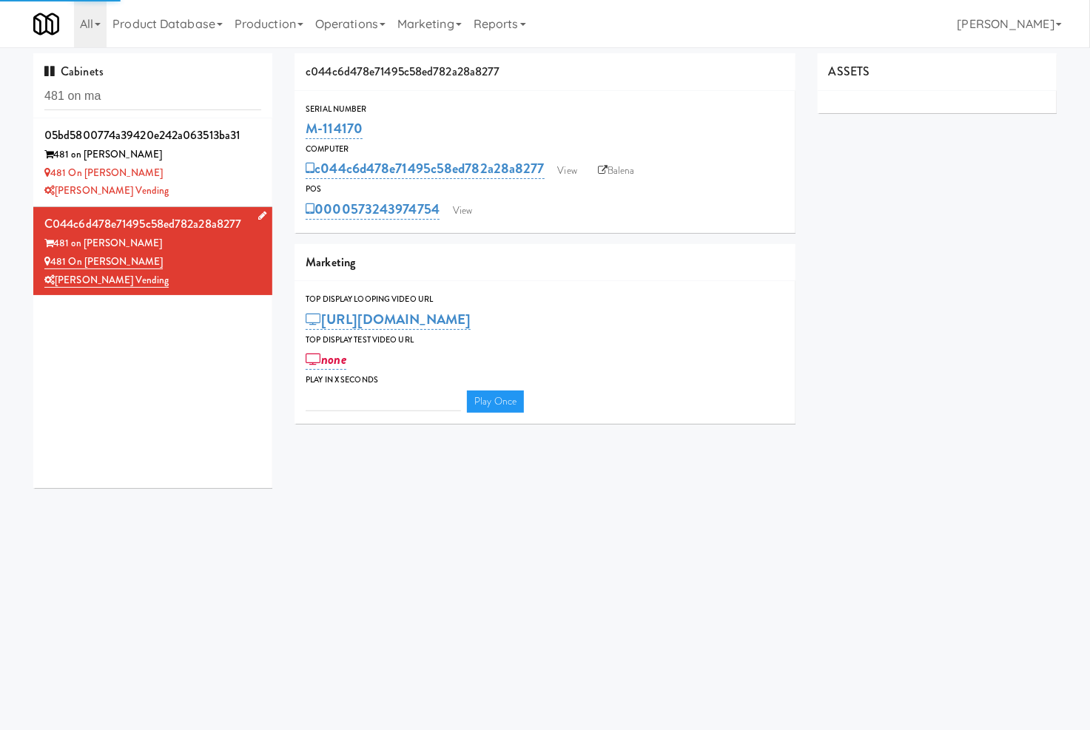
type input "3"
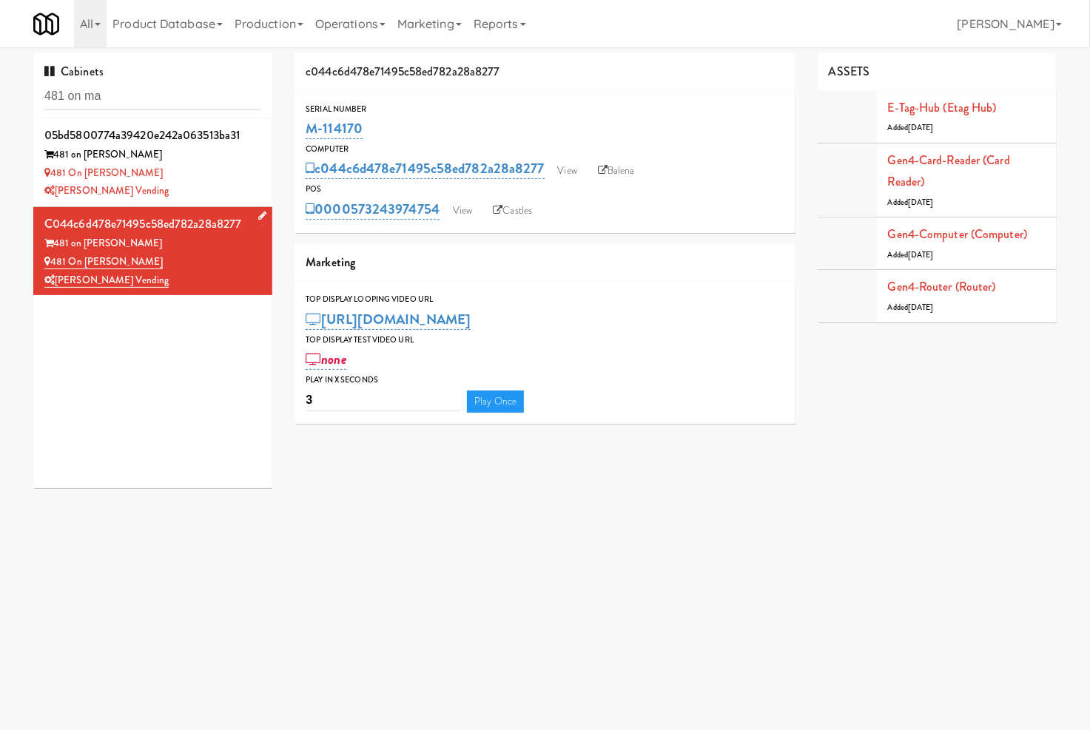
drag, startPoint x: 181, startPoint y: 263, endPoint x: 158, endPoint y: 290, distance: 36.2
click at [56, 264] on div "481 on Mathilda - Pantry" at bounding box center [152, 262] width 217 height 18
click at [224, 180] on div "481 on [PERSON_NAME]" at bounding box center [152, 173] width 217 height 18
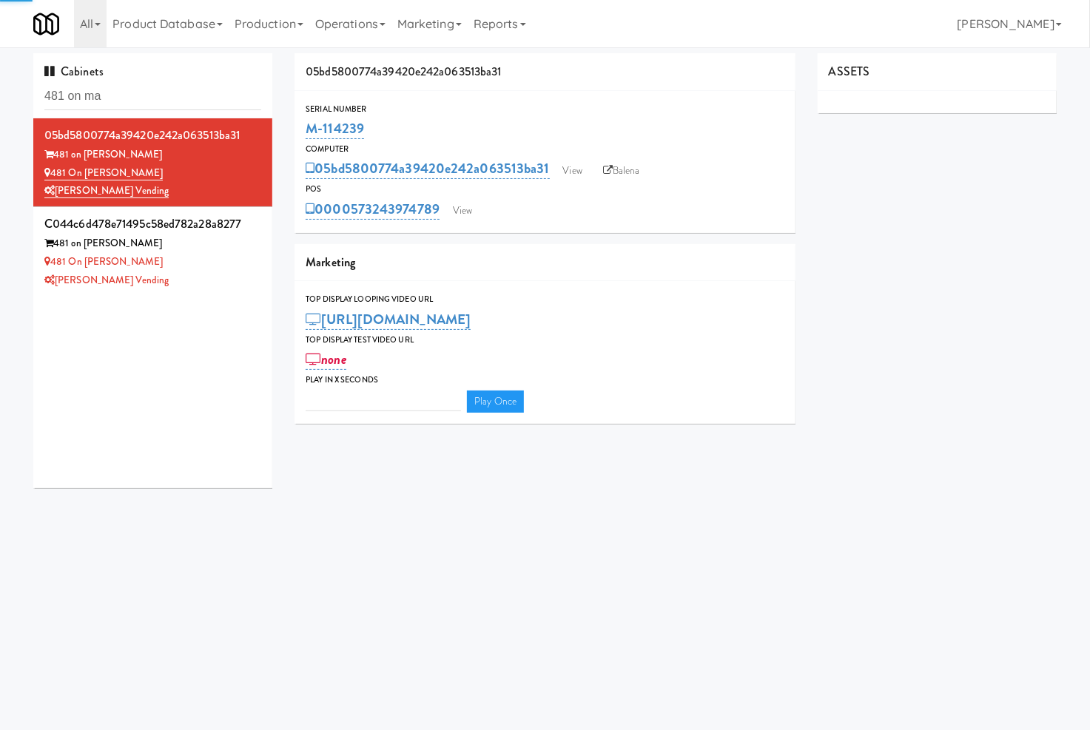
type input "3"
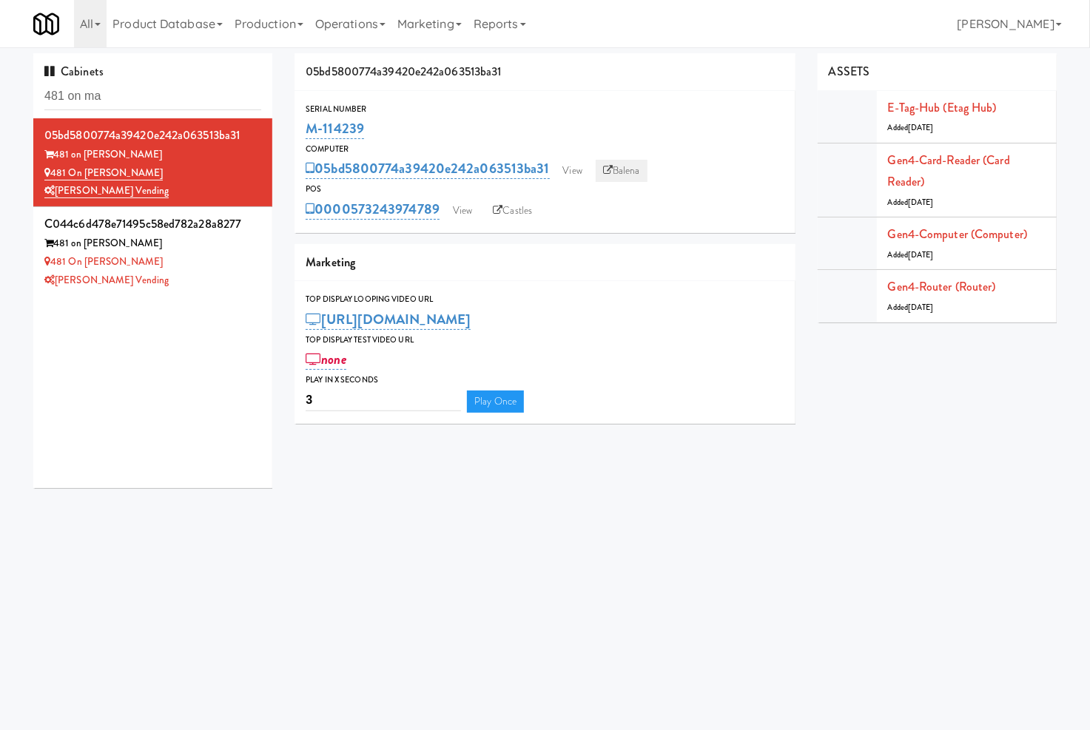
click at [607, 172] on icon at bounding box center [608, 171] width 10 height 10
click at [522, 209] on link "Castles" at bounding box center [512, 211] width 54 height 22
drag, startPoint x: 173, startPoint y: 175, endPoint x: 94, endPoint y: 19, distance: 174.3
click at [53, 172] on div "481 on [PERSON_NAME]" at bounding box center [152, 173] width 217 height 18
click at [455, 215] on link "View" at bounding box center [462, 211] width 34 height 22
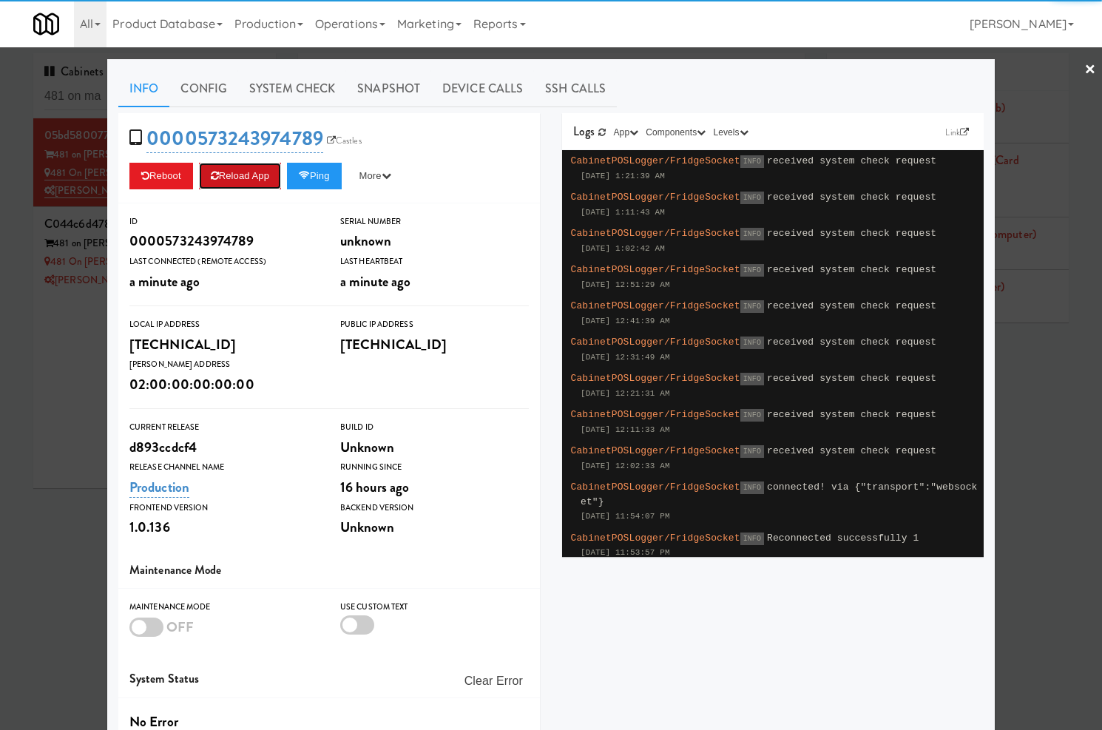
drag, startPoint x: 249, startPoint y: 178, endPoint x: 278, endPoint y: 85, distance: 97.6
click at [249, 178] on button "Reload App" at bounding box center [240, 176] width 82 height 27
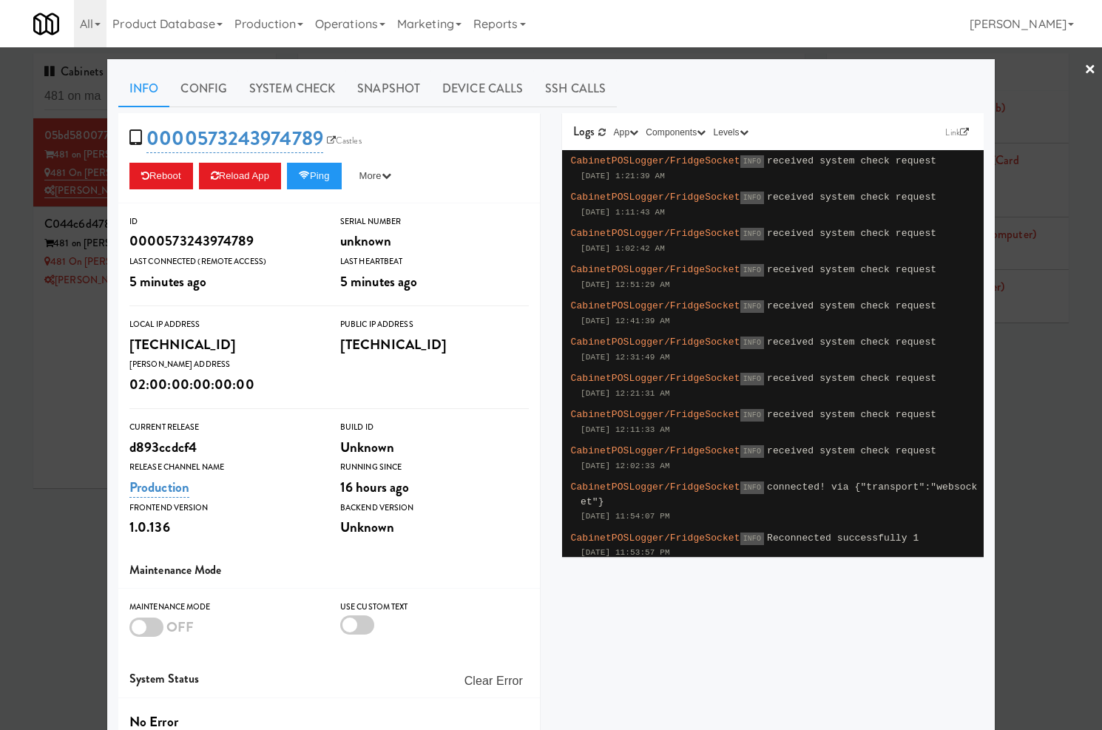
click at [38, 345] on div at bounding box center [551, 365] width 1102 height 730
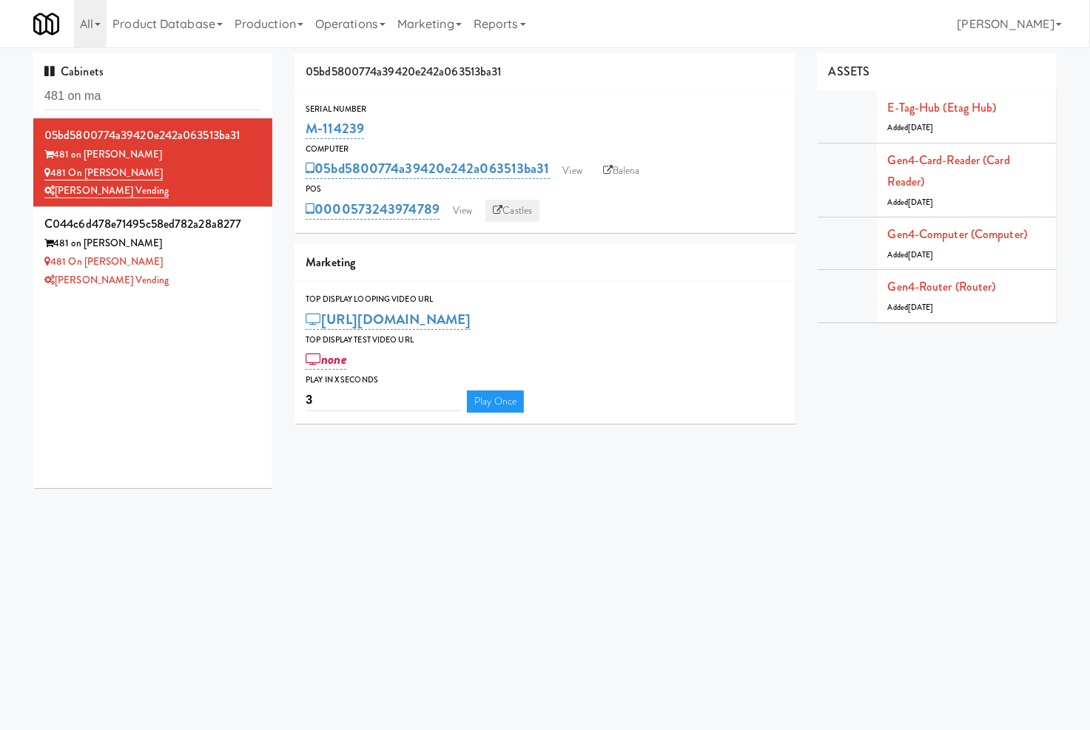
click at [525, 212] on link "Castles" at bounding box center [512, 211] width 54 height 22
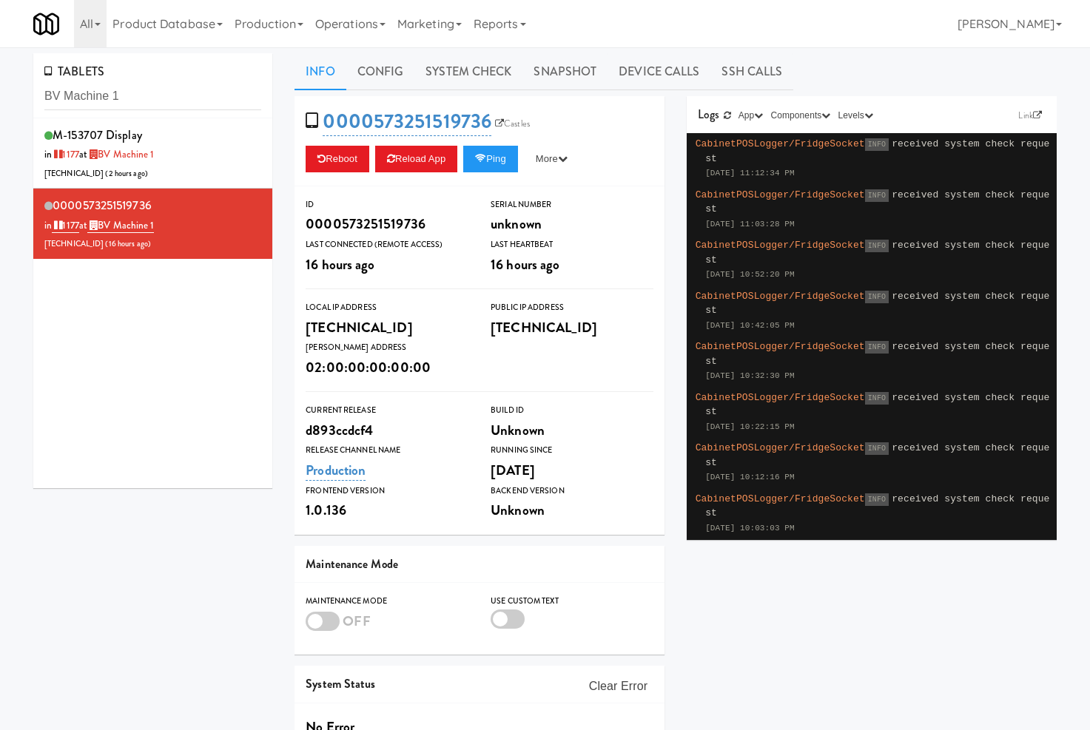
scroll to position [5, 0]
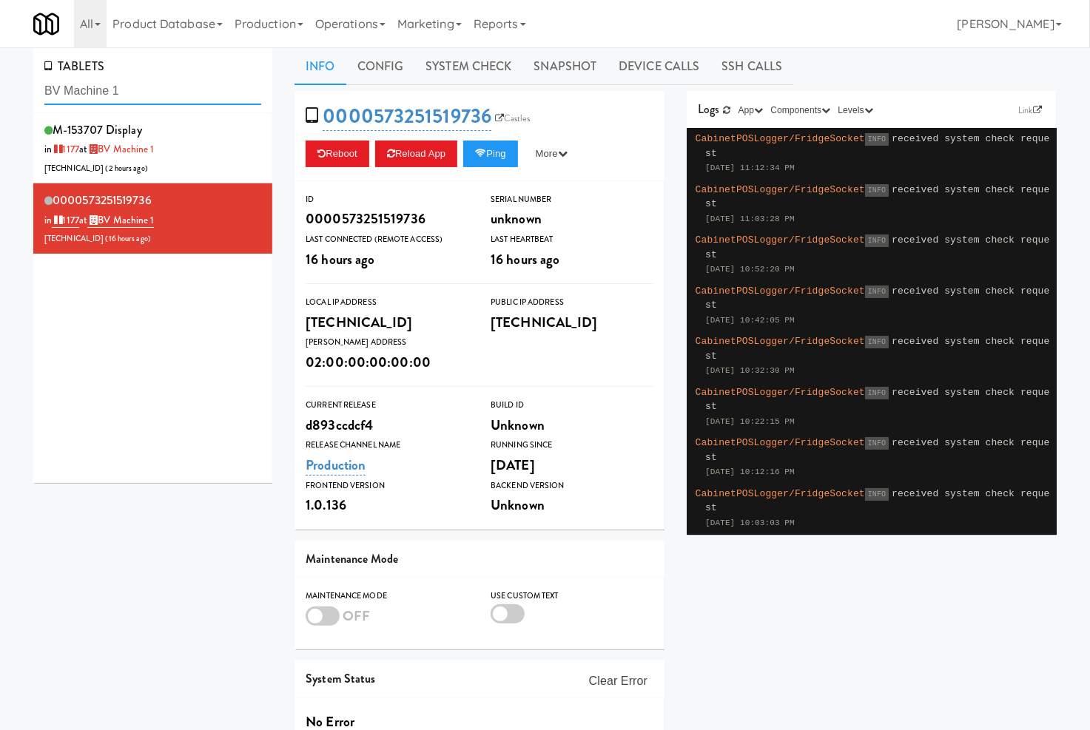
click at [163, 97] on input "BV Machine 1" at bounding box center [152, 91] width 217 height 27
click at [165, 97] on input "BV Machine 1" at bounding box center [152, 91] width 217 height 27
paste input "M-153682"
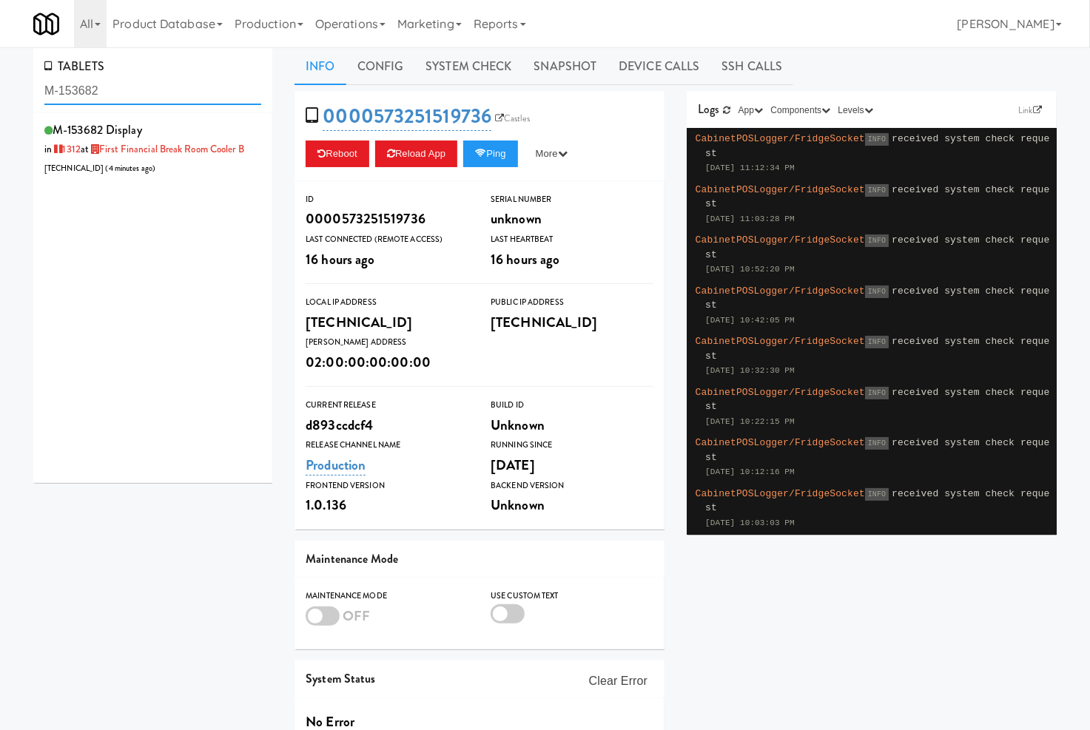
click at [212, 101] on input "M-153682" at bounding box center [152, 91] width 217 height 27
paste input "rst Financial Break Room Cooler B"
type input "rst Financial Break Room Cooler B"
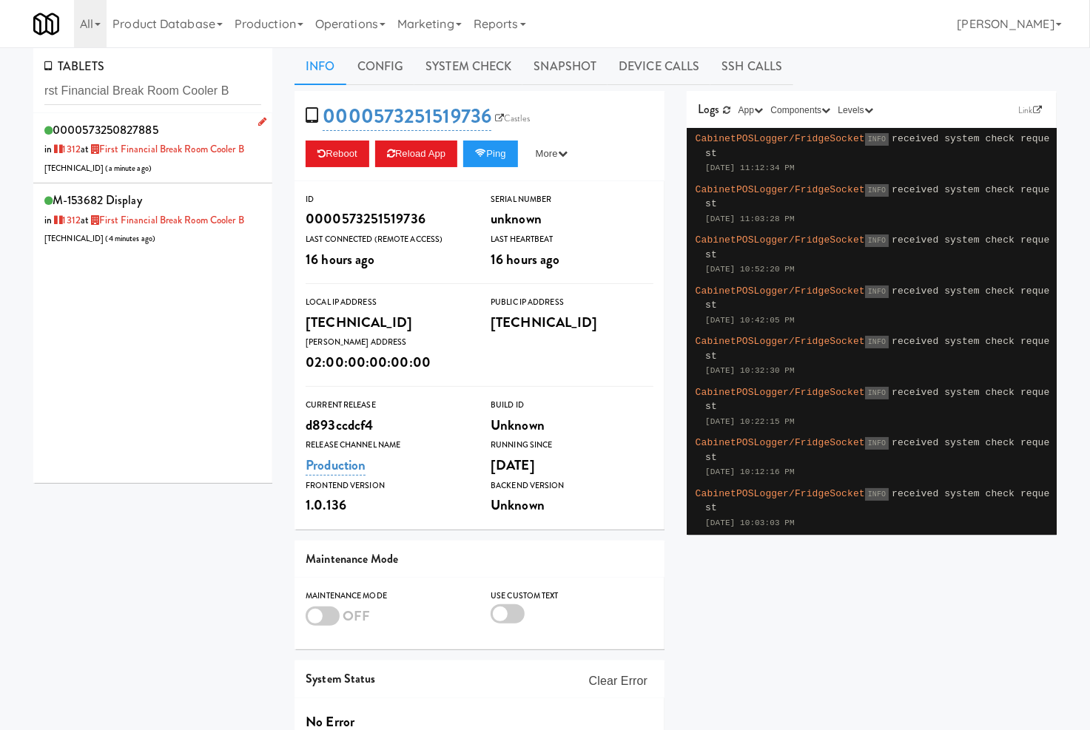
click at [193, 165] on div "0000573250827885 in [DATE] at First Financial Break Room Cooler B [TECHNICAL_ID…" at bounding box center [152, 148] width 217 height 58
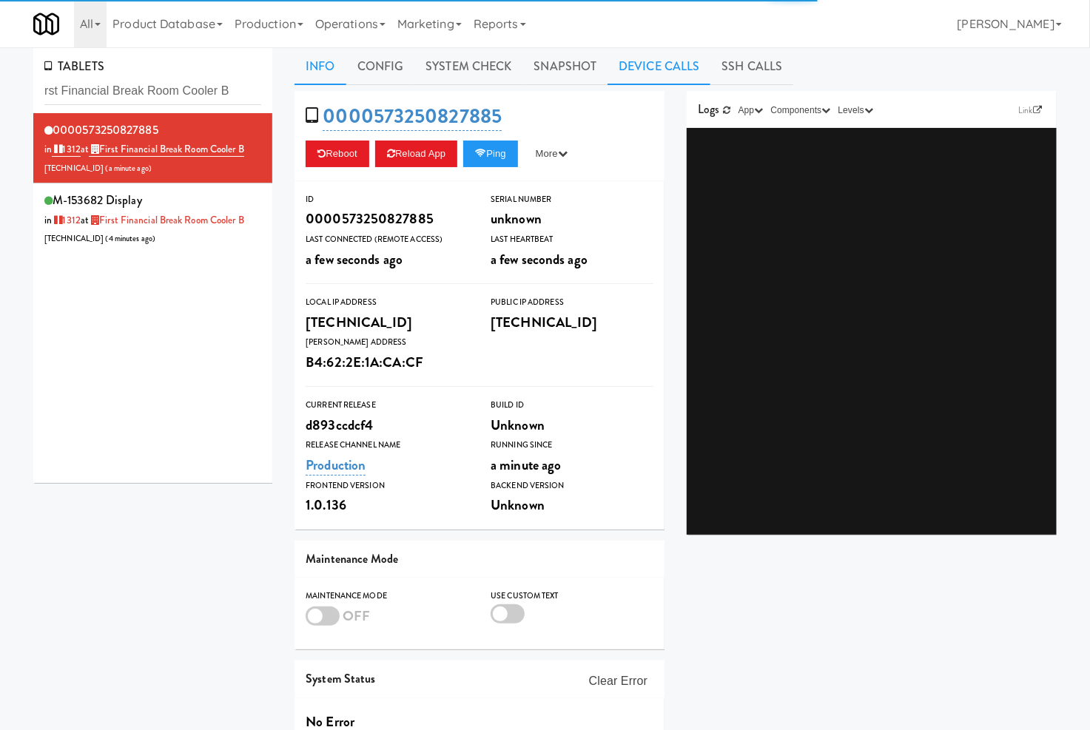
click at [655, 76] on link "Device Calls" at bounding box center [658, 66] width 103 height 37
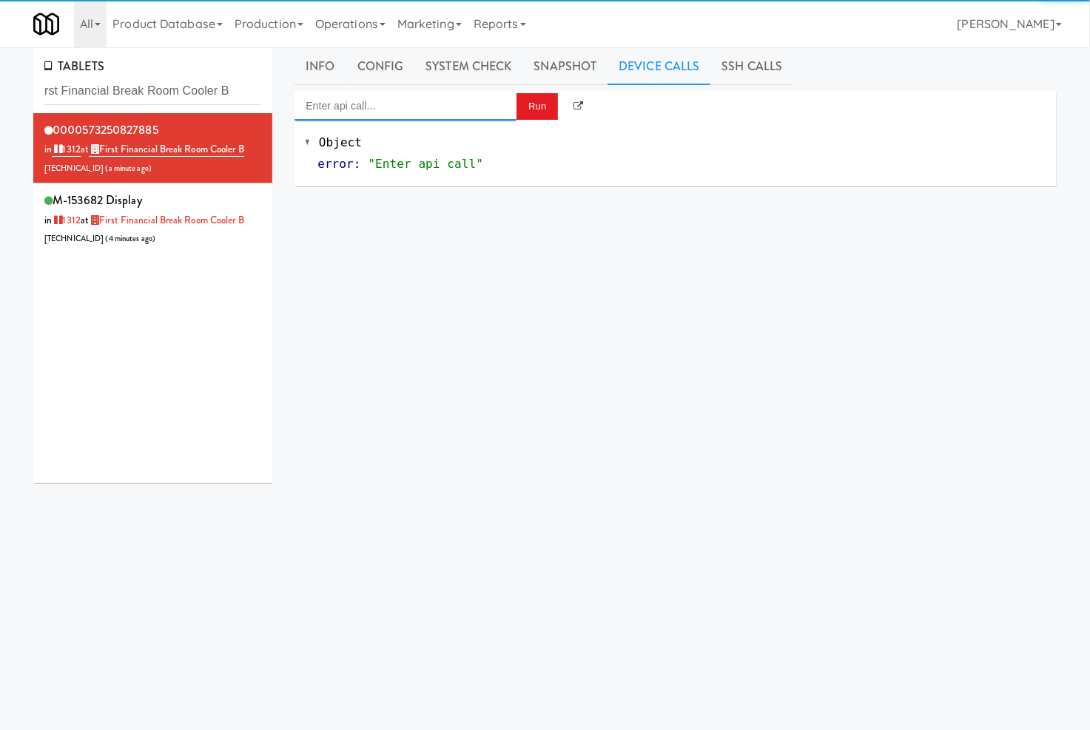
click at [422, 114] on input "Enter api call..." at bounding box center [405, 106] width 222 height 30
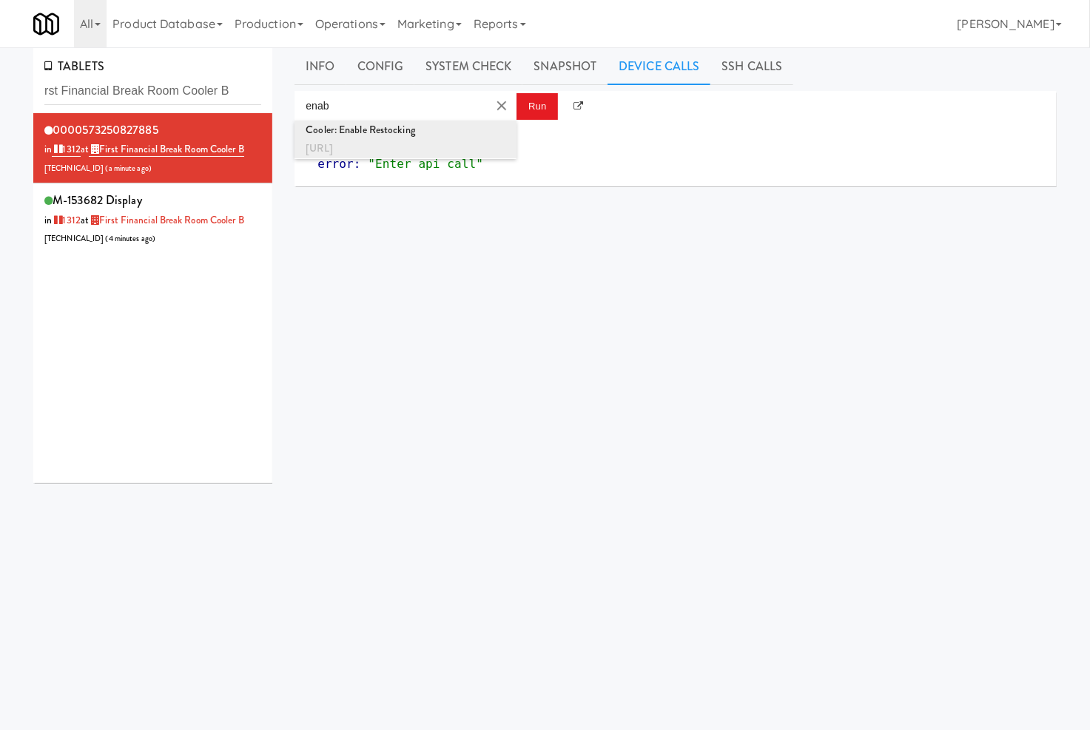
drag, startPoint x: 472, startPoint y: 145, endPoint x: 498, endPoint y: 138, distance: 26.7
click at [484, 142] on div "[URL]" at bounding box center [405, 148] width 200 height 19
type input "Cooler: Enable Restocking"
click at [538, 106] on button "Run" at bounding box center [536, 106] width 41 height 27
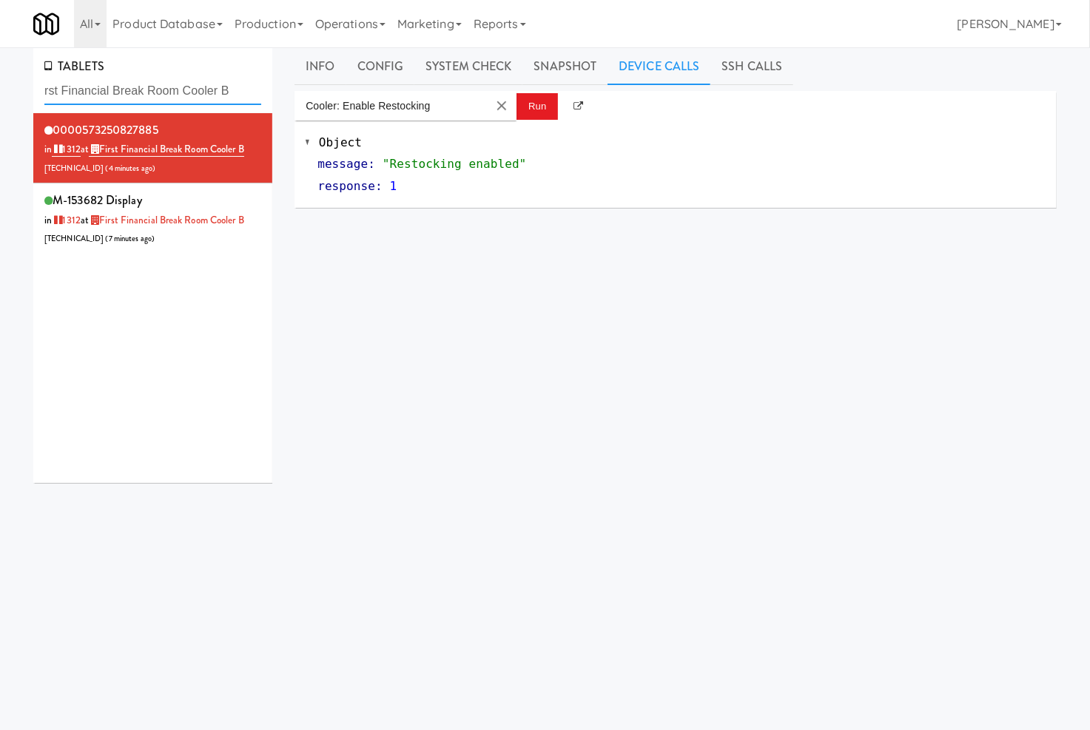
click at [146, 81] on input "rst Financial Break Room Cooler B" at bounding box center [152, 91] width 217 height 27
paste input "481 [PERSON_NAME]"
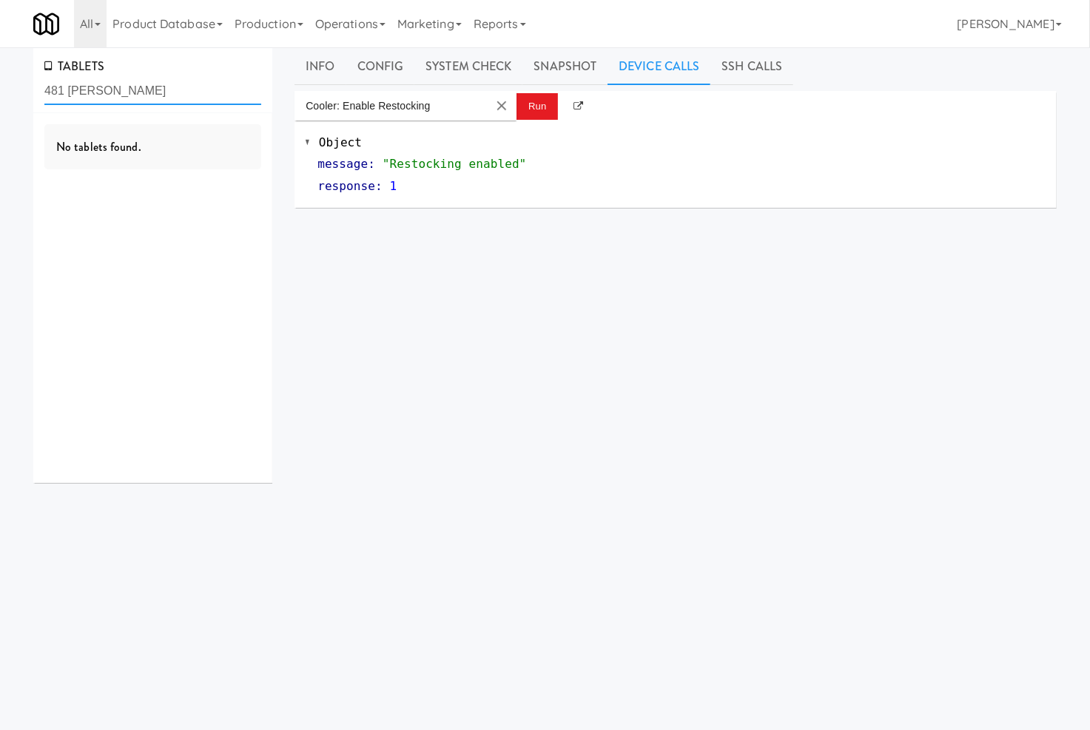
click at [182, 93] on input "481 [PERSON_NAME]" at bounding box center [152, 91] width 217 height 27
click at [181, 93] on input "481 [PERSON_NAME]" at bounding box center [152, 91] width 217 height 27
paste input "on [PERSON_NAME]"
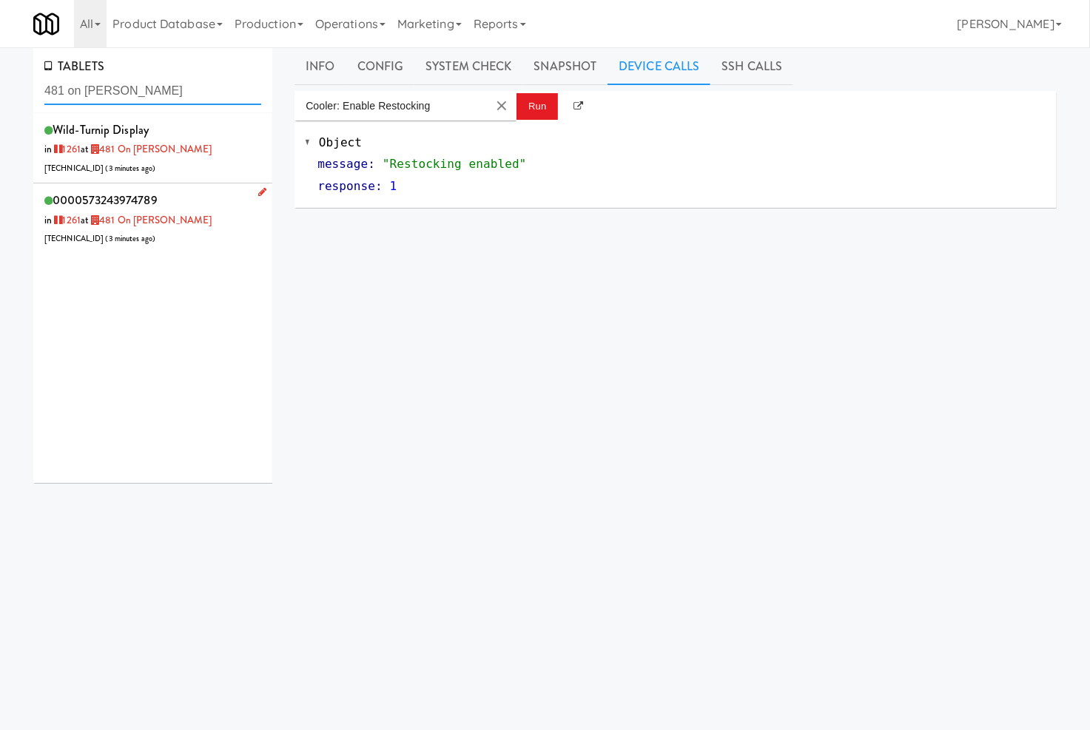
type input "481 on [PERSON_NAME]"
click at [218, 188] on li "0000573243974789 in [DATE] at 481 on Mathilda - Cooler [TECHNICAL_ID] ( 3 minut…" at bounding box center [152, 218] width 239 height 70
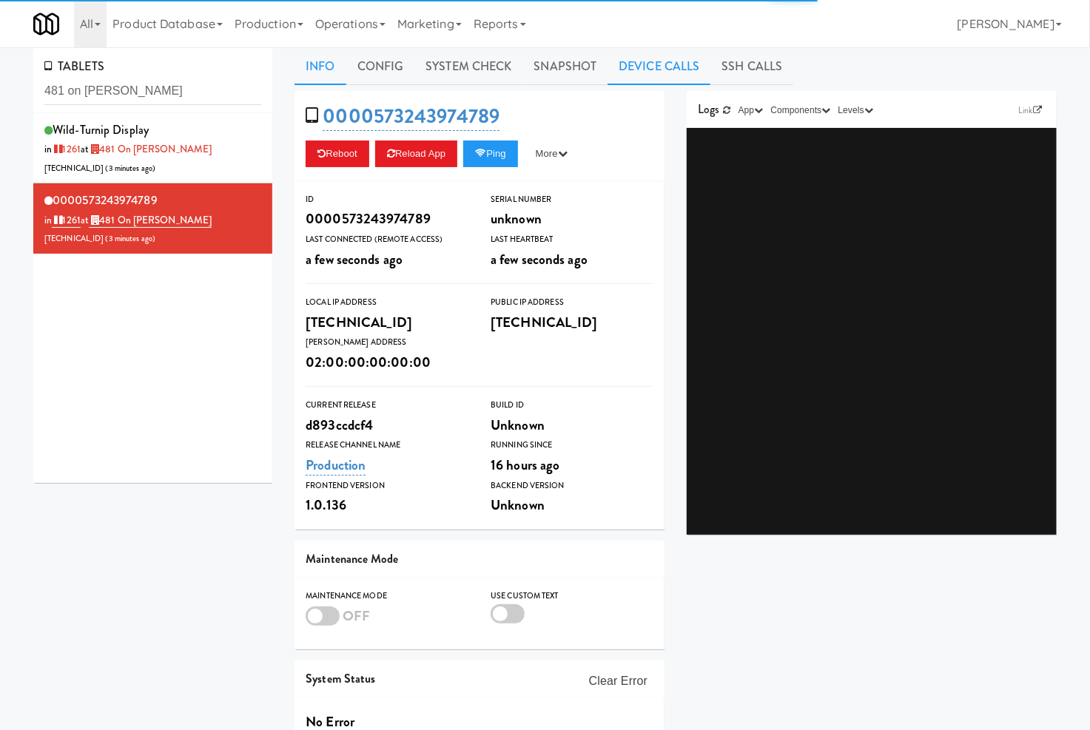
drag, startPoint x: 636, startPoint y: 71, endPoint x: 616, endPoint y: 84, distance: 23.6
click at [636, 72] on link "Device Calls" at bounding box center [658, 66] width 103 height 37
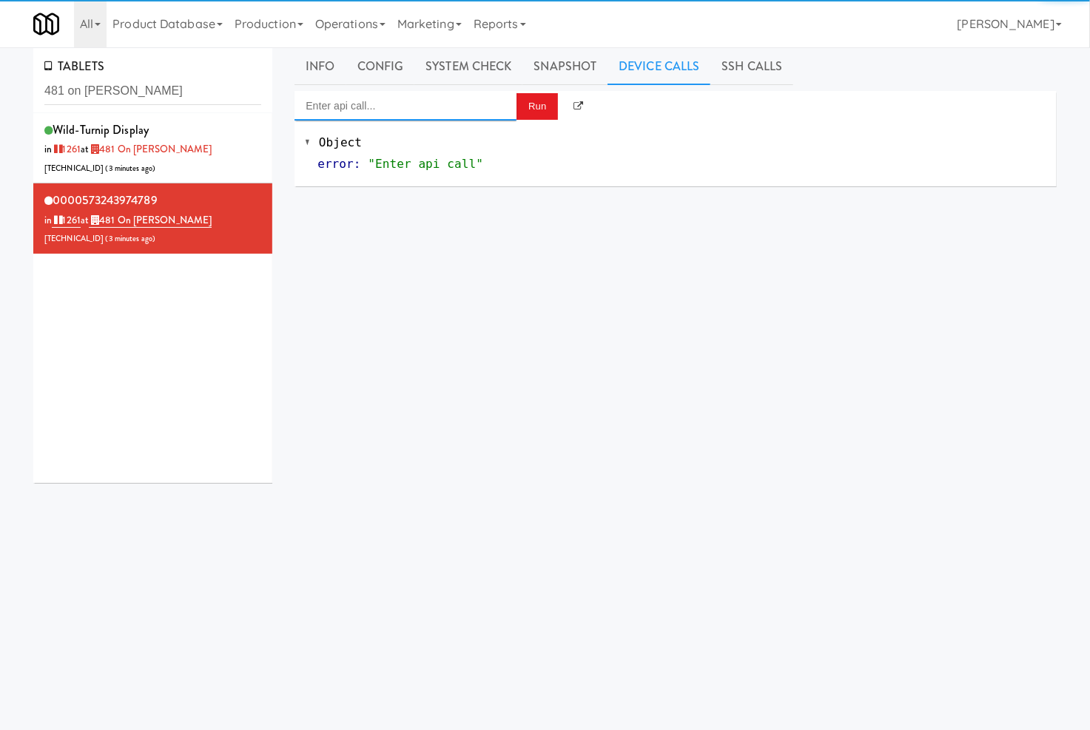
click at [425, 111] on input "Enter api call..." at bounding box center [405, 106] width 222 height 30
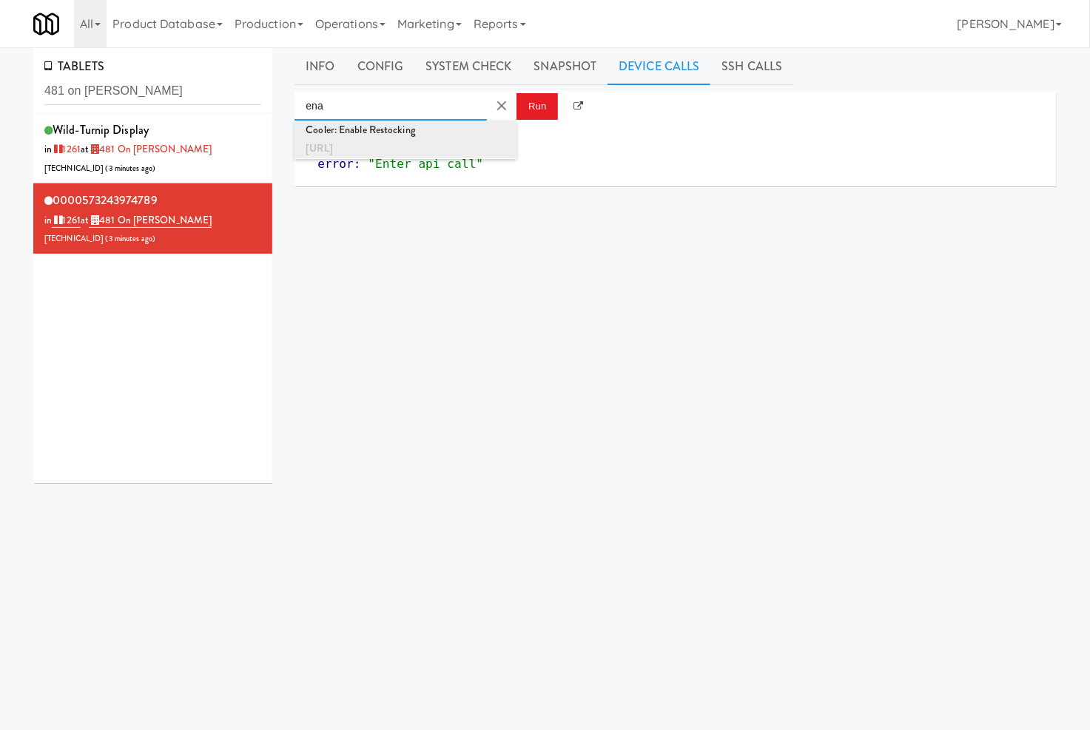
click at [451, 137] on div "Cooler: Enable Restocking" at bounding box center [405, 130] width 200 height 19
type input "Cooler: Enable Restocking"
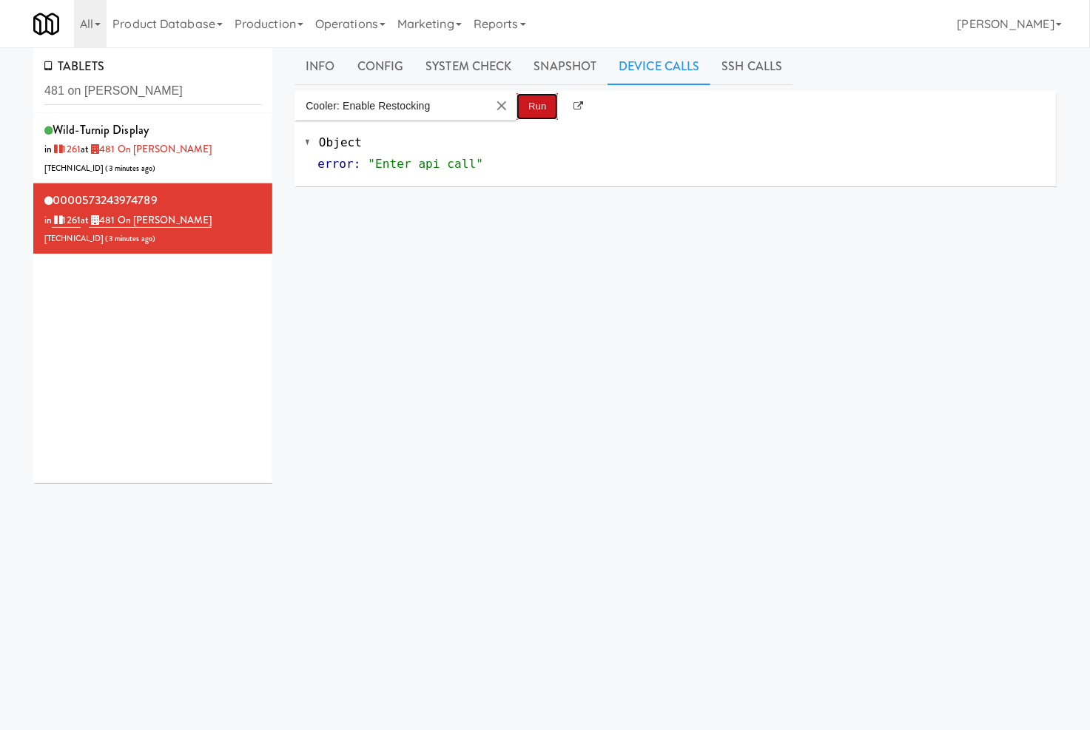
click at [525, 105] on button "Run" at bounding box center [536, 106] width 41 height 27
click at [538, 107] on button "Run" at bounding box center [536, 106] width 41 height 27
